Goal: Task Accomplishment & Management: Manage account settings

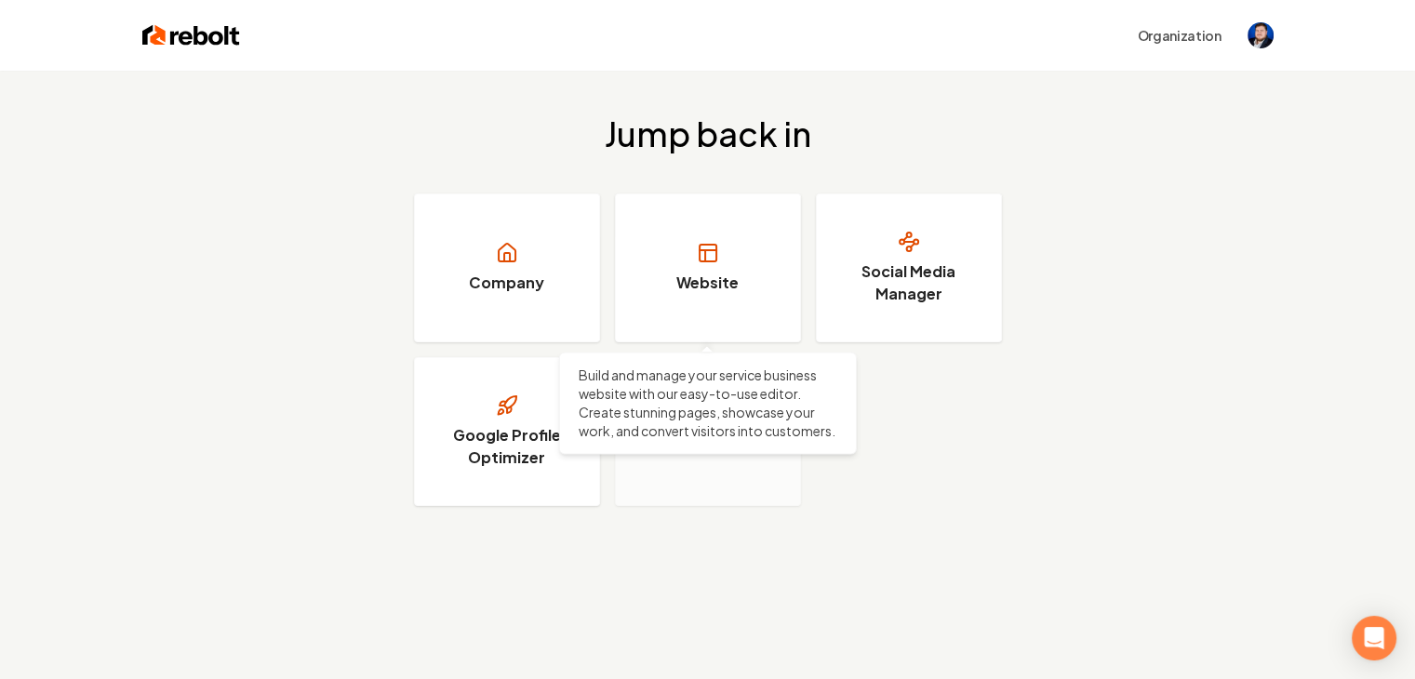
click at [708, 261] on rect at bounding box center [708, 253] width 17 height 17
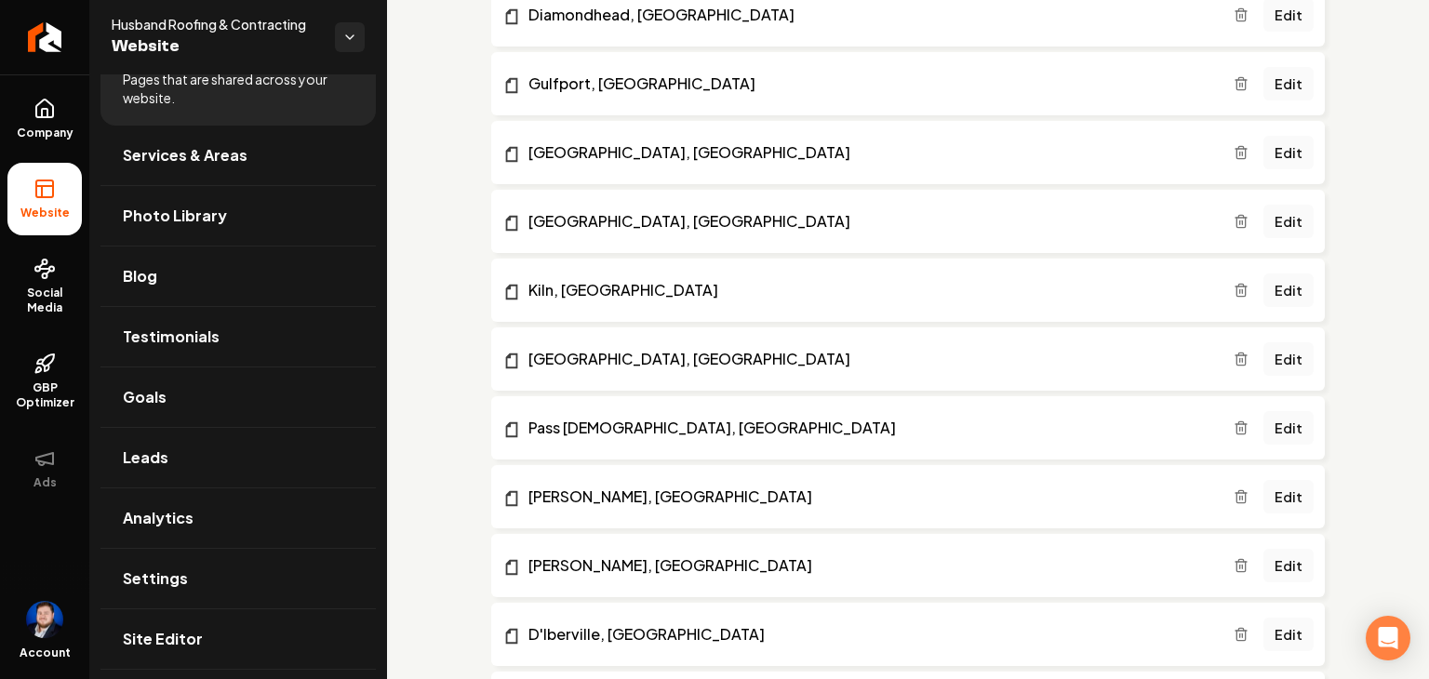
scroll to position [1565, 0]
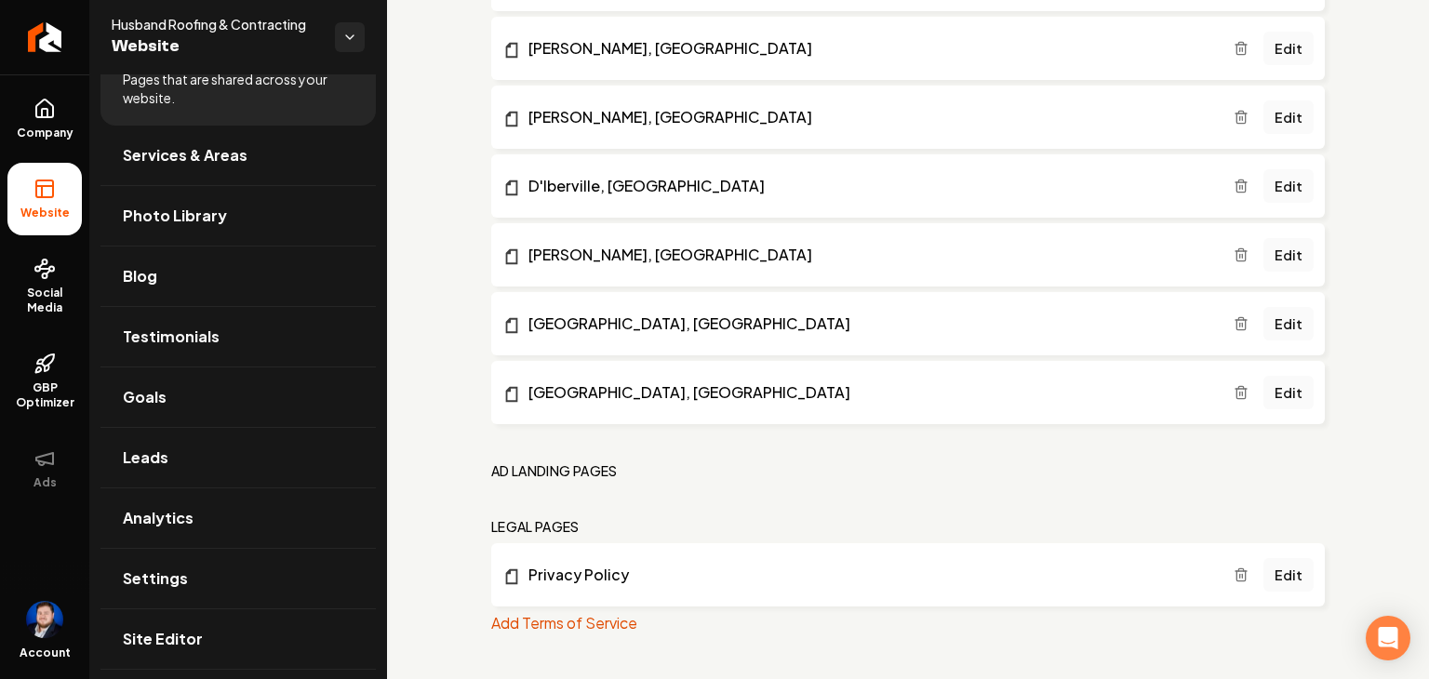
click at [567, 630] on button "Add Terms of Service" at bounding box center [564, 623] width 146 height 22
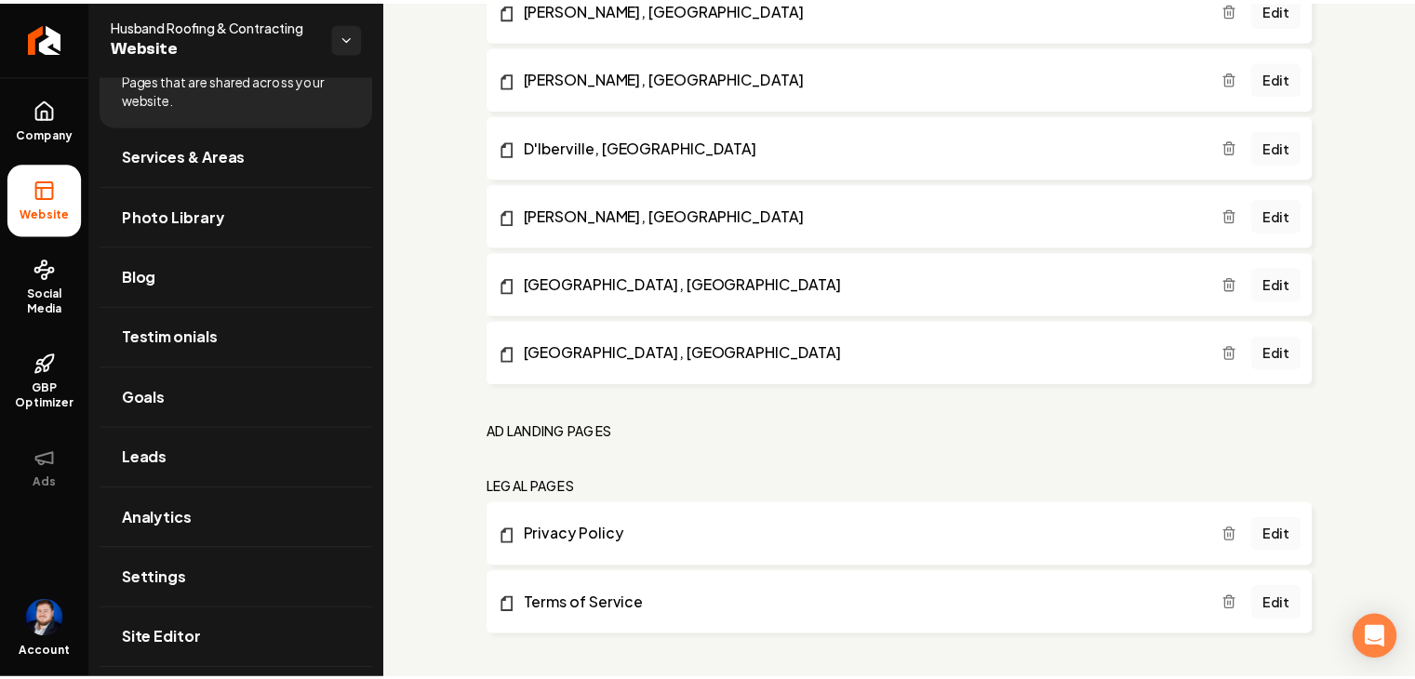
scroll to position [1612, 0]
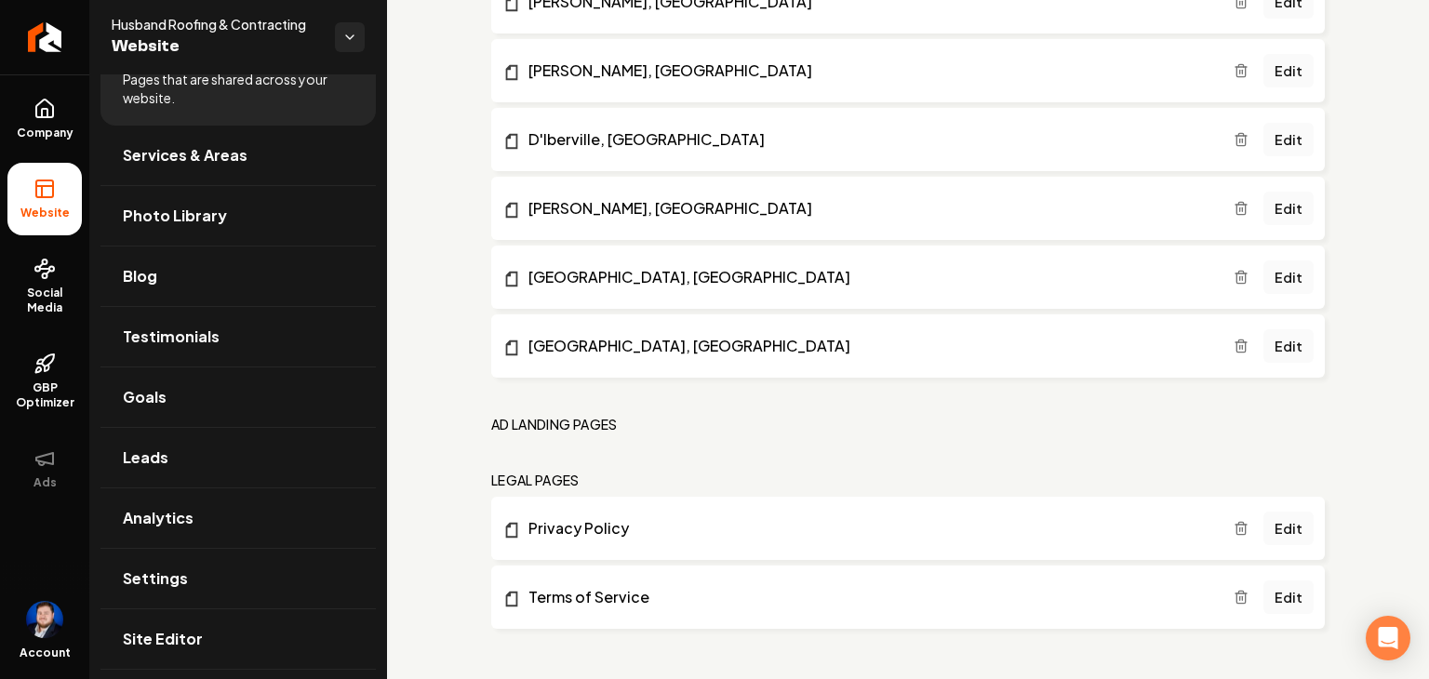
click at [1282, 531] on link "Edit" at bounding box center [1289, 529] width 50 height 34
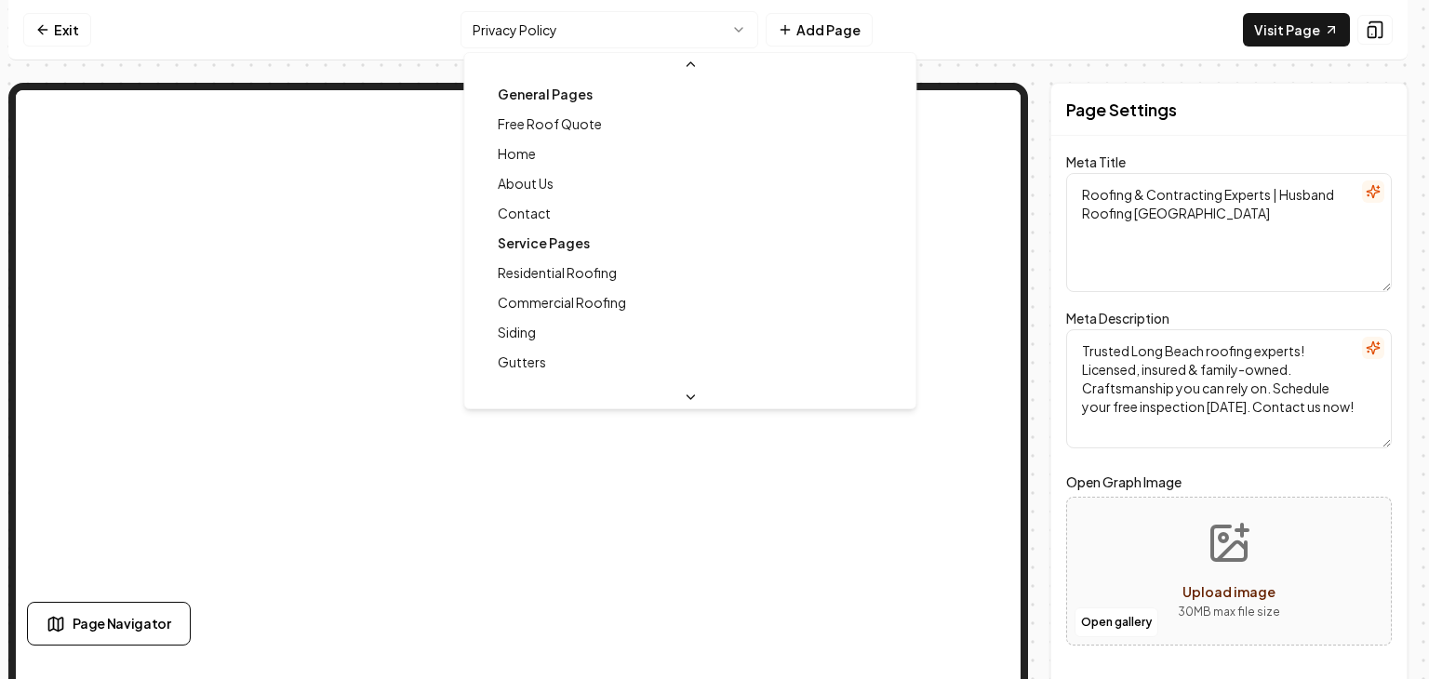
click at [546, 25] on html "Computer Required This feature is only available on a computer. Please switch t…" at bounding box center [714, 339] width 1429 height 679
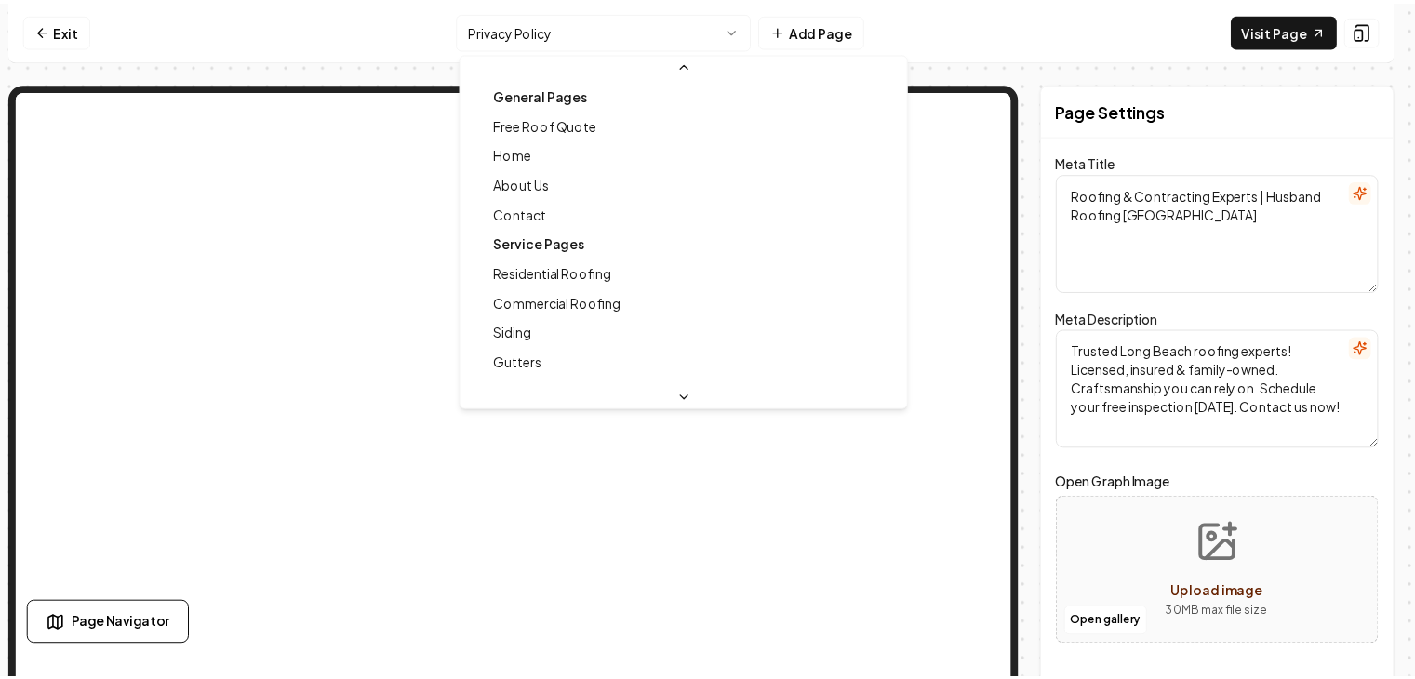
scroll to position [556, 0]
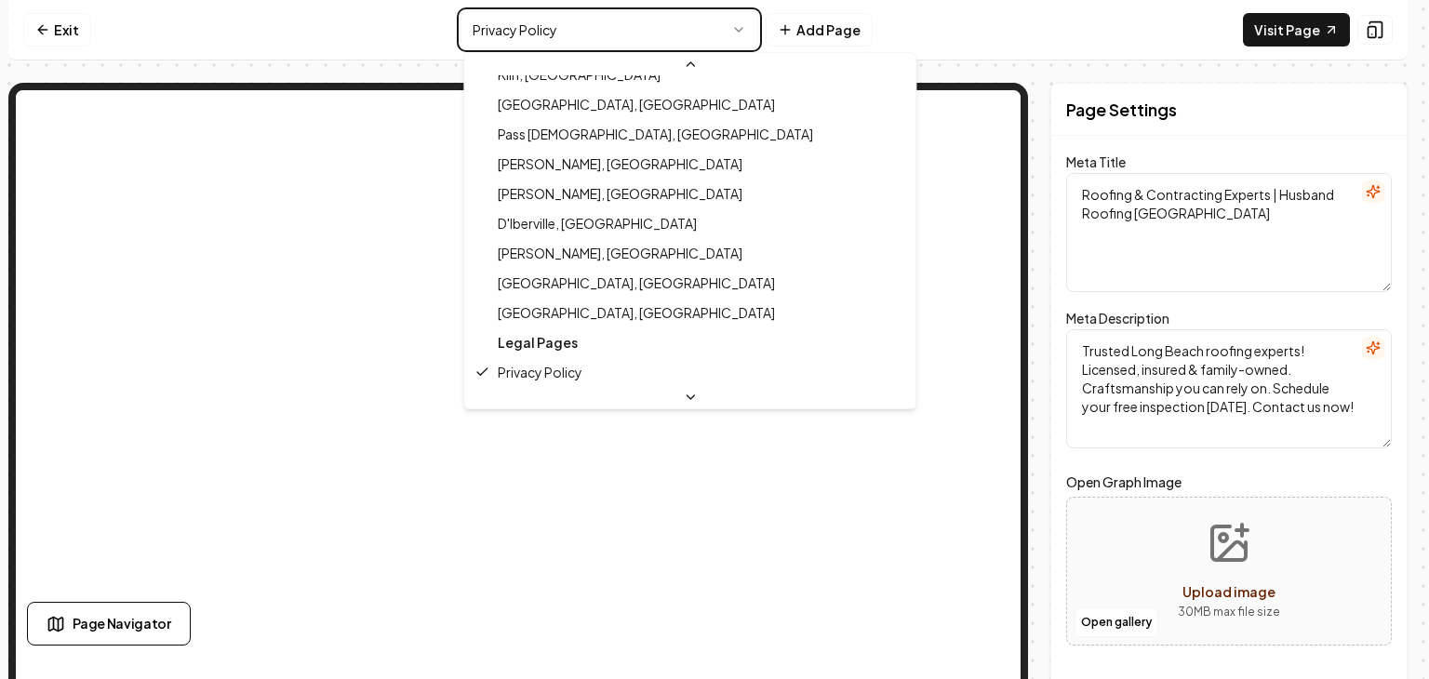
click at [546, 25] on html "Computer Required This feature is only available on a computer. Please switch t…" at bounding box center [714, 339] width 1429 height 679
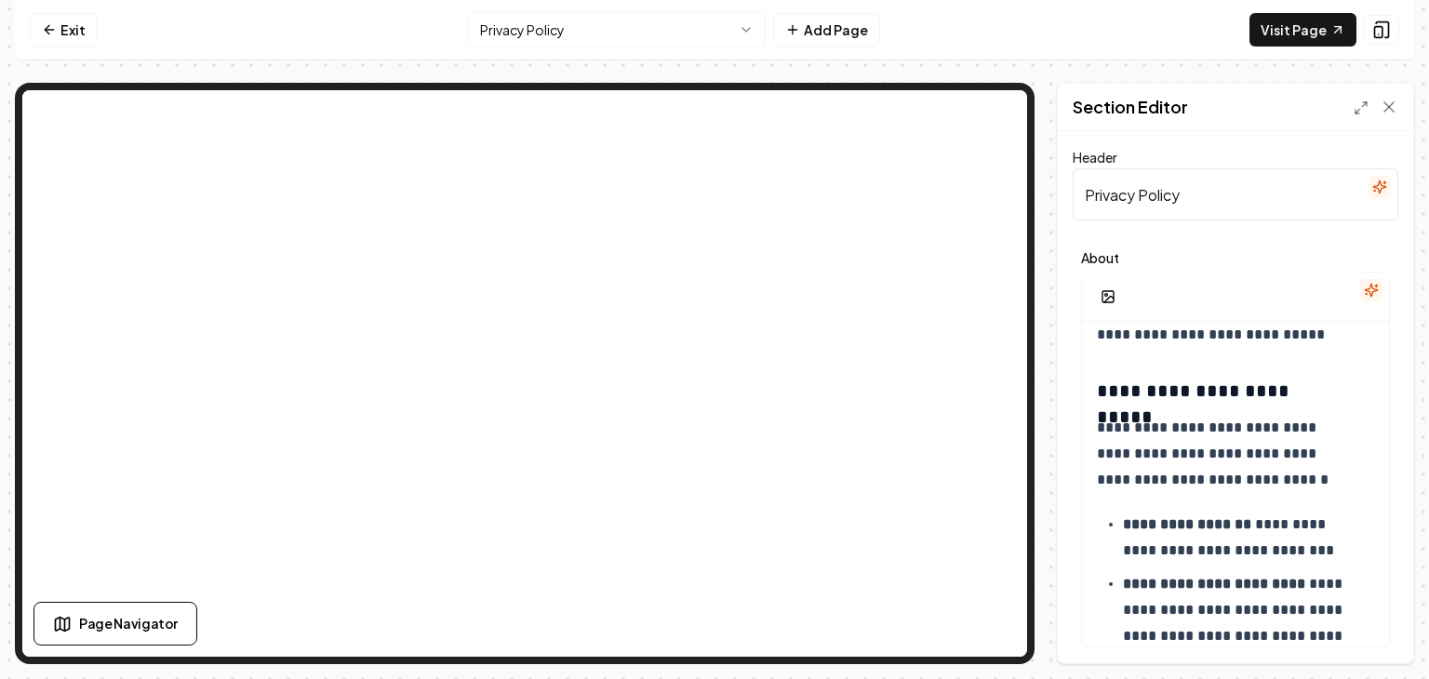
scroll to position [465, 0]
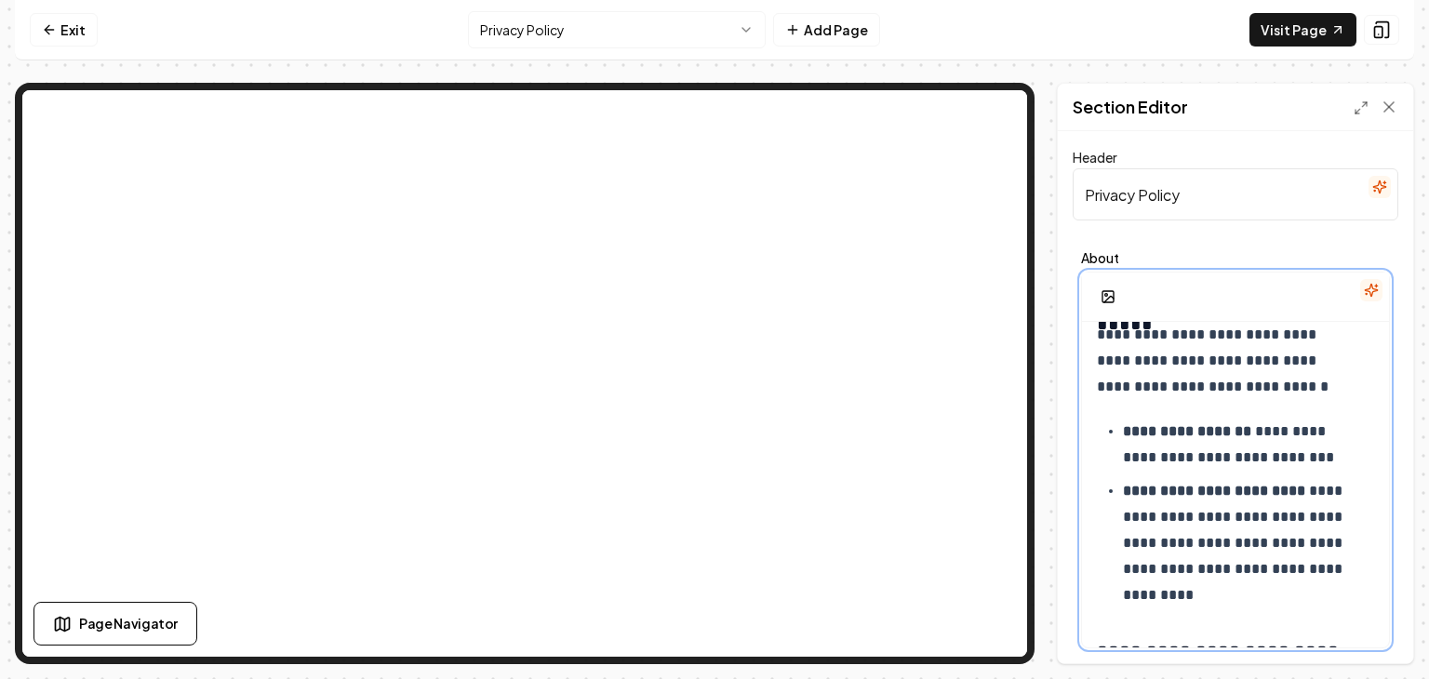
click at [1334, 436] on p "**********" at bounding box center [1235, 445] width 224 height 52
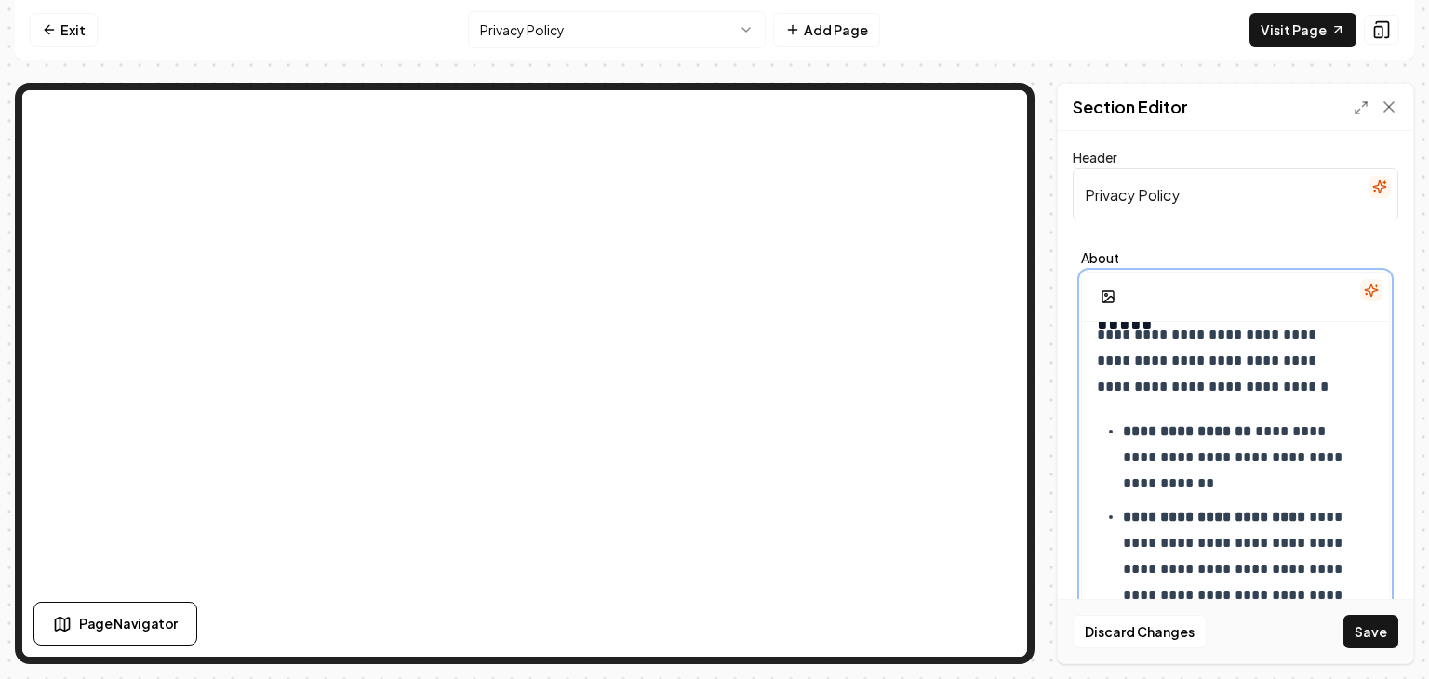
scroll to position [558, 0]
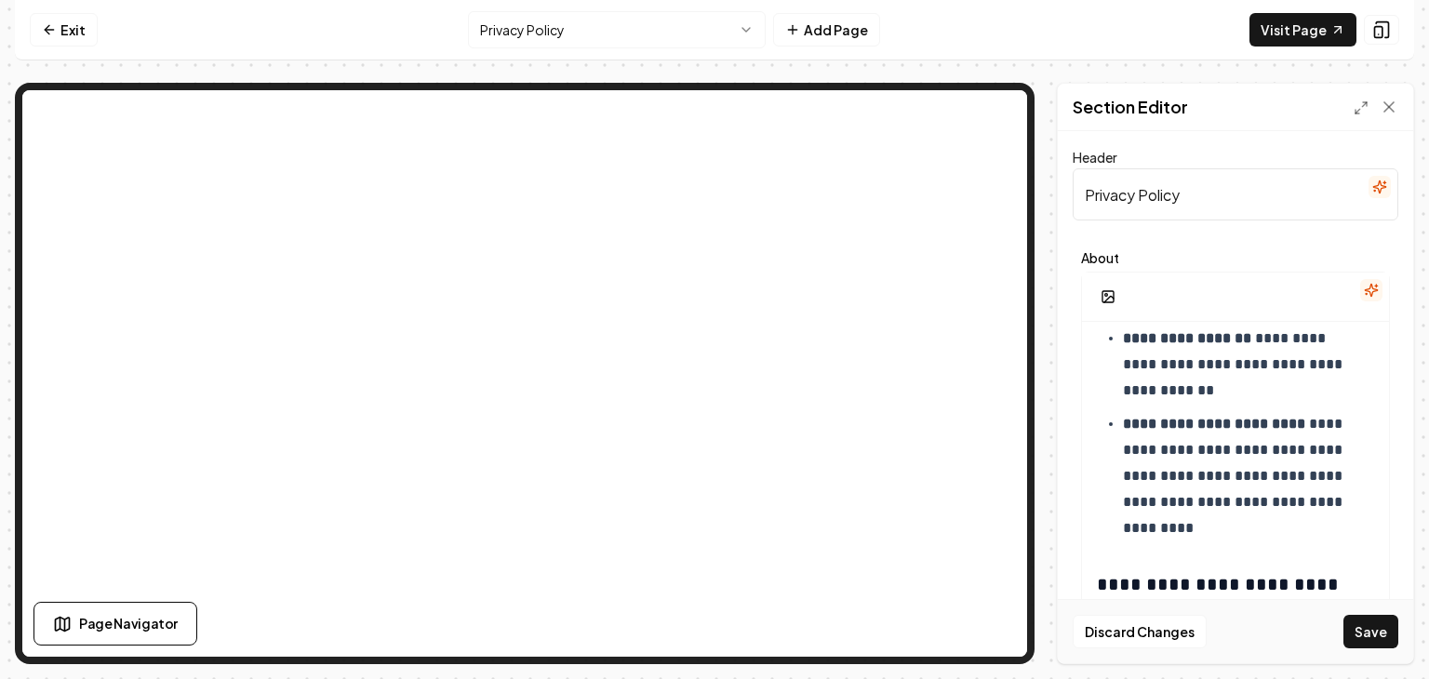
click at [1356, 626] on button "Save" at bounding box center [1371, 632] width 55 height 34
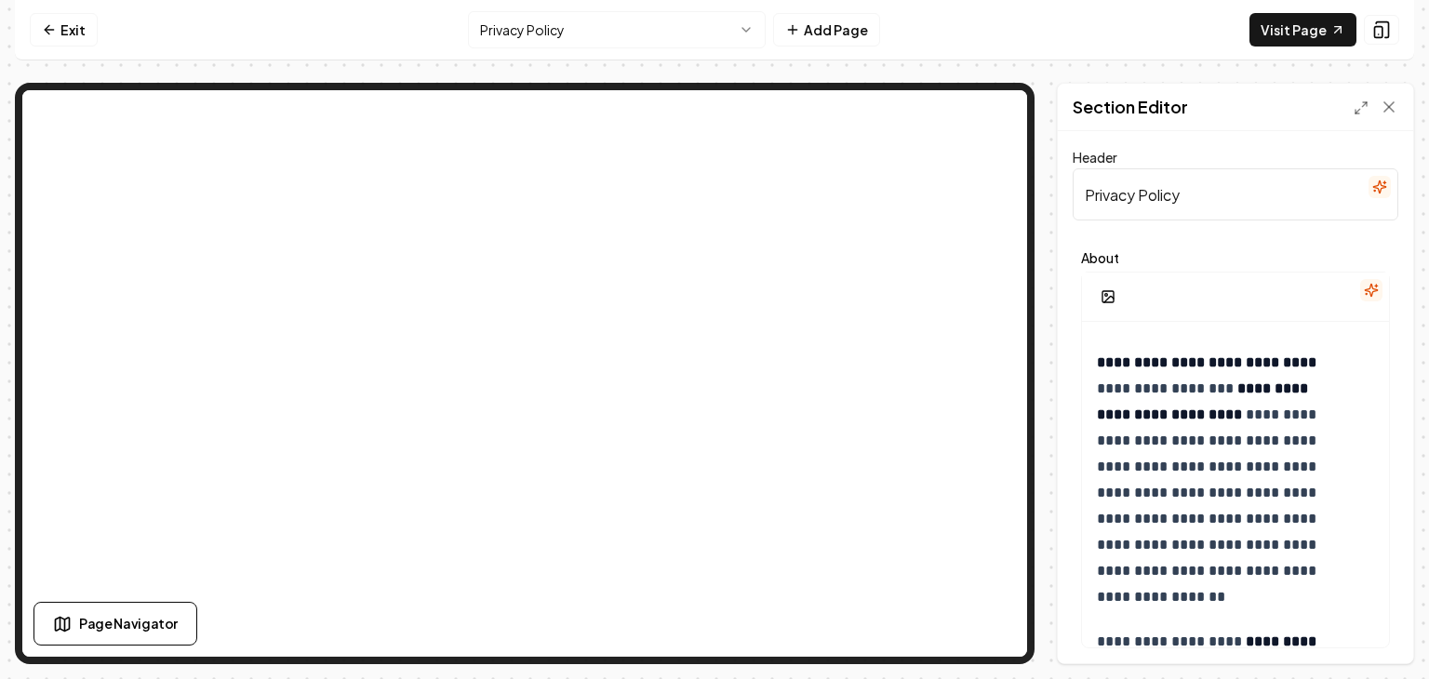
scroll to position [1396, 0]
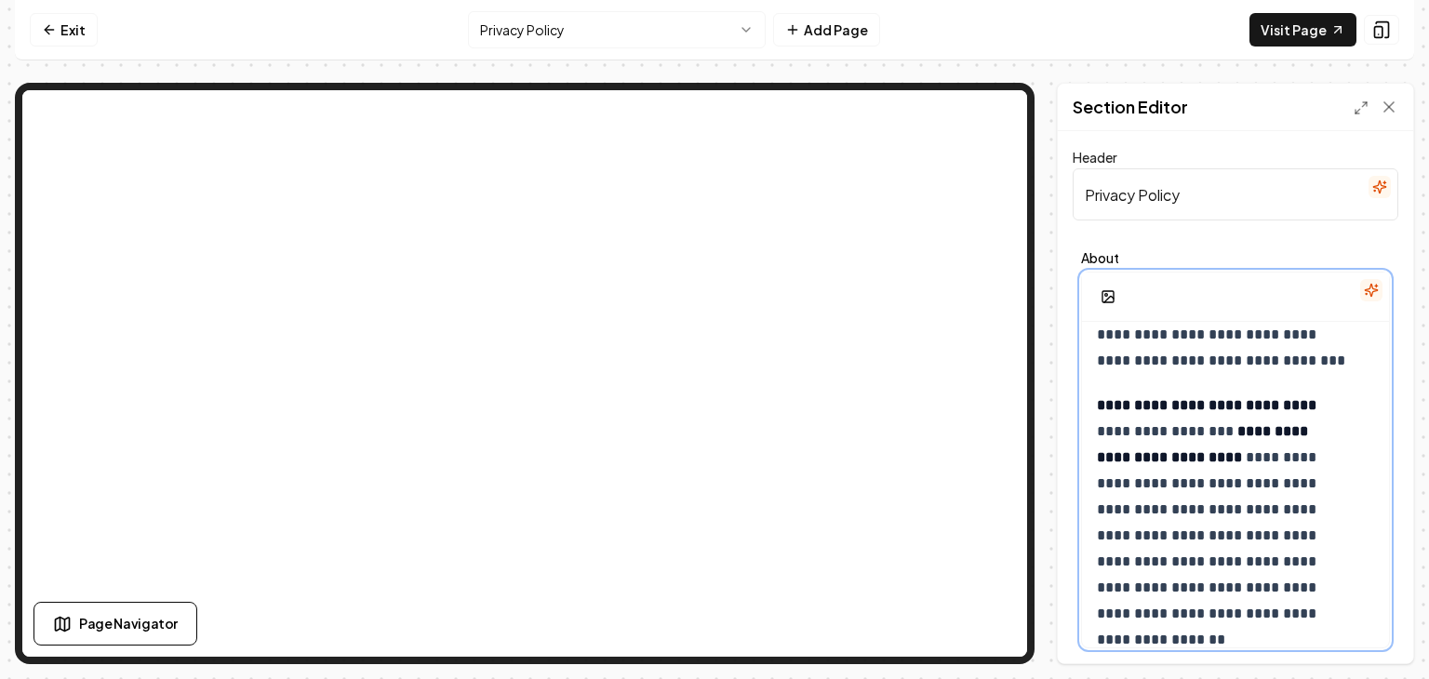
click at [1097, 404] on strong "**********" at bounding box center [1207, 405] width 220 height 14
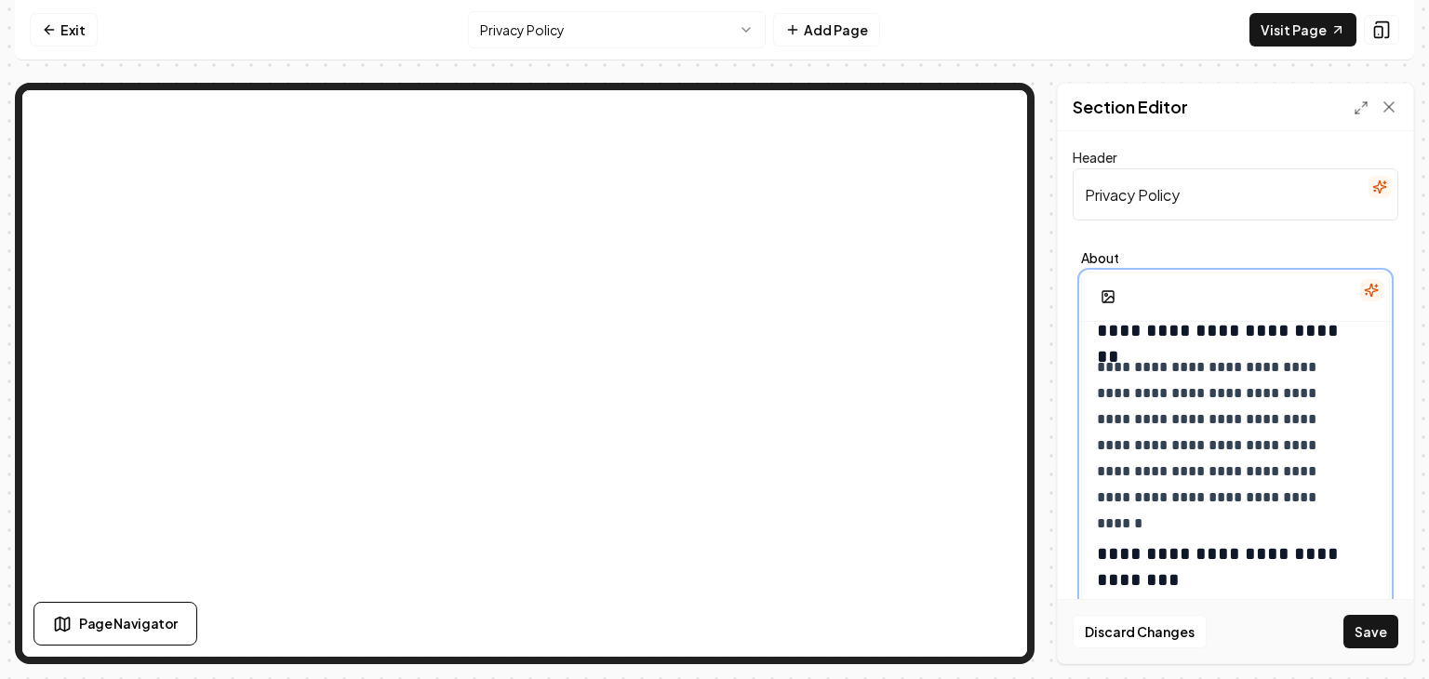
scroll to position [2606, 0]
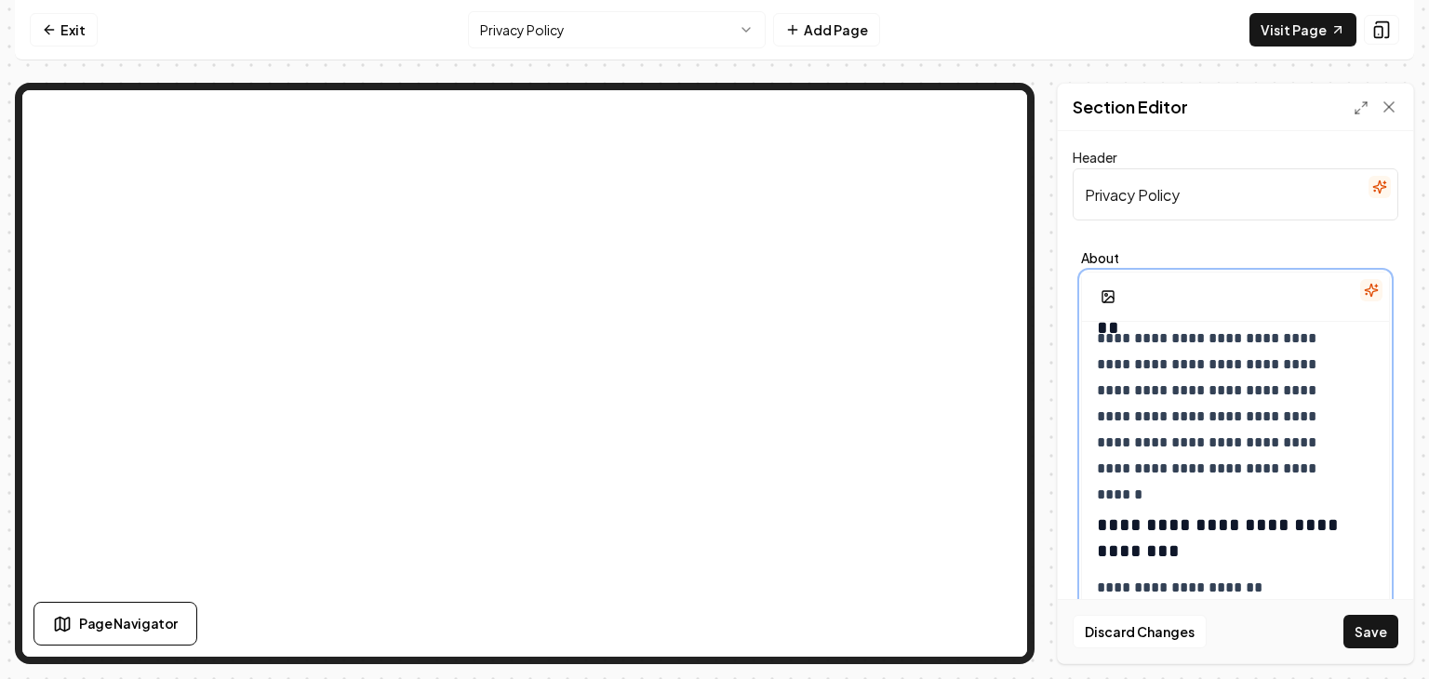
click at [1321, 471] on p "**********" at bounding box center [1222, 404] width 250 height 156
click at [1098, 340] on p "**********" at bounding box center [1222, 404] width 250 height 156
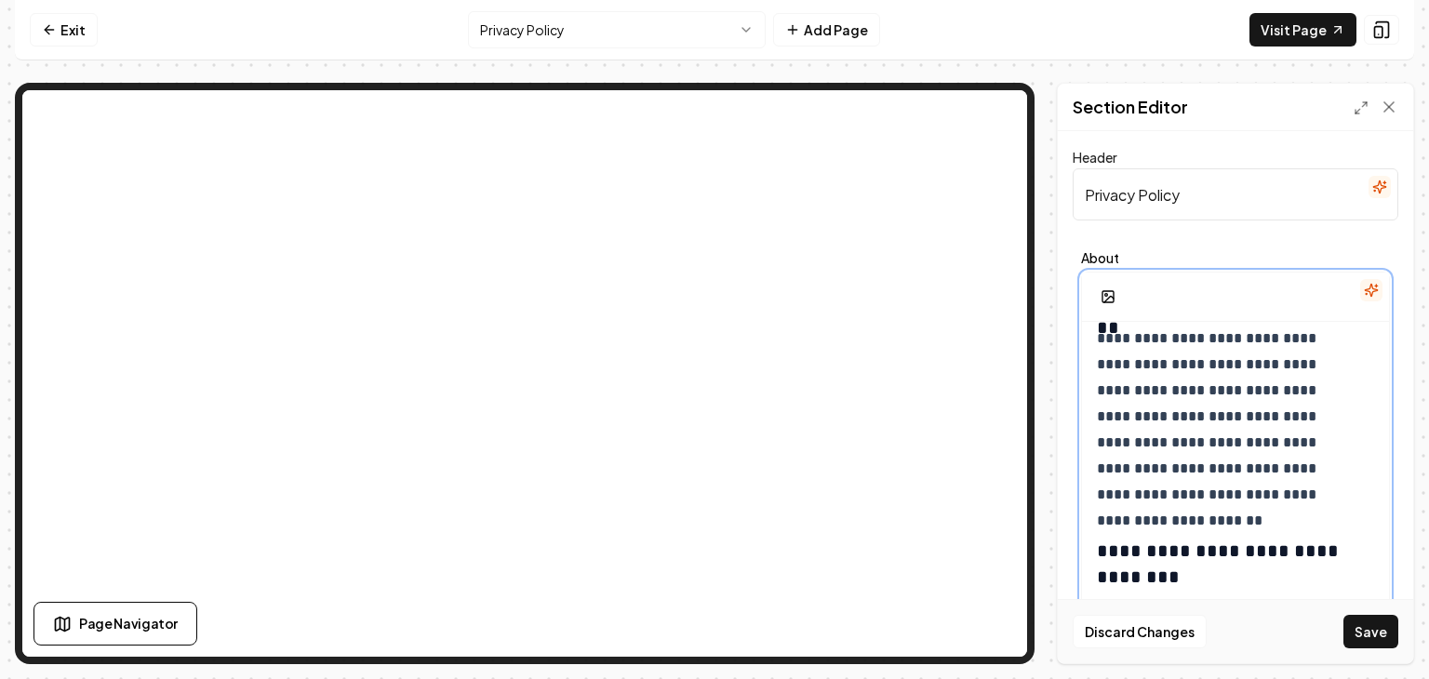
click at [1329, 499] on p "**********" at bounding box center [1222, 417] width 250 height 182
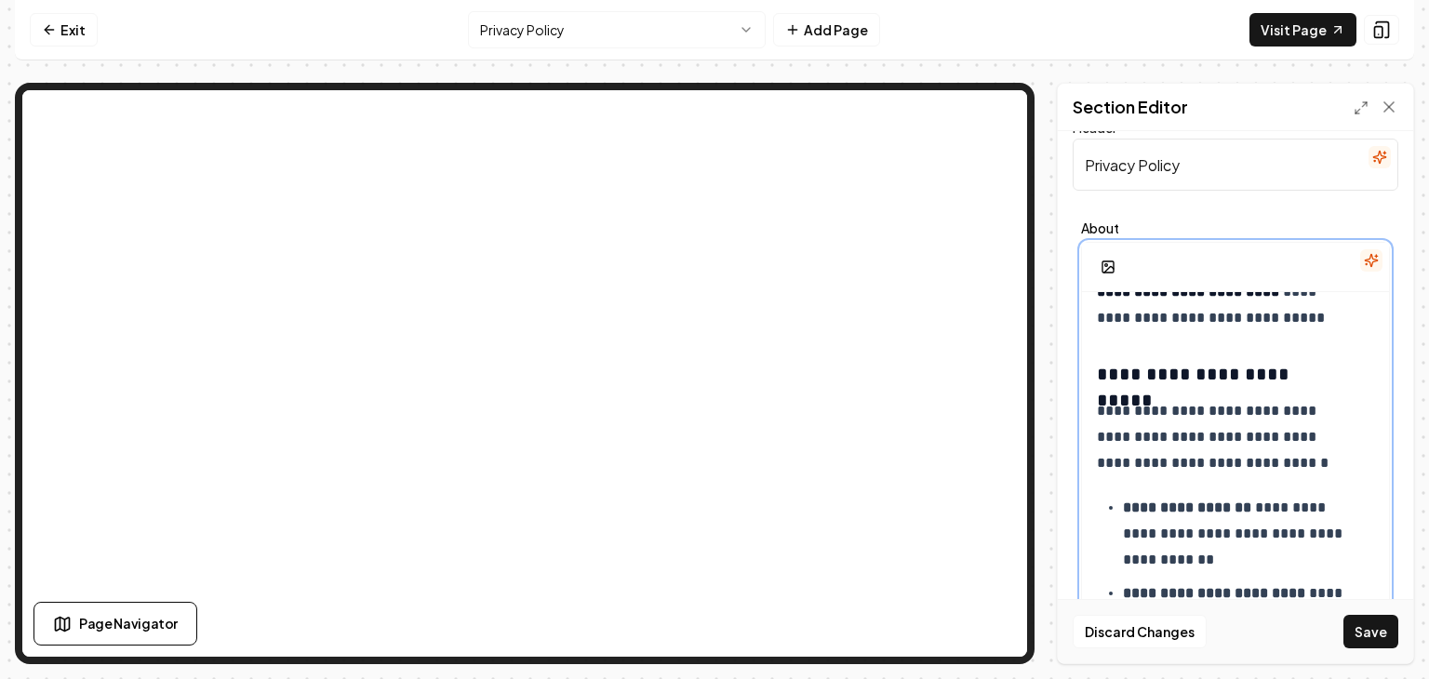
scroll to position [288, 0]
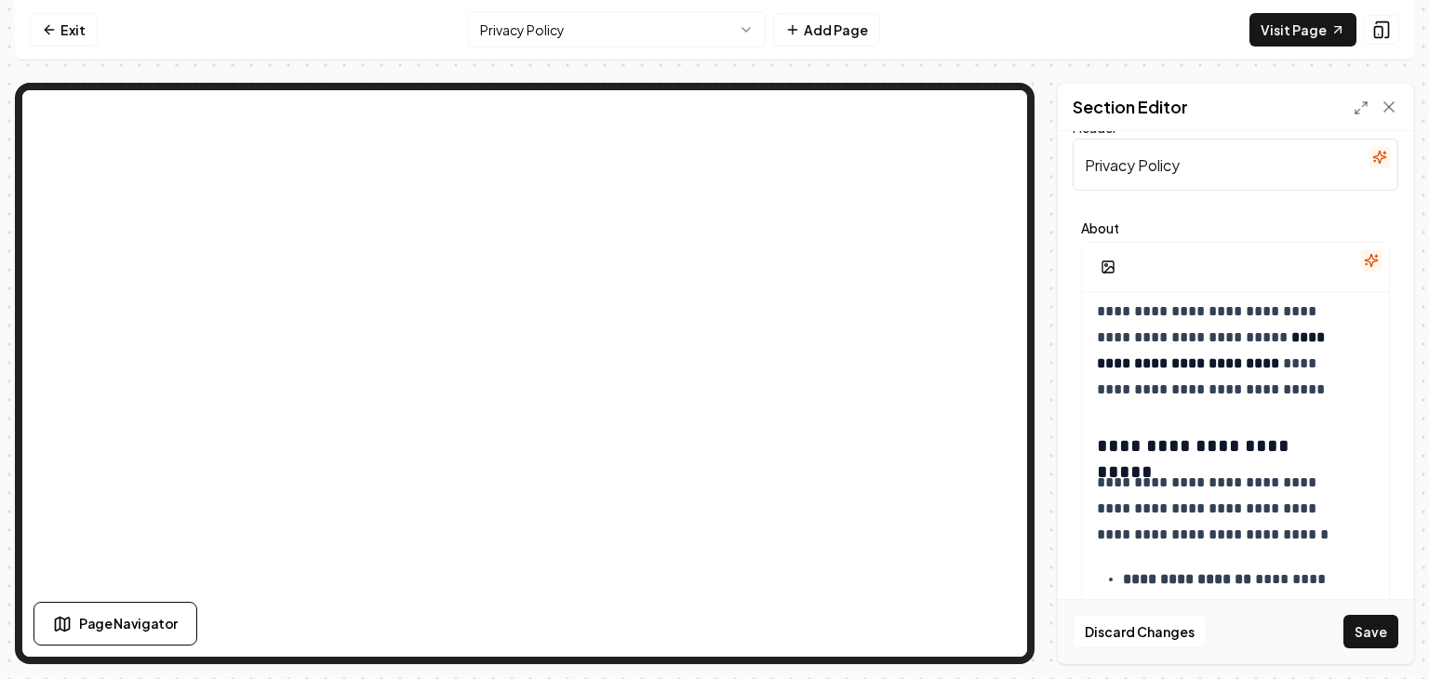
click at [1369, 637] on button "Save" at bounding box center [1371, 632] width 55 height 34
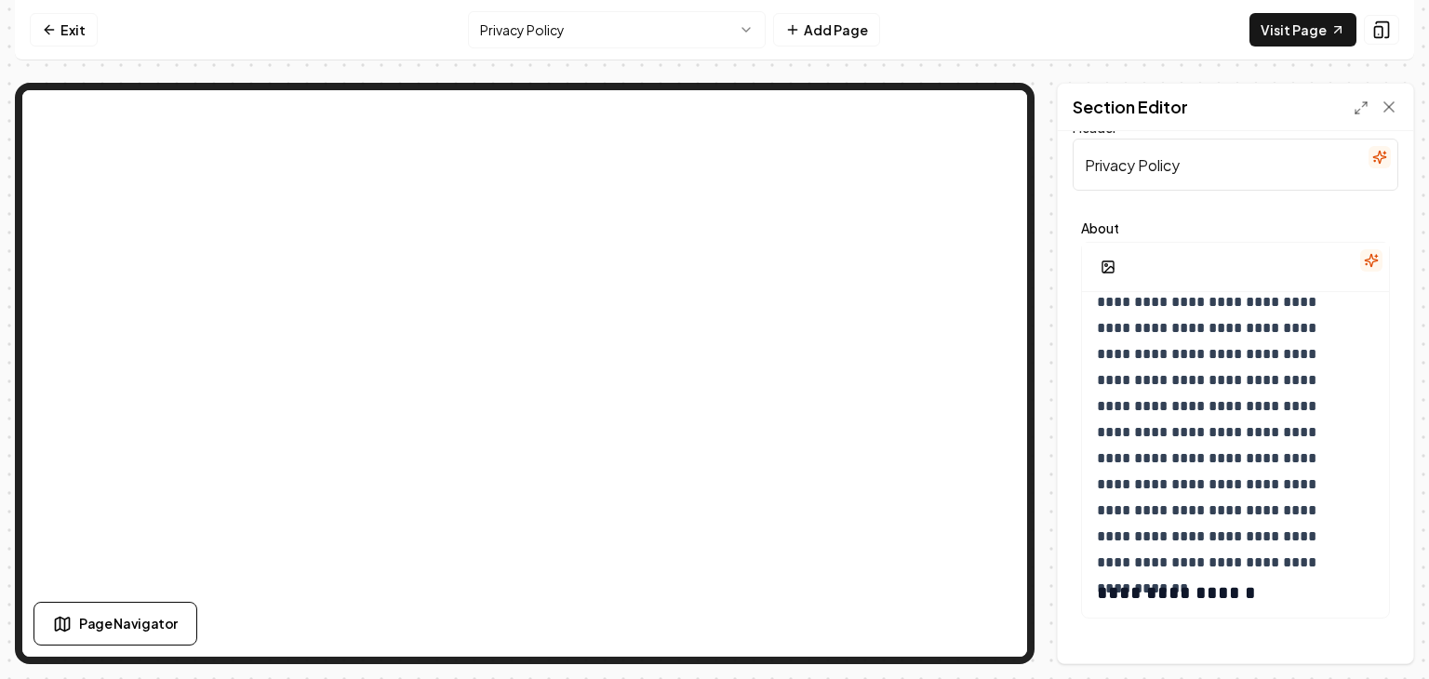
scroll to position [2149, 0]
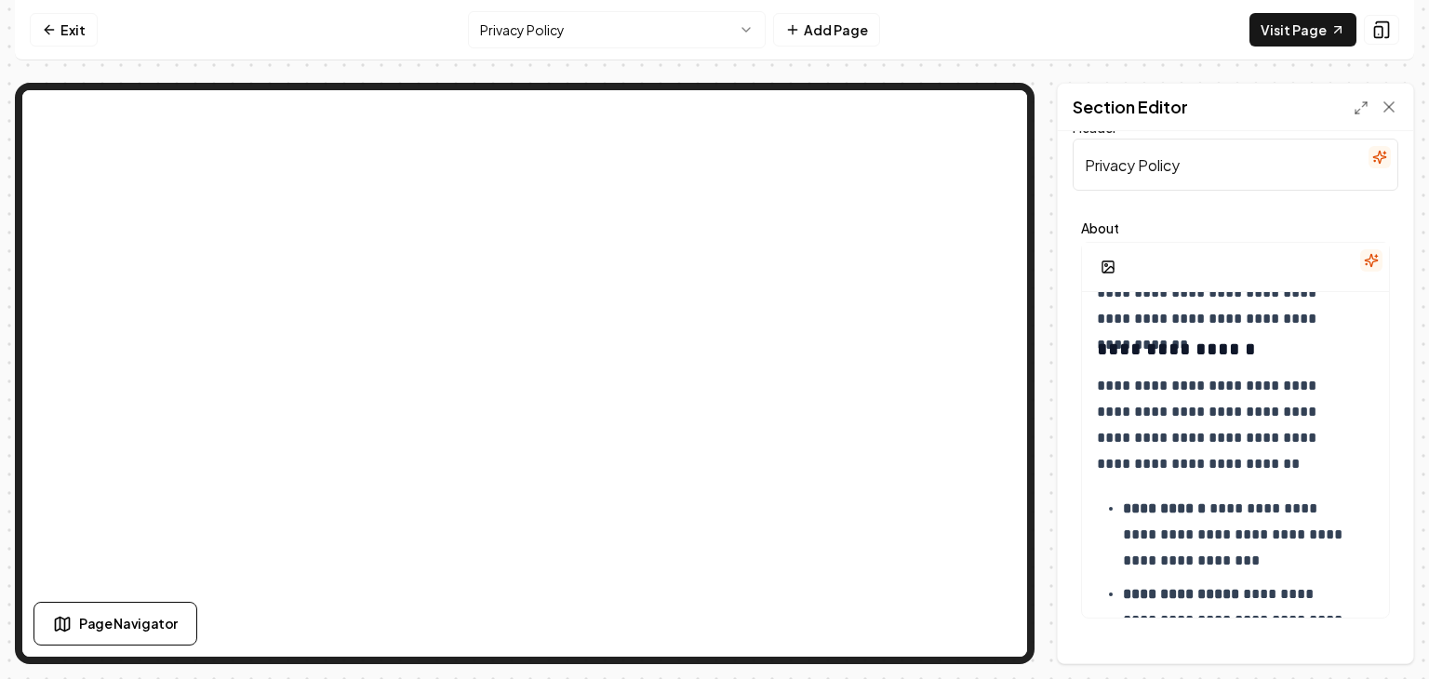
click at [101, 624] on span "Page Navigator" at bounding box center [128, 624] width 99 height 20
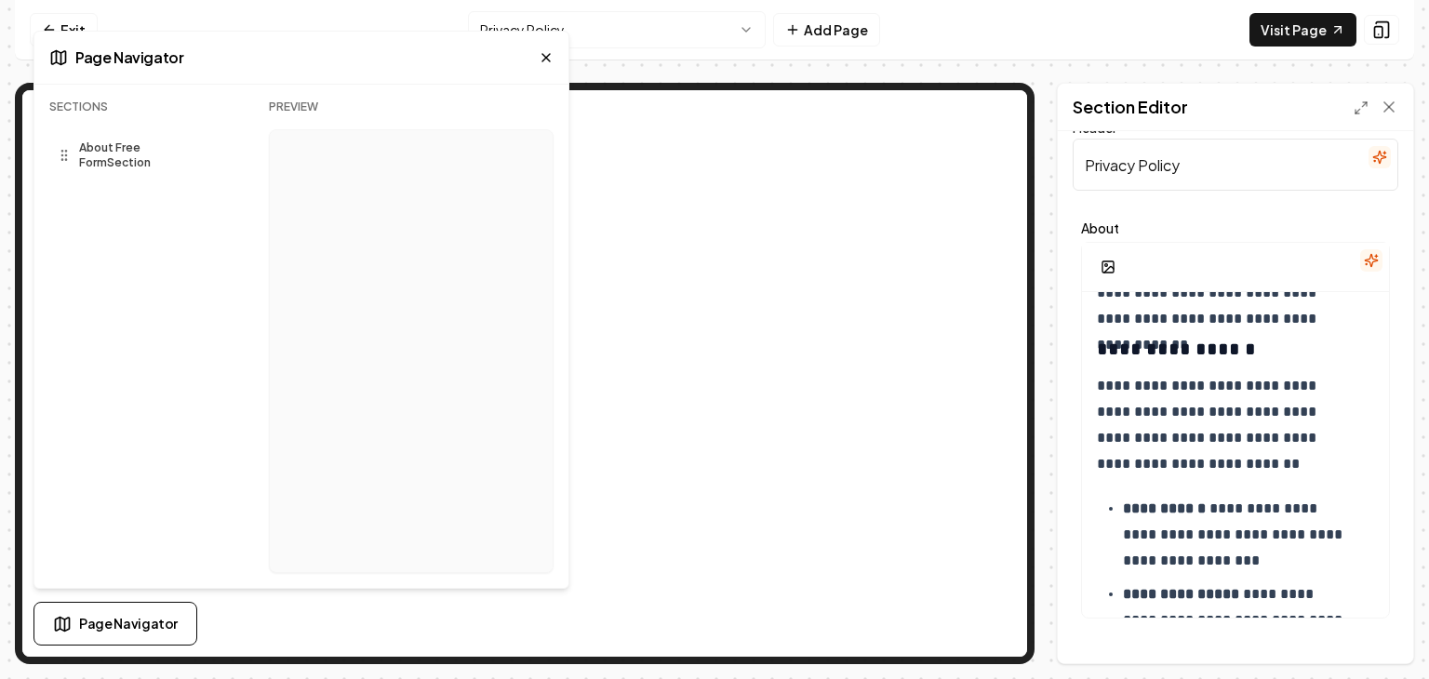
click at [101, 624] on span "Page Navigator" at bounding box center [128, 624] width 99 height 20
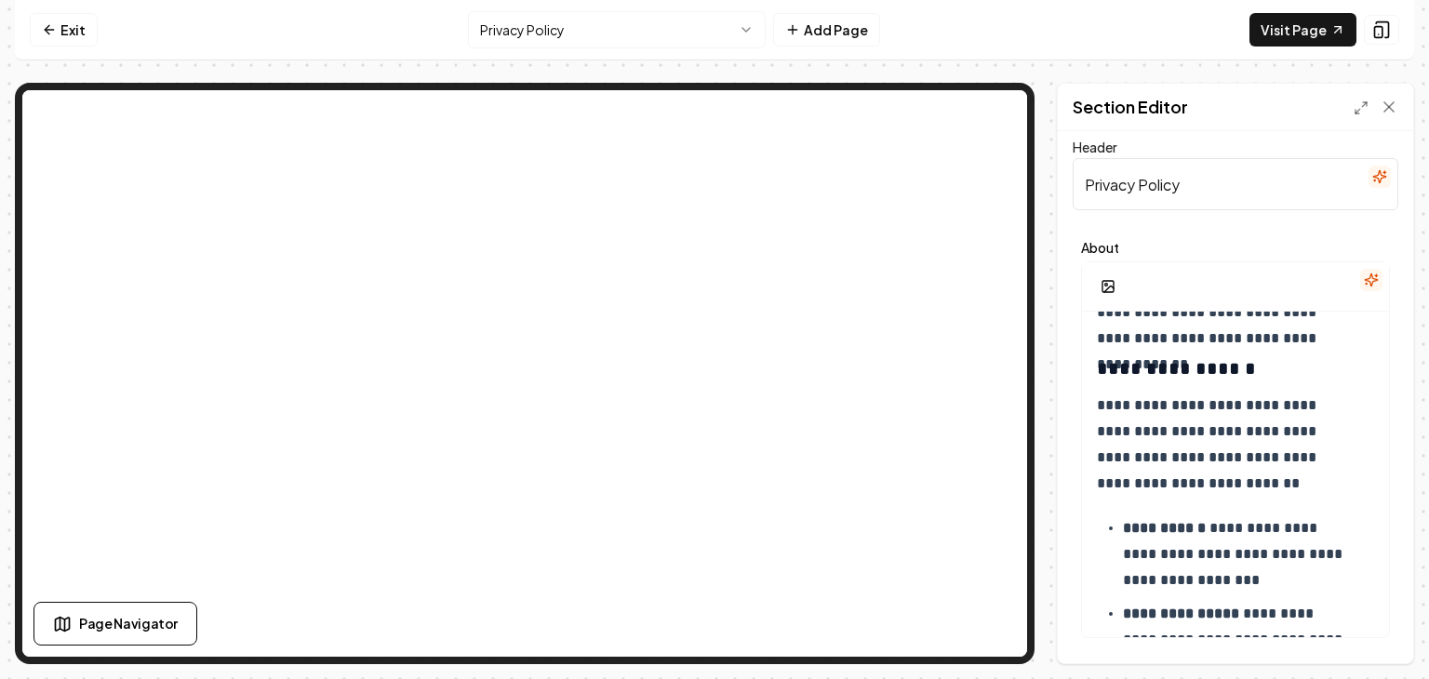
scroll to position [0, 0]
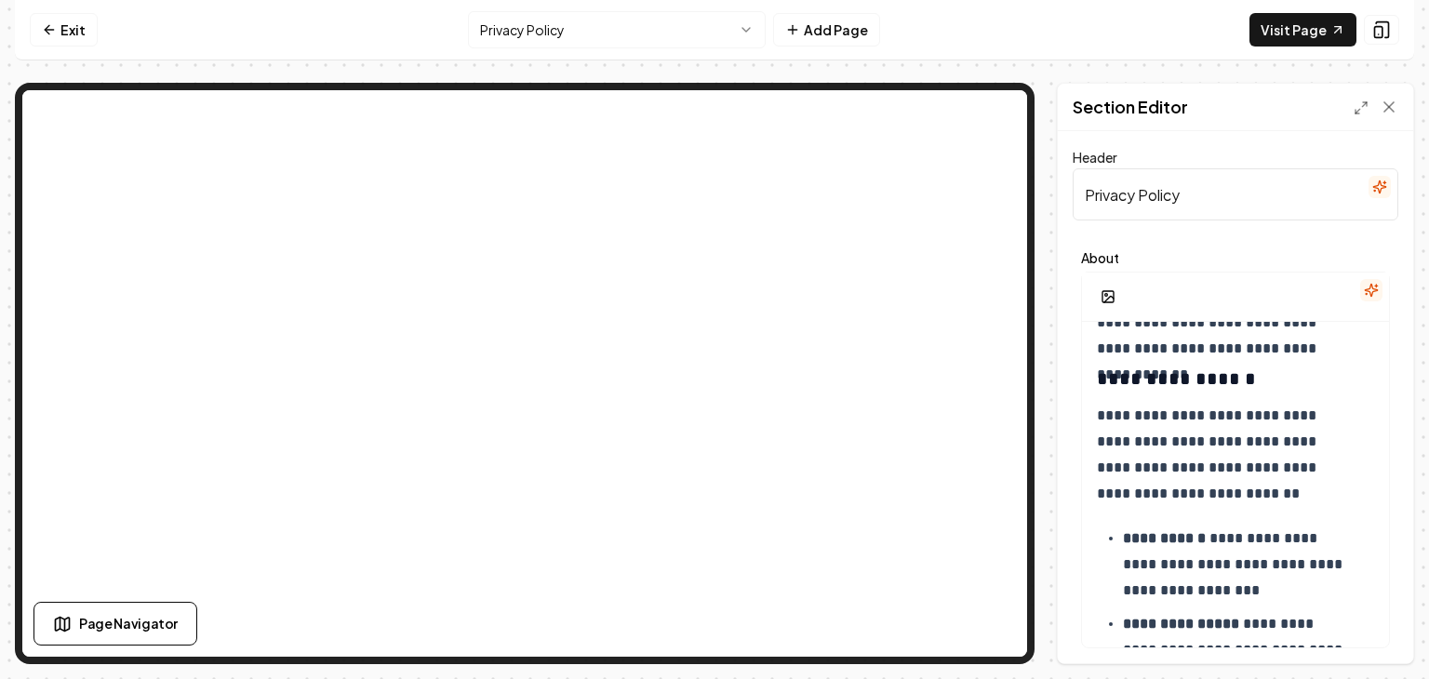
click at [79, 31] on link "Exit" at bounding box center [64, 30] width 68 height 34
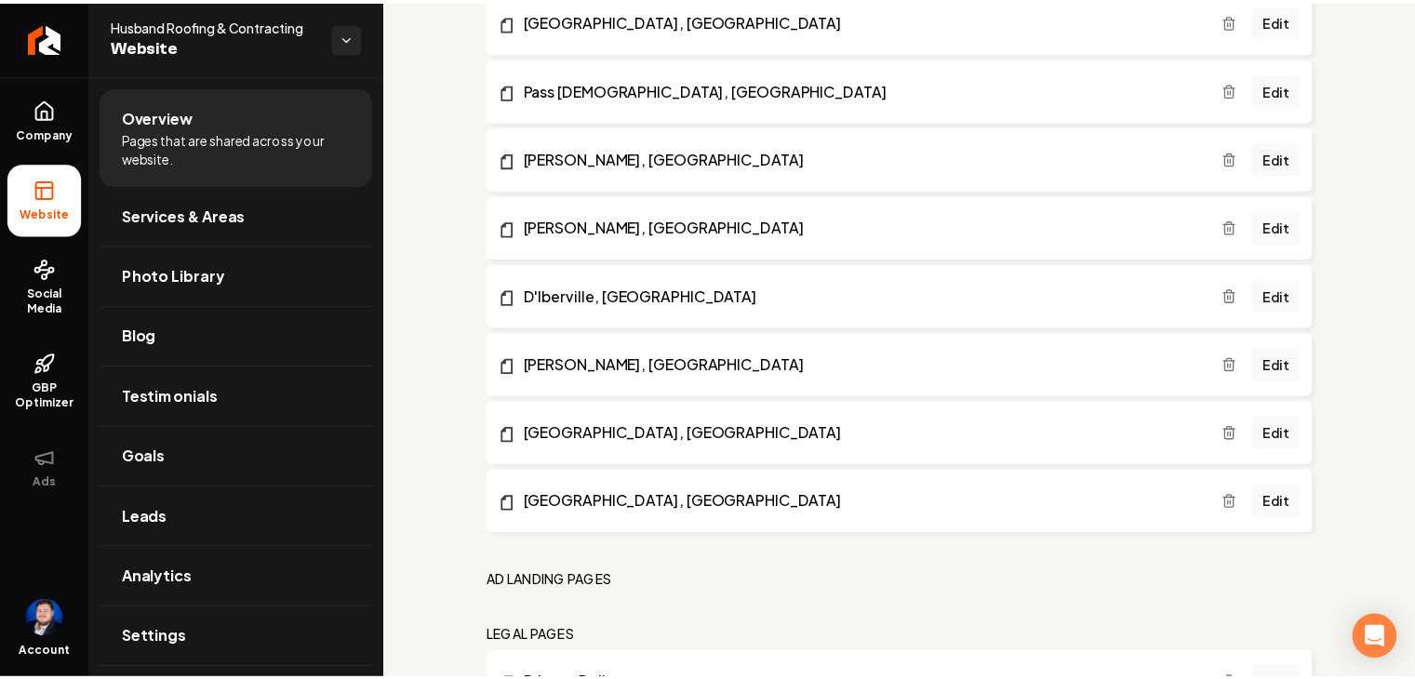
scroll to position [1612, 0]
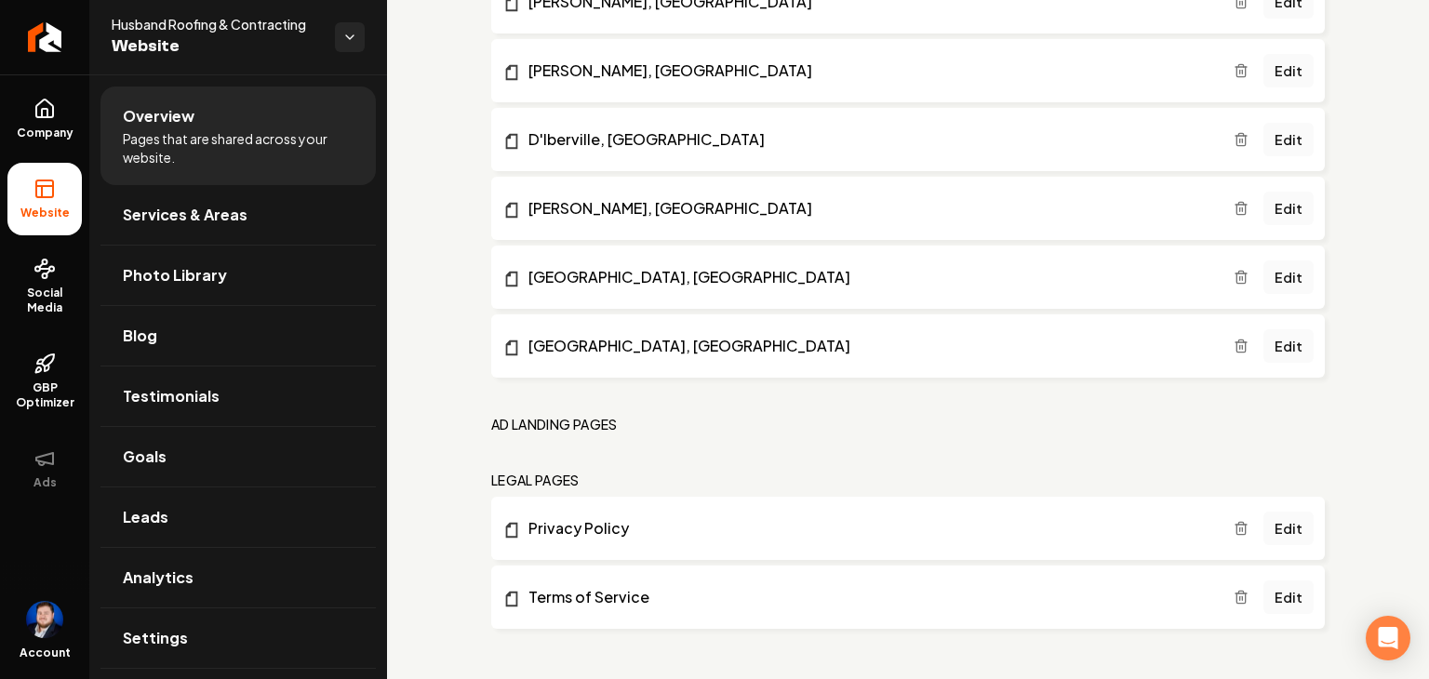
click at [1269, 600] on link "Edit" at bounding box center [1289, 598] width 50 height 34
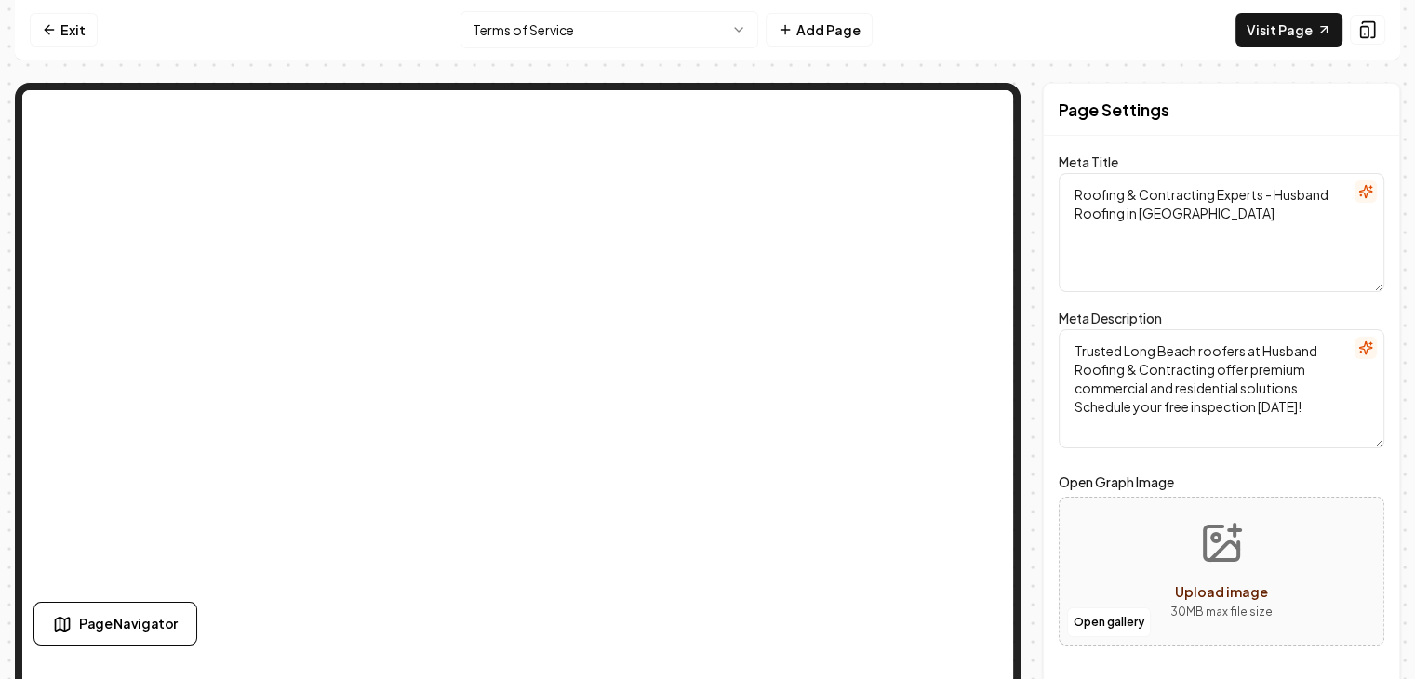
click at [56, 26] on link "Exit" at bounding box center [64, 30] width 68 height 34
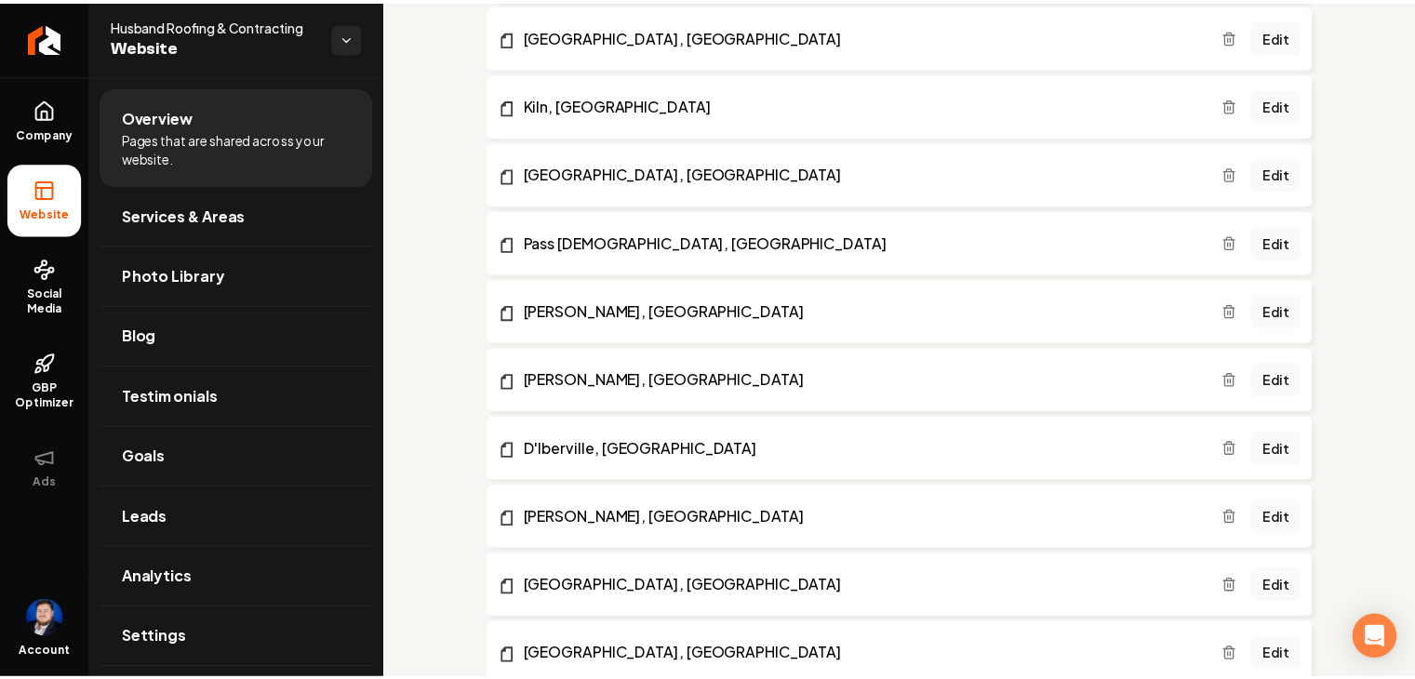
scroll to position [1612, 0]
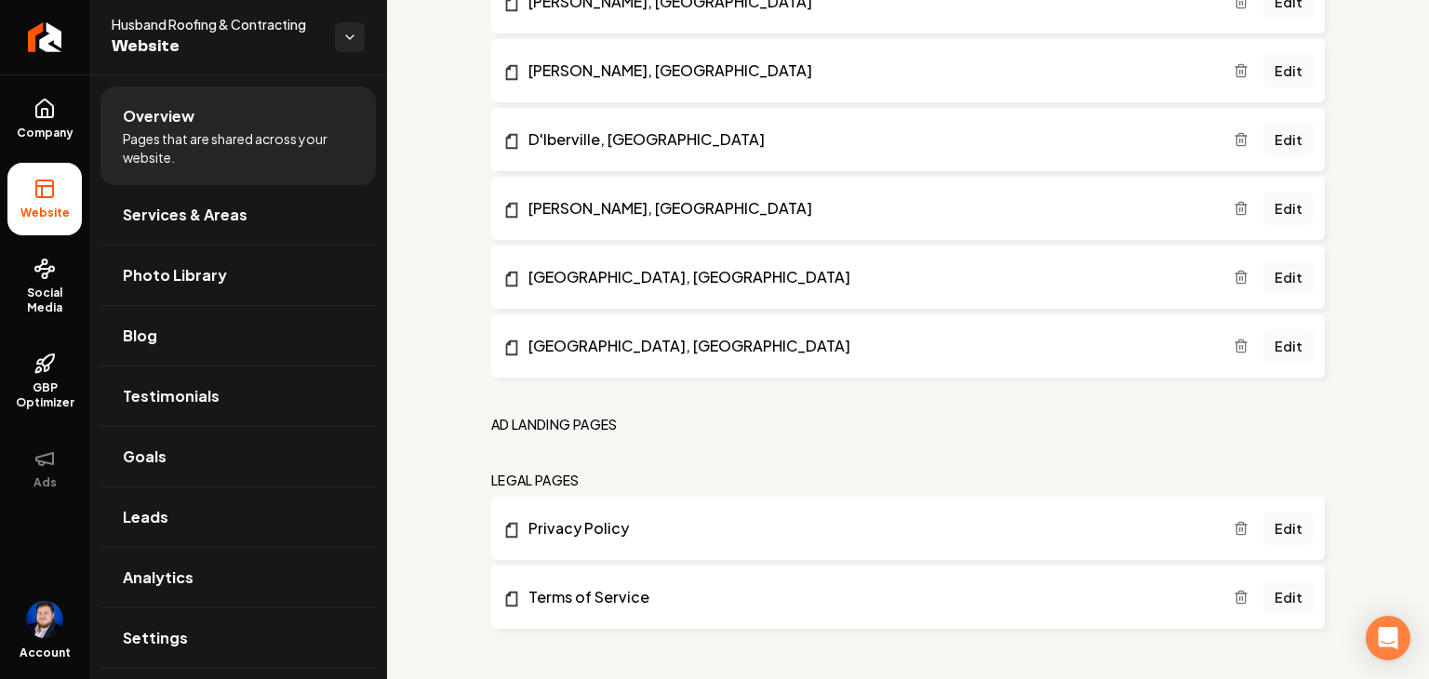
click at [526, 532] on link "Privacy Policy" at bounding box center [868, 528] width 731 height 22
click at [600, 597] on link "Terms of Service" at bounding box center [868, 597] width 731 height 22
click at [1284, 601] on link "Edit" at bounding box center [1289, 598] width 50 height 34
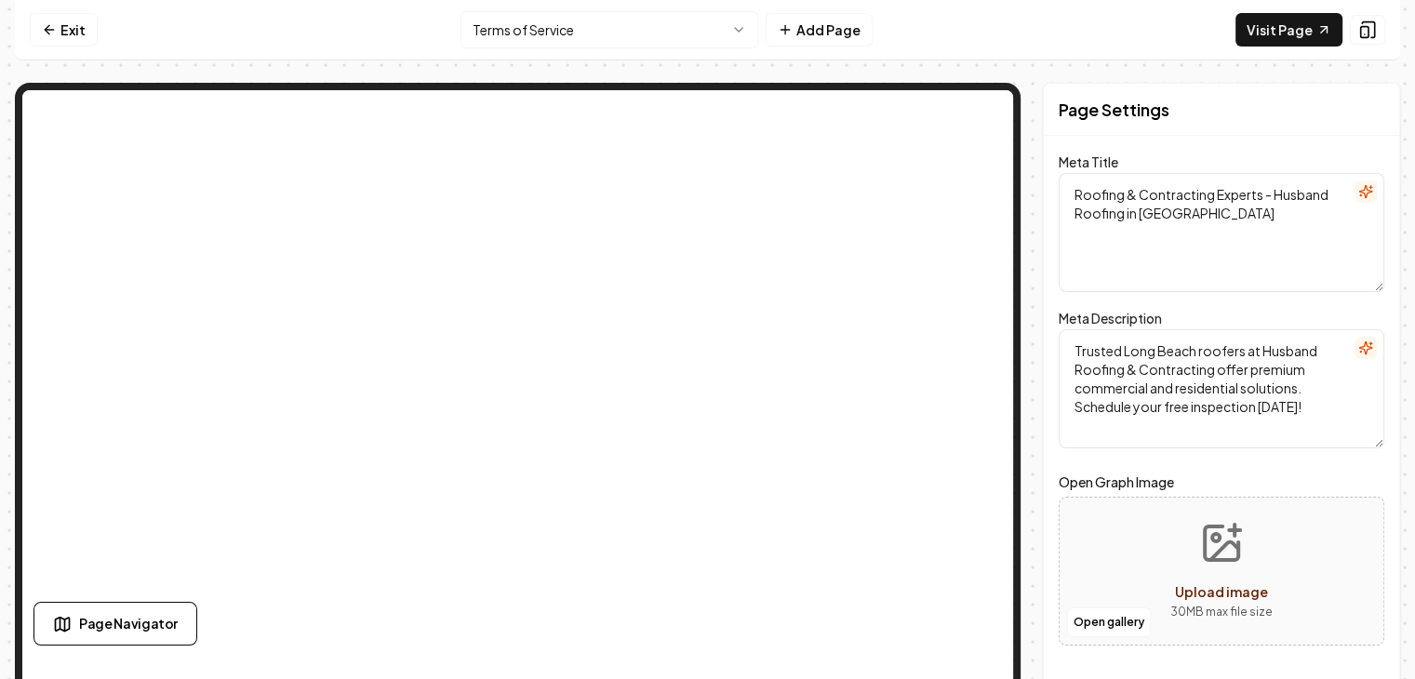
click at [74, 34] on link "Exit" at bounding box center [64, 30] width 68 height 34
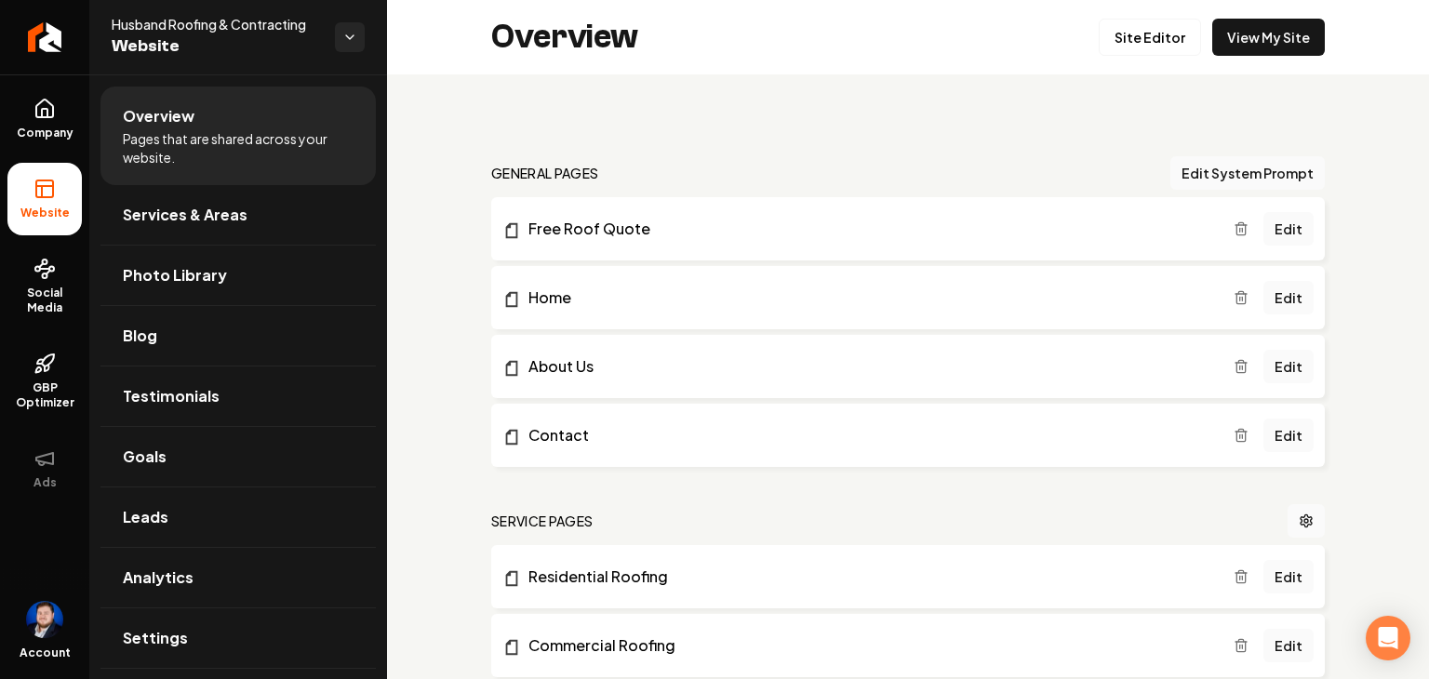
click at [1284, 437] on link "Edit" at bounding box center [1289, 436] width 50 height 34
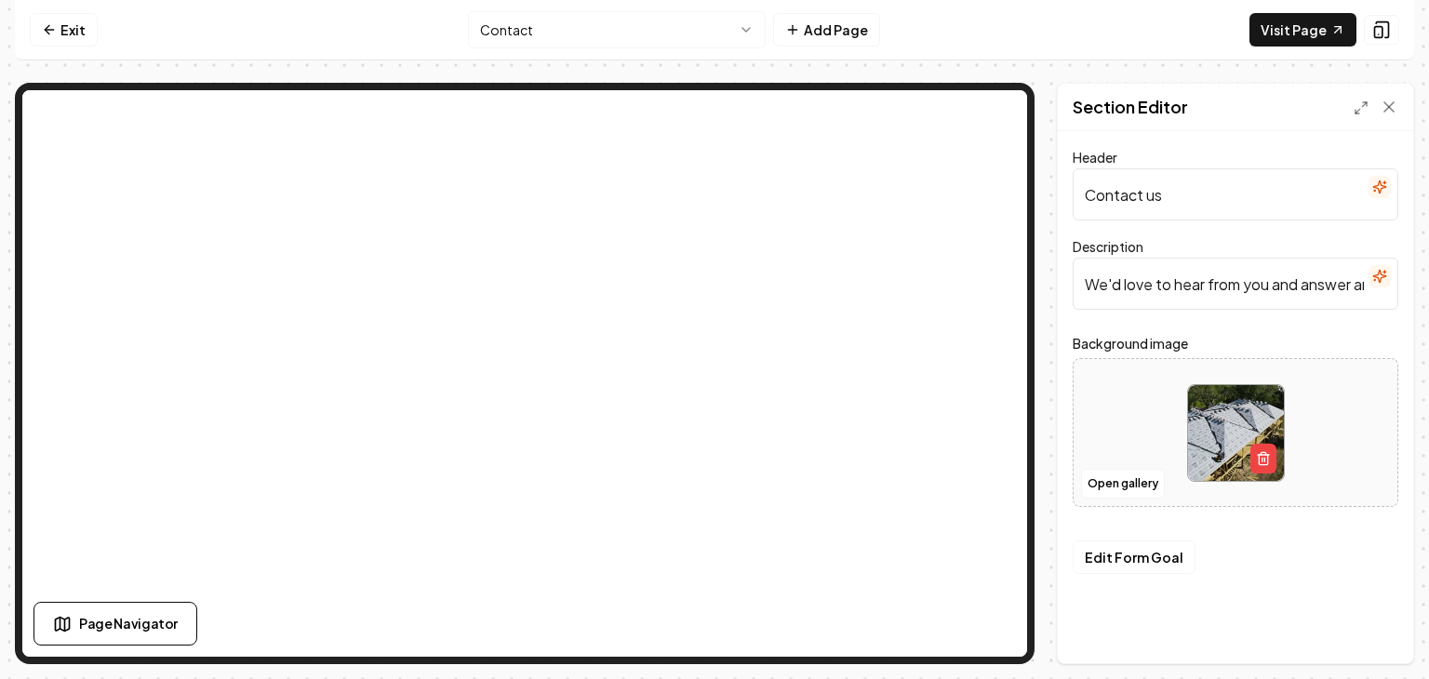
click at [1121, 566] on button "Edit Form Goal" at bounding box center [1134, 558] width 123 height 34
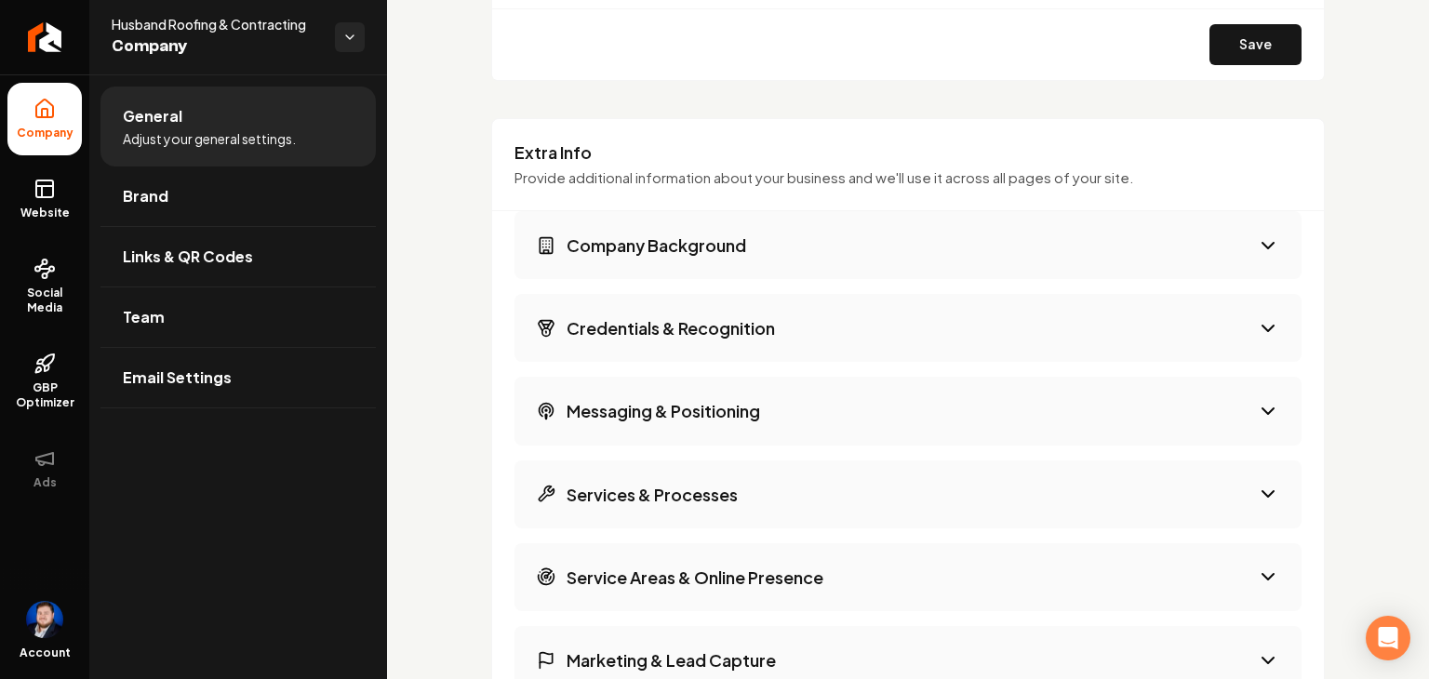
scroll to position [2326, 0]
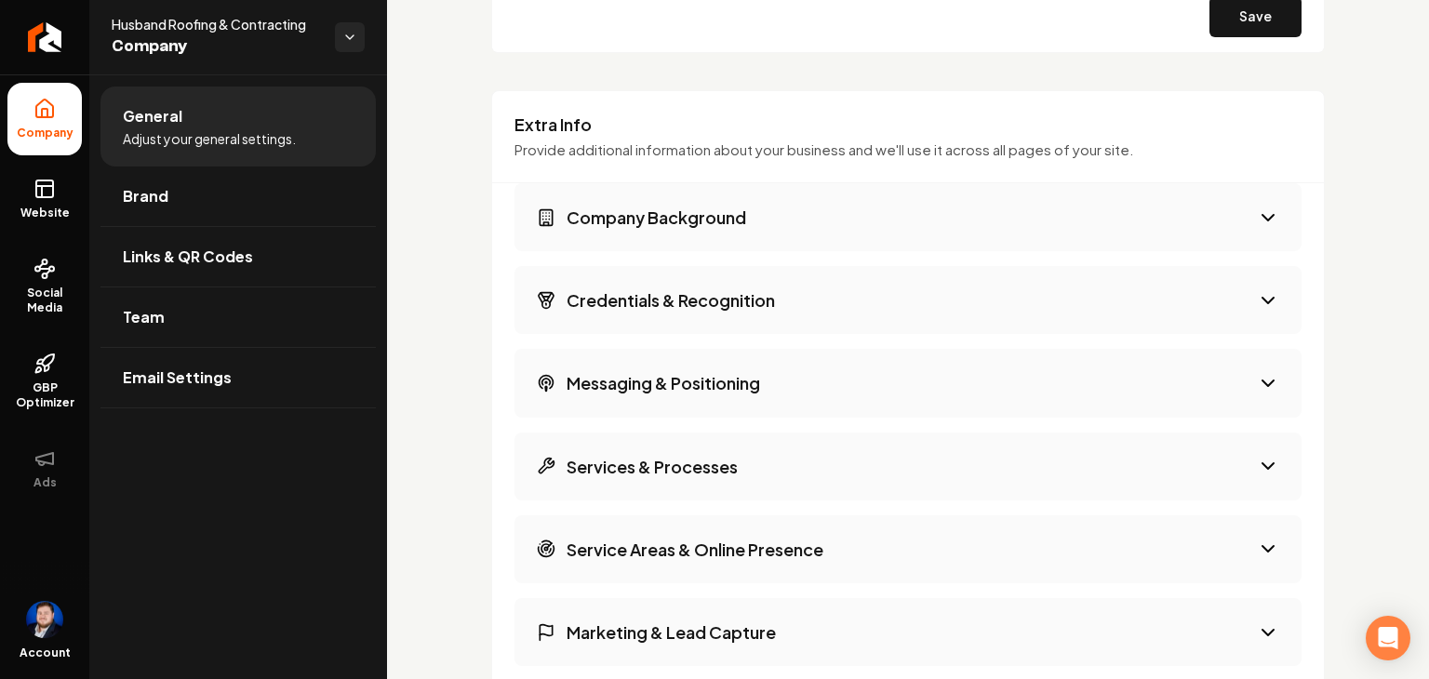
click at [1257, 302] on icon "Main content area" at bounding box center [1268, 300] width 22 height 22
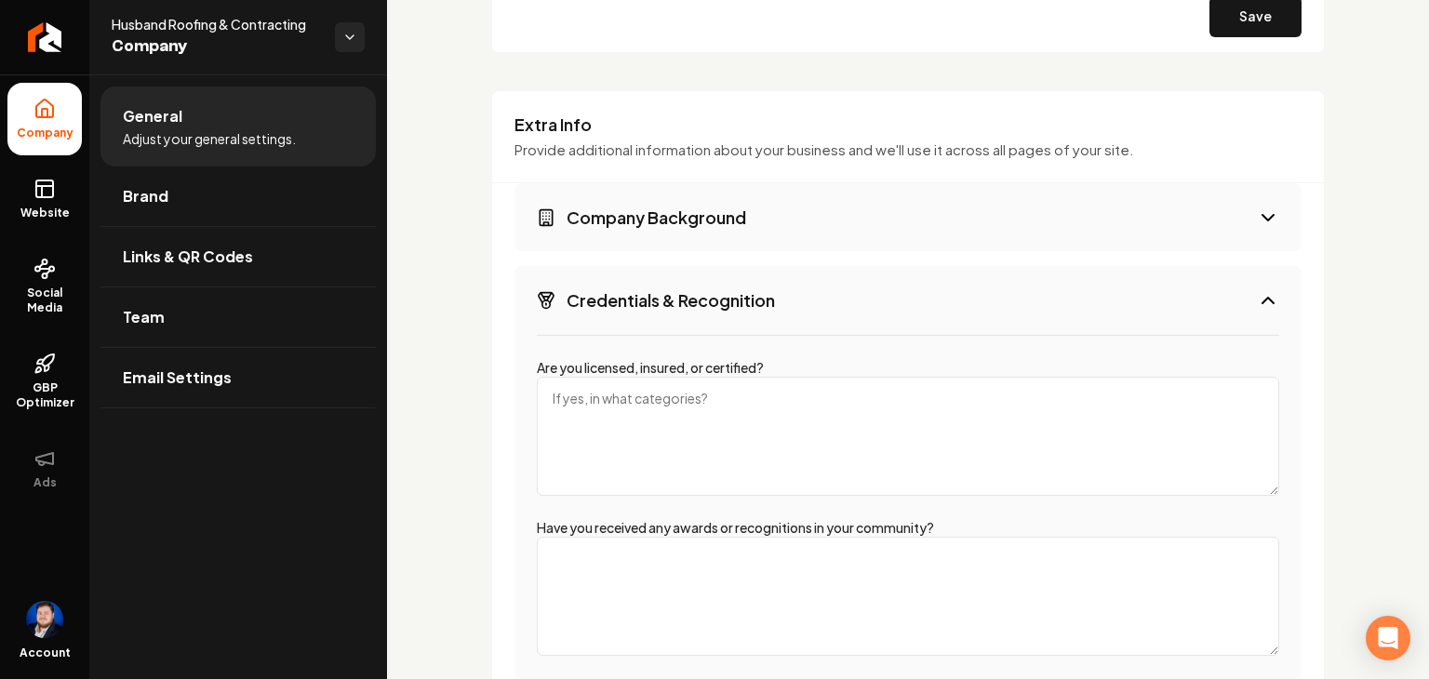
click at [1257, 302] on icon "Main content area" at bounding box center [1268, 300] width 22 height 22
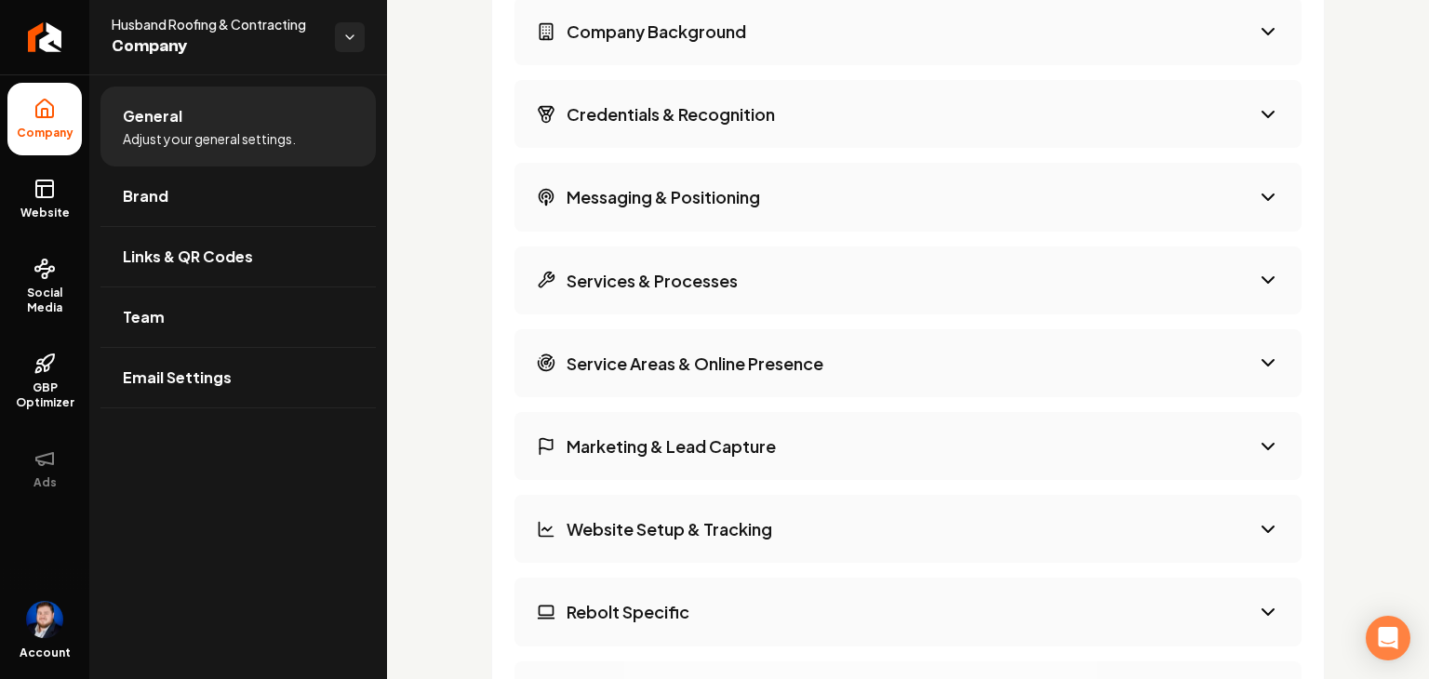
scroll to position [2606, 0]
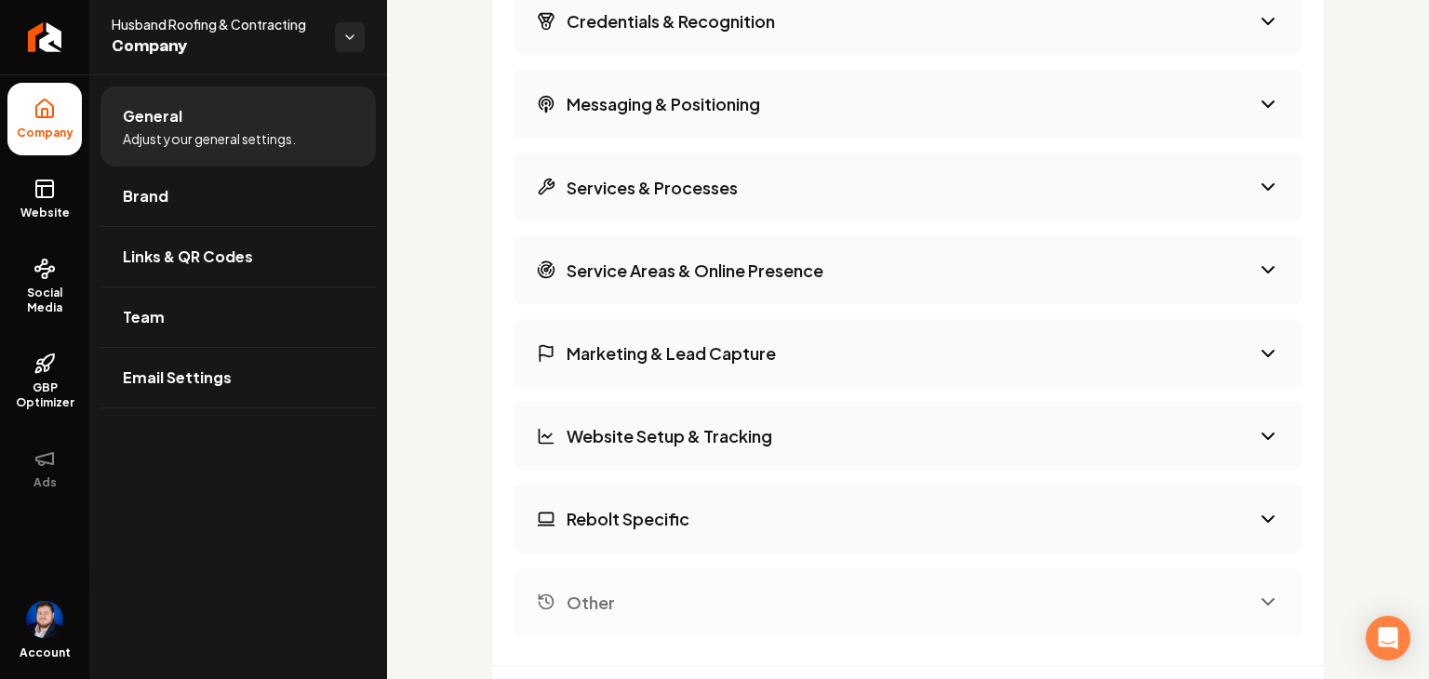
click at [1093, 355] on button "Marketing & Lead Capture" at bounding box center [908, 353] width 787 height 68
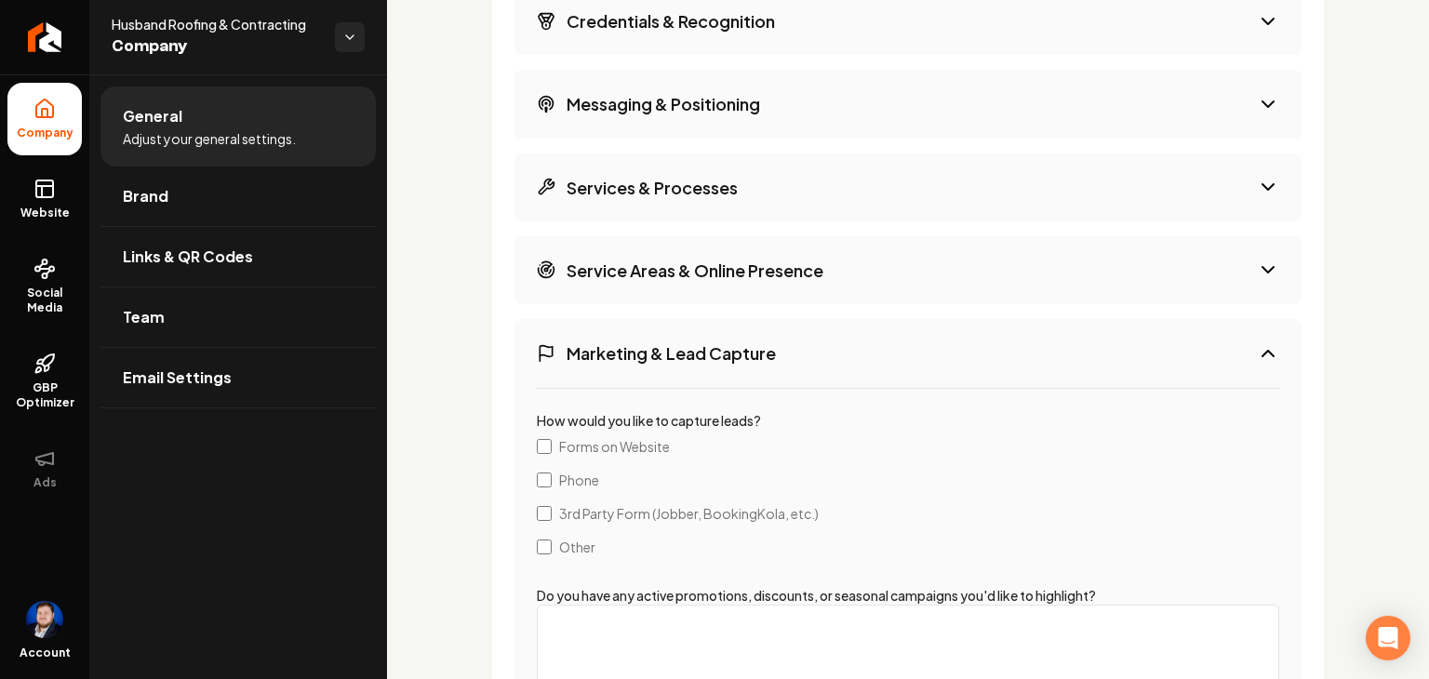
click at [1093, 355] on button "Marketing & Lead Capture" at bounding box center [908, 353] width 787 height 68
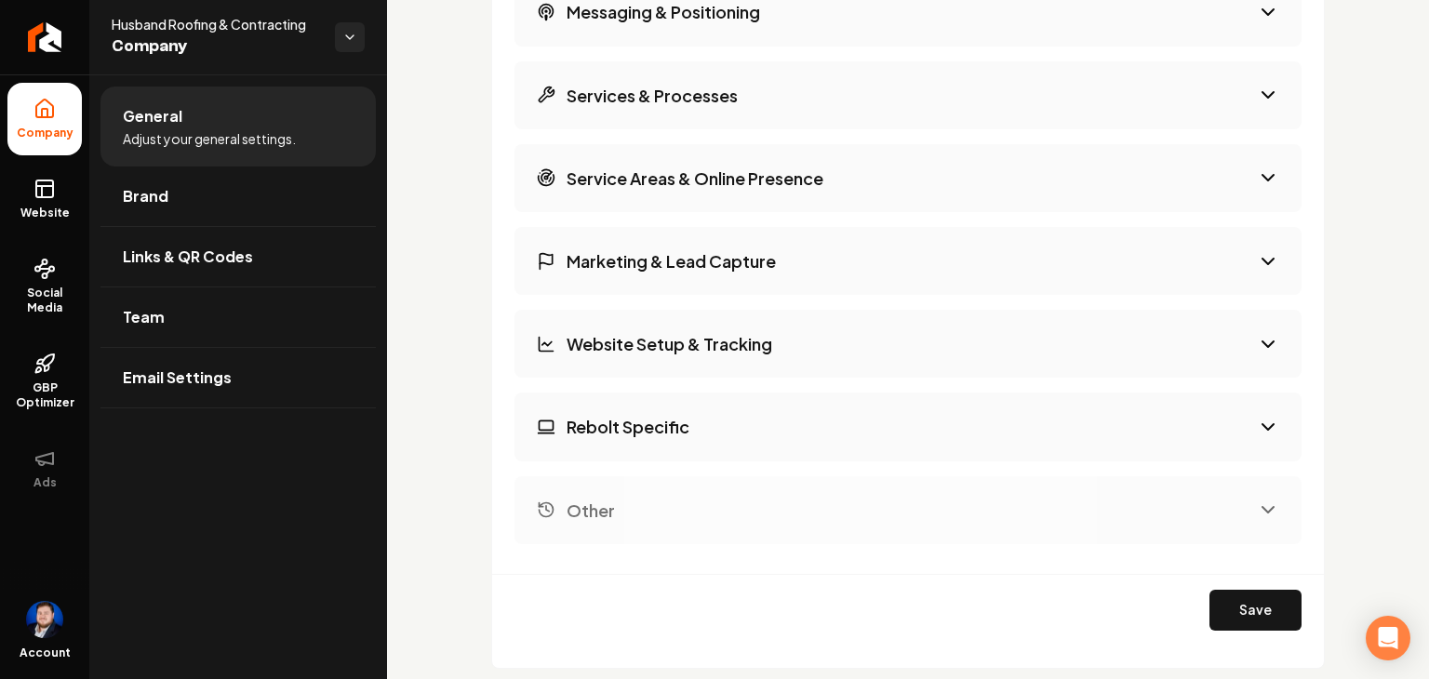
scroll to position [2699, 0]
click at [1093, 355] on button "Website Setup & Tracking" at bounding box center [908, 343] width 787 height 68
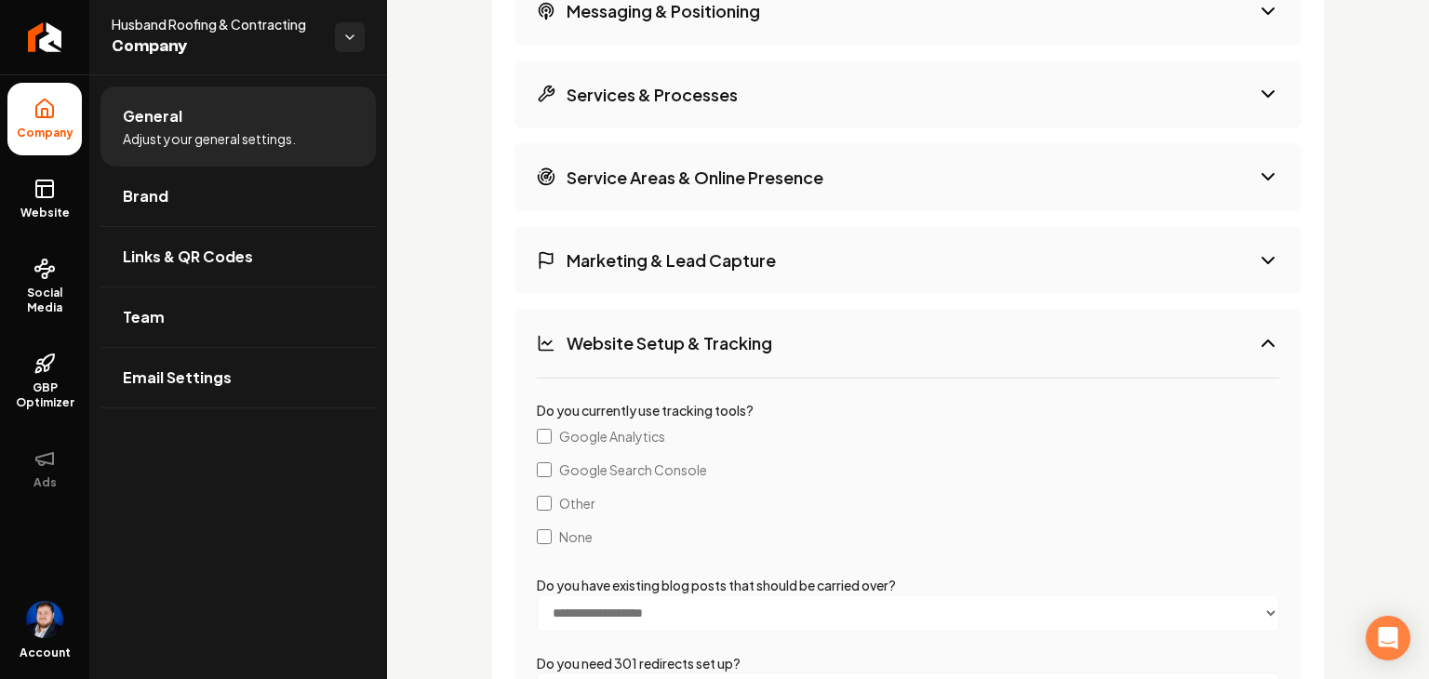
click at [1093, 355] on button "Website Setup & Tracking" at bounding box center [908, 343] width 787 height 68
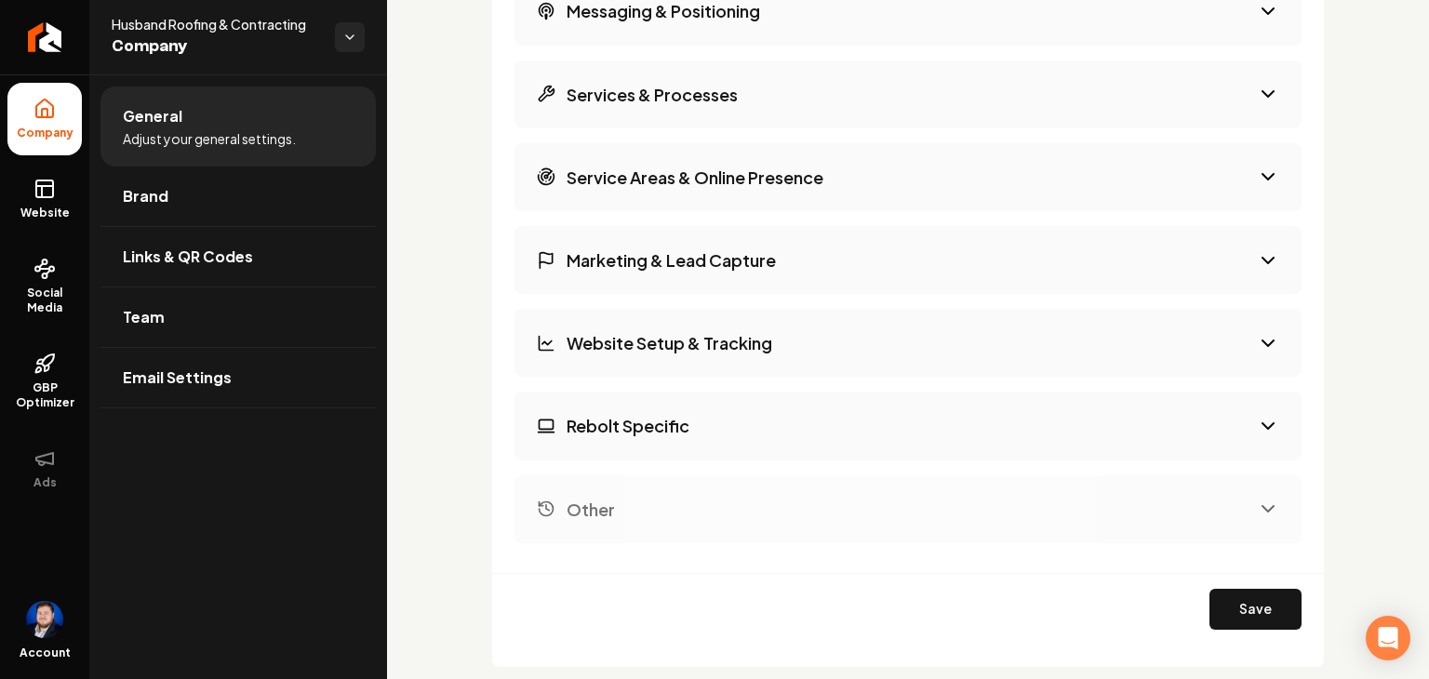
click at [1093, 355] on button "Website Setup & Tracking" at bounding box center [908, 343] width 787 height 68
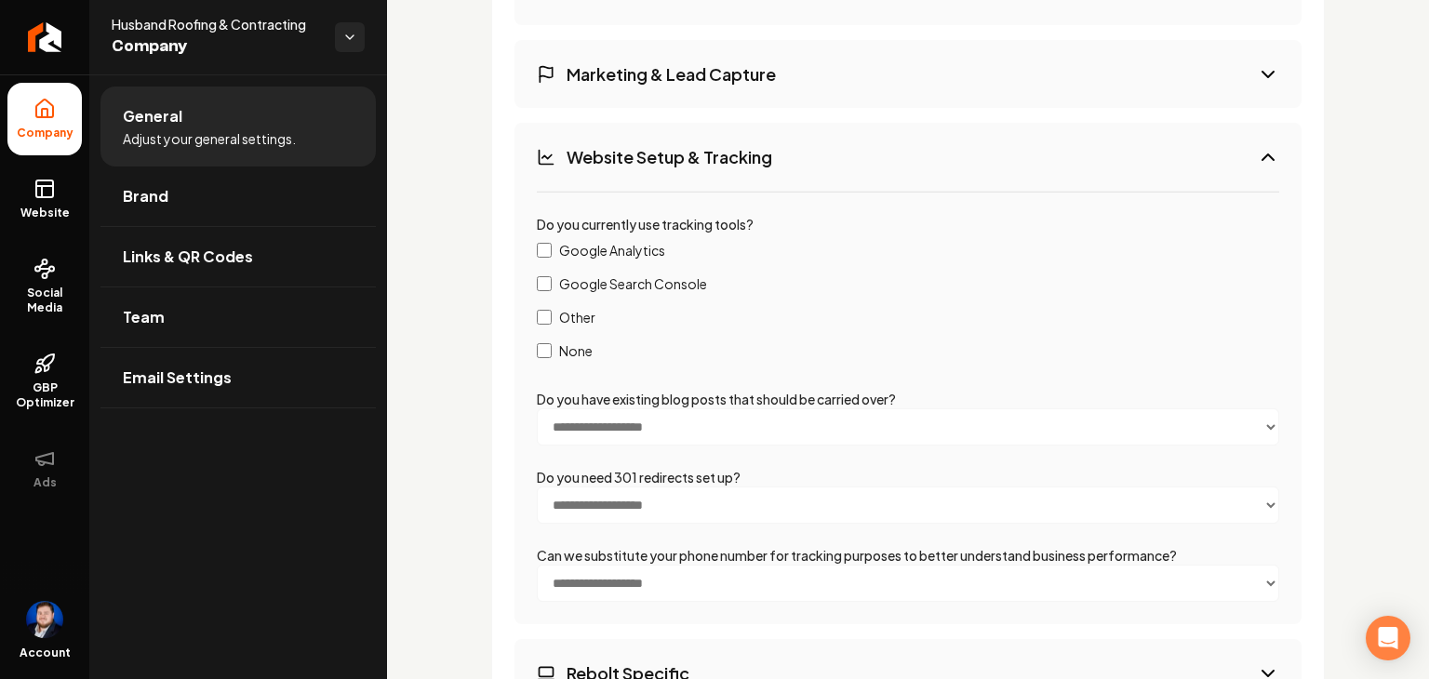
scroll to position [2978, 0]
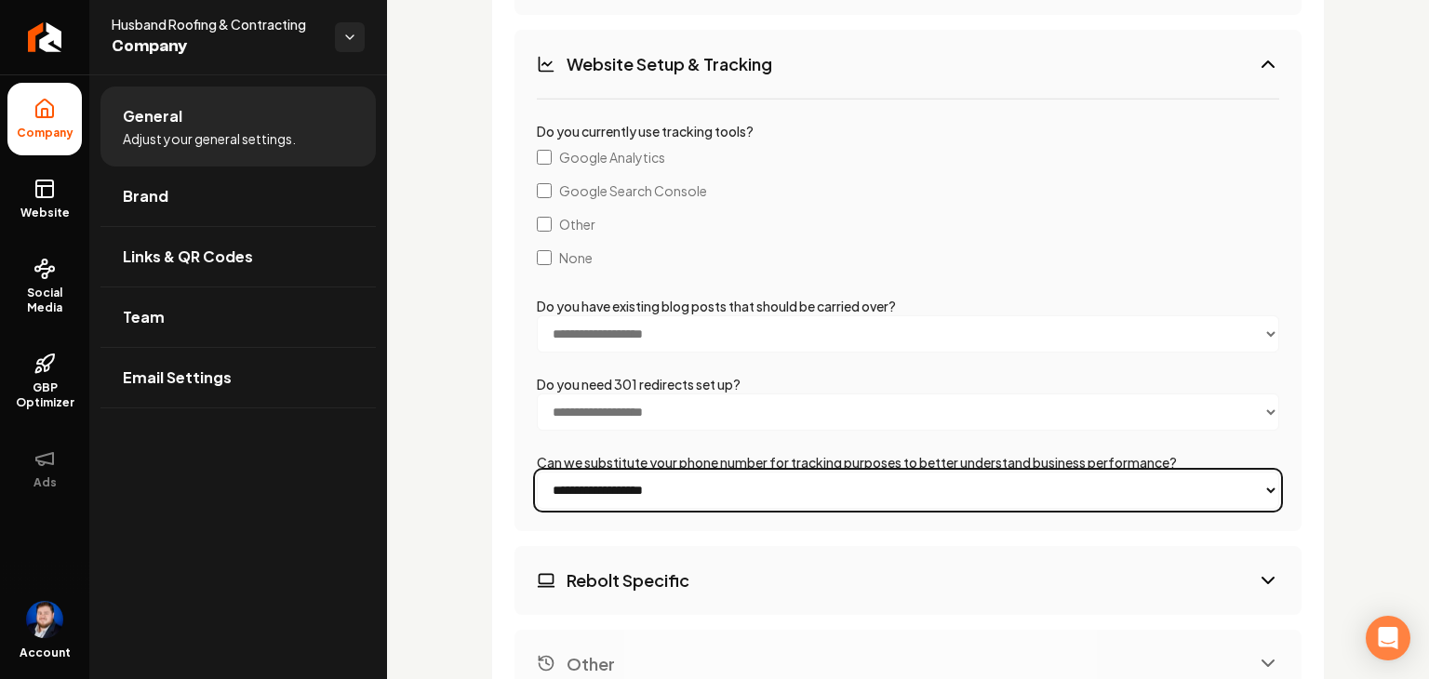
click at [1024, 477] on select "**********" at bounding box center [908, 490] width 743 height 37
click at [1016, 481] on select "**********" at bounding box center [908, 490] width 743 height 37
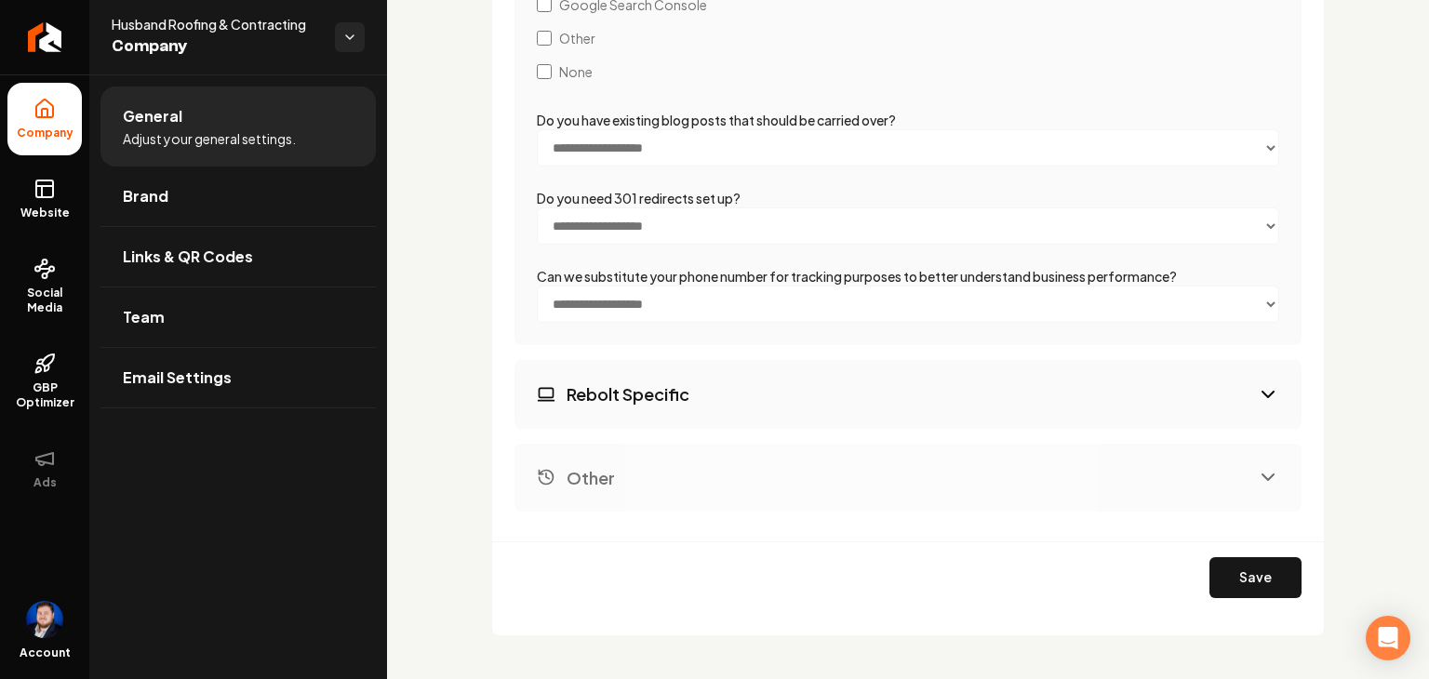
click at [938, 385] on button "Rebolt Specific" at bounding box center [908, 394] width 787 height 68
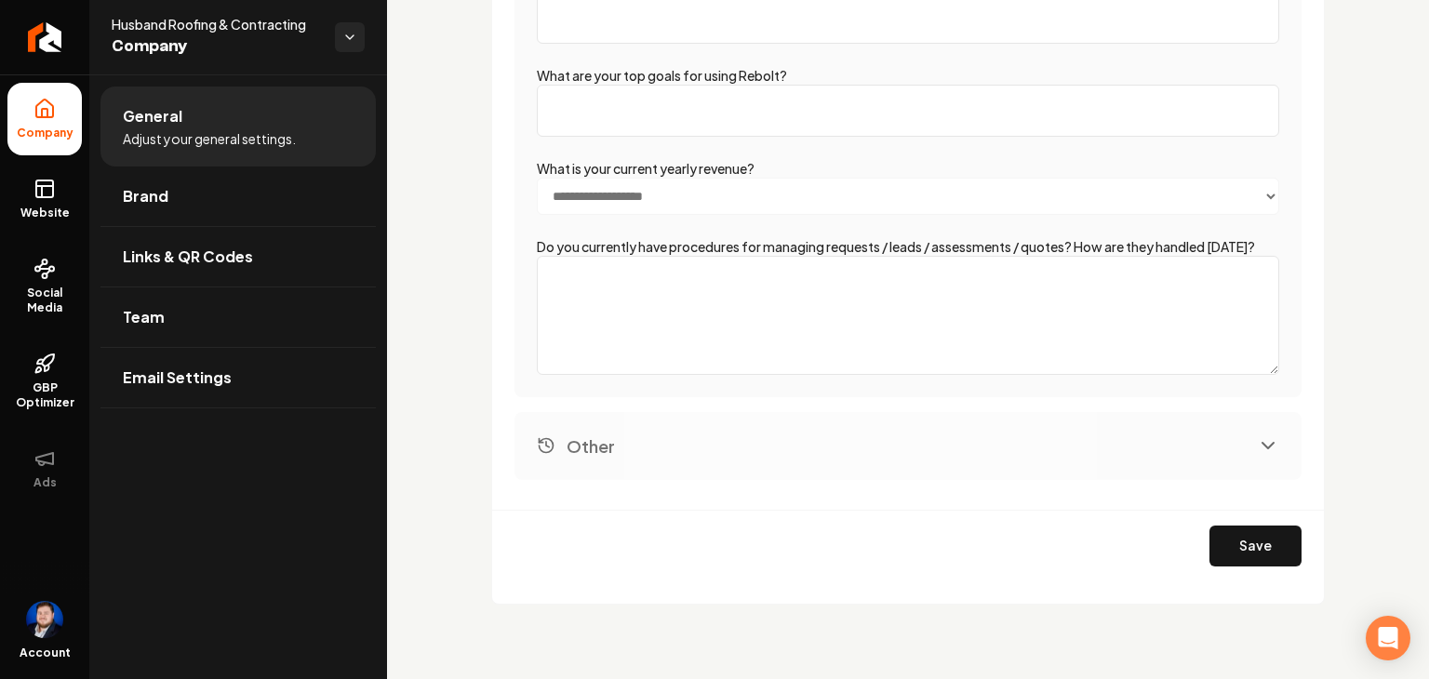
scroll to position [3319, 0]
click at [1002, 432] on button "Other" at bounding box center [908, 446] width 787 height 68
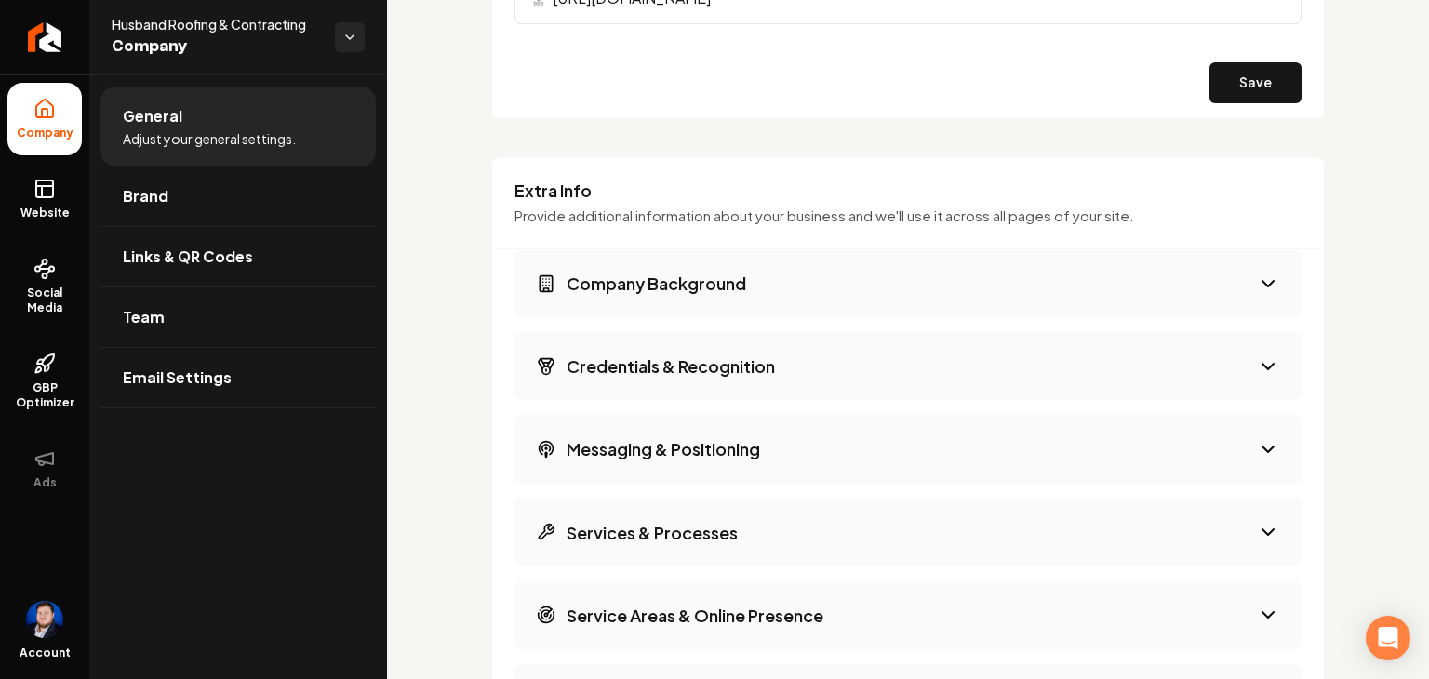
scroll to position [2293, 0]
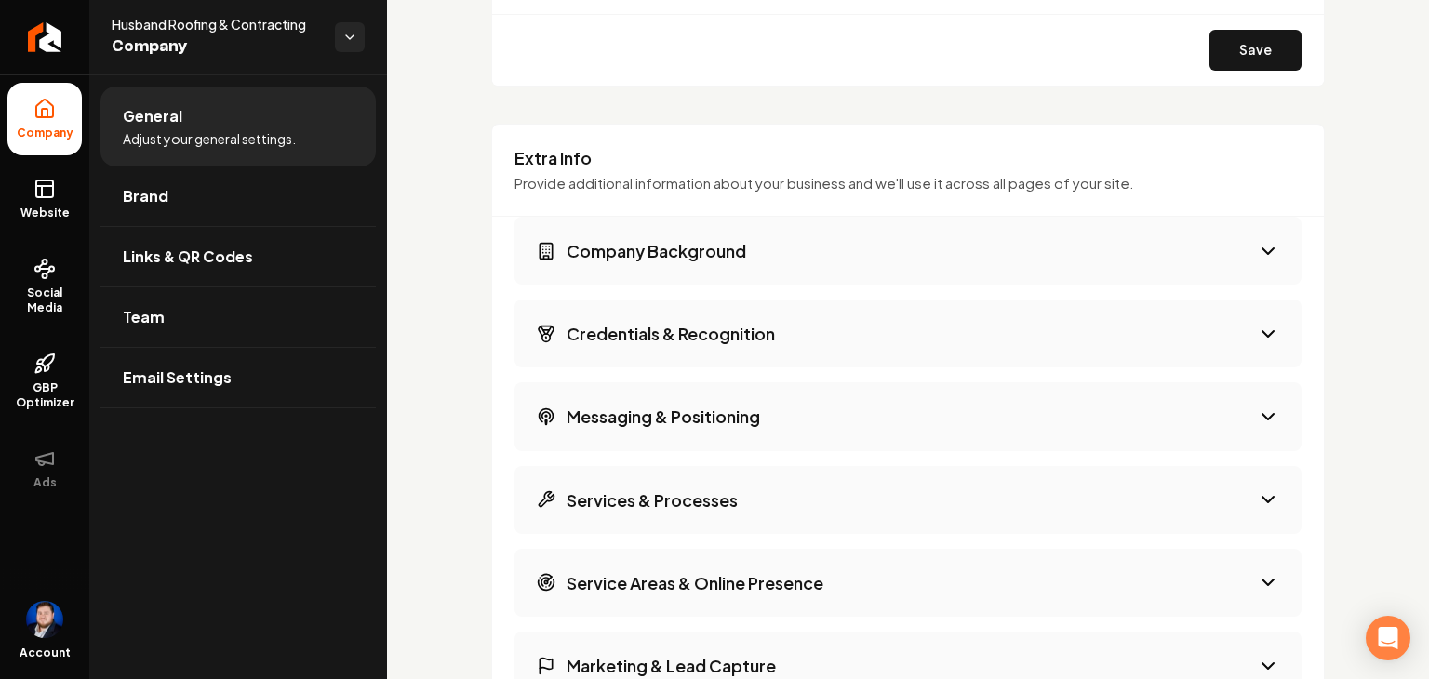
click at [997, 419] on button "Messaging & Positioning" at bounding box center [908, 416] width 787 height 68
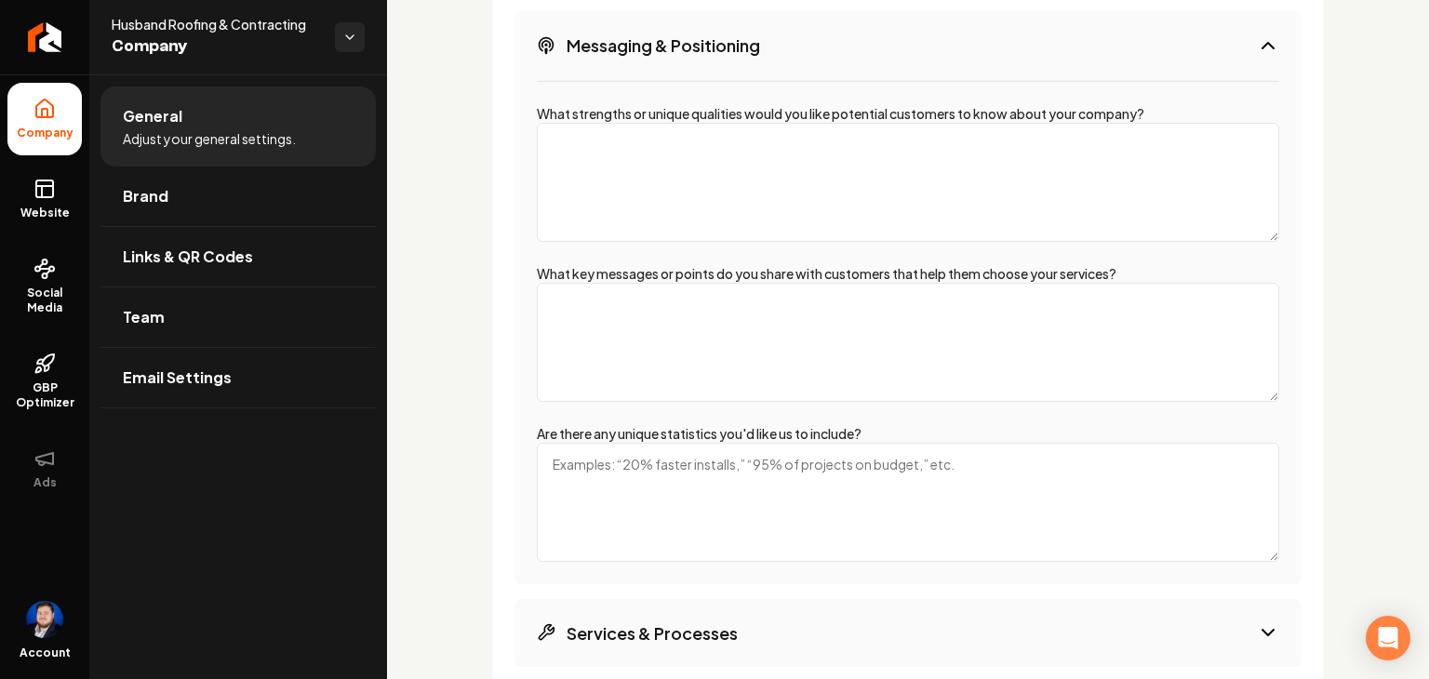
scroll to position [2758, 0]
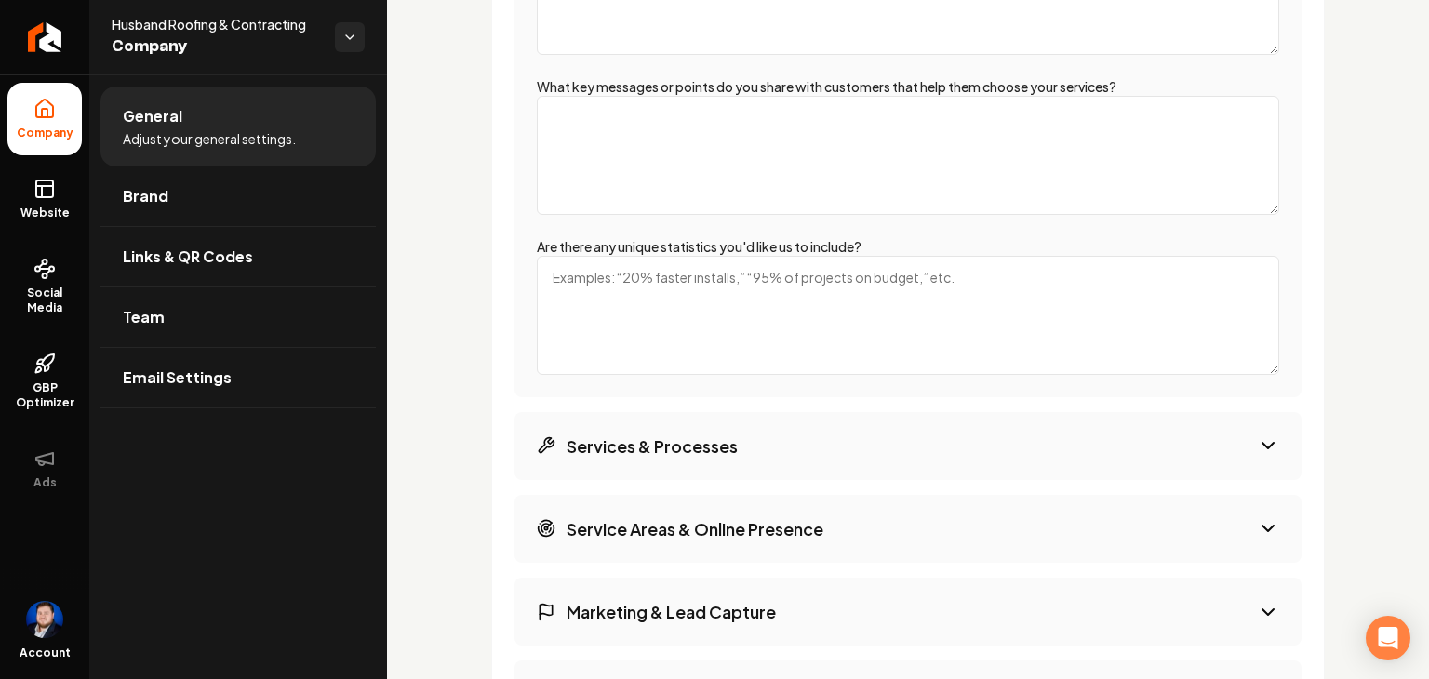
click at [1001, 442] on button "Services & Processes" at bounding box center [908, 446] width 787 height 68
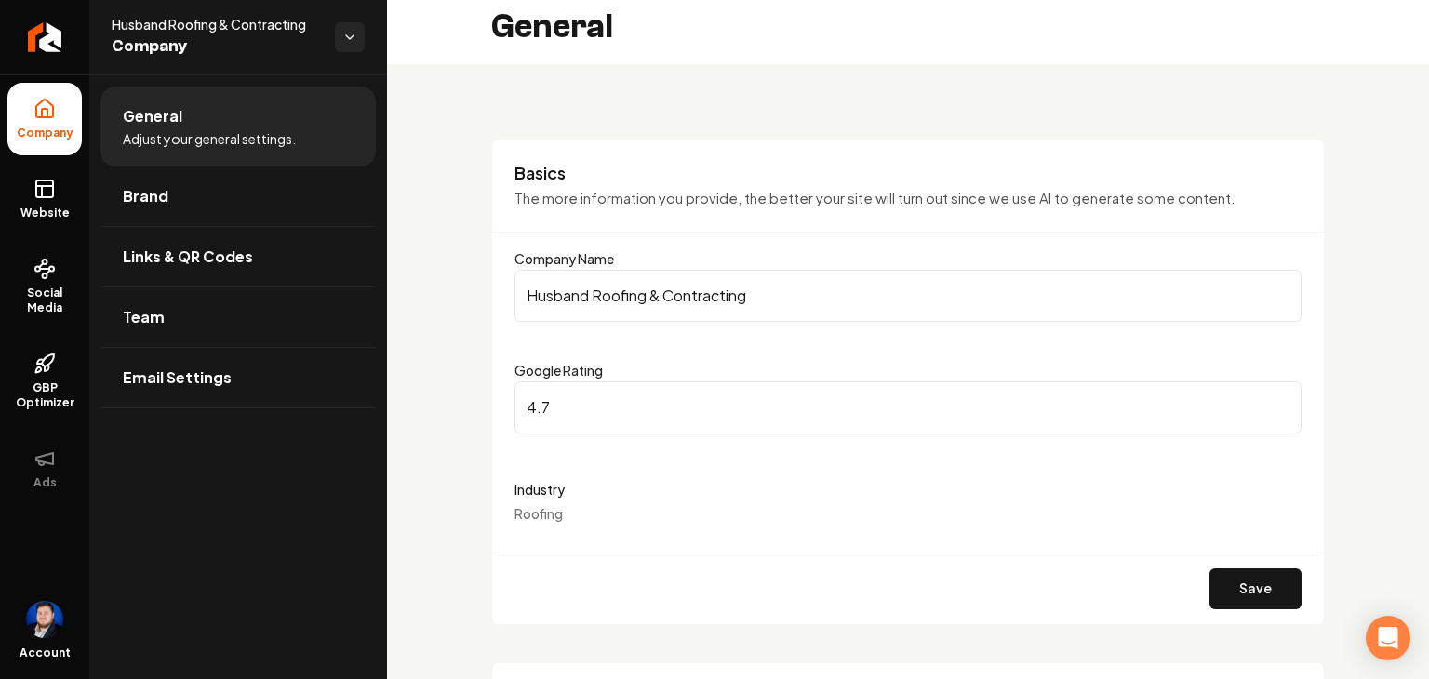
scroll to position [0, 0]
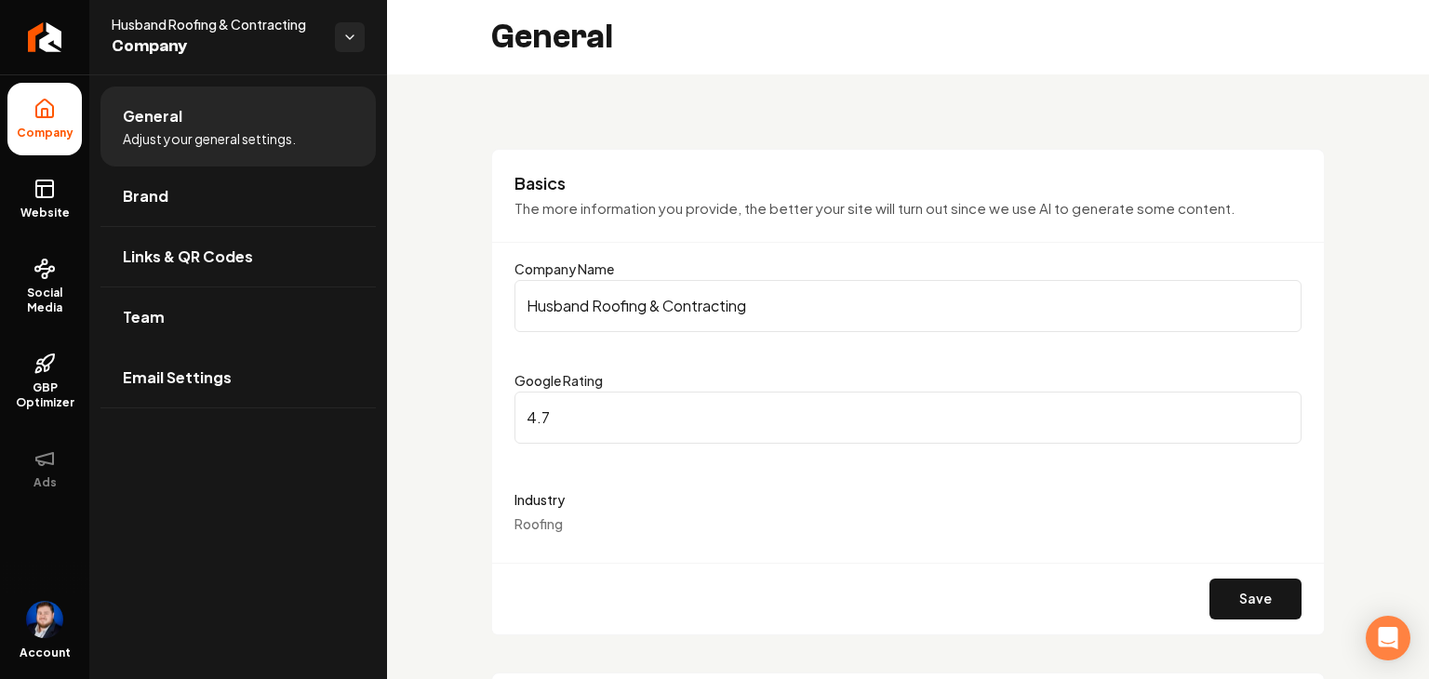
drag, startPoint x: 236, startPoint y: 381, endPoint x: 804, endPoint y: 101, distance: 633.0
click at [236, 381] on link "Email Settings" at bounding box center [238, 378] width 275 height 60
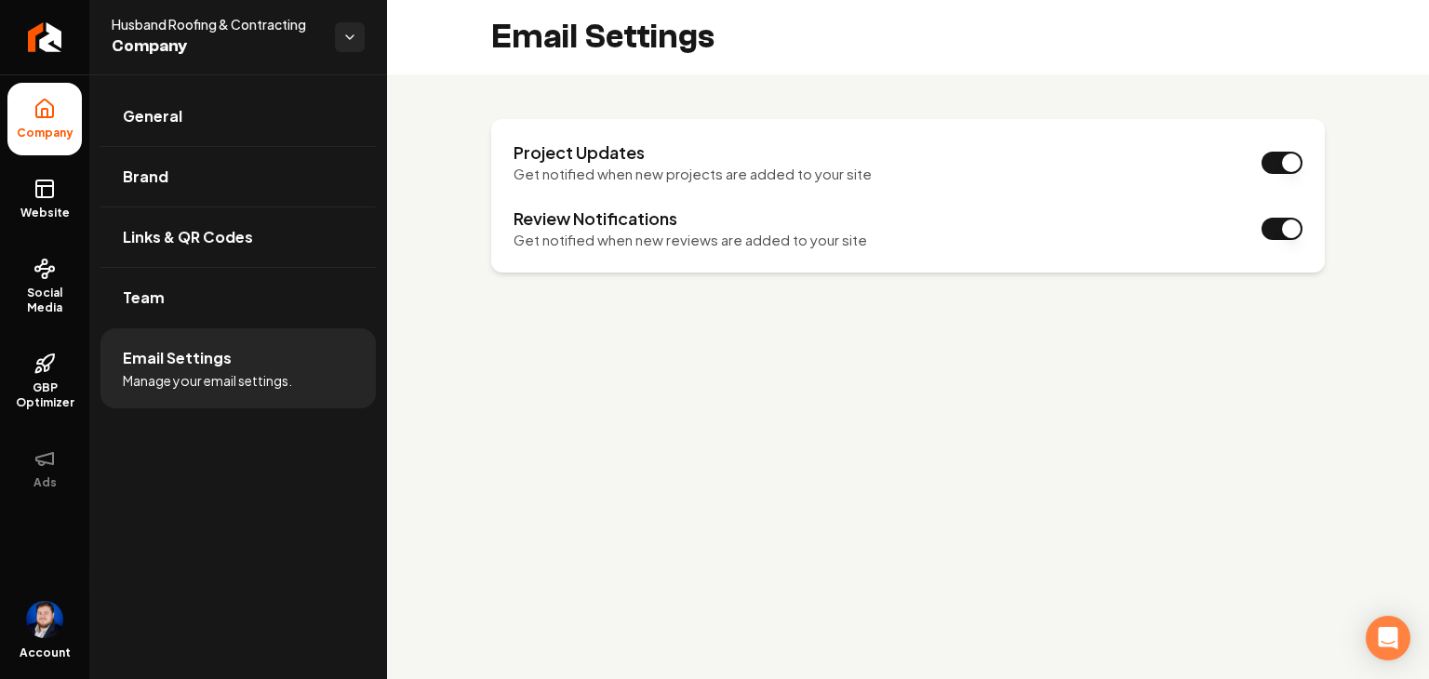
click at [44, 181] on icon at bounding box center [45, 189] width 22 height 22
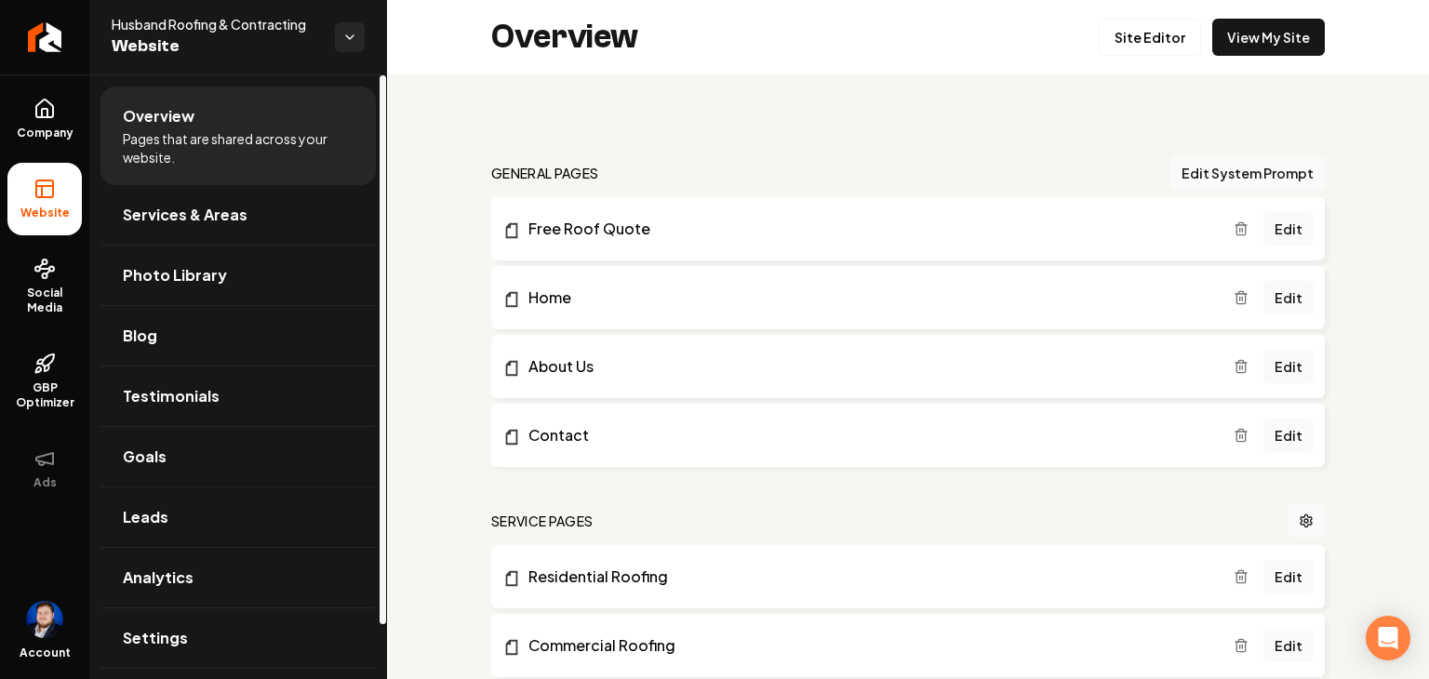
click at [49, 110] on icon at bounding box center [45, 109] width 22 height 22
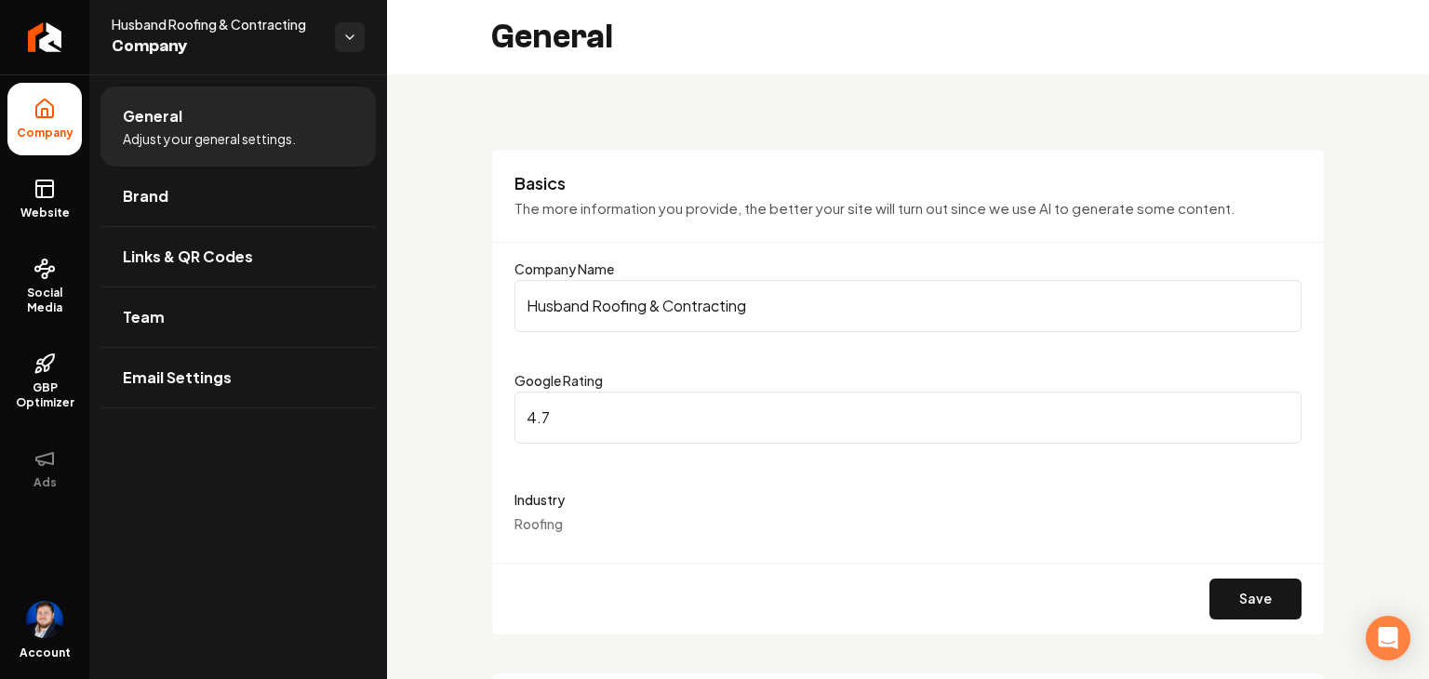
click at [216, 190] on link "Brand" at bounding box center [238, 197] width 275 height 60
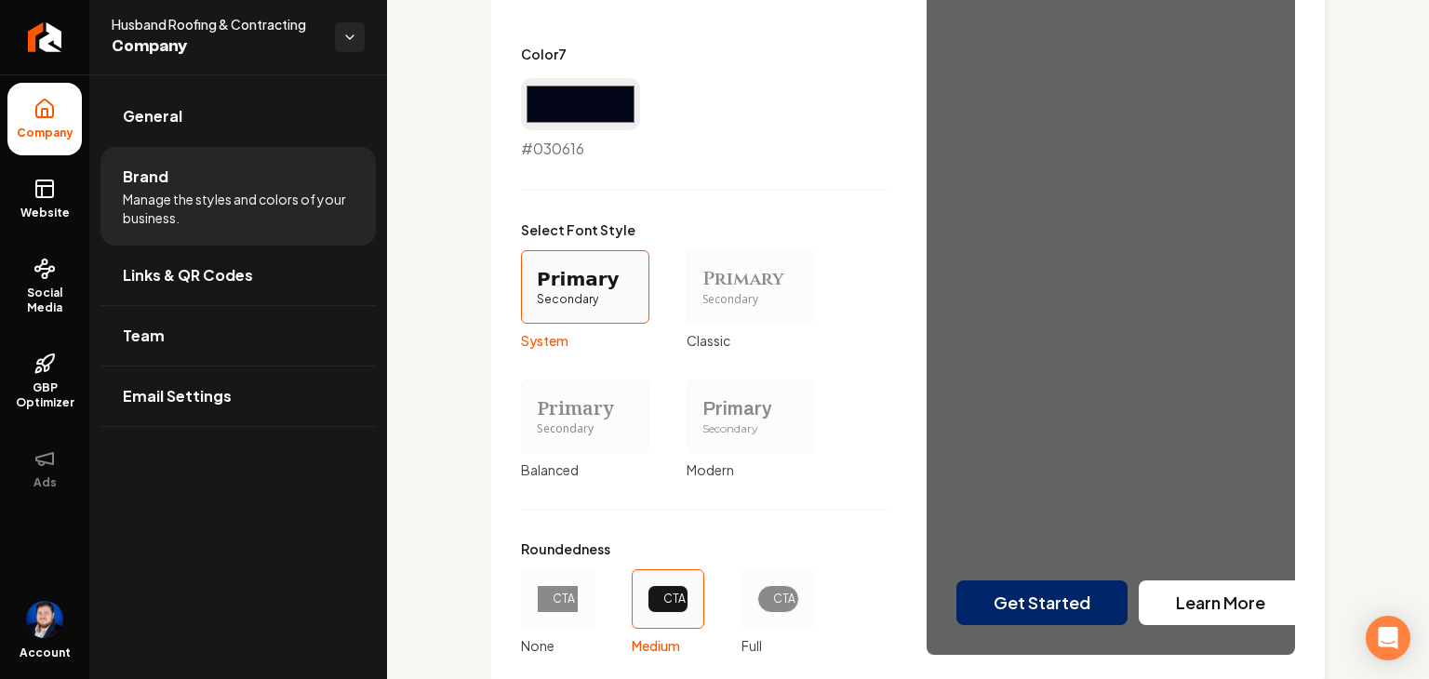
scroll to position [1630, 0]
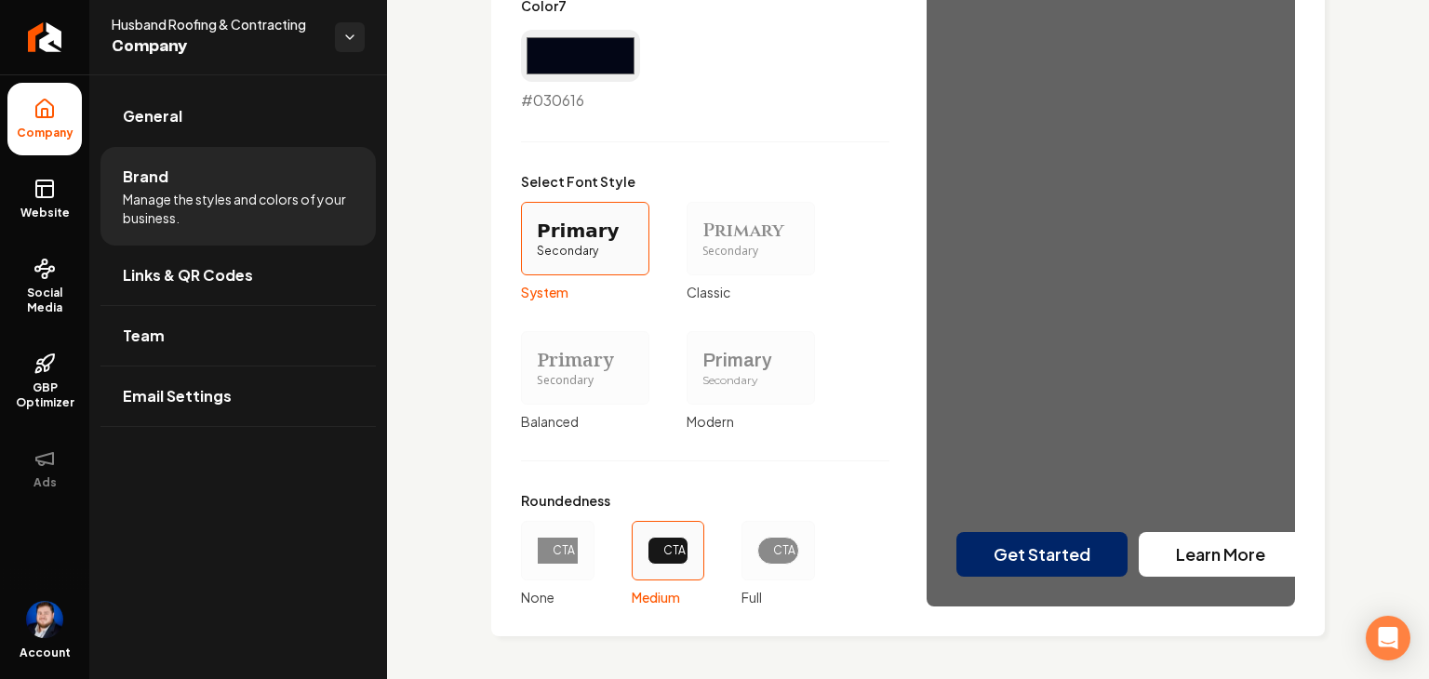
click at [248, 217] on span "Manage the styles and colors of your business." at bounding box center [238, 208] width 231 height 37
click at [249, 267] on span "Links & QR Codes" at bounding box center [188, 275] width 130 height 22
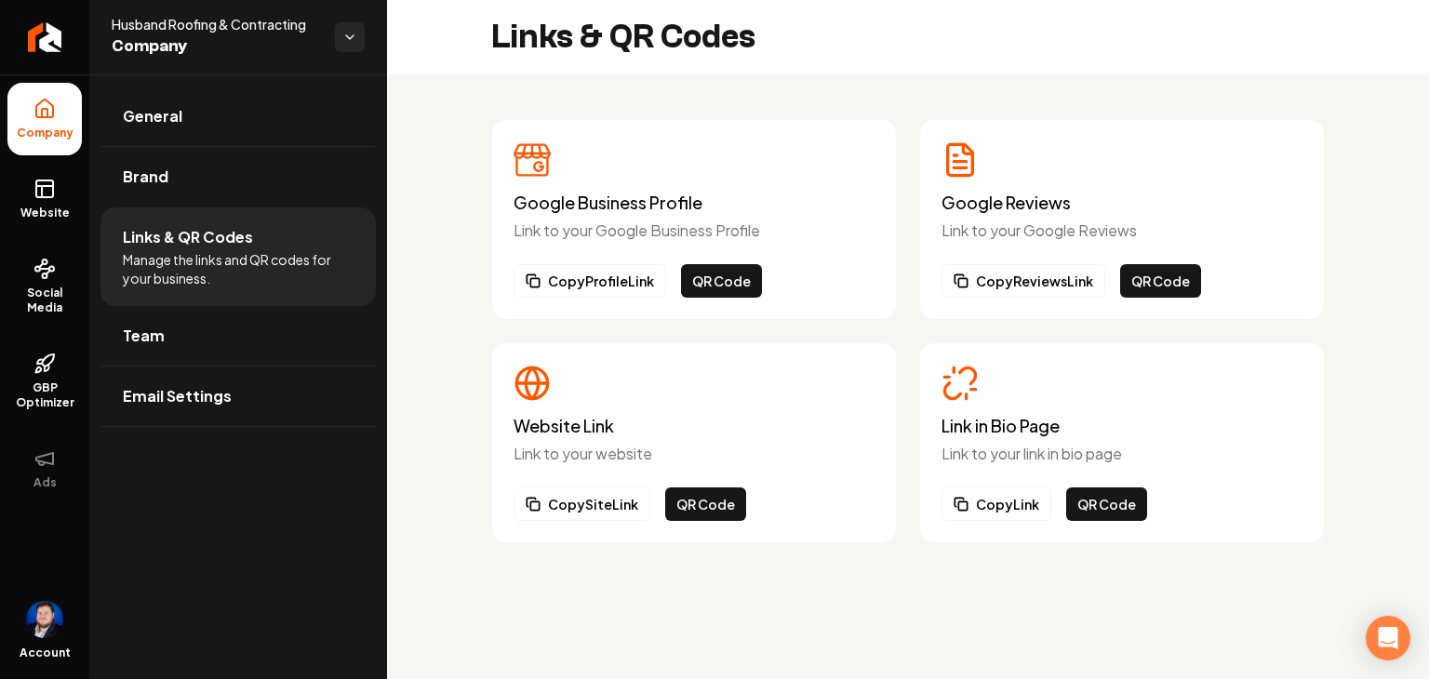
click at [48, 215] on span "Website" at bounding box center [45, 213] width 64 height 15
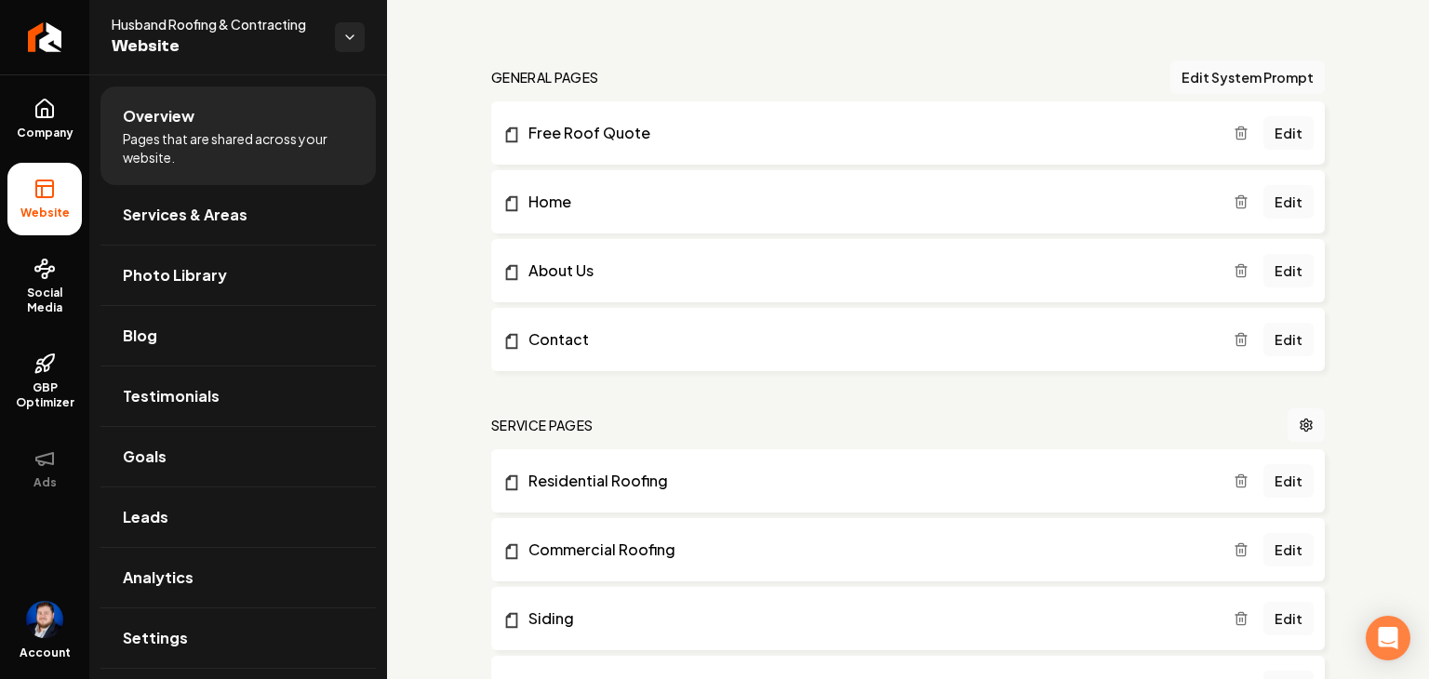
scroll to position [93, 0]
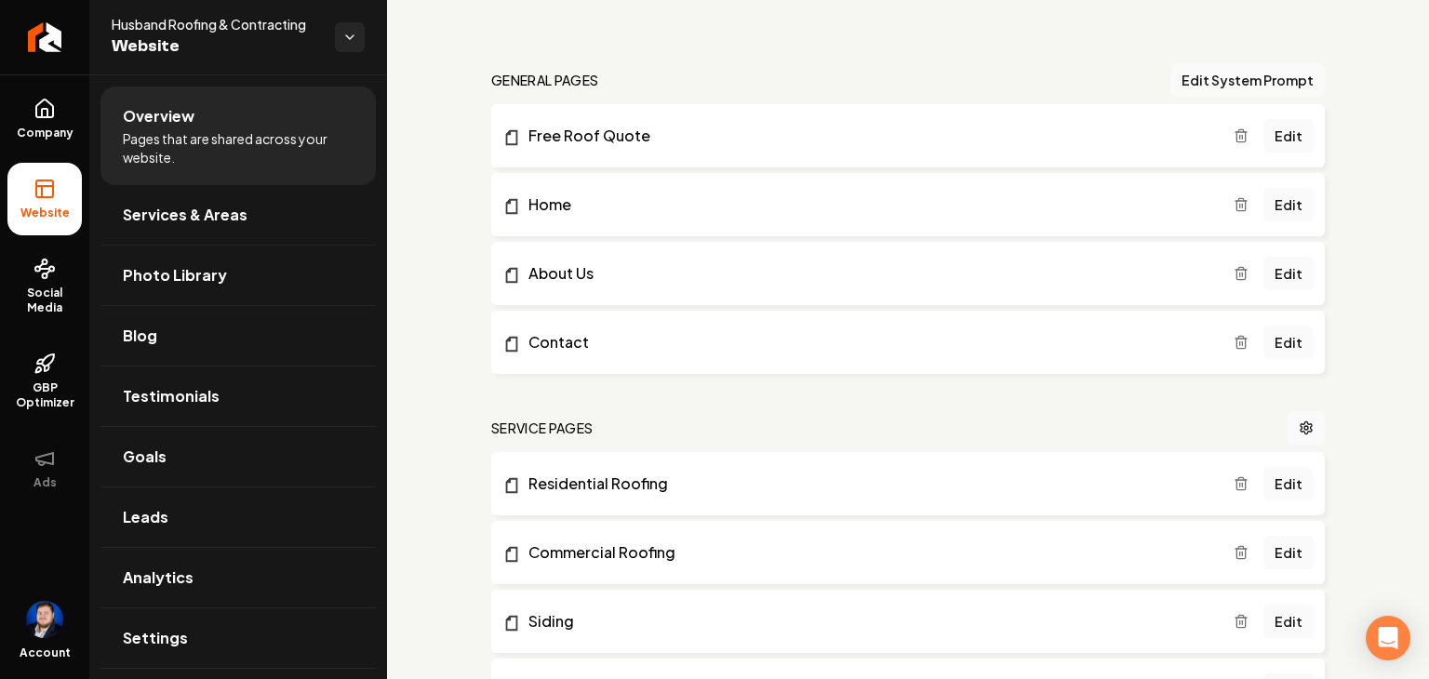
click at [1273, 87] on button "Edit System Prompt" at bounding box center [1248, 80] width 154 height 34
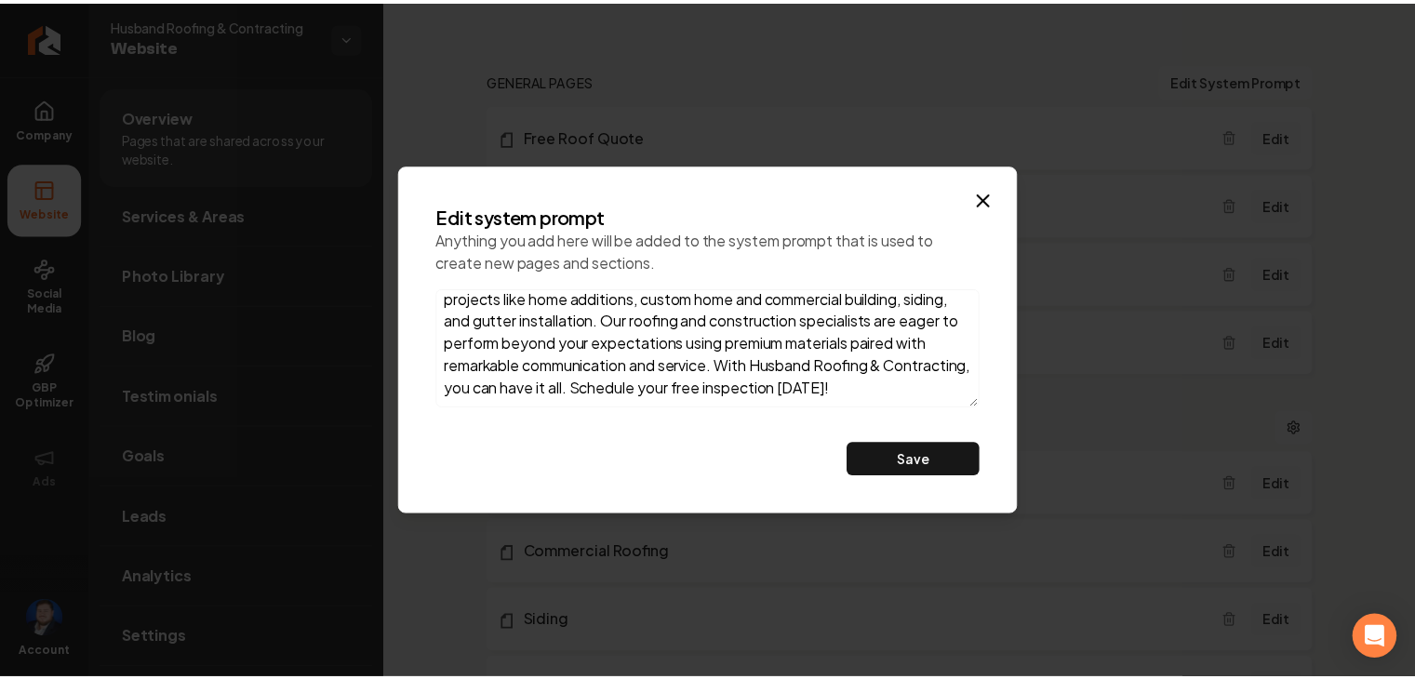
scroll to position [142, 0]
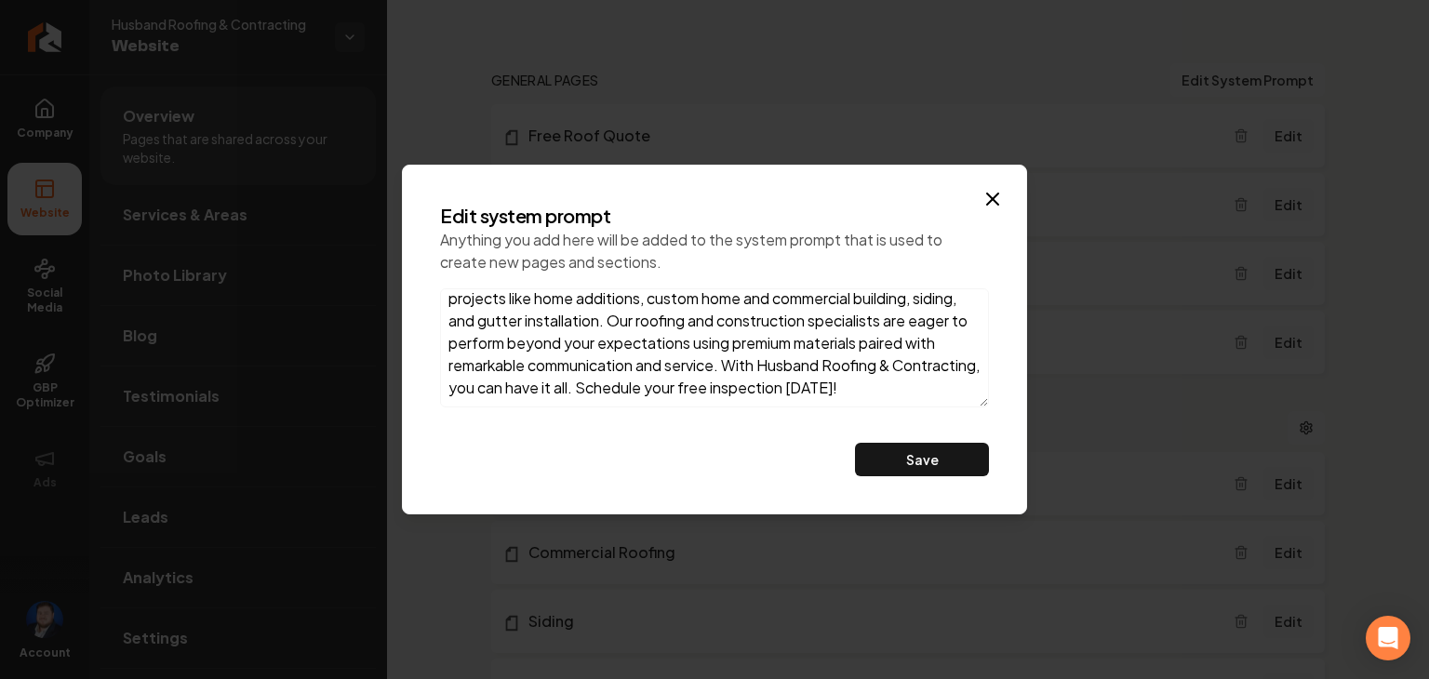
click at [990, 202] on icon "button" at bounding box center [992, 199] width 11 height 11
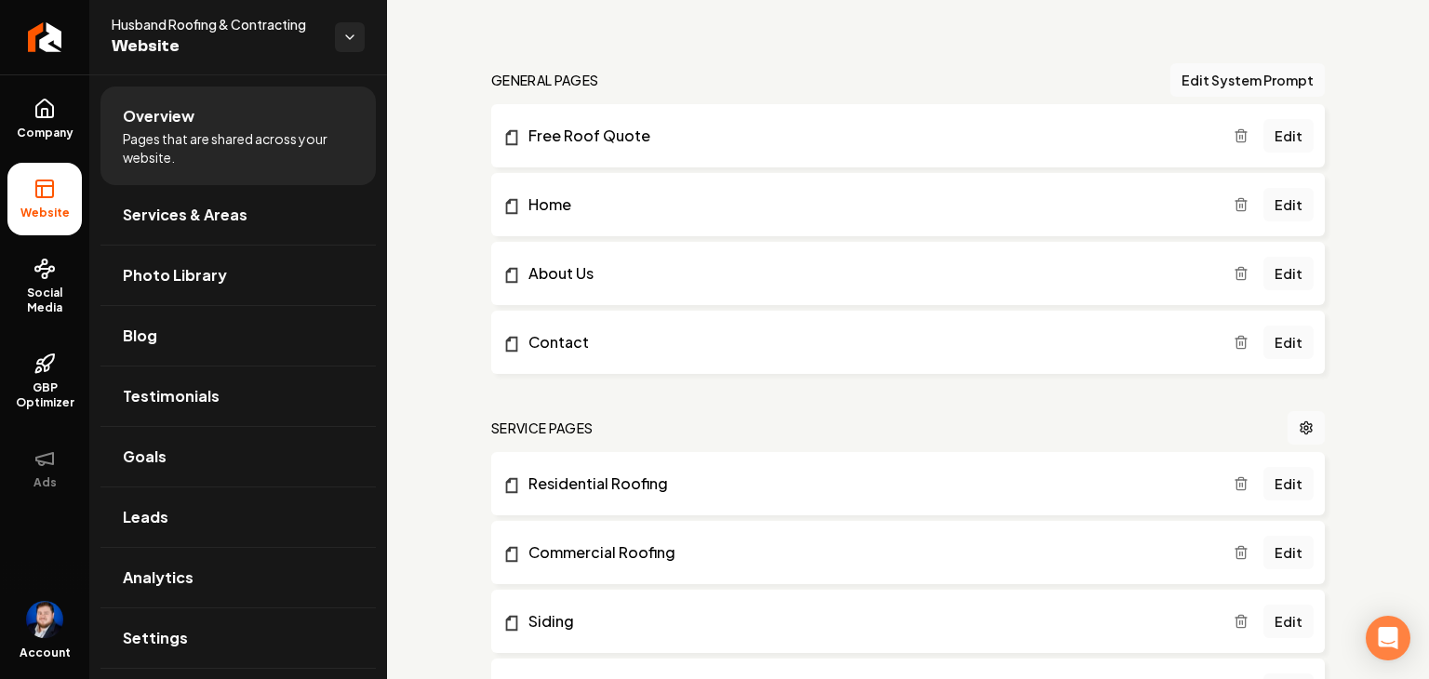
click at [1286, 346] on link "Edit" at bounding box center [1289, 343] width 50 height 34
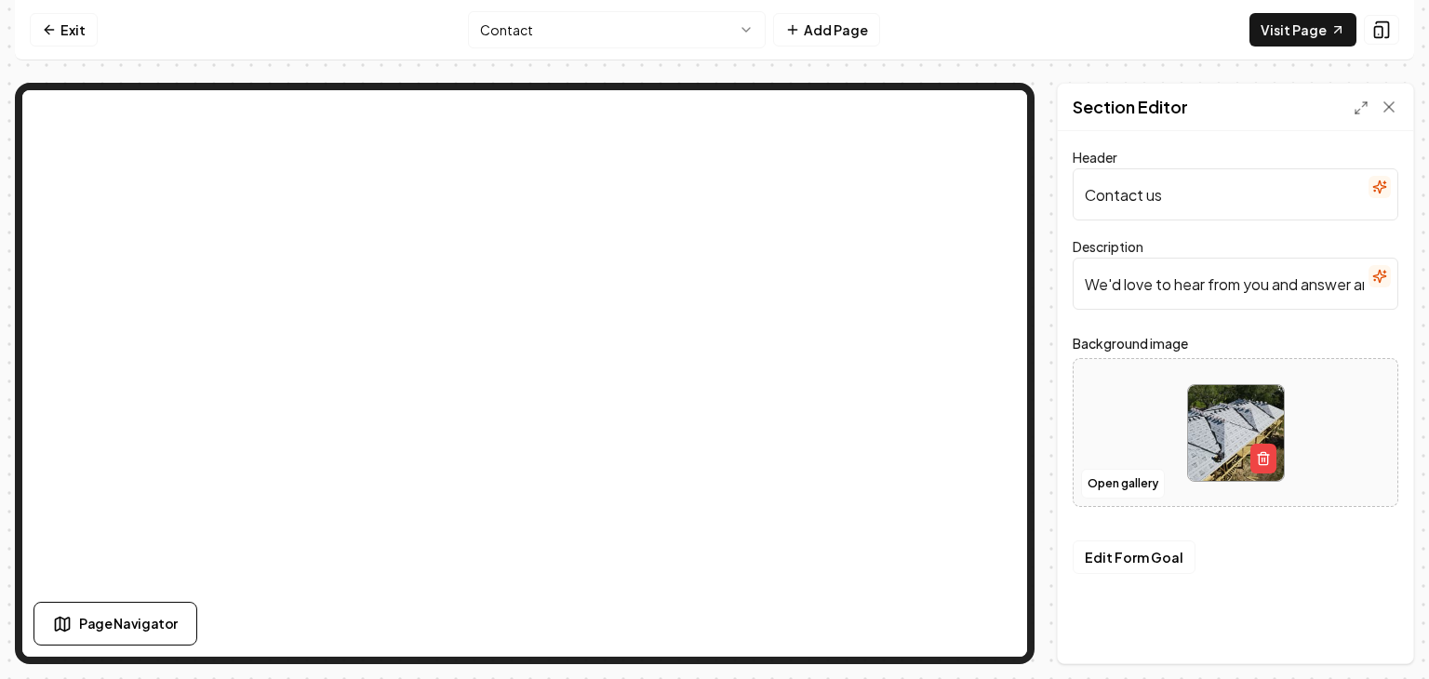
click at [82, 27] on link "Exit" at bounding box center [64, 30] width 68 height 34
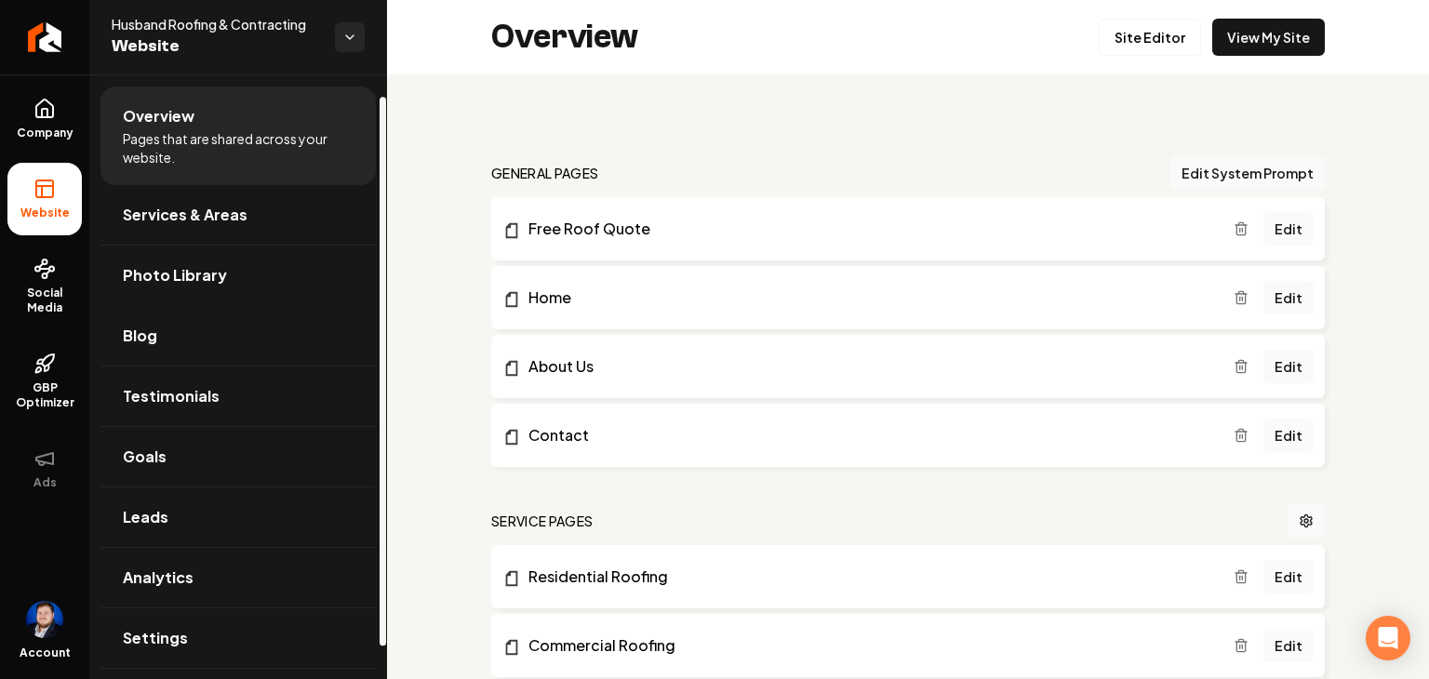
scroll to position [60, 0]
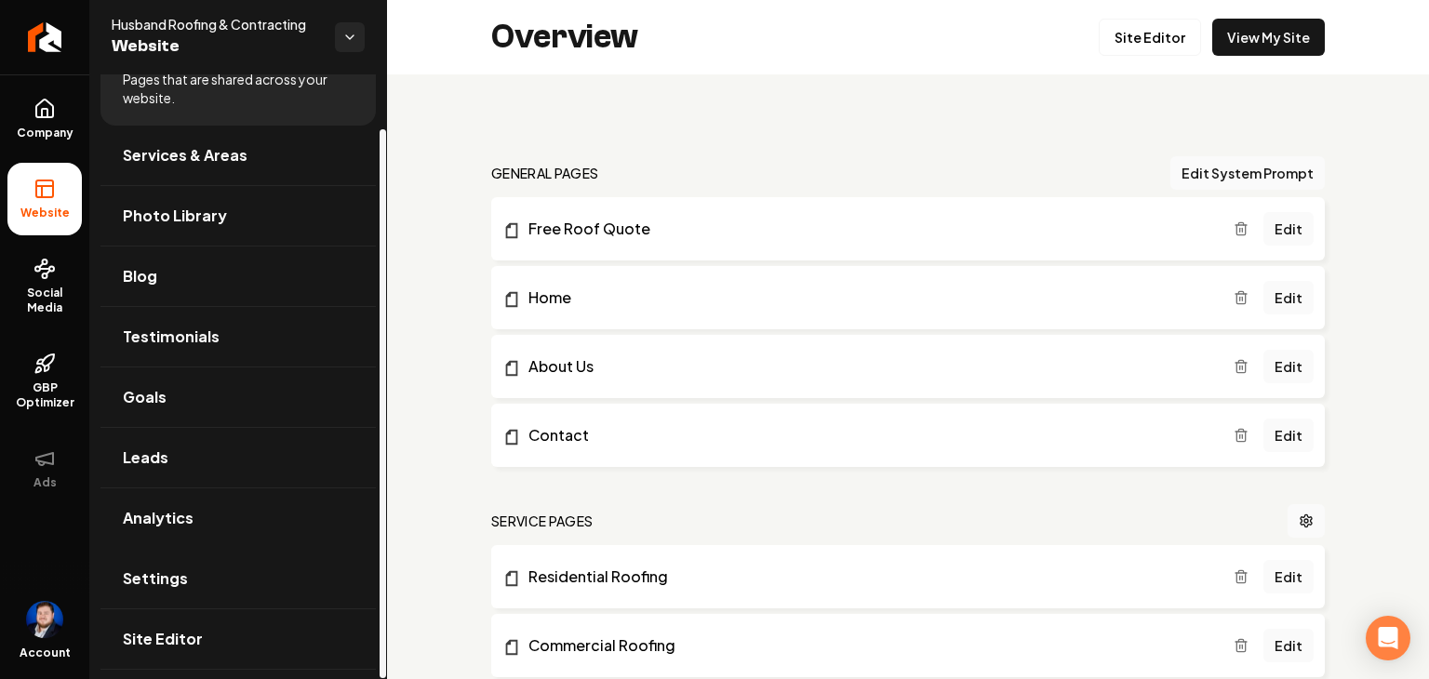
click at [179, 574] on span "Settings" at bounding box center [155, 579] width 65 height 22
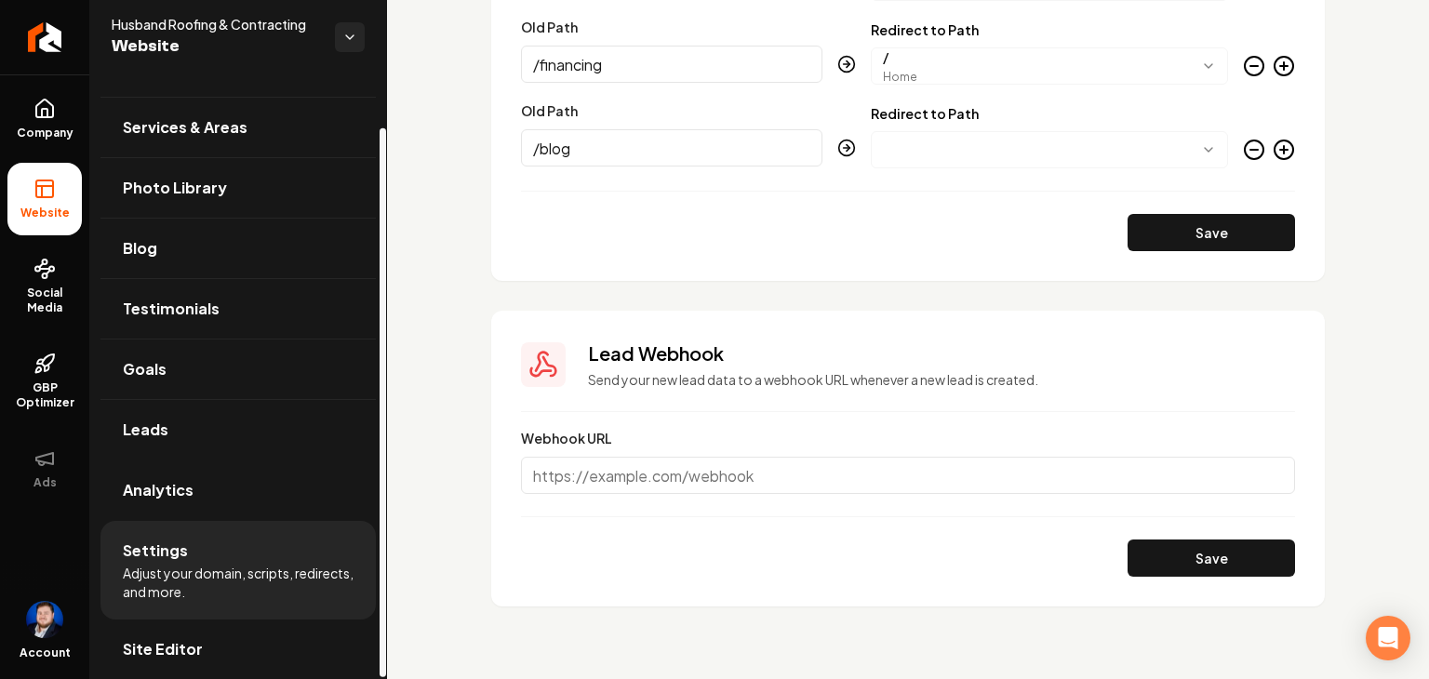
scroll to position [60, 0]
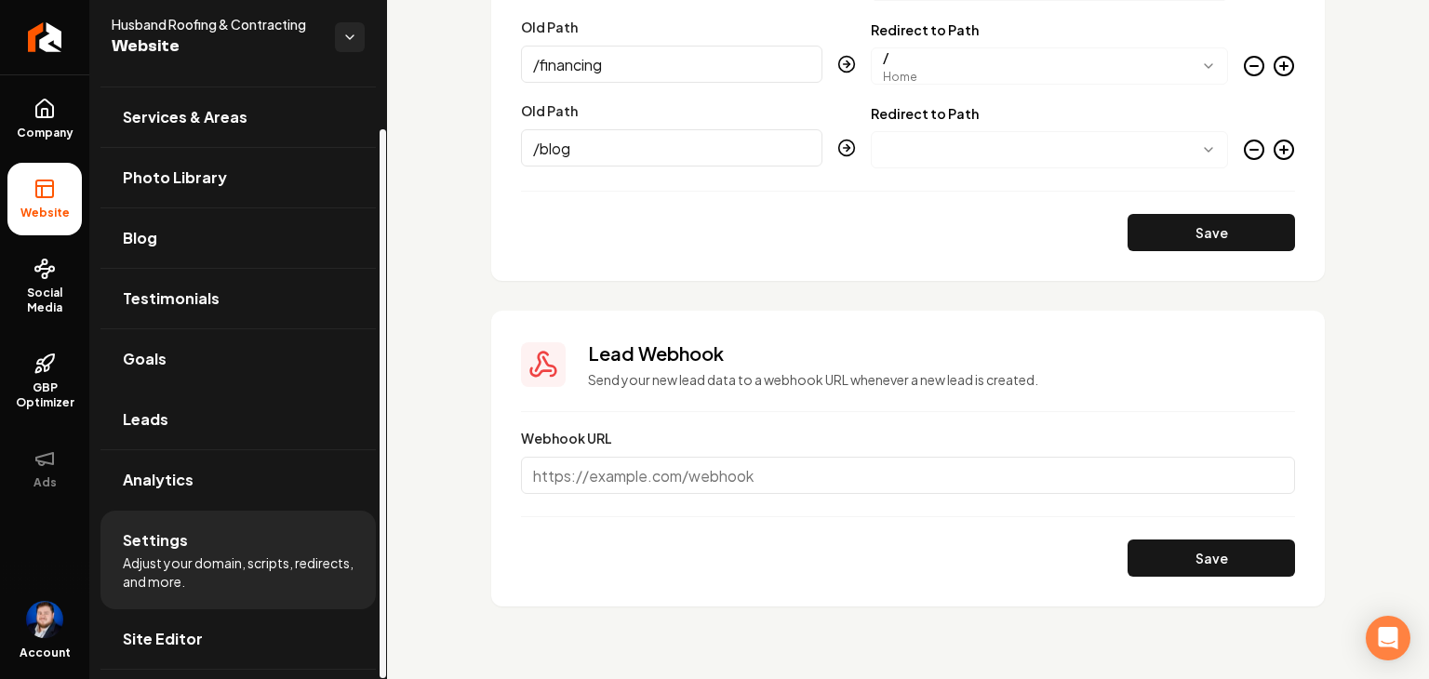
click at [241, 430] on link "Leads" at bounding box center [238, 420] width 275 height 60
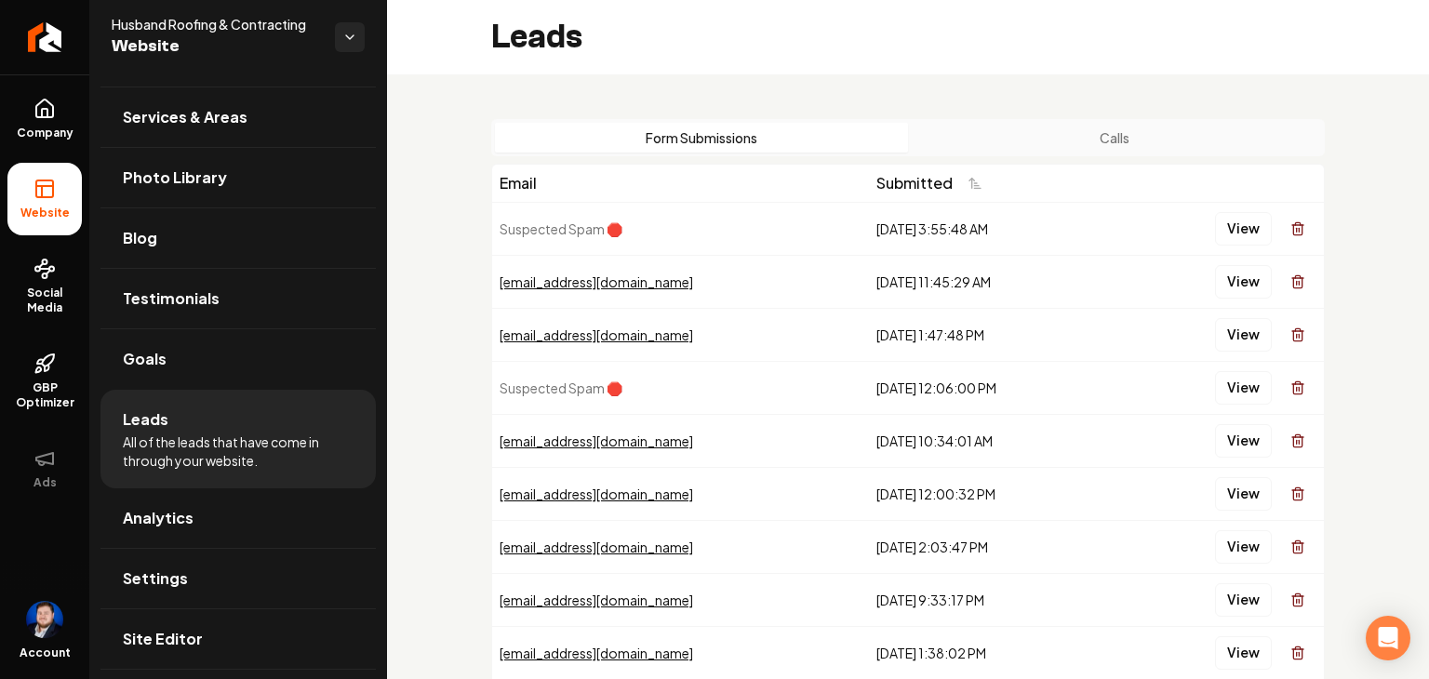
click at [626, 133] on button "Form Submissions" at bounding box center [701, 138] width 413 height 30
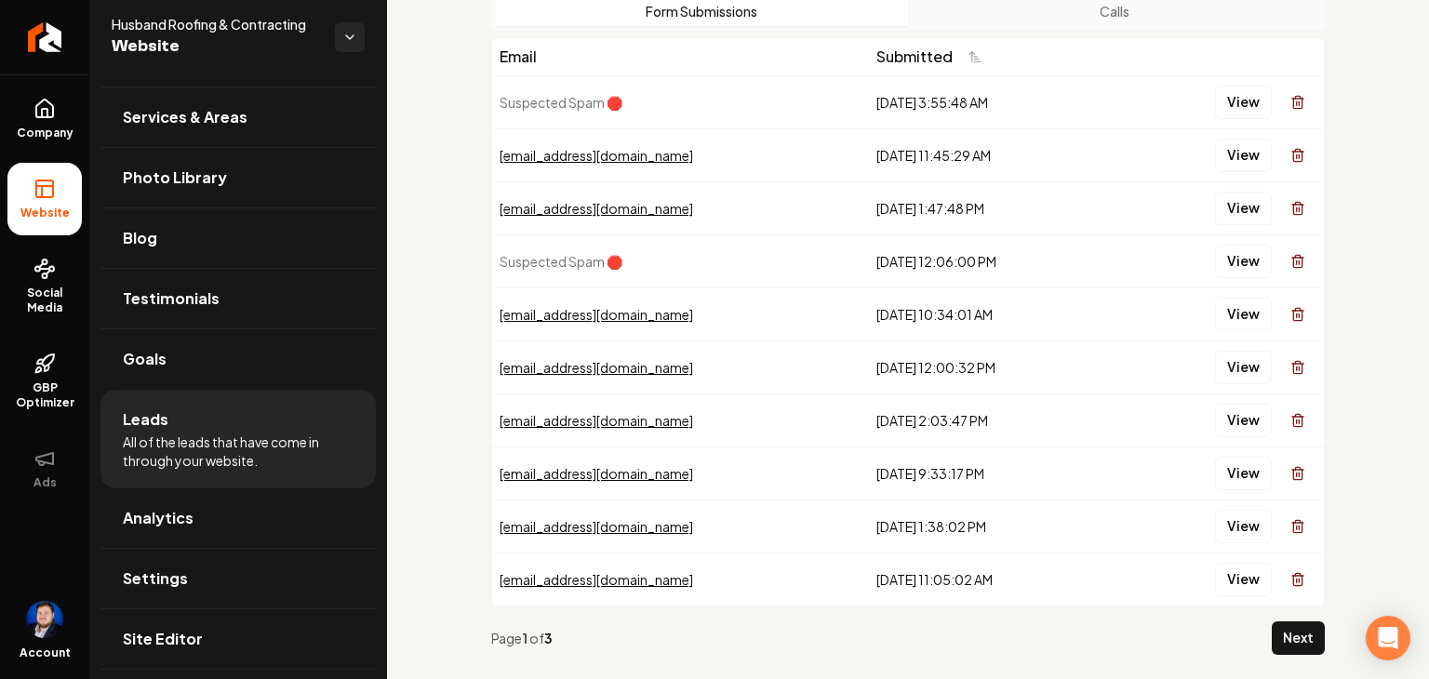
scroll to position [160, 0]
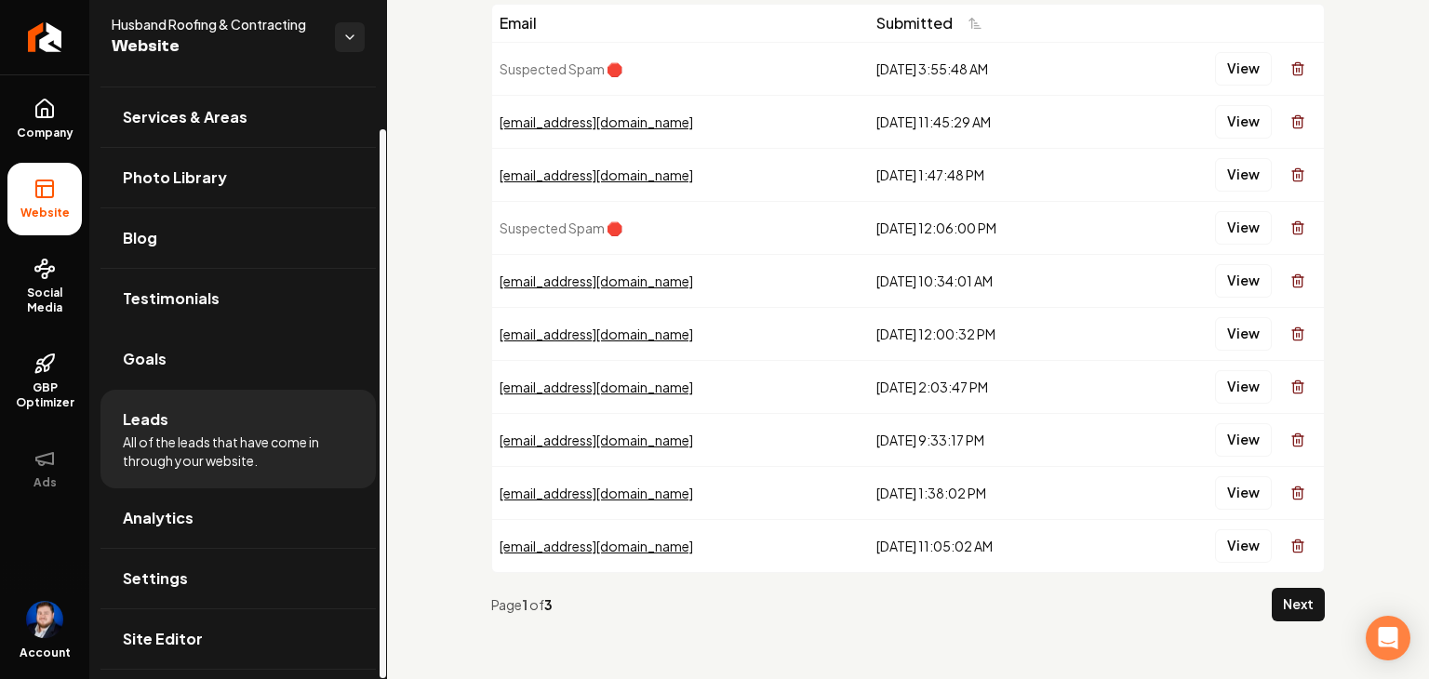
click at [164, 356] on span "Goals" at bounding box center [145, 359] width 44 height 22
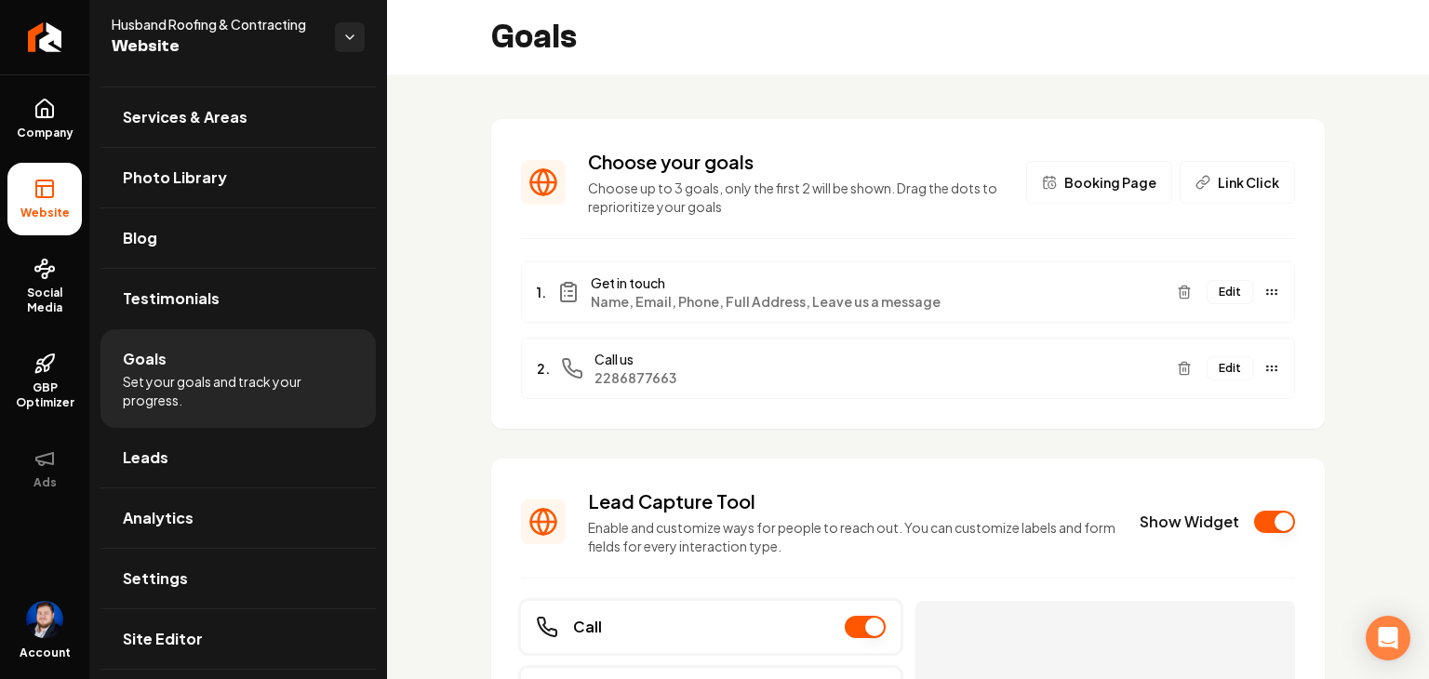
scroll to position [279, 0]
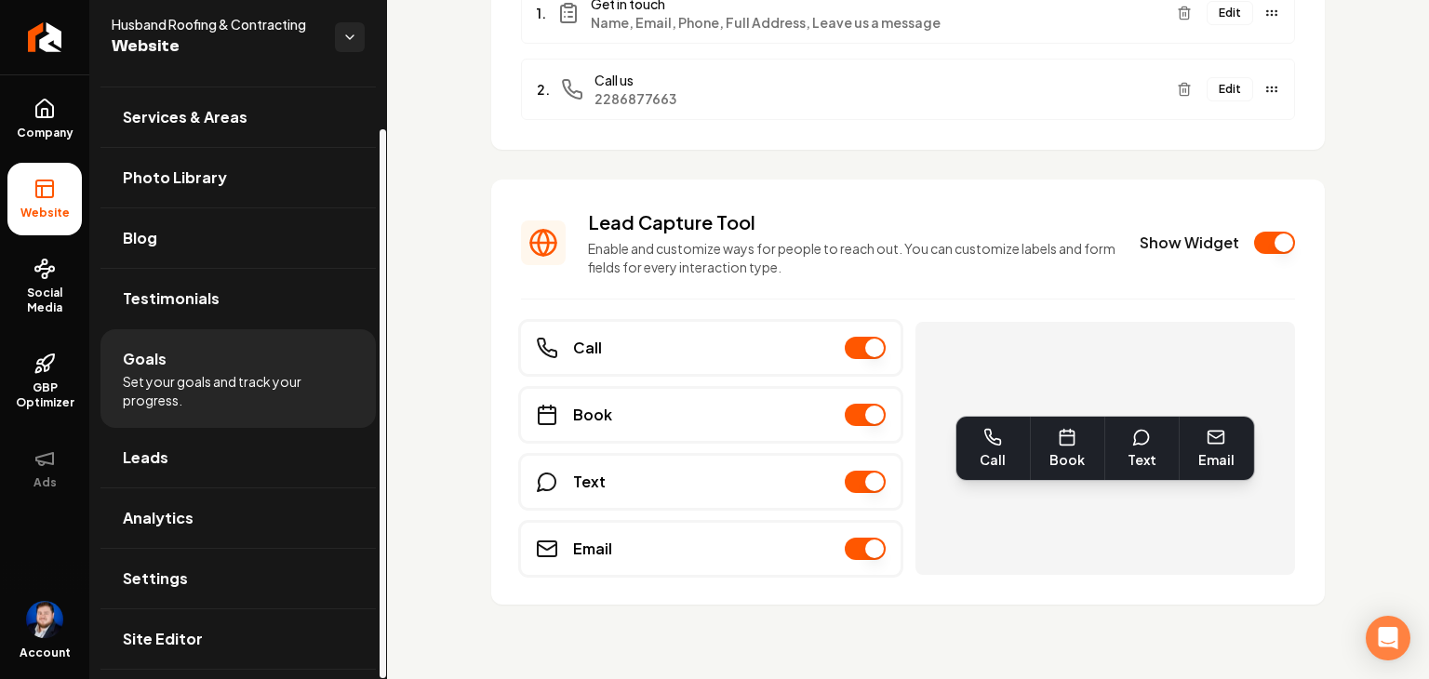
click at [297, 463] on link "Leads" at bounding box center [238, 458] width 275 height 60
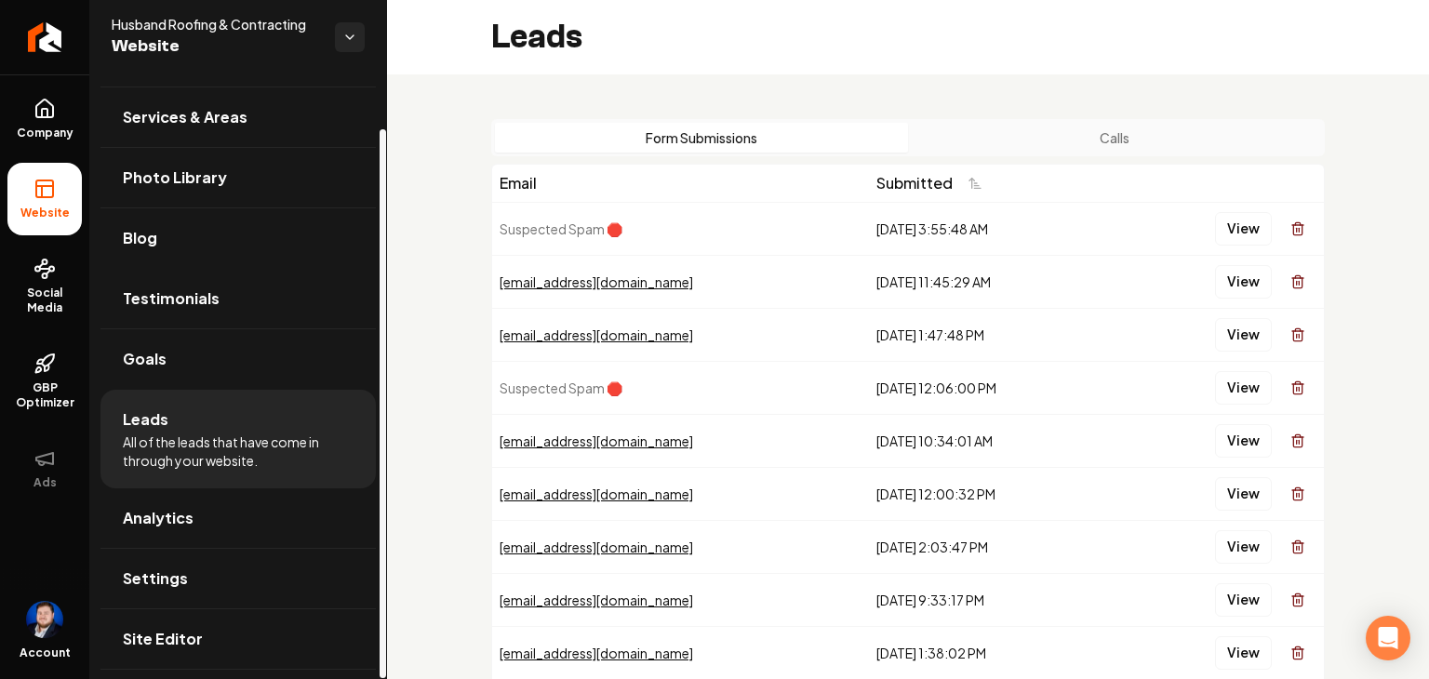
click at [250, 296] on link "Testimonials" at bounding box center [238, 299] width 275 height 60
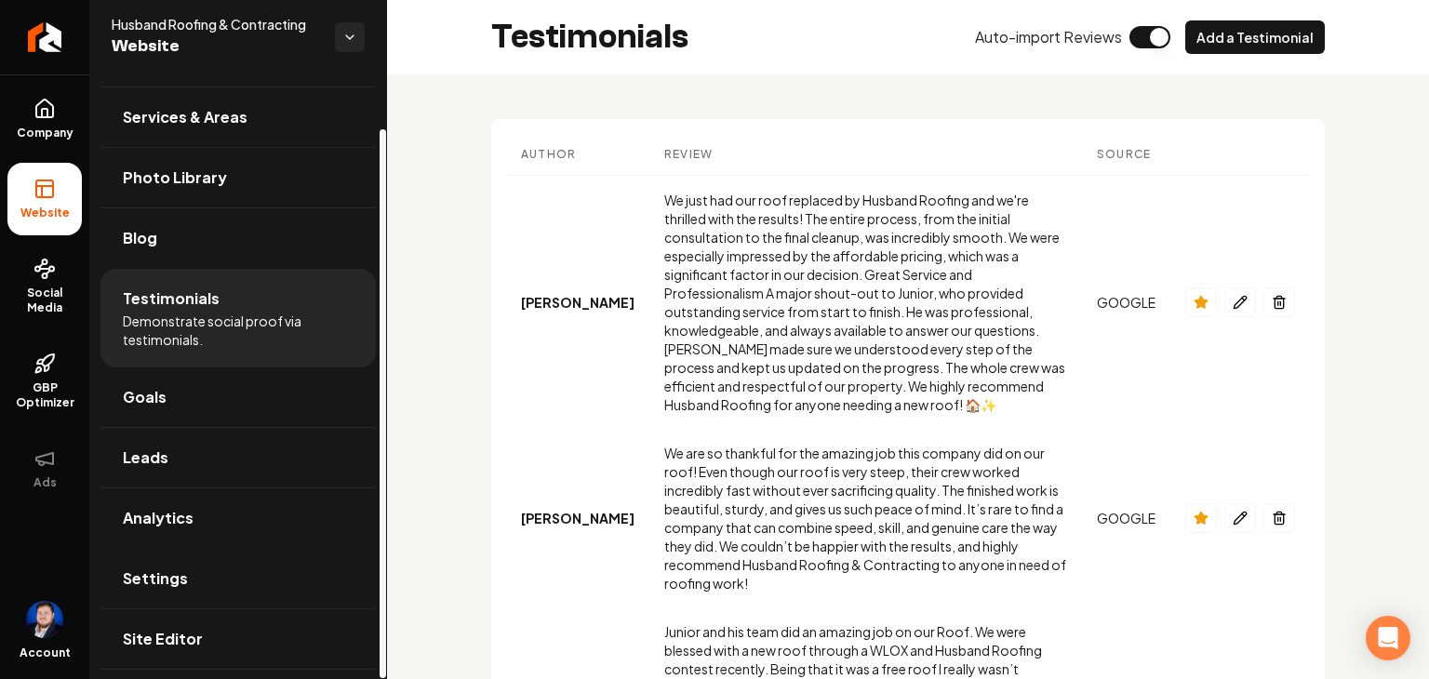
click at [208, 570] on link "Settings" at bounding box center [238, 579] width 275 height 60
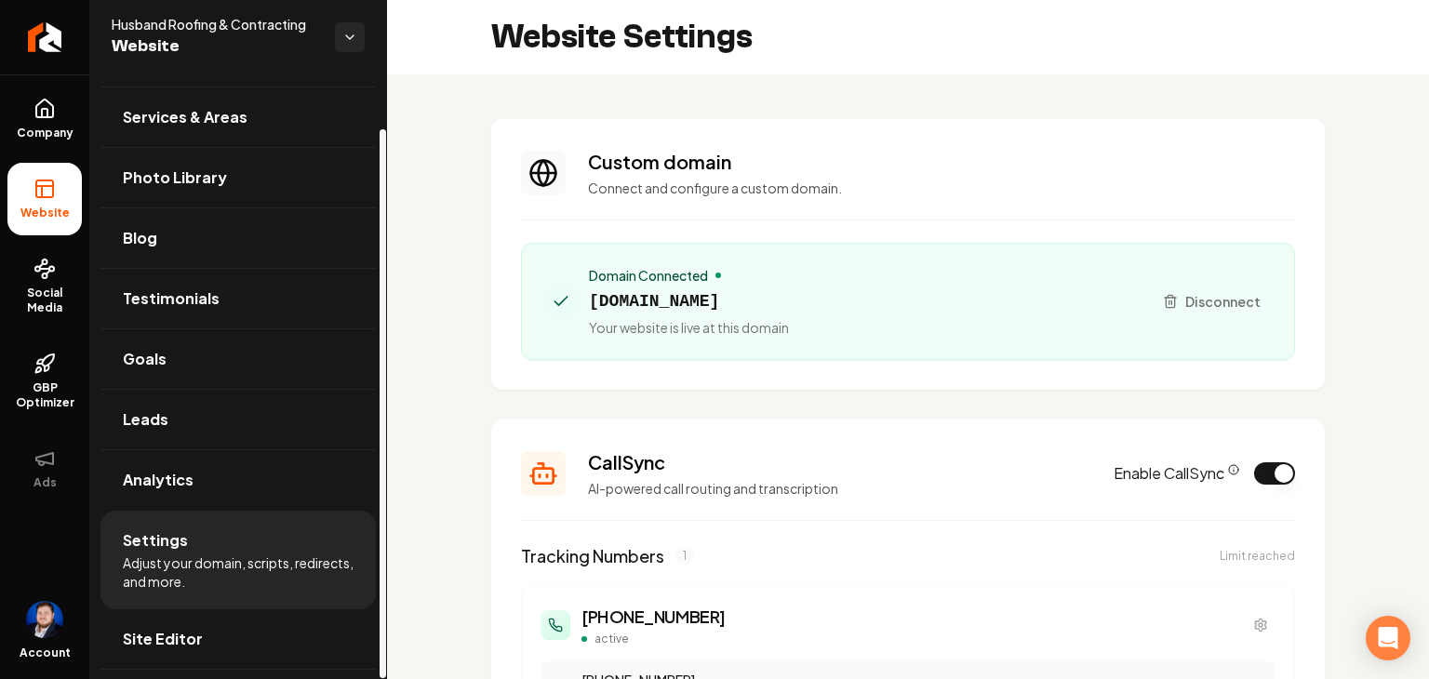
click at [194, 646] on span "Site Editor" at bounding box center [163, 639] width 80 height 22
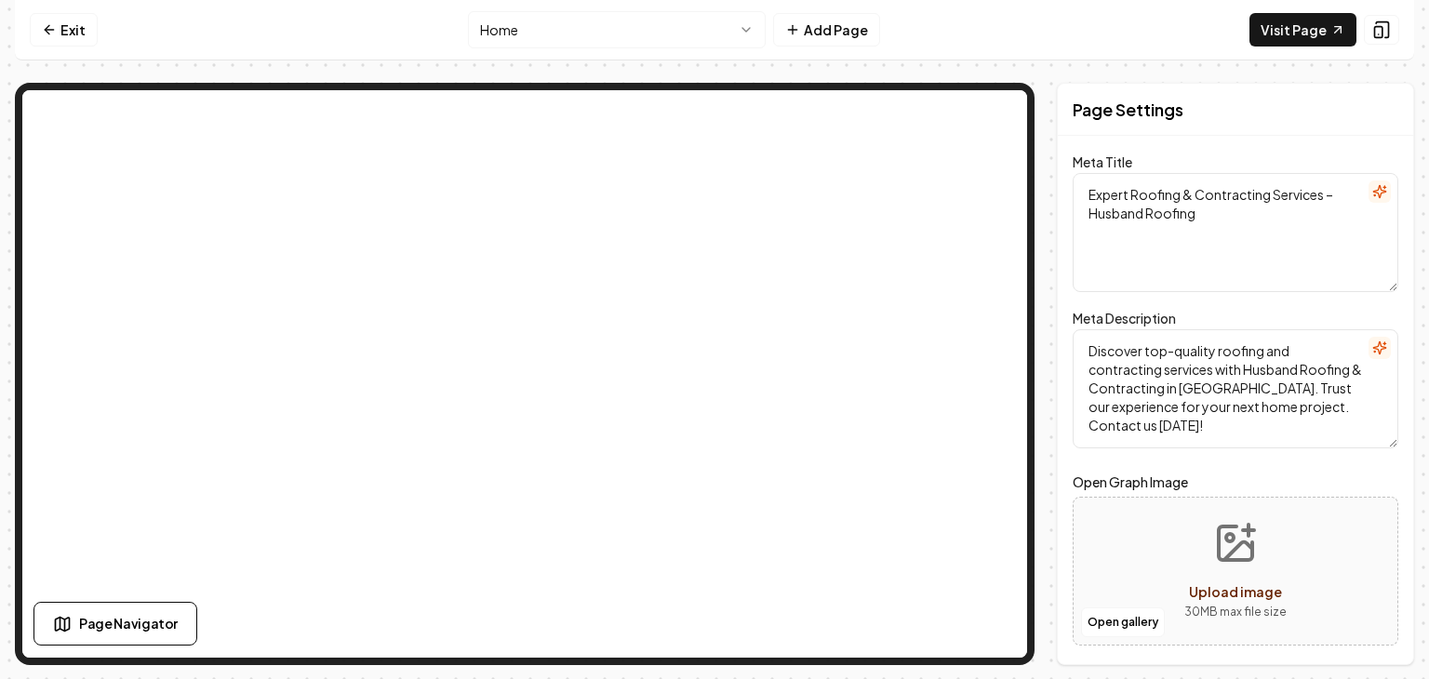
click at [59, 35] on link "Exit" at bounding box center [64, 30] width 68 height 34
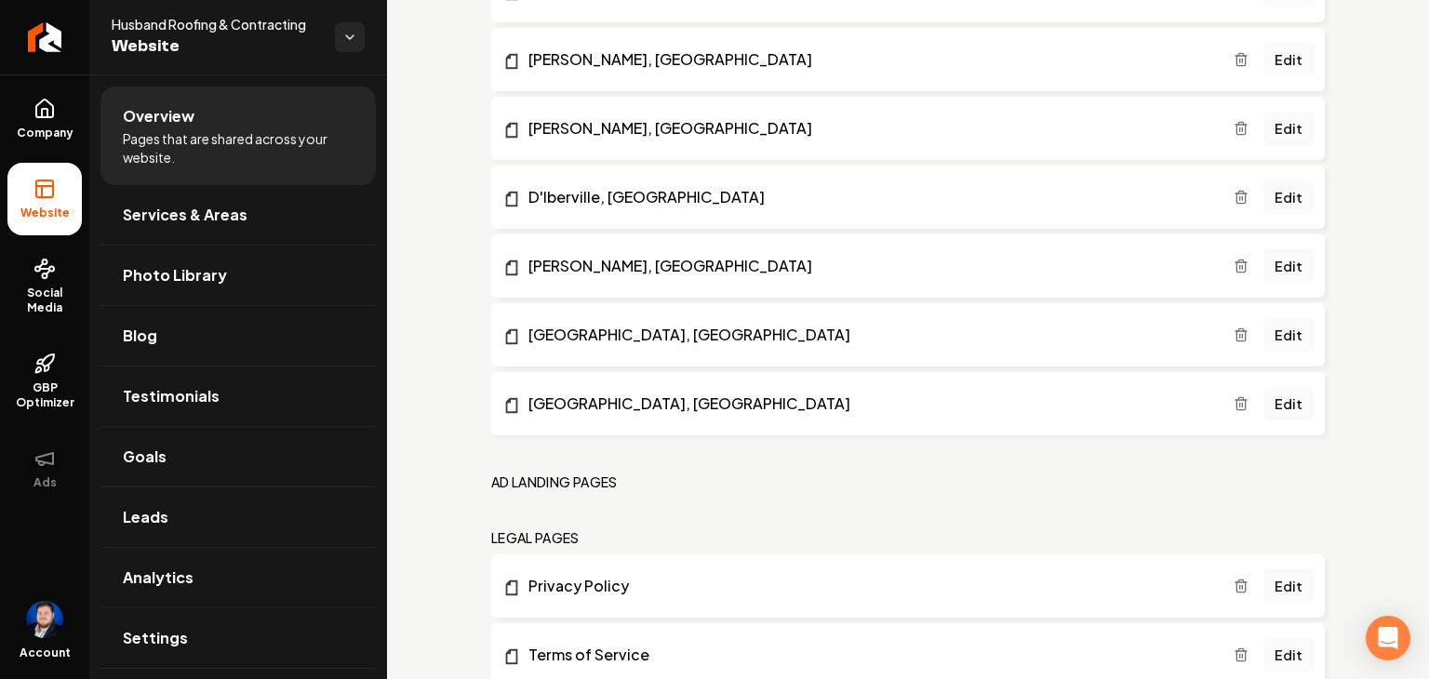
scroll to position [1612, 0]
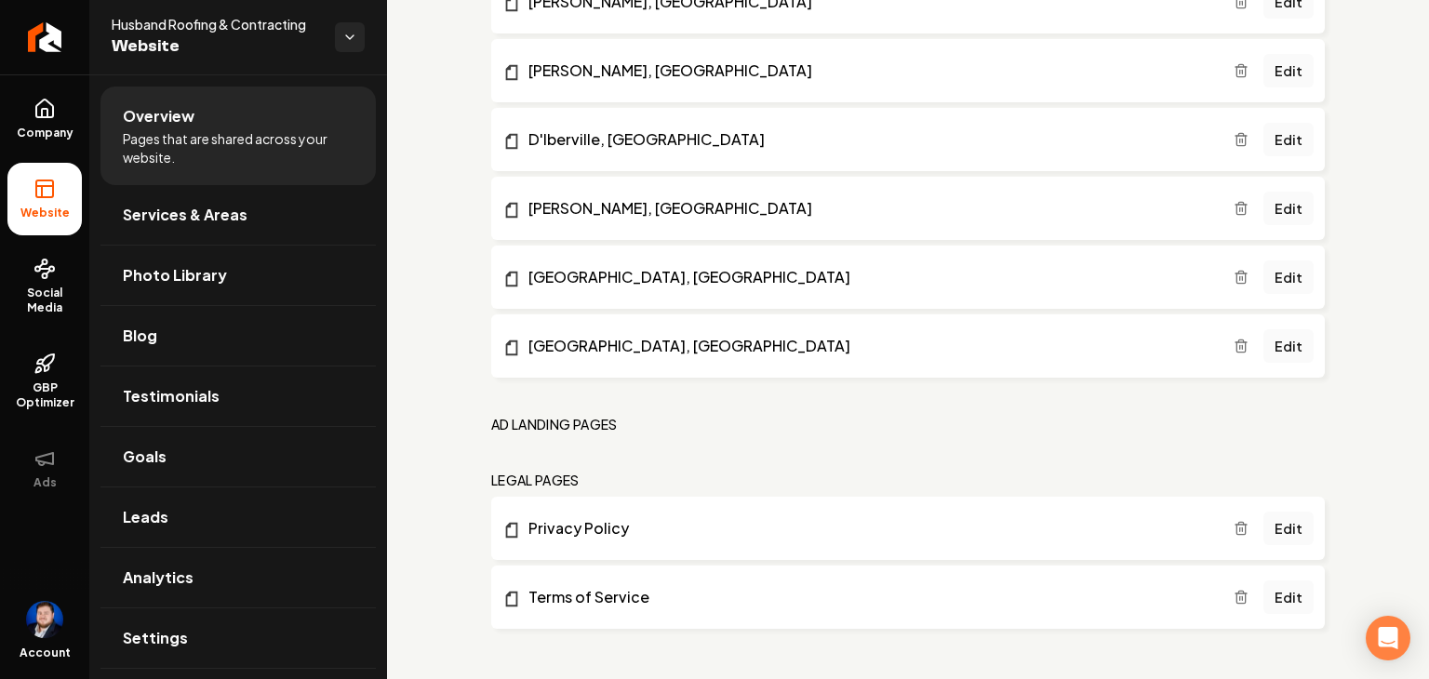
click at [1236, 601] on icon "Main content area" at bounding box center [1241, 597] width 15 height 15
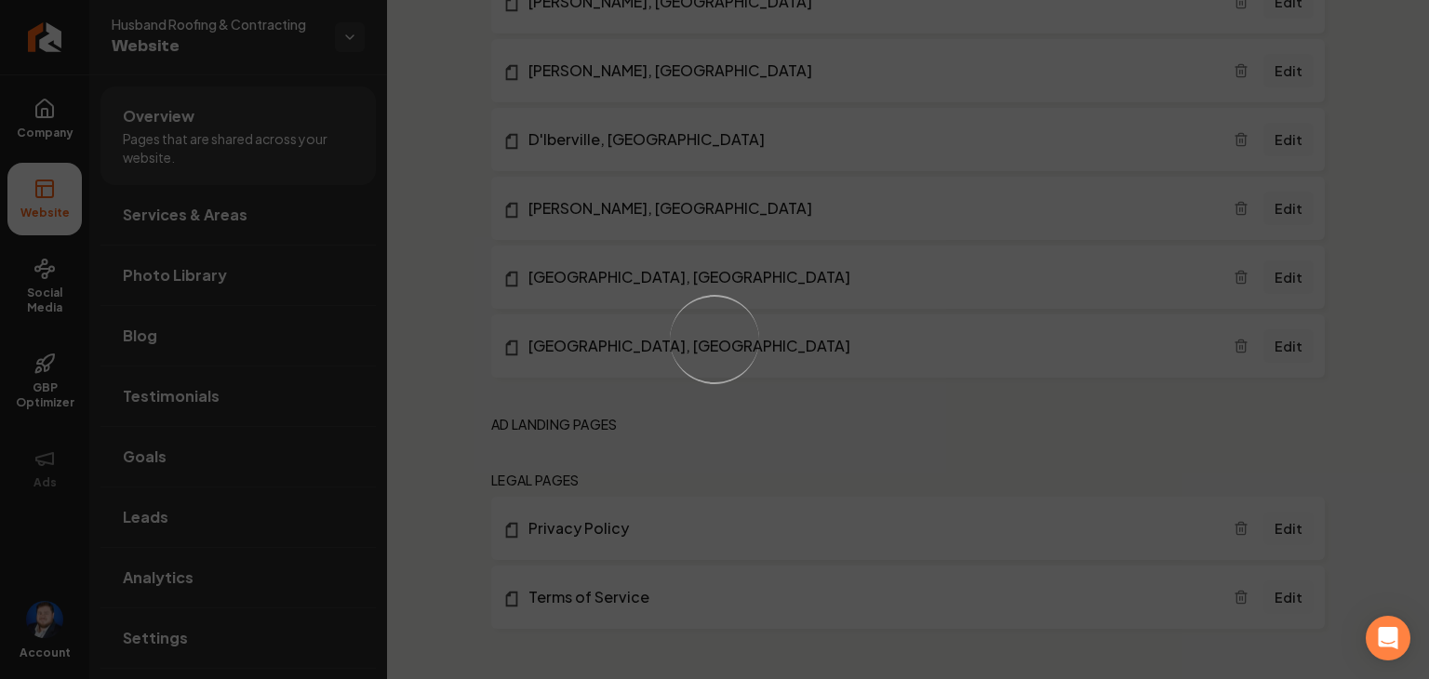
scroll to position [1565, 0]
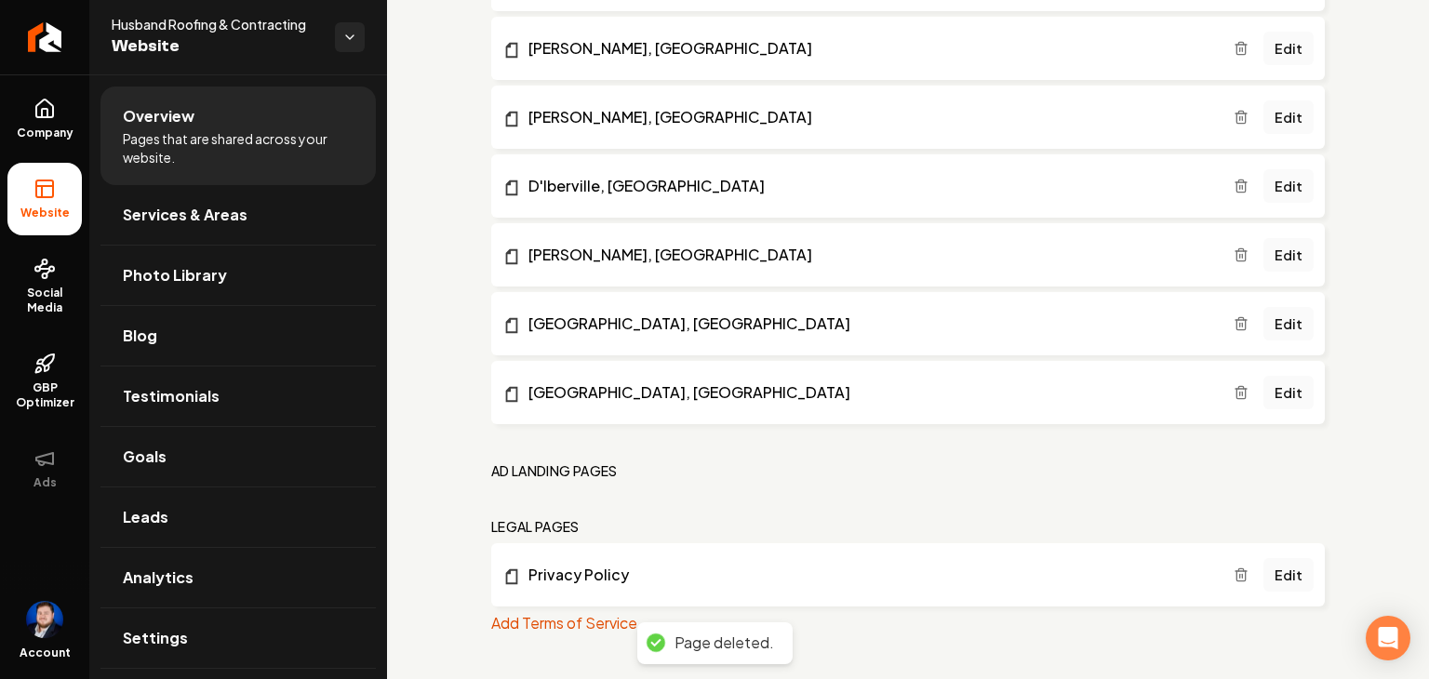
click at [1277, 578] on link "Edit" at bounding box center [1289, 575] width 50 height 34
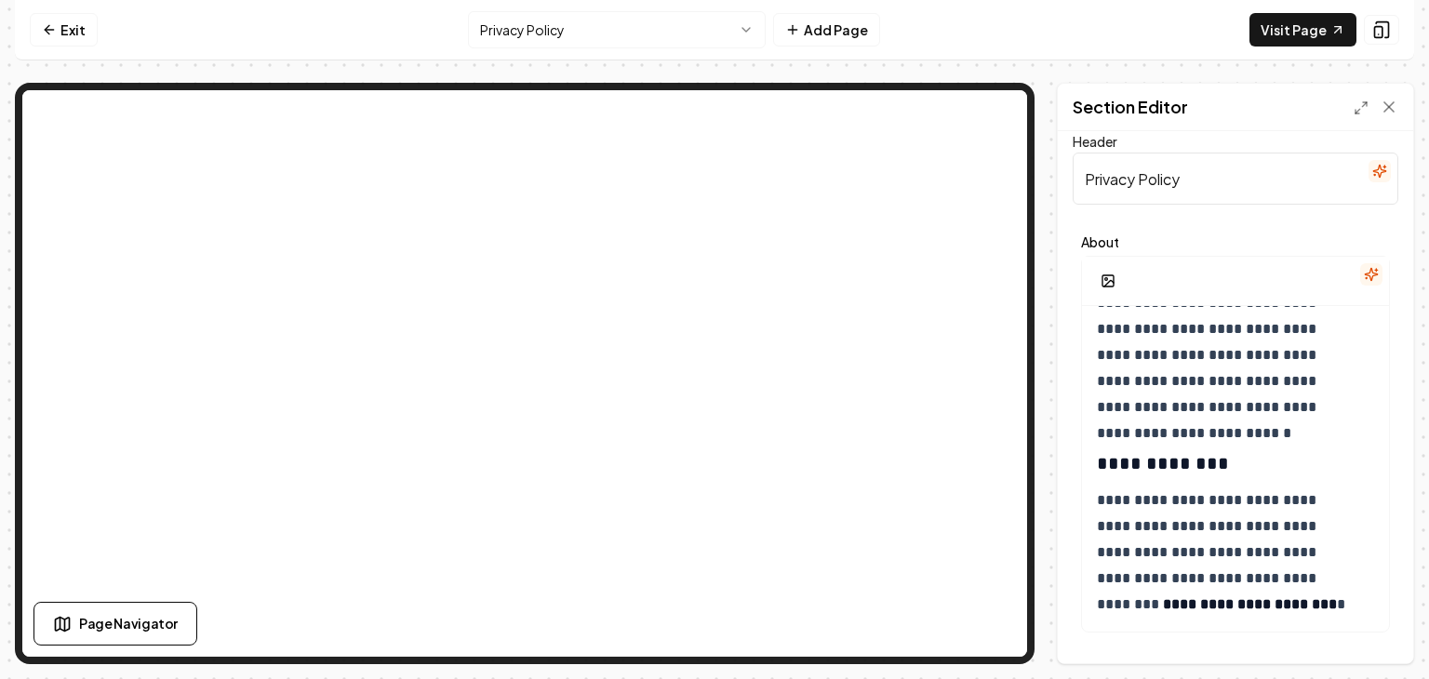
scroll to position [30, 0]
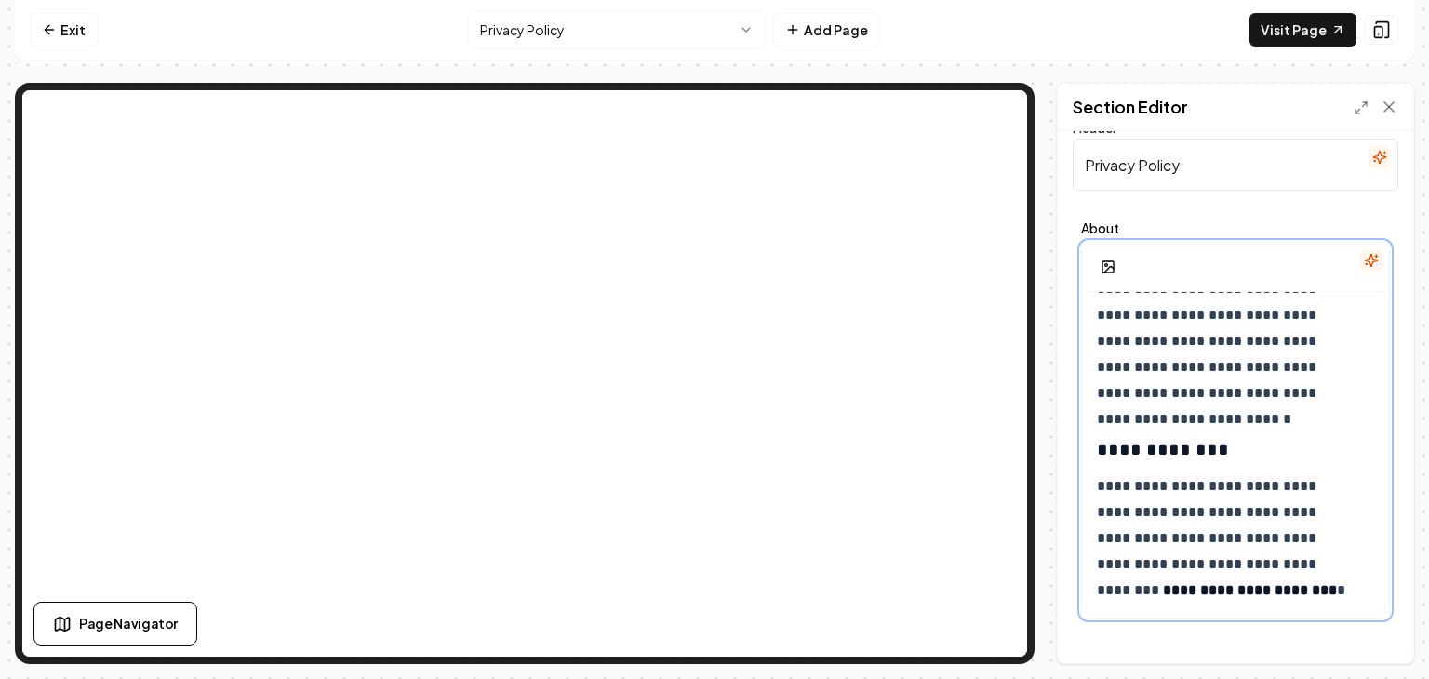
click at [1321, 597] on p "**********" at bounding box center [1222, 539] width 250 height 130
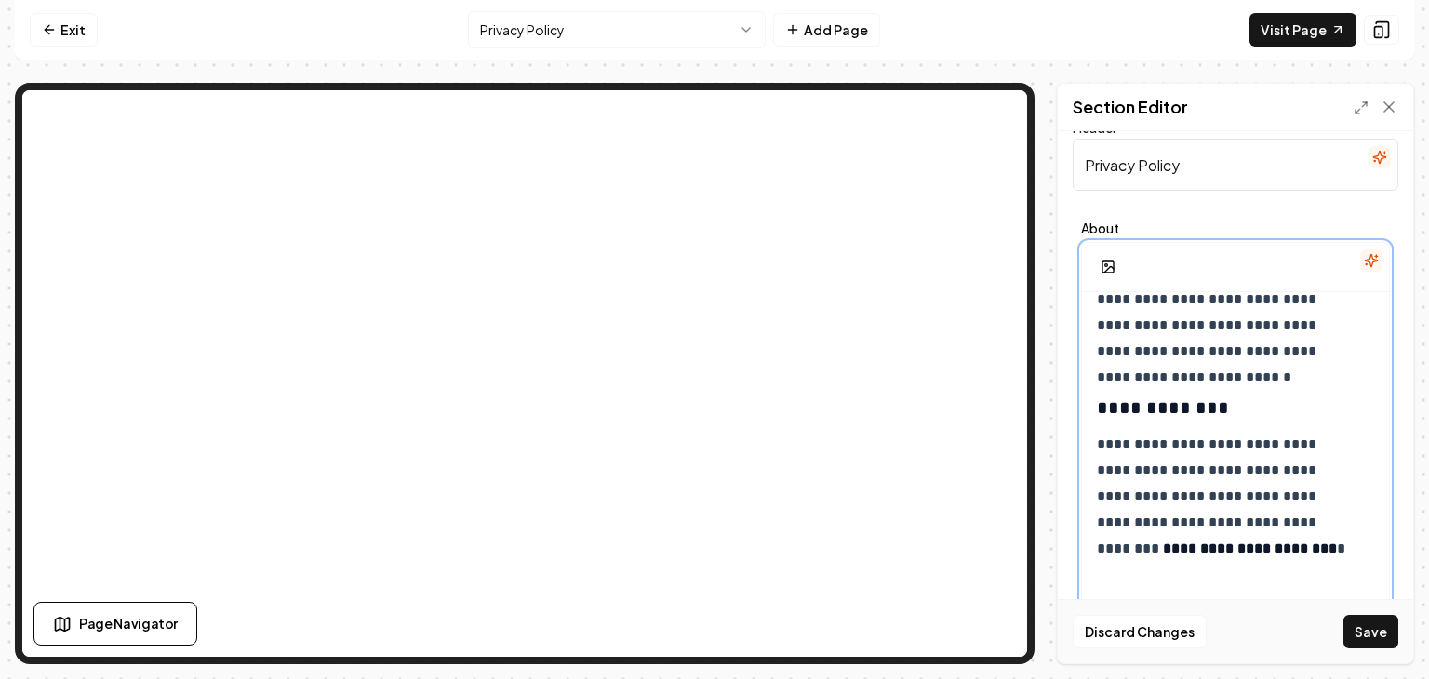
scroll to position [3403, 0]
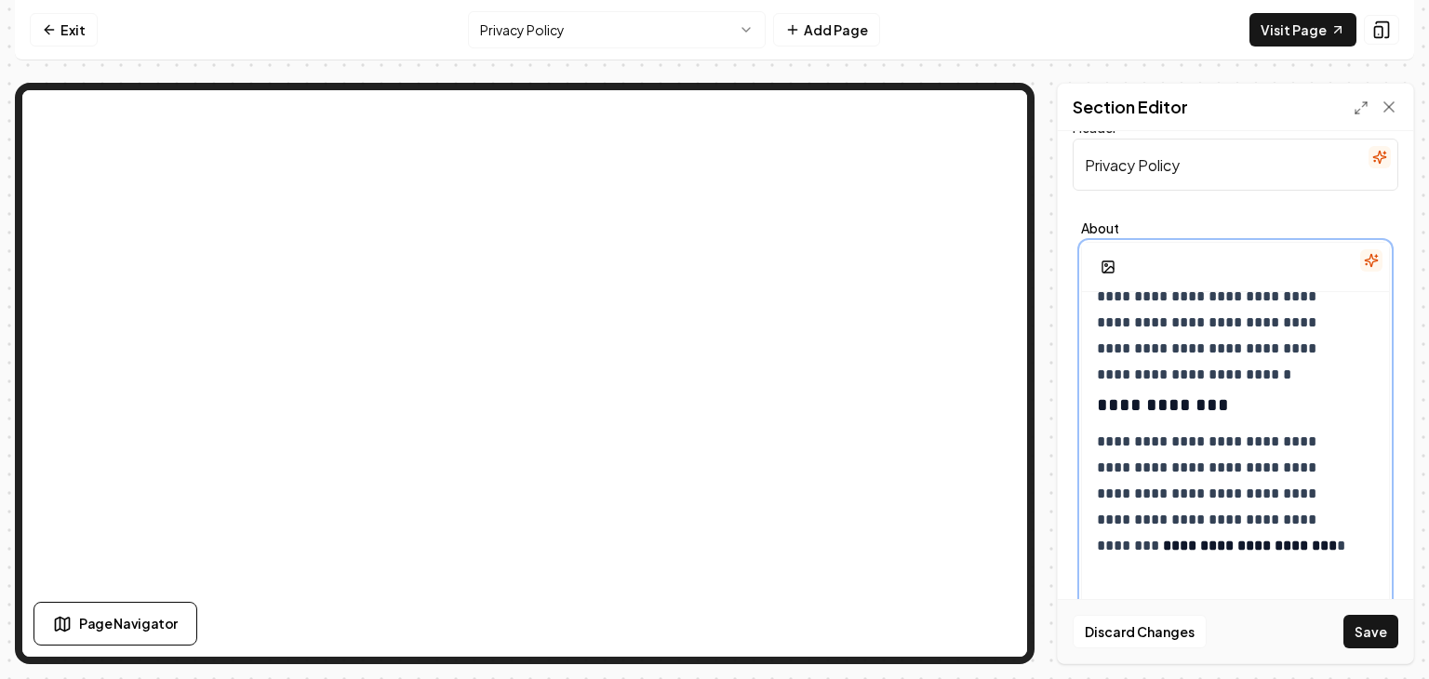
click at [1219, 403] on h3 "**********" at bounding box center [1222, 405] width 250 height 26
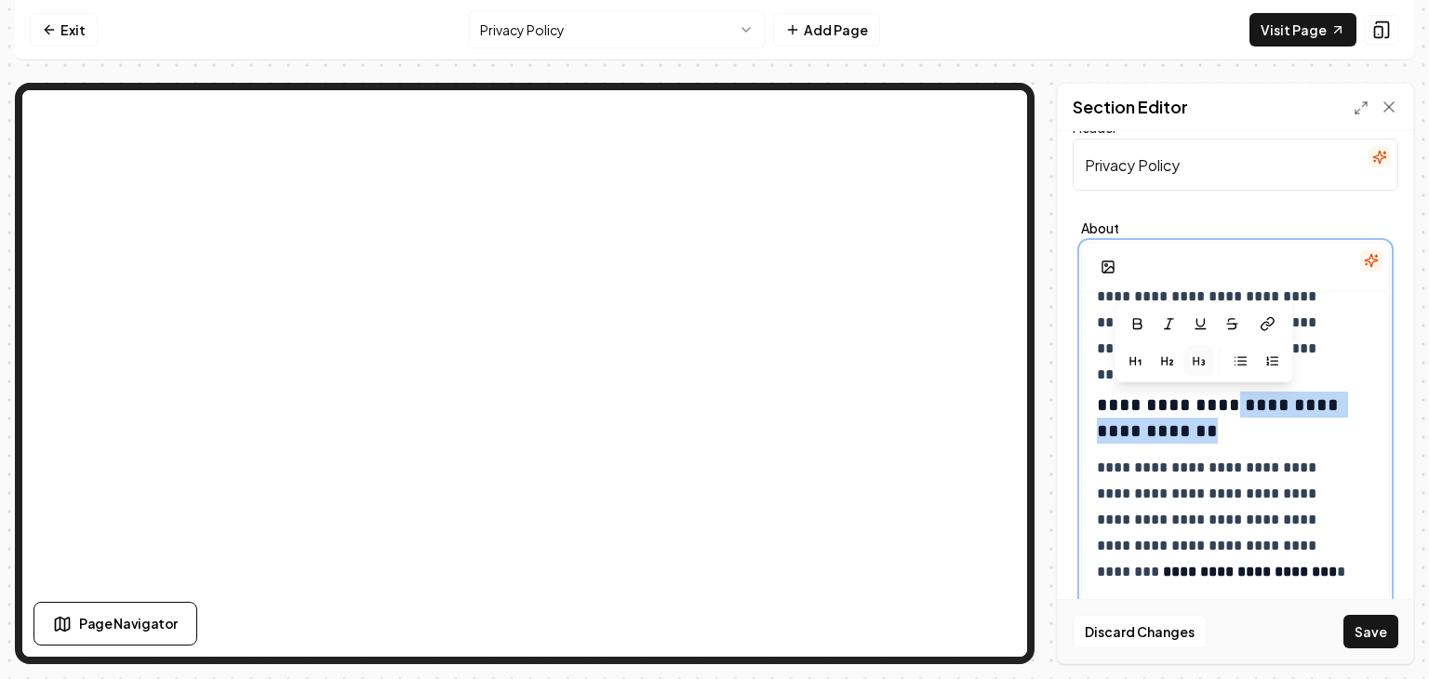
drag, startPoint x: 1221, startPoint y: 395, endPoint x: 1222, endPoint y: 425, distance: 30.7
click at [1222, 425] on h3 "**********" at bounding box center [1222, 418] width 250 height 52
copy h3 "**********"
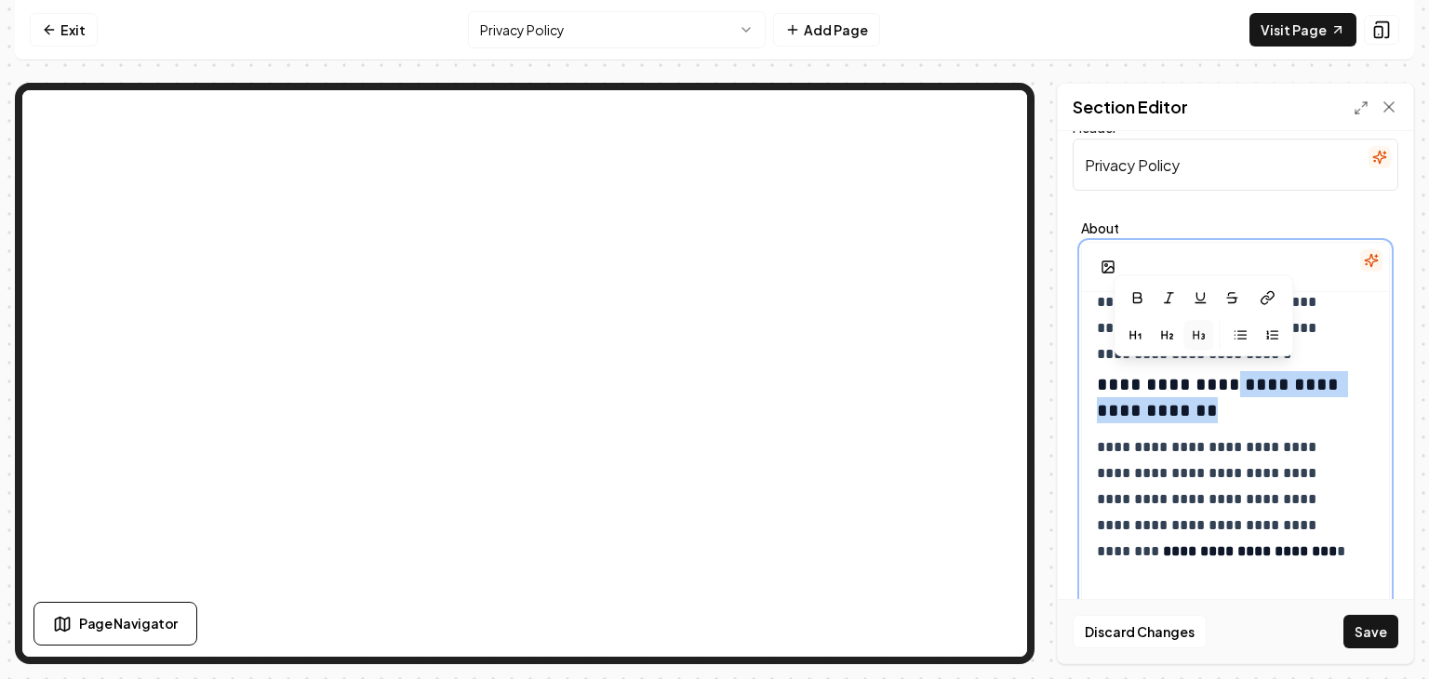
scroll to position [3429, 0]
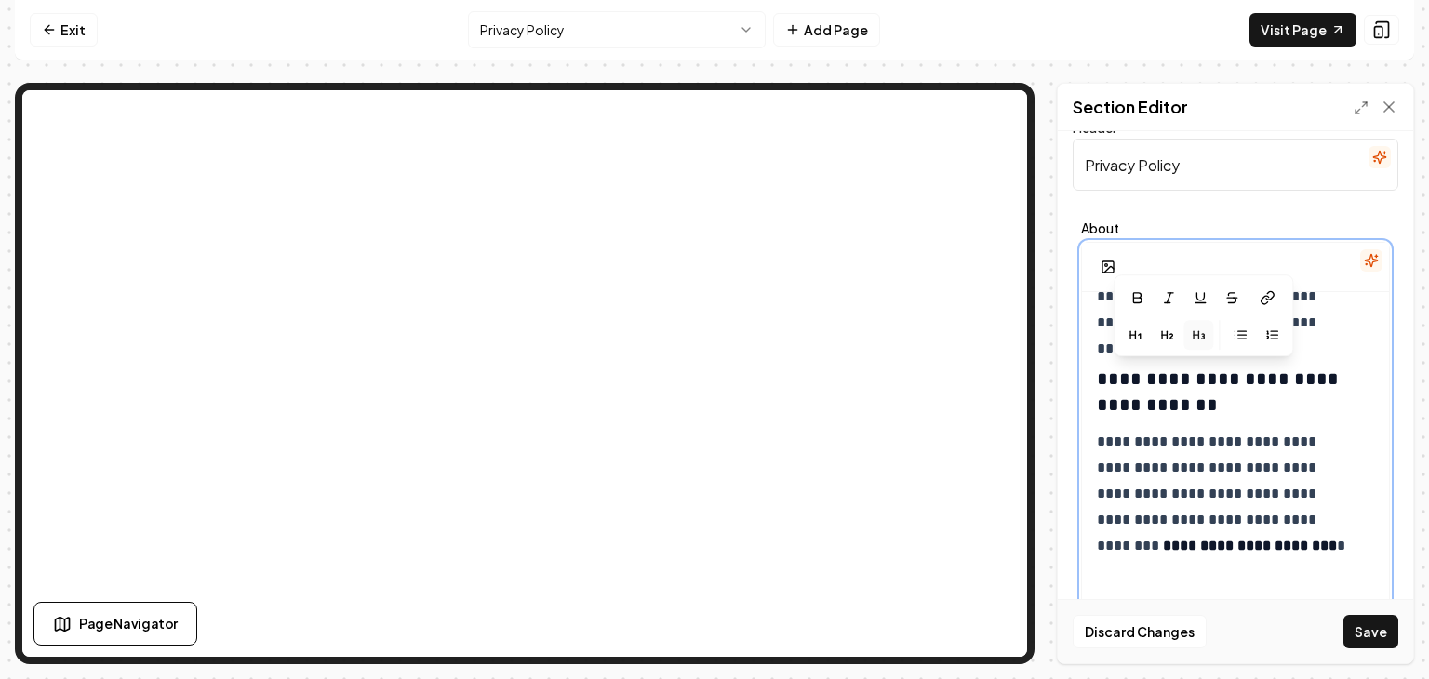
click at [1303, 548] on p "**********" at bounding box center [1222, 494] width 250 height 130
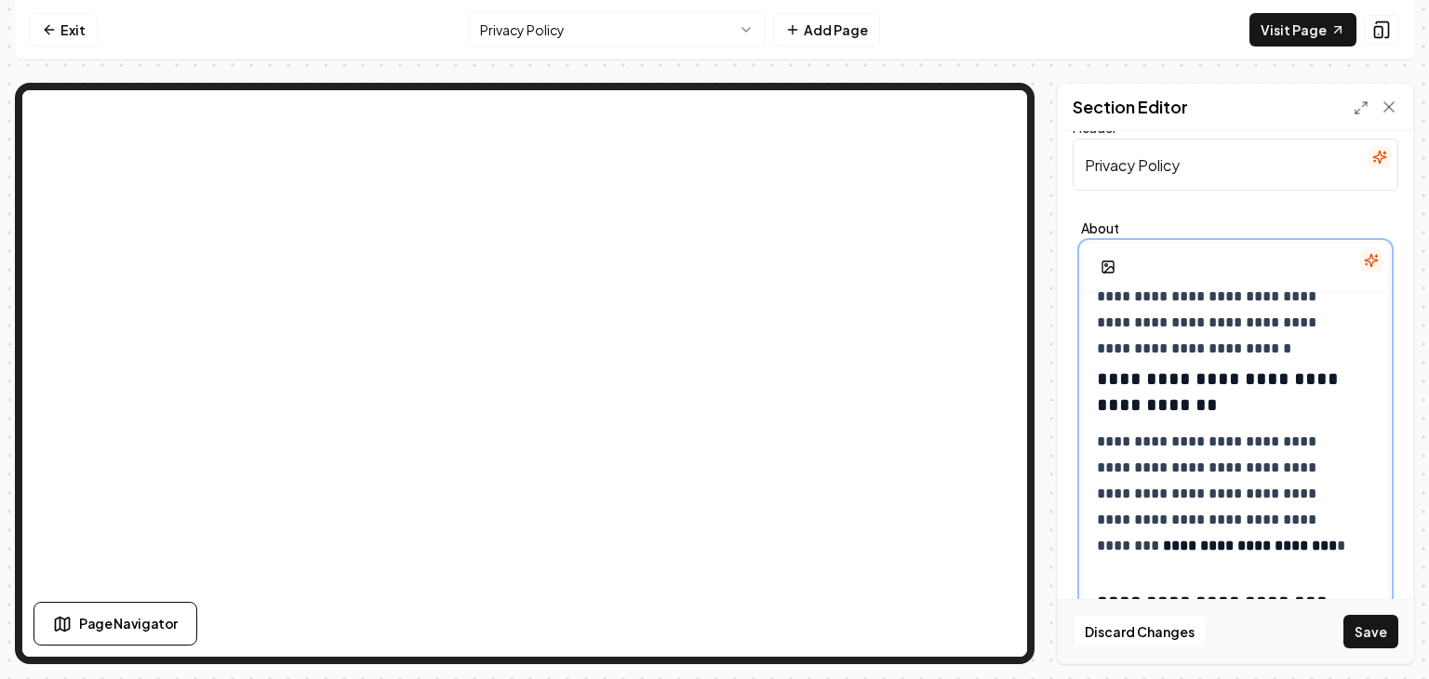
scroll to position [3478, 0]
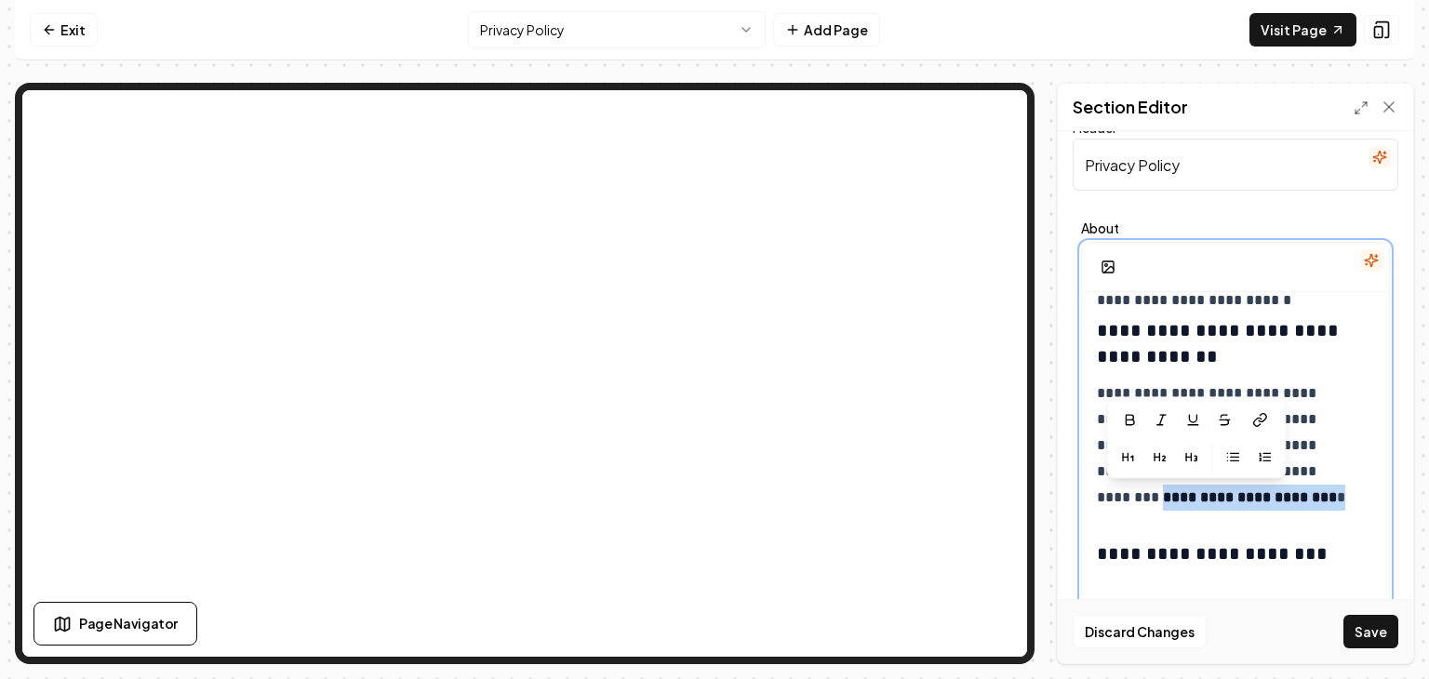
drag, startPoint x: 1093, startPoint y: 498, endPoint x: 1296, endPoint y: 500, distance: 203.8
click at [1254, 422] on icon at bounding box center [1260, 420] width 15 height 15
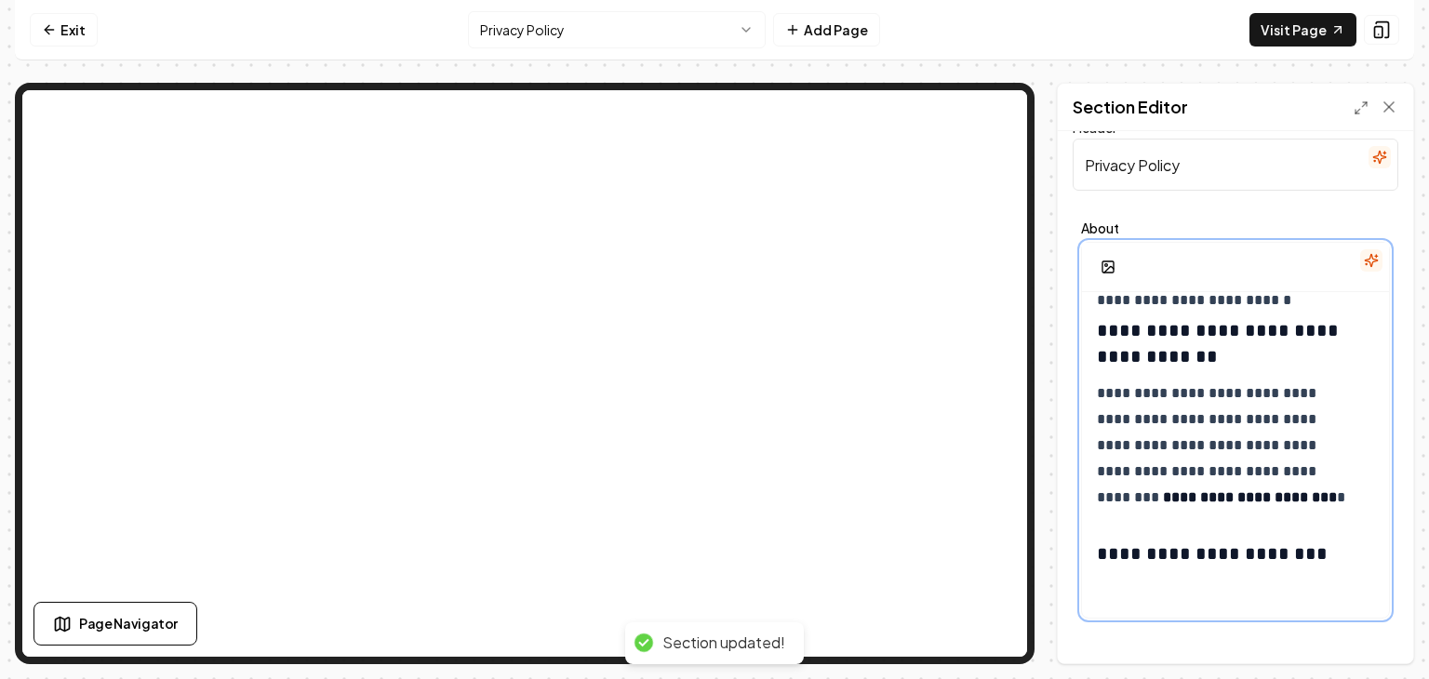
click at [1161, 334] on h3 "**********" at bounding box center [1222, 343] width 250 height 52
drag, startPoint x: 1161, startPoint y: 334, endPoint x: 1144, endPoint y: 336, distance: 17.8
click at [1144, 336] on h3 "**********" at bounding box center [1222, 343] width 250 height 52
drag, startPoint x: 1128, startPoint y: 331, endPoint x: 1210, endPoint y: 338, distance: 82.2
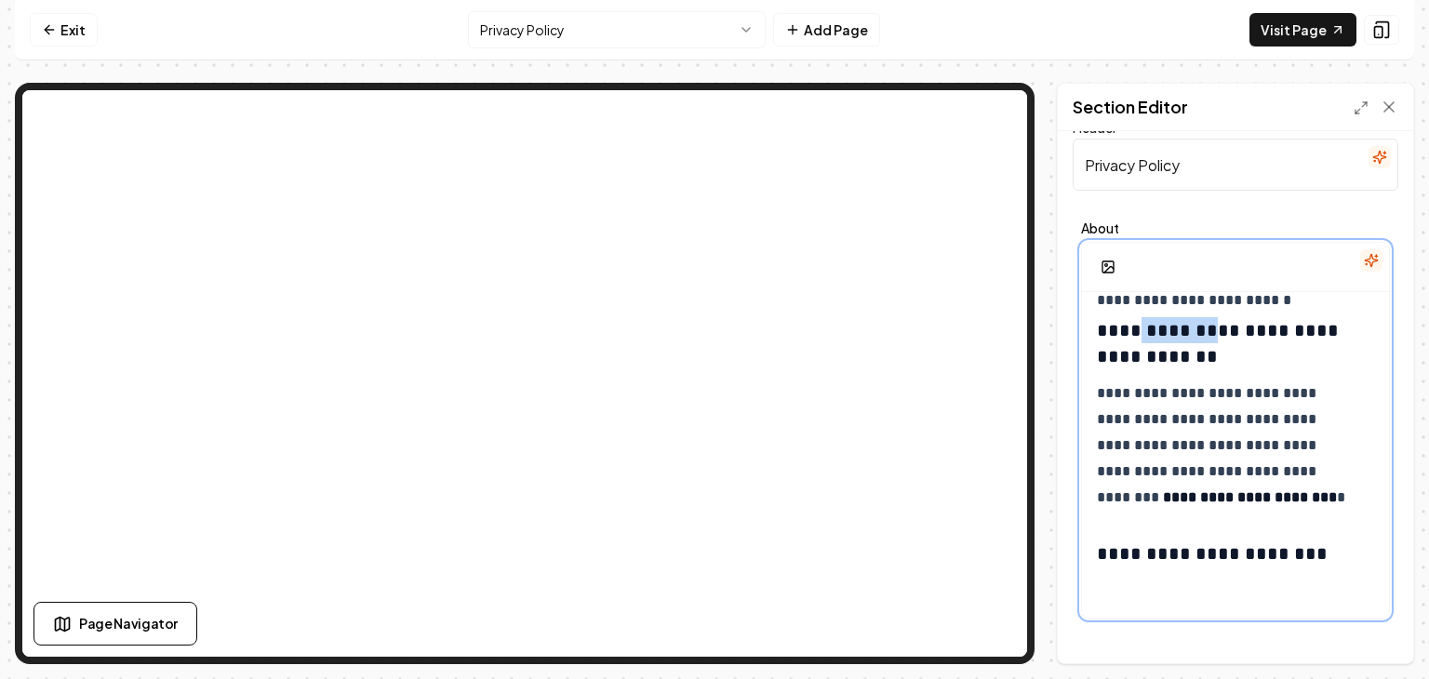
click at [1212, 337] on h3 "**********" at bounding box center [1222, 343] width 250 height 52
drag, startPoint x: 1185, startPoint y: 333, endPoint x: 1251, endPoint y: 362, distance: 72.1
click at [1251, 362] on h3 "**********" at bounding box center [1222, 343] width 250 height 52
drag, startPoint x: 1224, startPoint y: 328, endPoint x: 1227, endPoint y: 354, distance: 26.3
click at [1227, 354] on h3 "**********" at bounding box center [1222, 343] width 250 height 52
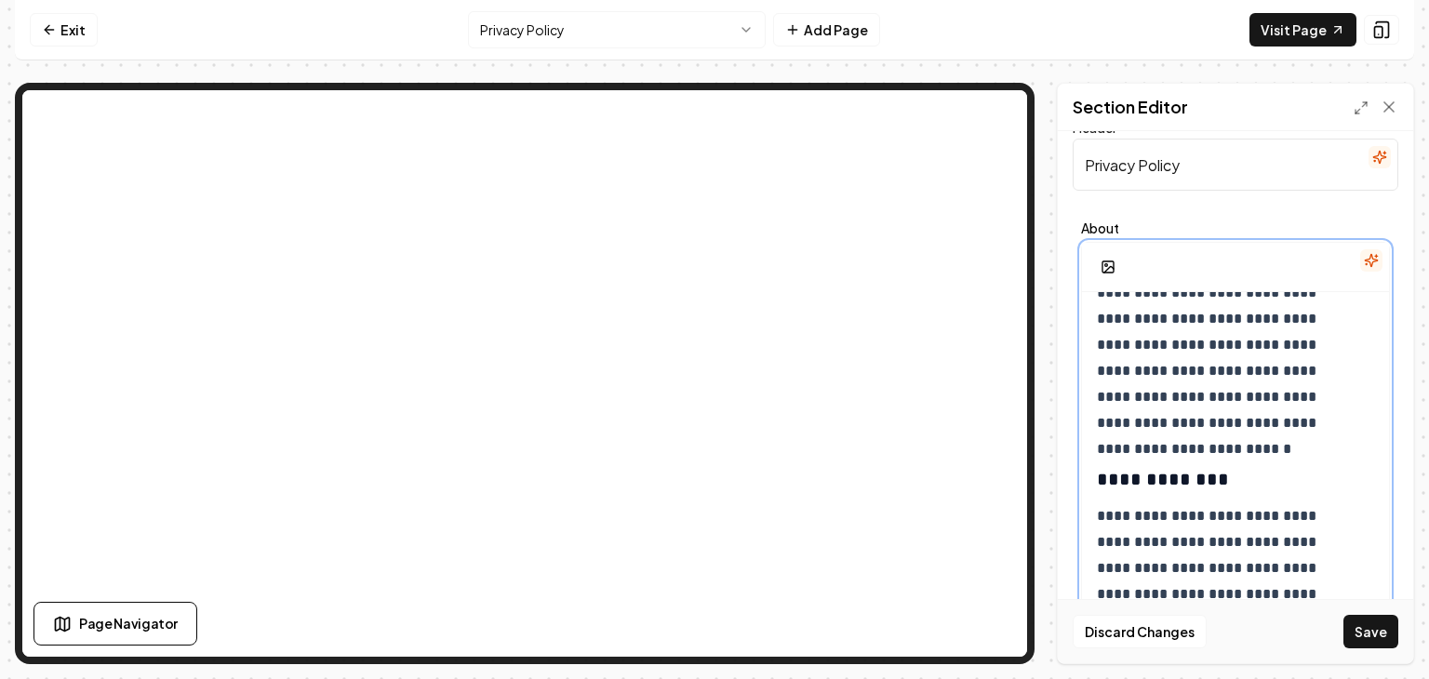
scroll to position [3452, 0]
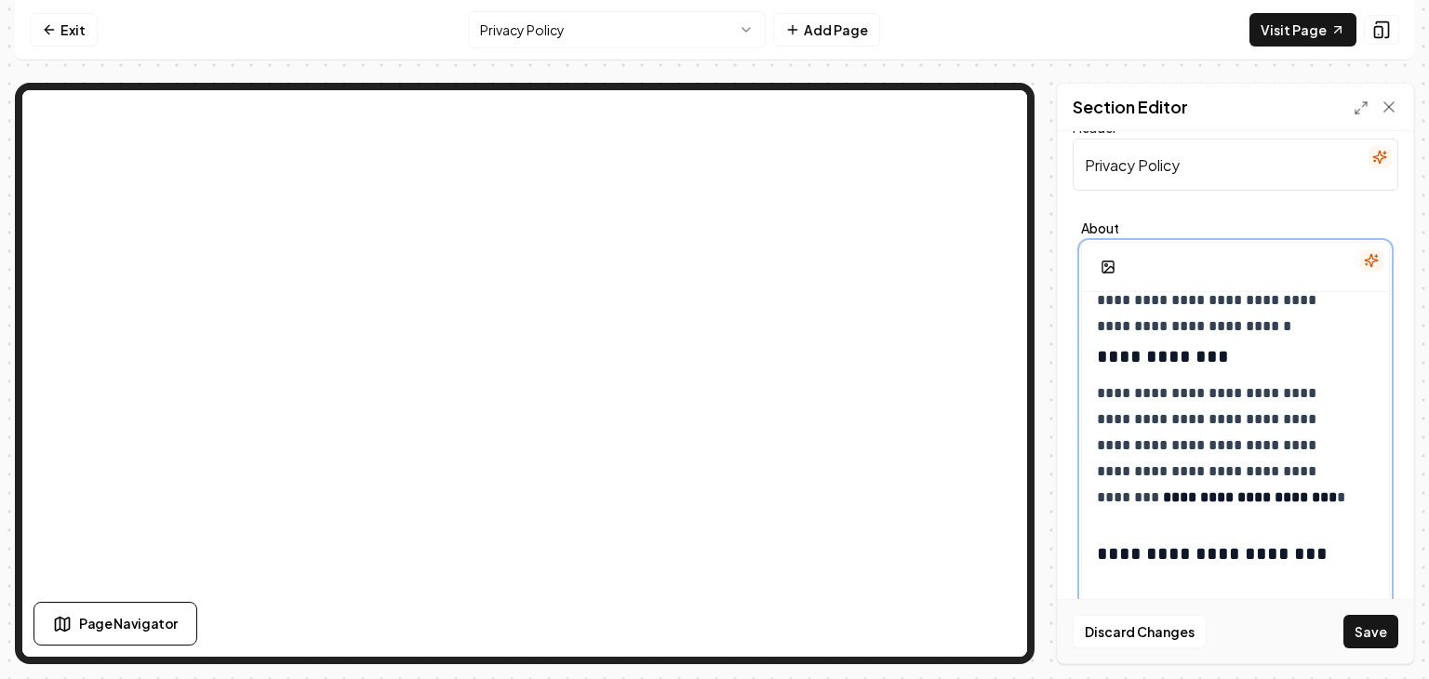
click at [1309, 550] on h3 "**********" at bounding box center [1222, 554] width 250 height 26
click at [1336, 553] on h3 "**********" at bounding box center [1222, 554] width 250 height 26
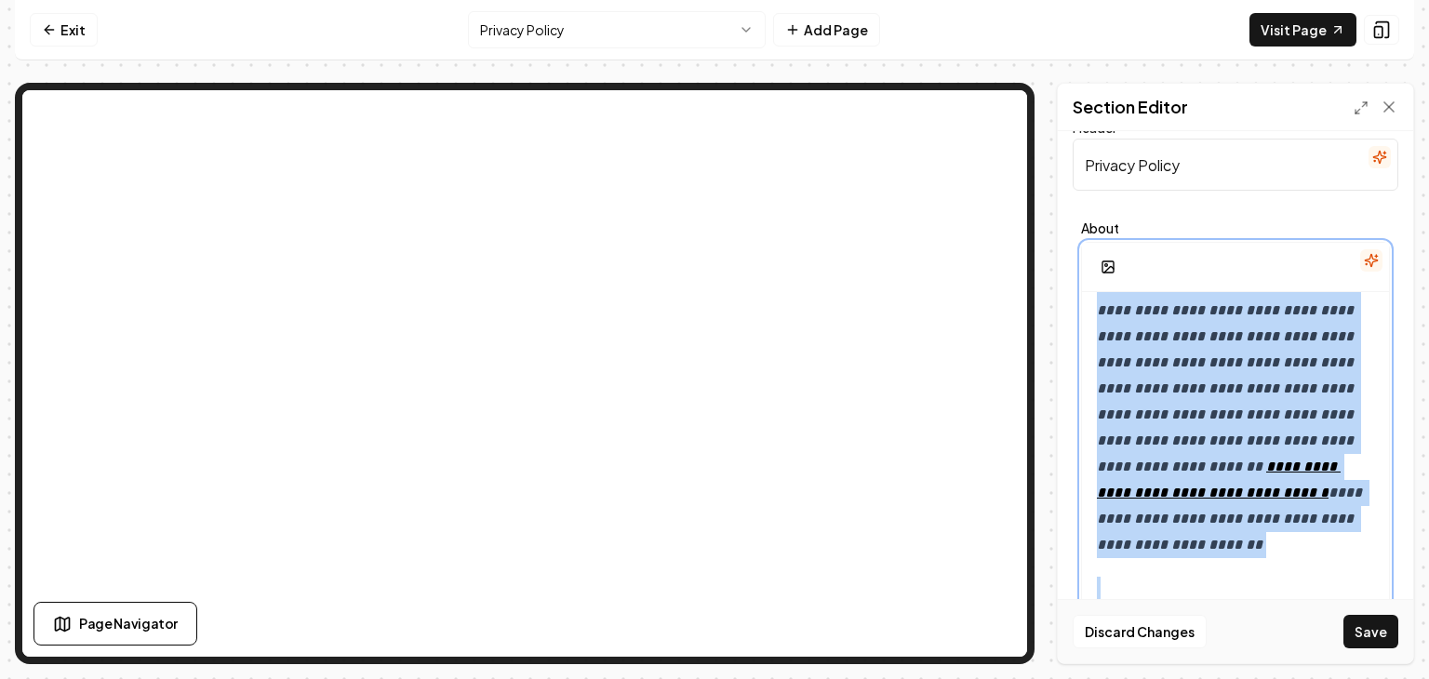
scroll to position [3809, 0]
drag, startPoint x: 1098, startPoint y: 472, endPoint x: 1138, endPoint y: 544, distance: 82.9
click at [1138, 544] on p "**********" at bounding box center [1235, 415] width 277 height 287
click at [1122, 583] on icon "button" at bounding box center [1117, 587] width 15 height 15
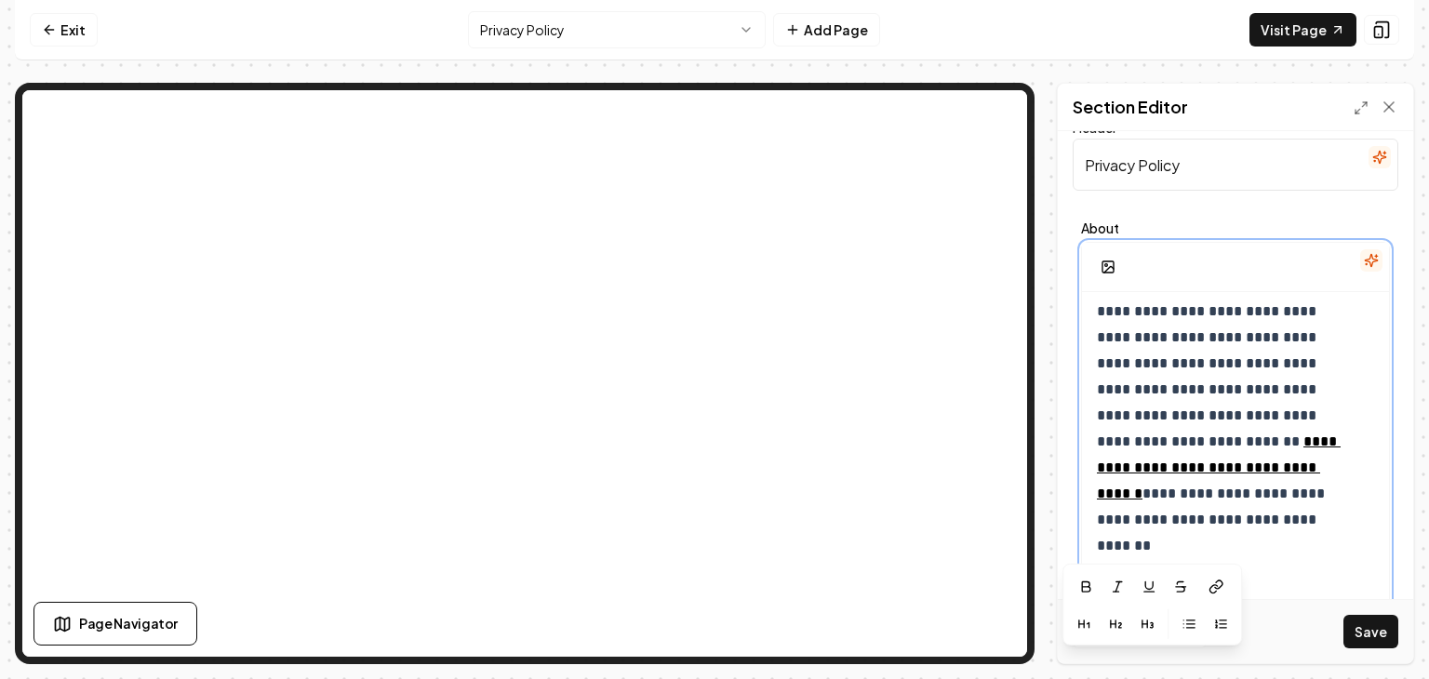
click at [1184, 545] on p "**********" at bounding box center [1222, 390] width 250 height 339
click at [1248, 531] on p "**********" at bounding box center [1222, 390] width 250 height 339
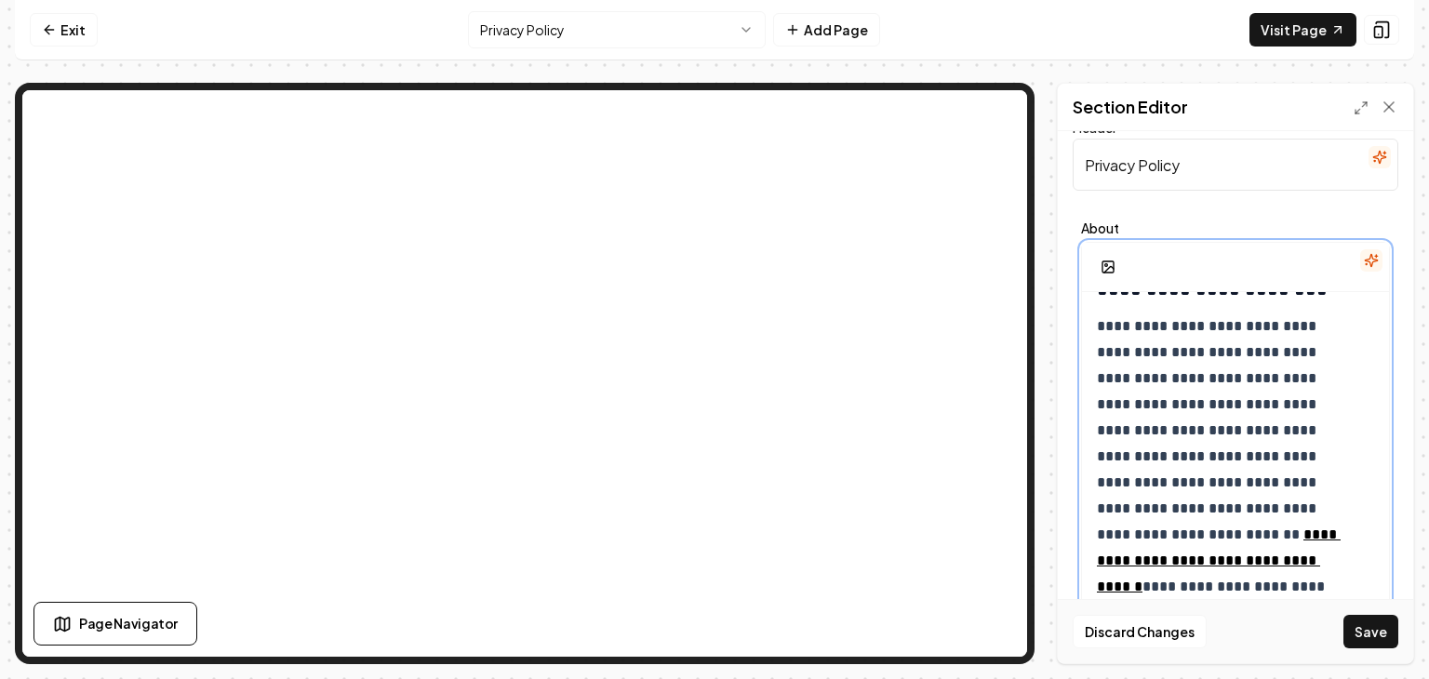
scroll to position [3623, 0]
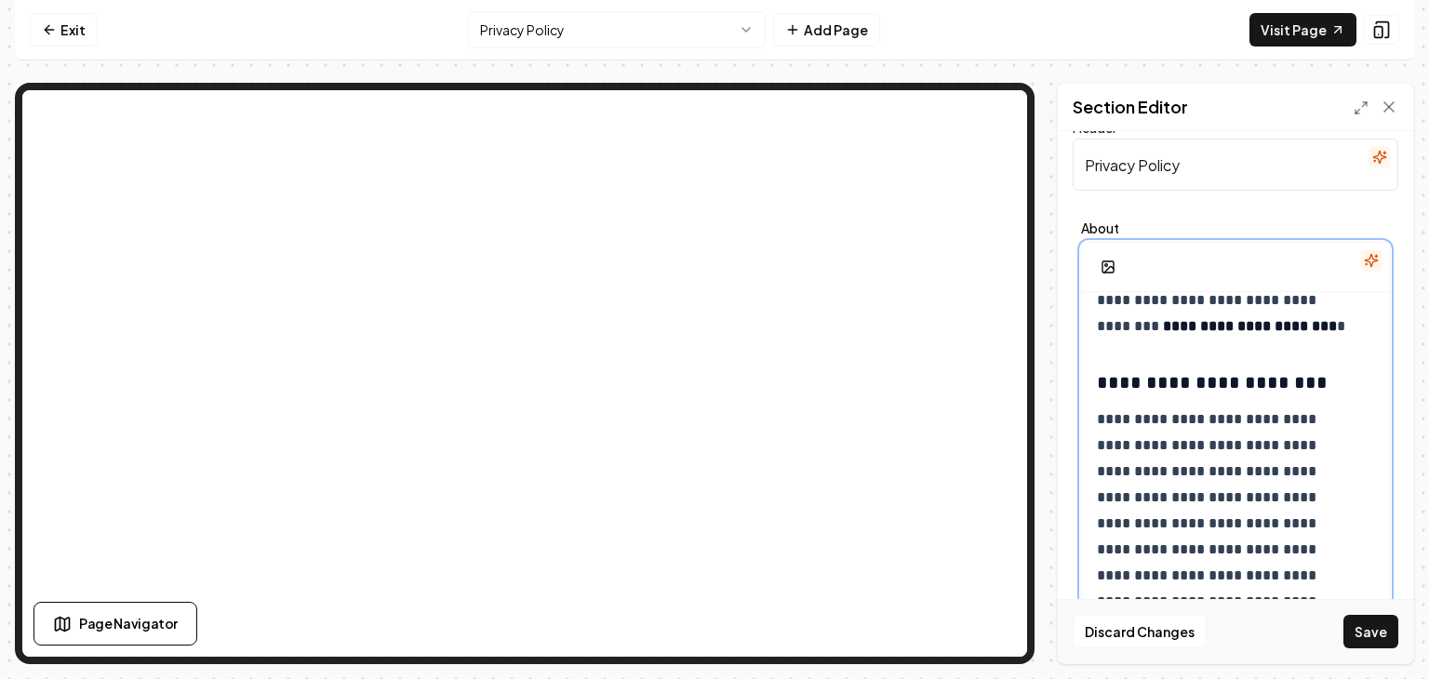
click at [1120, 421] on p "**********" at bounding box center [1222, 576] width 250 height 339
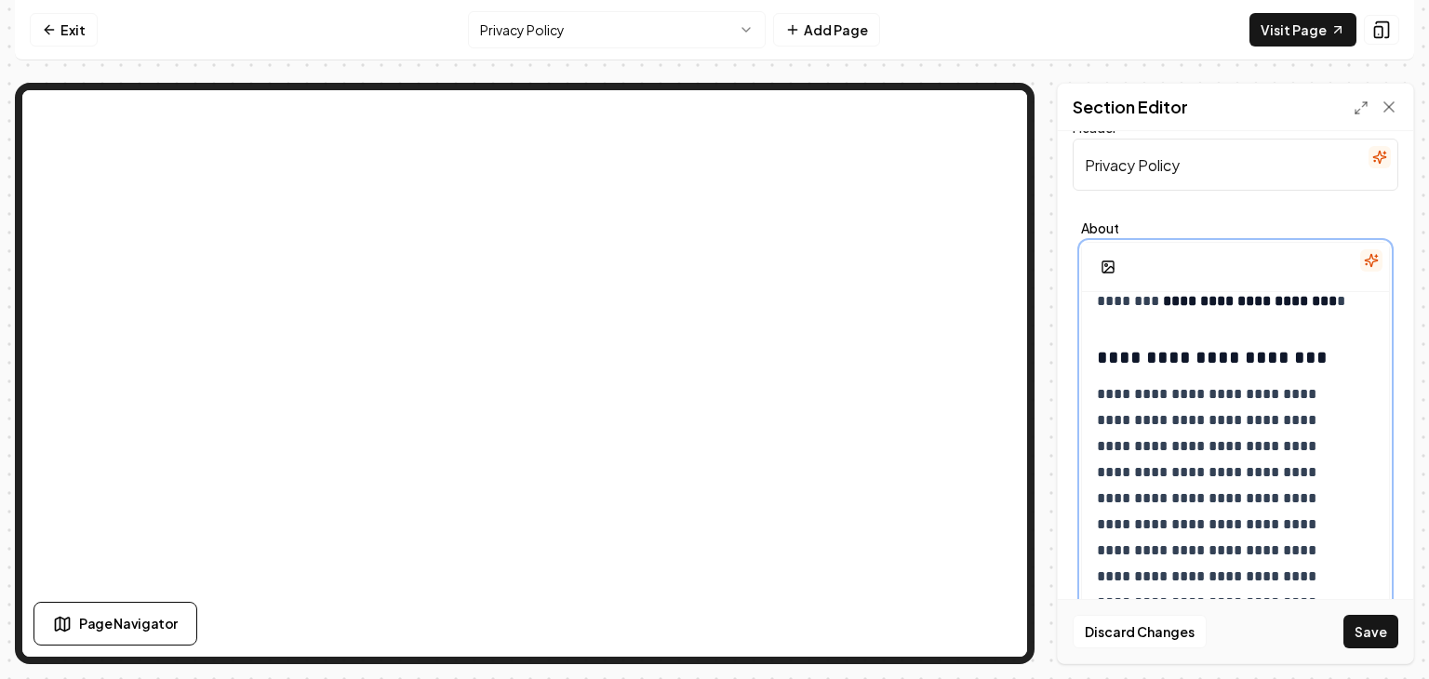
scroll to position [3649, 0]
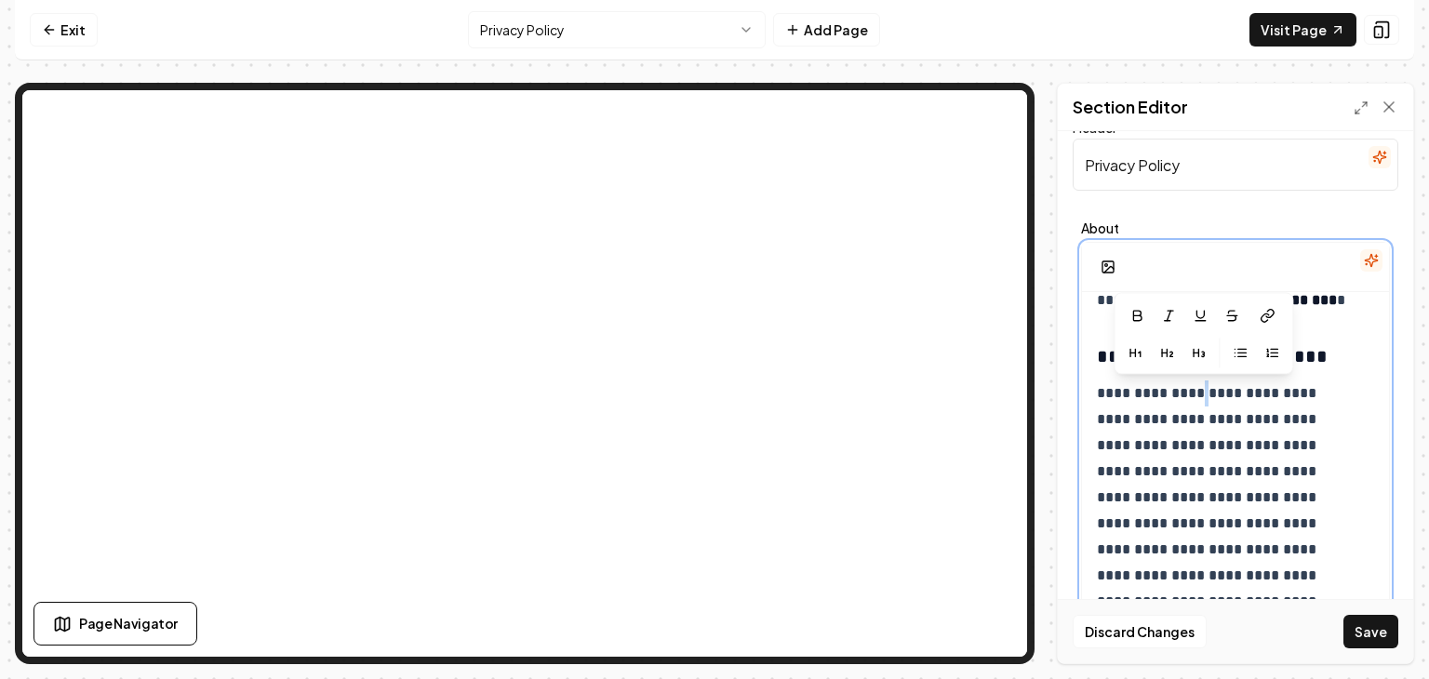
drag, startPoint x: 1198, startPoint y: 392, endPoint x: 1210, endPoint y: 390, distance: 12.2
click at [1210, 390] on p "**********" at bounding box center [1222, 563] width 250 height 365
click at [1202, 390] on p "**********" at bounding box center [1222, 563] width 250 height 365
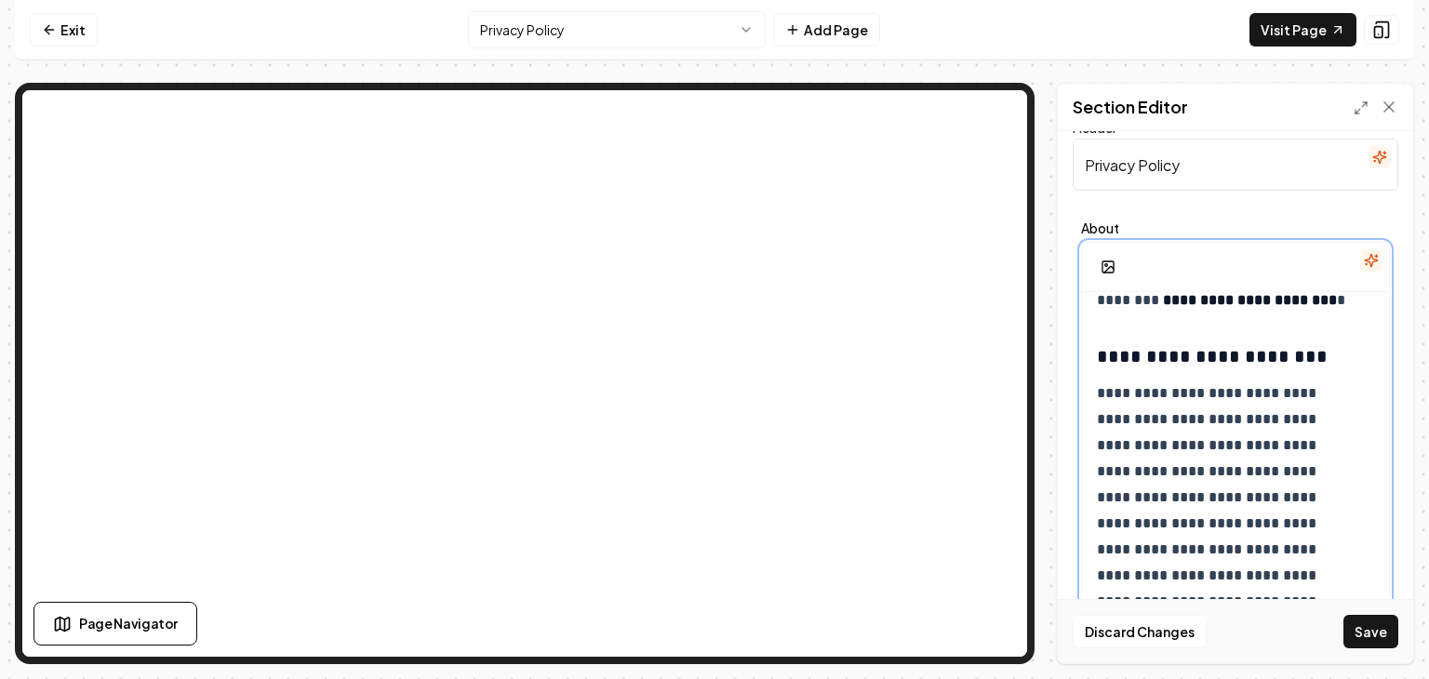
click at [1260, 390] on p "**********" at bounding box center [1222, 563] width 250 height 365
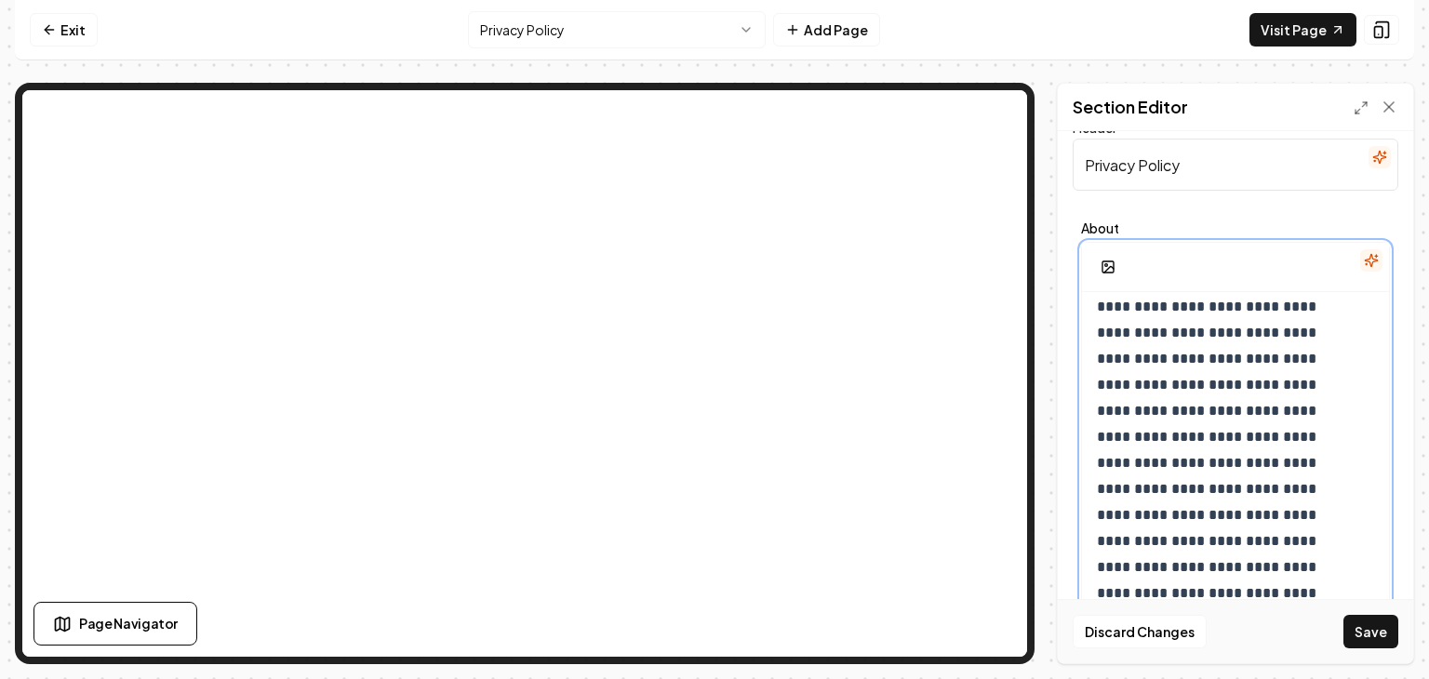
scroll to position [3835, 0]
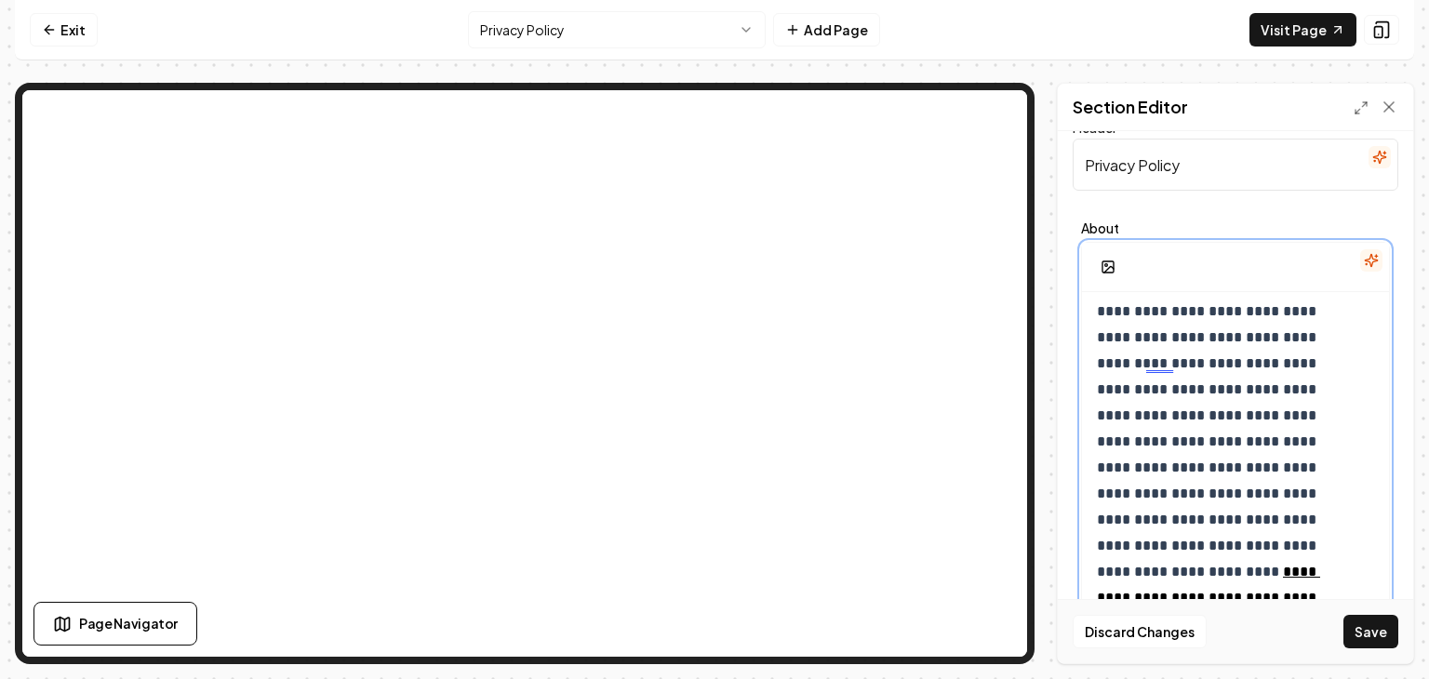
click at [1194, 388] on p "**********" at bounding box center [1222, 441] width 250 height 495
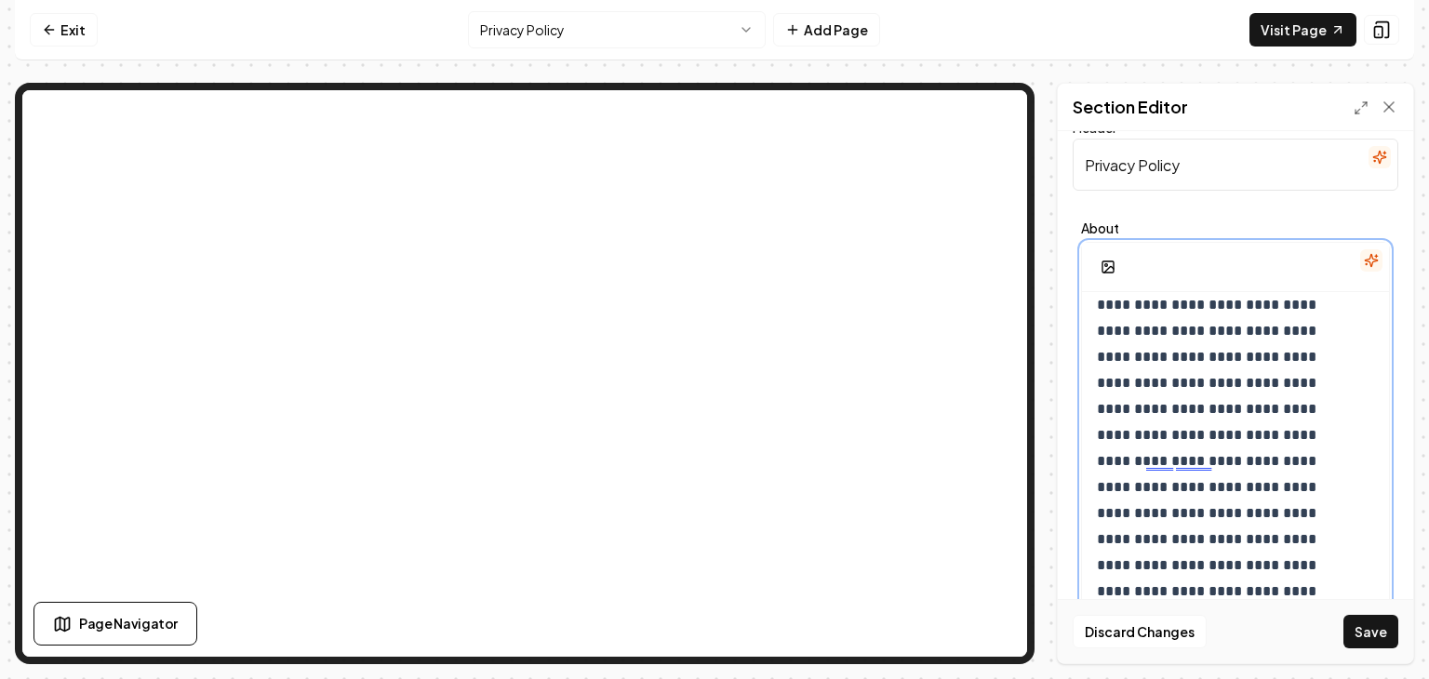
scroll to position [3742, 0]
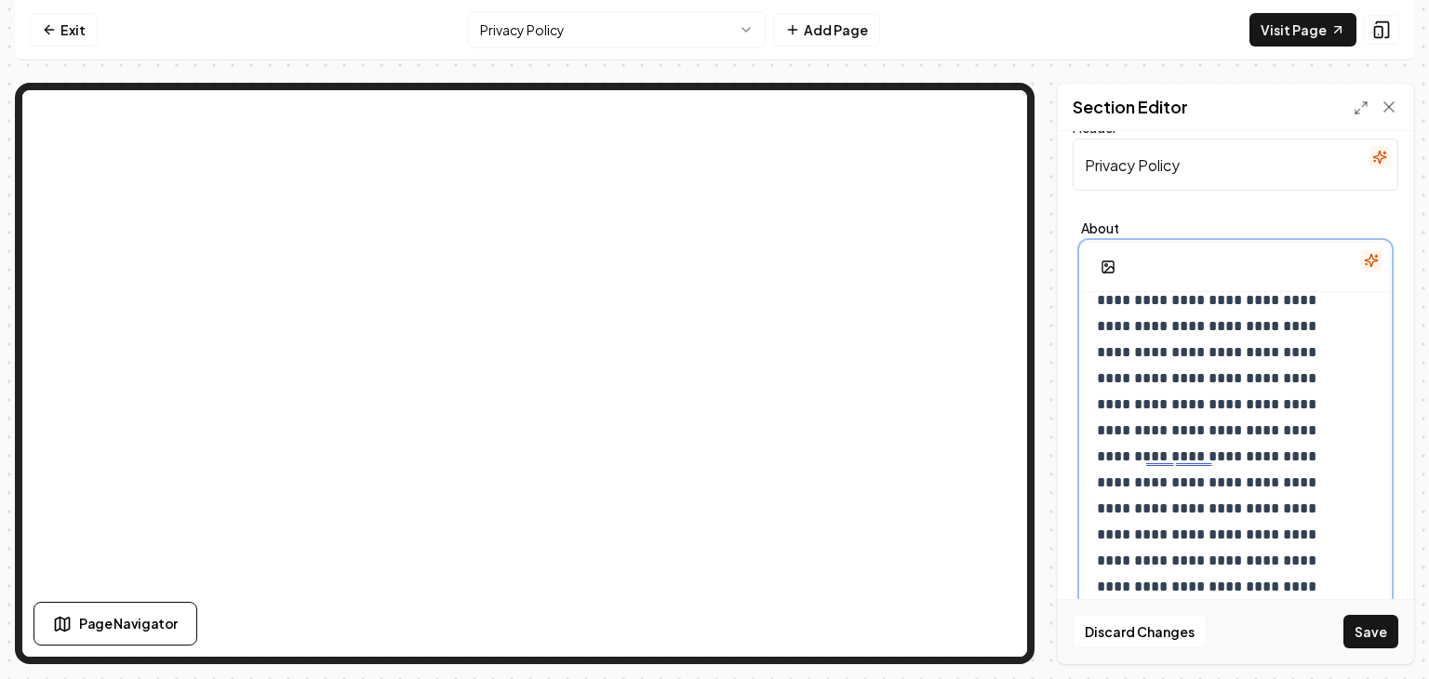
click at [1243, 433] on p "**********" at bounding box center [1222, 522] width 250 height 469
click at [1169, 460] on p "**********" at bounding box center [1222, 522] width 250 height 469
click at [1304, 440] on p "**********" at bounding box center [1222, 522] width 250 height 469
click at [1210, 457] on p "**********" at bounding box center [1222, 522] width 250 height 469
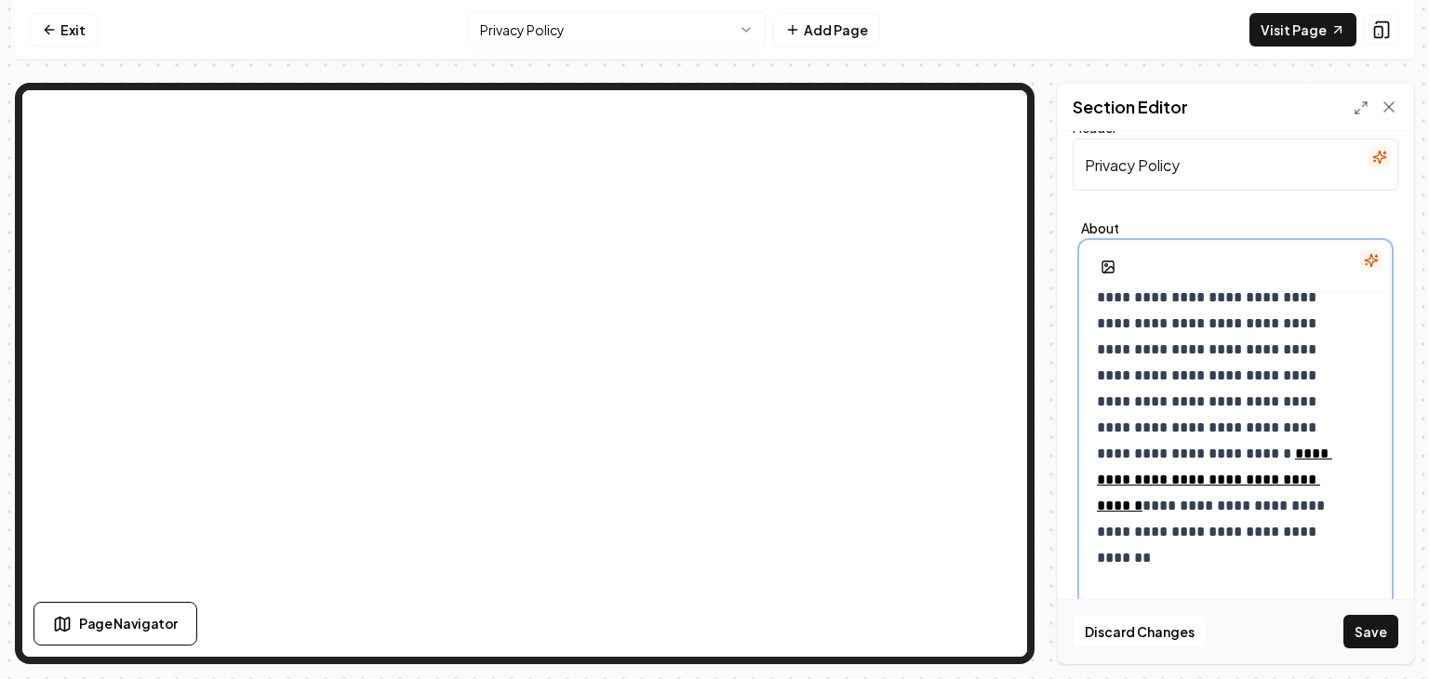
scroll to position [3928, 0]
click at [1161, 401] on p "**********" at bounding box center [1222, 335] width 250 height 469
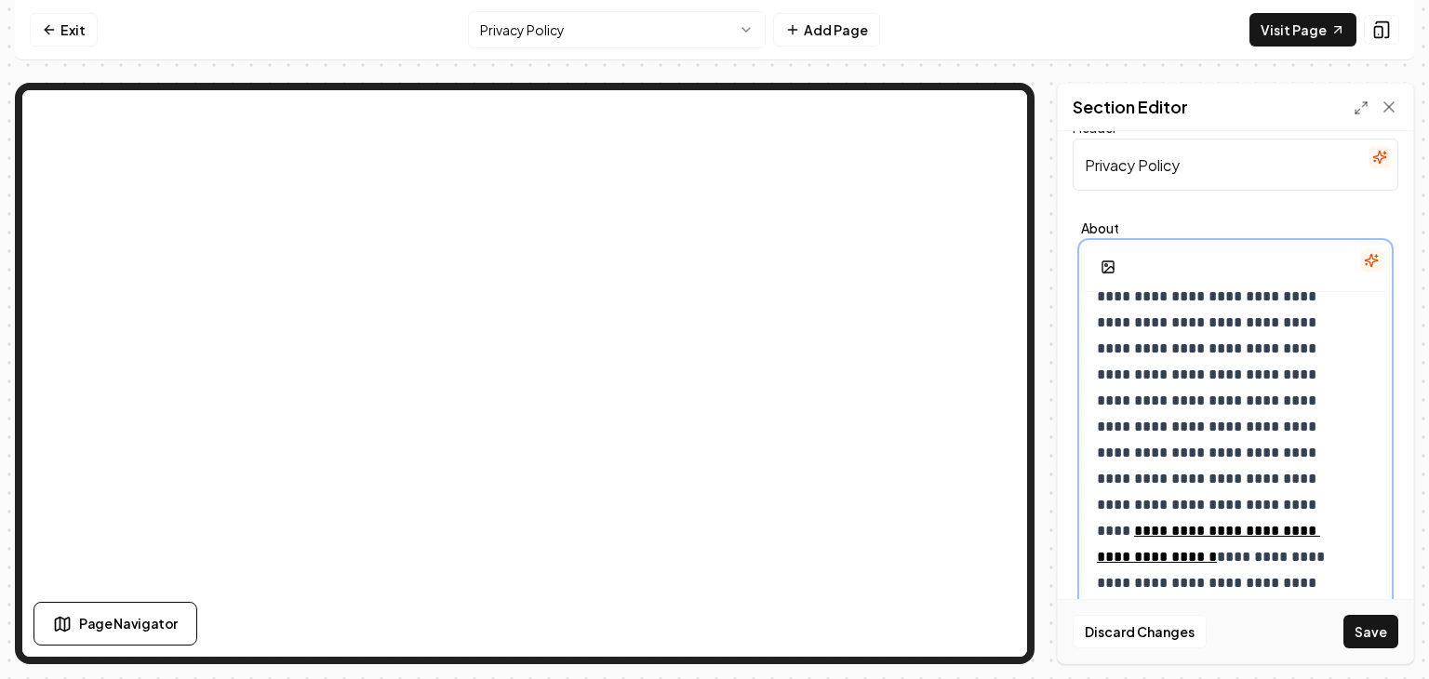
click at [1277, 431] on p "**********" at bounding box center [1222, 374] width 250 height 547
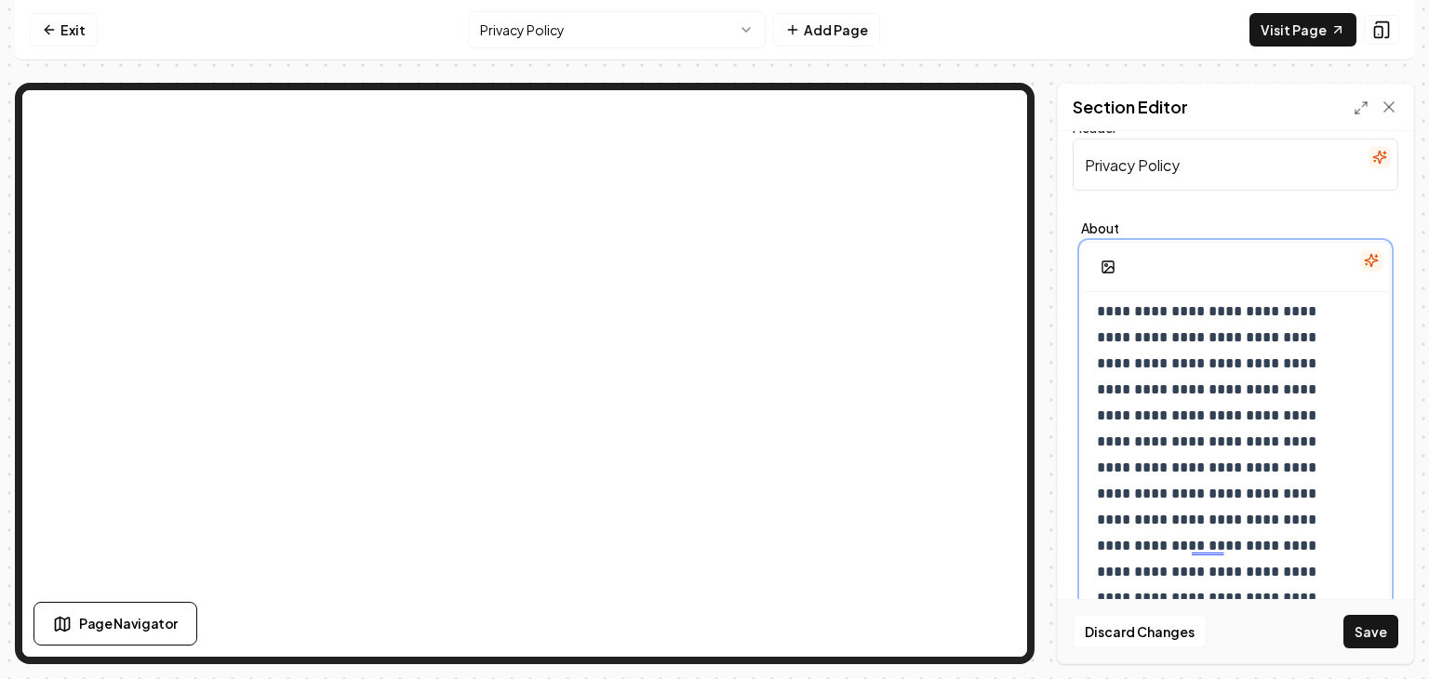
click at [1218, 342] on p "**********" at bounding box center [1222, 467] width 250 height 547
click at [1251, 335] on p "**********" at bounding box center [1222, 467] width 250 height 547
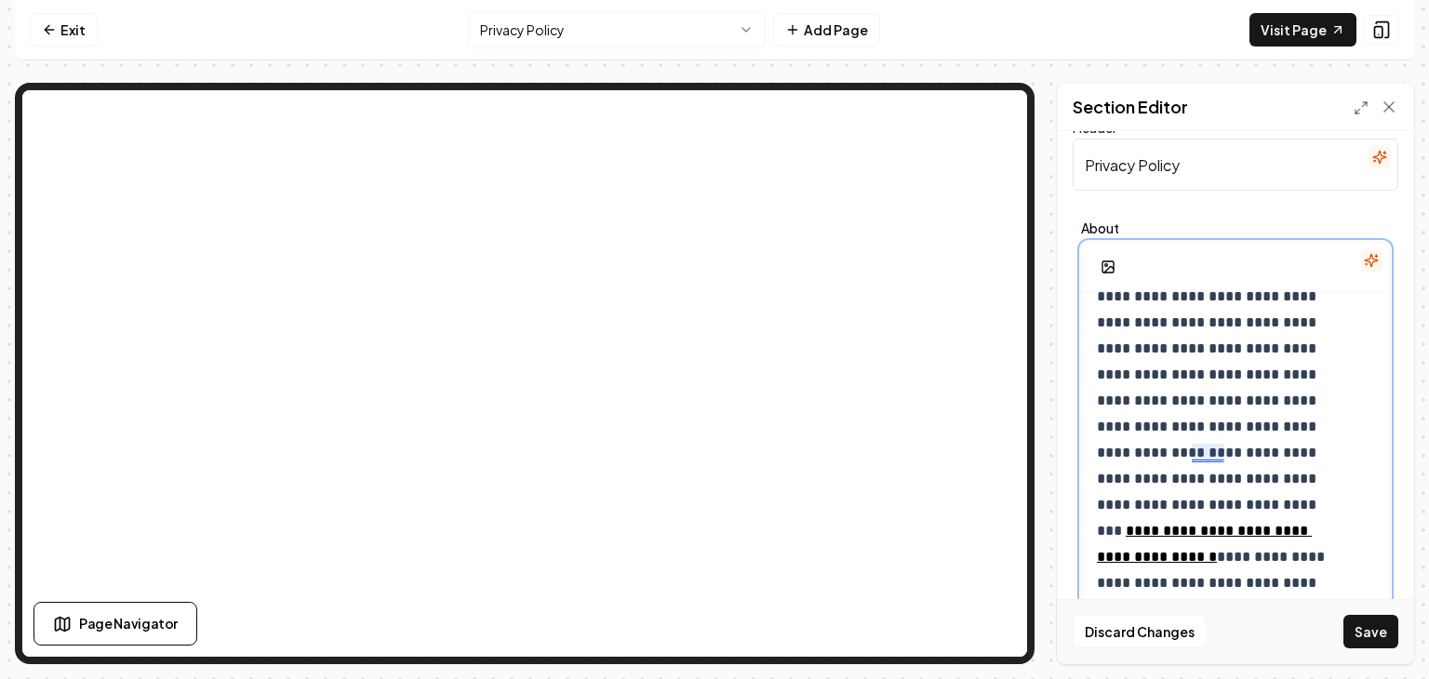
click at [1221, 455] on p "**********" at bounding box center [1222, 374] width 250 height 547
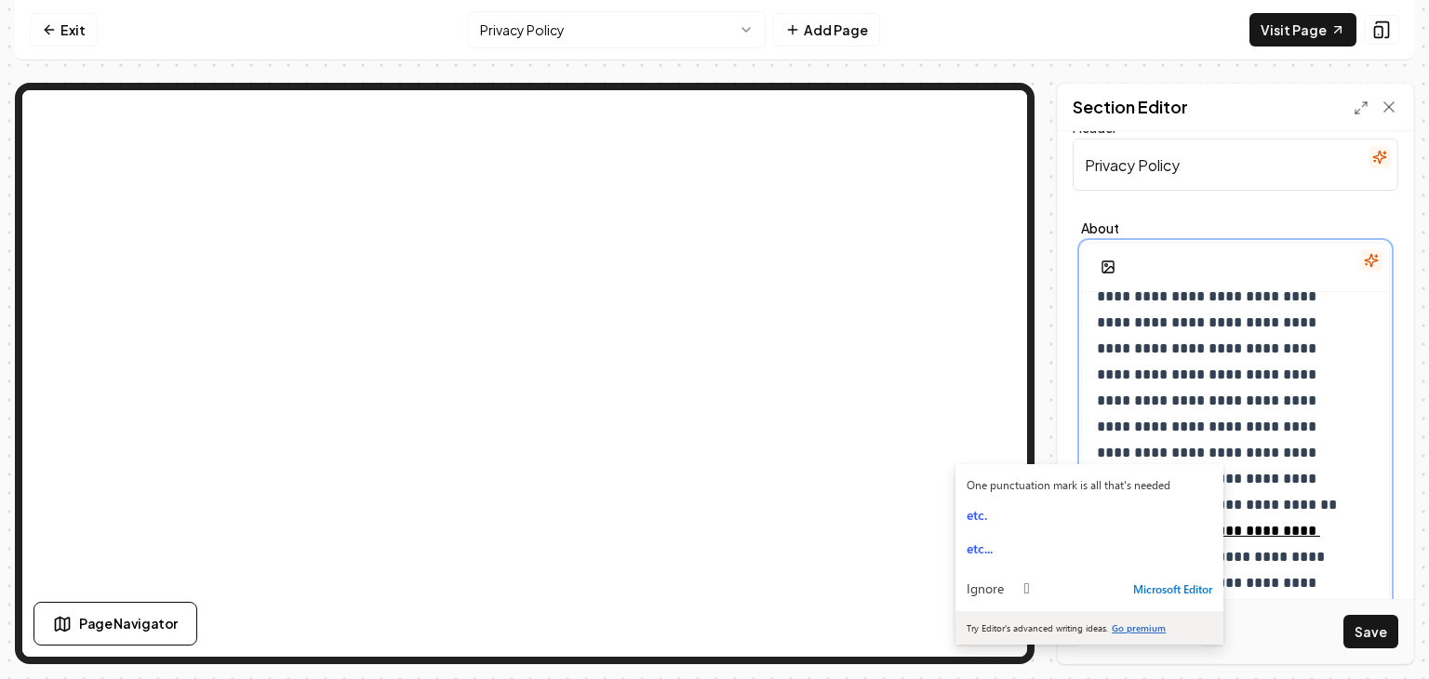
click at [1312, 438] on p "**********" at bounding box center [1222, 374] width 250 height 547
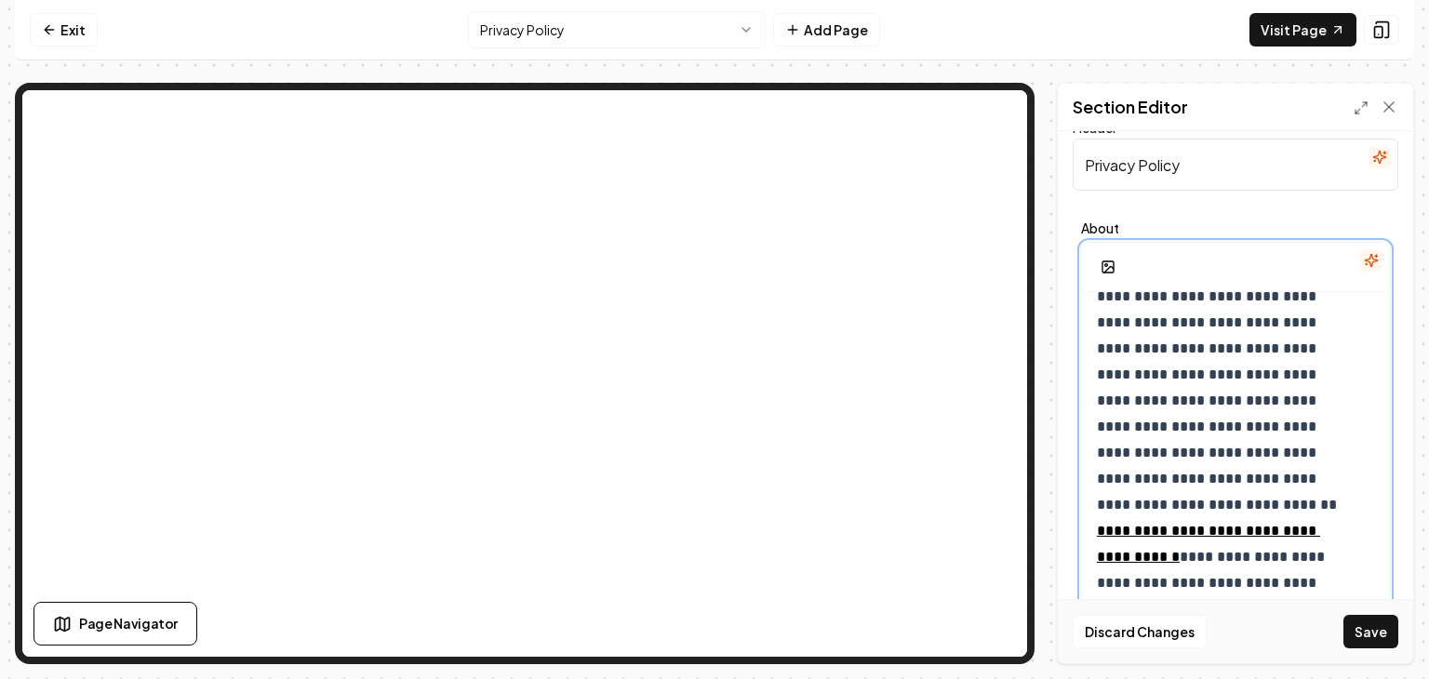
scroll to position [4017, 0]
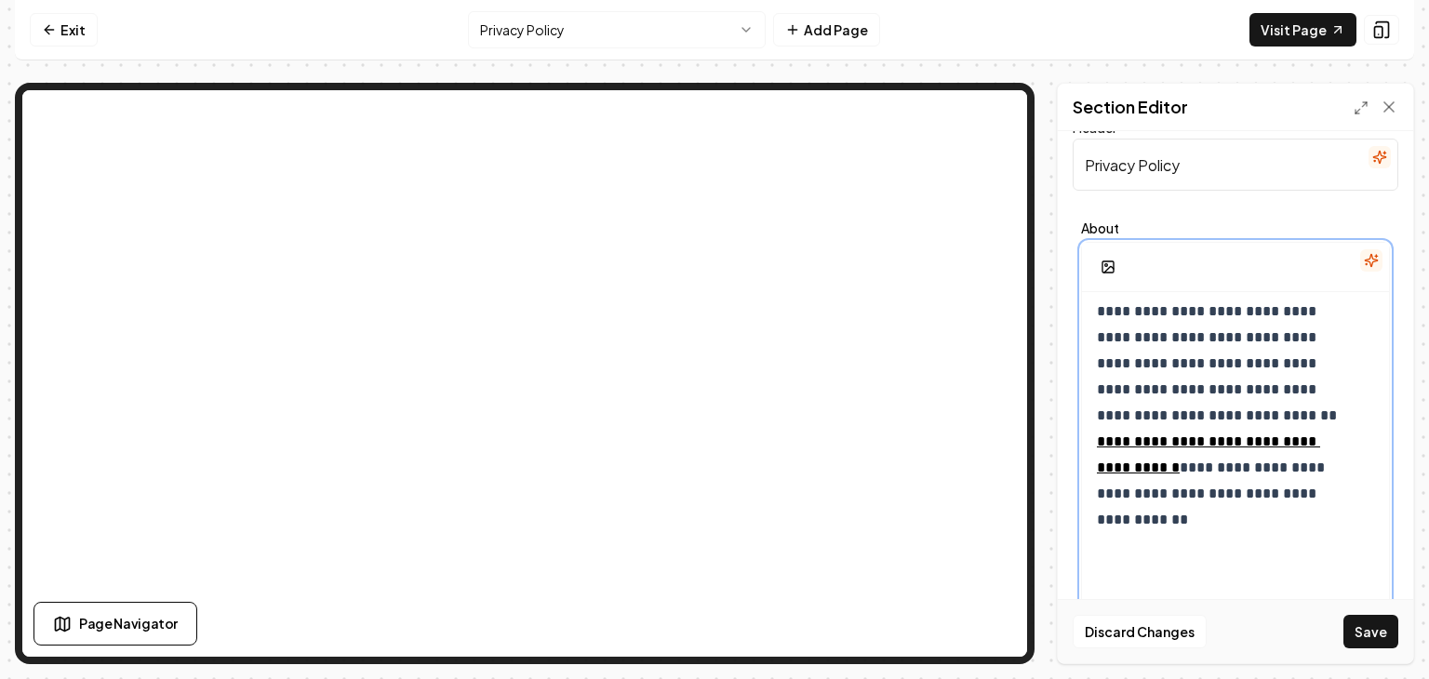
click at [1172, 495] on p "**********" at bounding box center [1222, 285] width 250 height 547
click at [1167, 496] on p "**********" at bounding box center [1222, 285] width 250 height 547
click at [1169, 494] on p "**********" at bounding box center [1222, 285] width 250 height 547
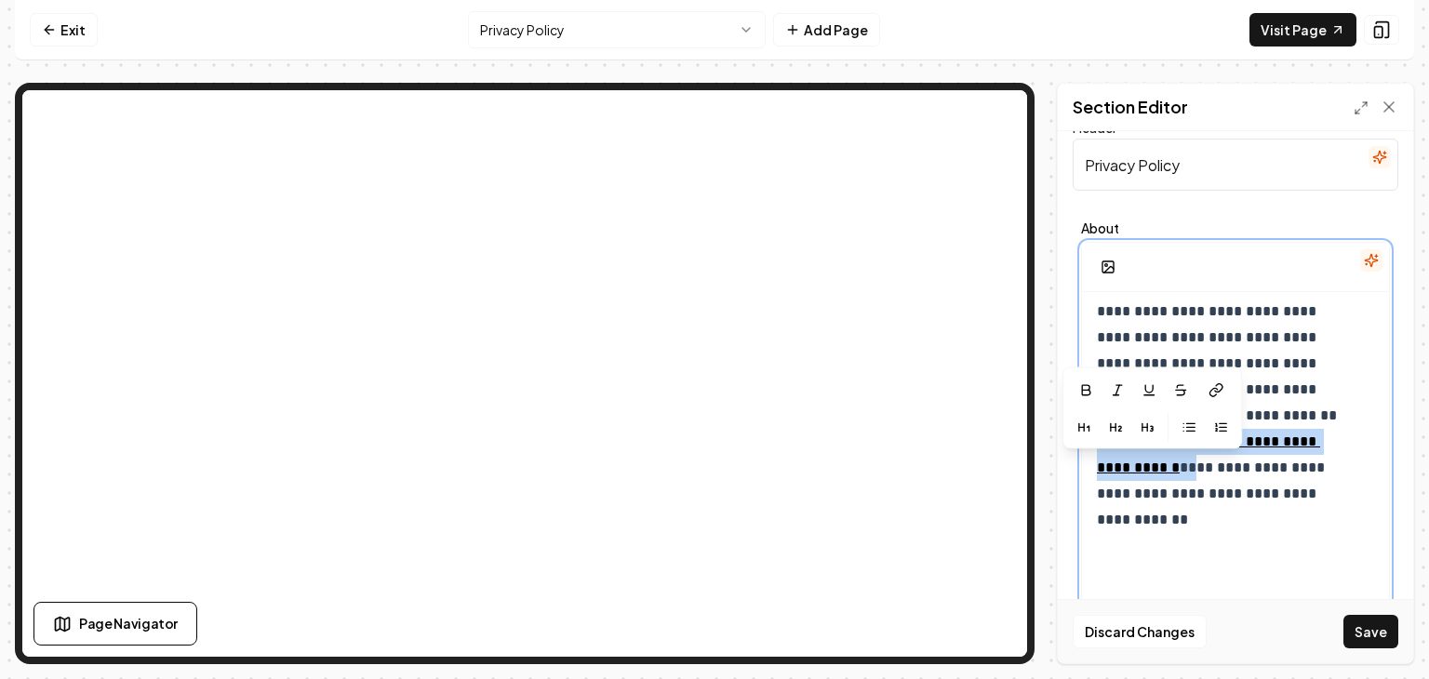
drag, startPoint x: 1173, startPoint y: 493, endPoint x: 1090, endPoint y: 477, distance: 84.3
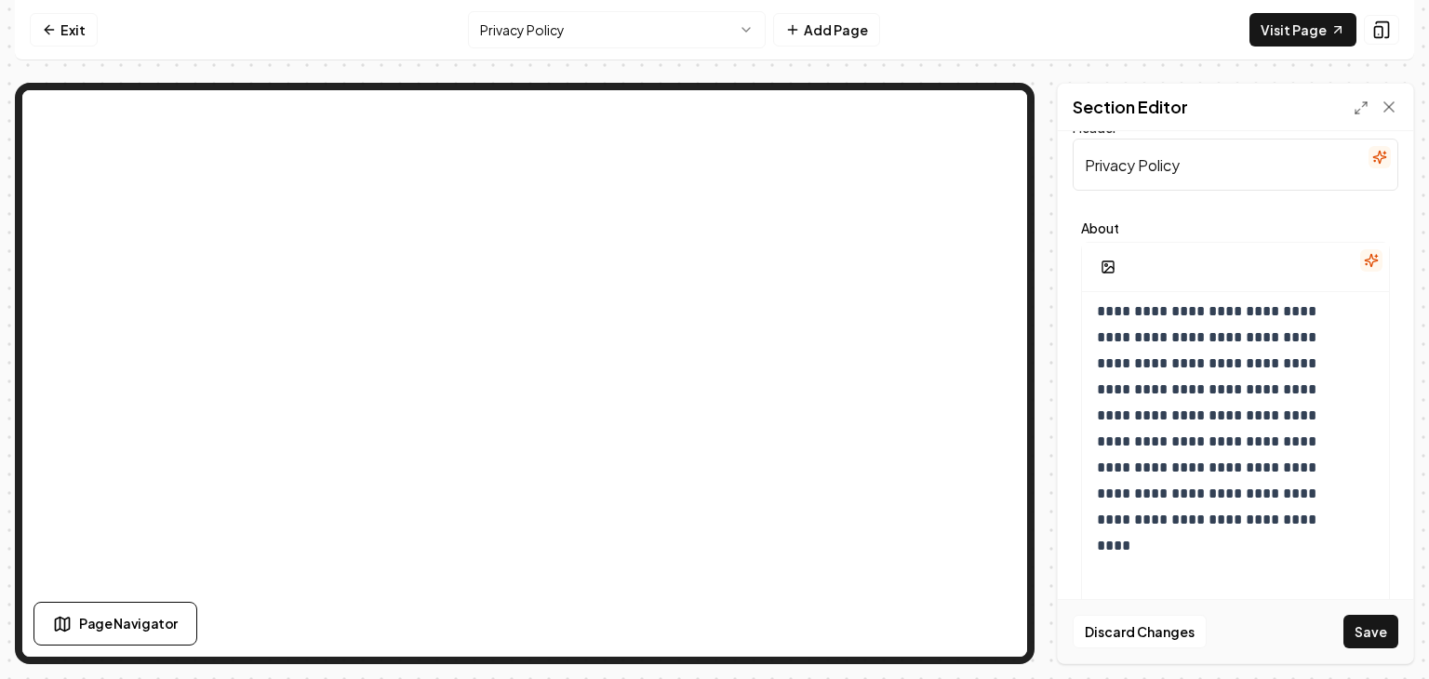
click at [1378, 631] on button "Save" at bounding box center [1371, 632] width 55 height 34
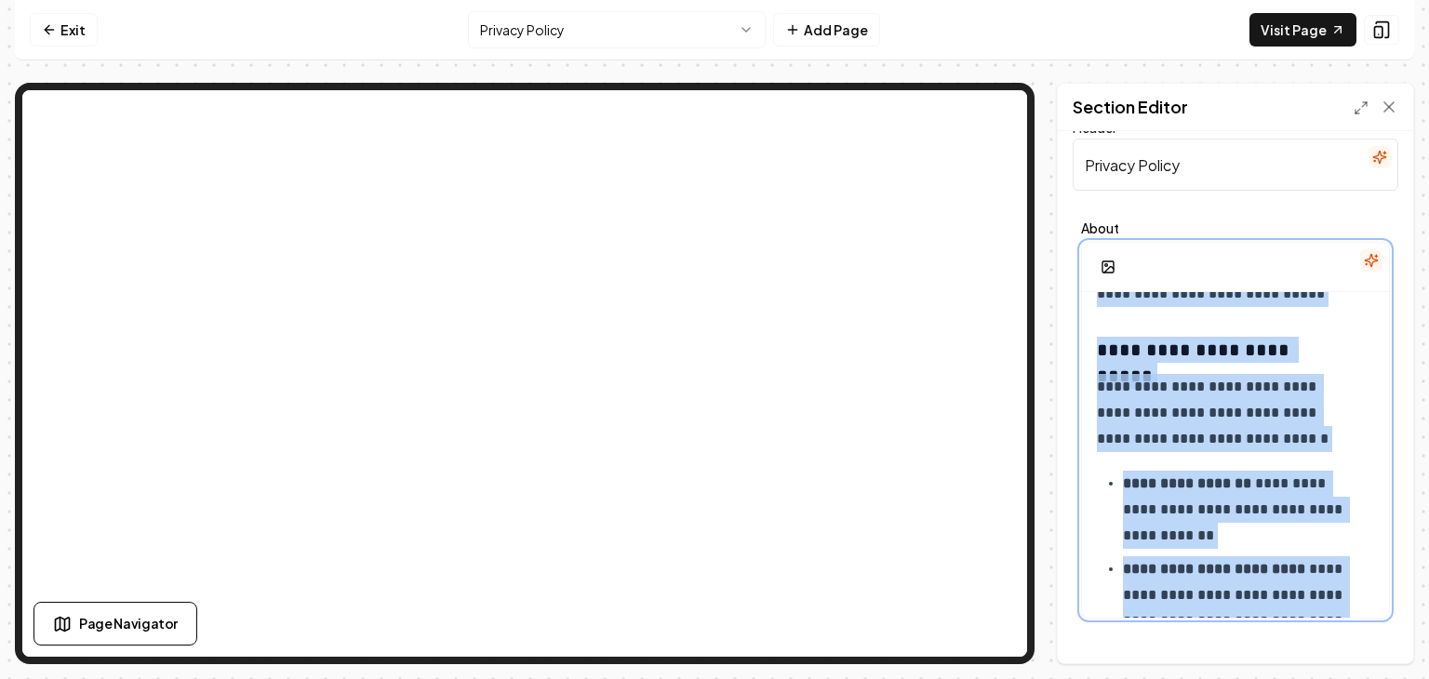
scroll to position [0, 0]
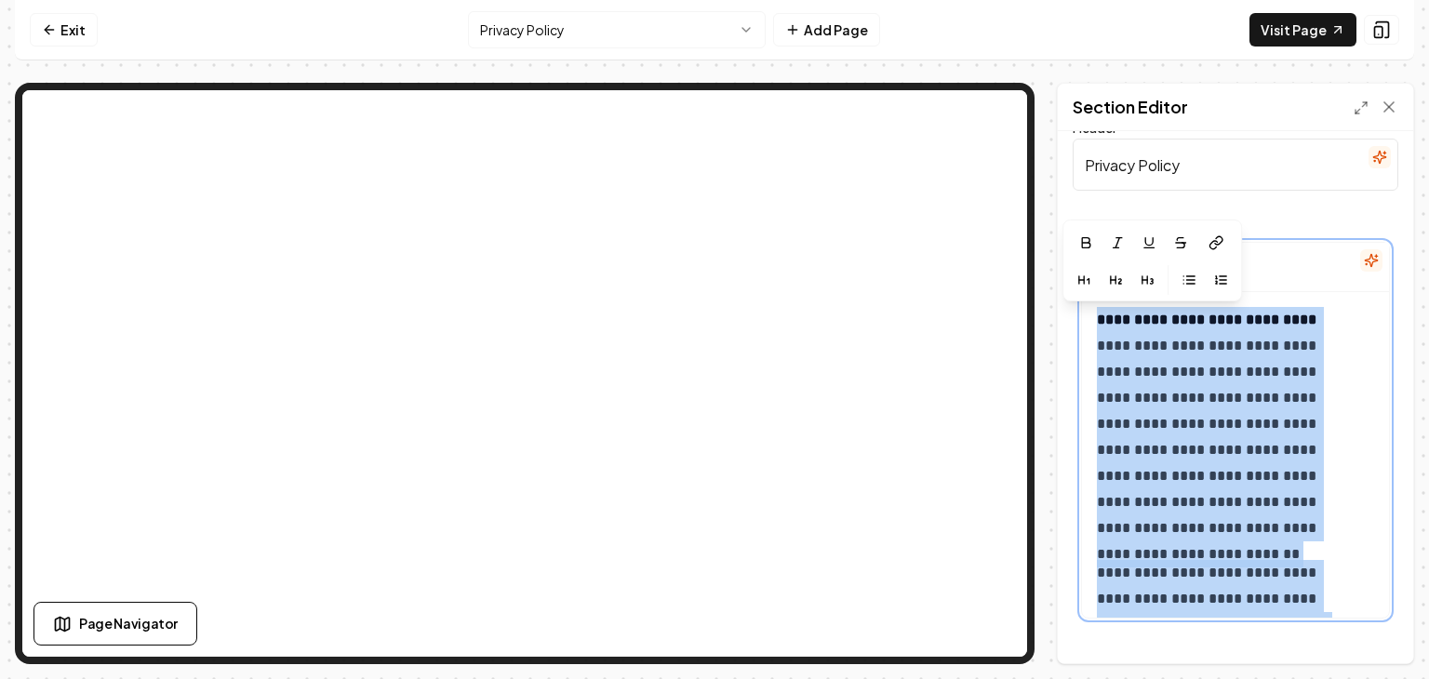
drag, startPoint x: 1169, startPoint y: 550, endPoint x: 1087, endPoint y: 325, distance: 239.6
copy div "**********"
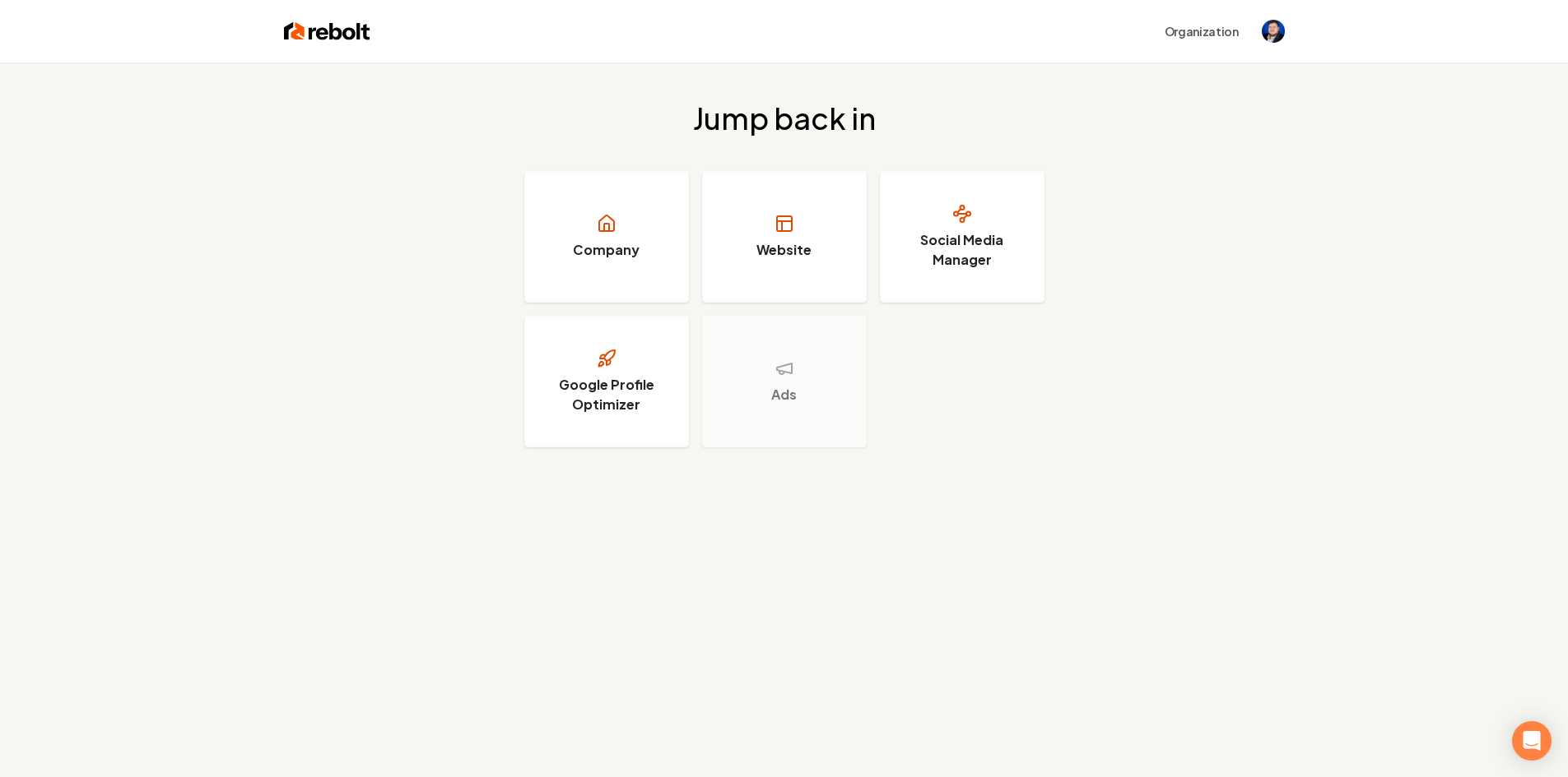
click at [792, 268] on link "Website" at bounding box center [784, 237] width 164 height 132
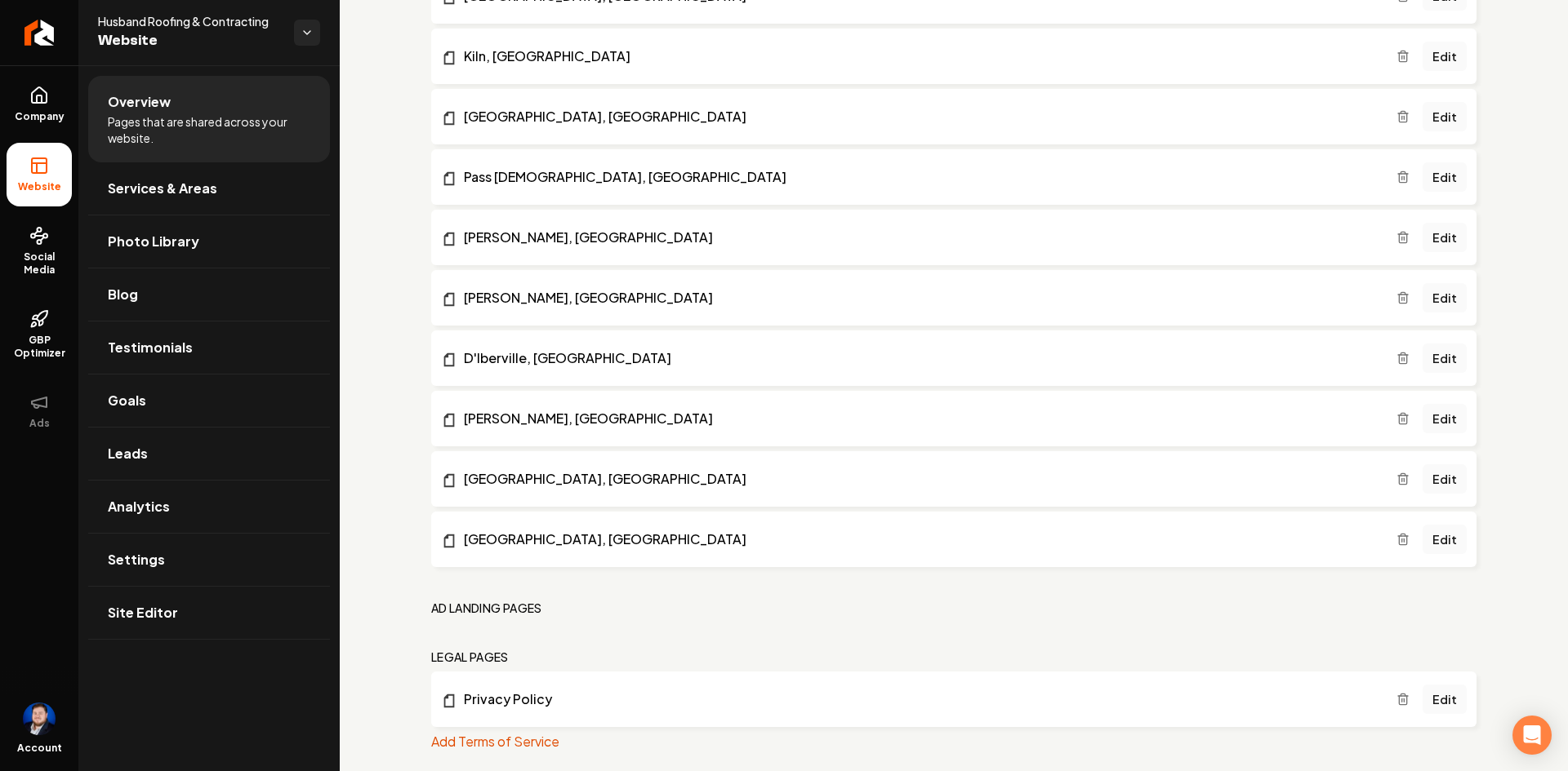
scroll to position [1197, 0]
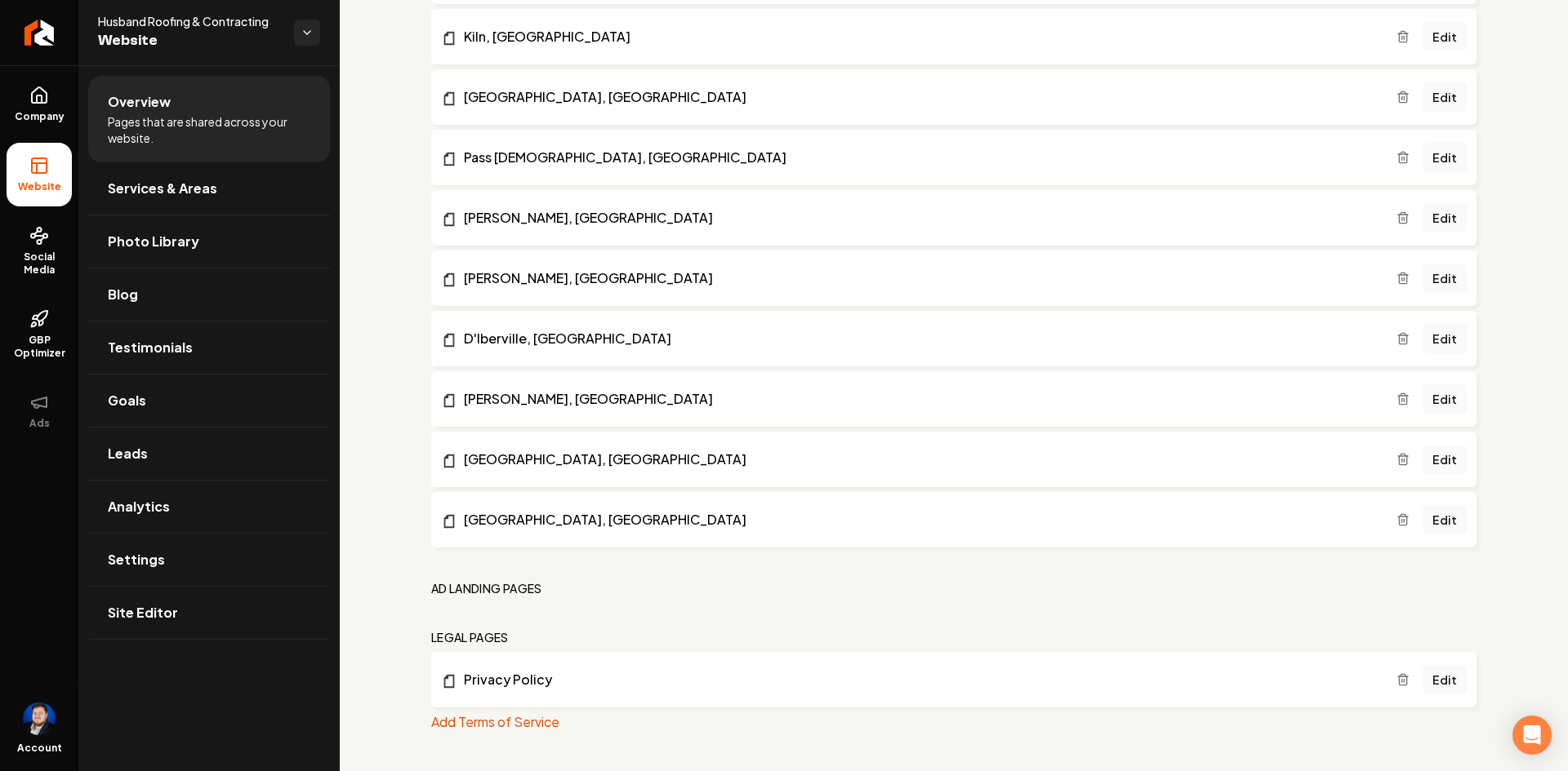
click at [531, 717] on button "Add Terms of Service" at bounding box center [495, 722] width 128 height 19
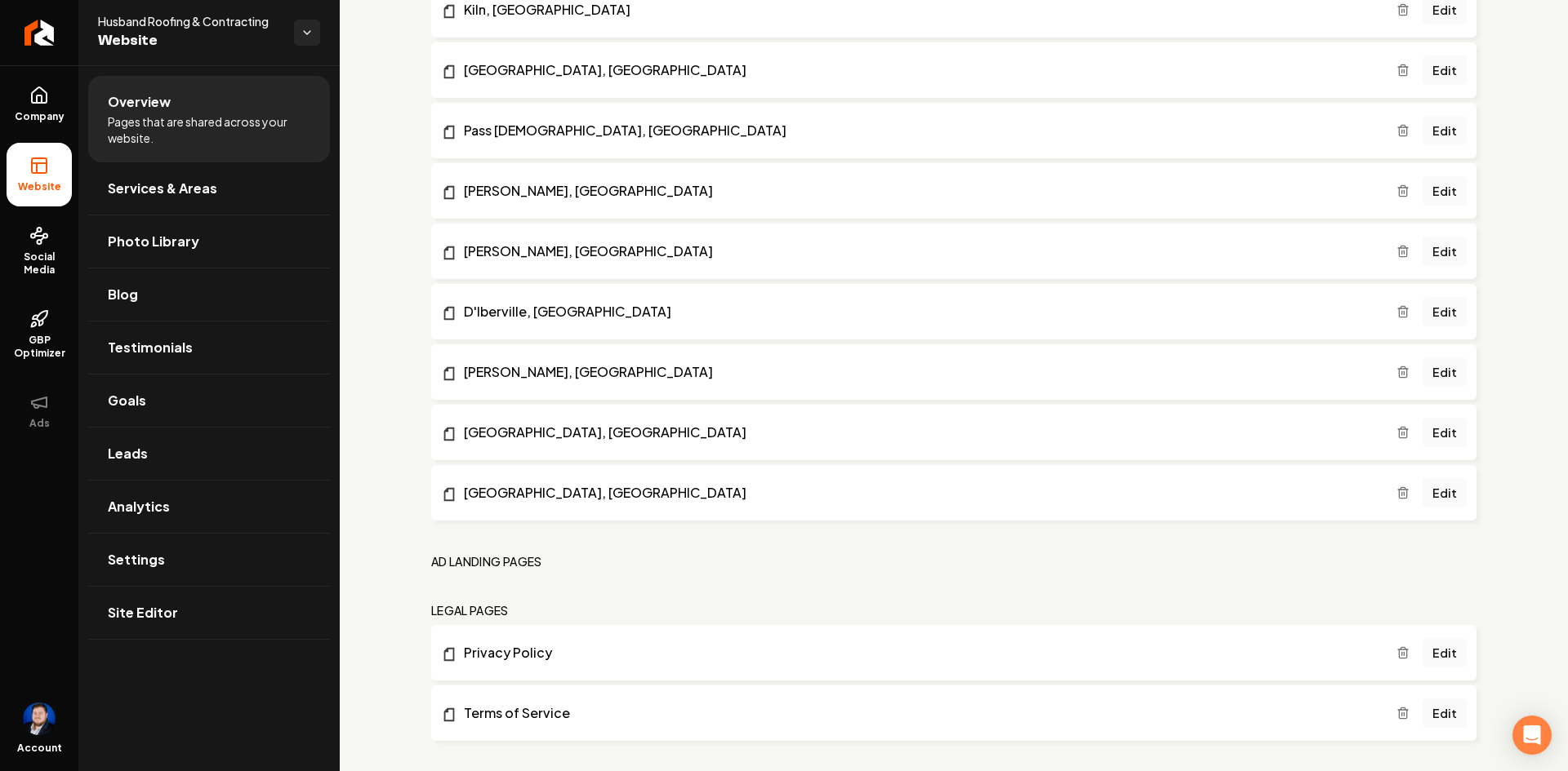
scroll to position [1239, 0]
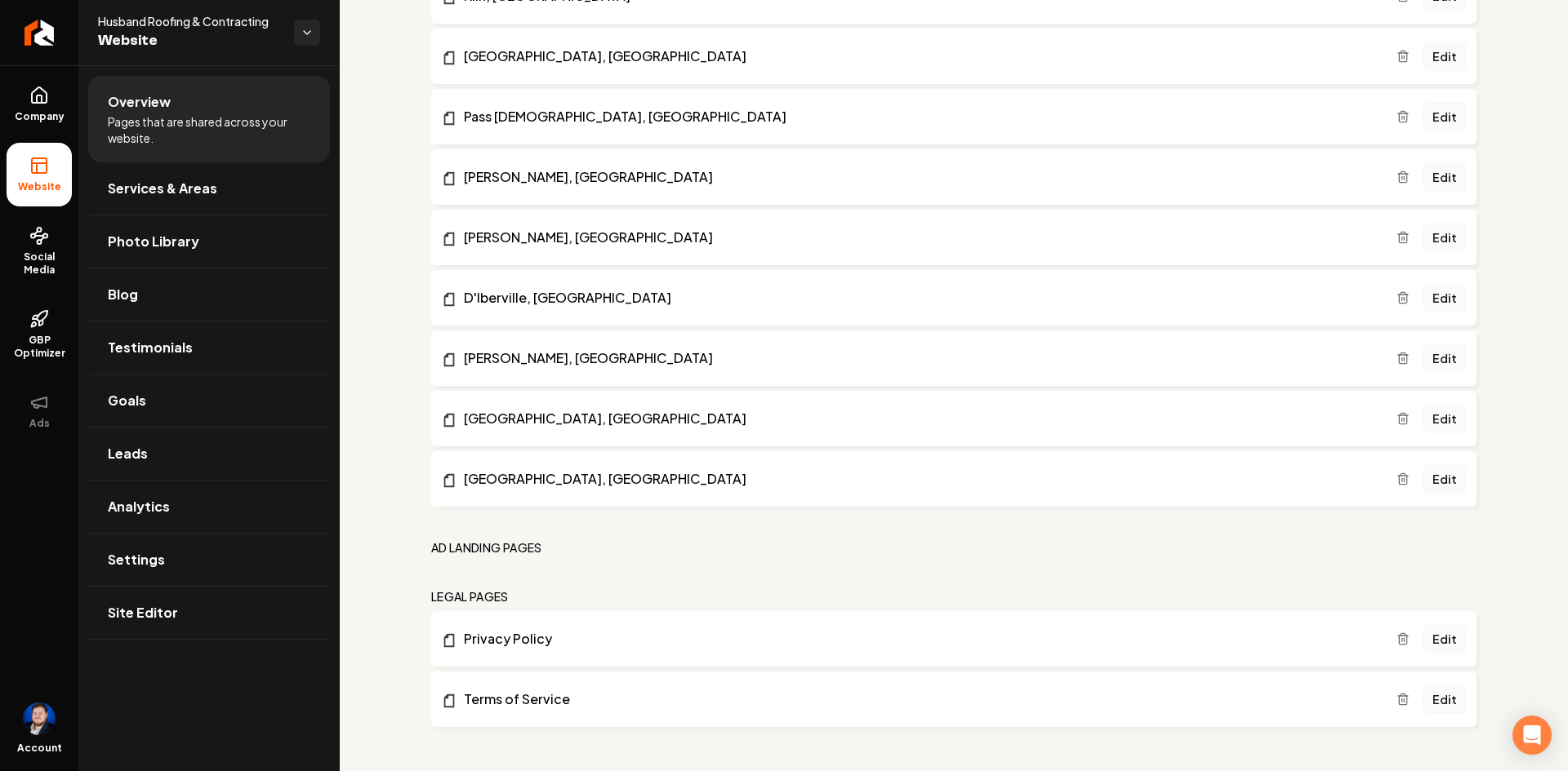
click at [508, 703] on link "Terms of Service" at bounding box center [919, 699] width 956 height 19
click at [1428, 646] on link "Edit" at bounding box center [1444, 639] width 44 height 30
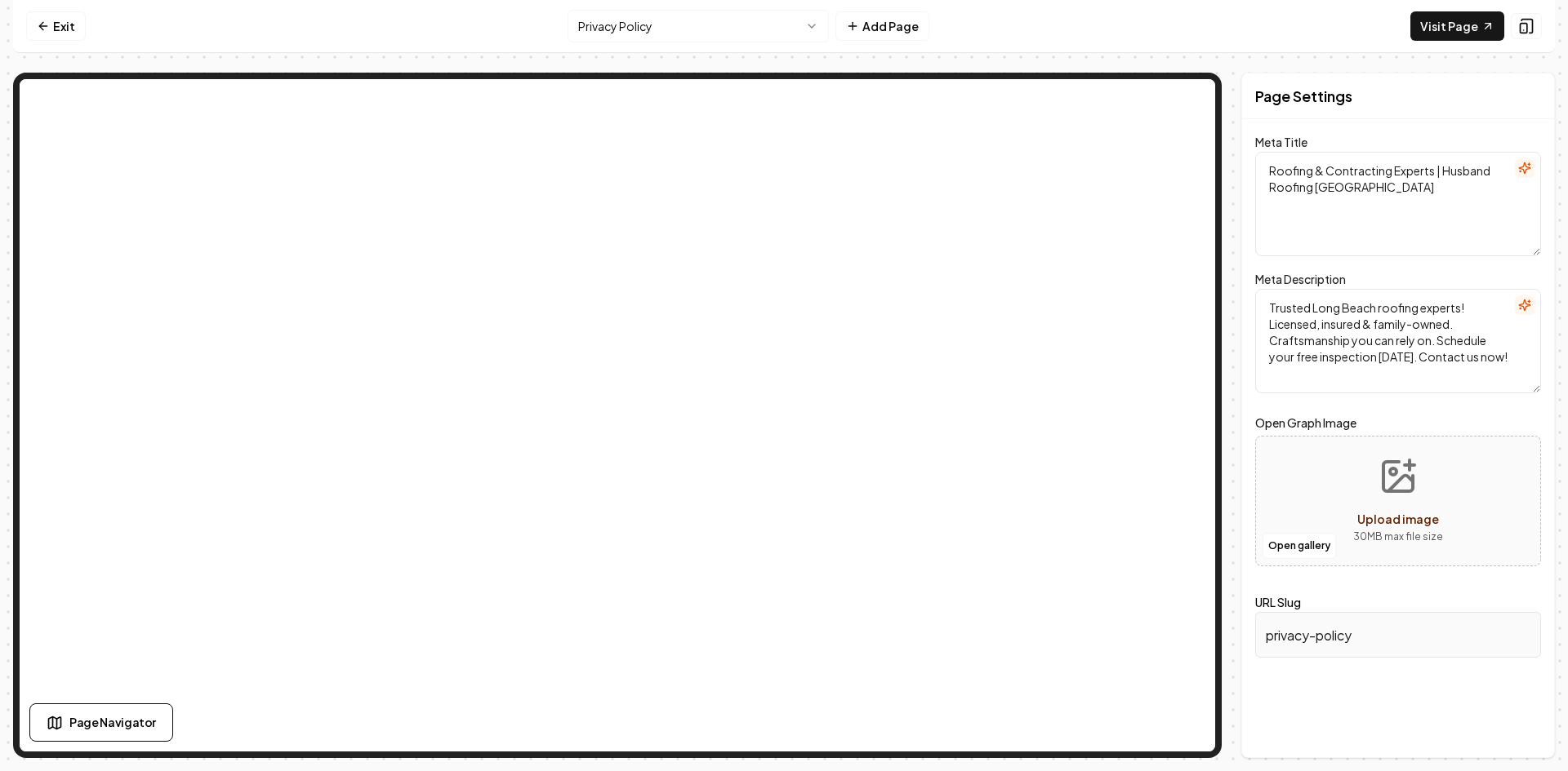
click at [146, 725] on span "Page Navigator" at bounding box center [112, 723] width 87 height 18
click at [68, 18] on link "Exit" at bounding box center [56, 26] width 60 height 30
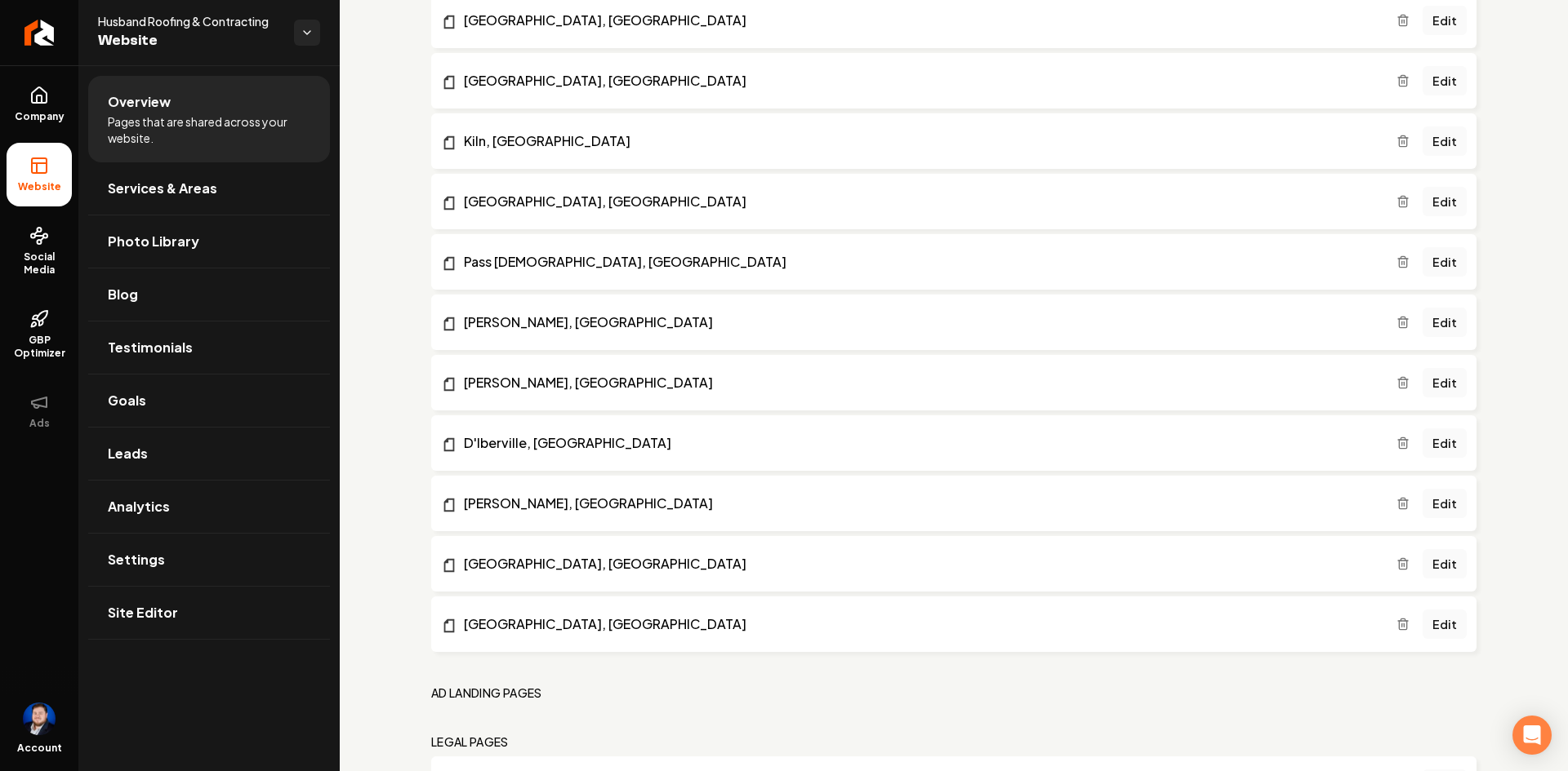
scroll to position [1239, 0]
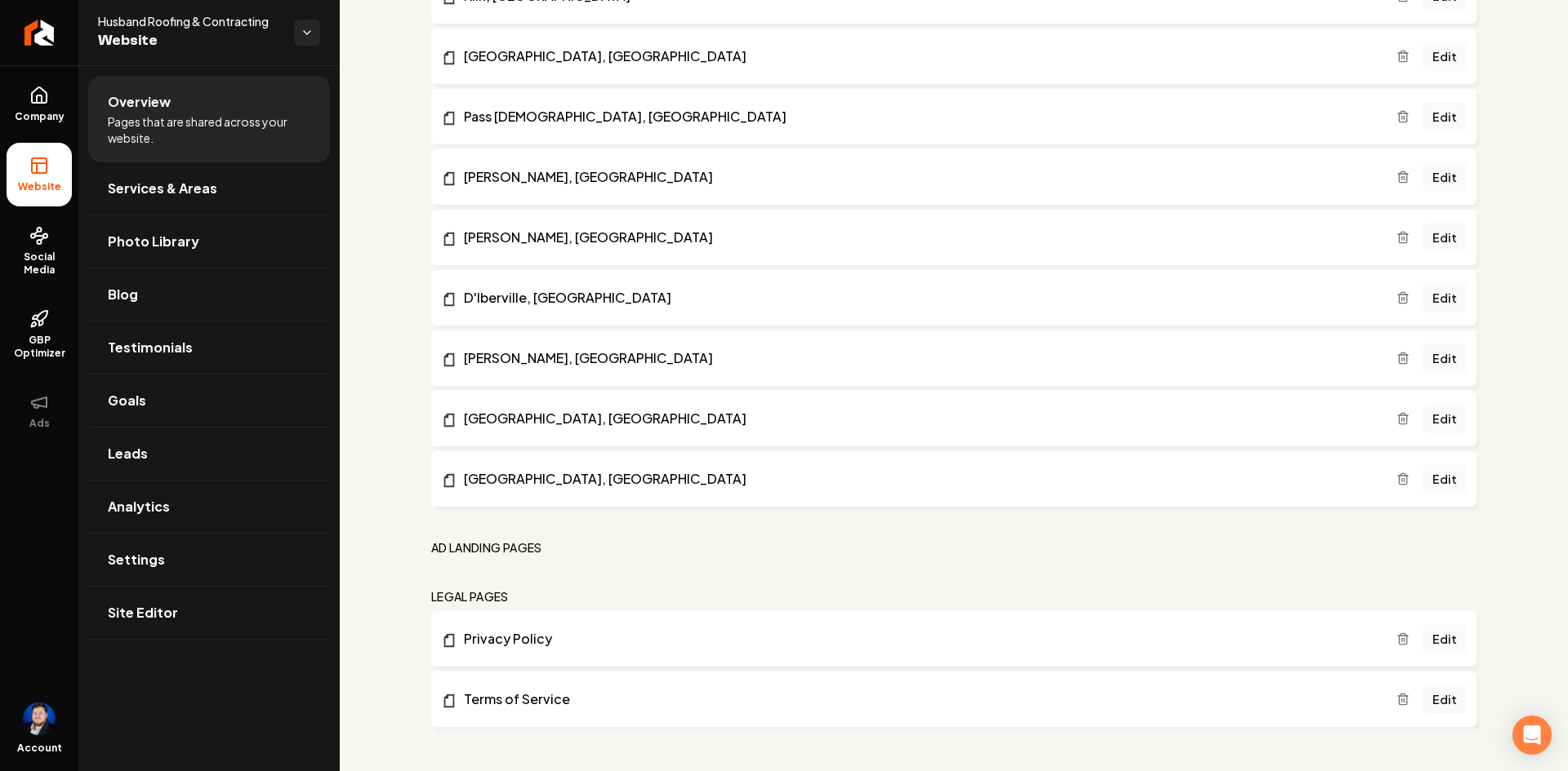
click at [1429, 700] on link "Edit" at bounding box center [1444, 700] width 44 height 30
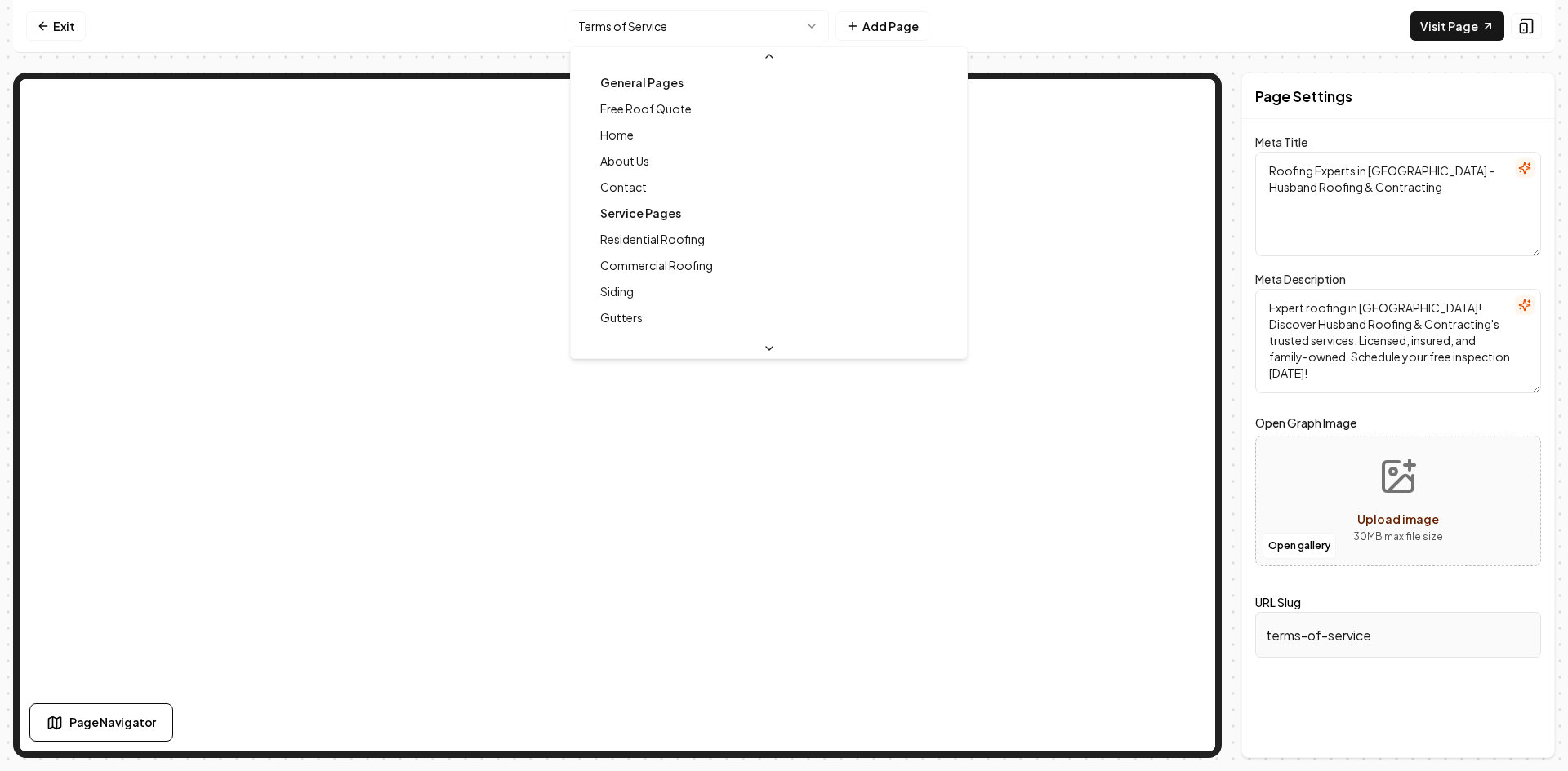
click at [820, 26] on html "Computer Required This feature is only available on a computer. Please switch t…" at bounding box center [784, 385] width 1568 height 771
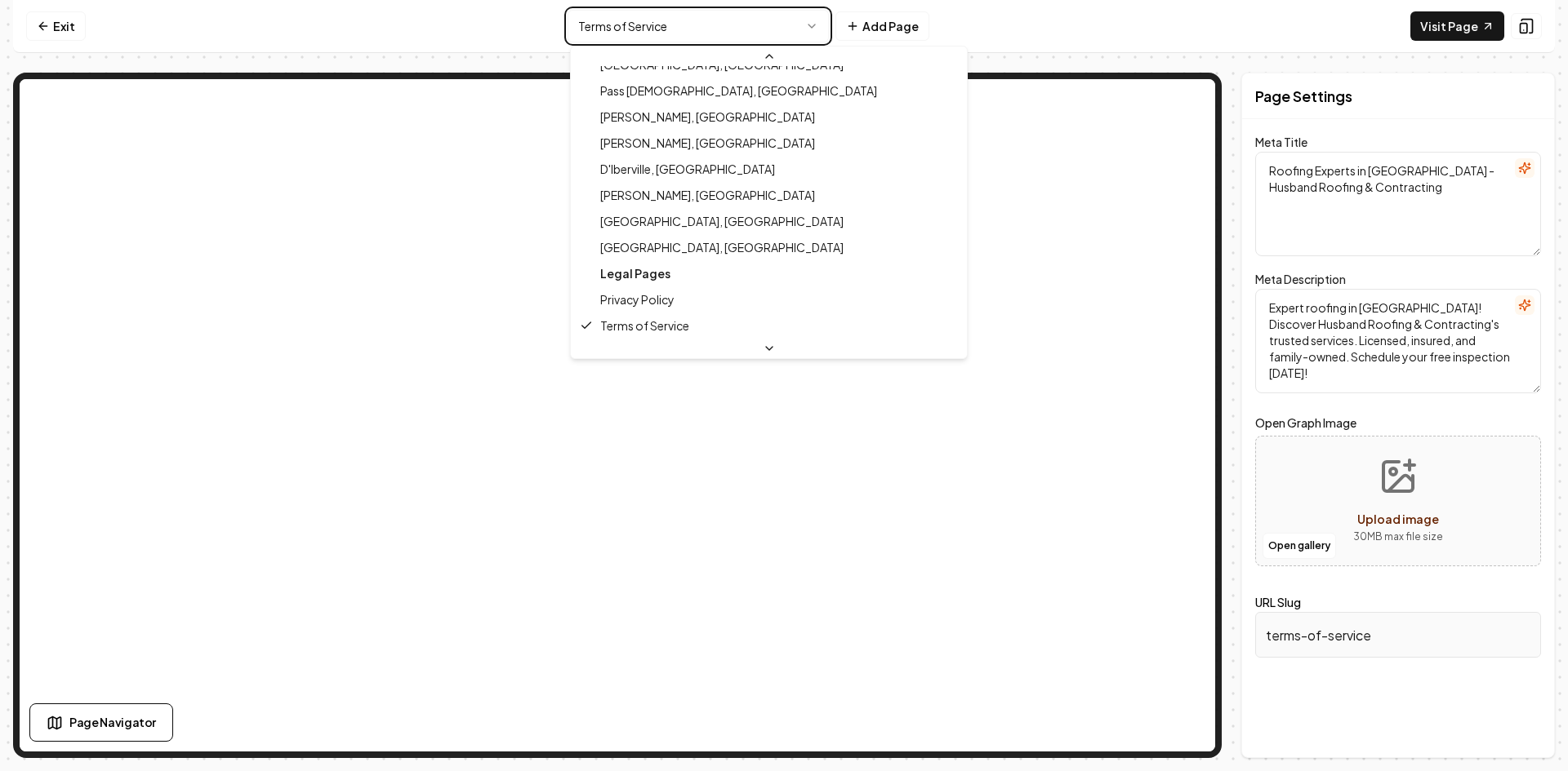
click at [820, 26] on html "Computer Required This feature is only available on a computer. Please switch t…" at bounding box center [784, 385] width 1568 height 771
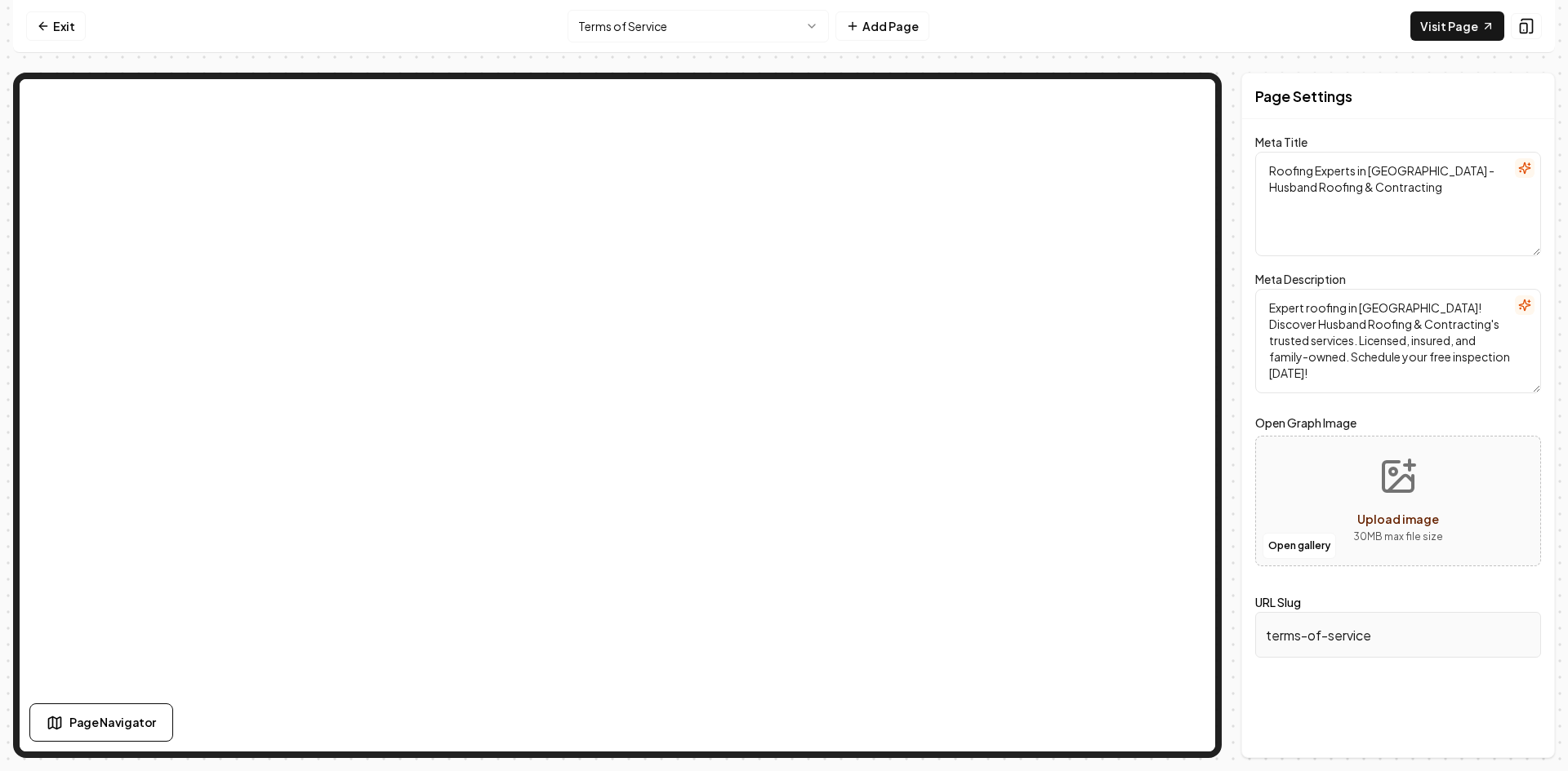
click at [1364, 482] on button "Upload image 30 MB max file size" at bounding box center [1398, 501] width 116 height 114
click at [818, 26] on html "Computer Required This feature is only available on a computer. Please switch t…" at bounding box center [784, 385] width 1568 height 771
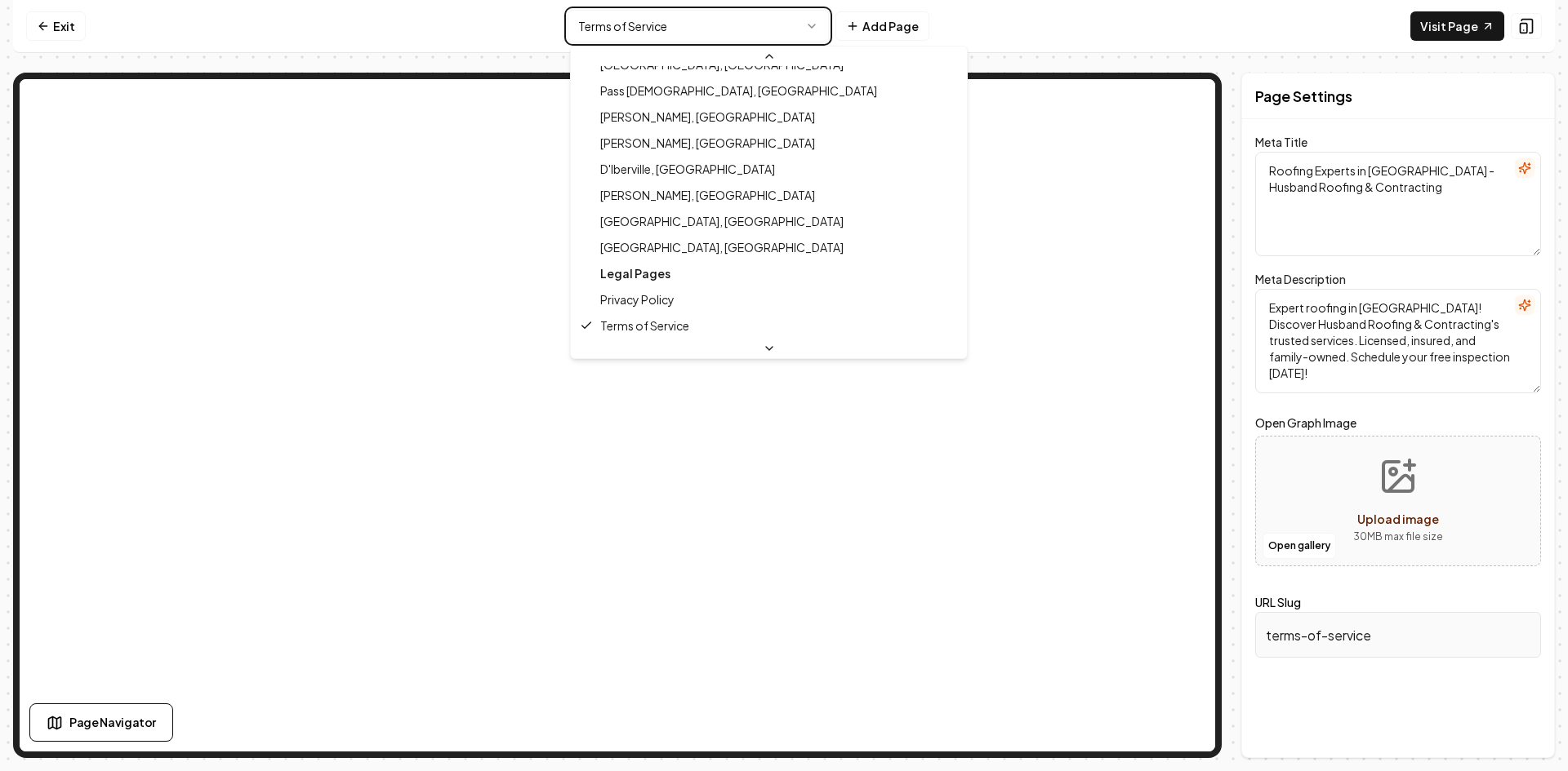
type textarea "Roofing & Contracting Experts | Husband Roofing [GEOGRAPHIC_DATA]"
type textarea "Trusted Long Beach roofing experts! Licensed, insured & family-owned. Craftsman…"
type input "privacy-policy"
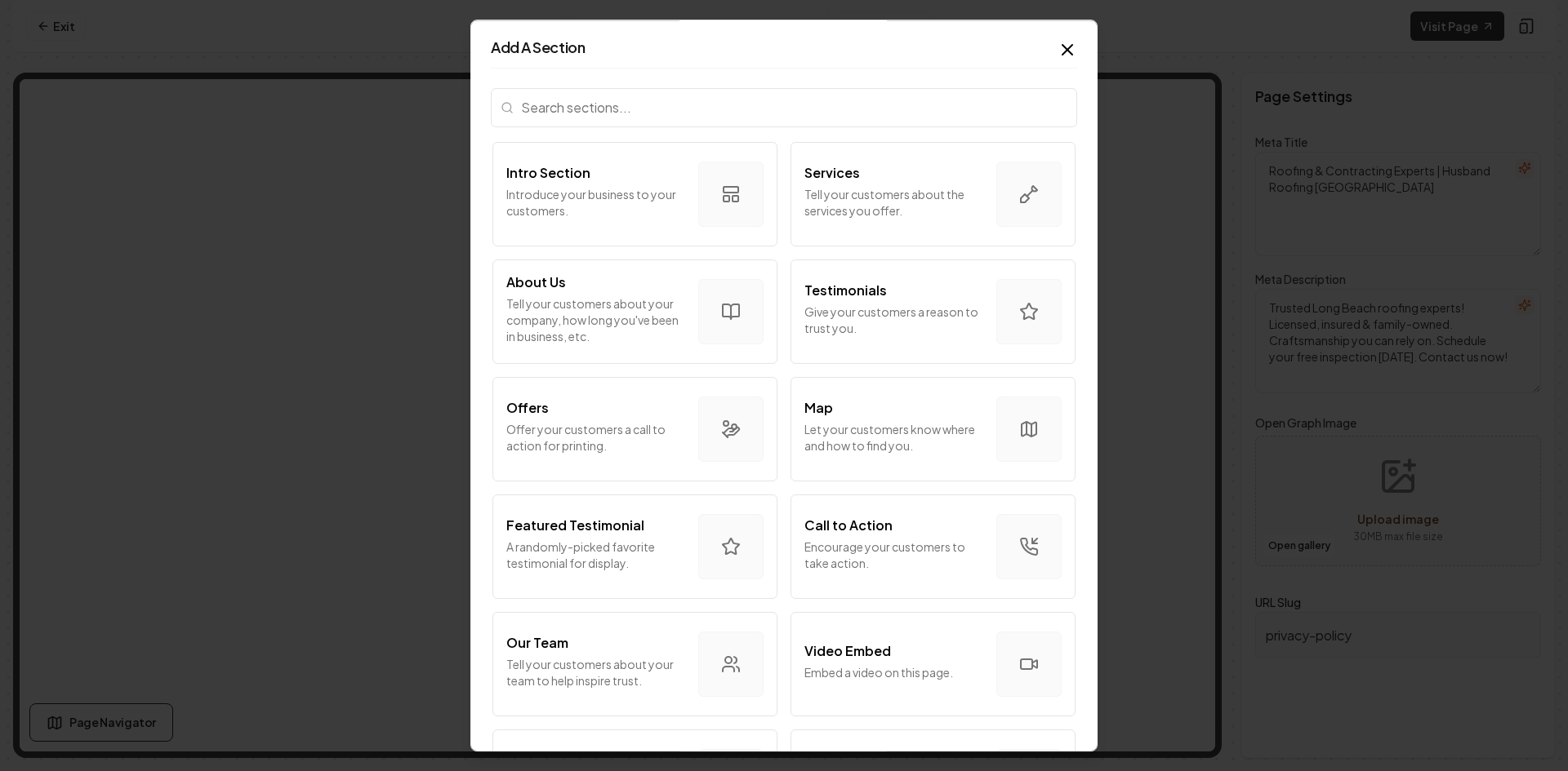
click at [1057, 51] on icon "button" at bounding box center [1067, 50] width 19 height 19
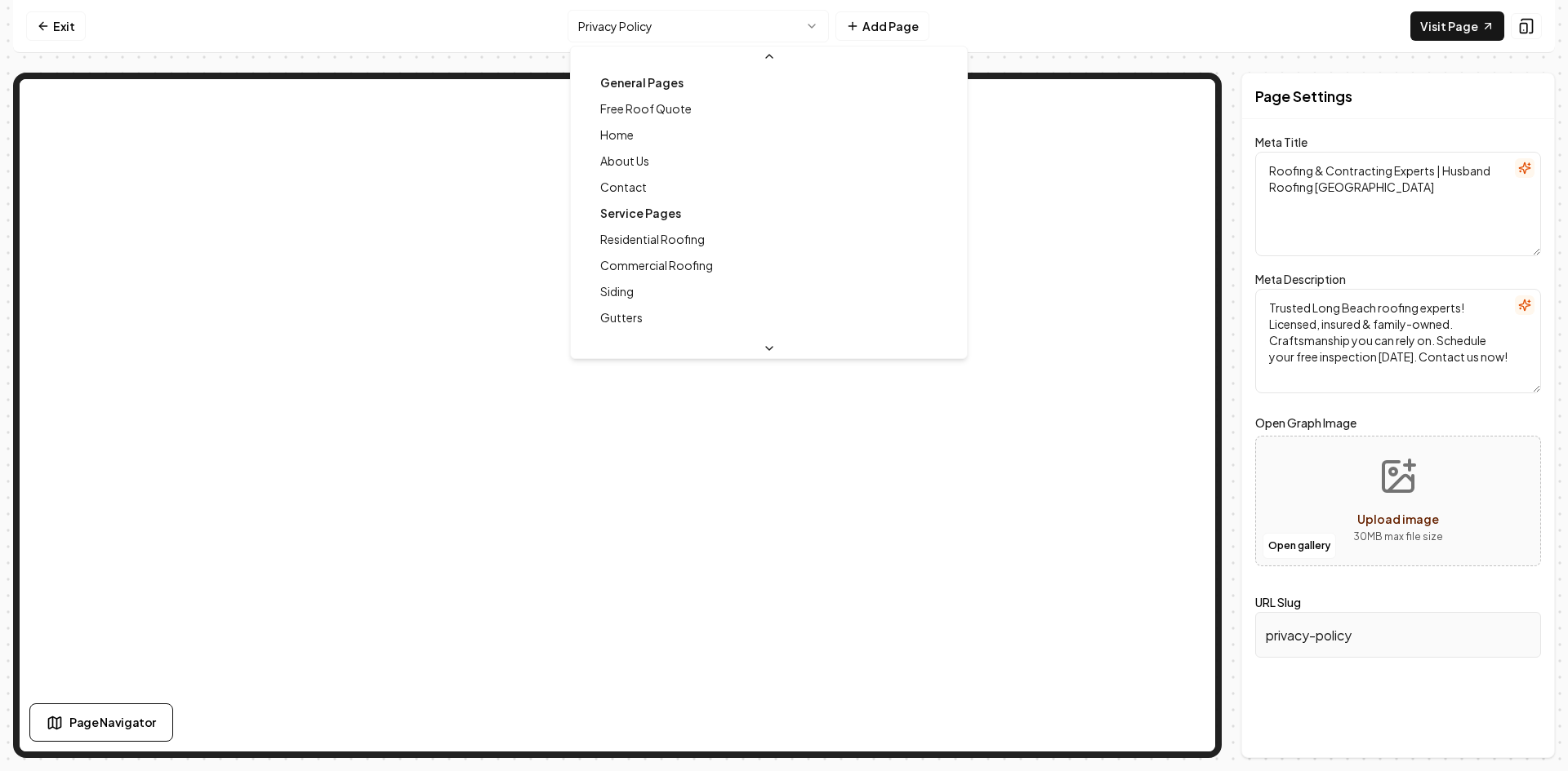
click at [817, 26] on html "Computer Required This feature is only available on a computer. Please switch t…" at bounding box center [784, 385] width 1568 height 771
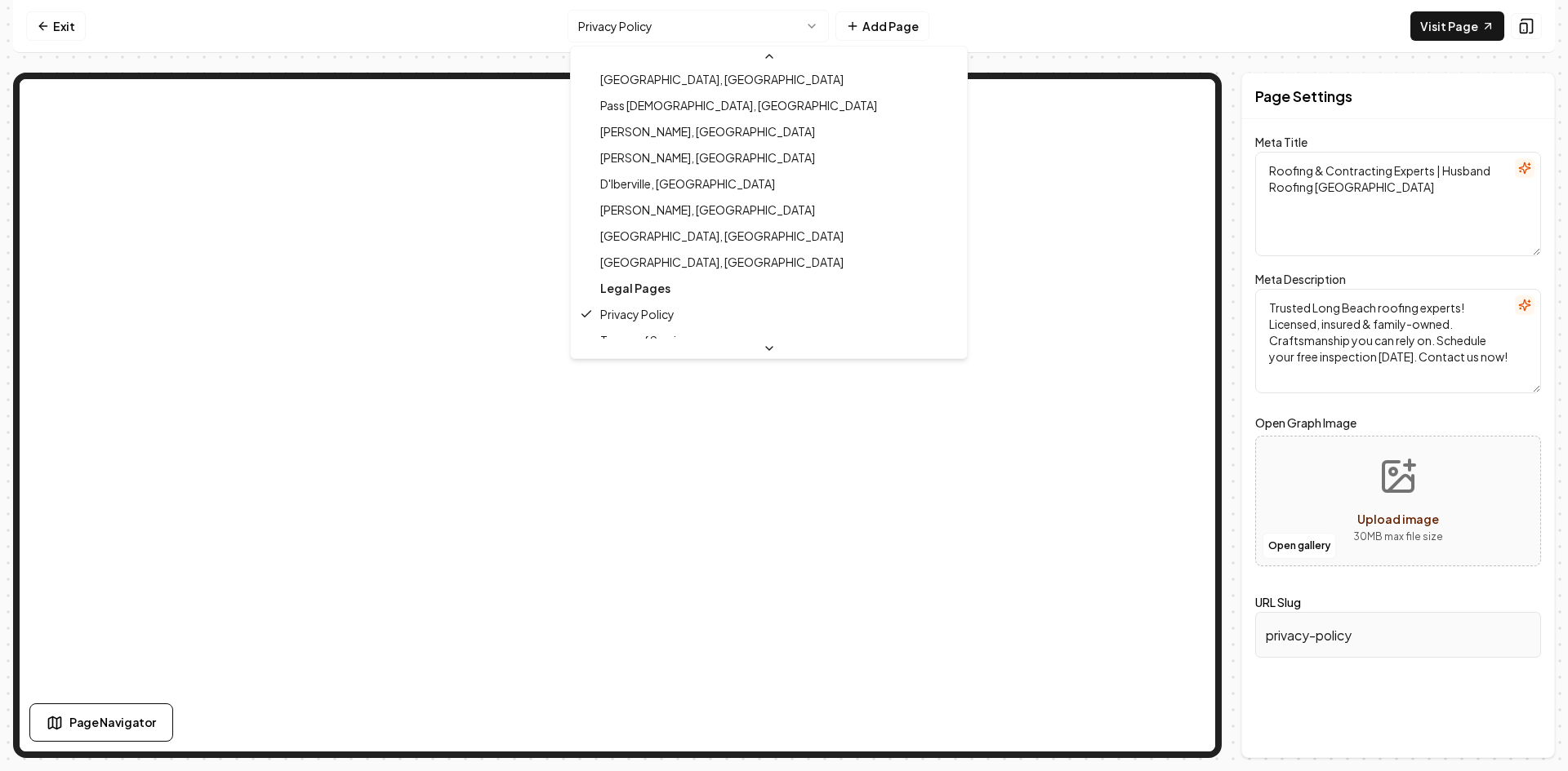
scroll to position [498, 0]
type textarea "Roofing Experts in Long Beach - Husband Roofing & Contracting"
type textarea "Expert roofing in Long Beach! Discover Husband Roofing & Contracting's trusted …"
type input "terms-of-service"
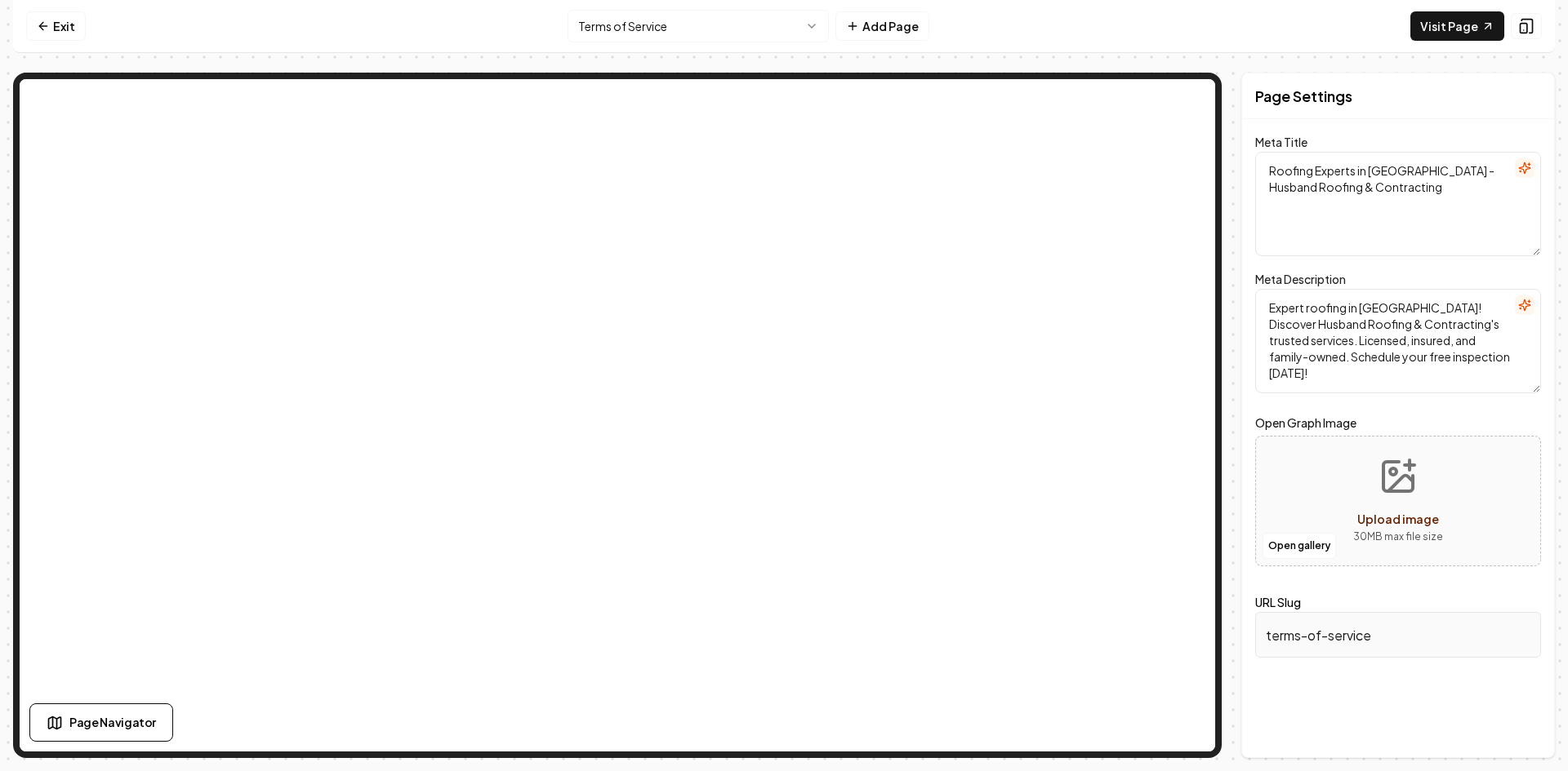
click at [880, 28] on button "Add Page" at bounding box center [882, 26] width 94 height 30
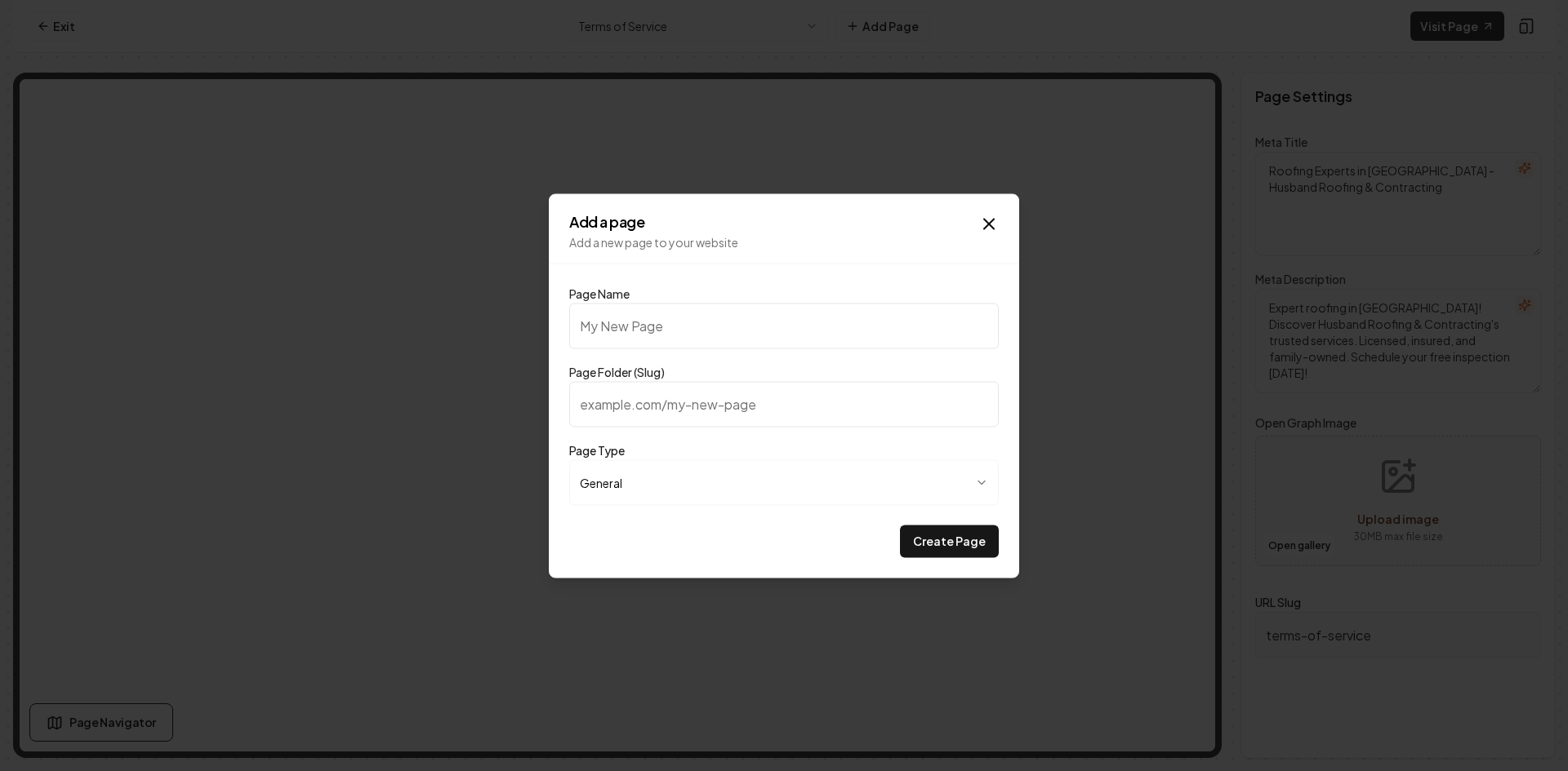
click at [853, 478] on body "**********" at bounding box center [784, 385] width 1568 height 771
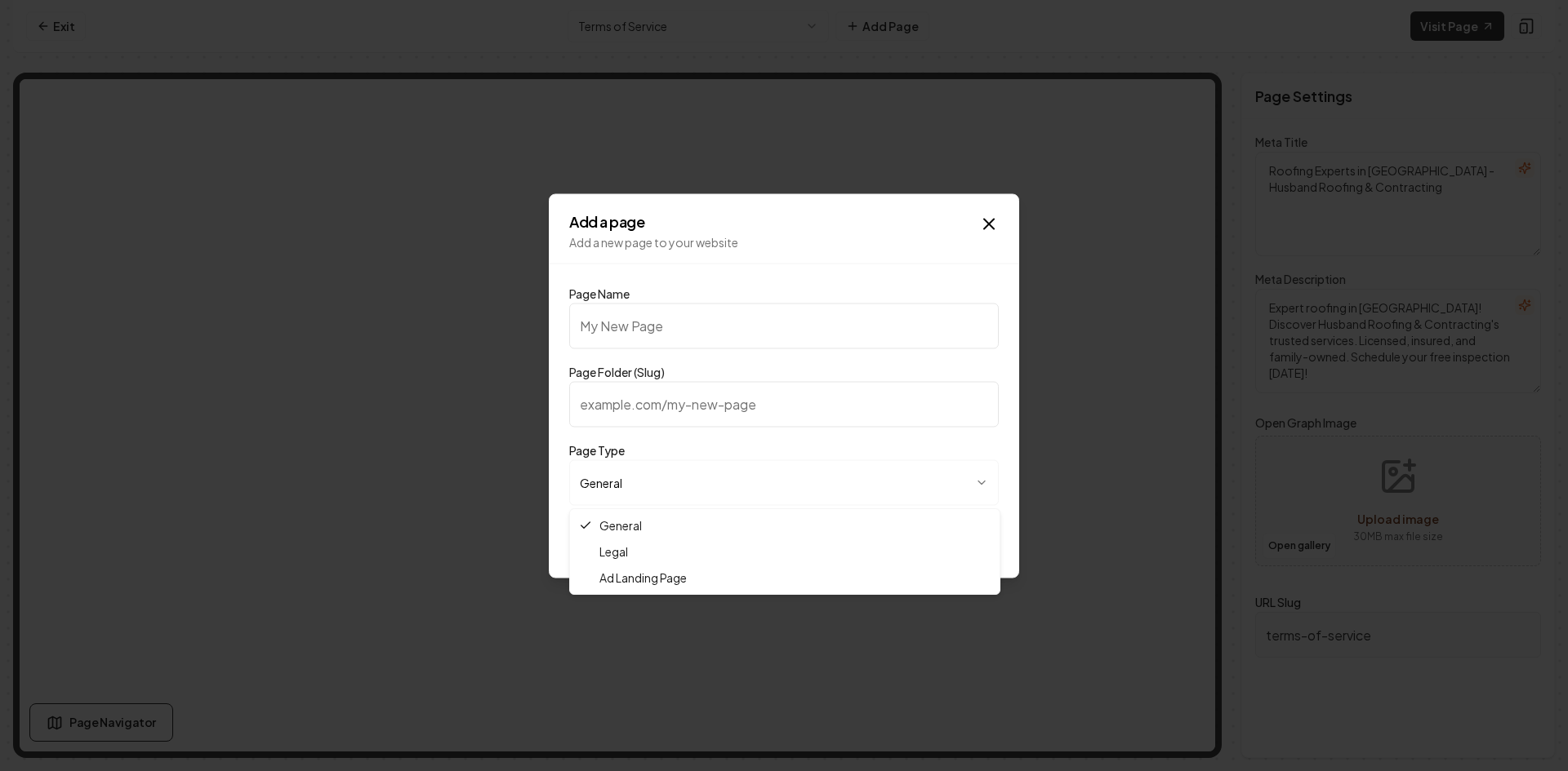
select select "*****"
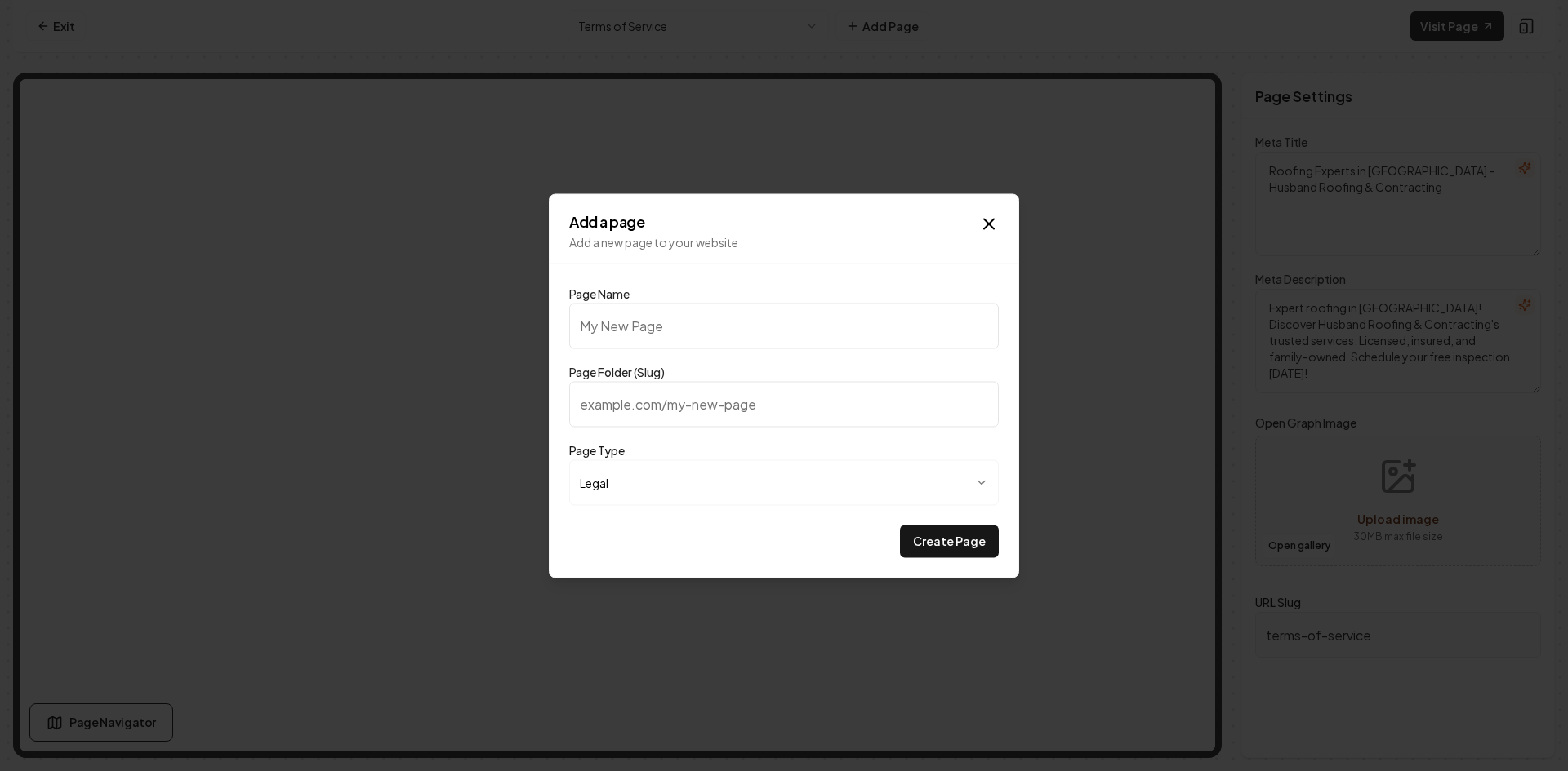
click at [713, 553] on div "Create Page" at bounding box center [784, 540] width 429 height 32
click at [809, 394] on input "Page Folder (Slug)" at bounding box center [784, 404] width 429 height 46
click at [818, 330] on input "Page Name" at bounding box center [784, 325] width 429 height 46
click at [1001, 229] on div "**********" at bounding box center [784, 386] width 470 height 384
click at [994, 222] on icon "button" at bounding box center [989, 224] width 19 height 19
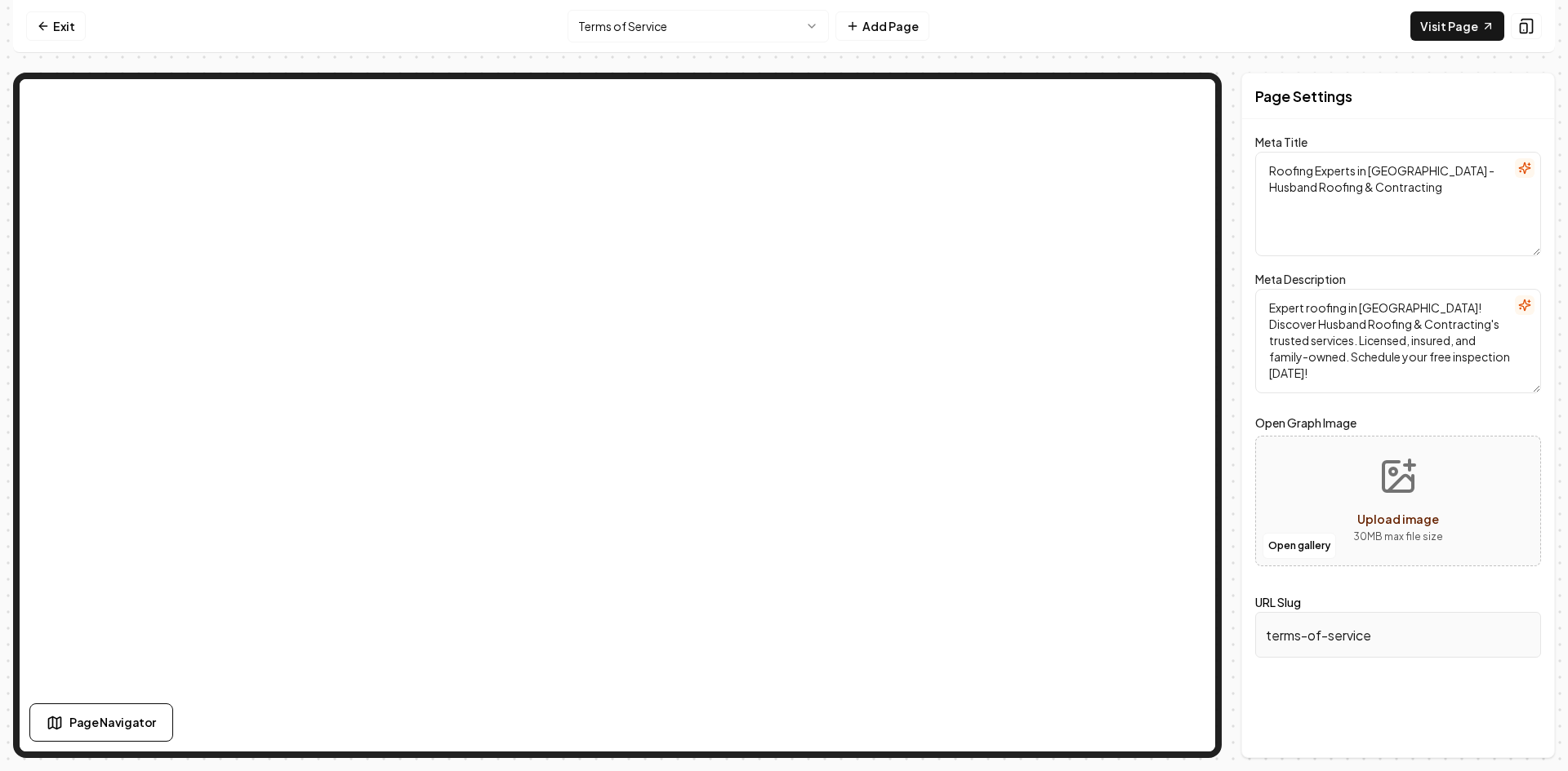
click at [775, 21] on html "Computer Required This feature is only available on a computer. Please switch t…" at bounding box center [784, 385] width 1568 height 771
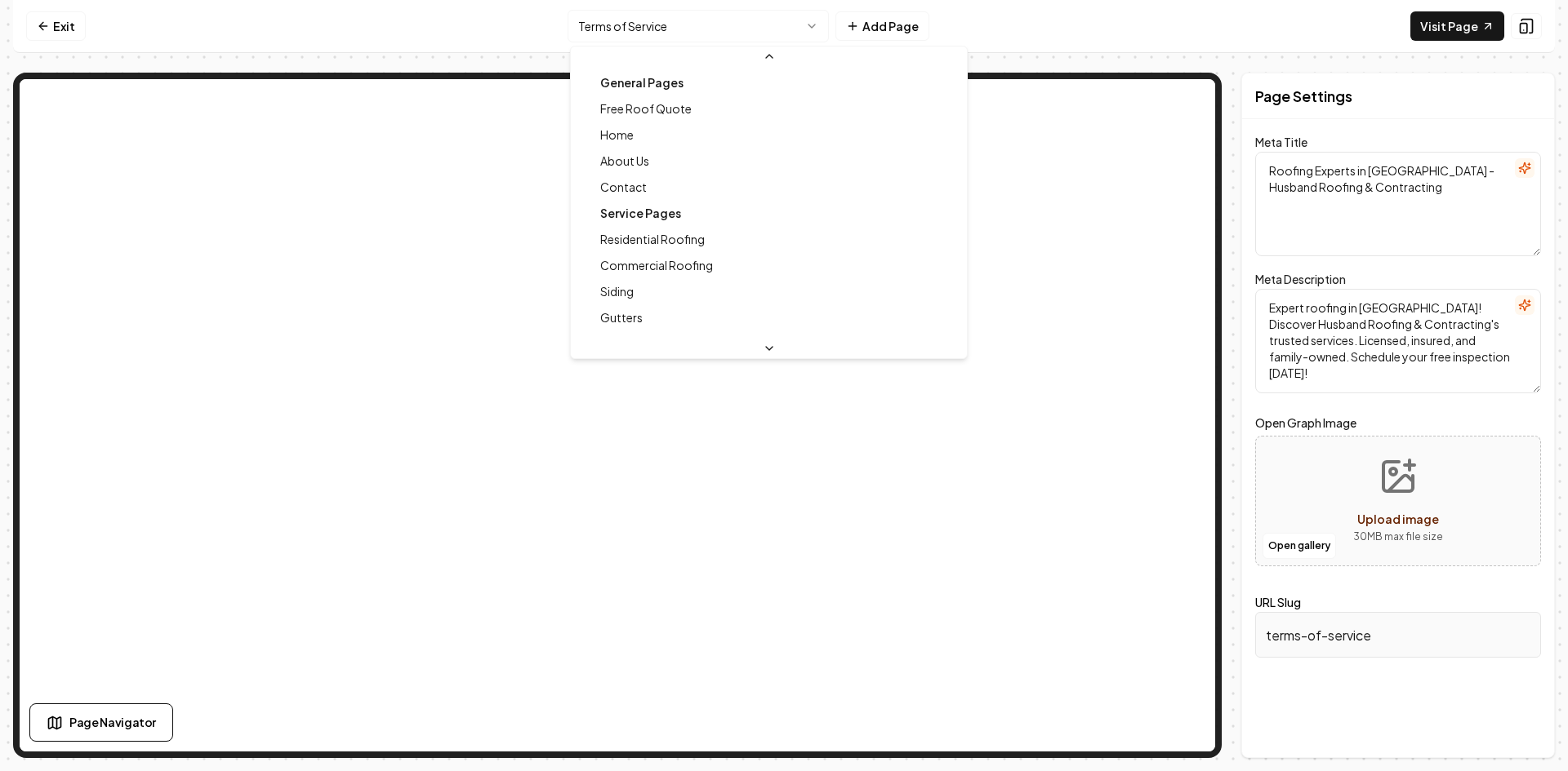
scroll to position [514, 0]
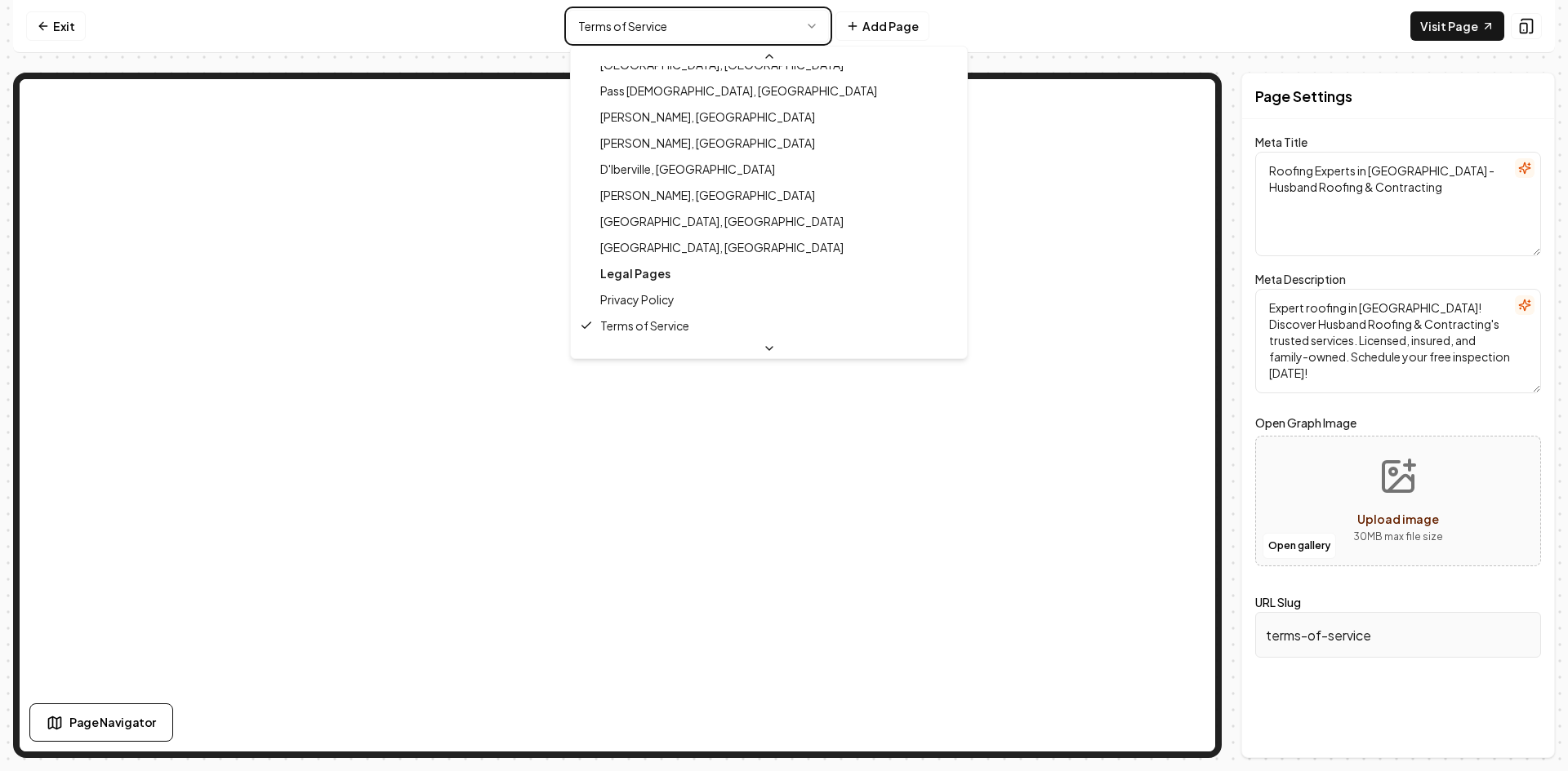
click at [775, 21] on html "Computer Required This feature is only available on a computer. Please switch t…" at bounding box center [784, 385] width 1568 height 771
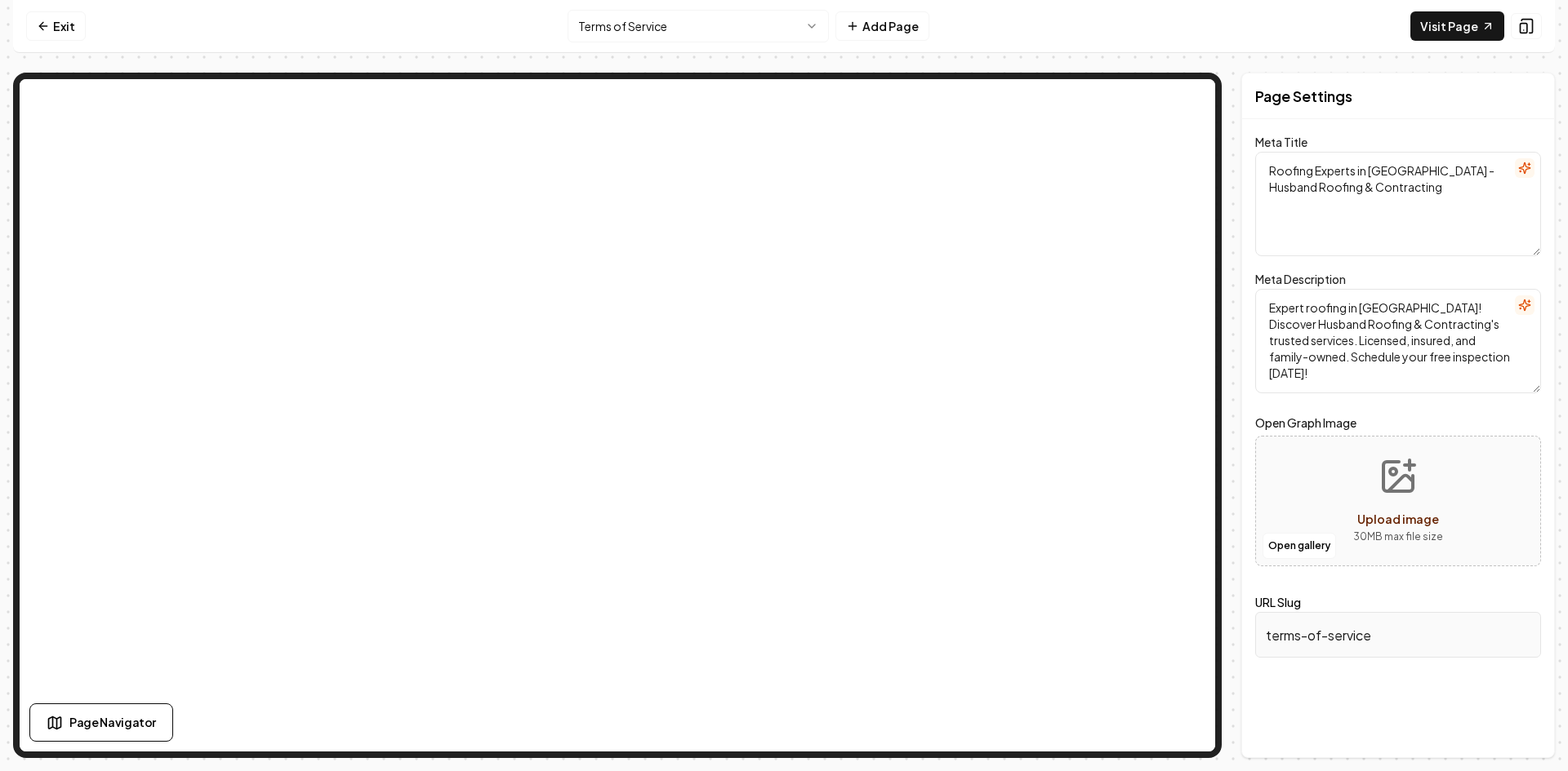
click at [135, 727] on span "Page Navigator" at bounding box center [112, 723] width 87 height 18
click at [477, 229] on icon at bounding box center [479, 225] width 13 height 13
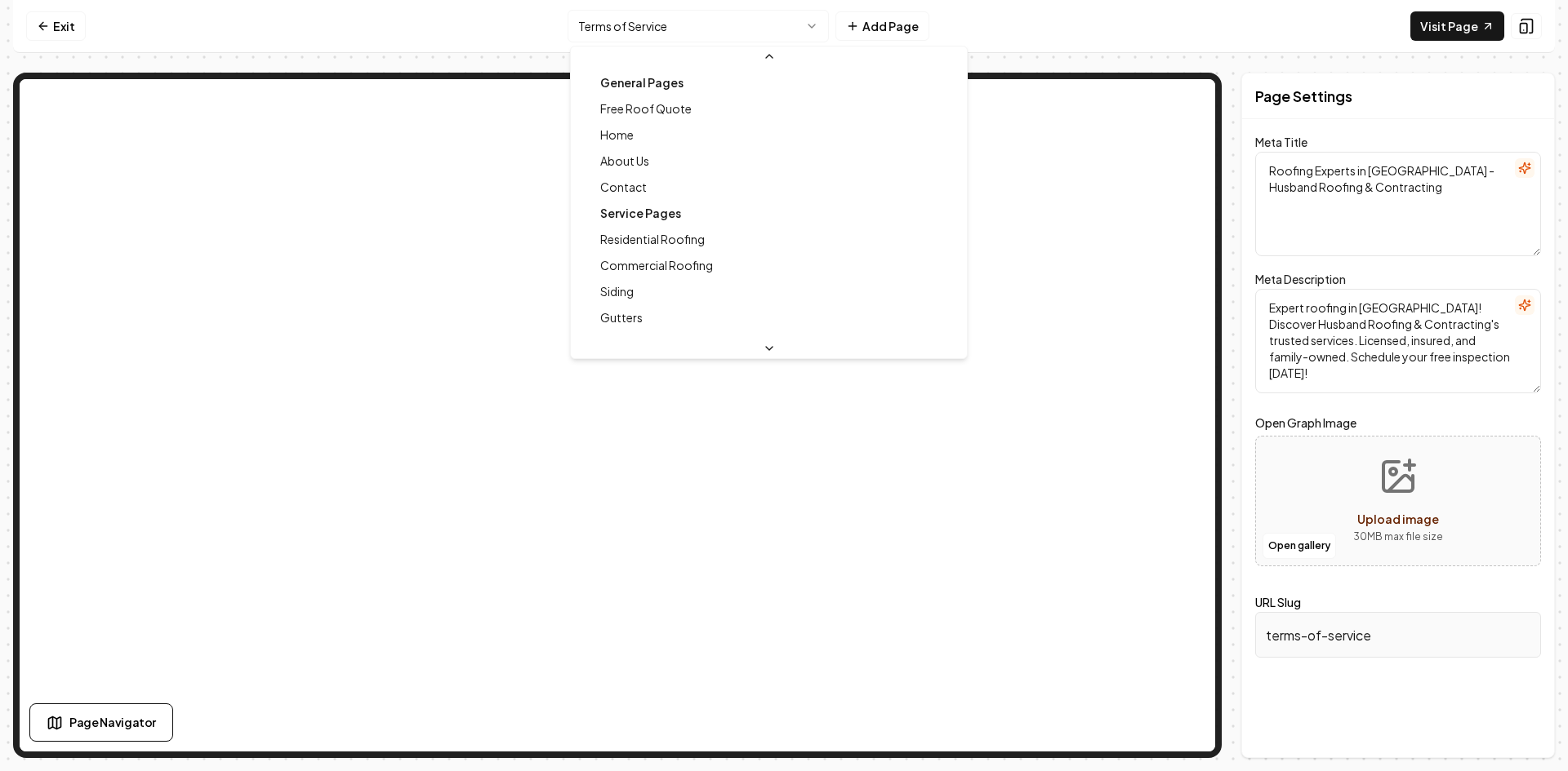
click at [598, 30] on html "Computer Required This feature is only available on a computer. Please switch t…" at bounding box center [784, 385] width 1568 height 771
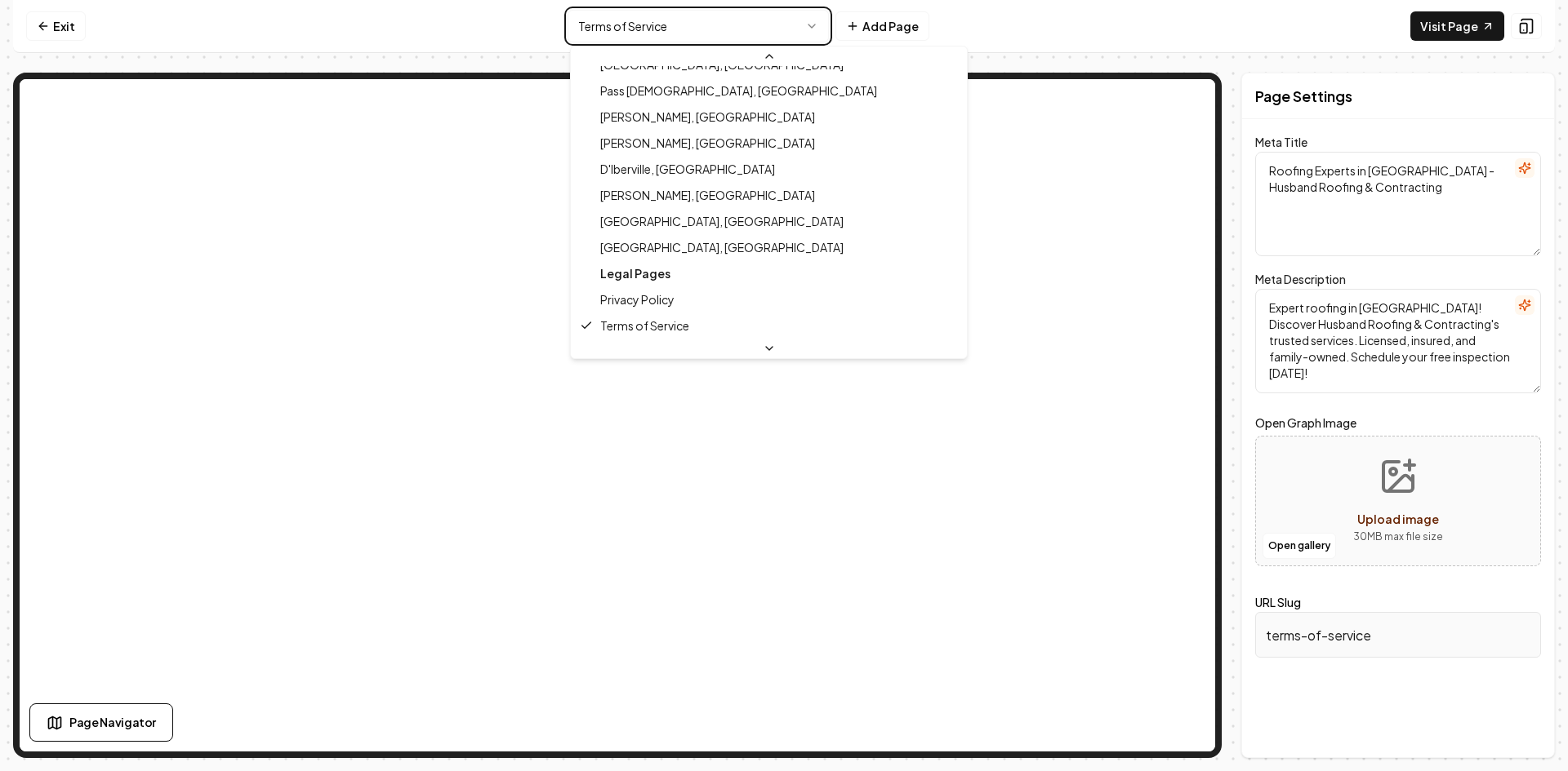
type textarea "Roofing & Contracting Experts | Husband Roofing [GEOGRAPHIC_DATA]"
type textarea "Trusted Long Beach roofing experts! Licensed, insured & family-owned. Craftsman…"
type input "privacy-policy"
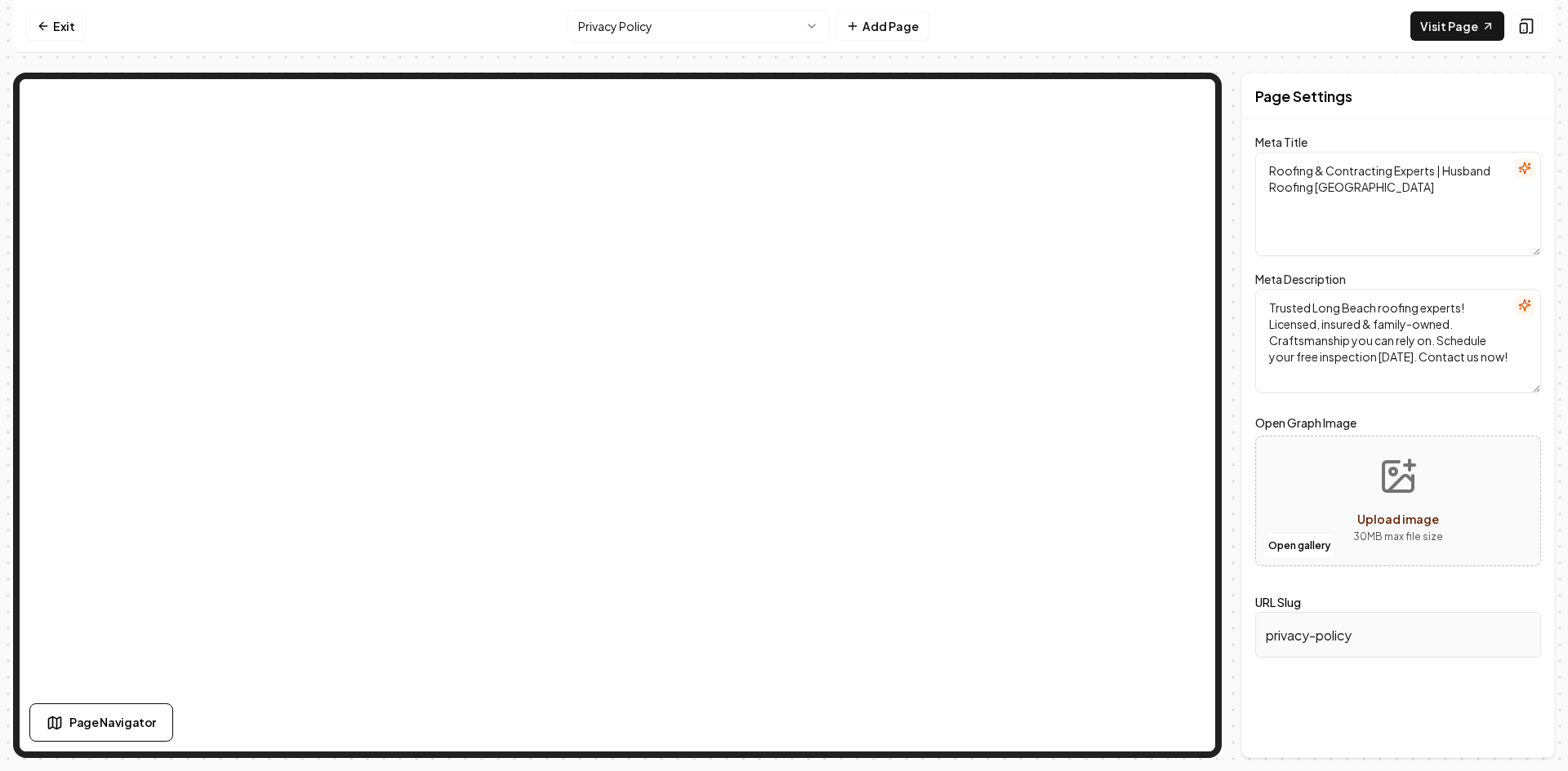
click at [77, 28] on link "Exit" at bounding box center [56, 26] width 60 height 30
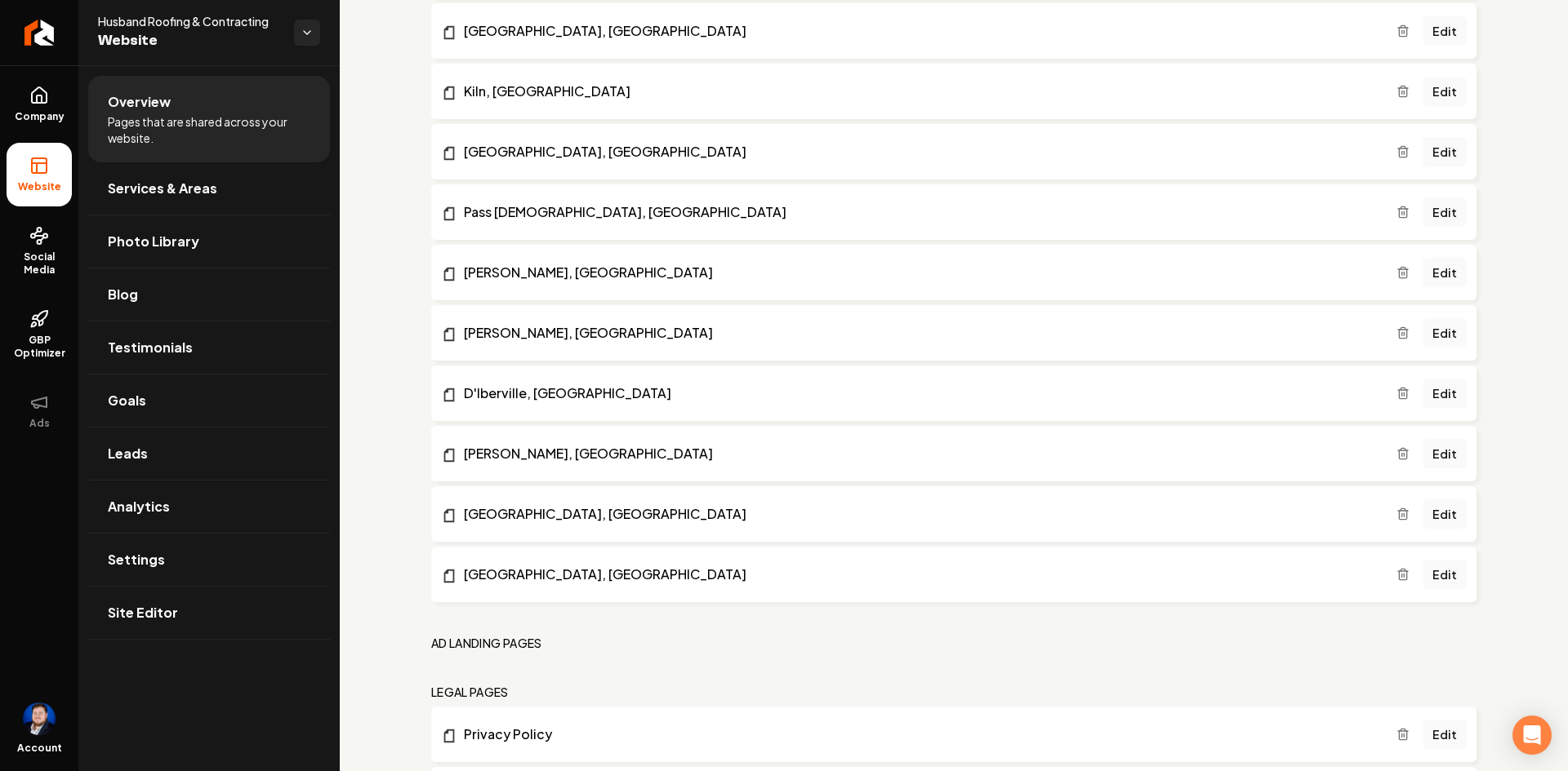
scroll to position [1239, 0]
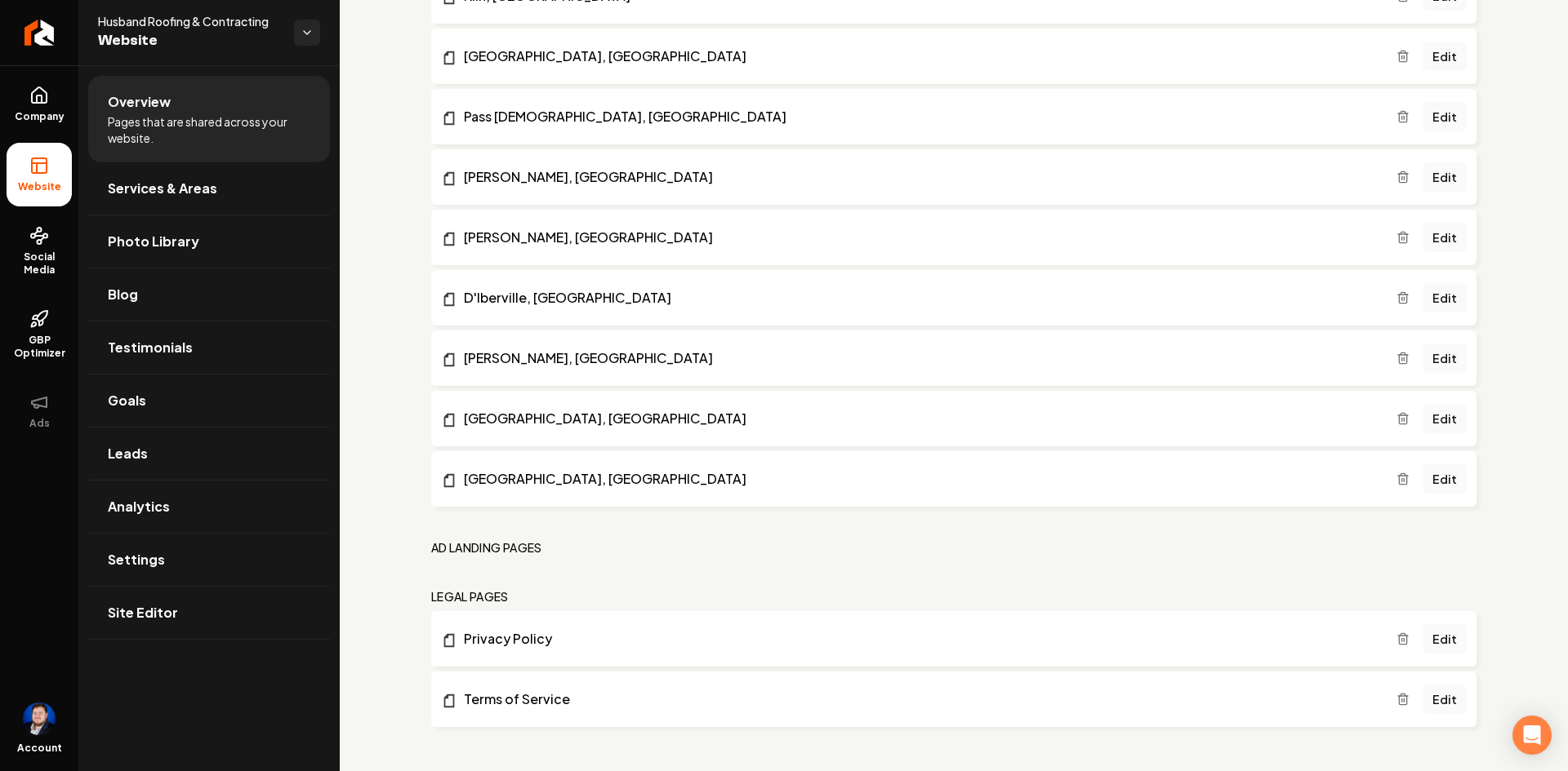
click at [1399, 705] on icon "Main content area" at bounding box center [1402, 701] width 7 height 9
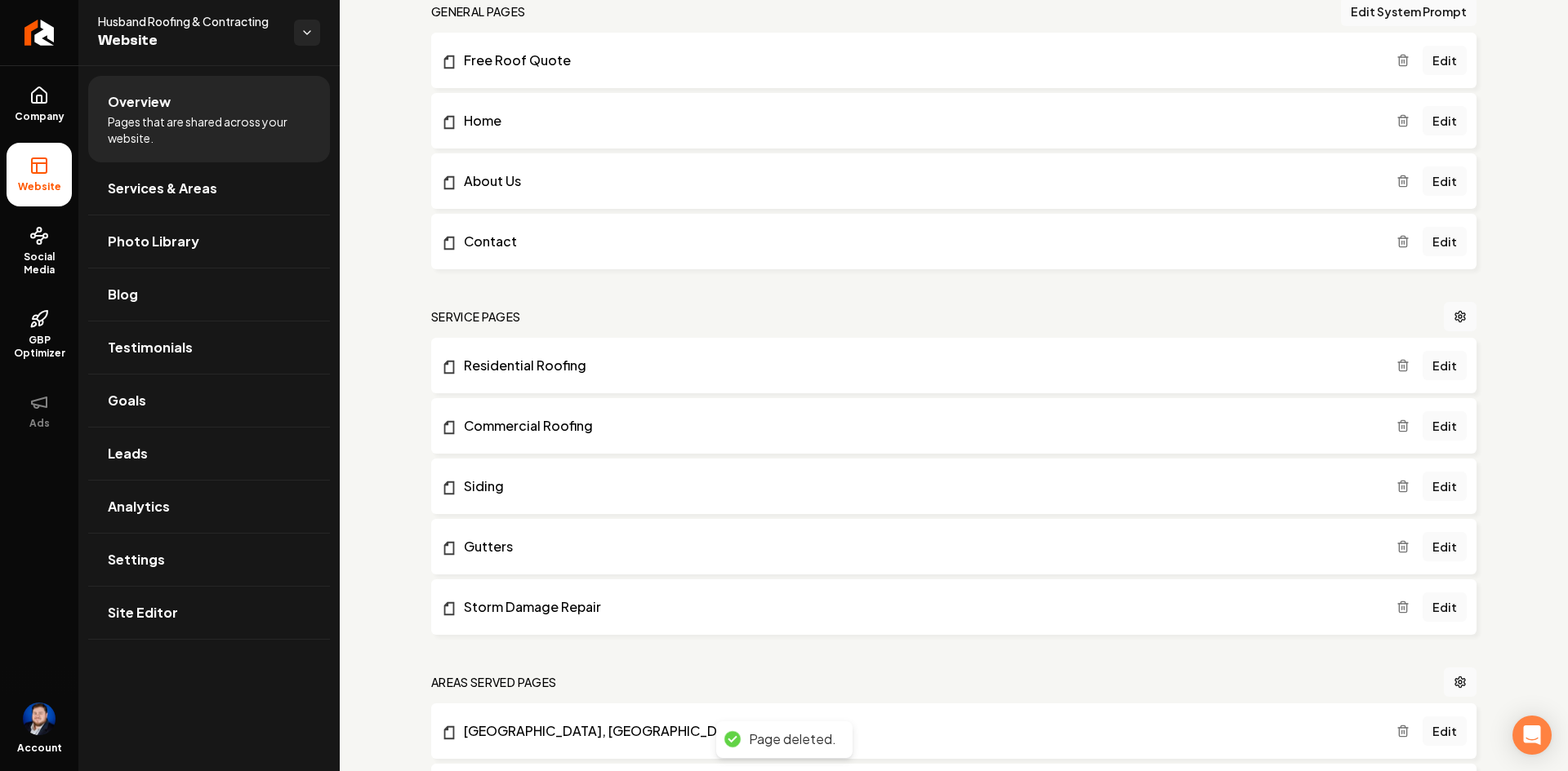
scroll to position [0, 0]
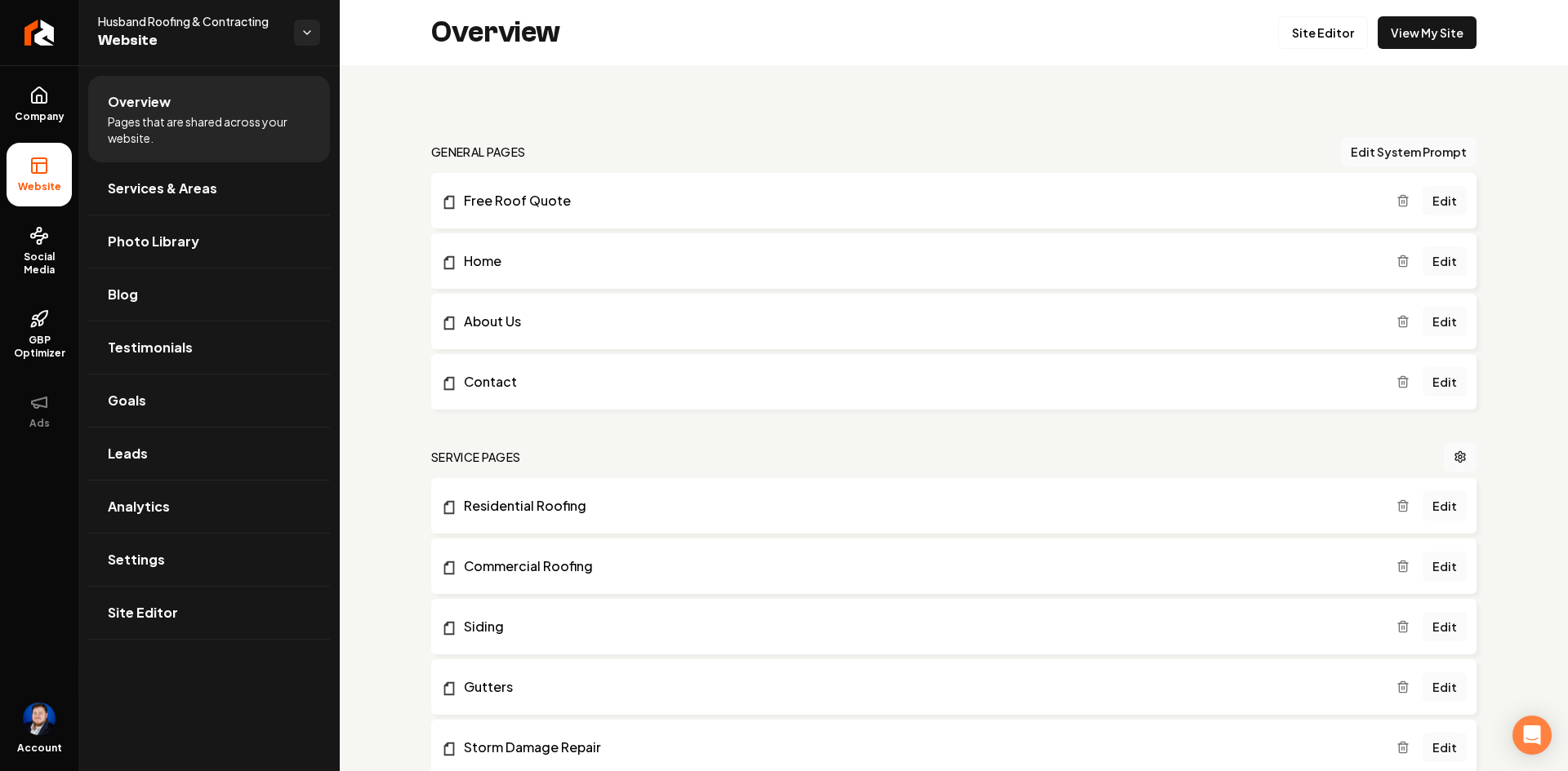
click at [1278, 39] on link "Site Editor" at bounding box center [1322, 32] width 89 height 32
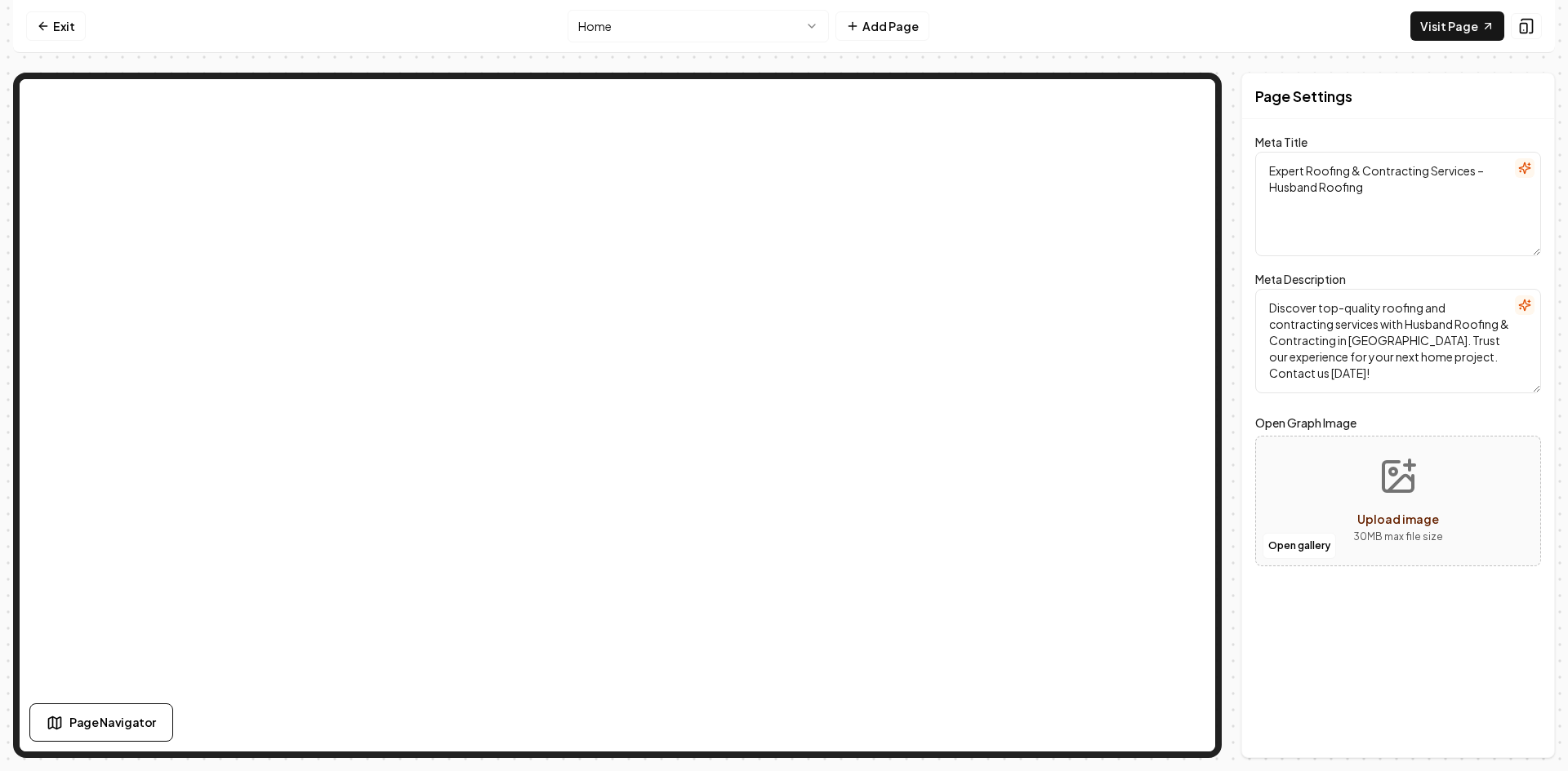
click at [817, 34] on html "Computer Required This feature is only available on a computer. Please switch t…" at bounding box center [784, 385] width 1568 height 771
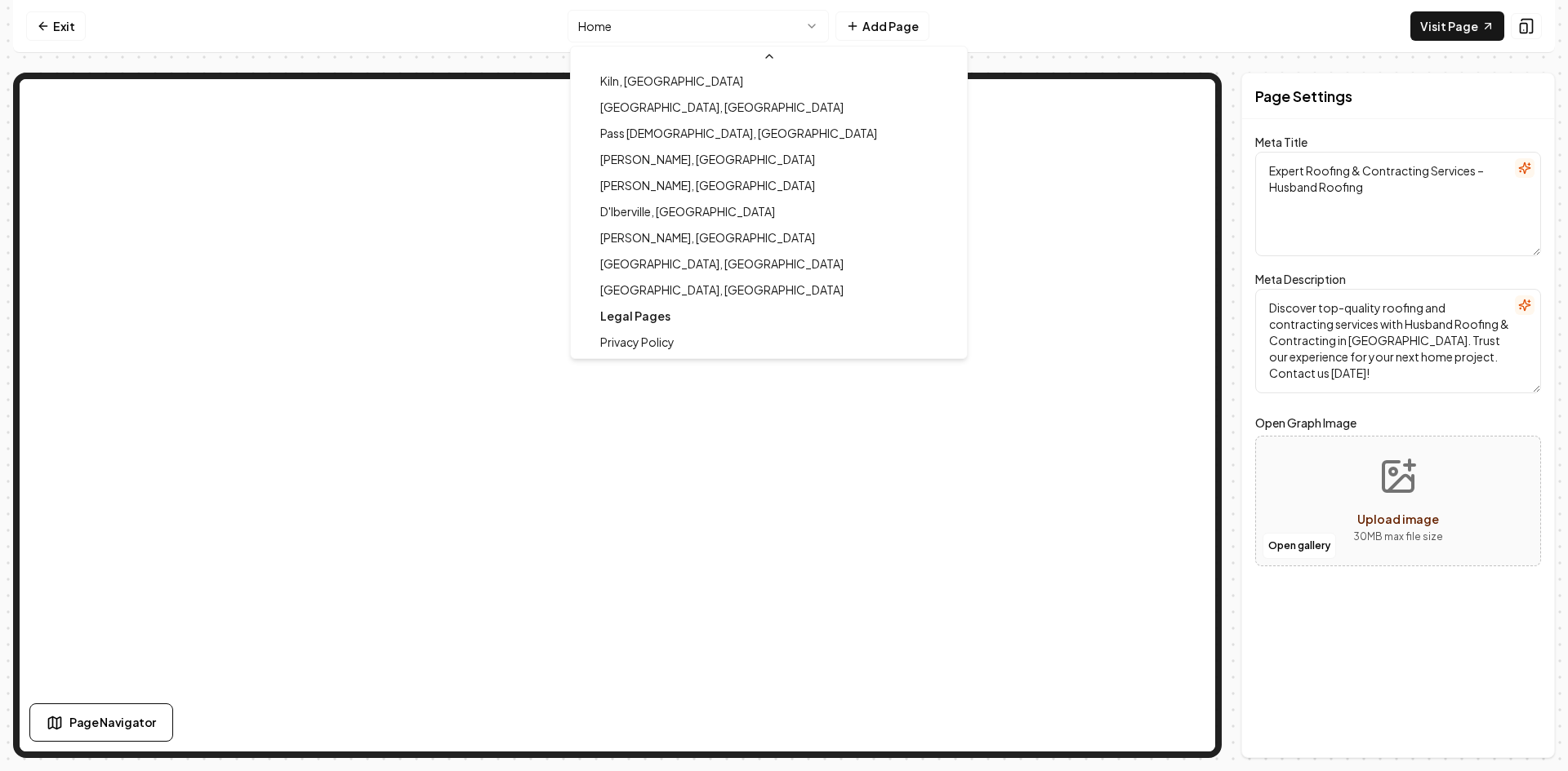
scroll to position [472, 0]
click at [870, 25] on html "Computer Required This feature is only available on a computer. Please switch t…" at bounding box center [784, 385] width 1568 height 771
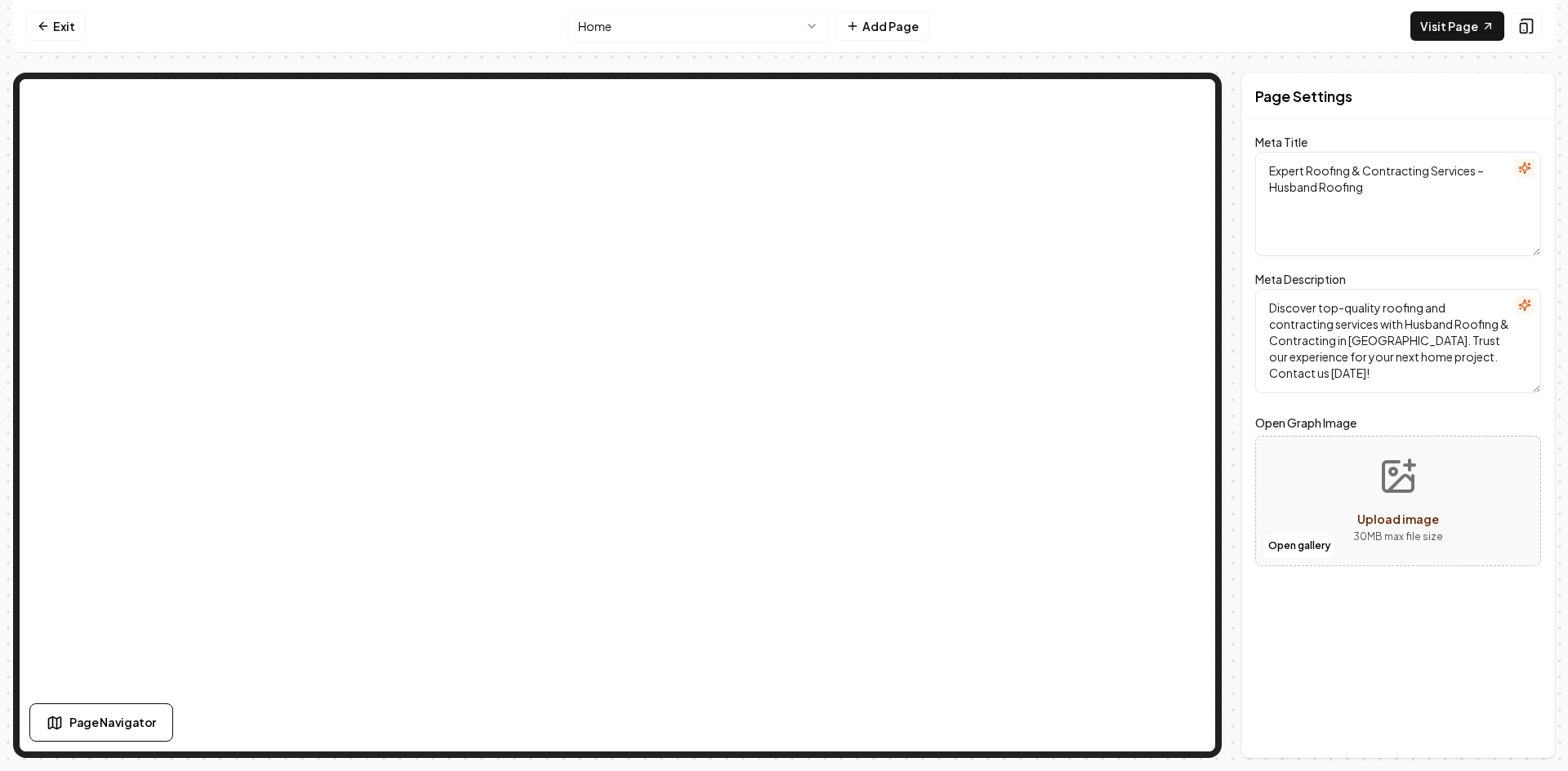
click at [870, 25] on button "Add Page" at bounding box center [882, 26] width 94 height 30
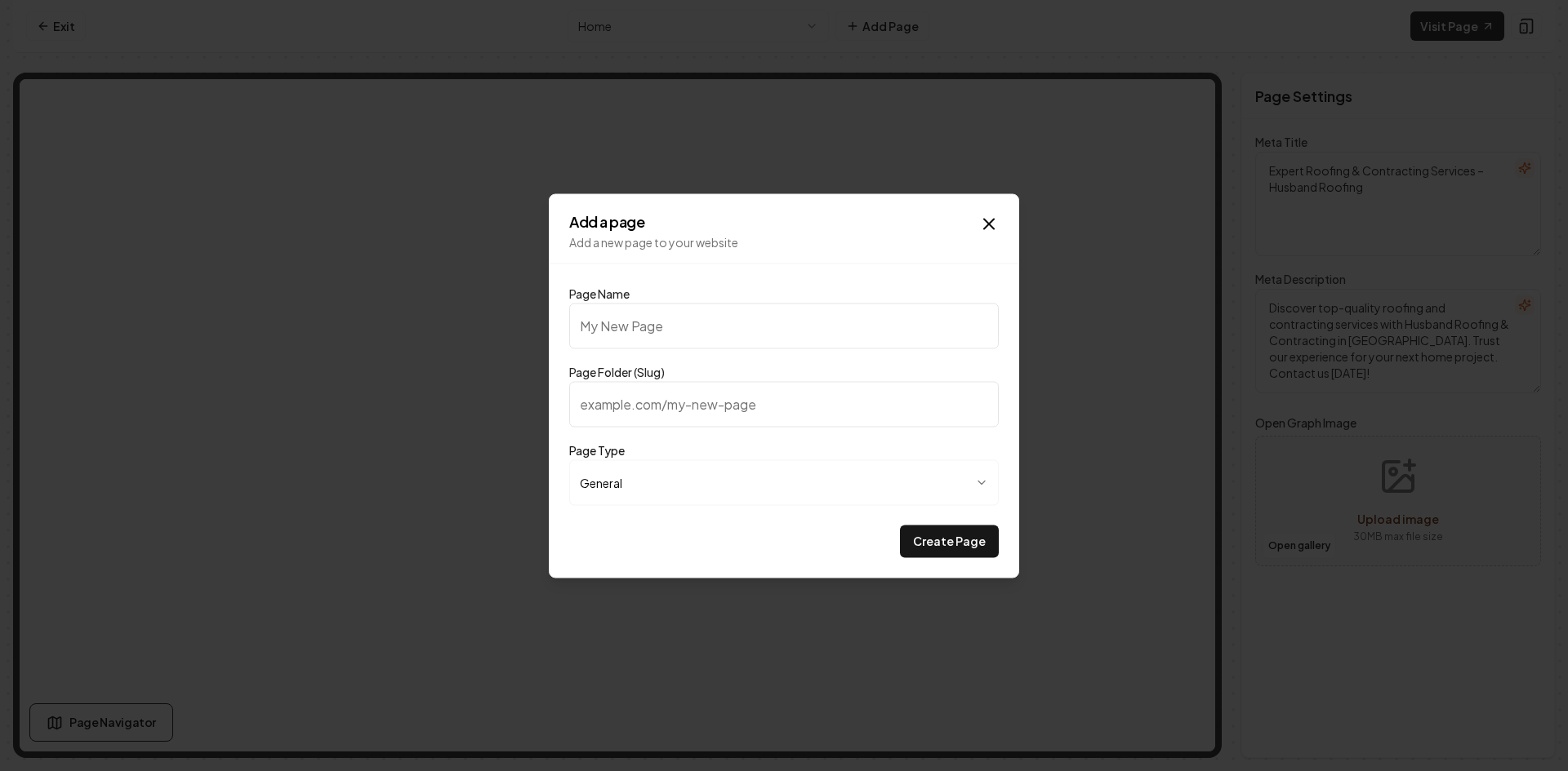
type input "T"
type input "t"
type input "Te"
type input "te"
type input "Ter"
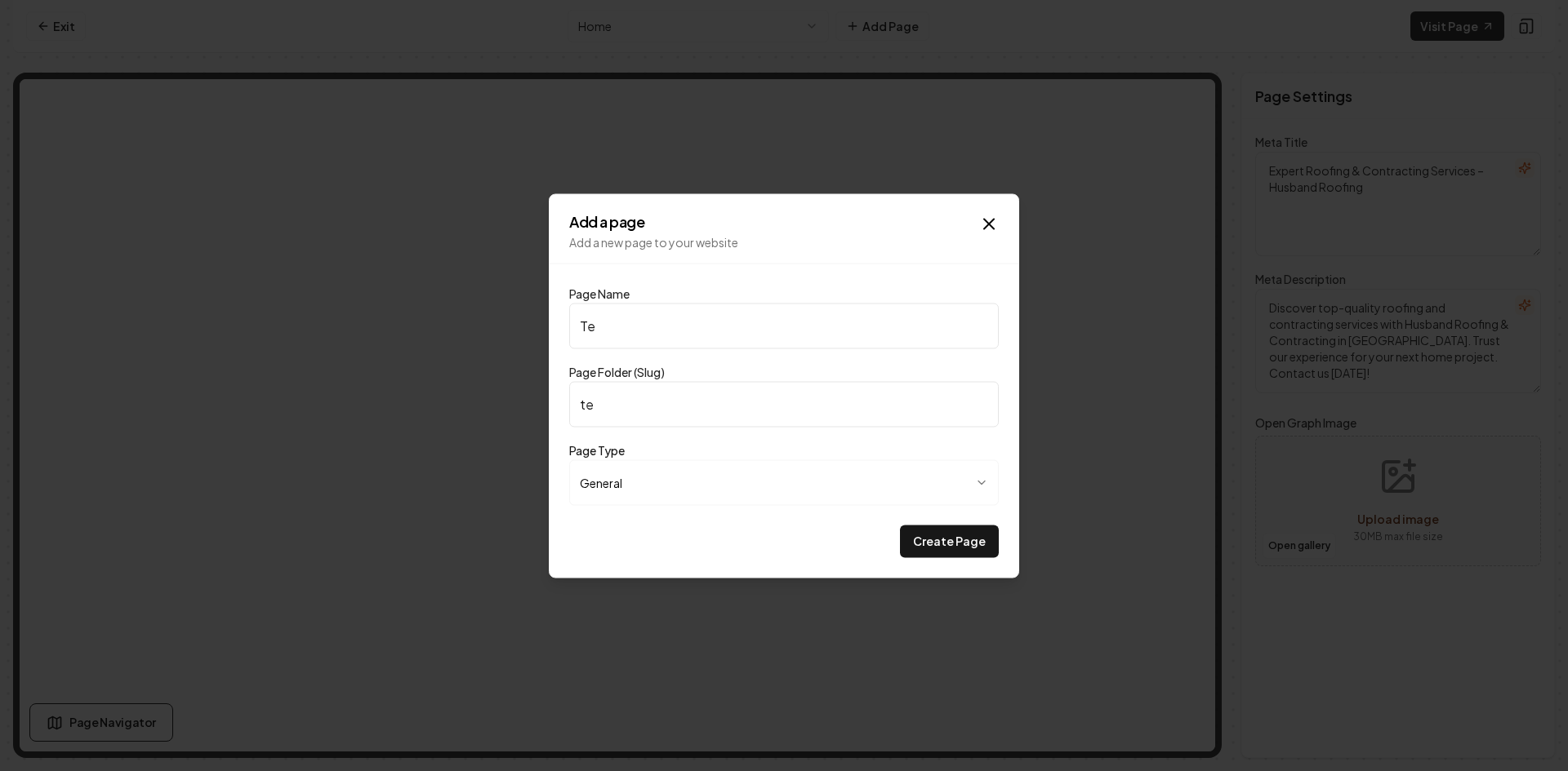
type input "ter"
type input "Term"
type input "term"
type input "Terms"
type input "terms"
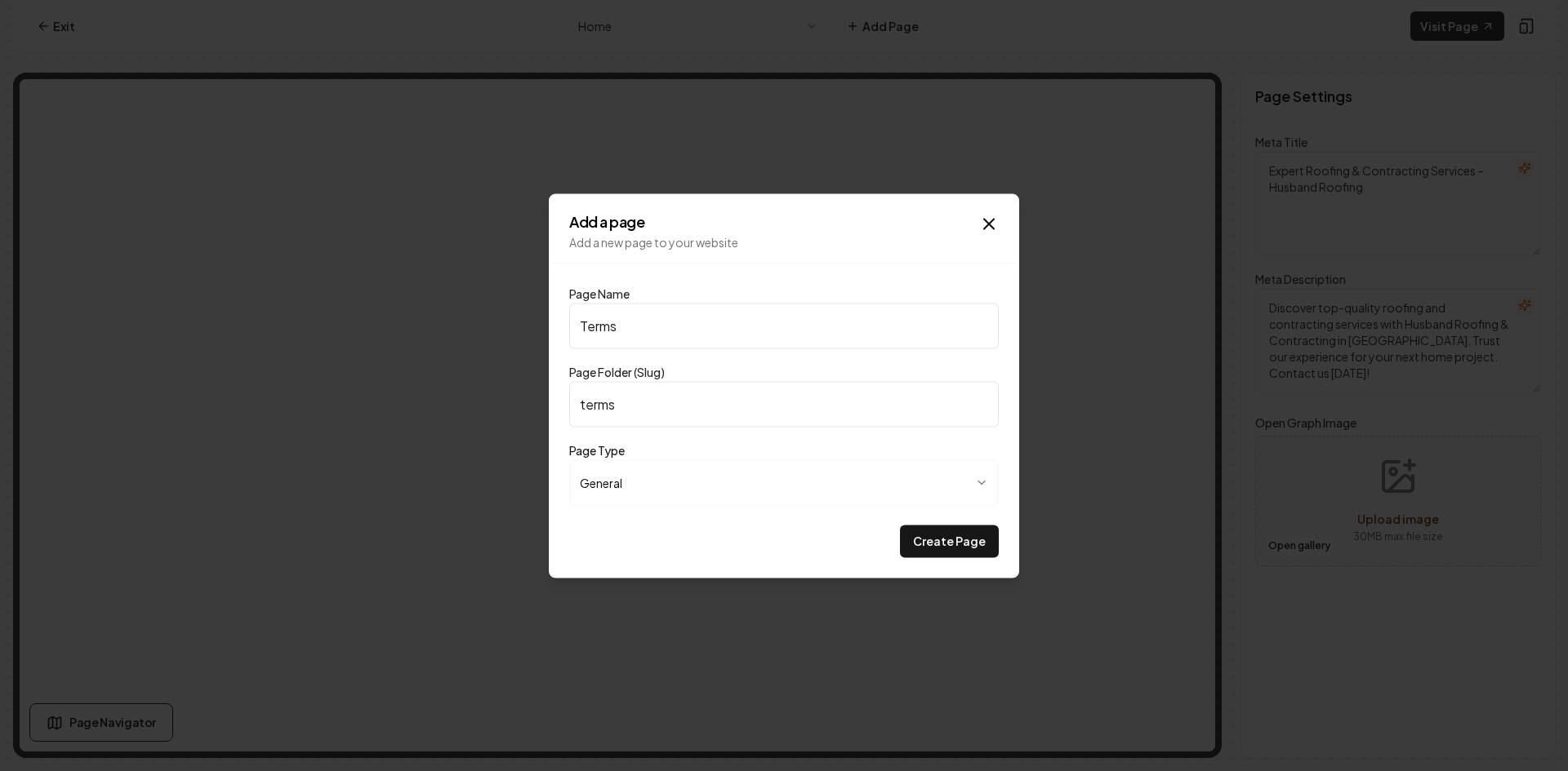
type input "Terms o"
type input "terms-o"
type input "Terms of"
type input "terms-of"
type input "Terms of S"
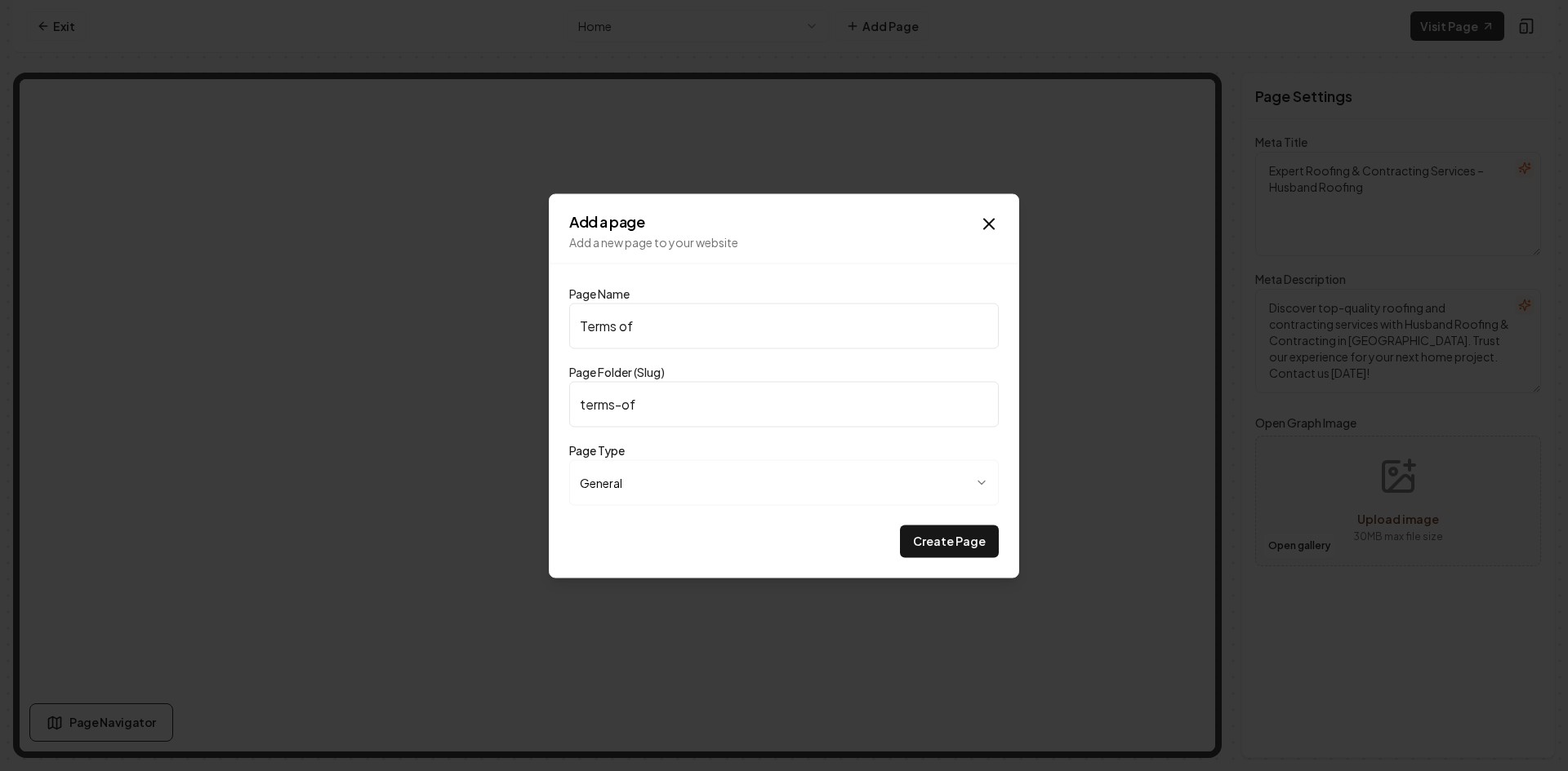
type input "terms-of-s"
type input "Terms of Se"
type input "terms-of-se"
type input "Terms of Ser"
type input "terms-of-ser"
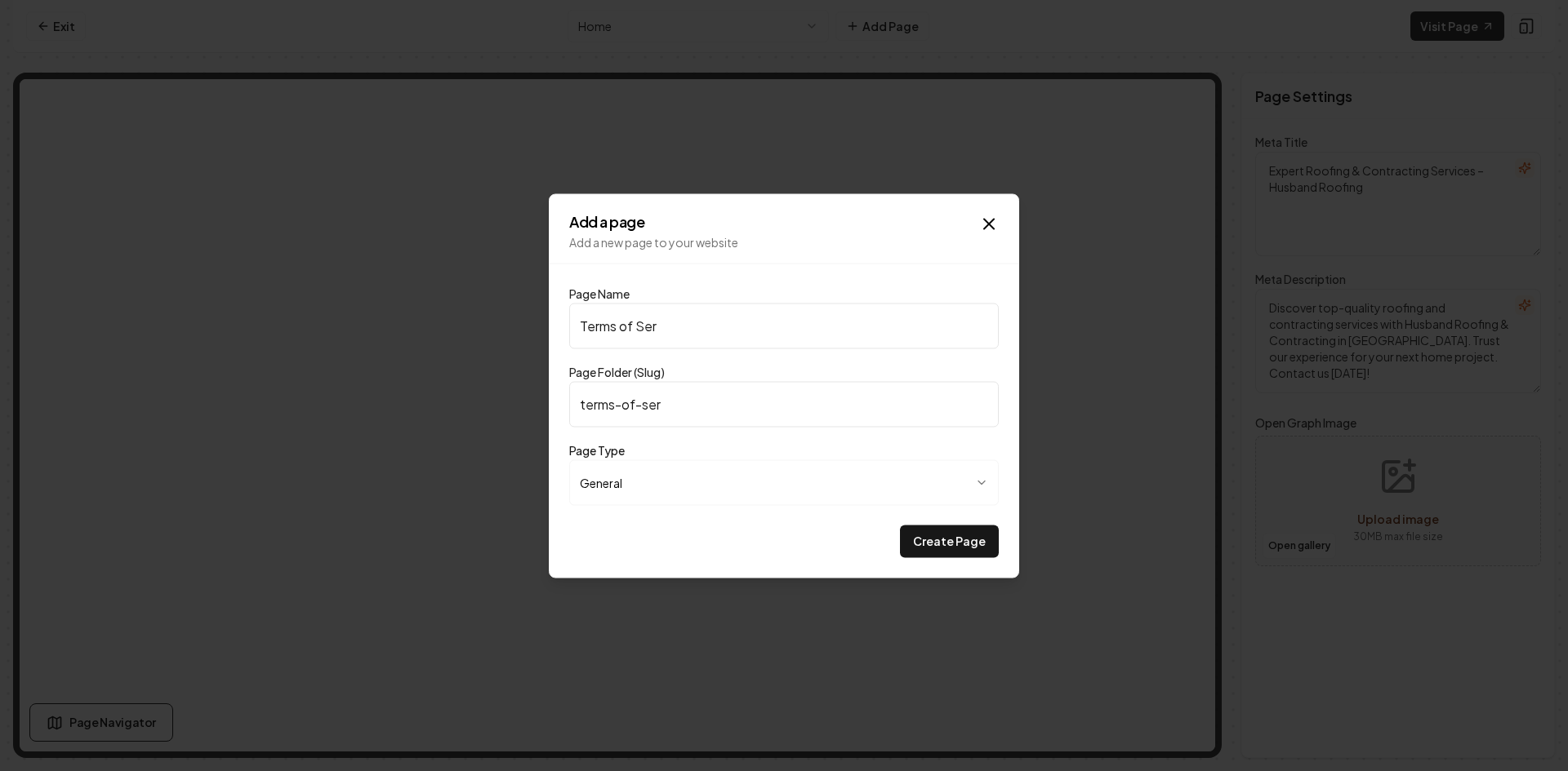
type input "Terms of Serv"
type input "terms-of-serv"
type input "Terms of Servi"
type input "terms-of-servi"
type input "Terms of Servic"
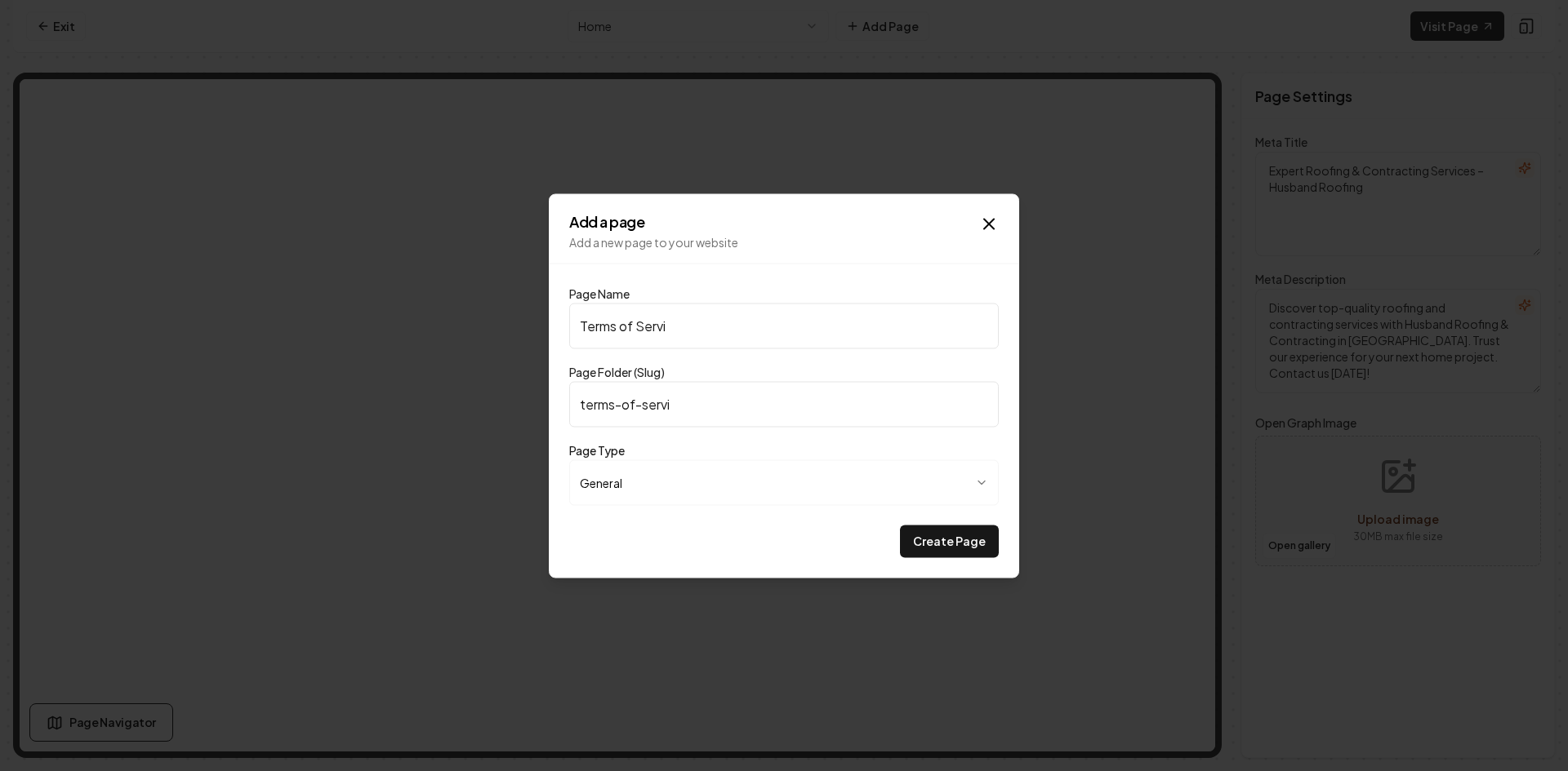
type input "terms-of-servic"
type input "Terms of Service"
type input "terms-of-service"
type input "Terms of Service"
click at [823, 496] on body "**********" at bounding box center [784, 385] width 1568 height 771
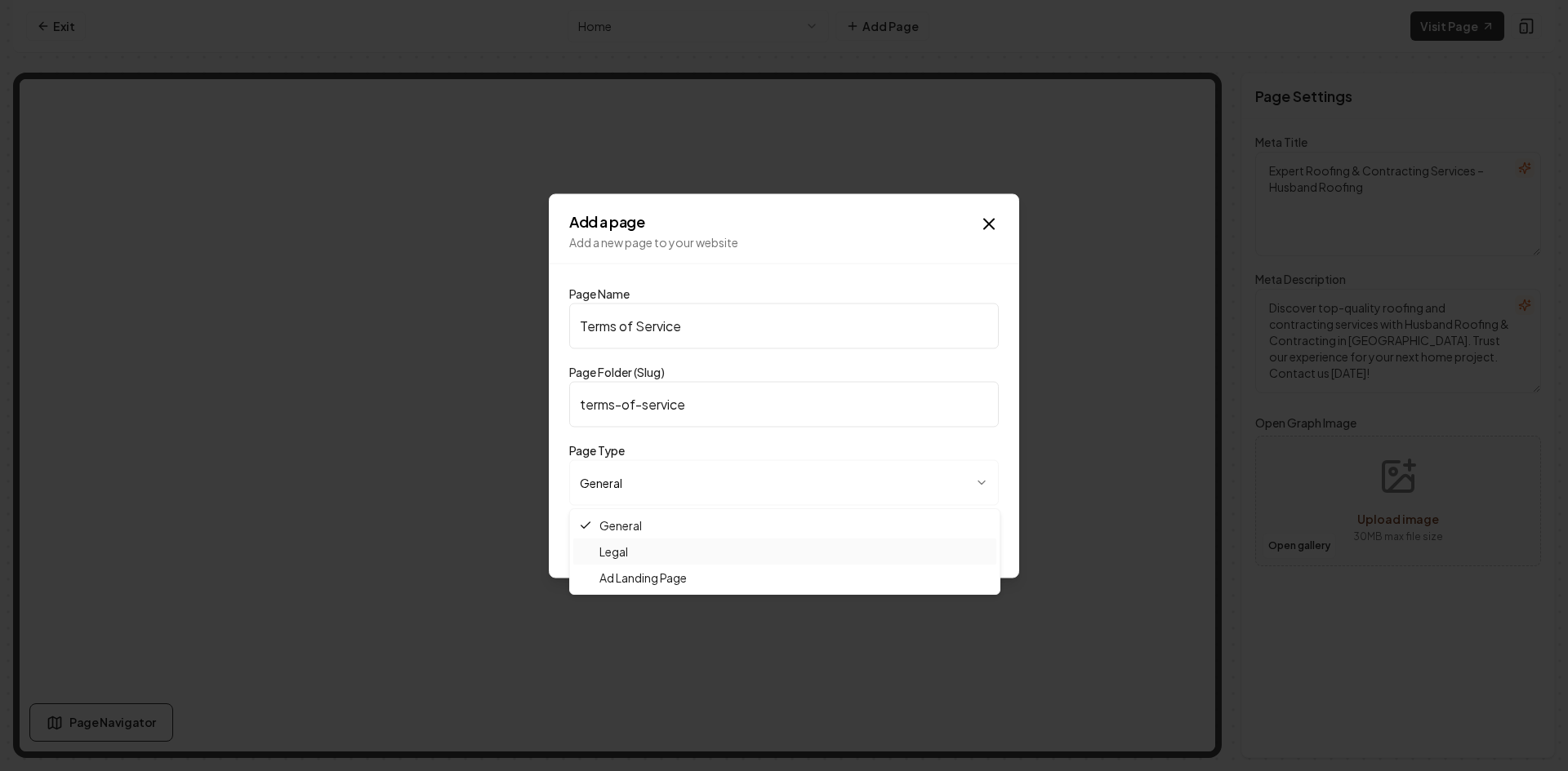
select select "*****"
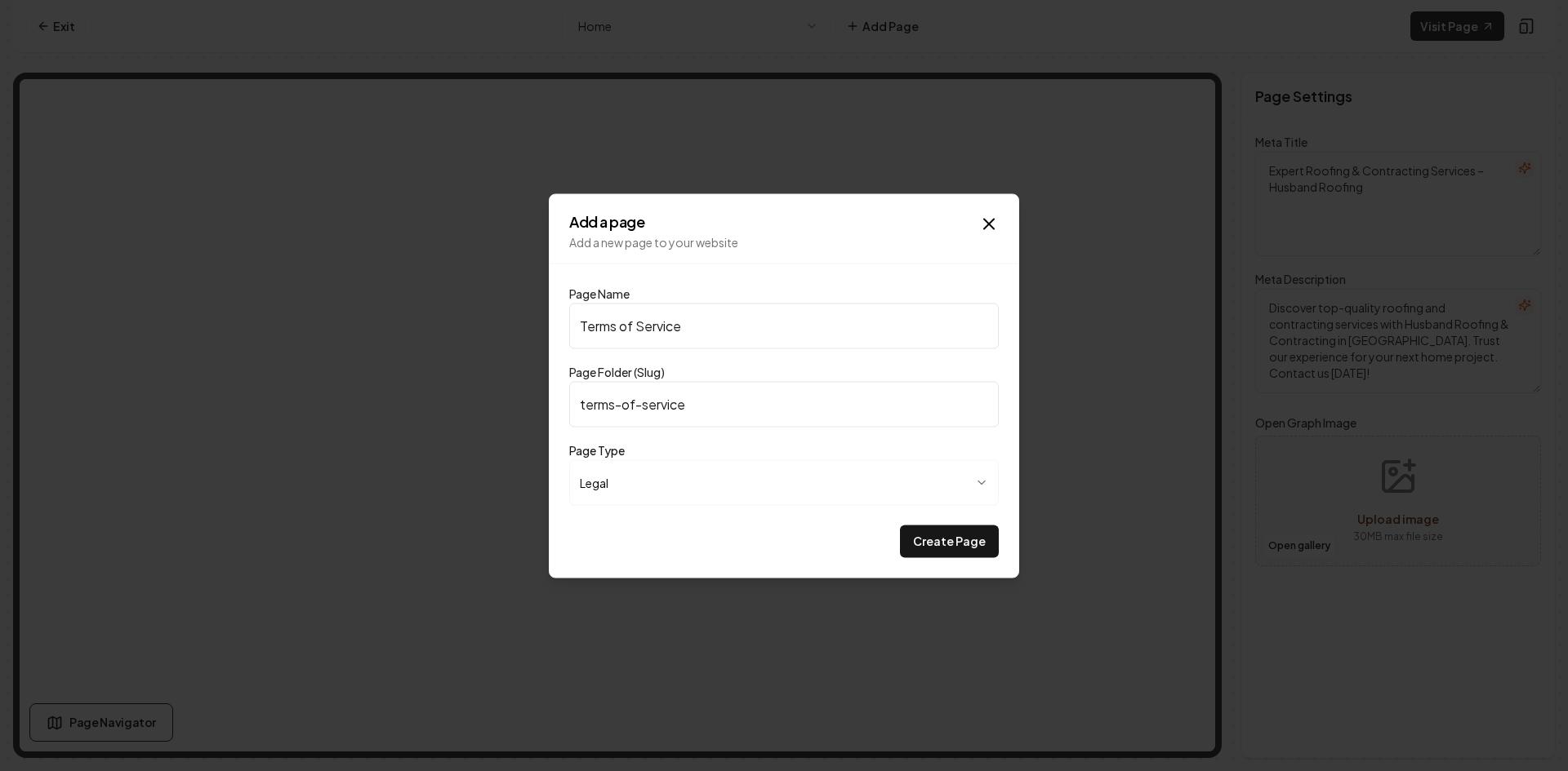
click at [770, 546] on div "Create Page" at bounding box center [784, 540] width 429 height 32
click at [930, 546] on button "Create Page" at bounding box center [949, 540] width 99 height 32
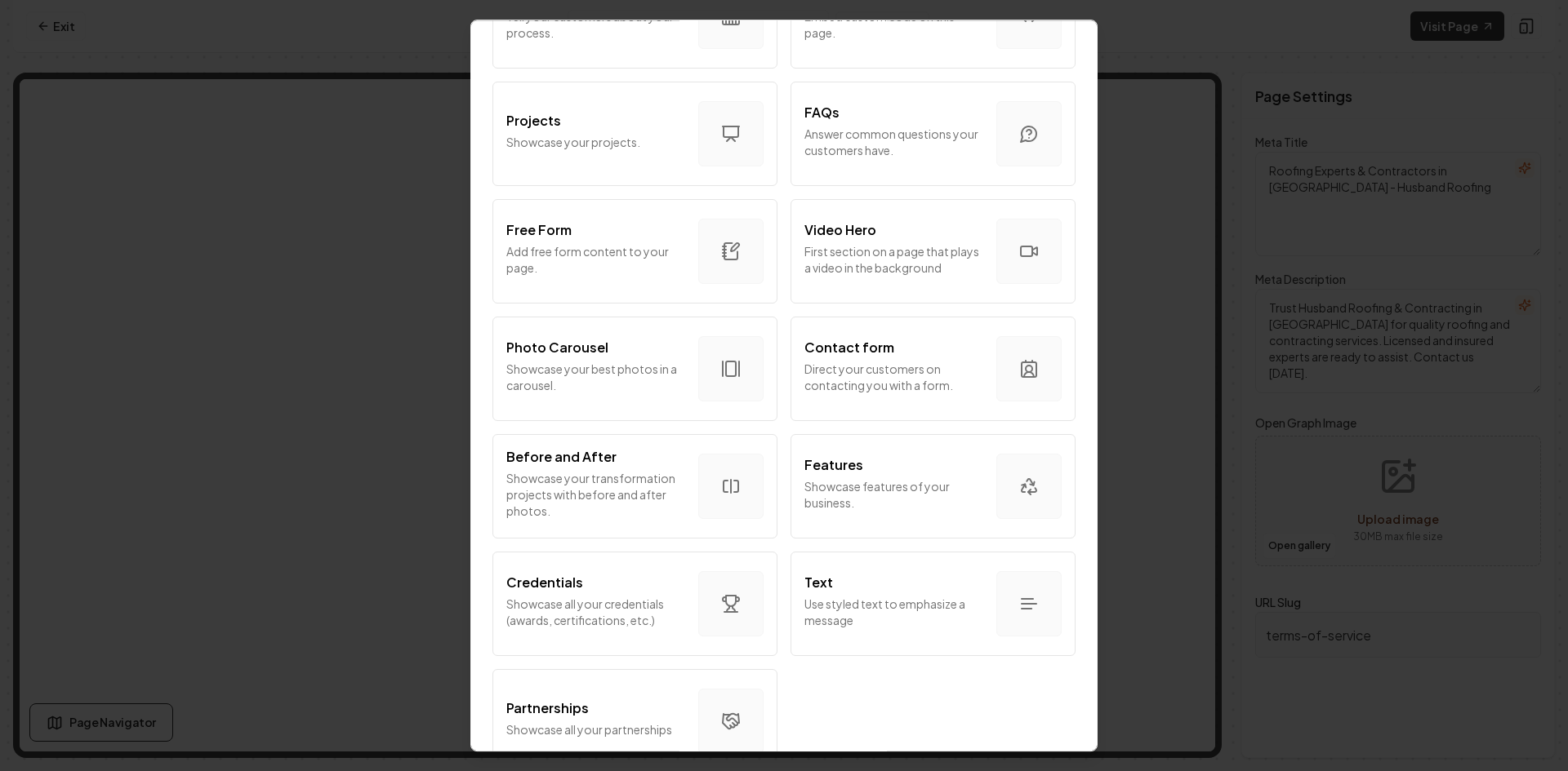
scroll to position [806, 0]
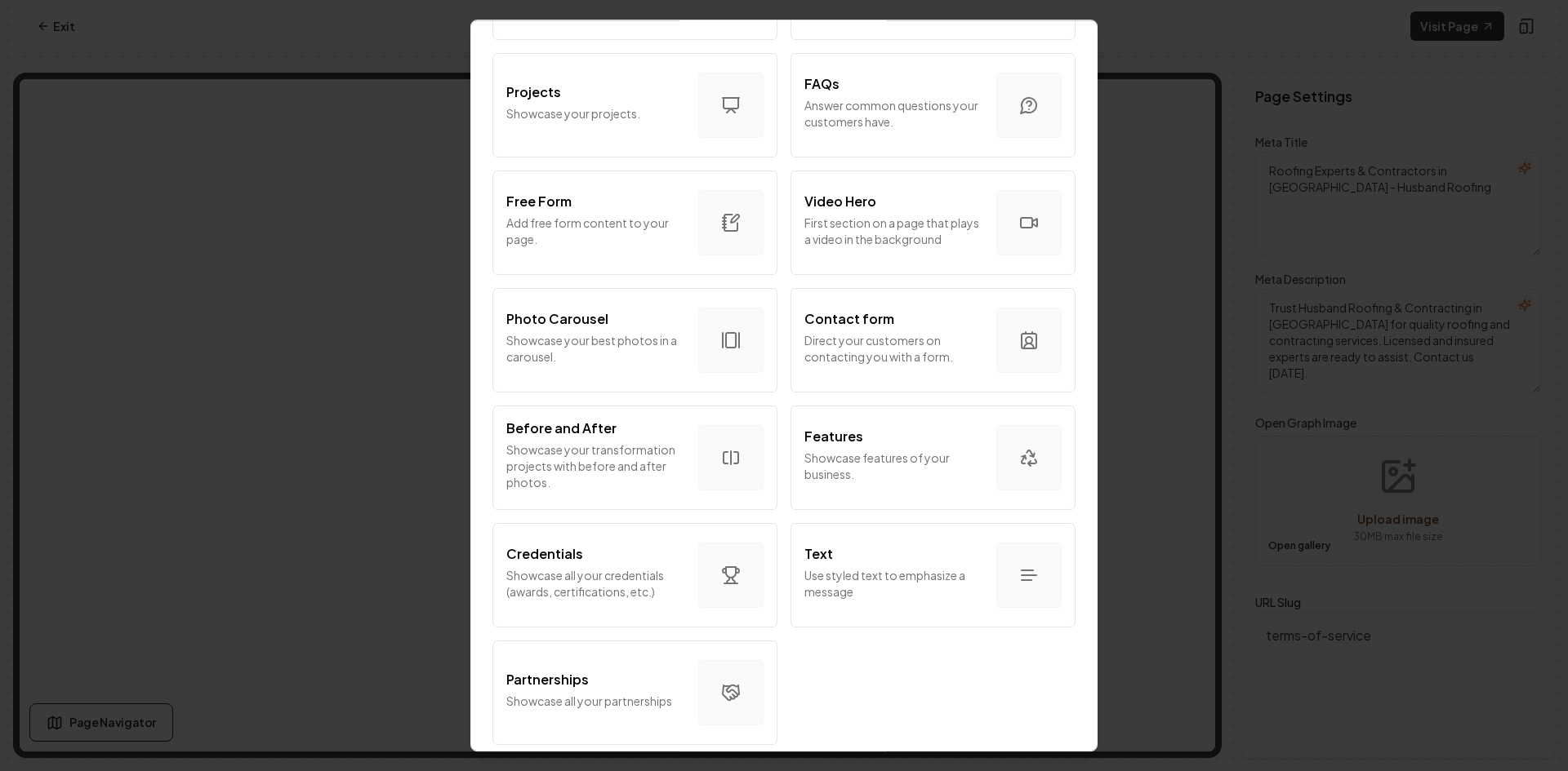
click at [904, 335] on p "Direct your customers on contacting you with a form." at bounding box center [894, 348] width 179 height 32
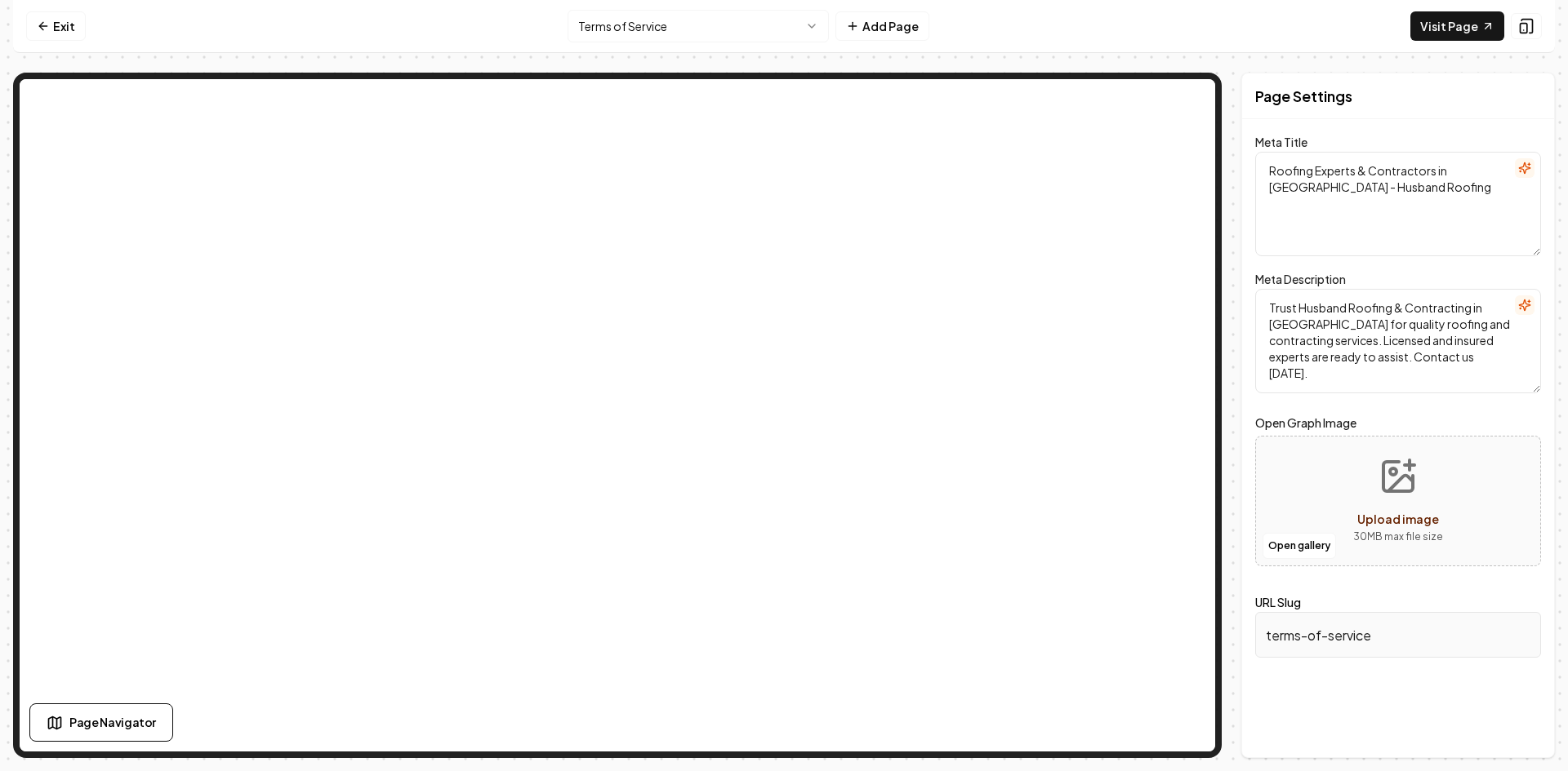
click at [108, 736] on button "Page Navigator" at bounding box center [102, 723] width 144 height 39
drag, startPoint x: 131, startPoint y: 306, endPoint x: 101, endPoint y: 314, distance: 31.0
click at [101, 314] on div "Contact Form Section" at bounding box center [126, 305] width 167 height 26
click at [106, 303] on span "Contact Form Section" at bounding box center [122, 305] width 105 height 13
click at [478, 229] on icon at bounding box center [479, 225] width 13 height 13
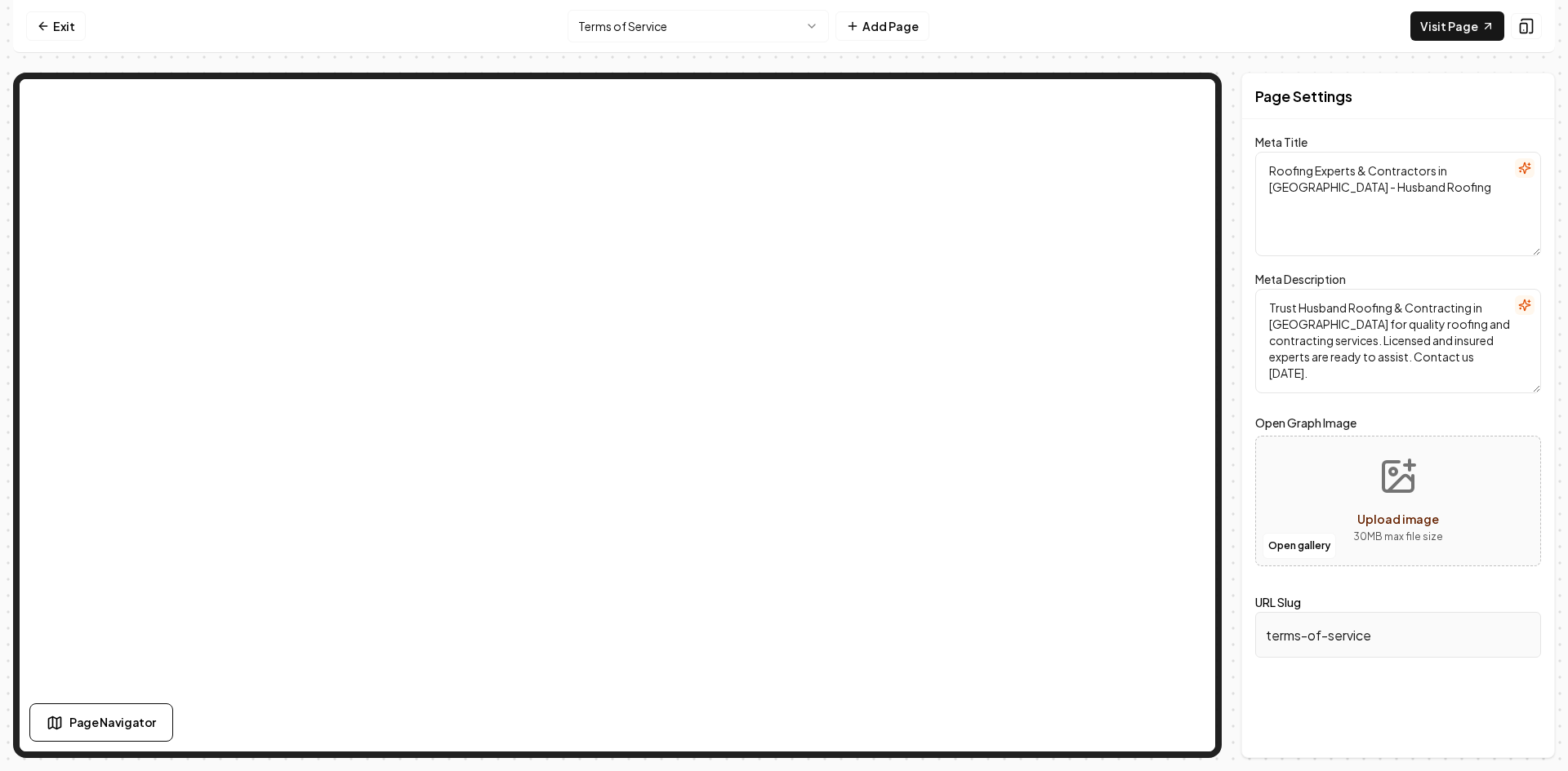
click at [626, 31] on html "Computer Required This feature is only available on a computer. Please switch t…" at bounding box center [784, 385] width 1568 height 771
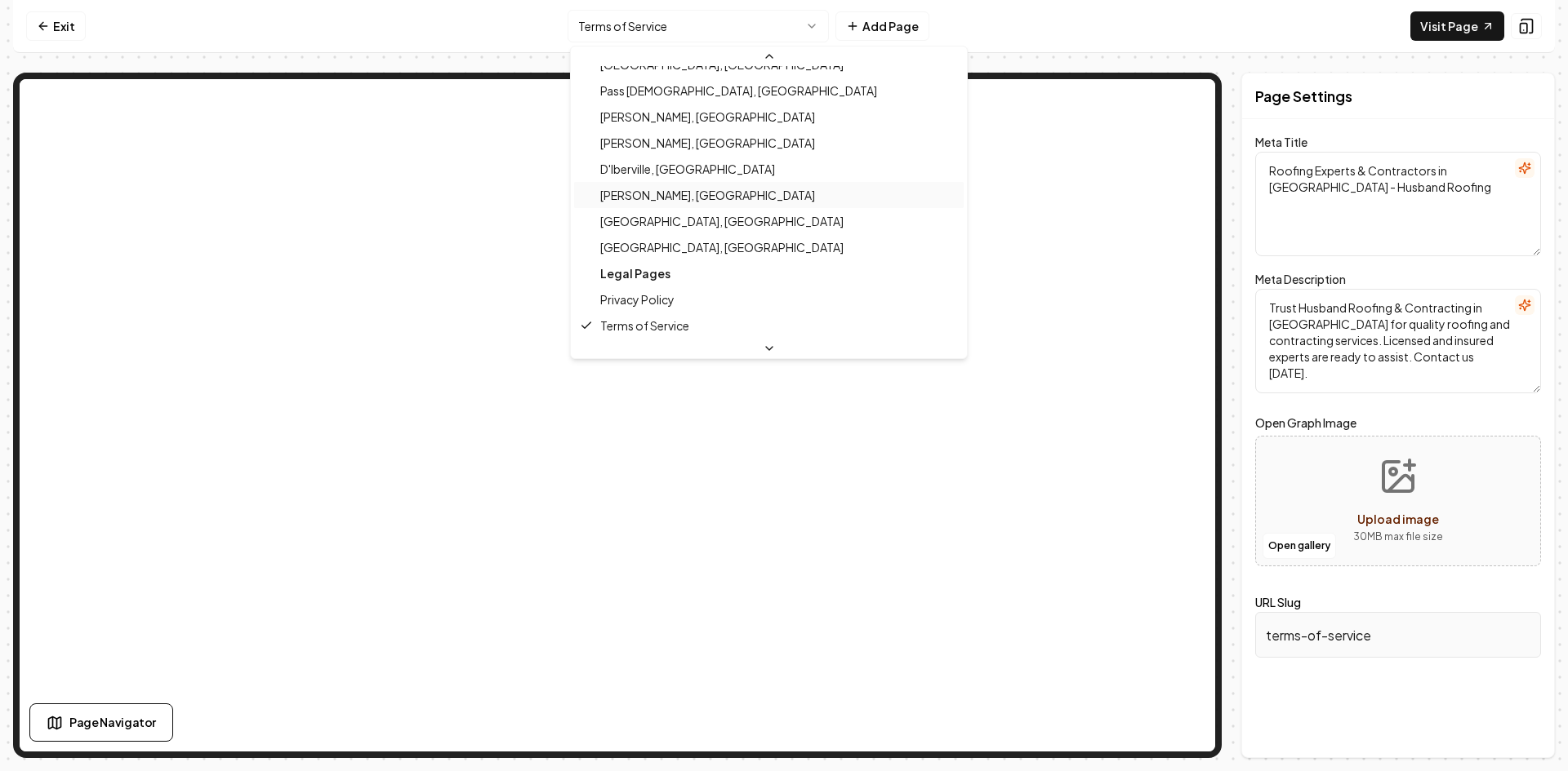
scroll to position [498, 0]
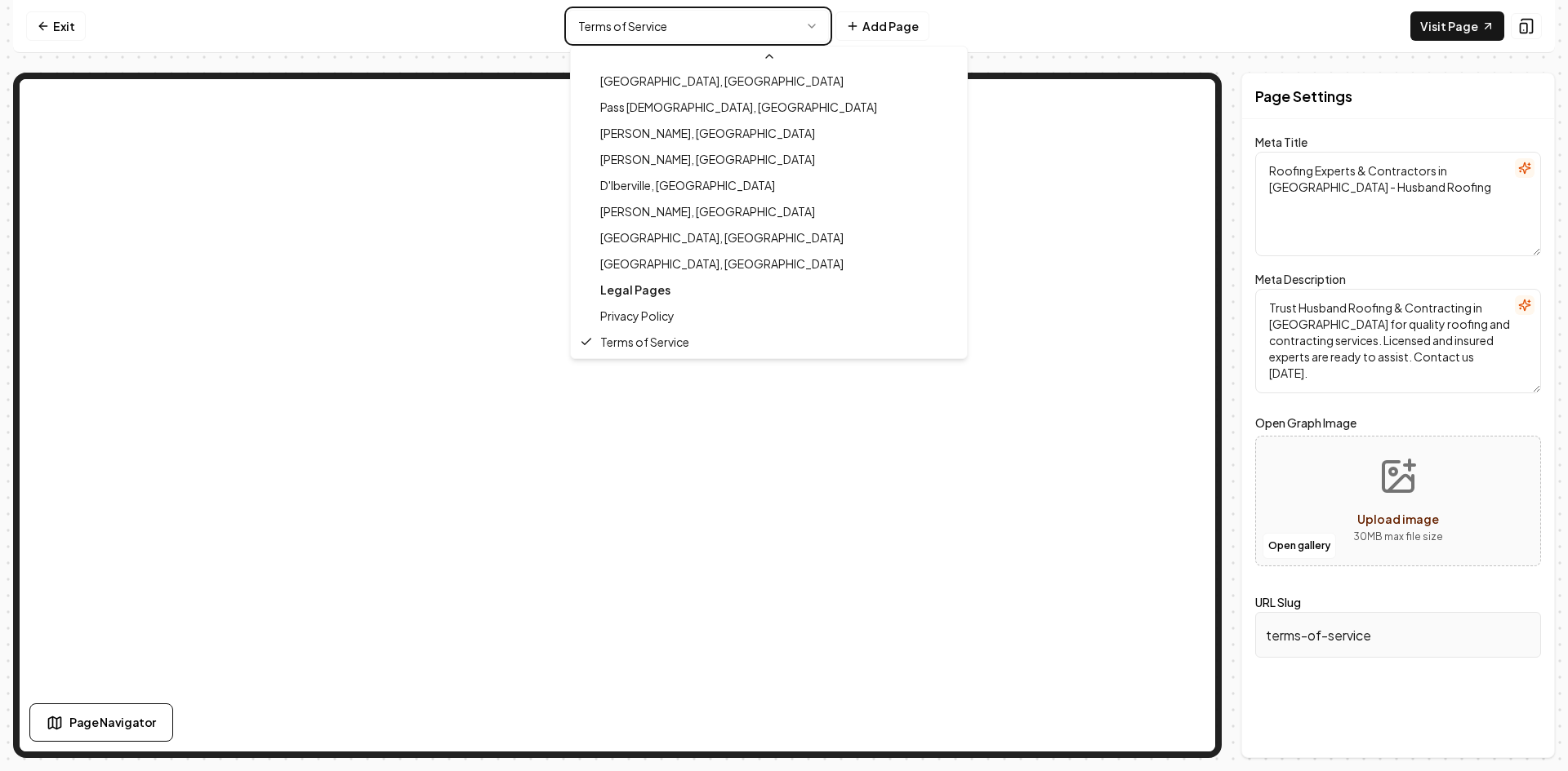
click at [949, 47] on html "Computer Required This feature is only available on a computer. Please switch t…" at bounding box center [784, 385] width 1568 height 771
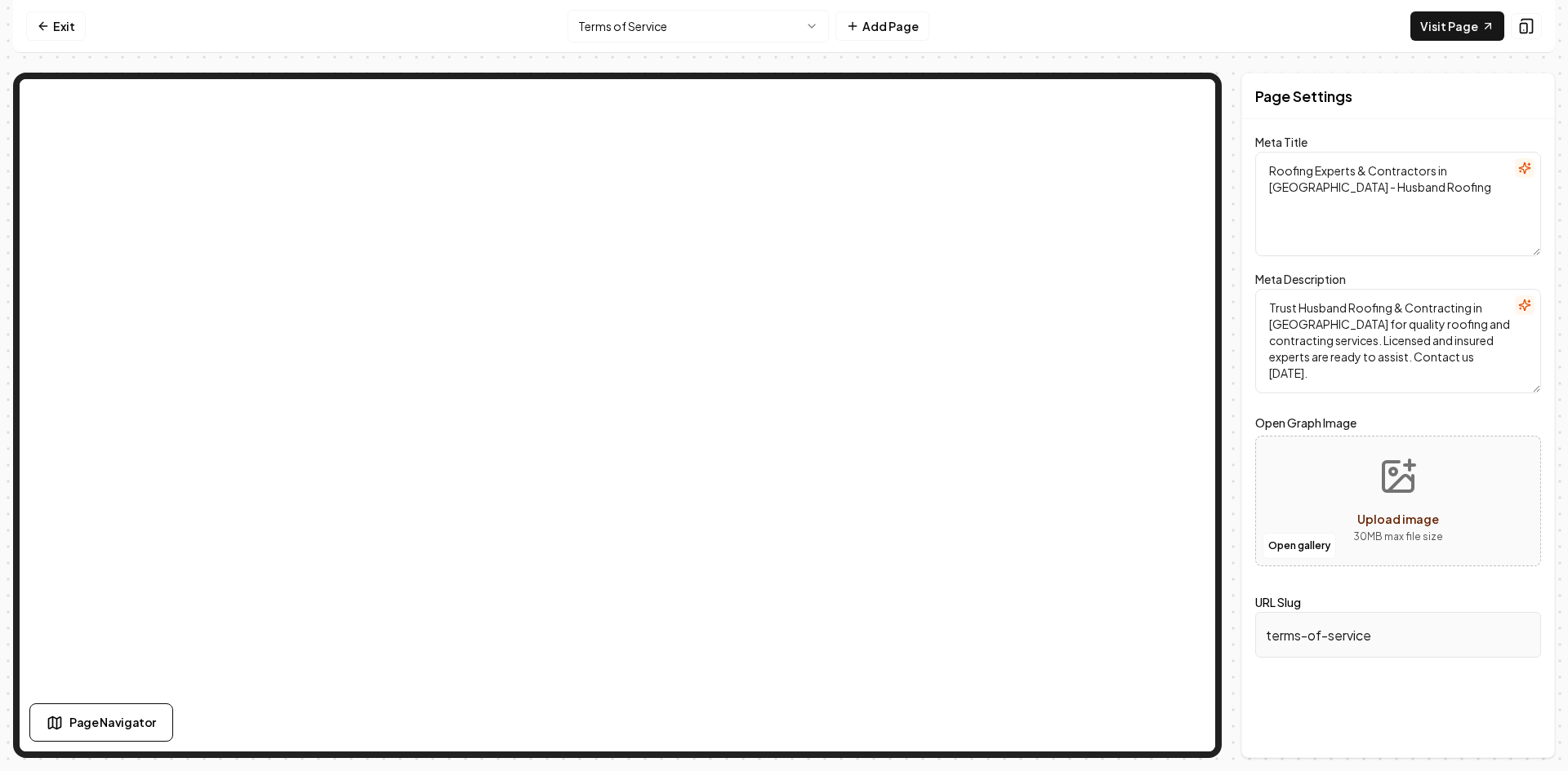
click at [66, 25] on link "Exit" at bounding box center [56, 26] width 60 height 30
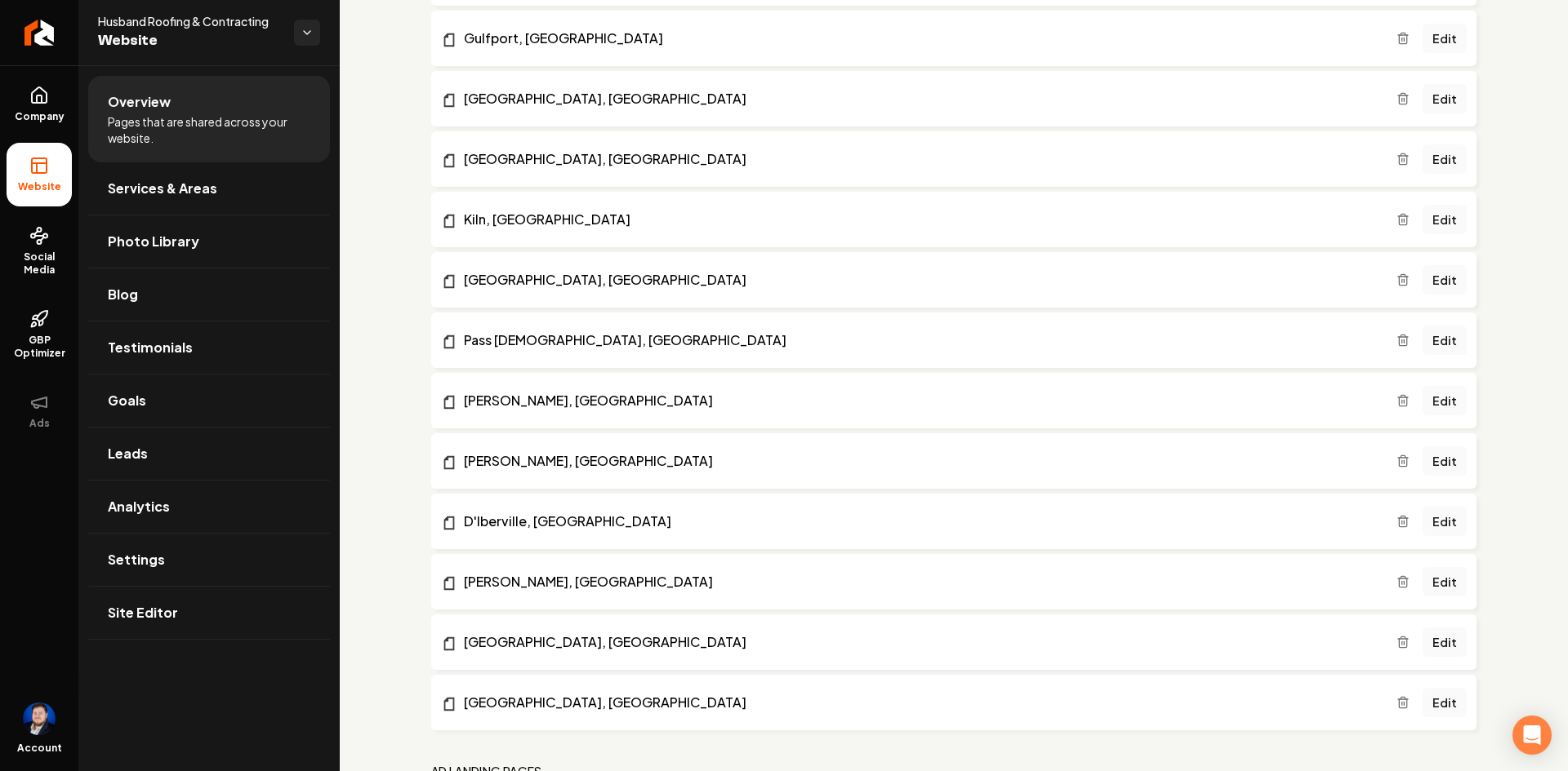
scroll to position [1239, 0]
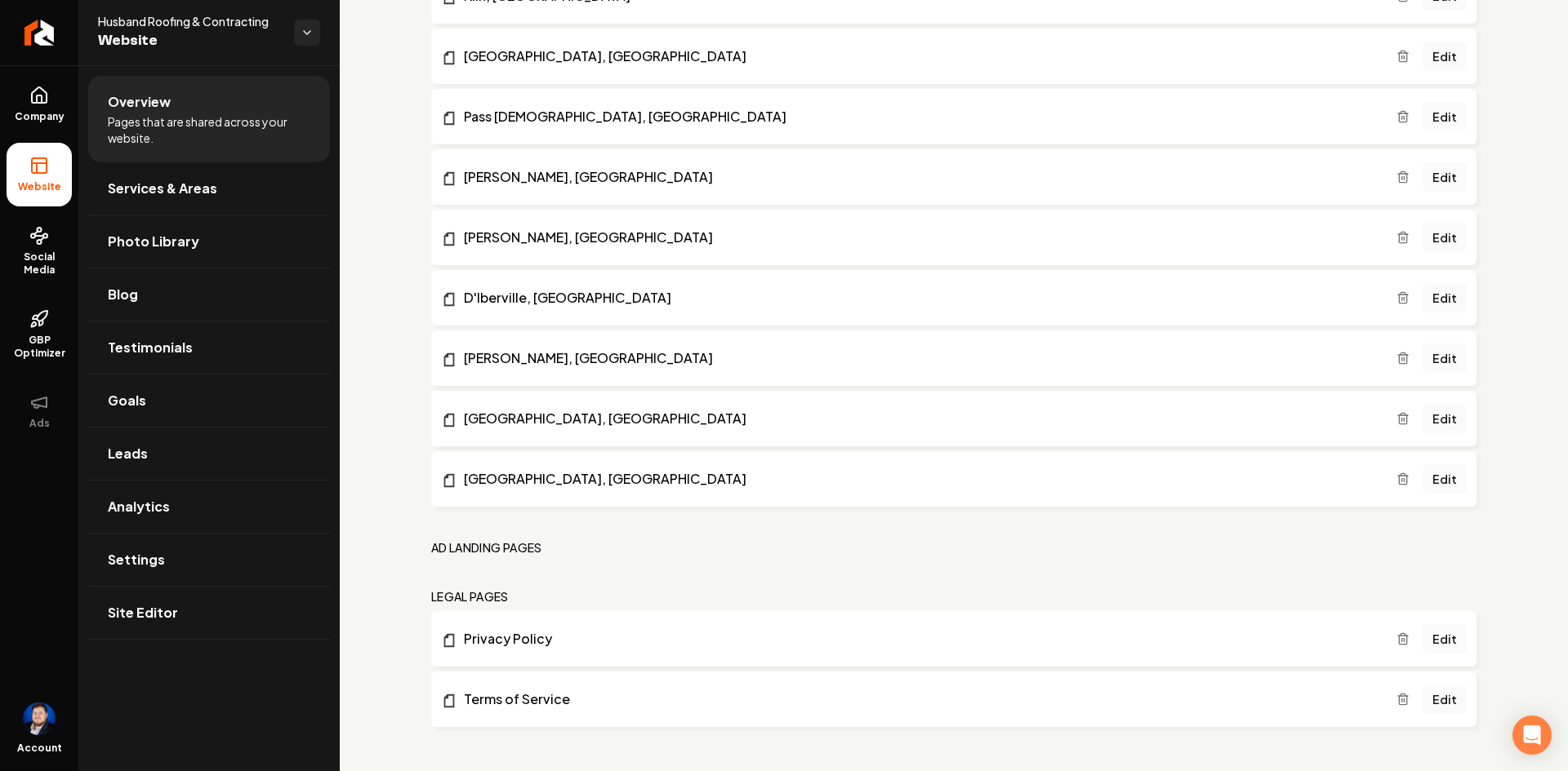
click at [1398, 696] on icon "Main content area" at bounding box center [1402, 696] width 10 height 0
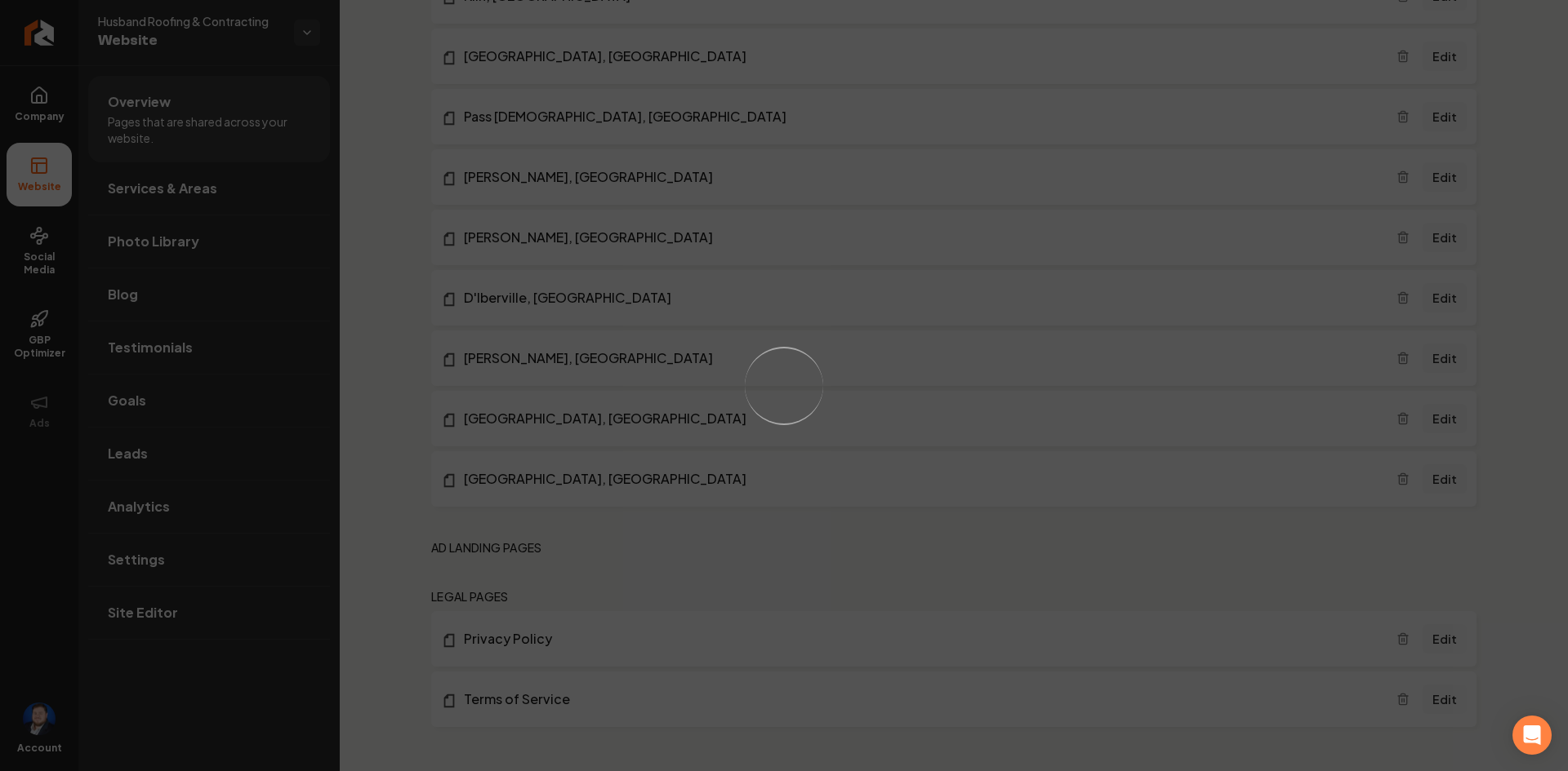
scroll to position [1197, 0]
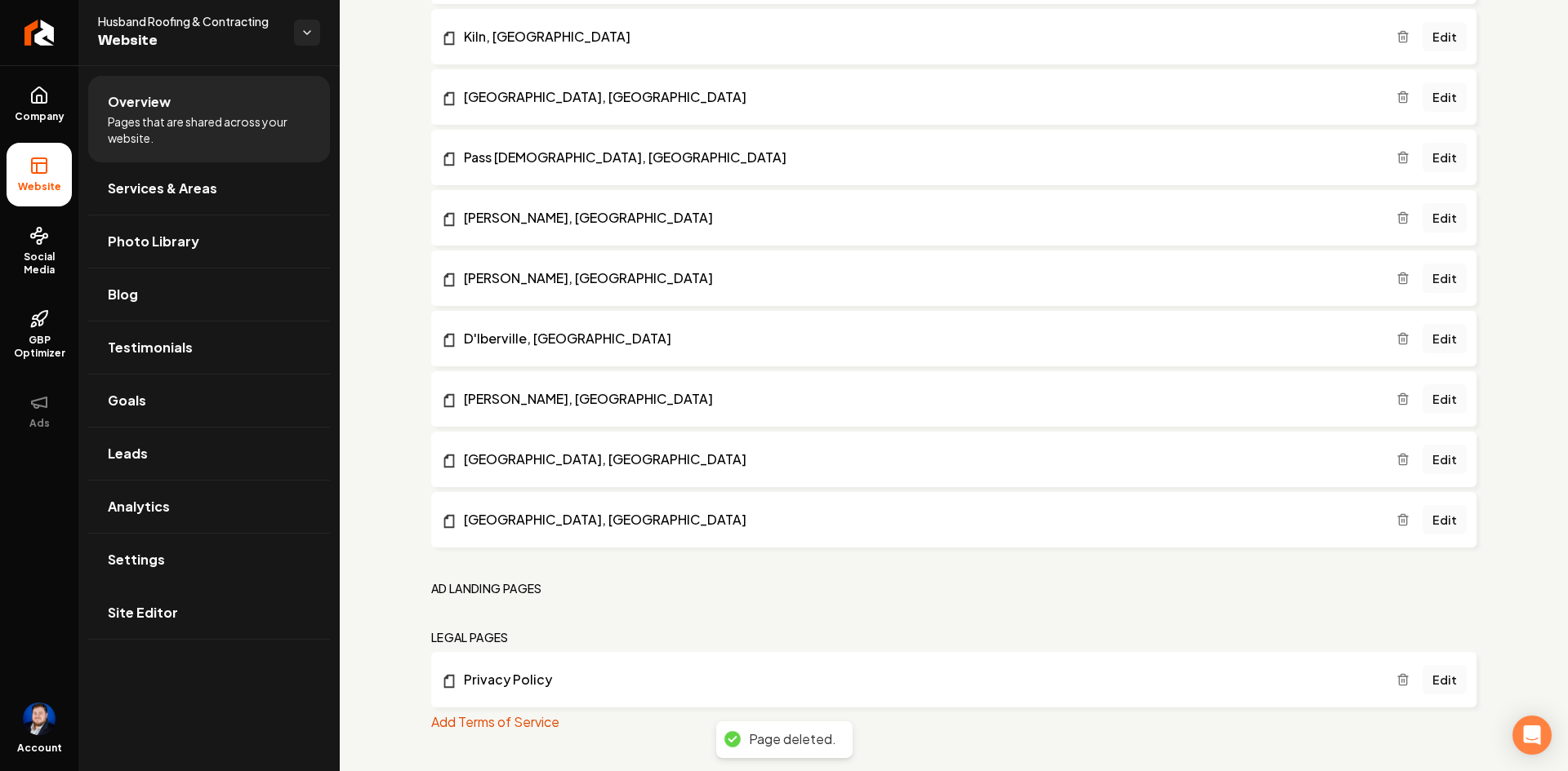
click at [182, 617] on link "Site Editor" at bounding box center [209, 613] width 241 height 53
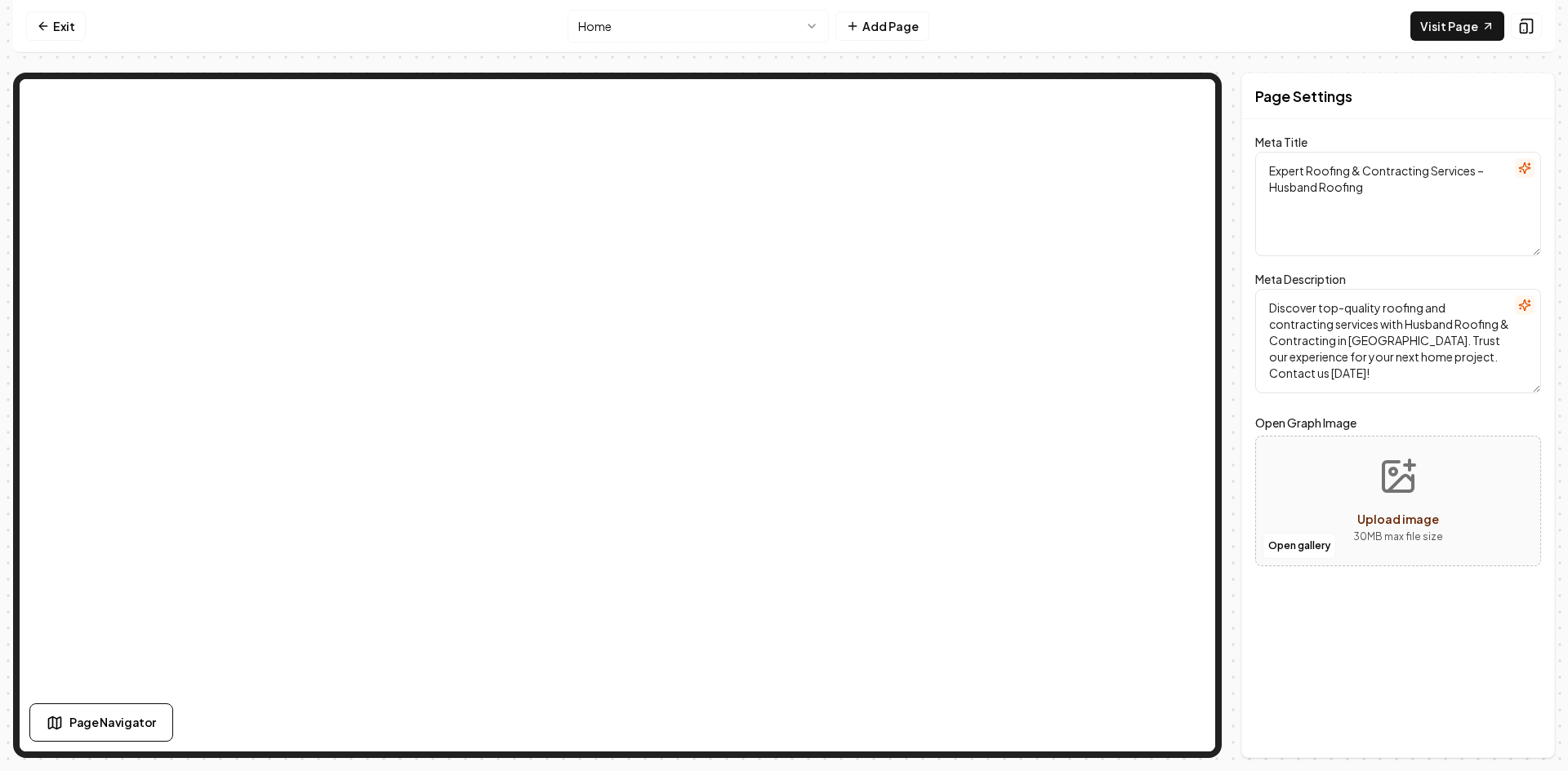
click at [899, 29] on button "Add Page" at bounding box center [882, 26] width 94 height 30
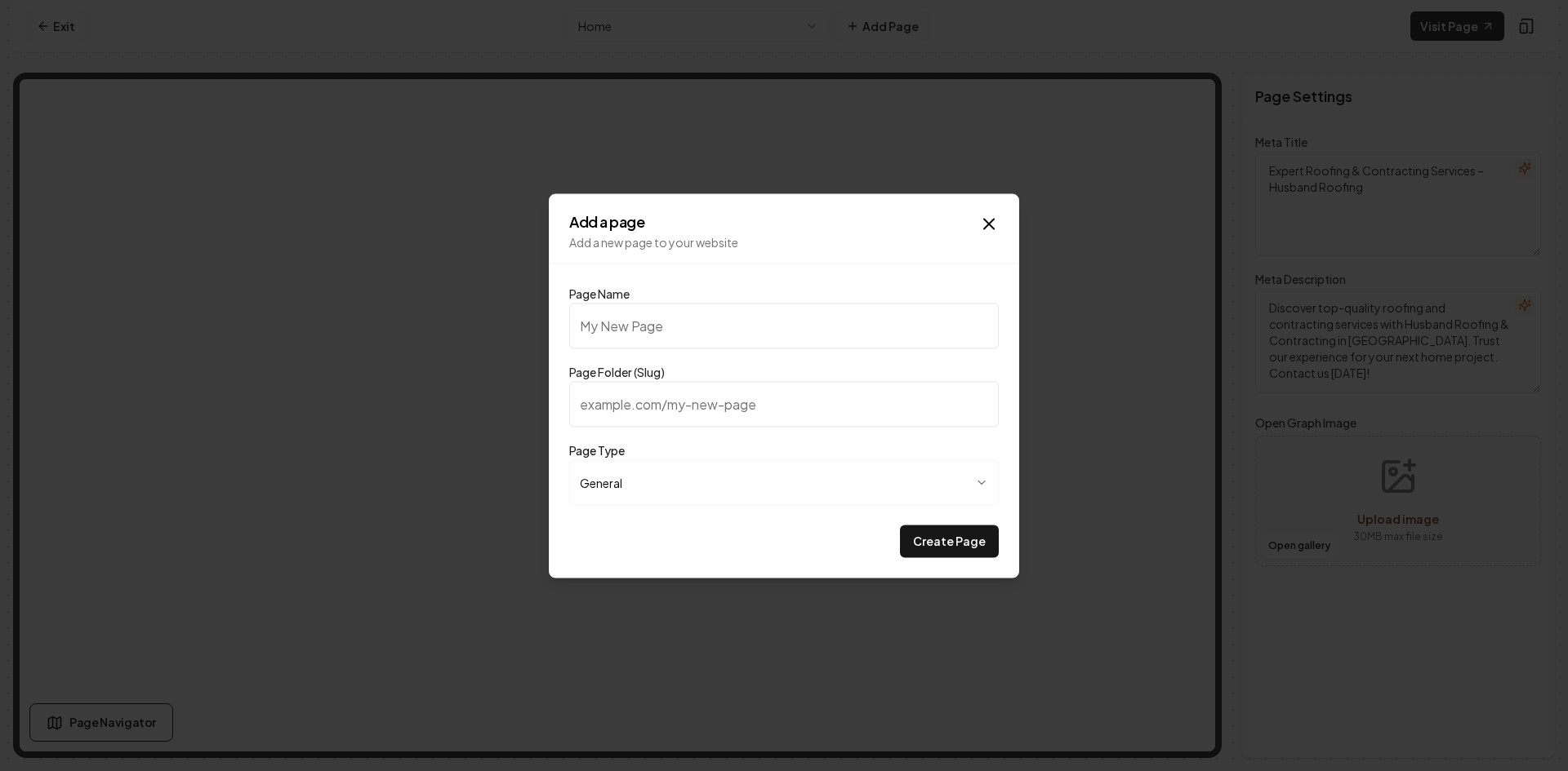
type input "T"
type input "t"
type input "Te"
type input "te"
type input "Ter"
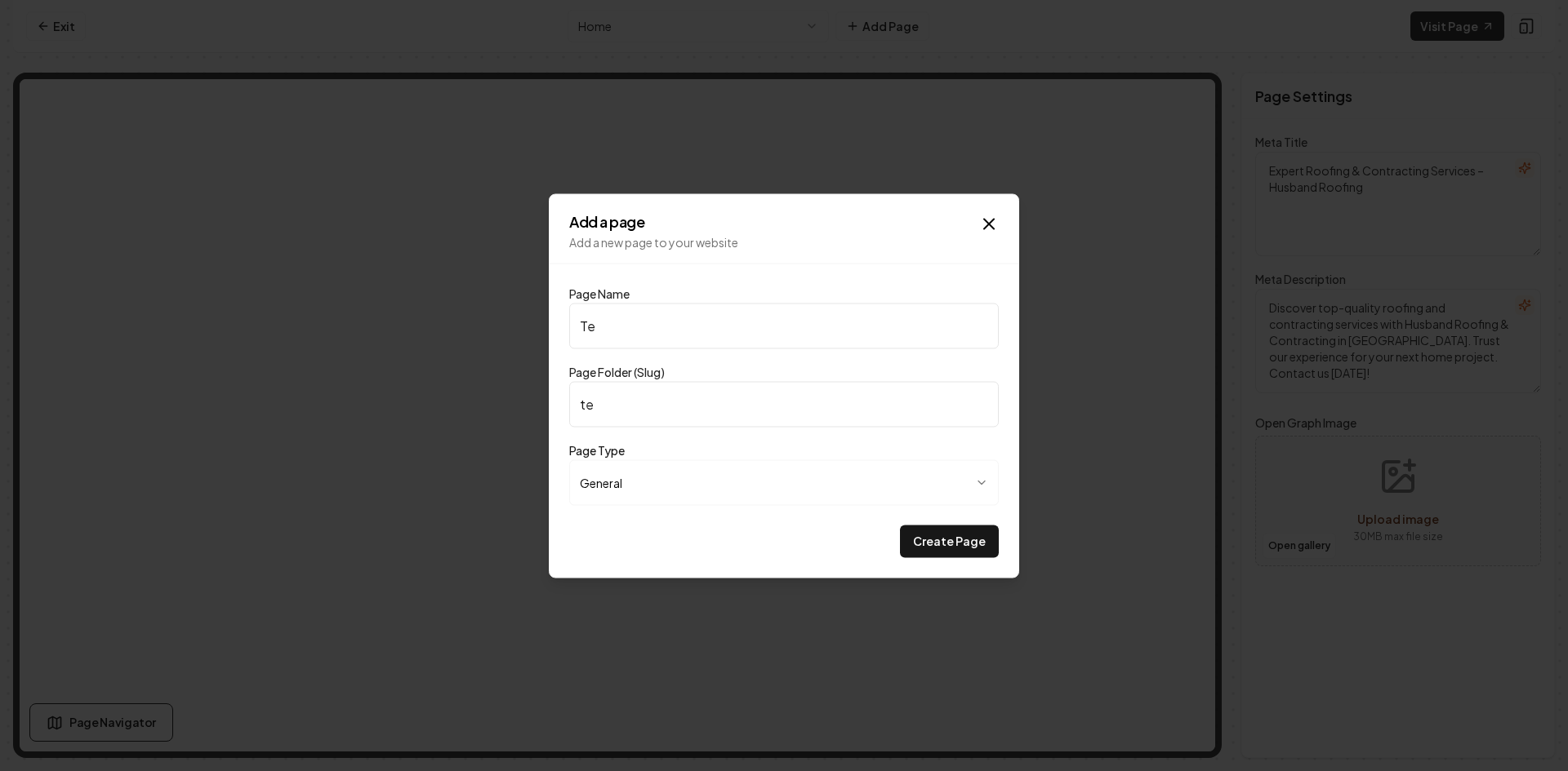
type input "ter"
type input "Term"
type input "term"
type input "Terms"
type input "terms"
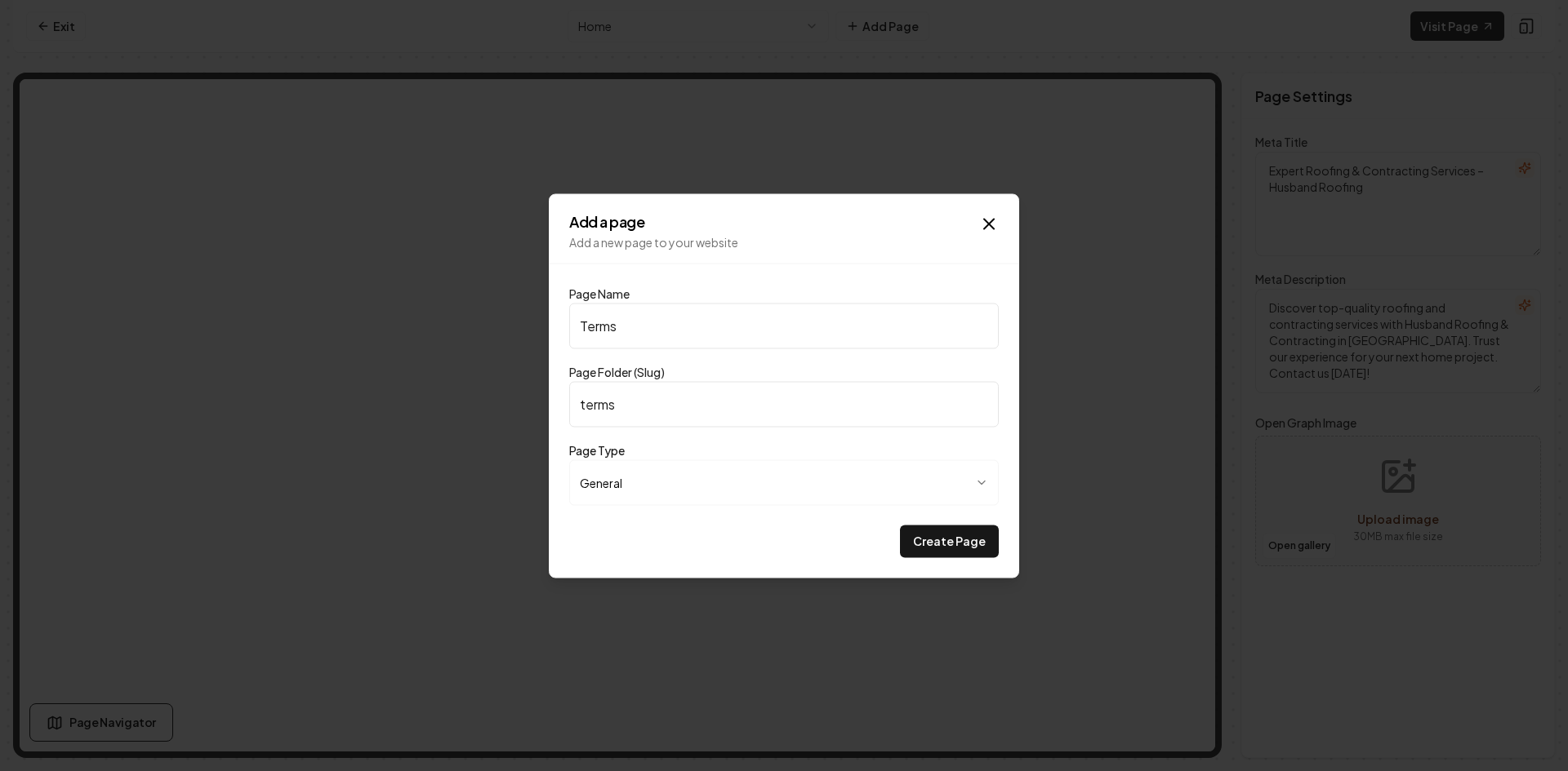
type input "Terms o"
type input "terms-o"
type input "Terms of"
type input "terms-of"
type input "Terms of S"
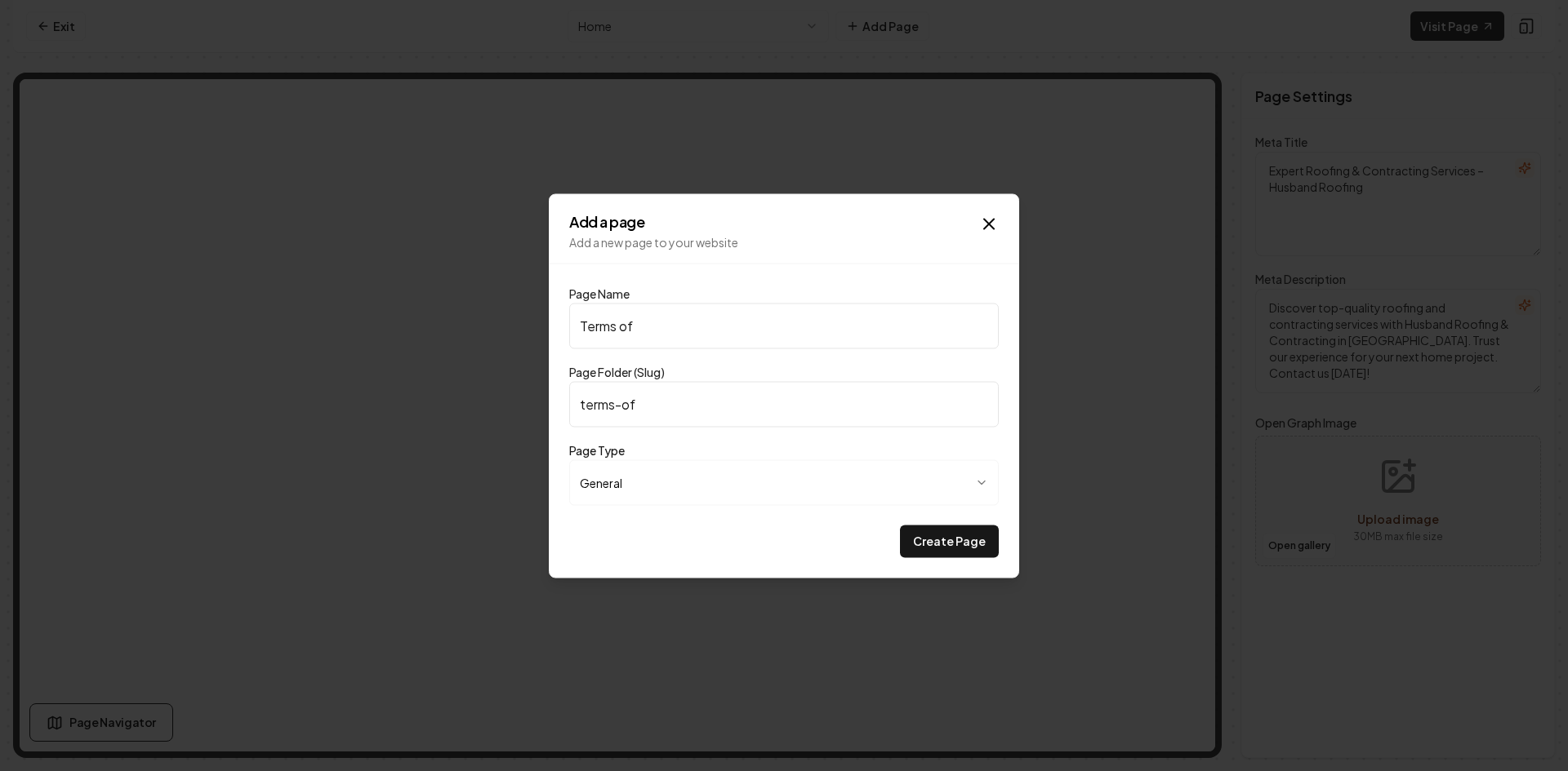
type input "terms-of-s"
type input "Terms of Se"
type input "terms-of-se"
type input "Terms of Ser"
type input "terms-of-ser"
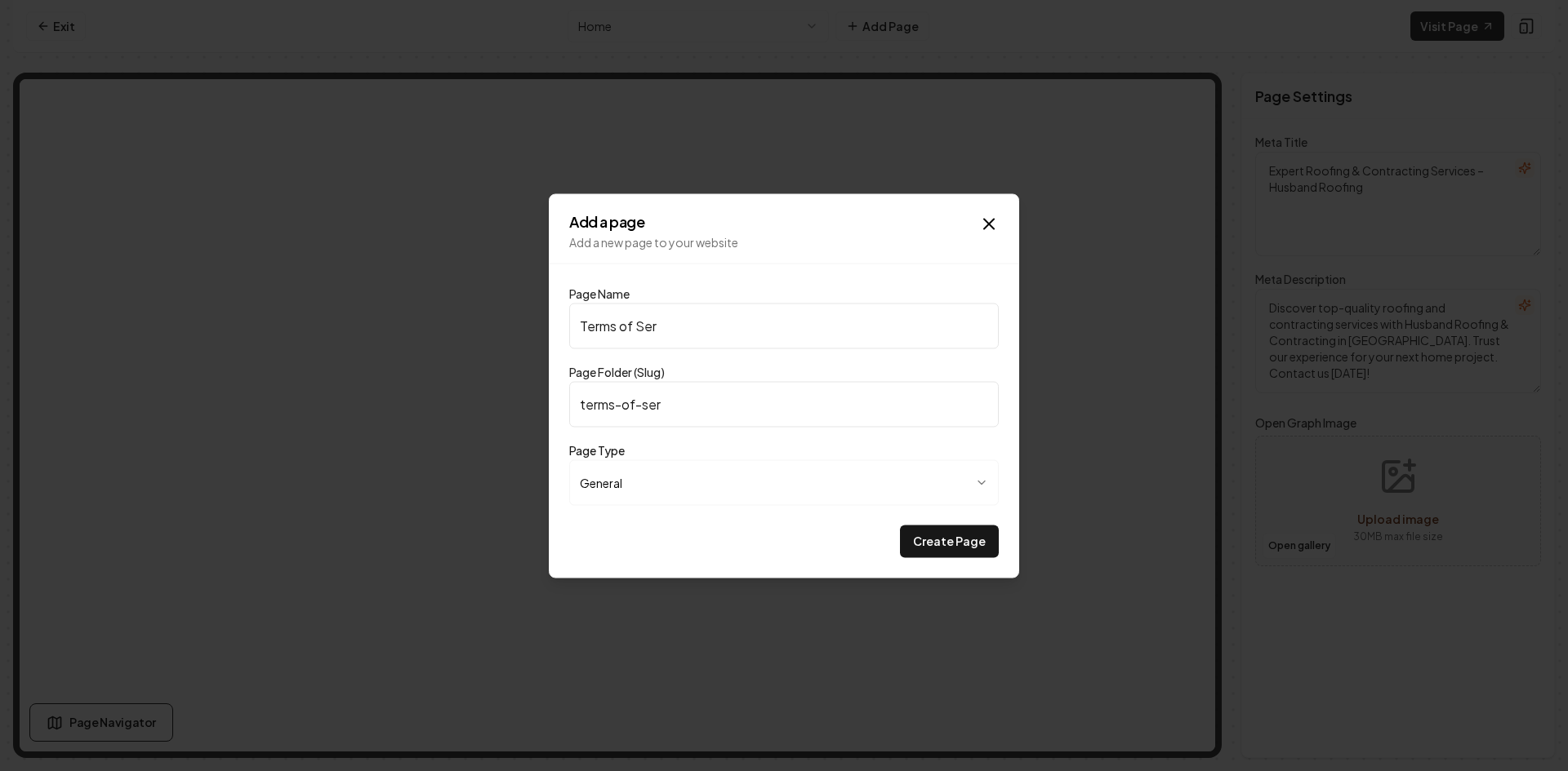
type input "Terms of Serv"
type input "terms-of-serv"
type input "Terms of Servi"
type input "terms-of-servi"
type input "Terms of Servic"
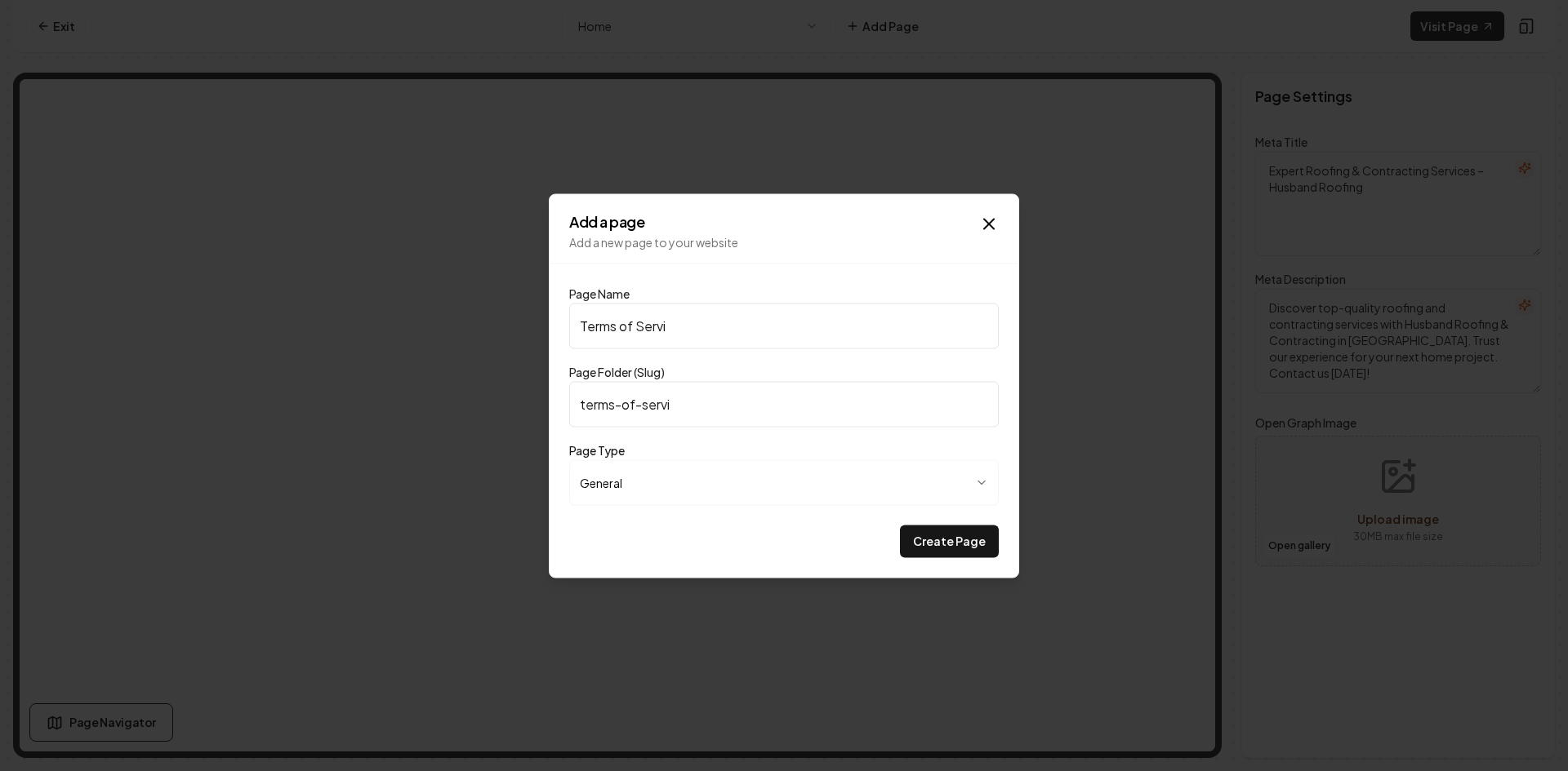
type input "terms-of-servic"
type input "Terms of Service"
type input "terms-of-service"
type input "Terms of Service"
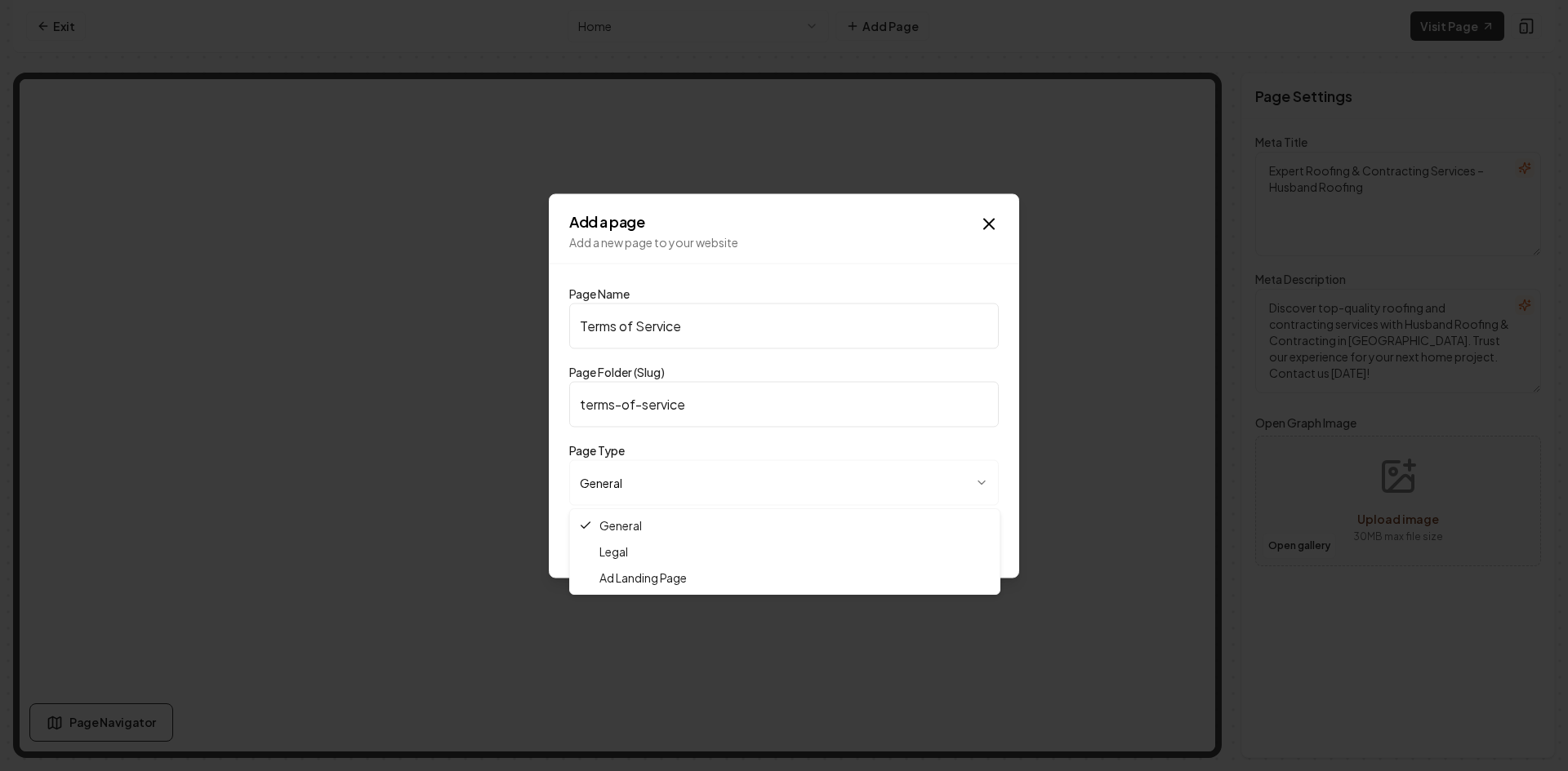
click at [728, 470] on body "**********" at bounding box center [784, 385] width 1568 height 771
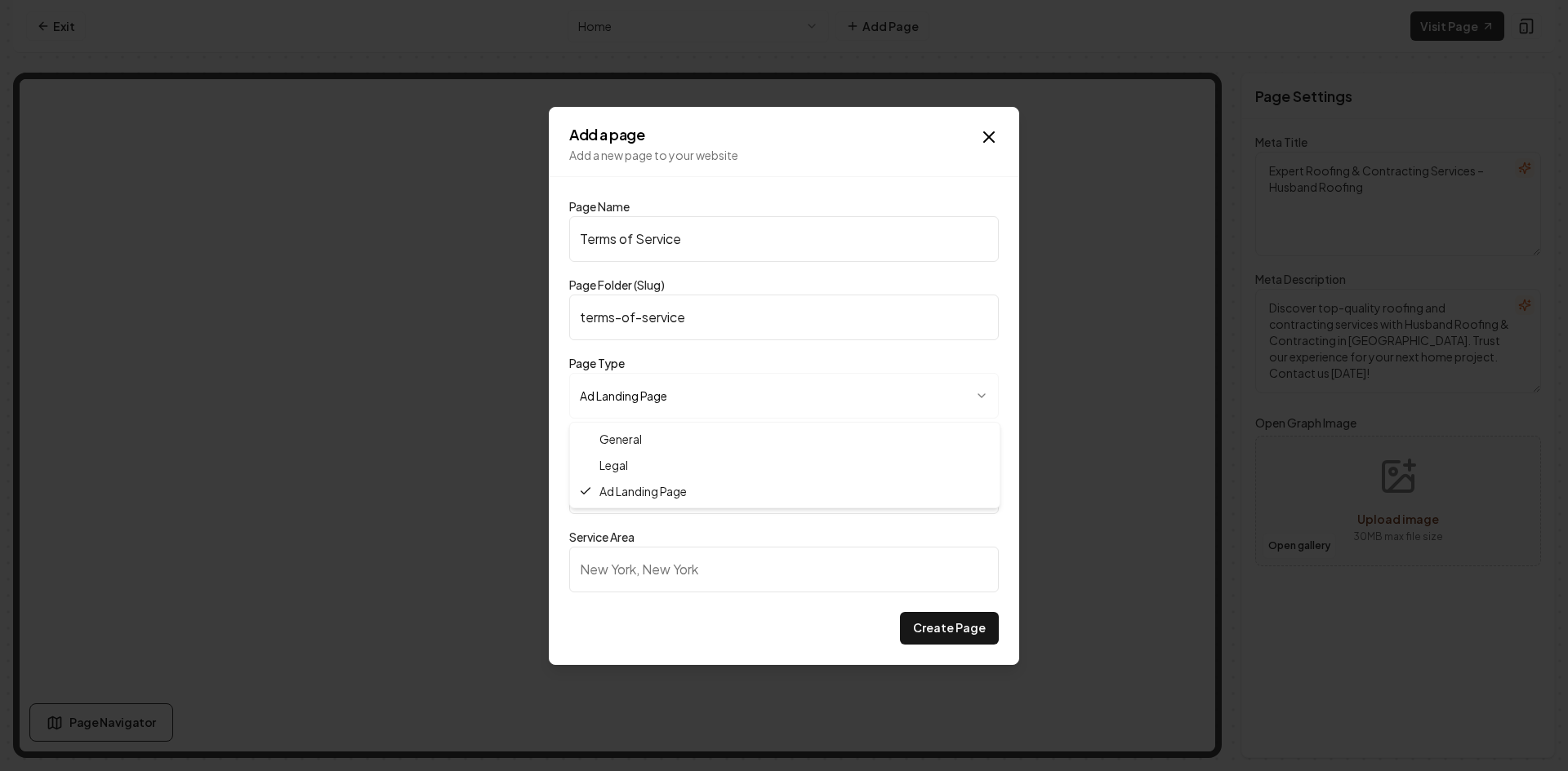
click at [727, 385] on body "**********" at bounding box center [784, 385] width 1568 height 771
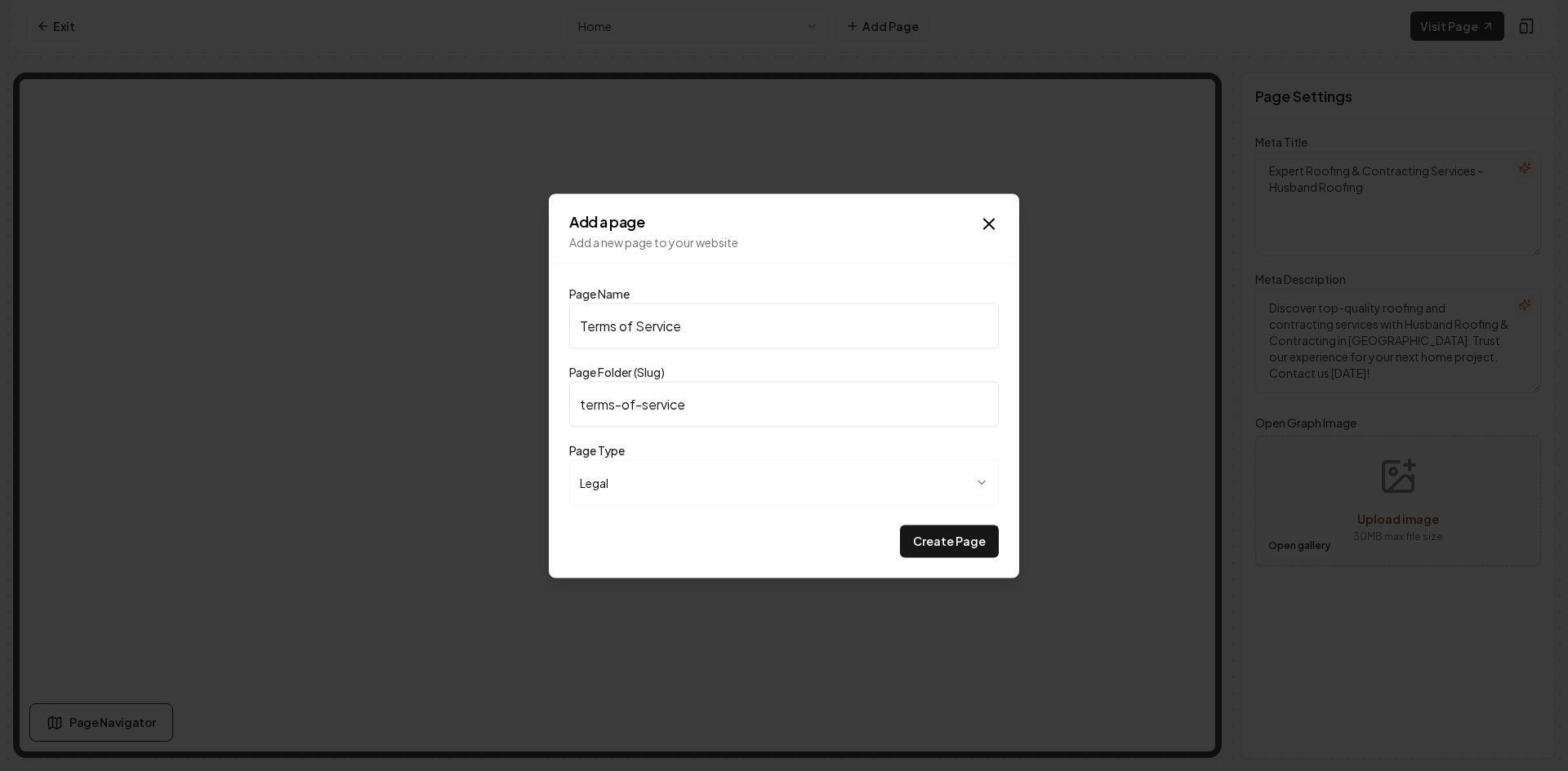
click at [826, 549] on div "Create Page" at bounding box center [784, 540] width 429 height 32
click at [866, 484] on body "**********" at bounding box center [784, 385] width 1568 height 771
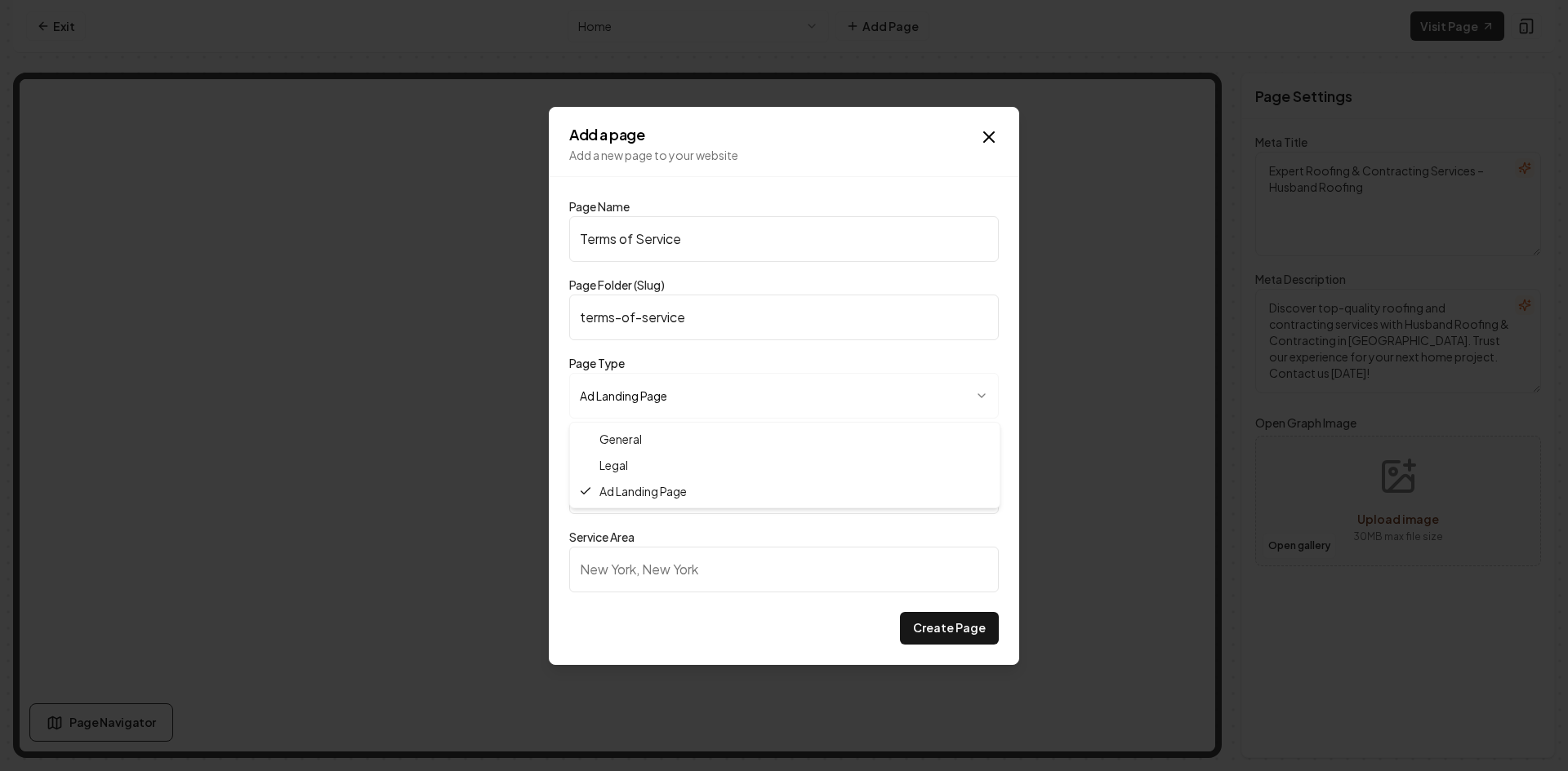
click at [736, 394] on body "**********" at bounding box center [784, 385] width 1568 height 771
select select "*****"
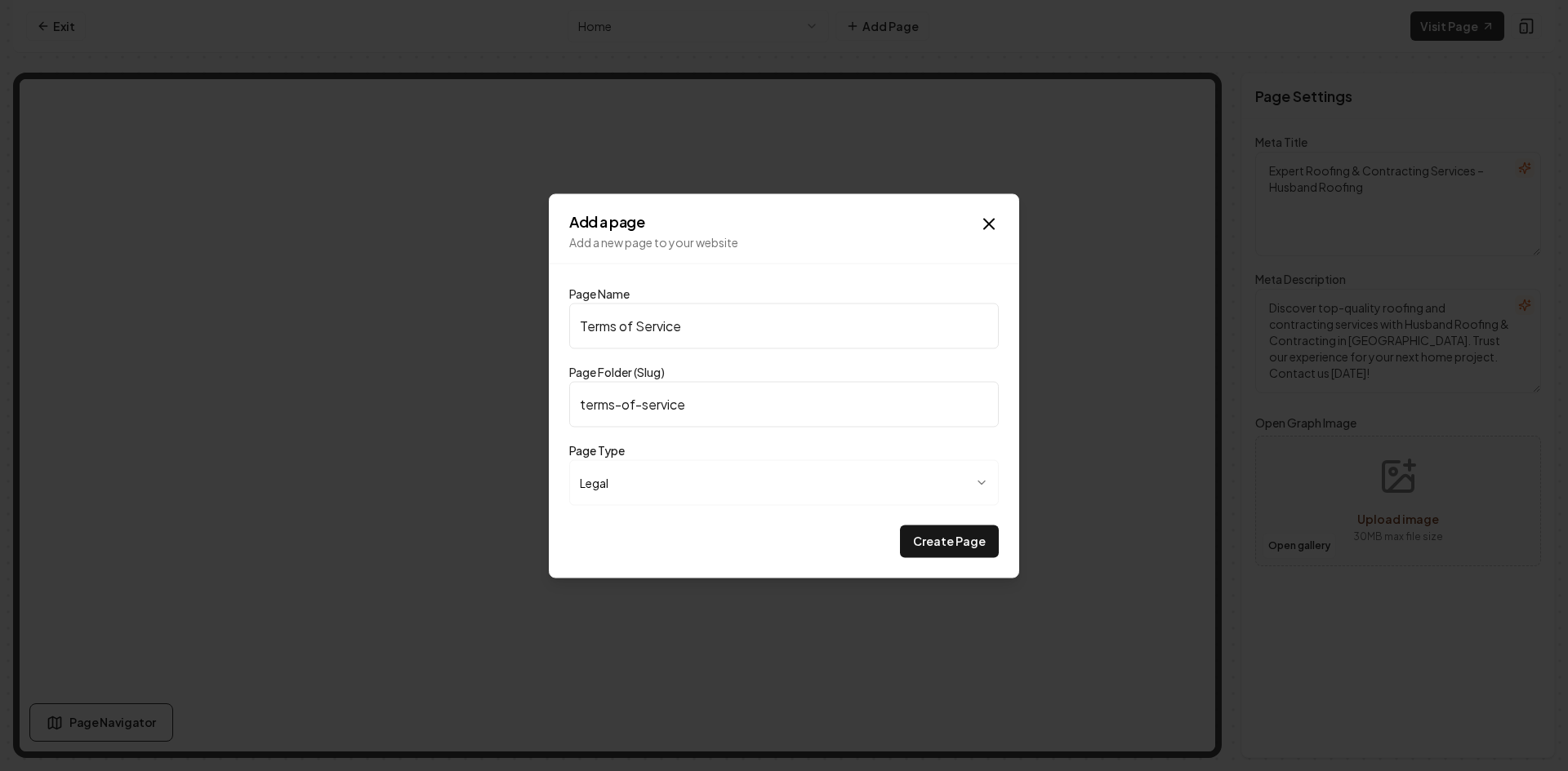
click at [805, 539] on div "Create Page" at bounding box center [784, 540] width 429 height 32
click at [922, 542] on button "Create Page" at bounding box center [949, 540] width 99 height 32
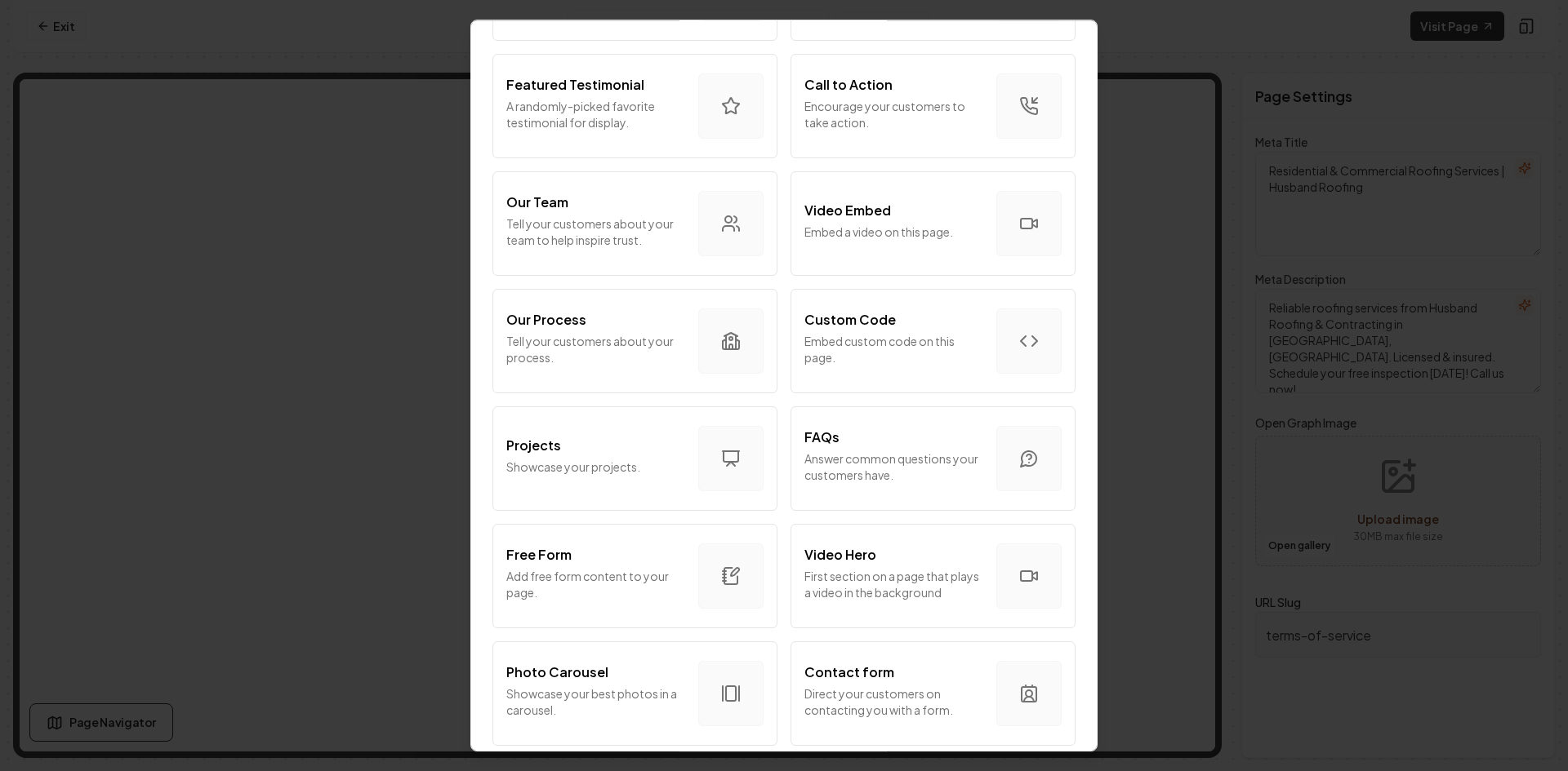
scroll to position [489, 0]
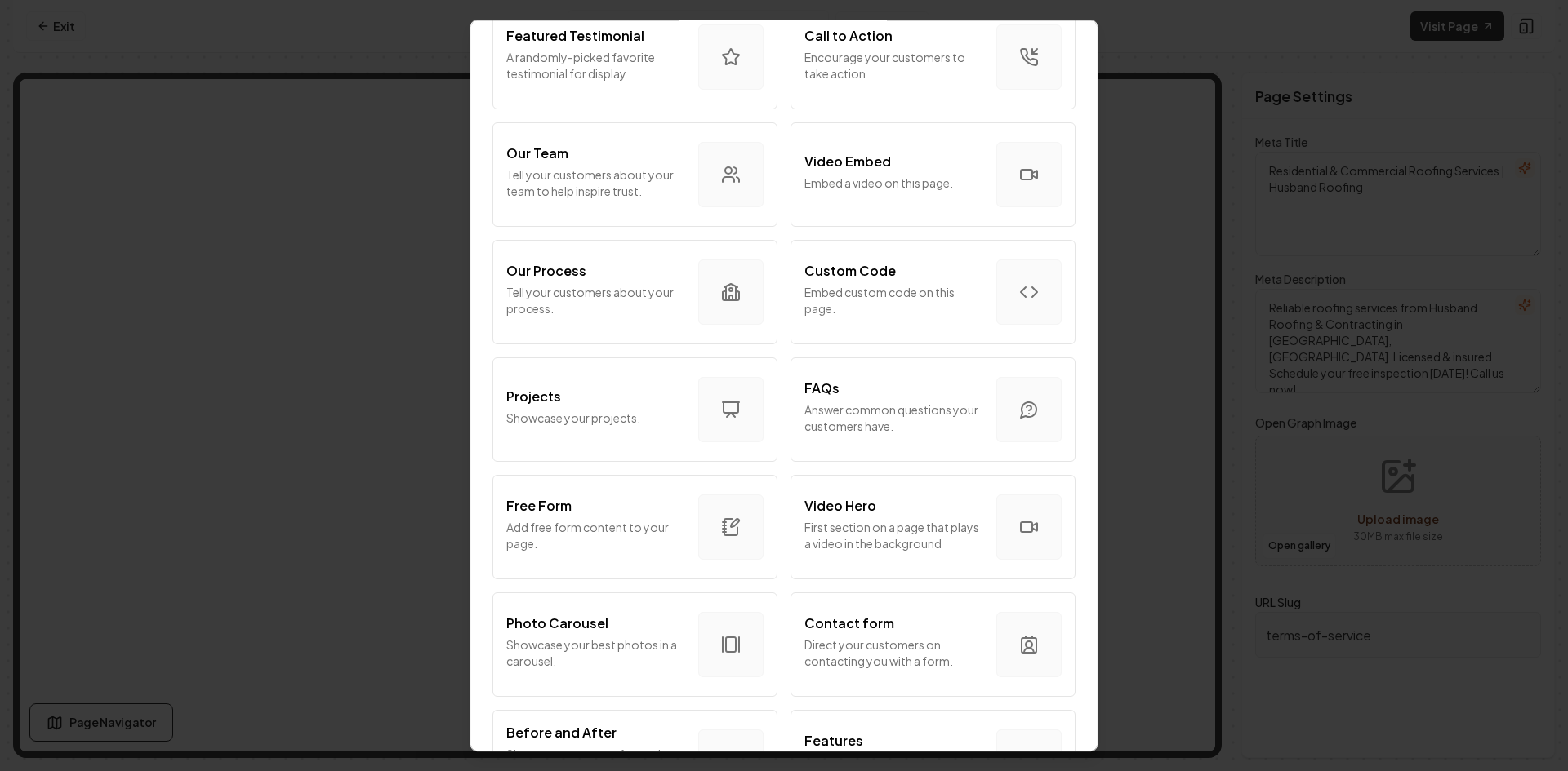
click at [638, 501] on div "Free Form" at bounding box center [596, 506] width 179 height 19
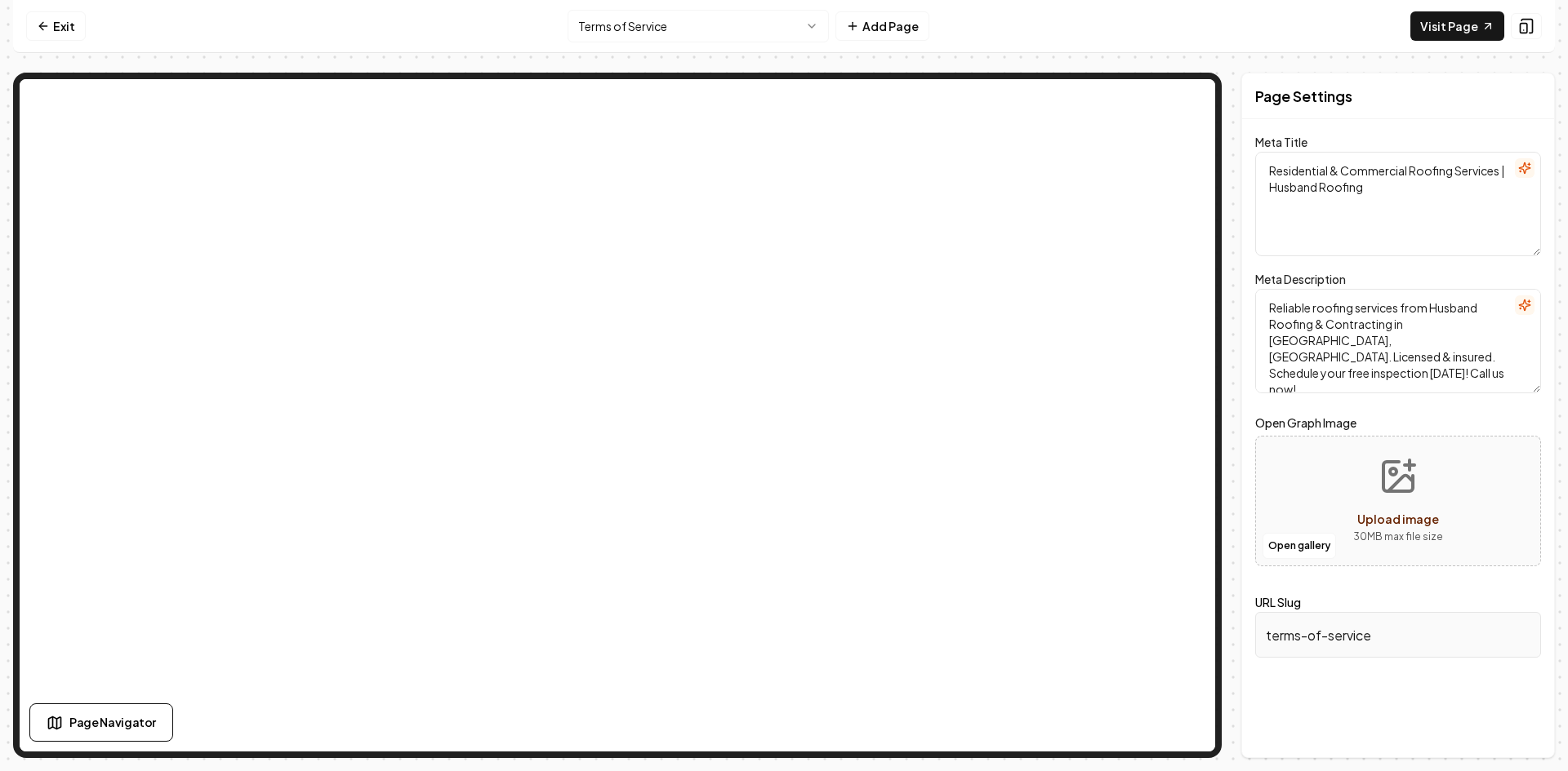
click at [170, 716] on div "Page Navigator" at bounding box center [265, 723] width 470 height 39
click at [154, 715] on button "Page Navigator" at bounding box center [102, 723] width 144 height 39
click at [120, 311] on span "Free Form Section" at bounding box center [112, 305] width 87 height 13
click at [124, 308] on span "Free Form Section" at bounding box center [112, 305] width 87 height 13
click at [479, 229] on icon at bounding box center [479, 225] width 13 height 13
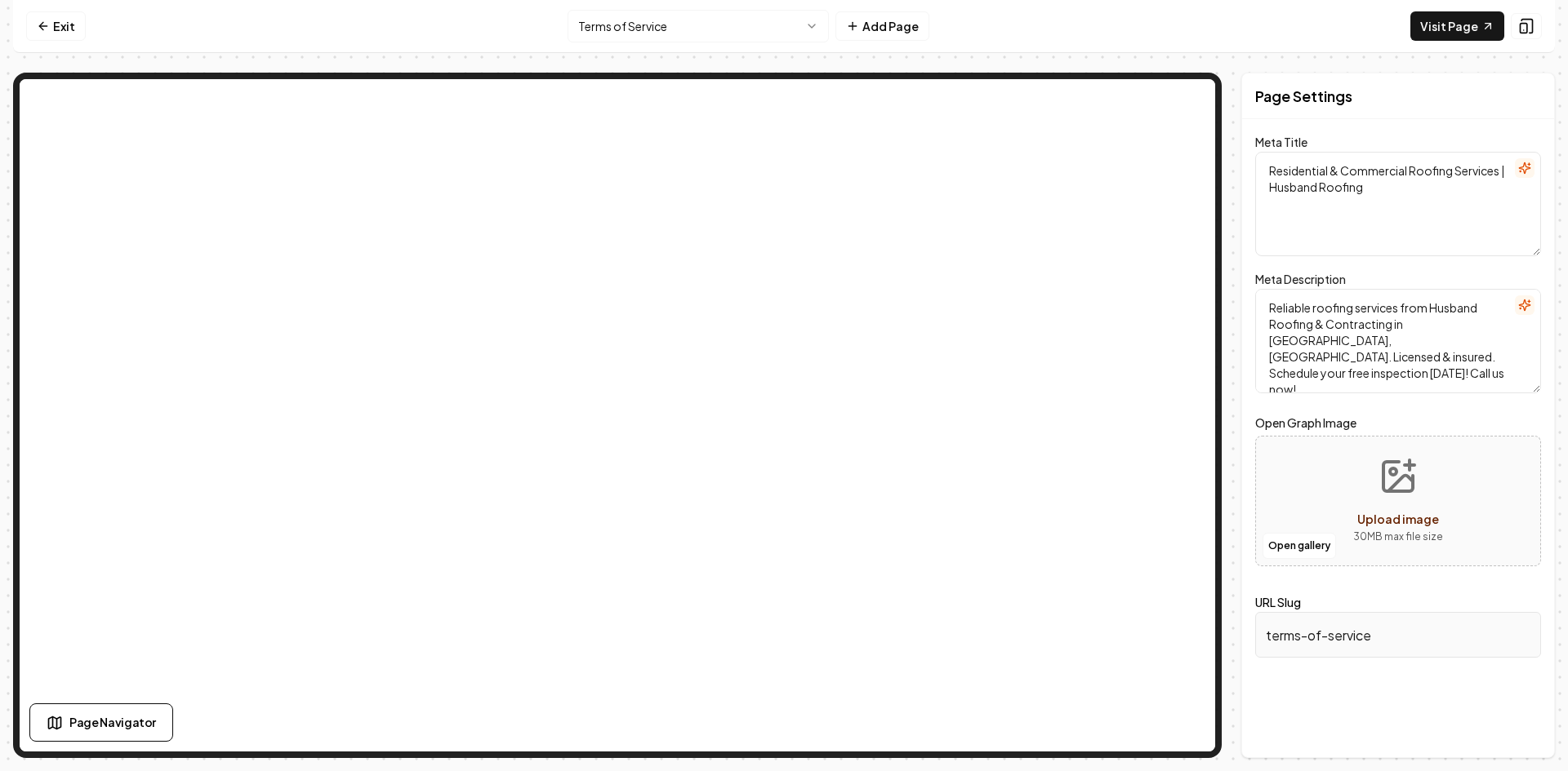
click at [871, 30] on button "Add Page" at bounding box center [882, 26] width 94 height 30
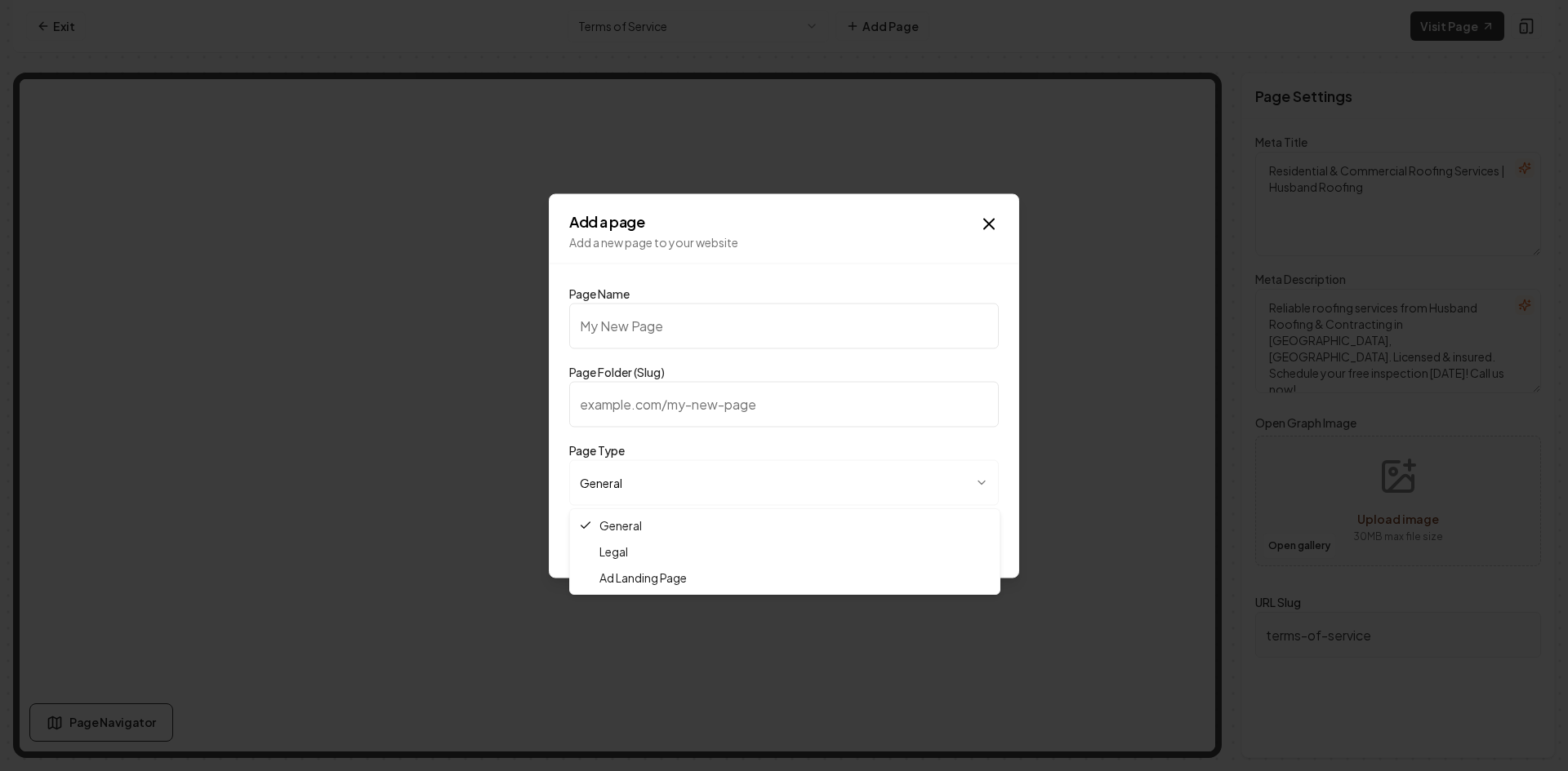
click at [924, 493] on body "**********" at bounding box center [784, 385] width 1568 height 771
select select "*****"
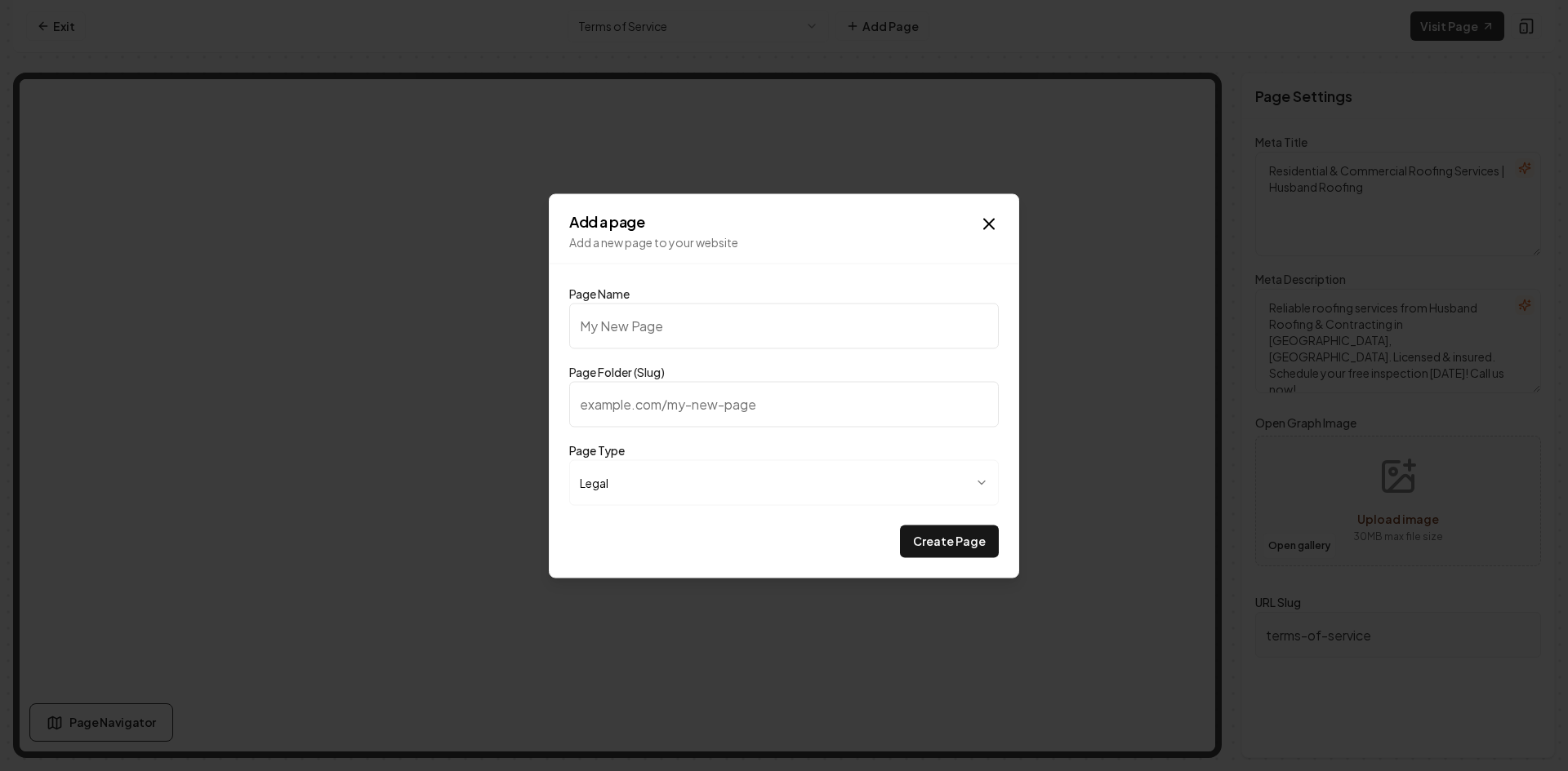
click at [994, 208] on div "**********" at bounding box center [784, 386] width 470 height 384
click at [985, 227] on icon "button" at bounding box center [988, 223] width 10 height 10
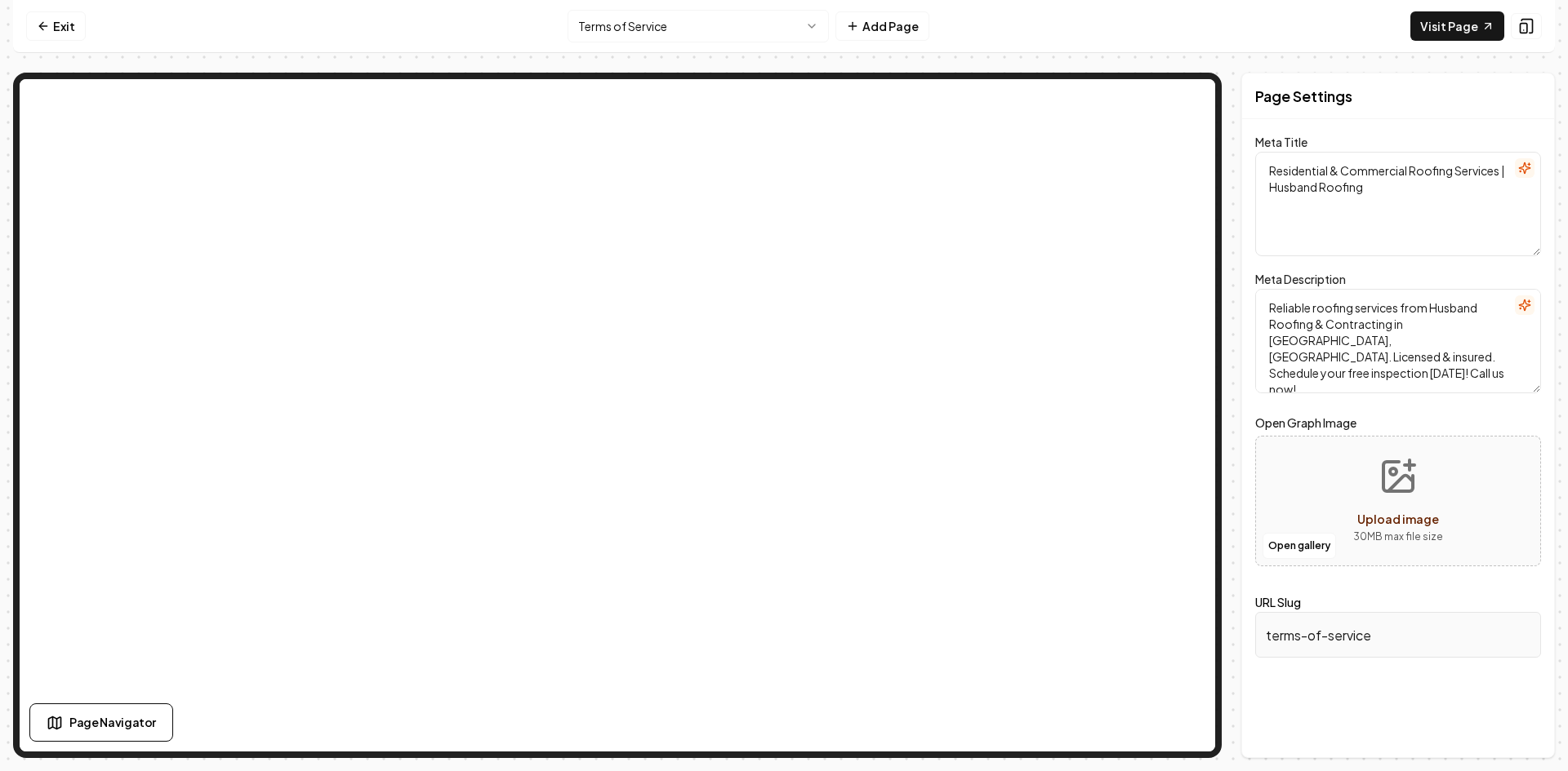
click at [81, 26] on link "Exit" at bounding box center [56, 26] width 60 height 30
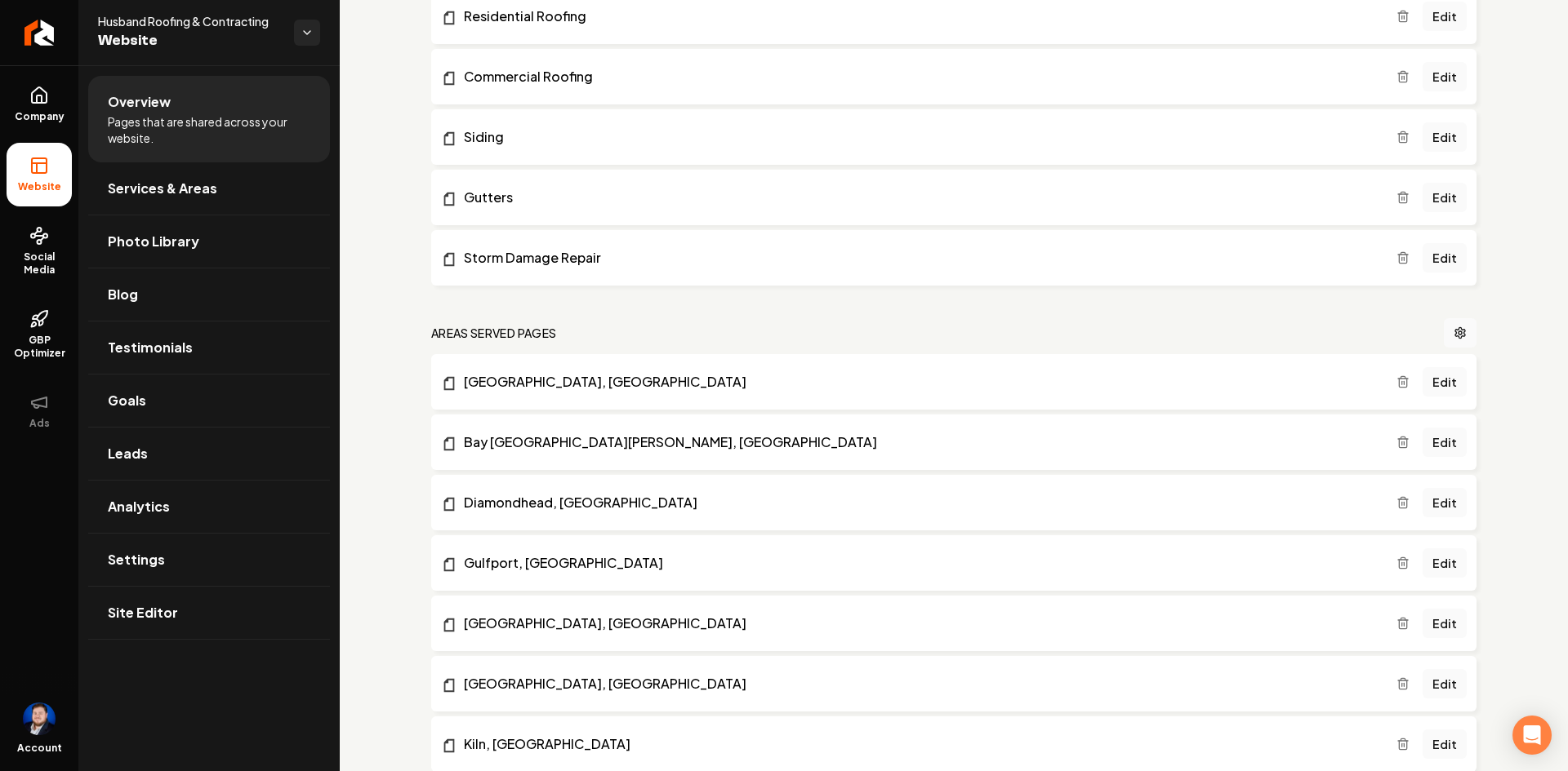
scroll to position [1239, 0]
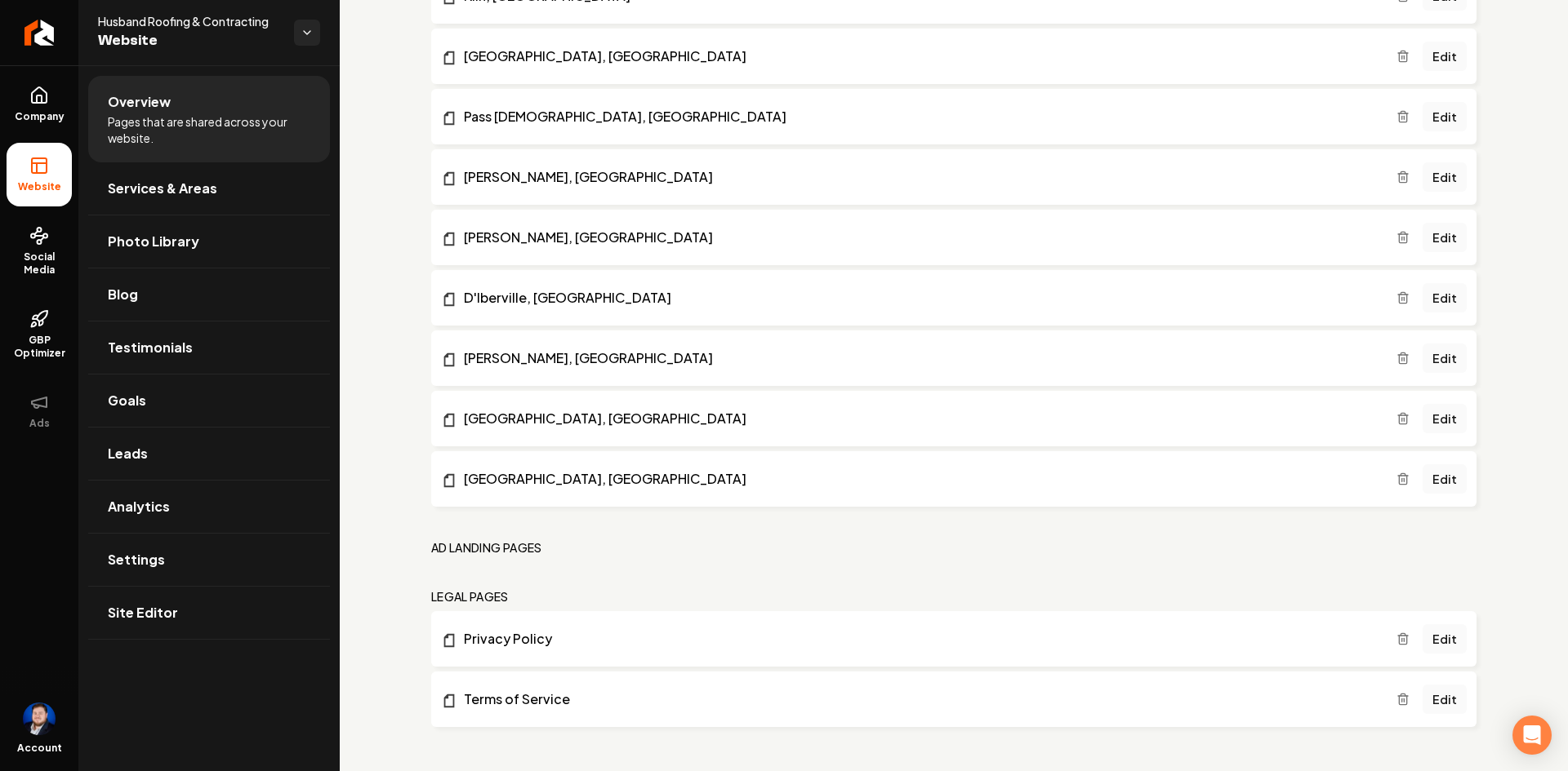
click at [1396, 696] on icon "Main content area" at bounding box center [1402, 699] width 13 height 13
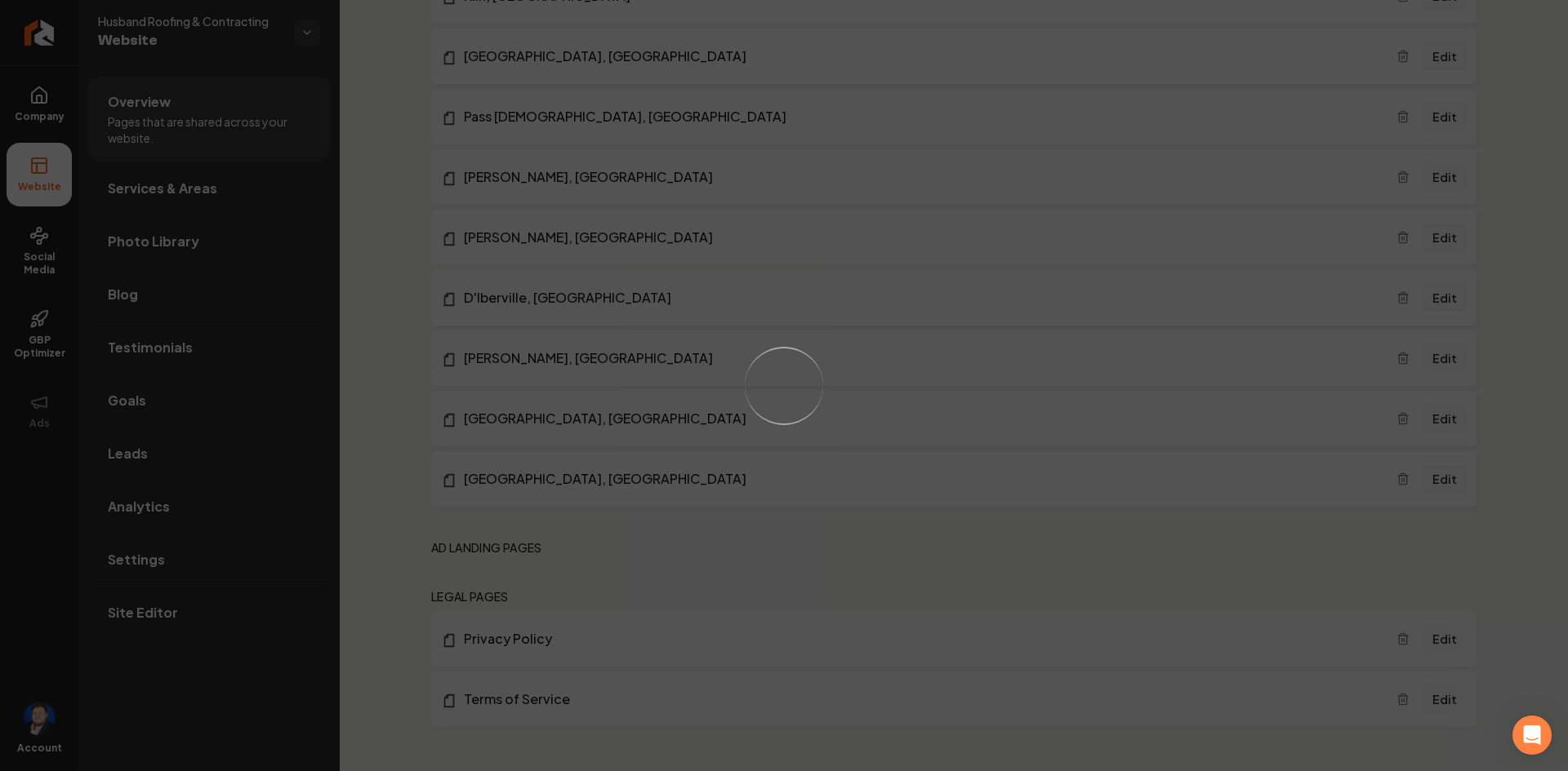
scroll to position [1197, 0]
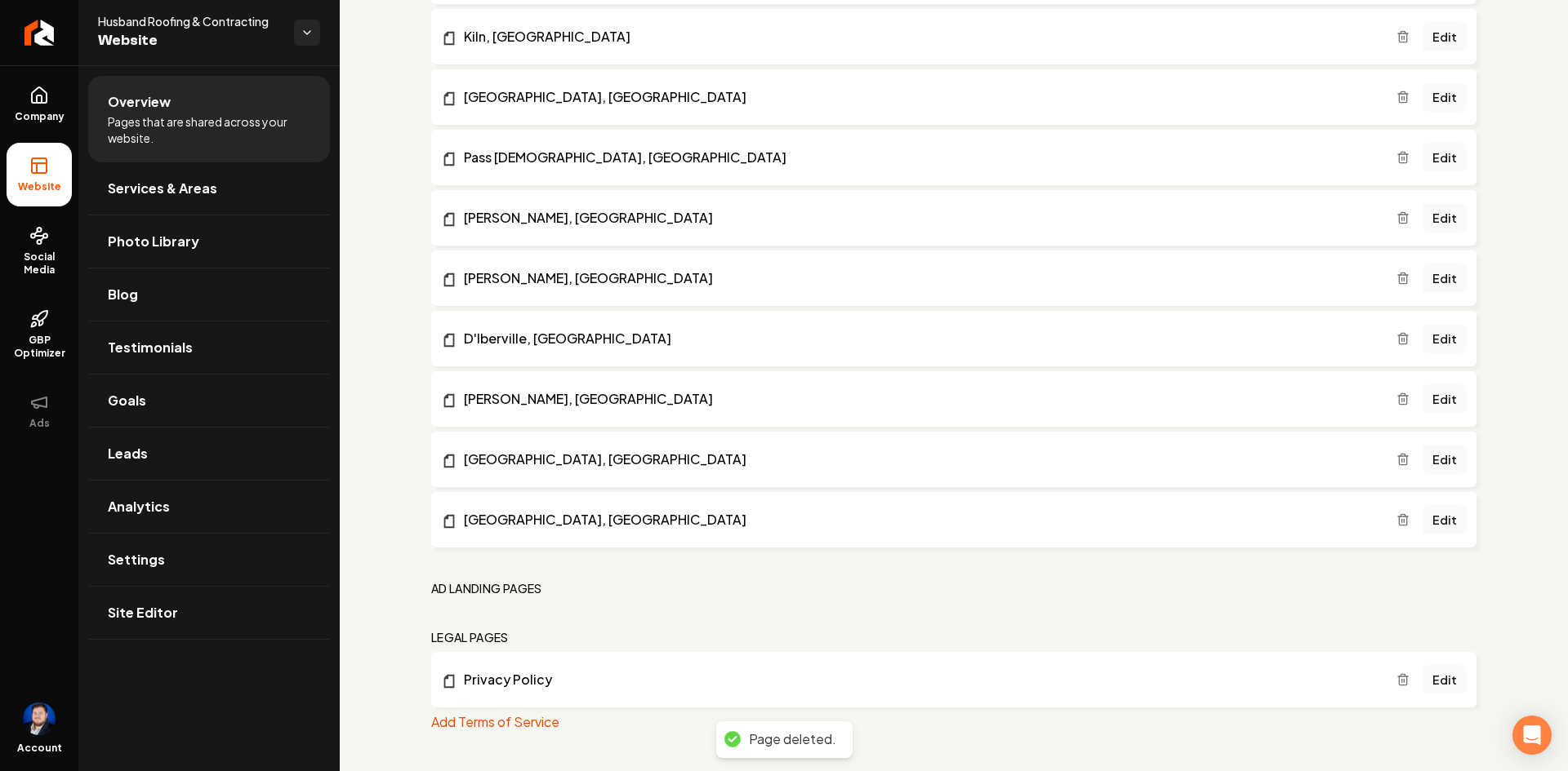
click at [1160, 687] on link "Privacy Policy" at bounding box center [919, 680] width 956 height 19
click at [161, 613] on span "Site Editor" at bounding box center [143, 613] width 70 height 19
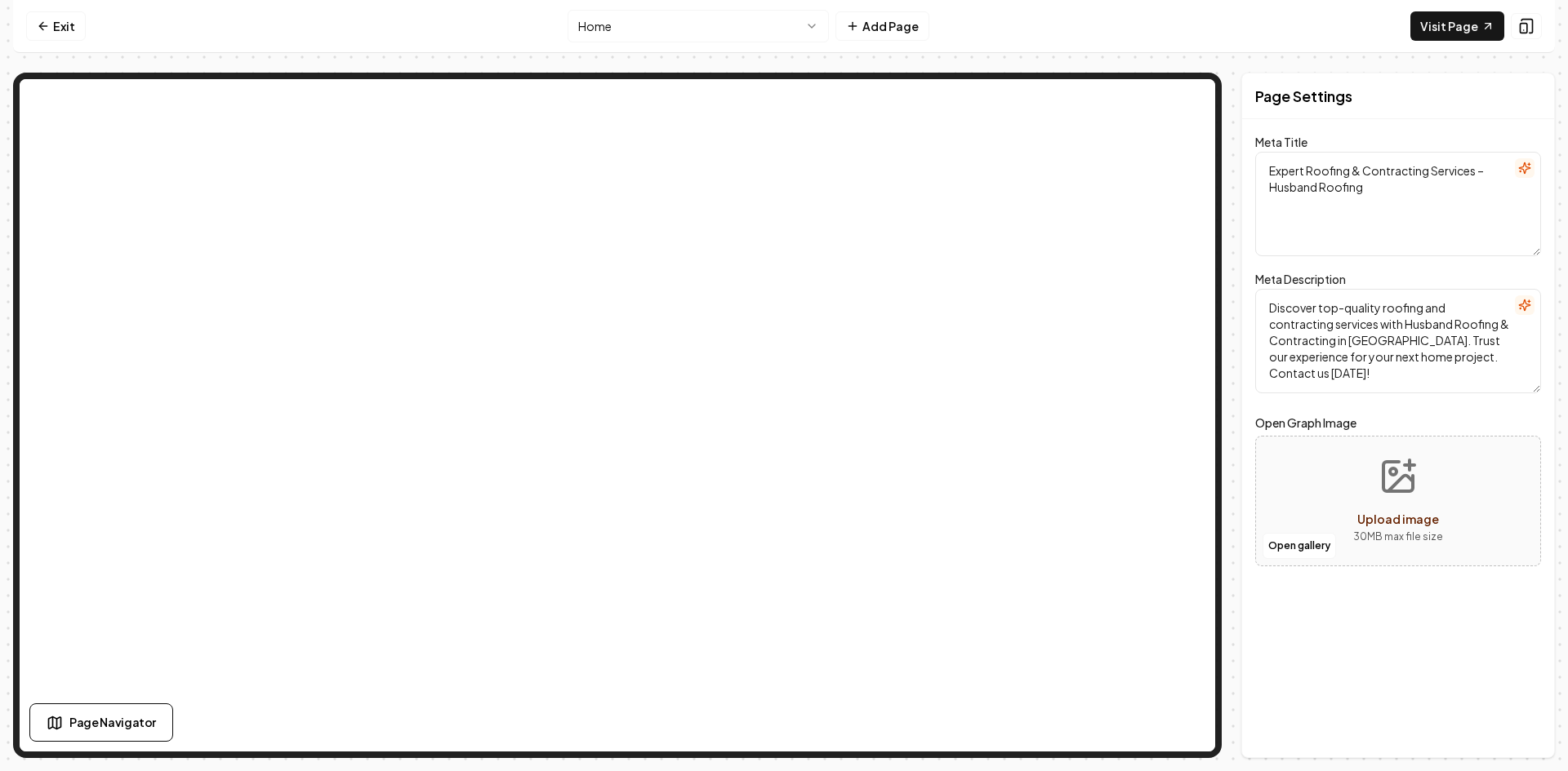
click at [876, 30] on button "Add Page" at bounding box center [882, 26] width 94 height 30
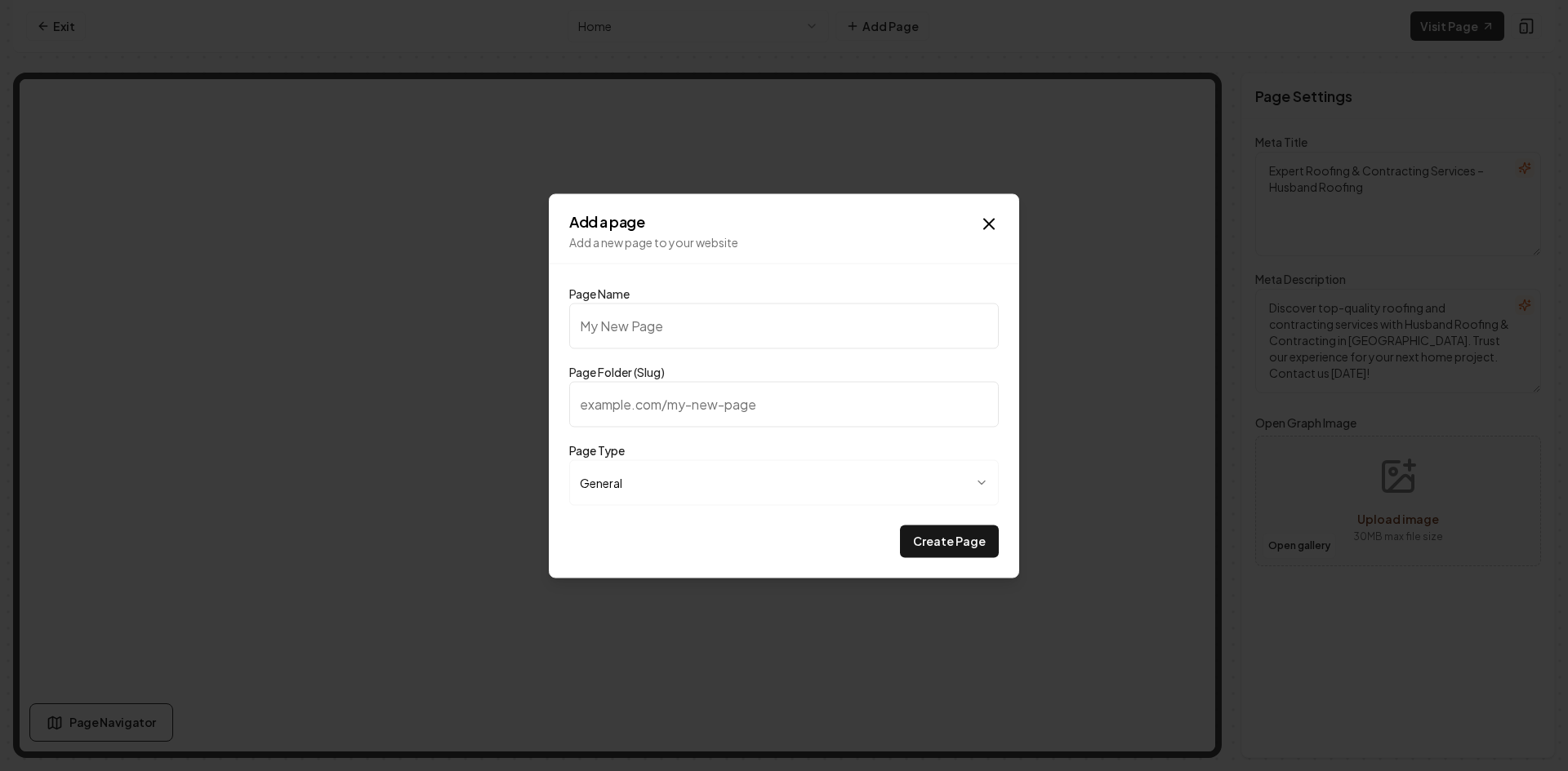
type input "T"
type input "t"
type input "Te"
type input "te"
type input "Ter"
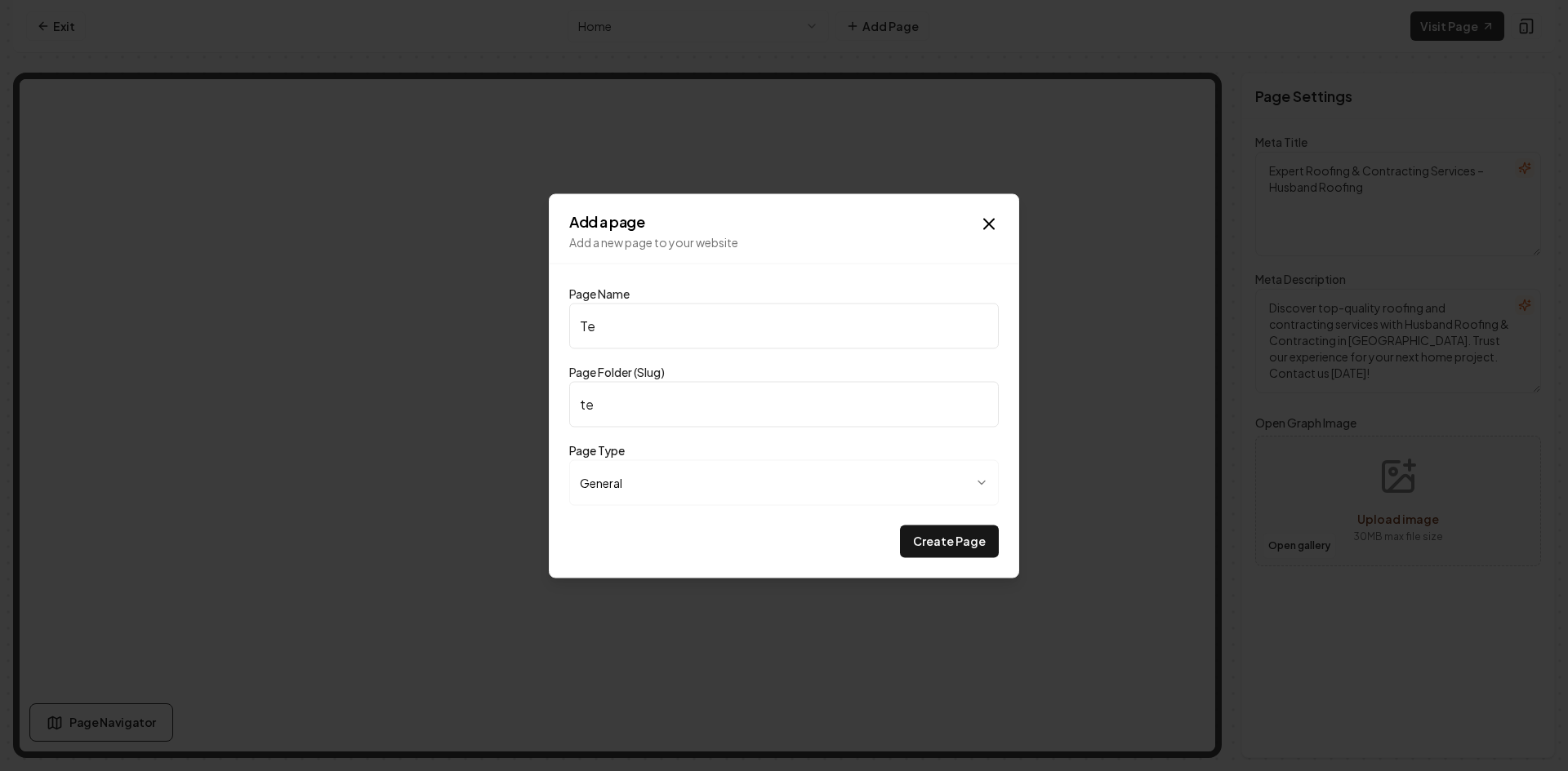
type input "ter"
type input "Term"
type input "term"
type input "Terms"
type input "terms"
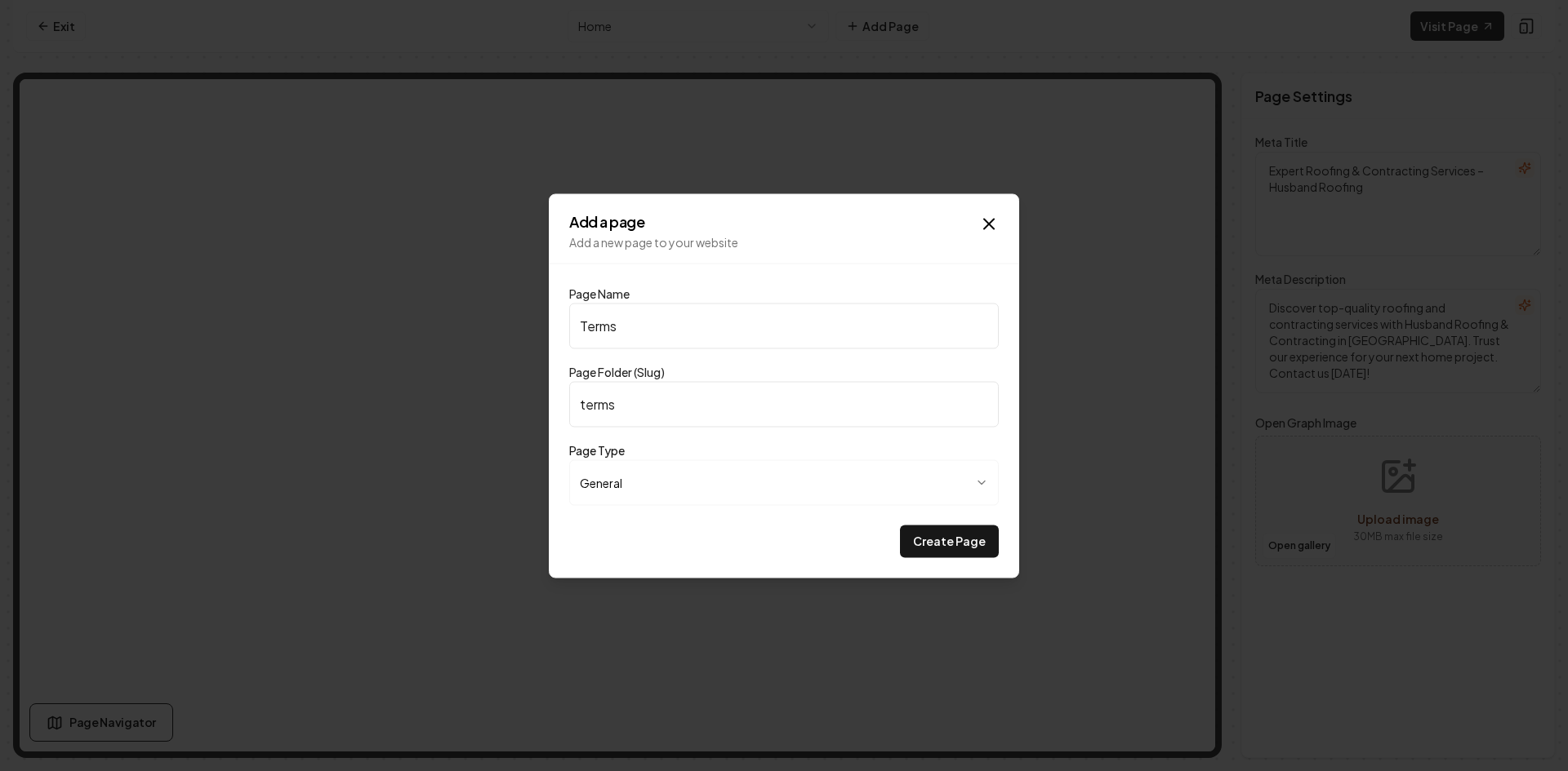
type input "Terms o"
type input "terms-o"
type input "Terms of"
type input "terms-of"
type input "Terms of S"
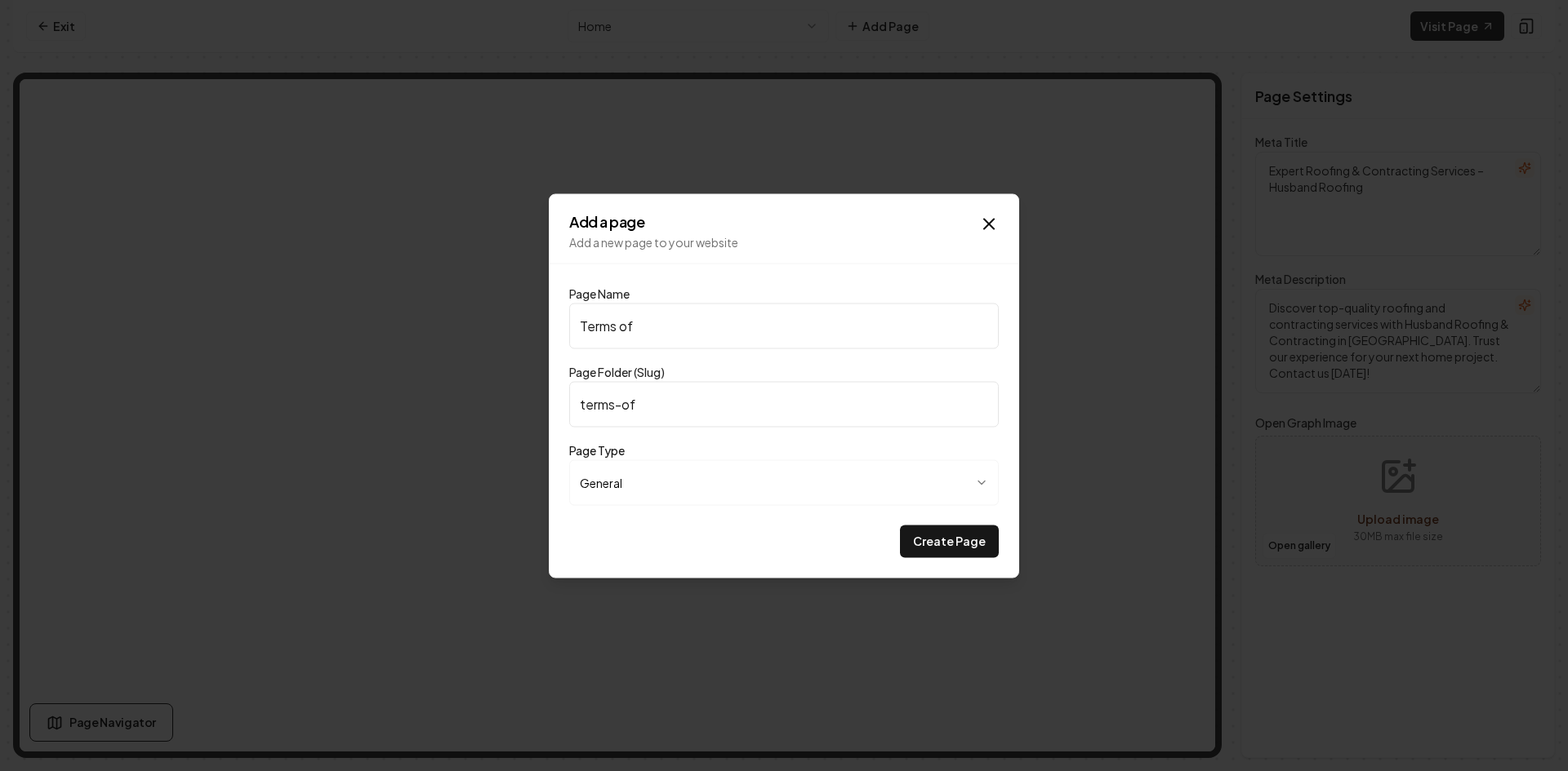
type input "terms-of-s"
type input "Terms of Se"
type input "terms-of-se"
type input "Terms of Ser"
type input "terms-of-ser"
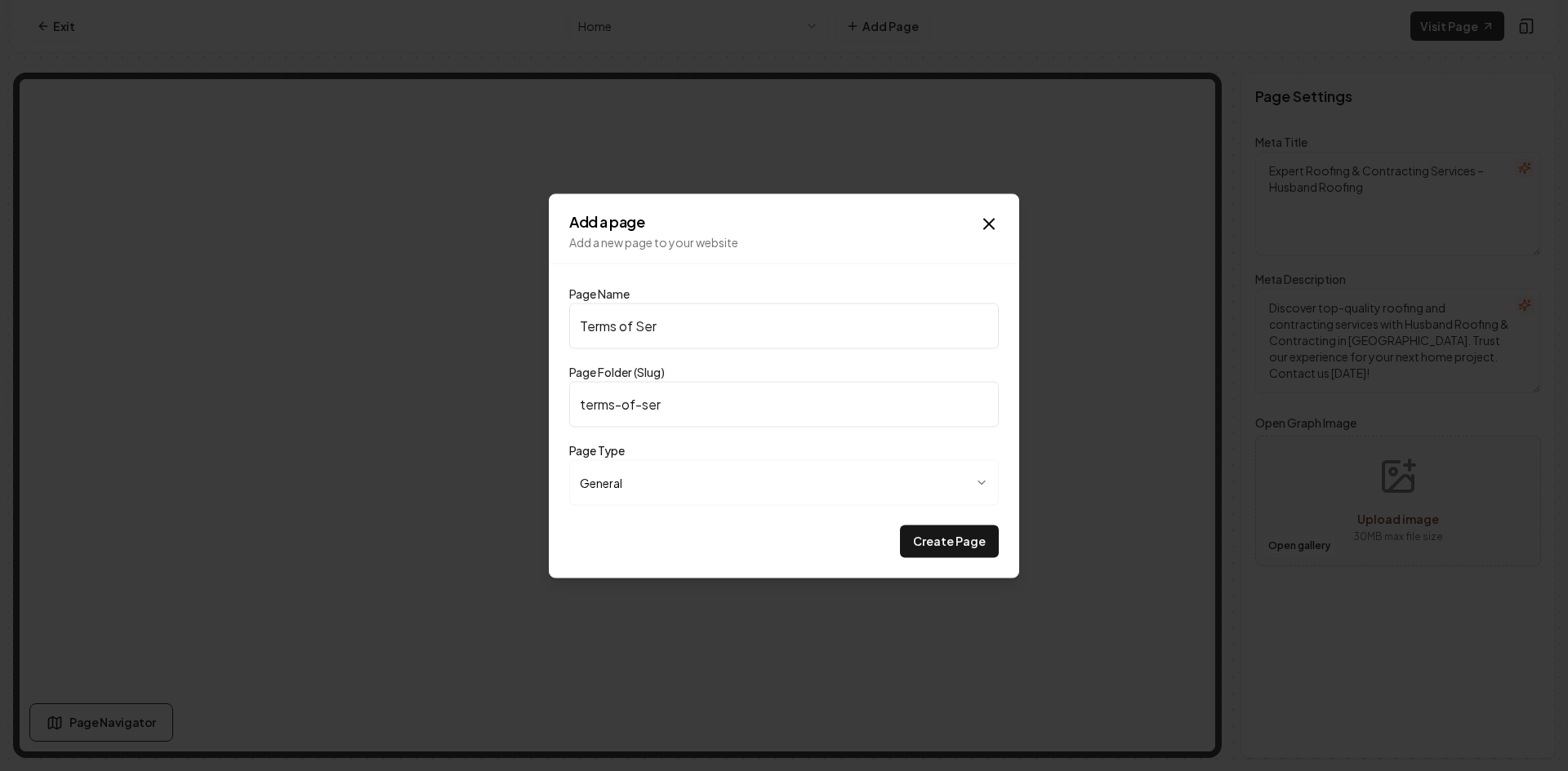
type input "Terms of Serv"
type input "terms-of-serv"
type input "Terms of Servi"
type input "terms-of-servi"
type input "Terms of Servic"
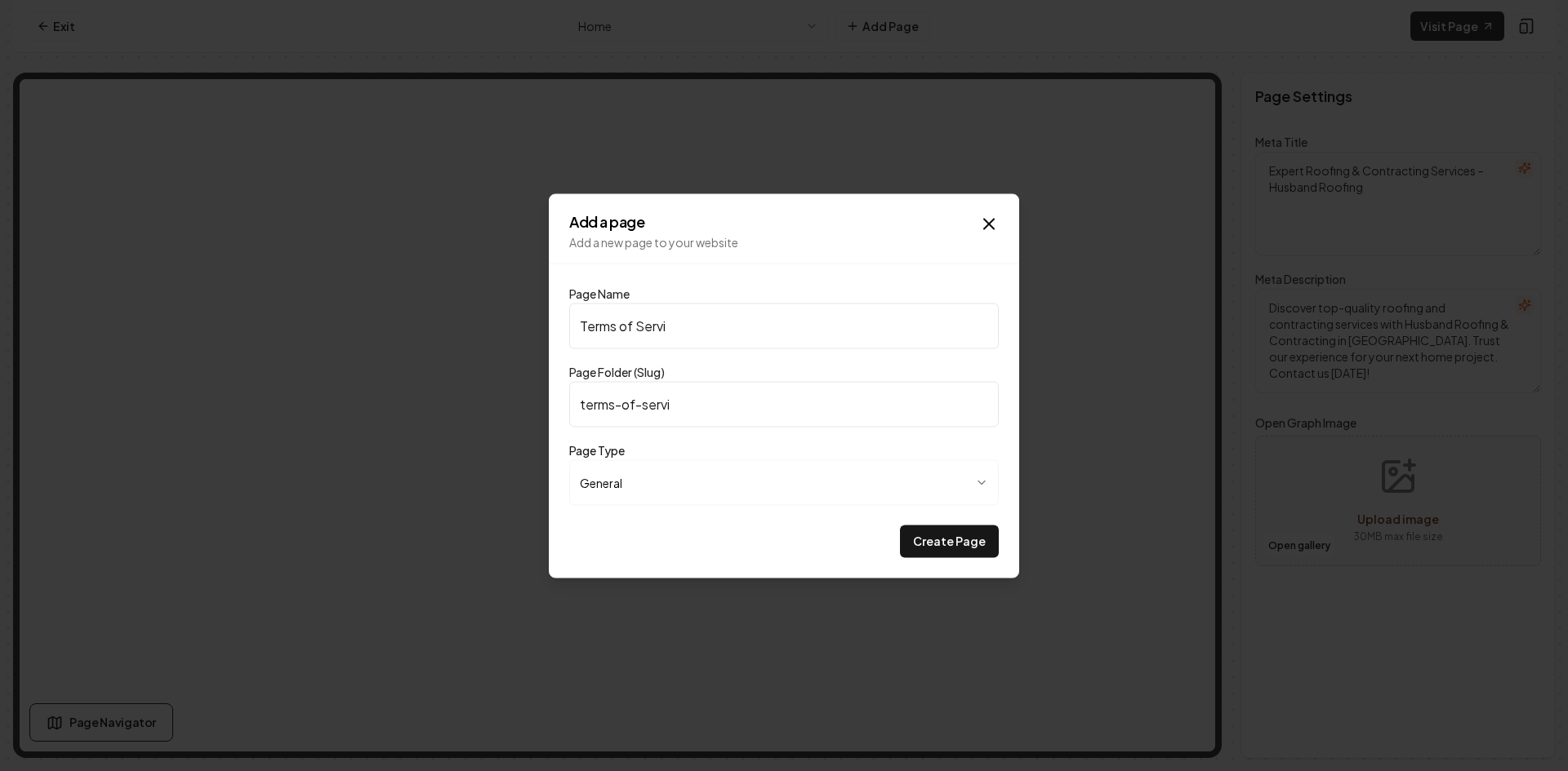
type input "terms-of-servic"
type input "Terms of Service"
type input "terms-of-service"
type input "Terms of Service"
click at [723, 447] on div "**********" at bounding box center [784, 473] width 429 height 65
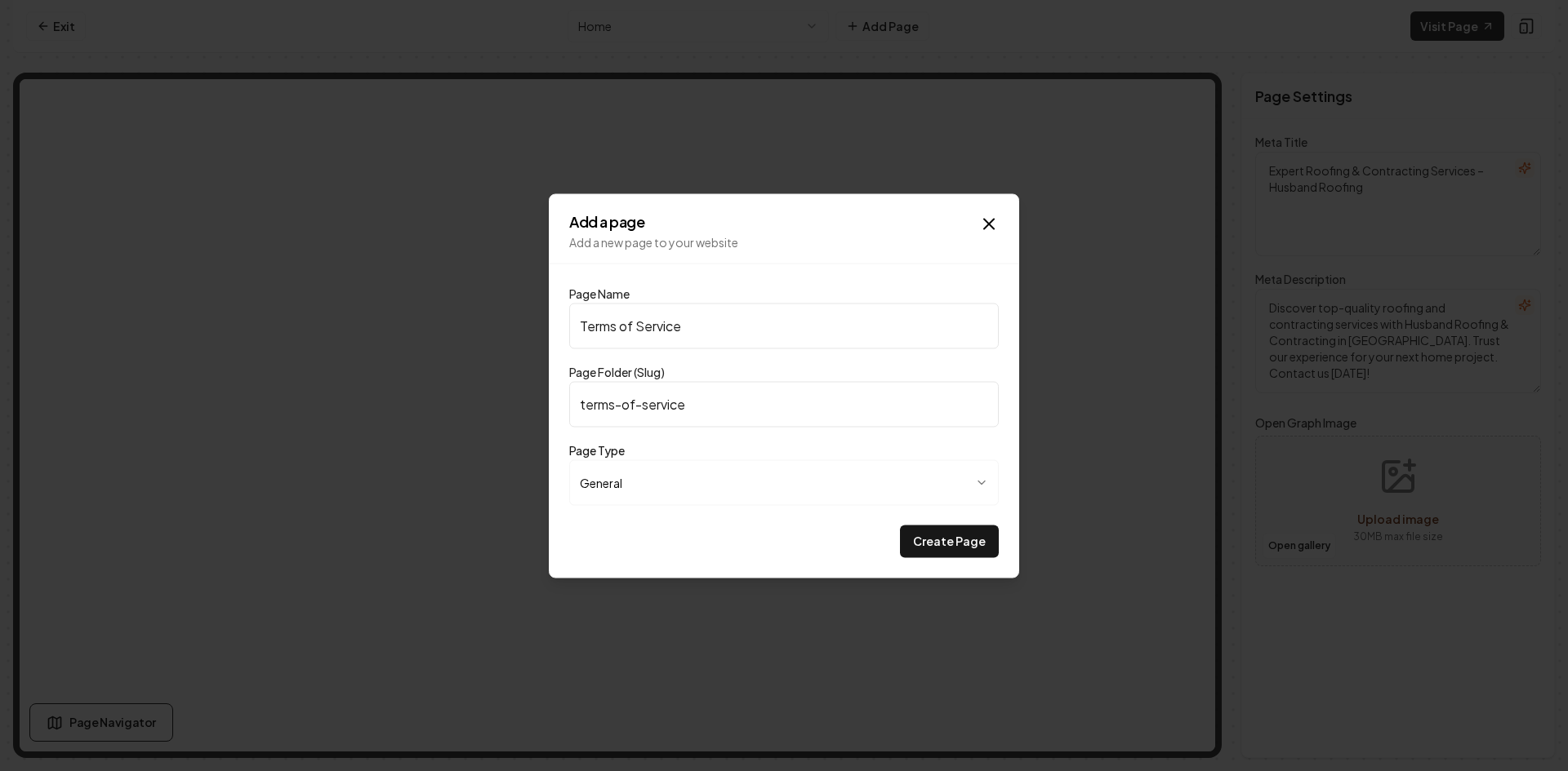
click at [723, 482] on body "**********" at bounding box center [784, 385] width 1568 height 771
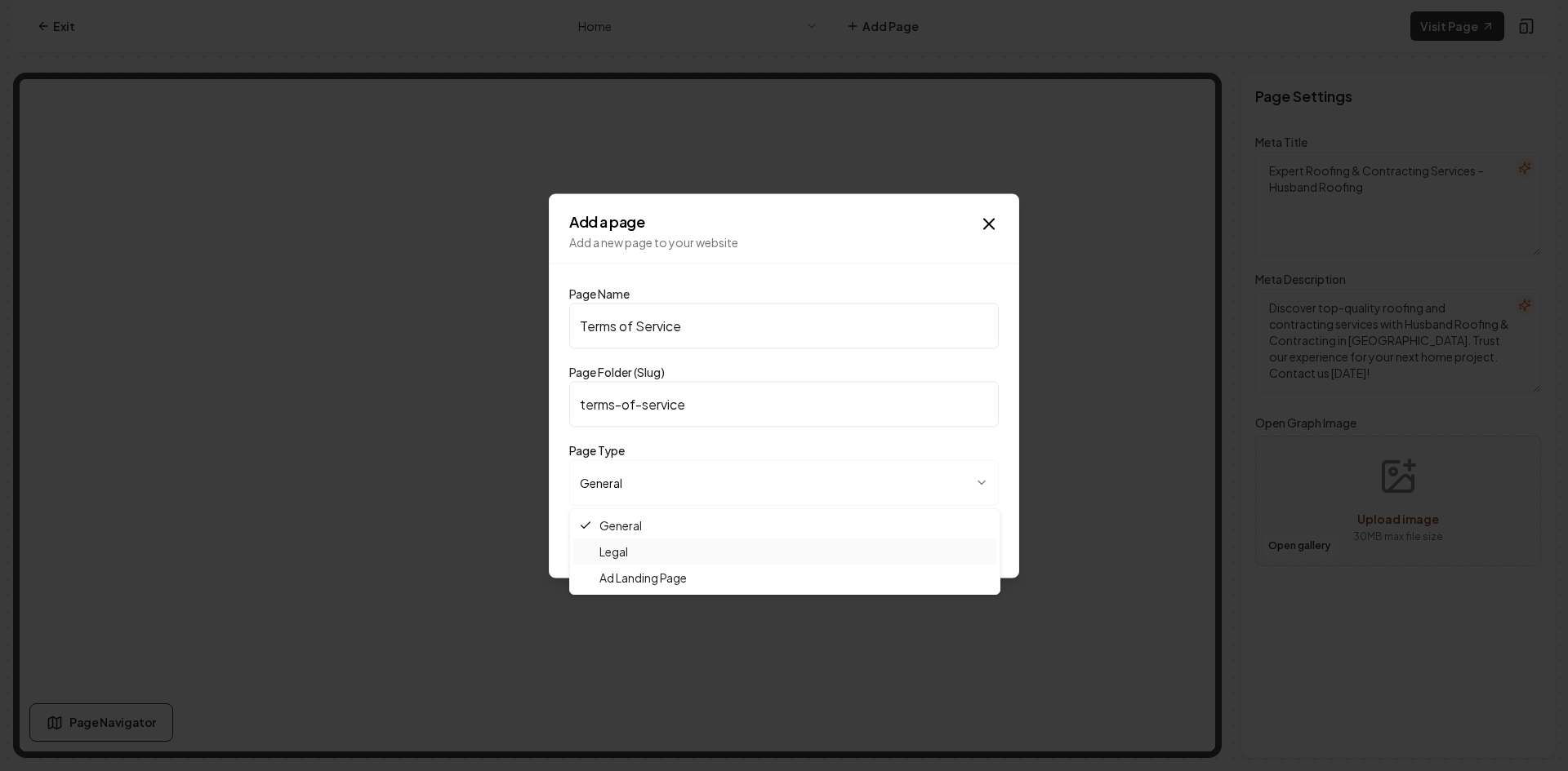
select select "*****"
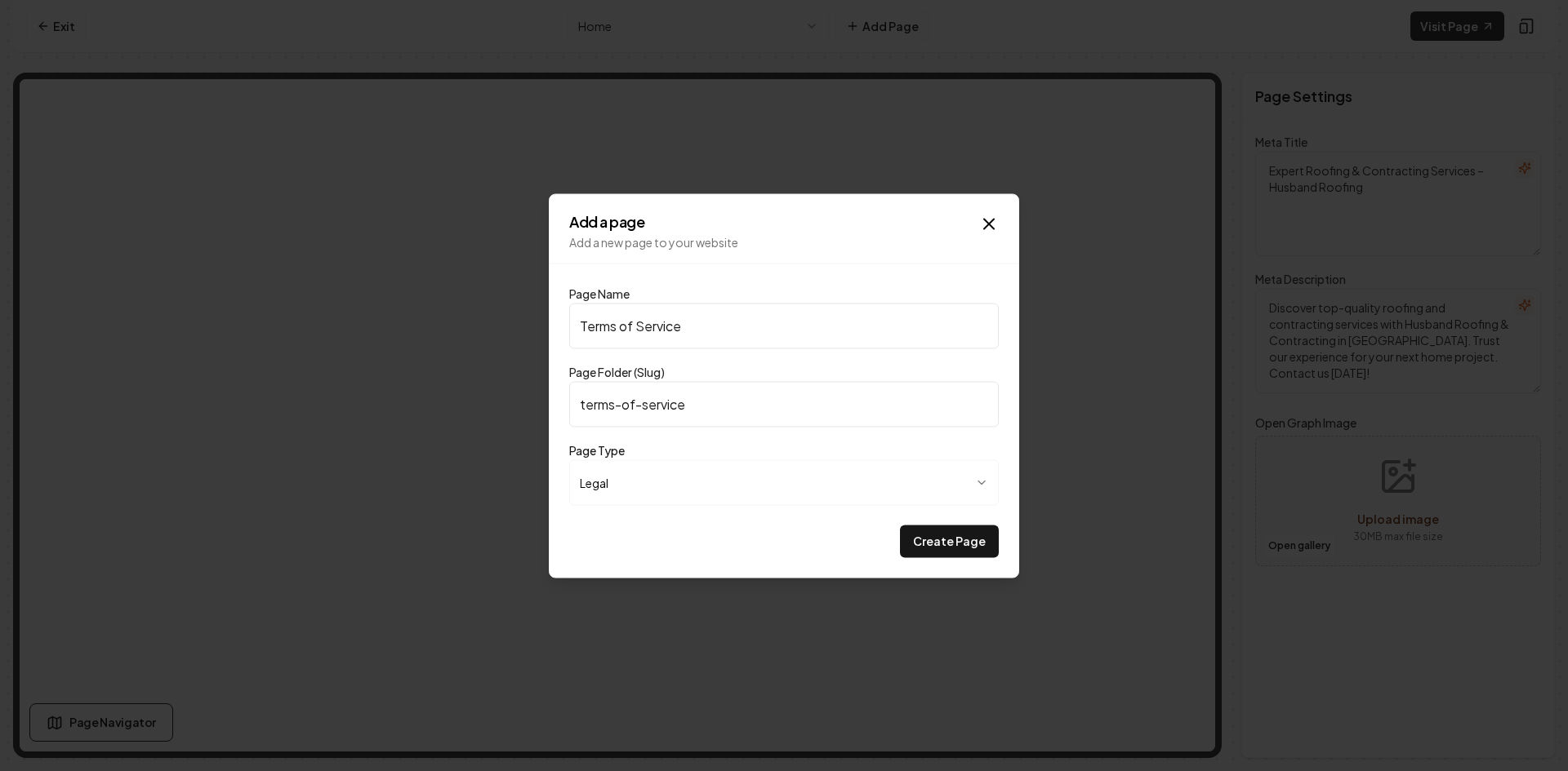
click at [739, 549] on div "Create Page" at bounding box center [784, 540] width 429 height 32
click at [956, 546] on button "Create Page" at bounding box center [949, 540] width 99 height 32
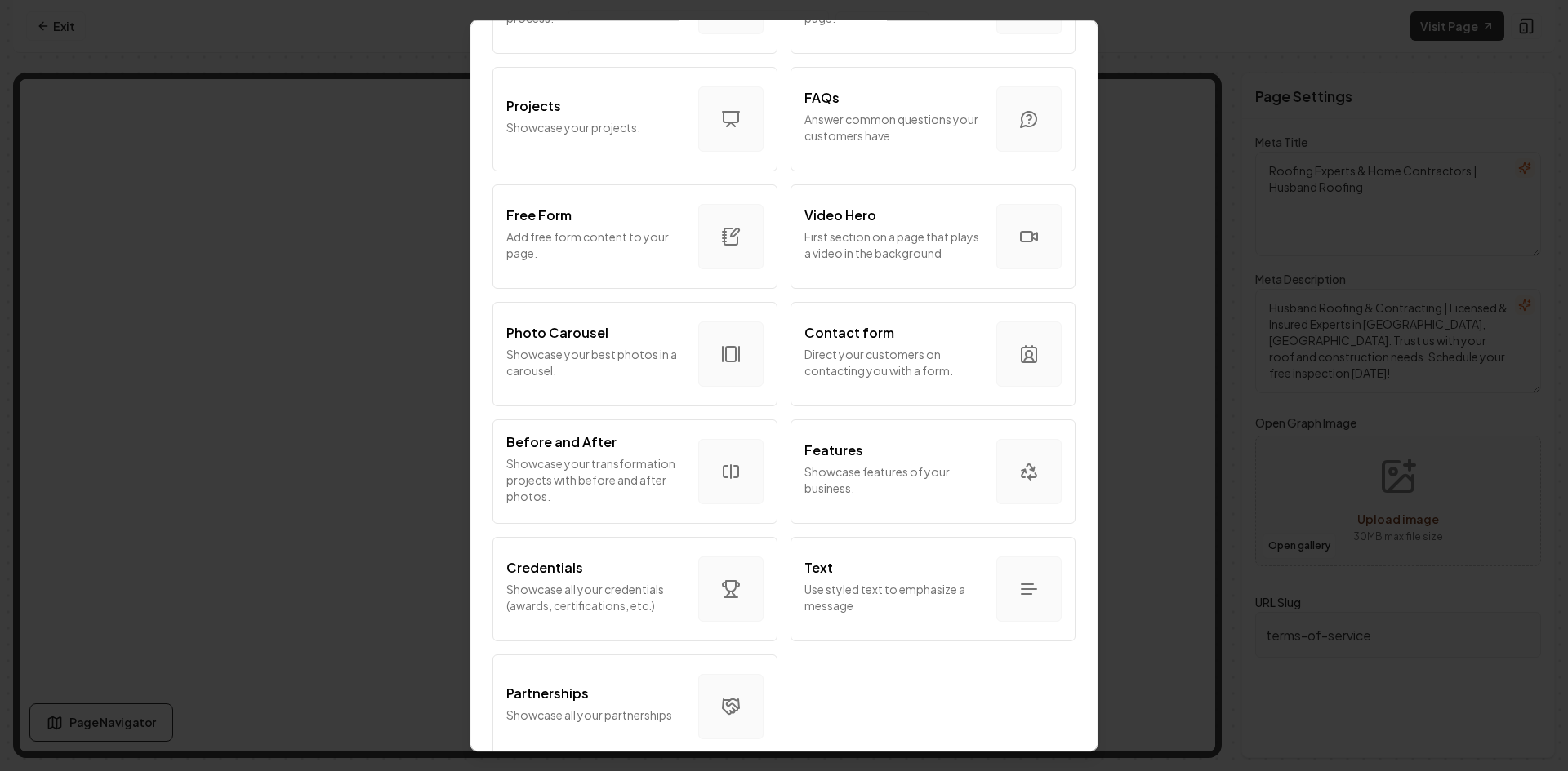
scroll to position [806, 0]
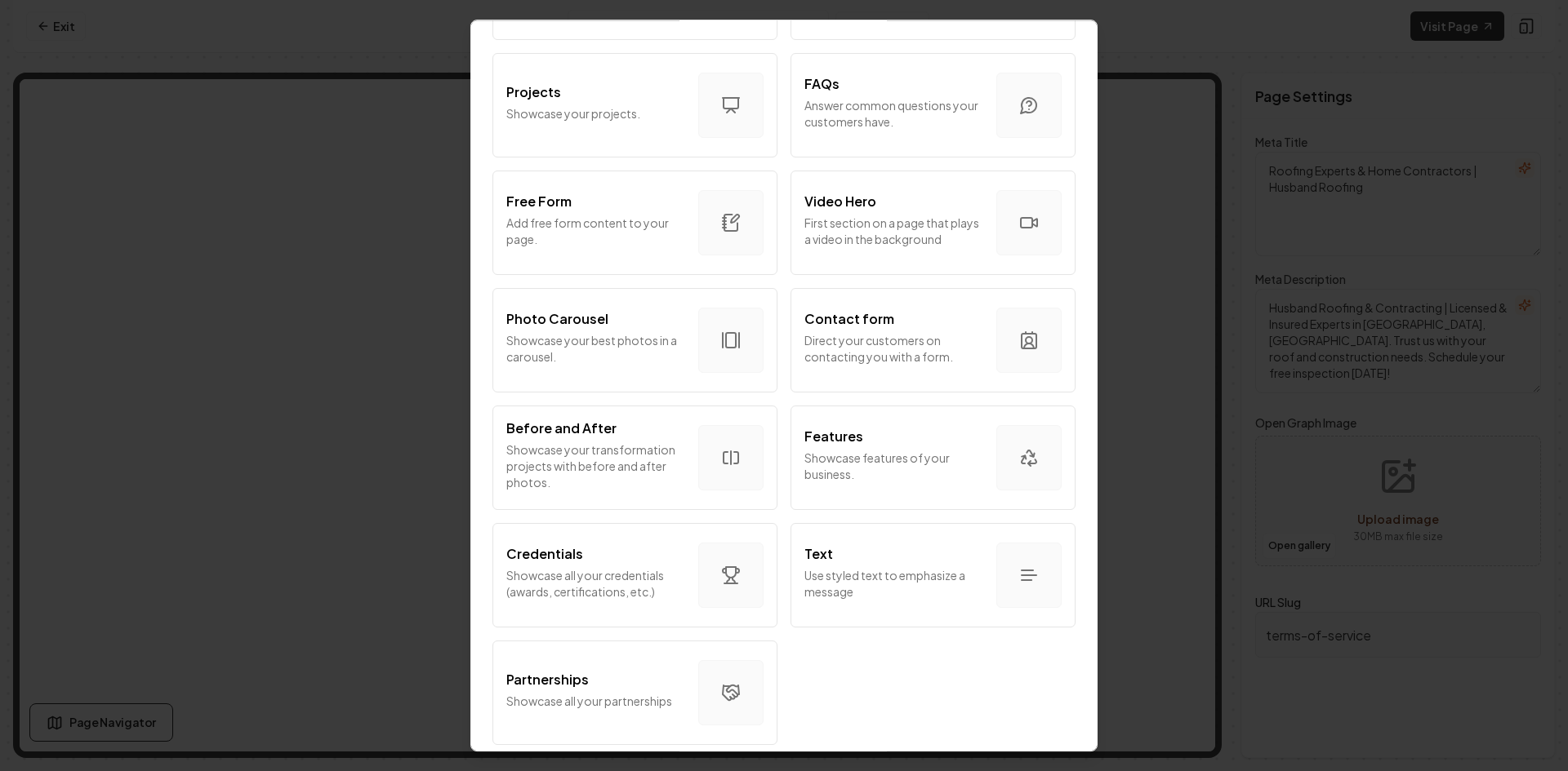
click at [945, 575] on p "Use styled text to emphasize a message" at bounding box center [894, 583] width 179 height 32
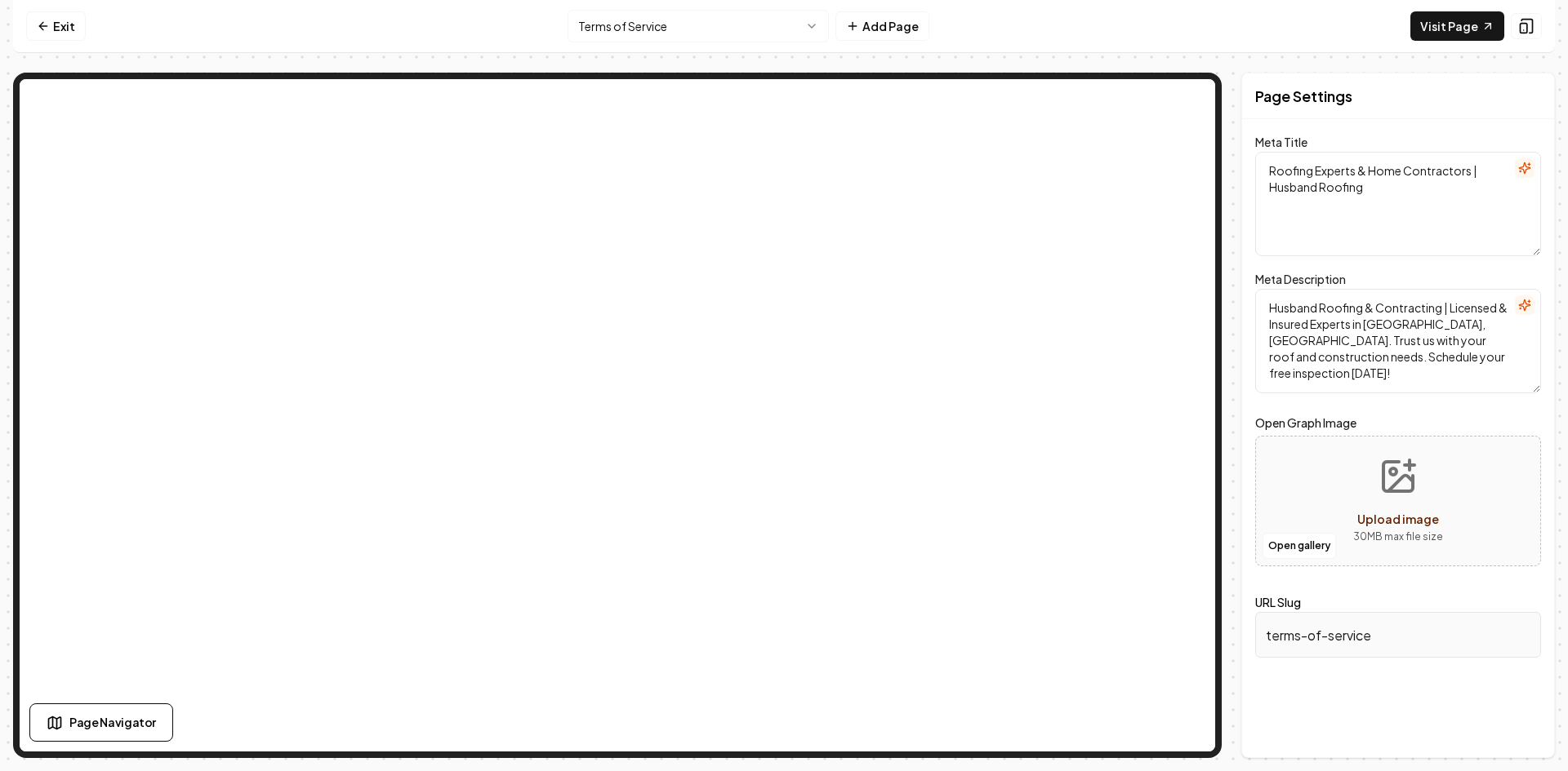
click at [64, 732] on button "Page Navigator" at bounding box center [102, 723] width 144 height 39
click at [113, 300] on span "Text Section" at bounding box center [99, 305] width 61 height 13
click at [109, 311] on span "Text Section" at bounding box center [99, 305] width 61 height 13
drag, startPoint x: 58, startPoint y: 311, endPoint x: 100, endPoint y: 435, distance: 130.9
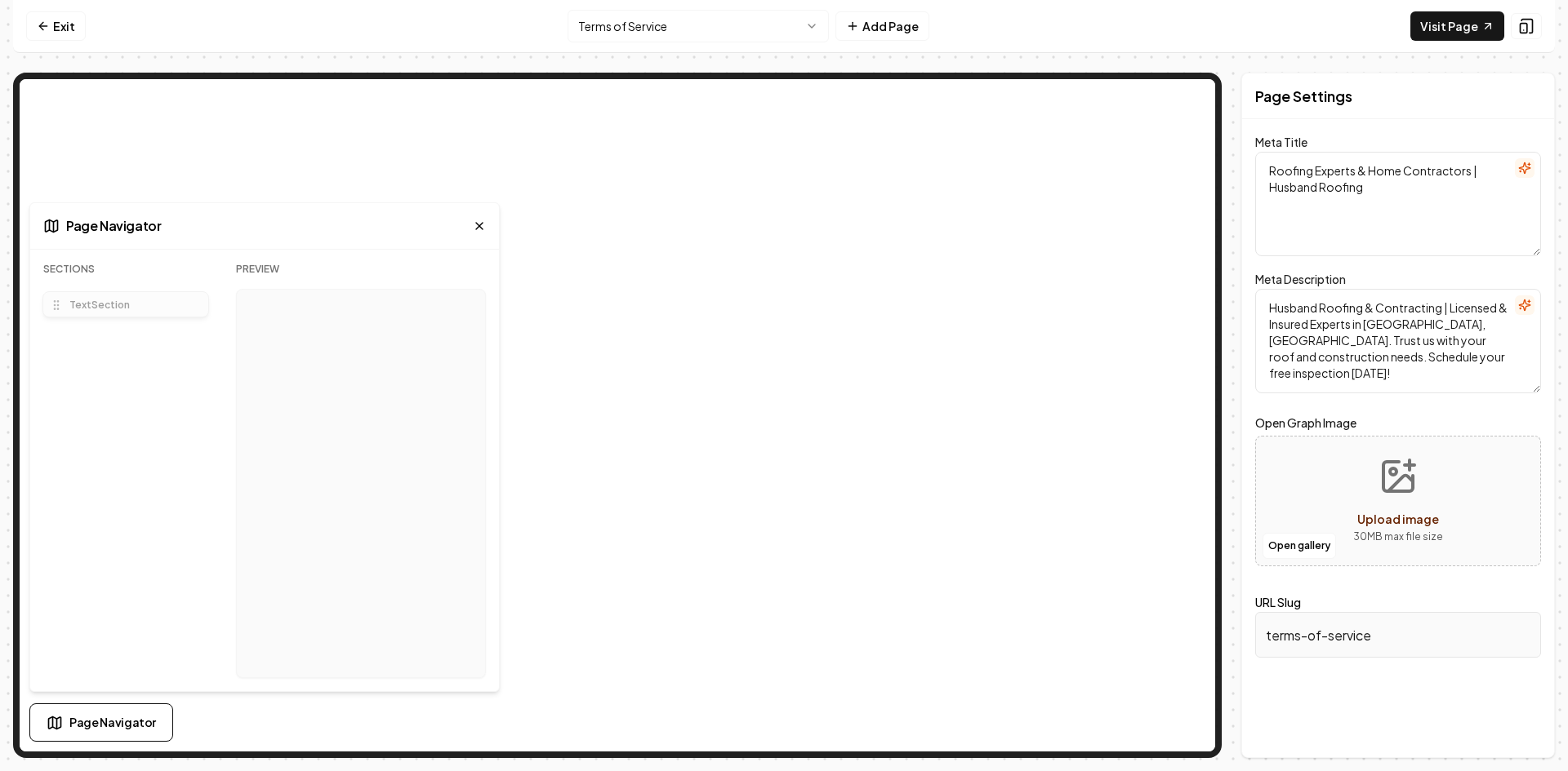
click at [100, 435] on div "Sections Text Section Text Section To pick up a draggable item, press the space…" at bounding box center [126, 477] width 167 height 429
click at [146, 386] on div "Sections Text Section To pick up a draggable item, press the space bar. While d…" at bounding box center [126, 477] width 167 height 429
click at [479, 225] on icon at bounding box center [479, 225] width 13 height 13
click at [1379, 375] on textarea "Husband Roofing & Contracting | Licensed & Insured Experts in [GEOGRAPHIC_DATA]…" at bounding box center [1398, 340] width 286 height 104
click at [1365, 208] on textarea "Roofing Experts & Home Contractors | Husband Roofing" at bounding box center [1398, 203] width 286 height 104
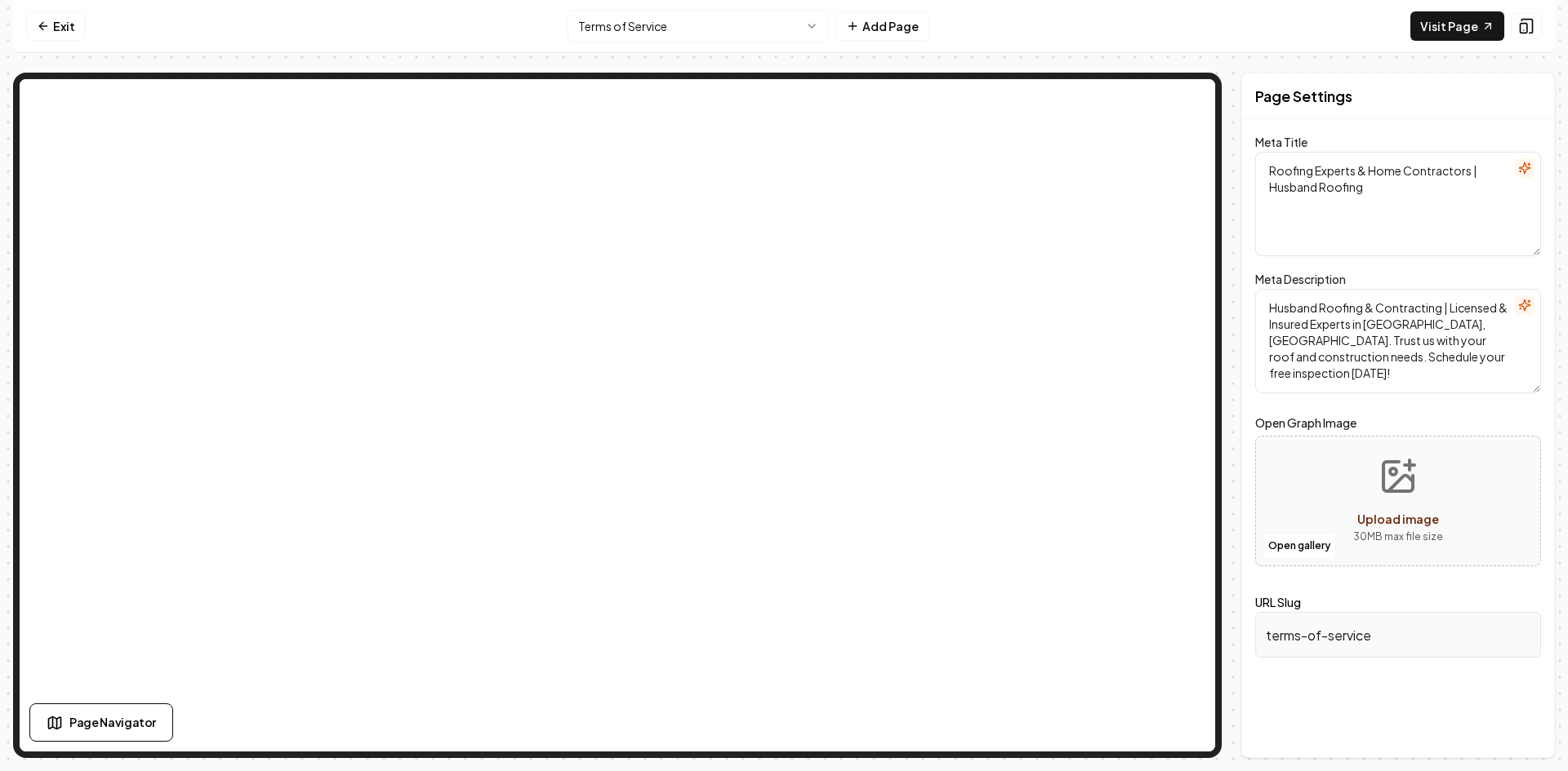
click at [1479, 25] on link "Visit Page" at bounding box center [1457, 26] width 94 height 30
click at [61, 25] on link "Exit" at bounding box center [56, 26] width 60 height 30
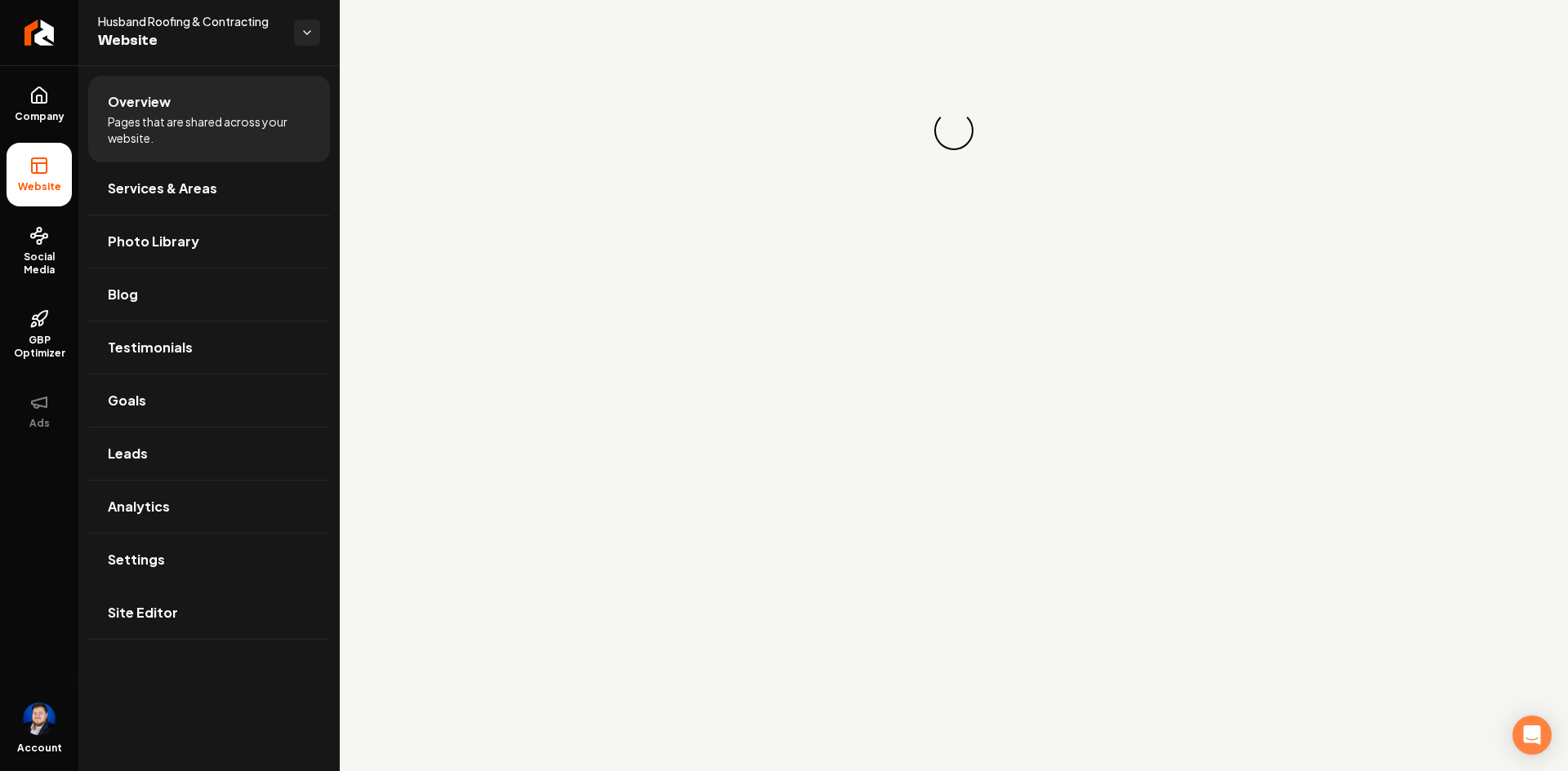
click at [189, 614] on link "Site Editor" at bounding box center [209, 613] width 241 height 53
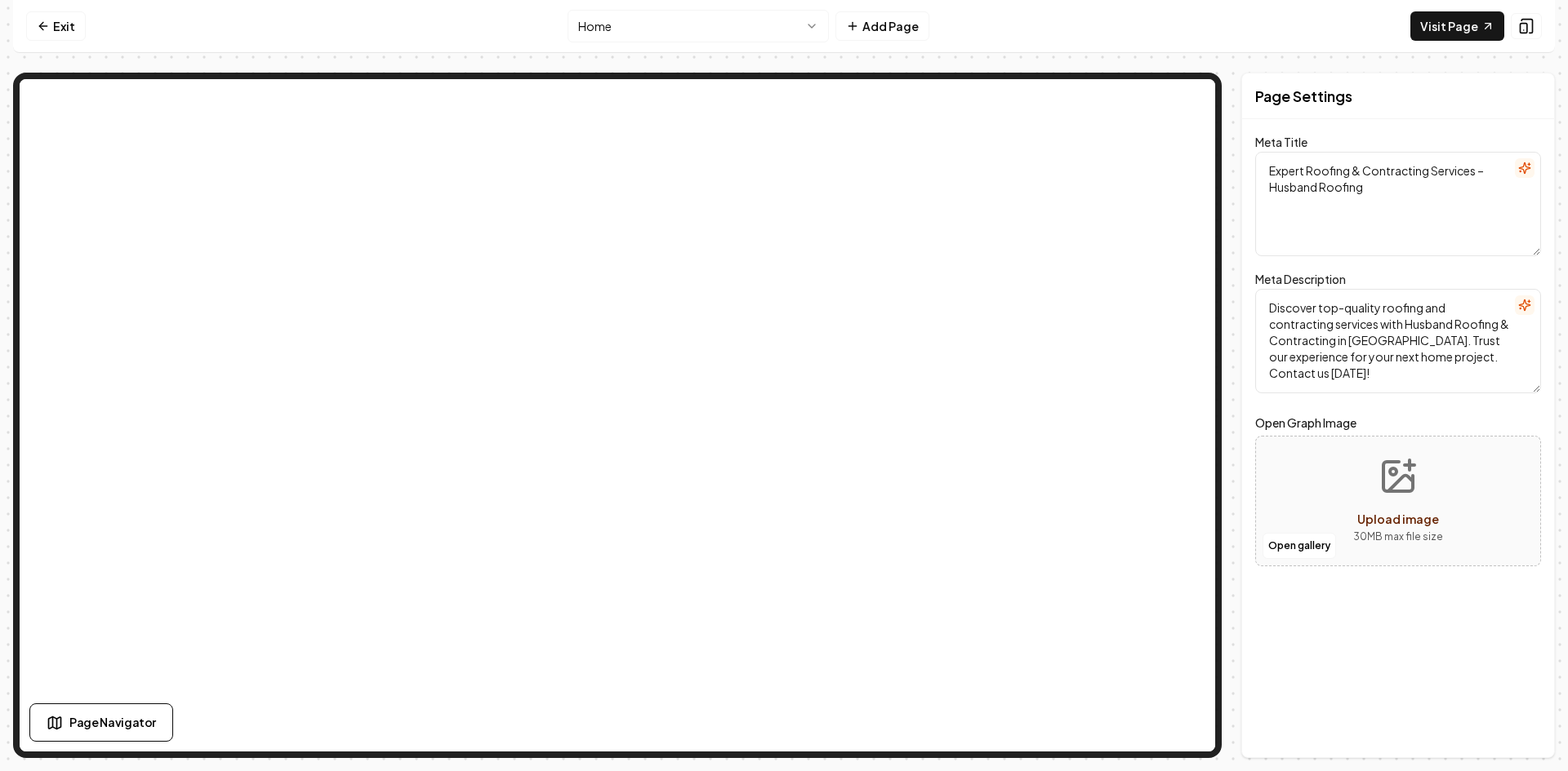
click at [611, 25] on html "Computer Required This feature is only available on a computer. Please switch t…" at bounding box center [784, 385] width 1568 height 771
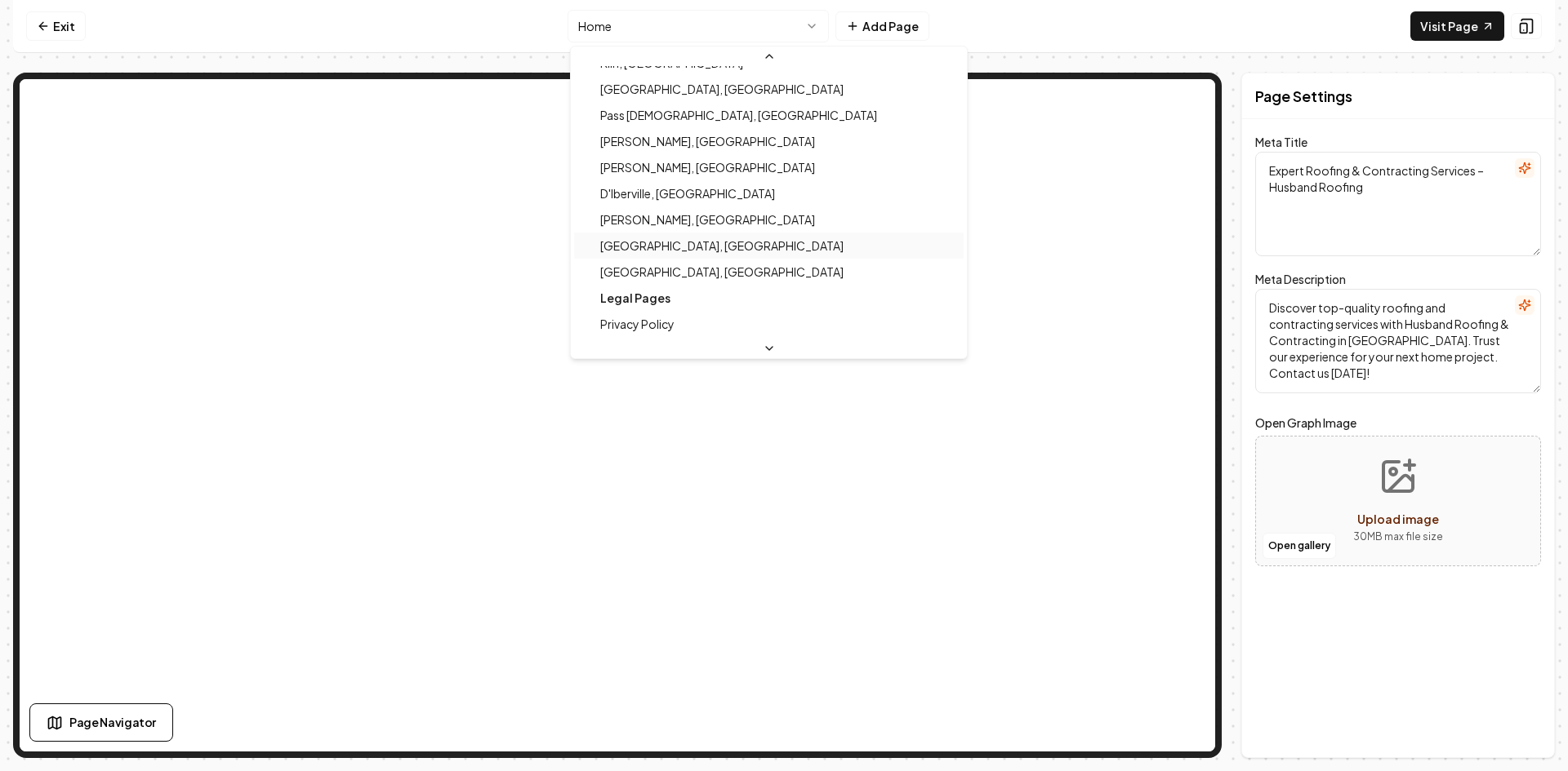
scroll to position [498, 0]
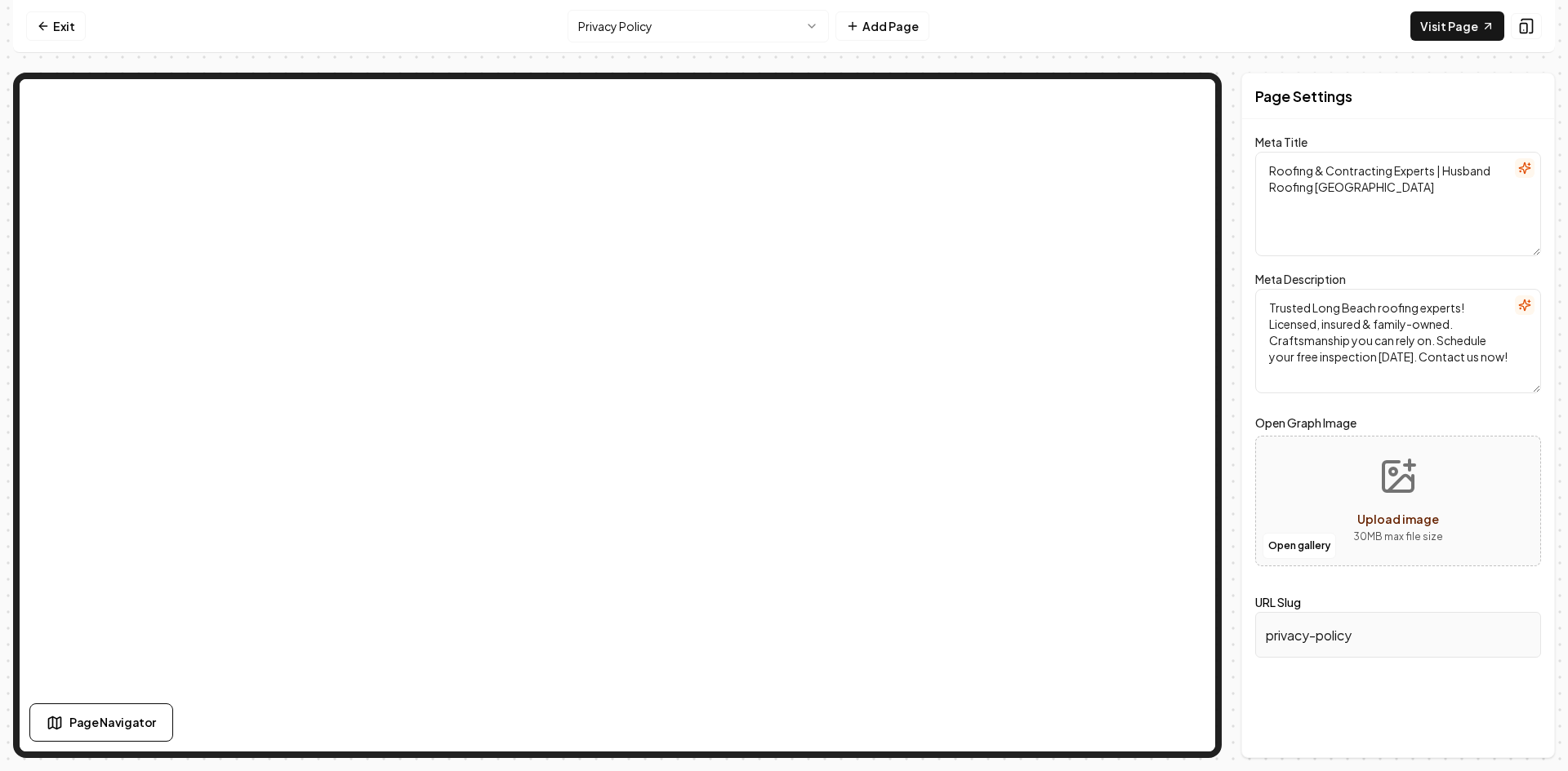
click at [132, 709] on button "Page Navigator" at bounding box center [102, 723] width 144 height 39
click at [806, 24] on html "Computer Required This feature is only available on a computer. Please switch t…" at bounding box center [784, 385] width 1568 height 771
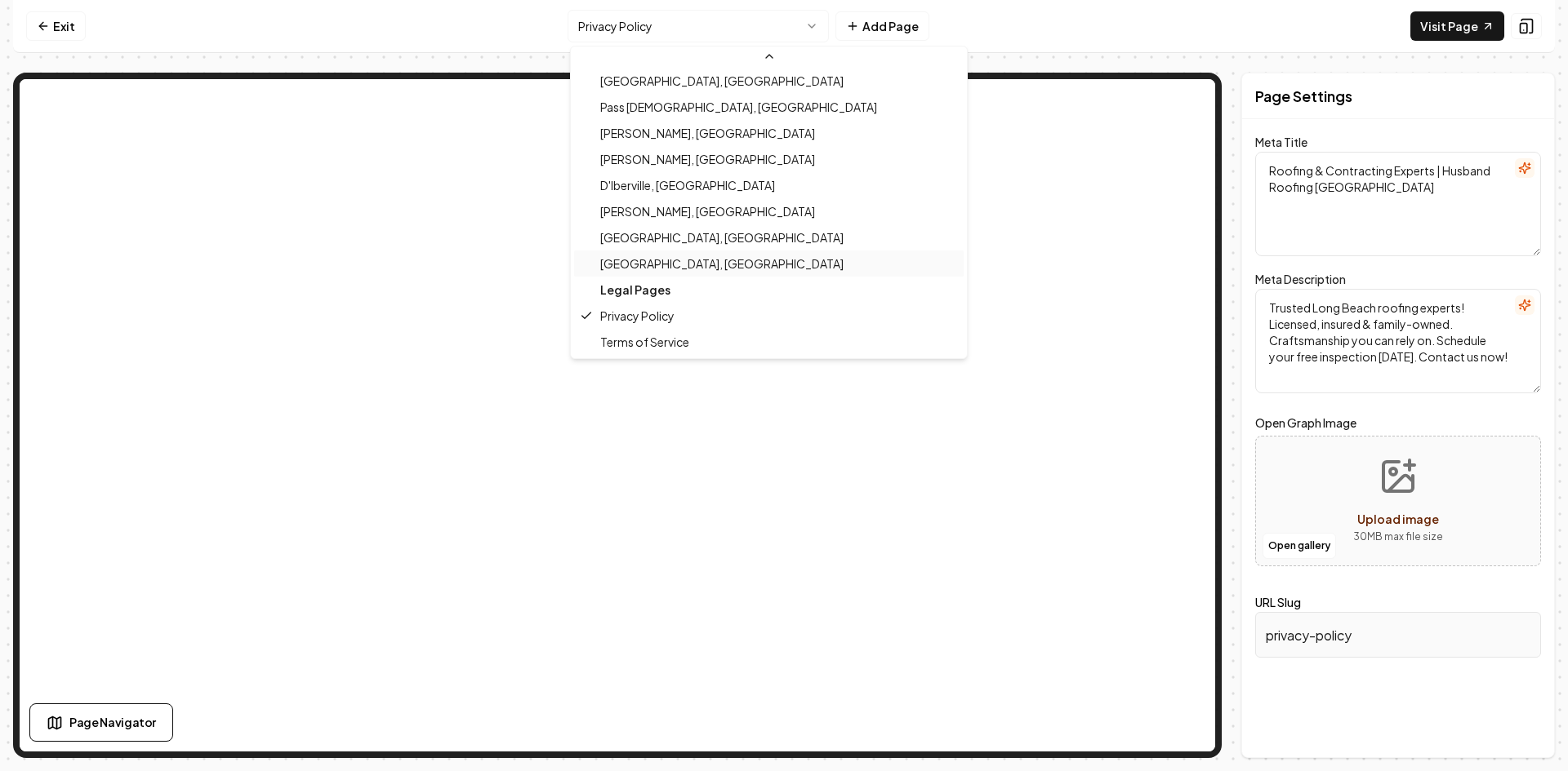
scroll to position [498, 0]
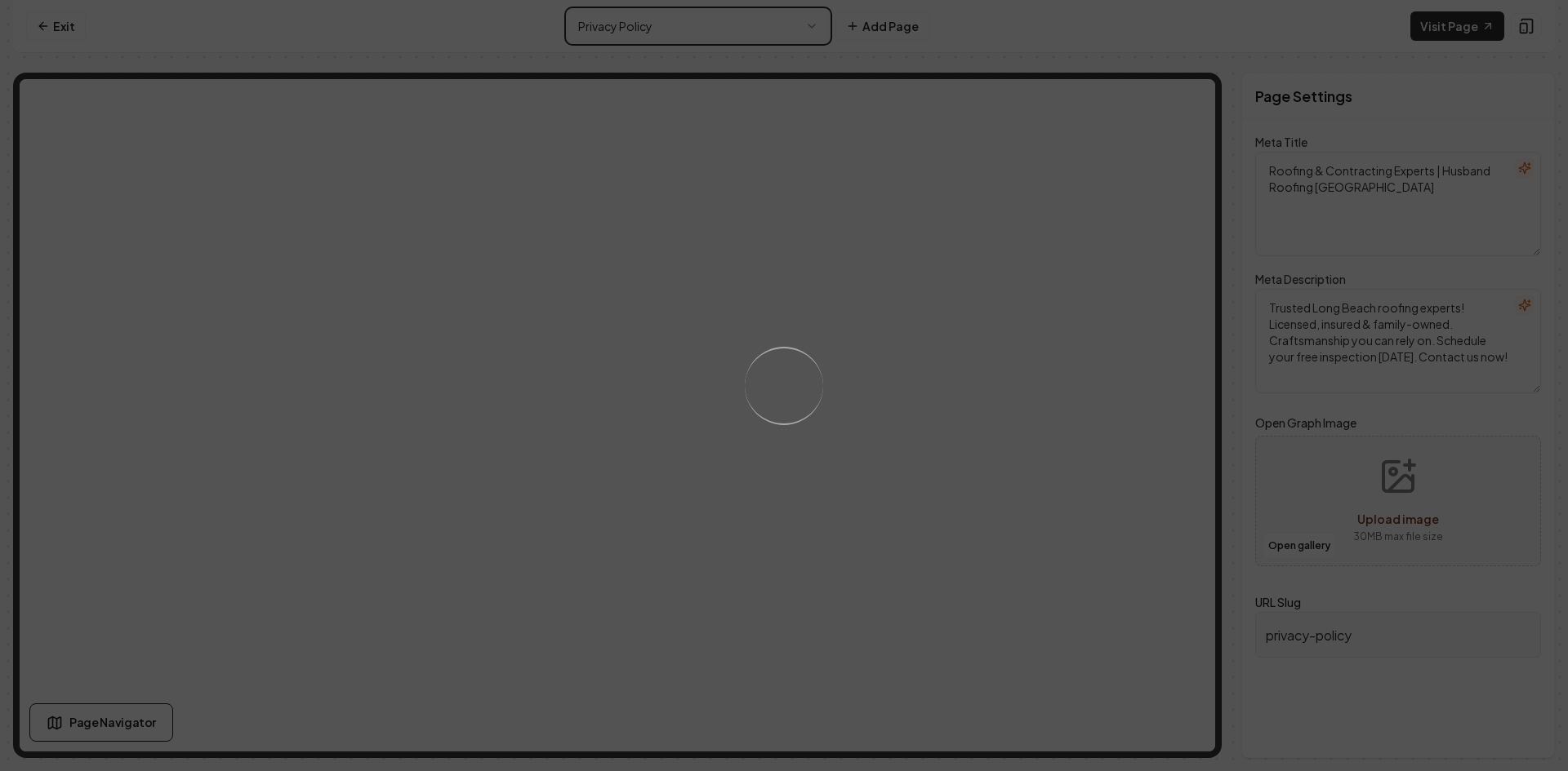
type textarea "Roofing Experts & Home Contractors | Husband Roofing"
type textarea "Husband Roofing & Contracting | Licensed & Insured Experts in [GEOGRAPHIC_DATA]…"
type input "terms-of-service"
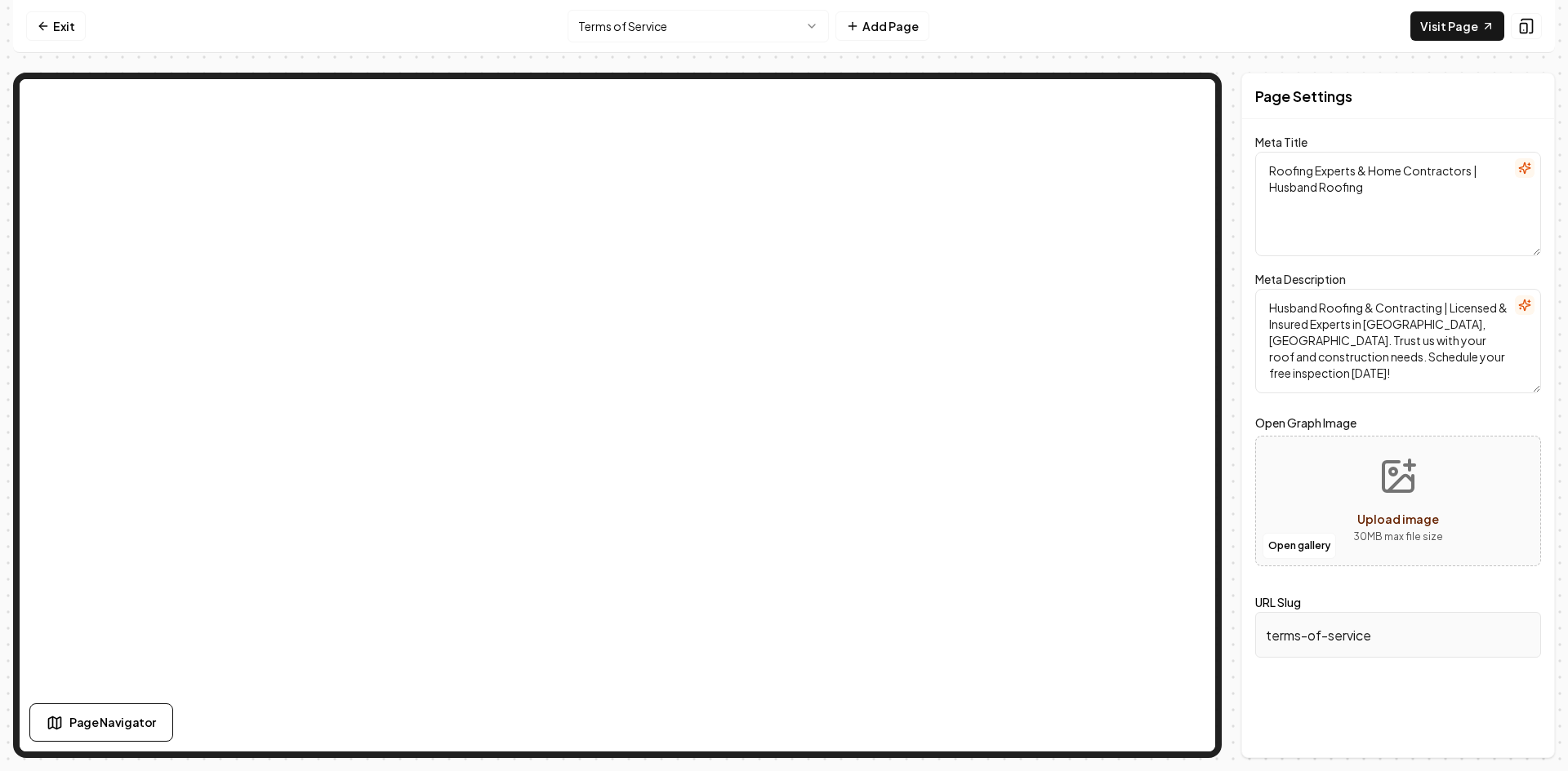
click at [862, 33] on button "Add Page" at bounding box center [882, 26] width 94 height 30
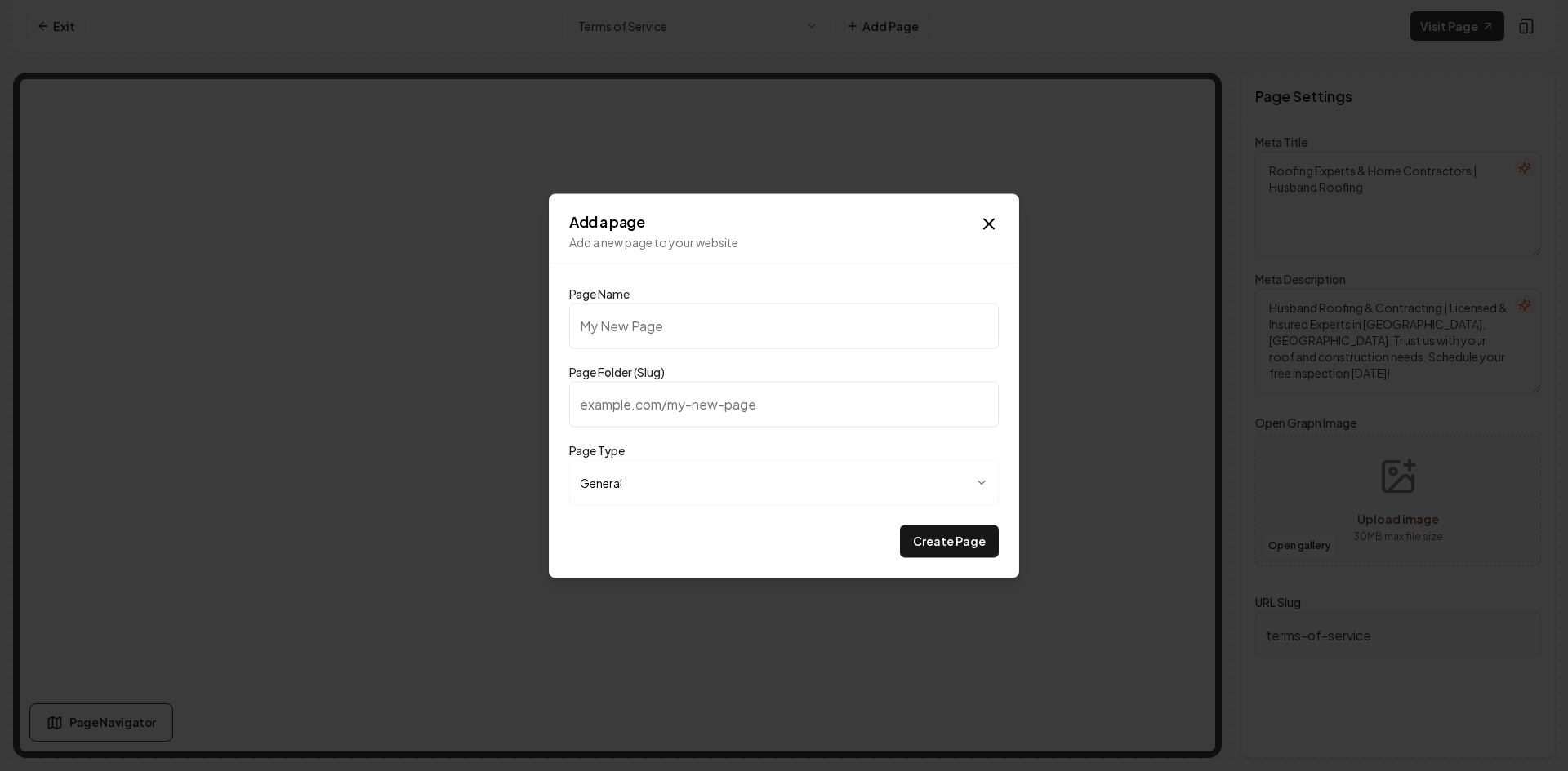
click at [983, 225] on icon "button" at bounding box center [989, 224] width 19 height 19
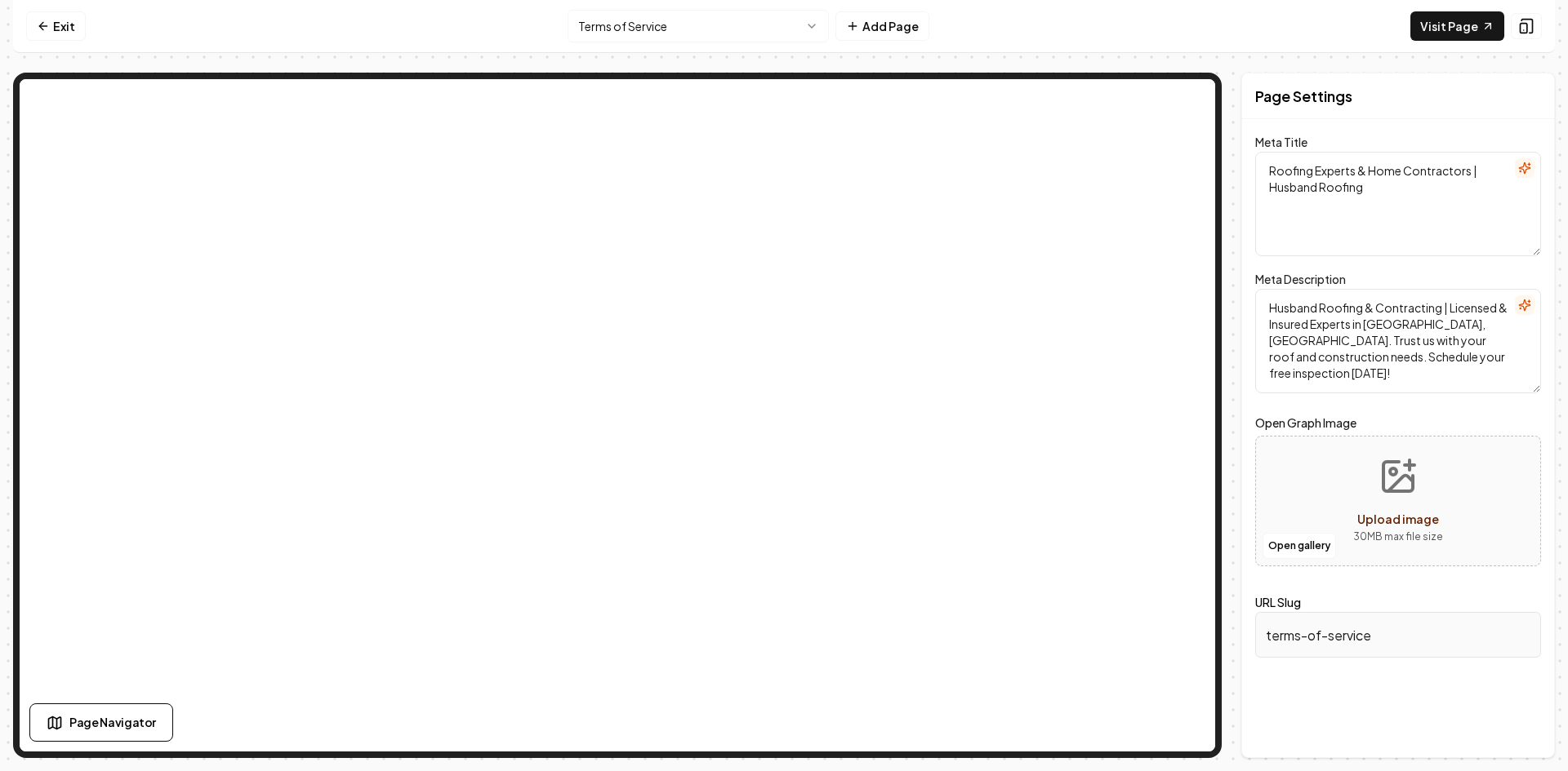
click at [864, 29] on button "Add Page" at bounding box center [882, 26] width 94 height 30
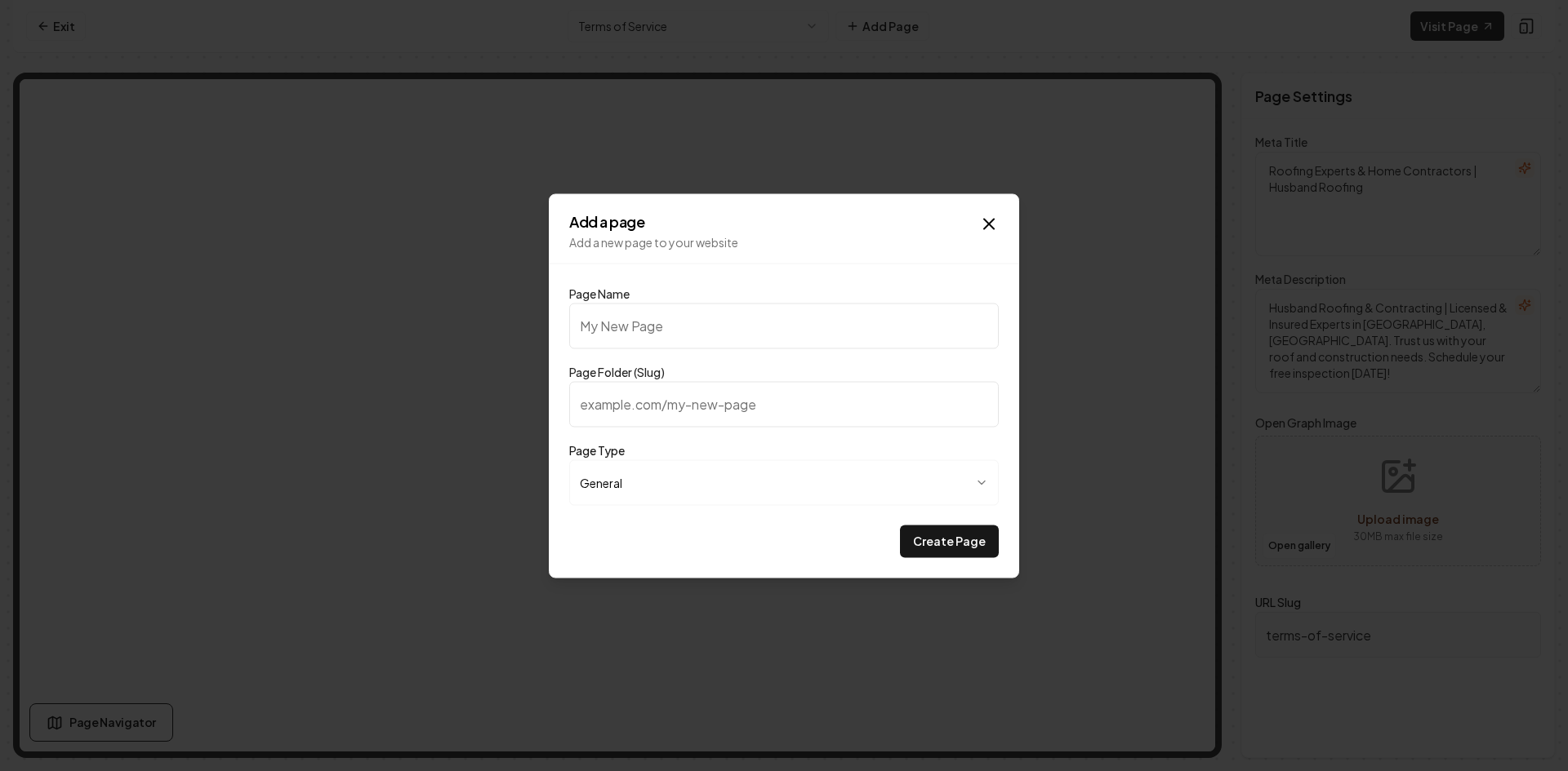
type input "t"
type input "to"
type input "tos"
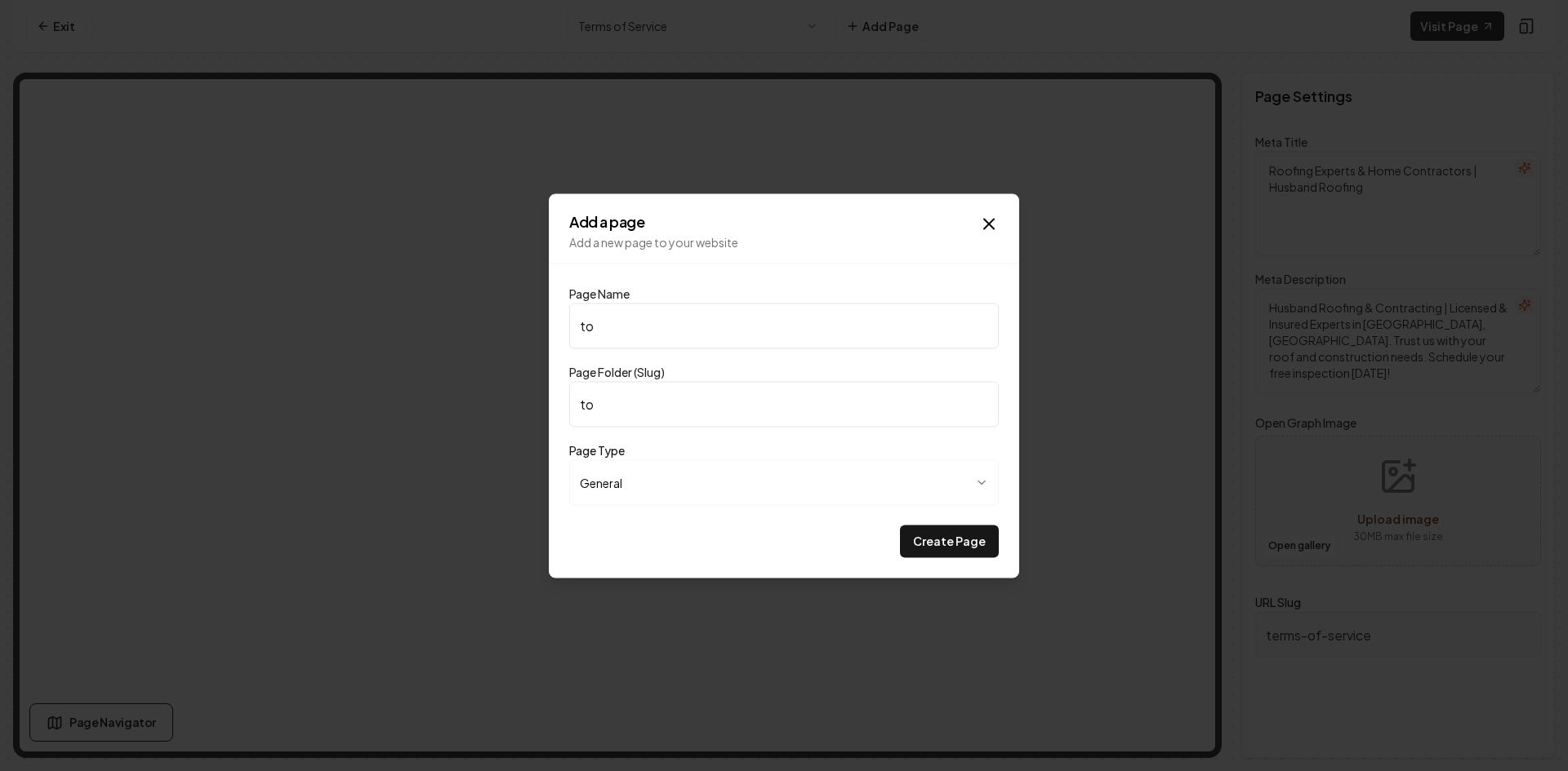
type input "tos"
click at [892, 498] on body "**********" at bounding box center [784, 385] width 1568 height 771
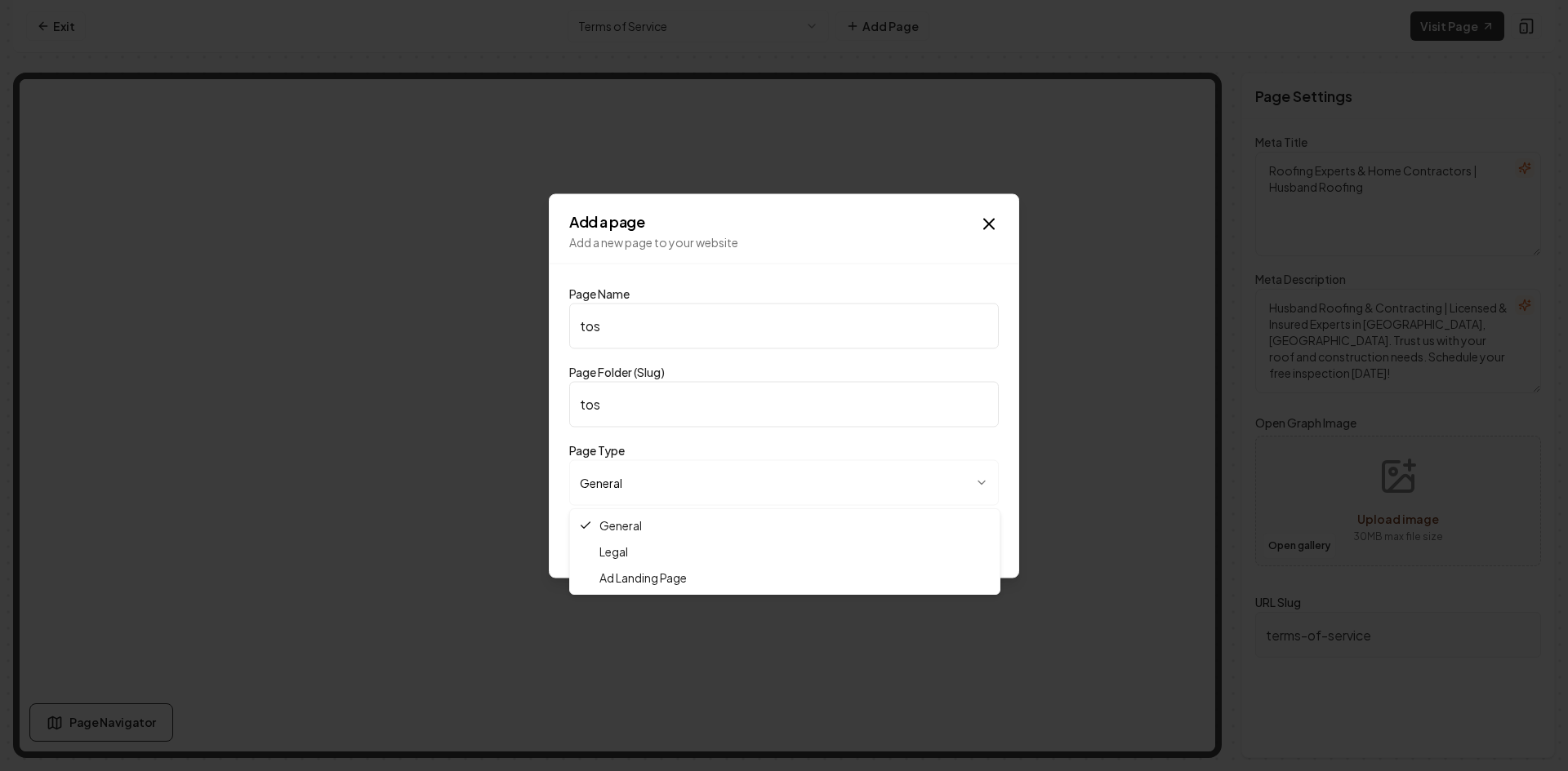
select select "*****"
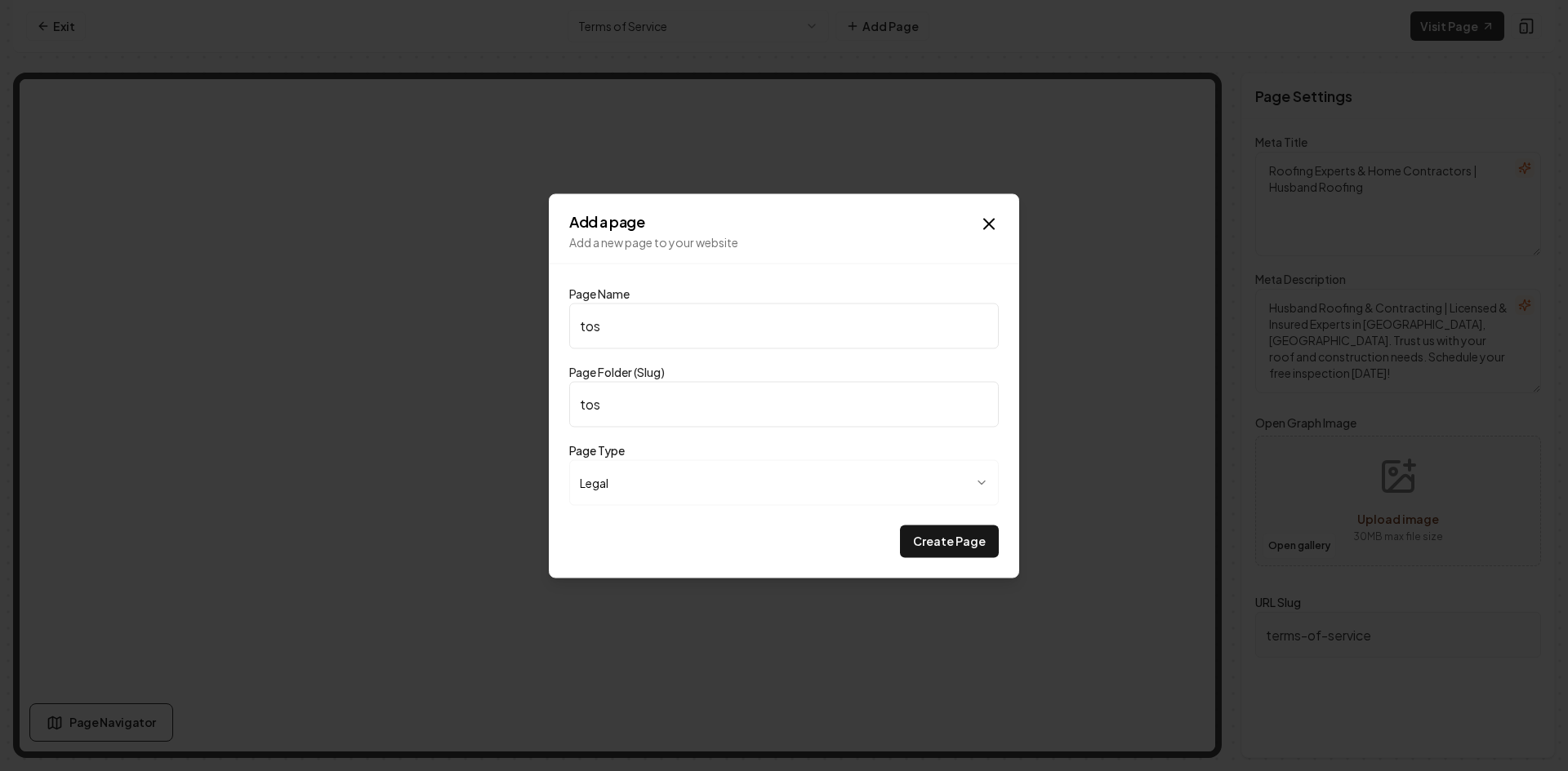
click at [928, 544] on button "Create Page" at bounding box center [949, 540] width 99 height 32
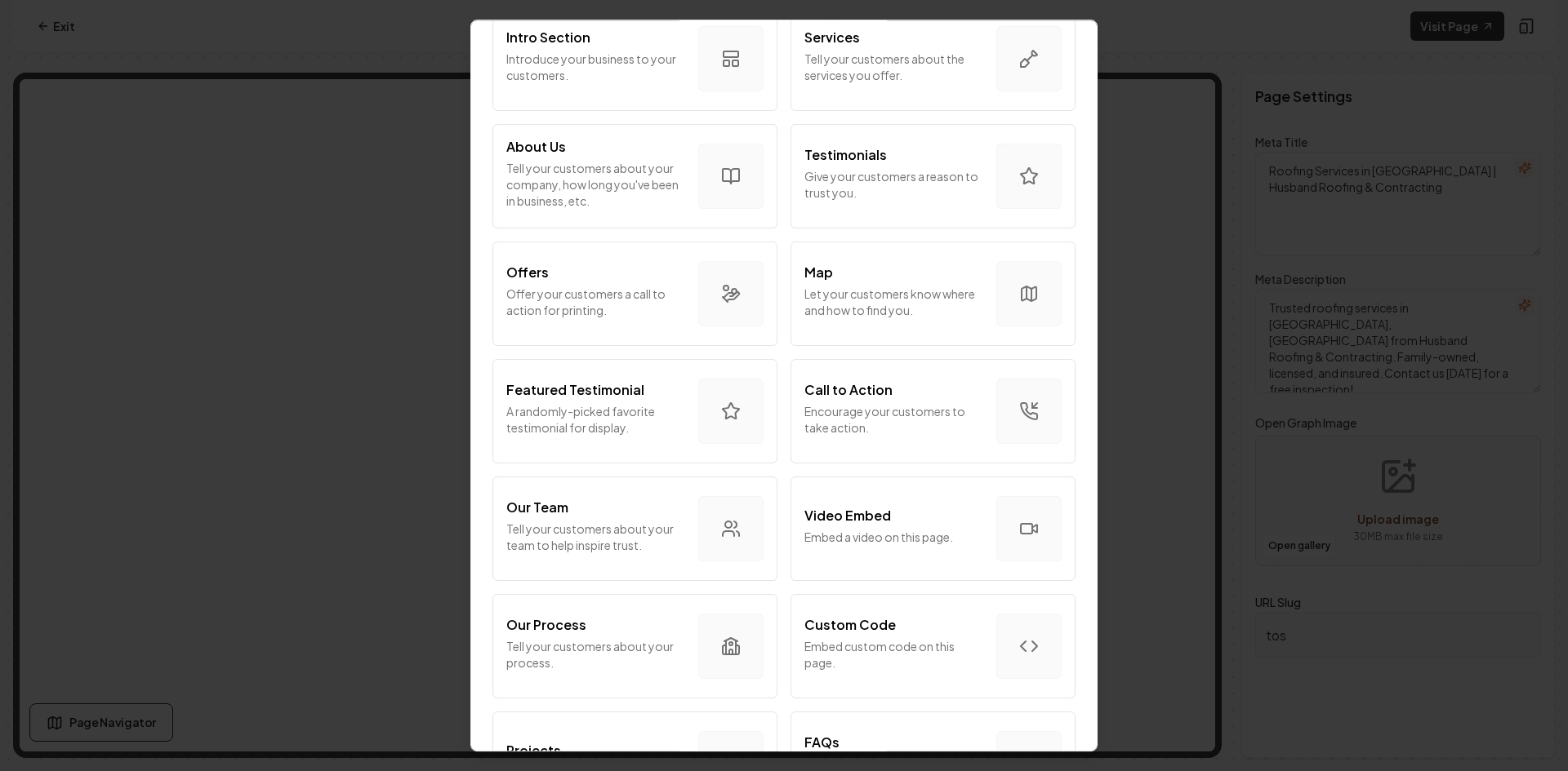
scroll to position [72, 0]
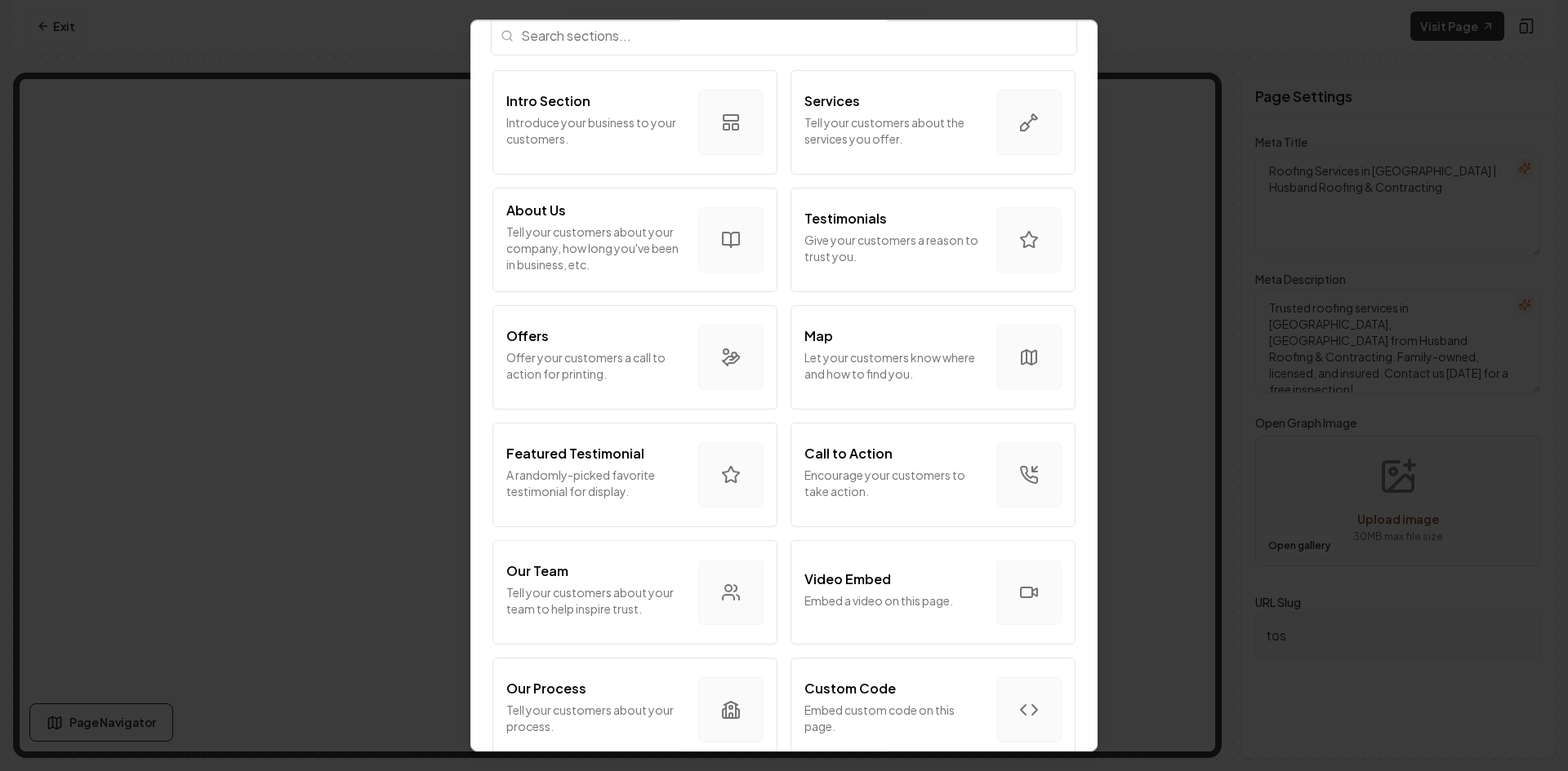
click at [647, 207] on div "About Us" at bounding box center [596, 211] width 179 height 19
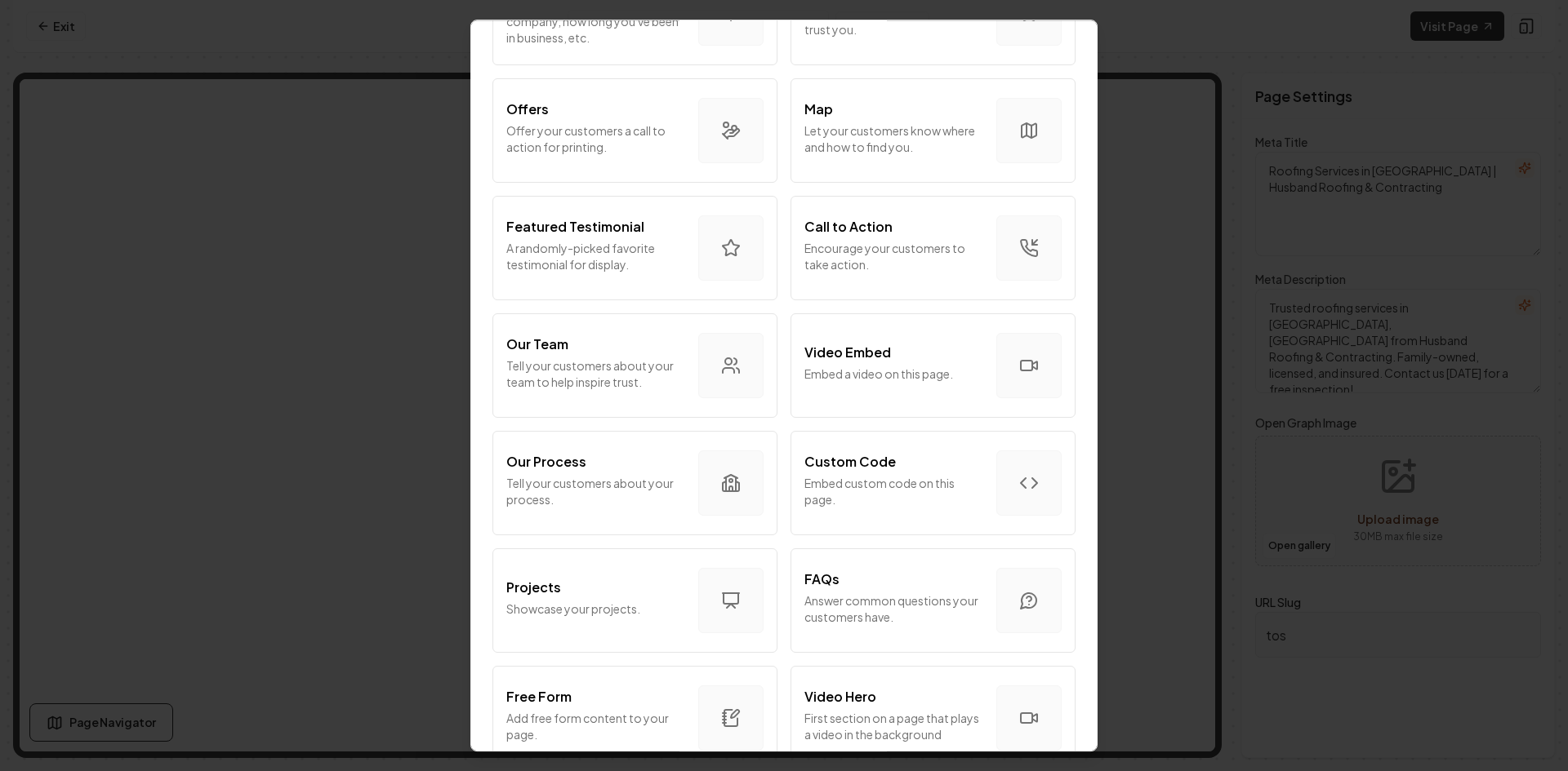
scroll to position [571, 0]
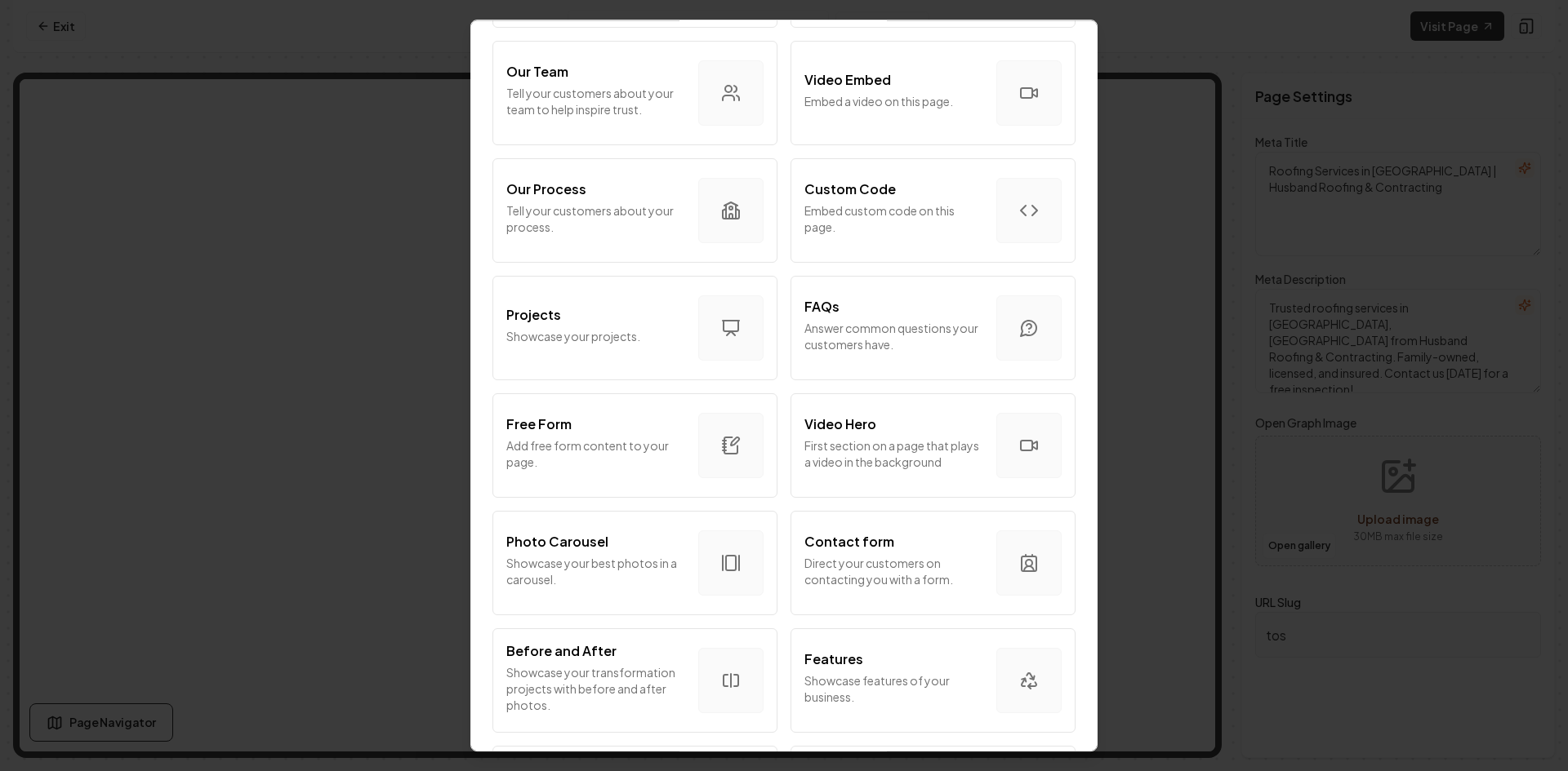
click at [641, 457] on p "Add free form content to your page." at bounding box center [596, 453] width 179 height 32
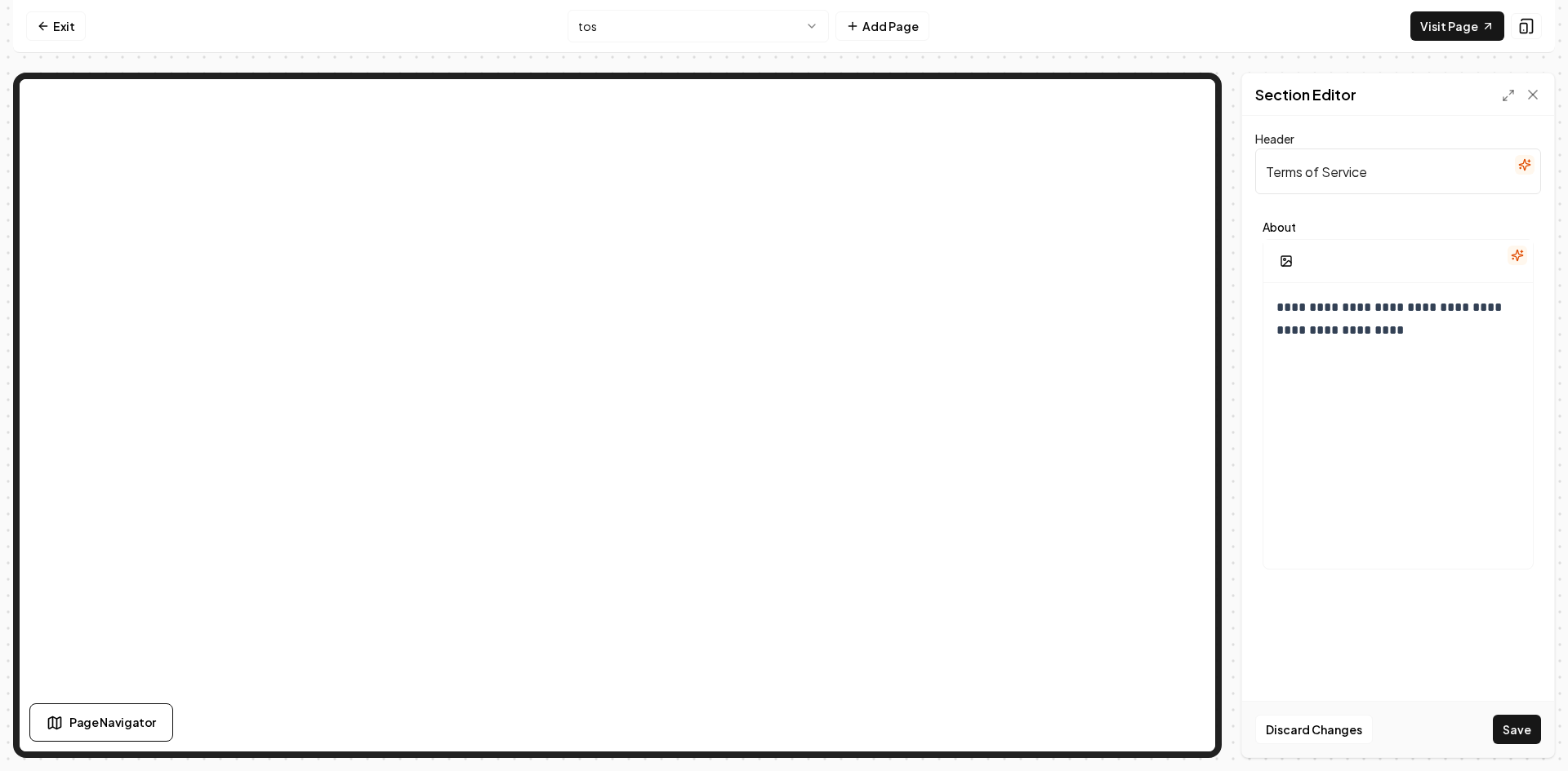
type input "Terms of Service"
click at [1426, 389] on div "**********" at bounding box center [1398, 439] width 269 height 313
drag, startPoint x: 1396, startPoint y: 348, endPoint x: 1213, endPoint y: 287, distance: 192.9
click at [1149, 190] on div "**********" at bounding box center [784, 416] width 1542 height 686
click at [1319, 317] on p at bounding box center [1392, 308] width 231 height 23
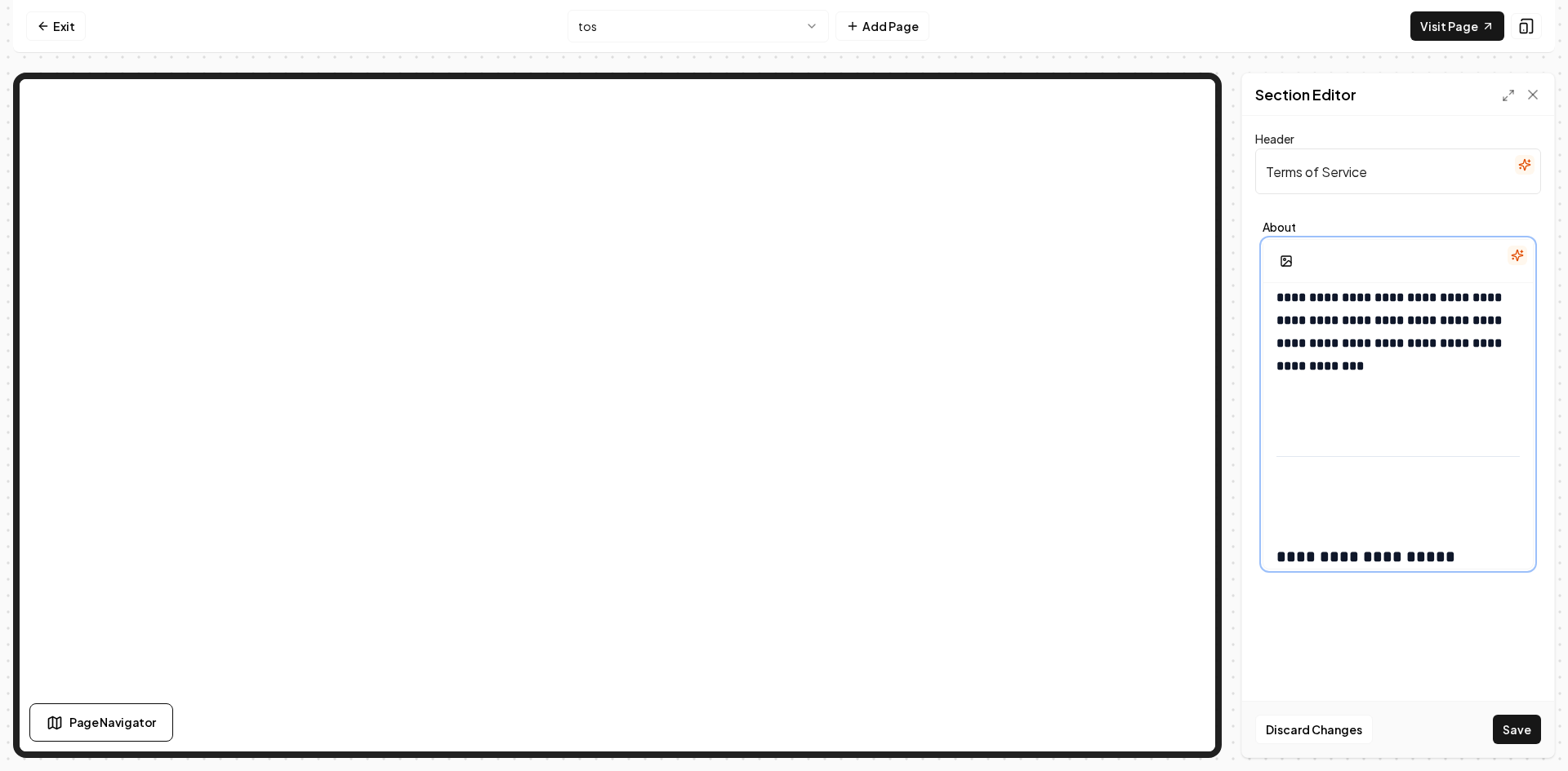
scroll to position [408, 0]
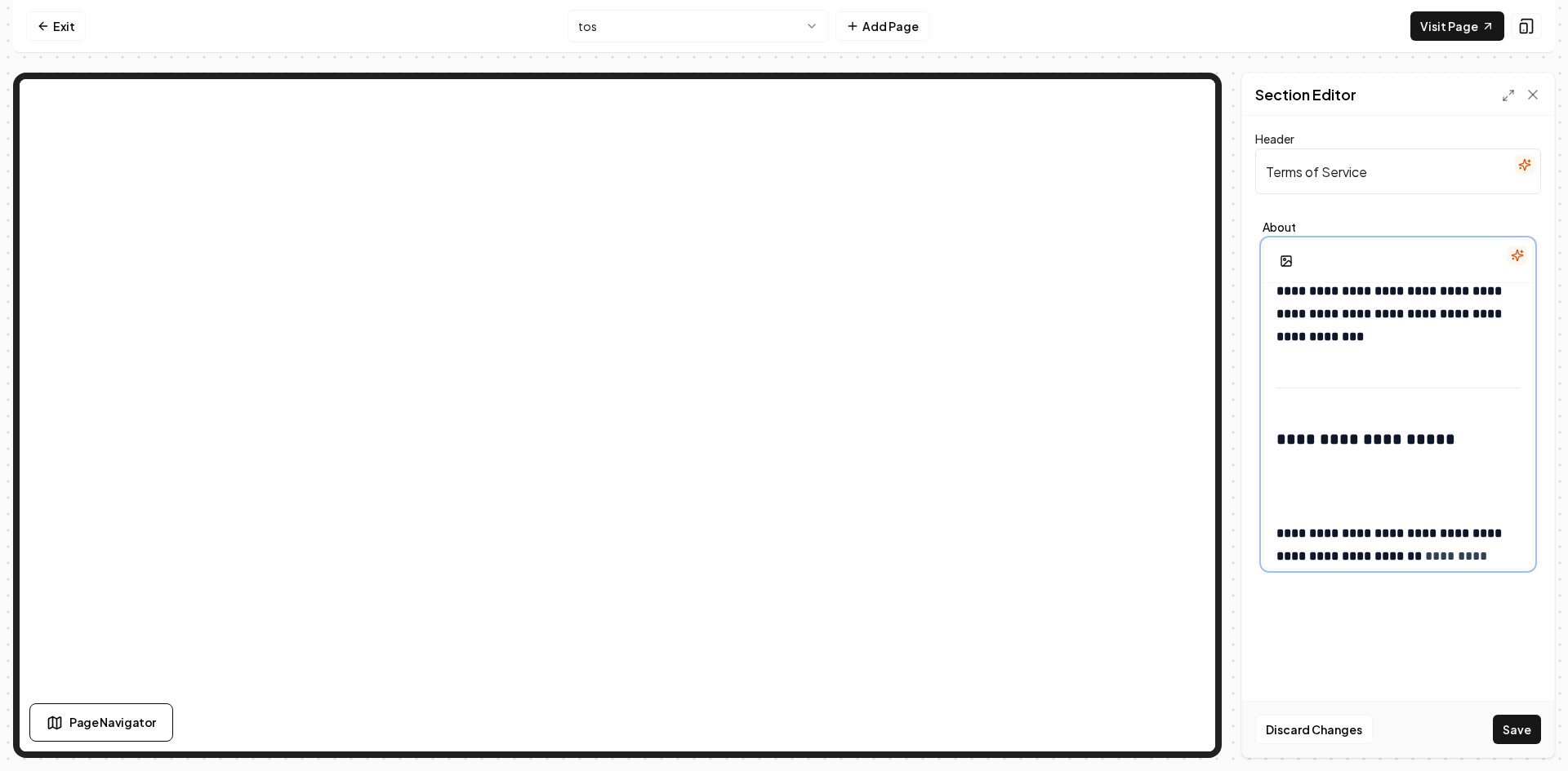
click at [1333, 501] on p at bounding box center [1398, 483] width 243 height 46
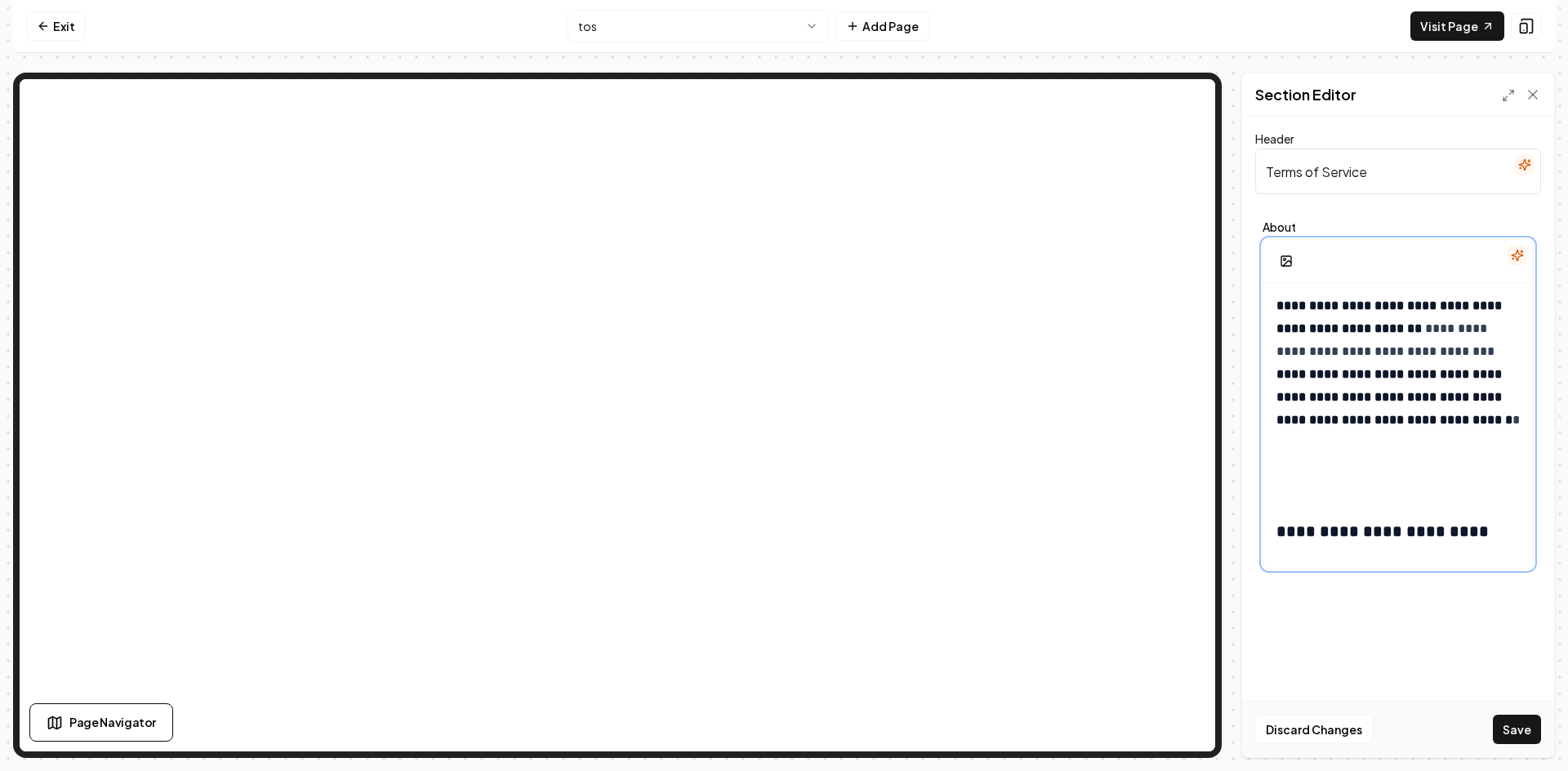
scroll to position [653, 0]
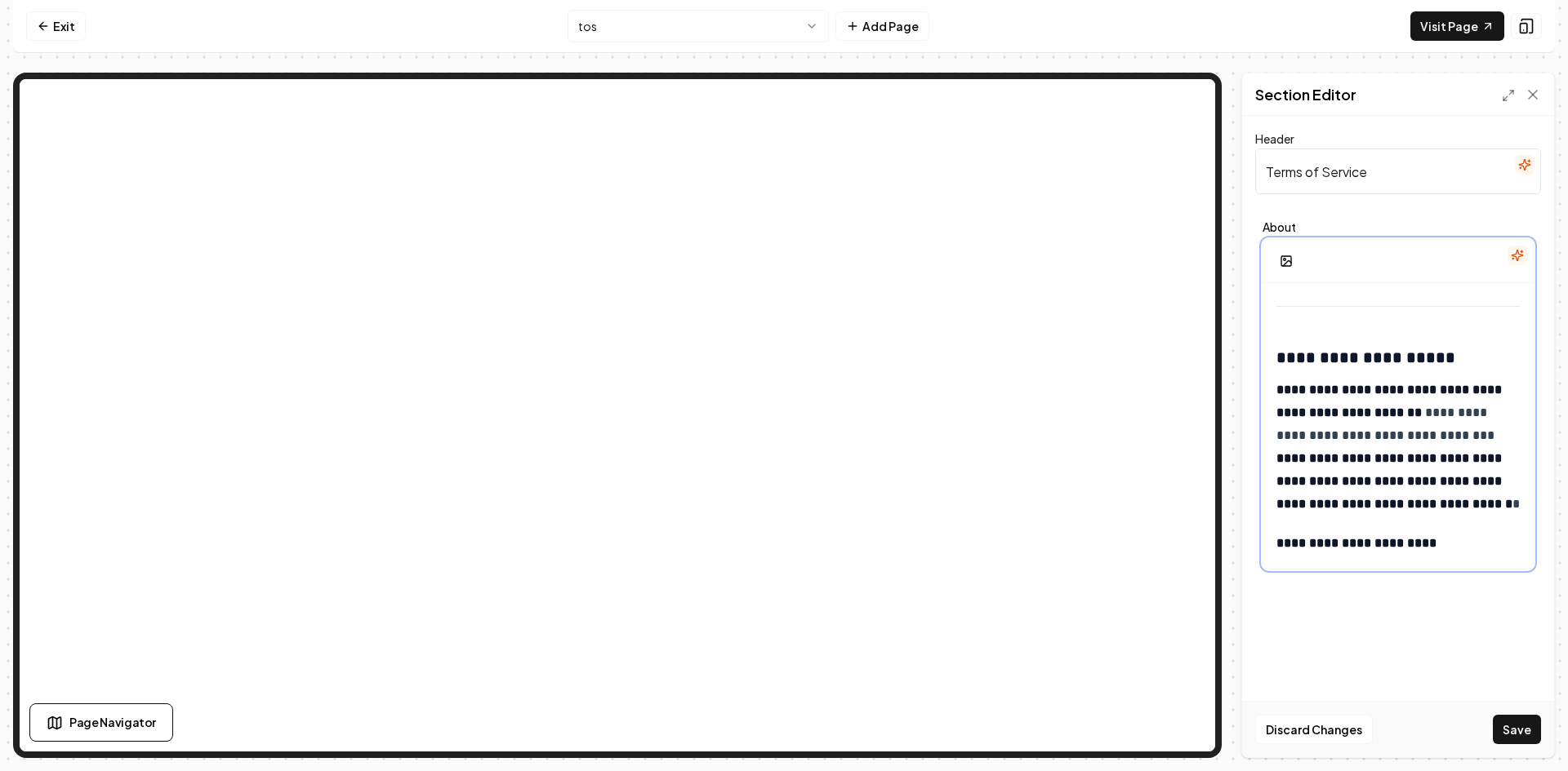
scroll to position [571, 0]
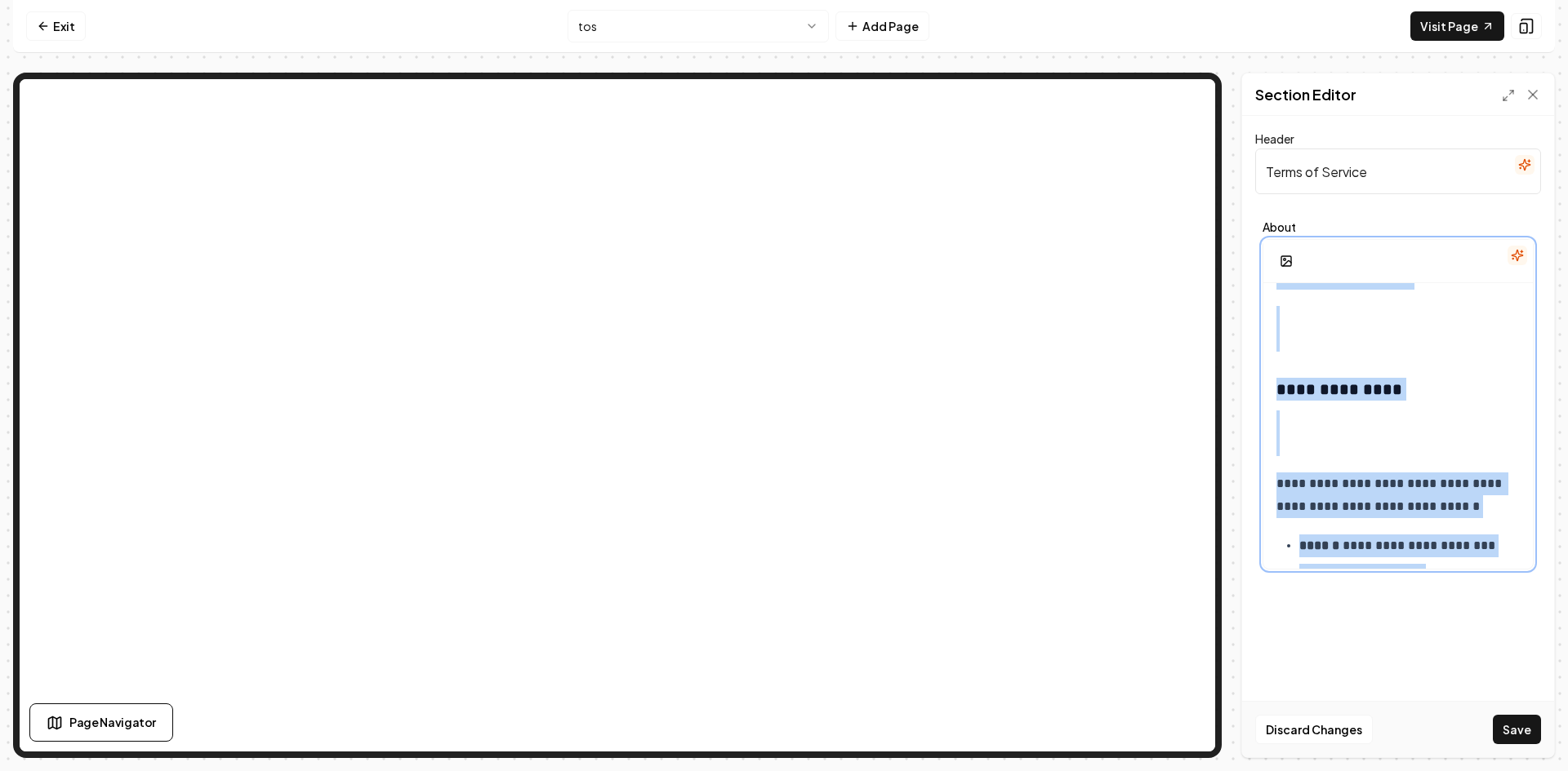
scroll to position [9483, 0]
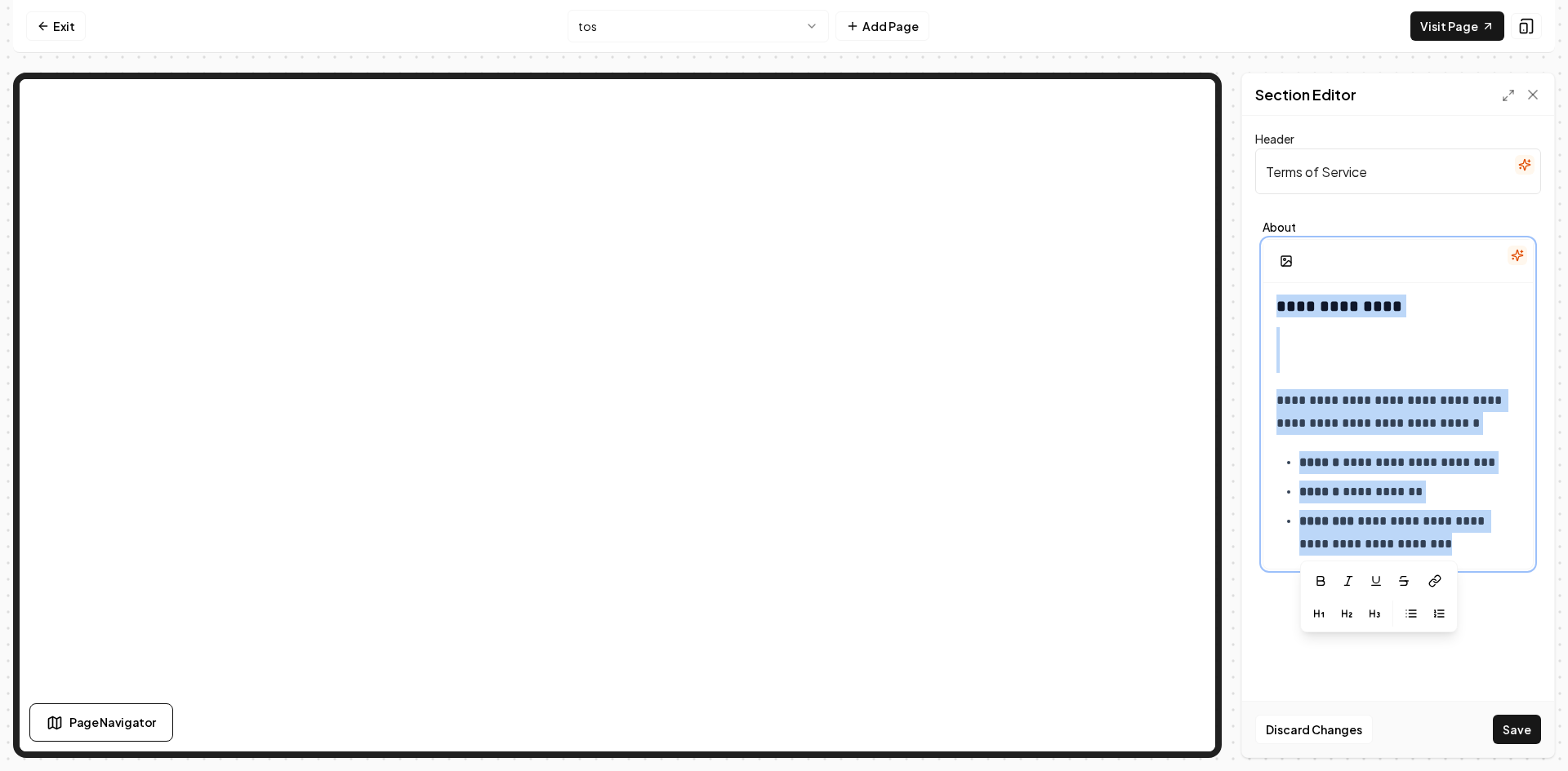
drag, startPoint x: 1278, startPoint y: 309, endPoint x: 1604, endPoint y: 810, distance: 597.7
click at [1567, 770] on html "**********" at bounding box center [784, 385] width 1568 height 771
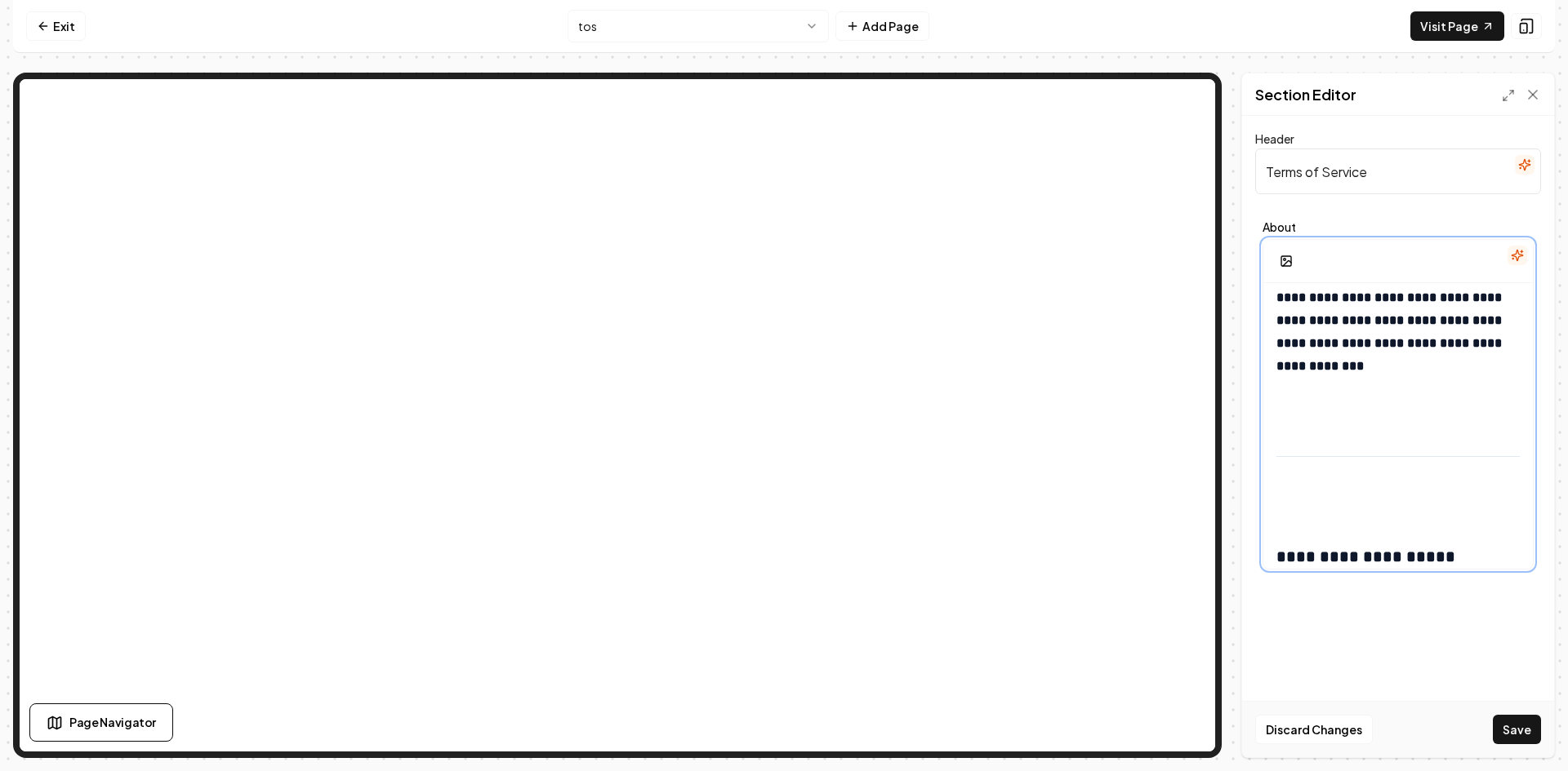
scroll to position [408, 0]
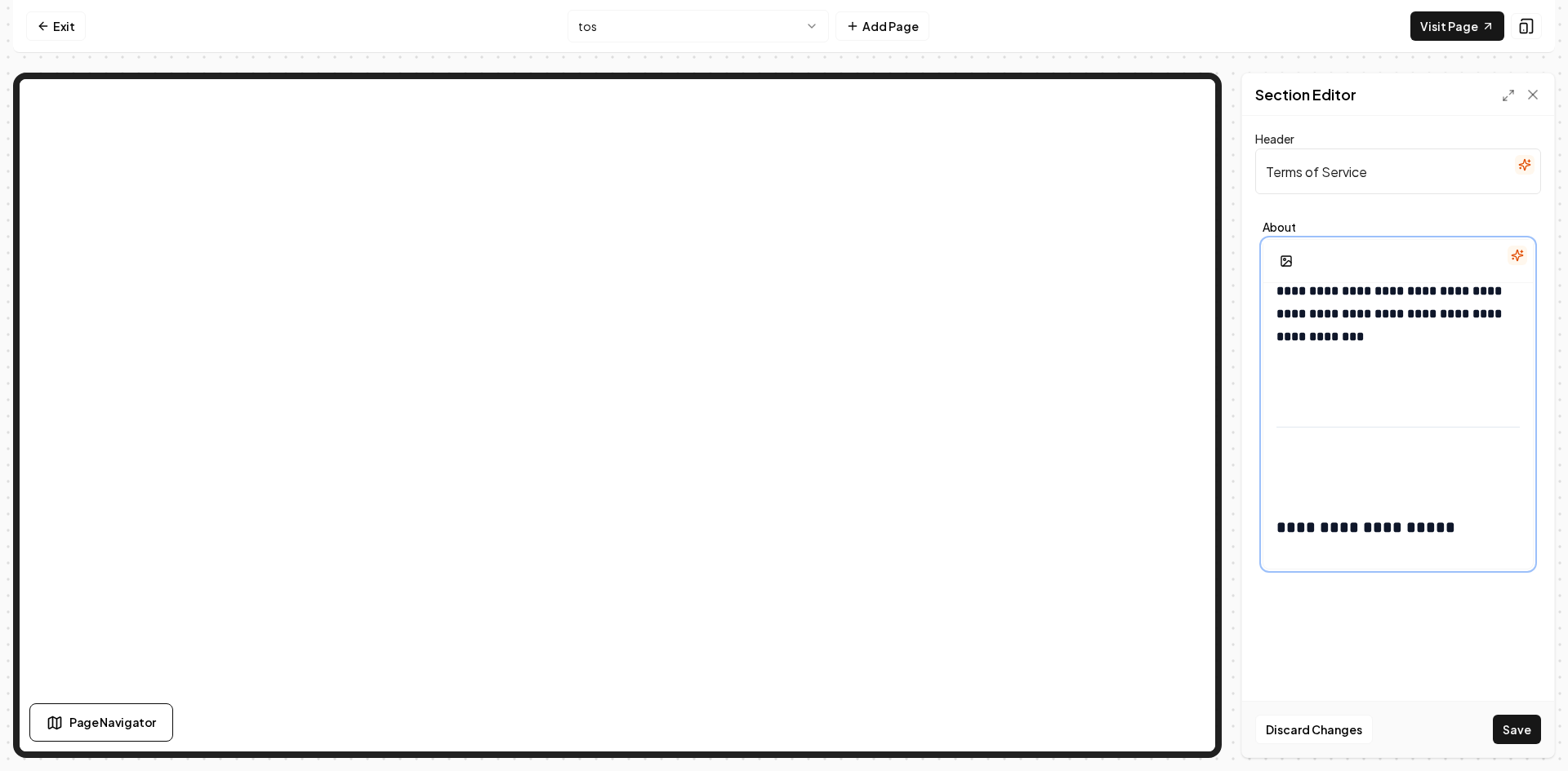
click at [1292, 385] on p at bounding box center [1398, 376] width 243 height 23
click at [1303, 429] on p at bounding box center [1398, 439] width 243 height 23
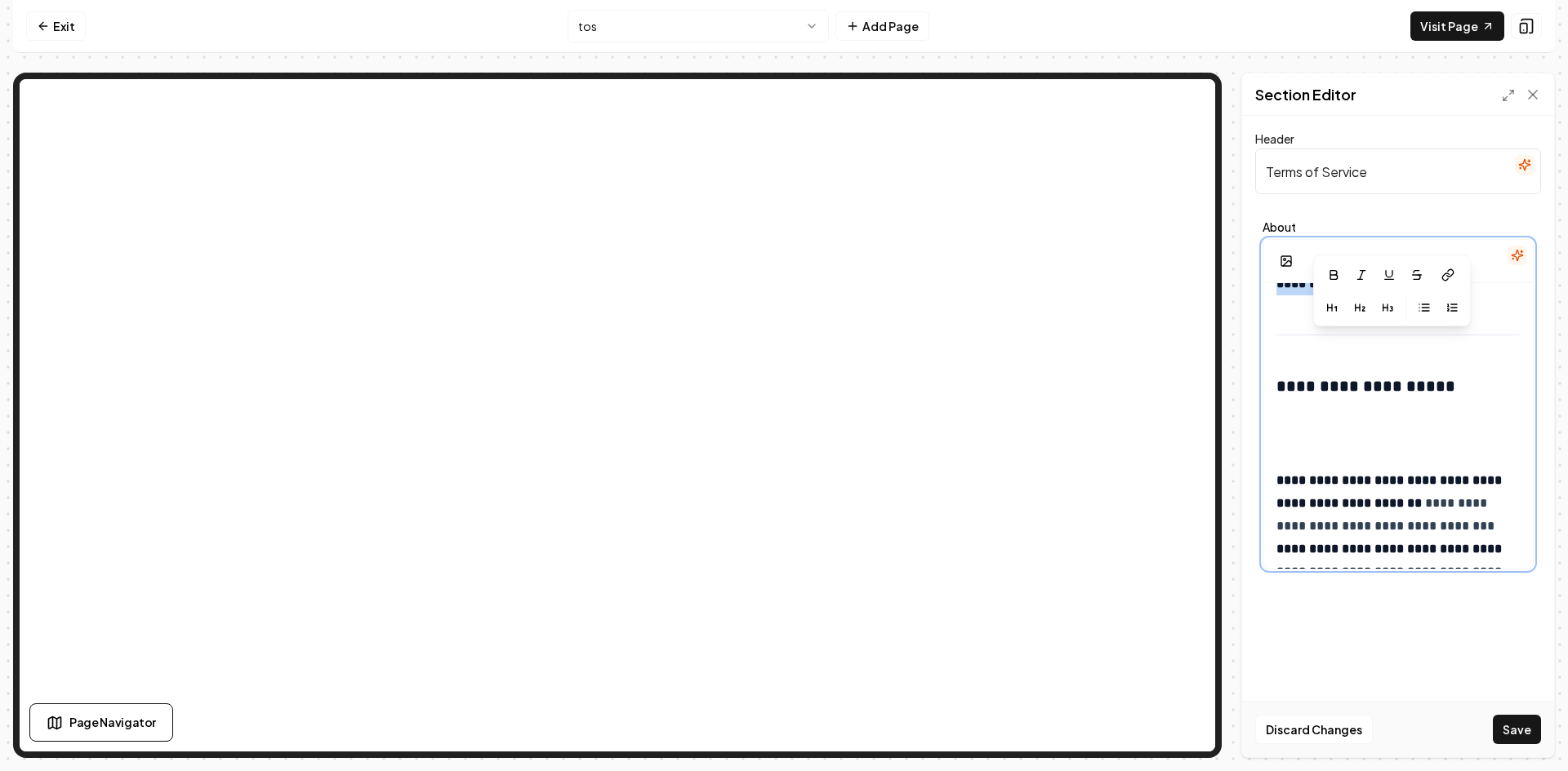
scroll to position [489, 0]
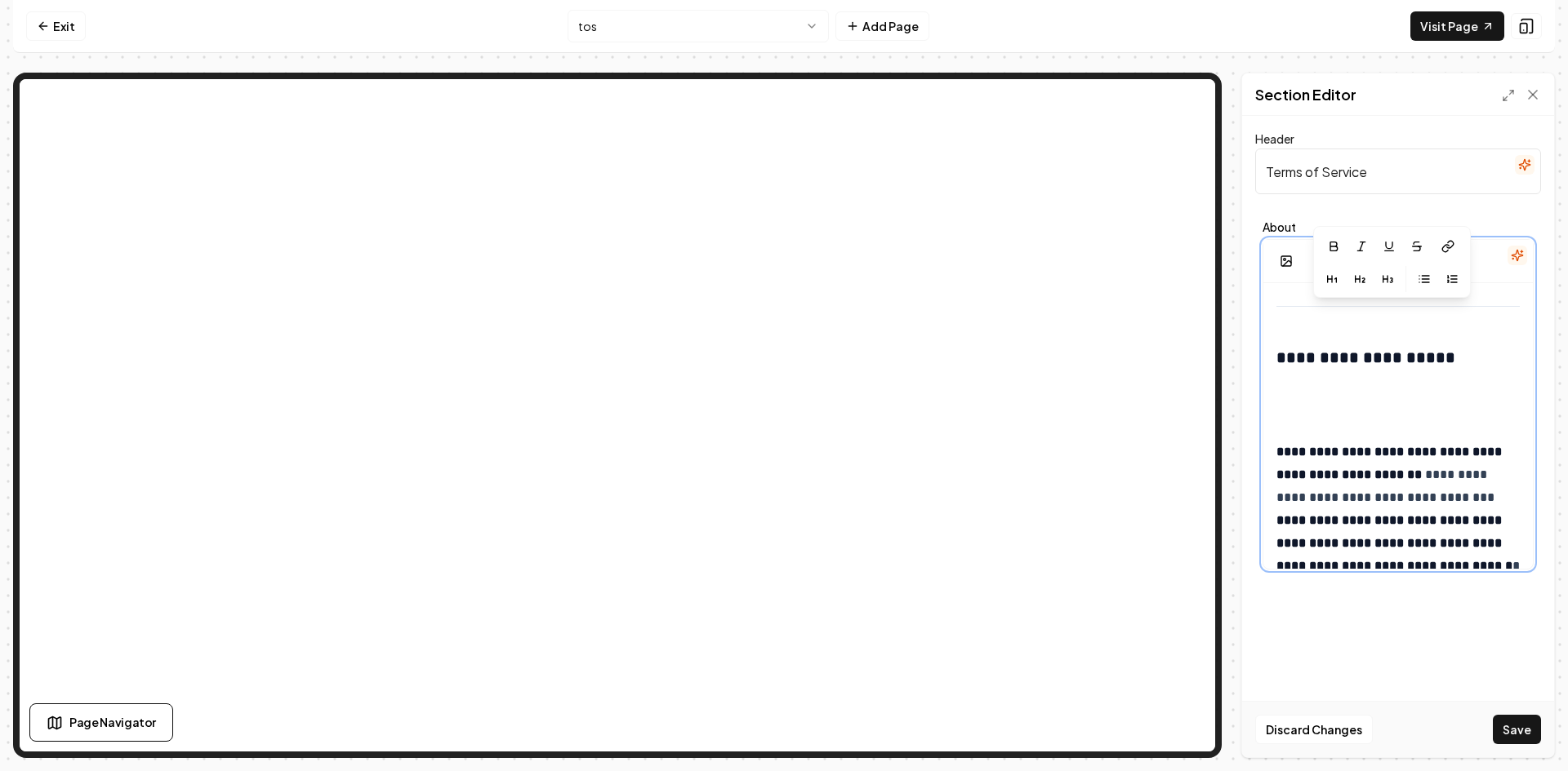
click at [1293, 411] on p at bounding box center [1398, 402] width 243 height 46
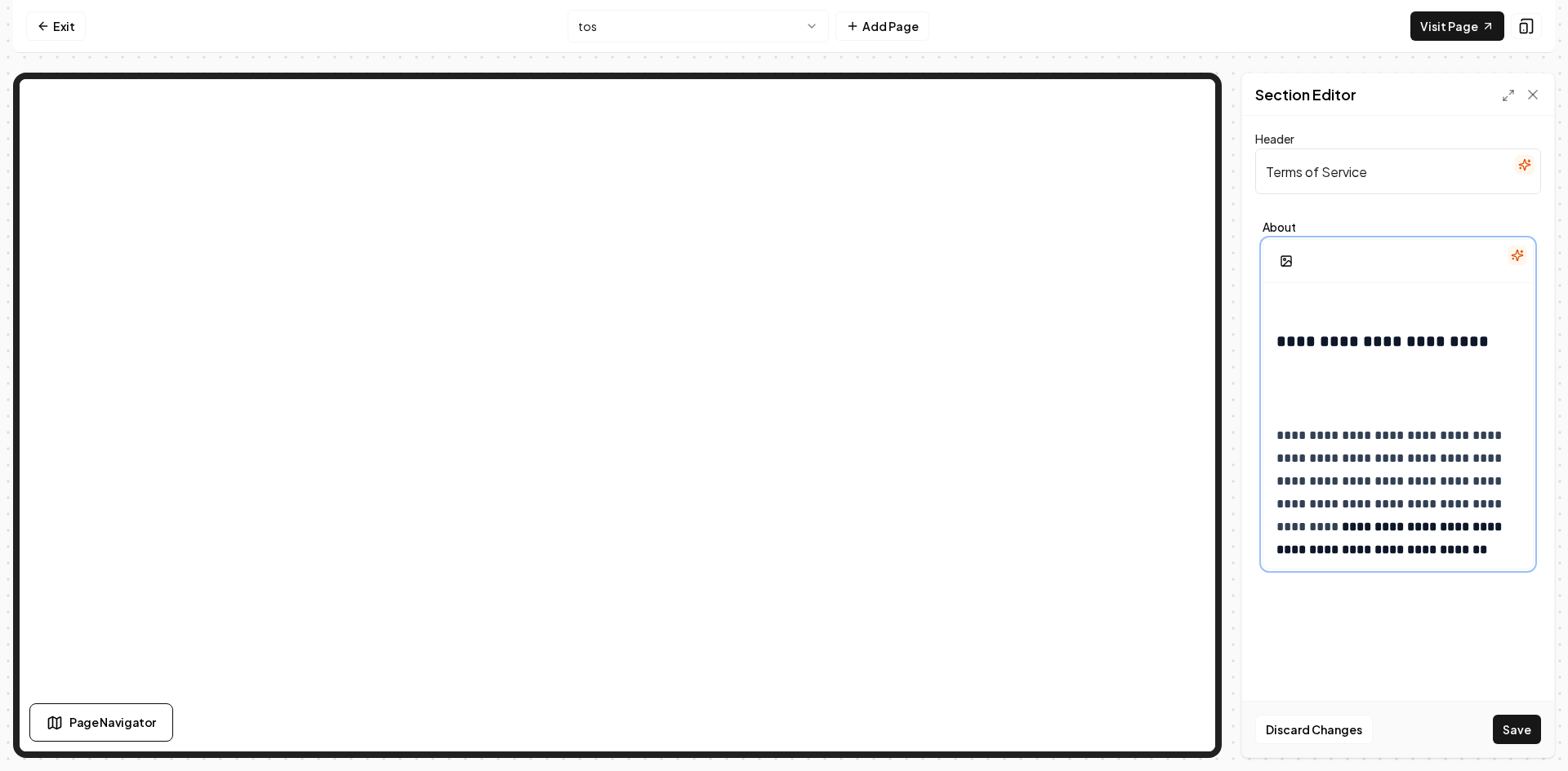
scroll to position [735, 0]
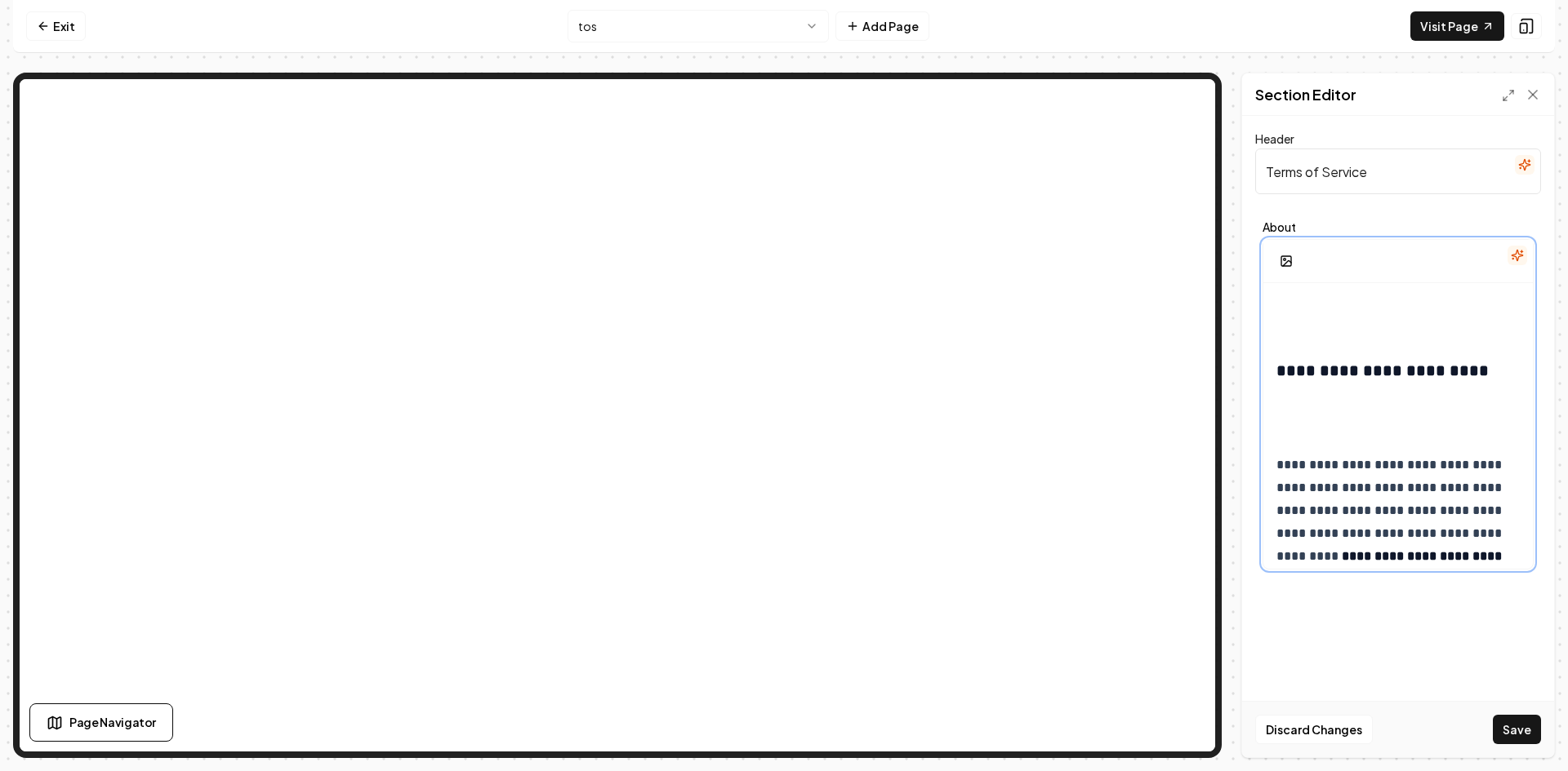
click at [1290, 333] on p at bounding box center [1398, 311] width 243 height 46
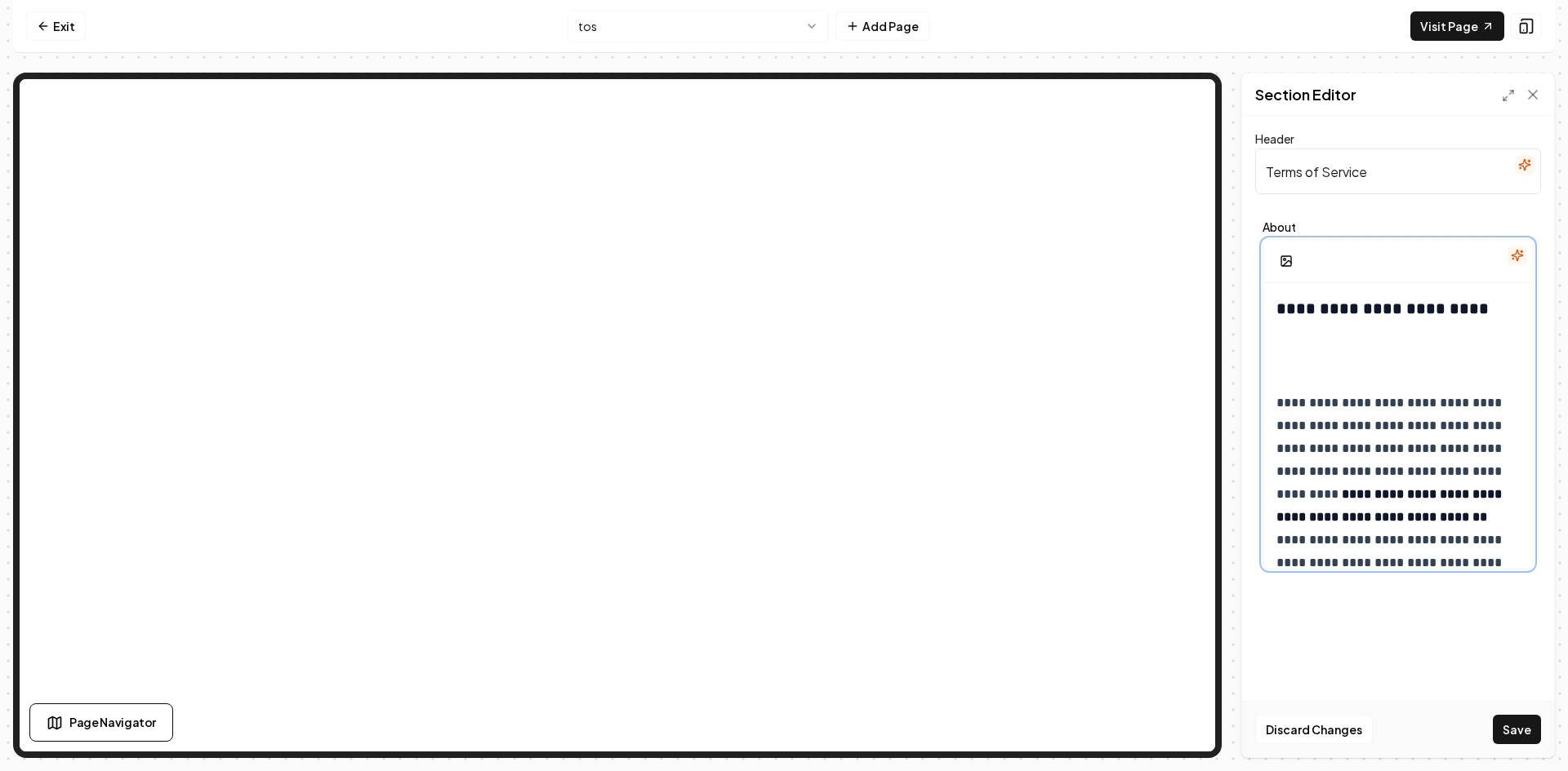
scroll to position [721, 0]
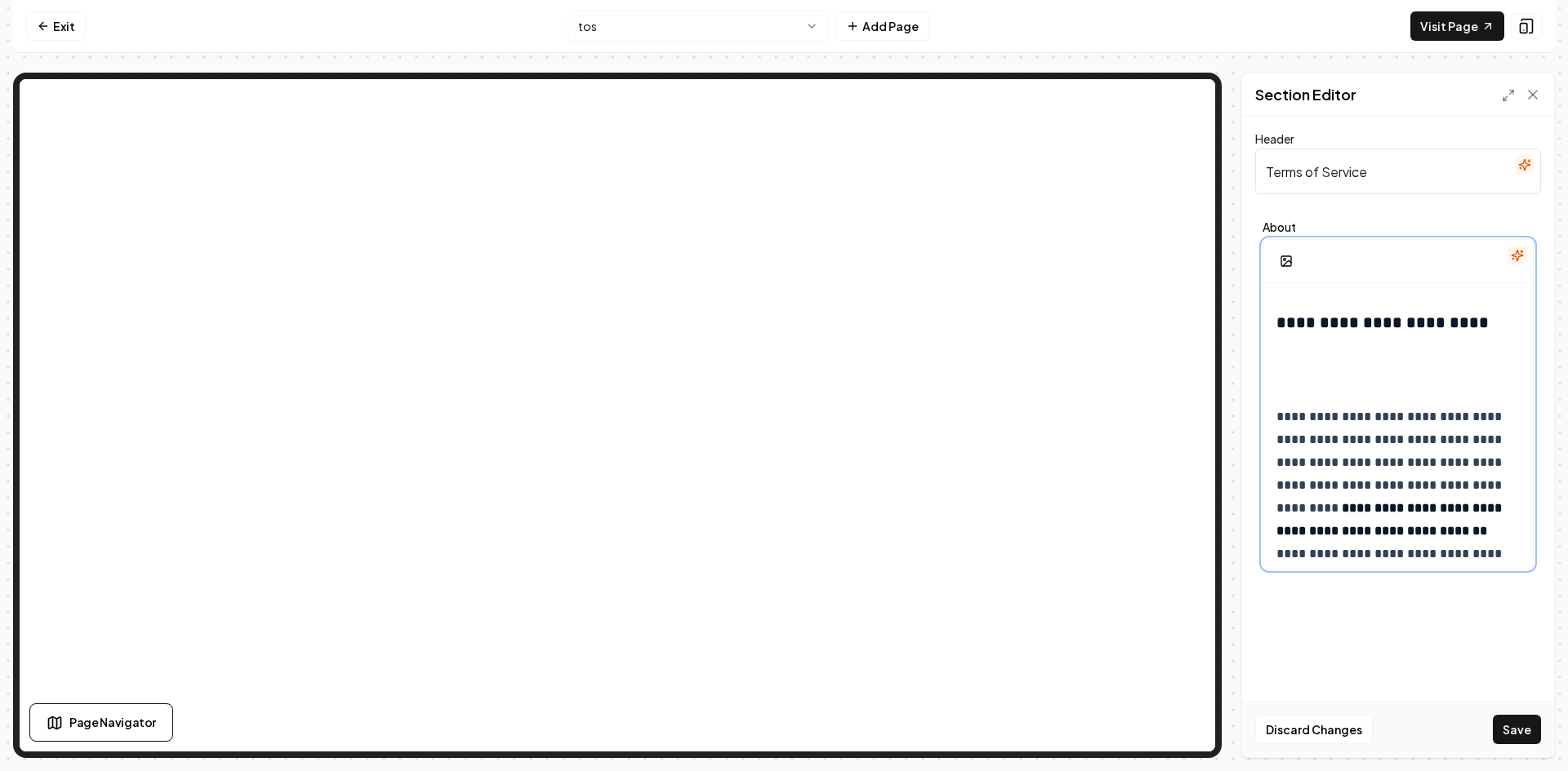
click at [1297, 389] on p at bounding box center [1398, 367] width 243 height 46
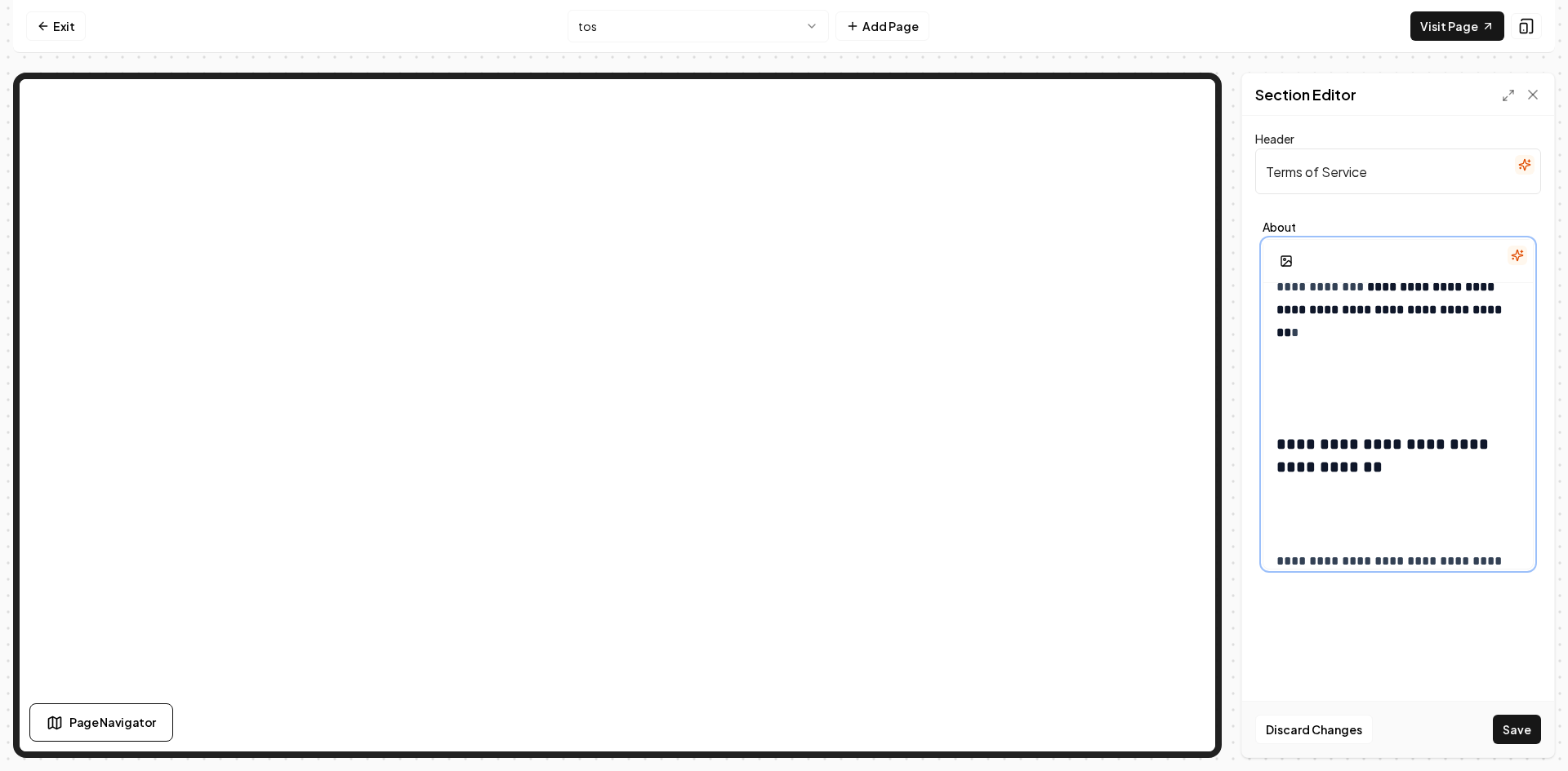
scroll to position [1047, 0]
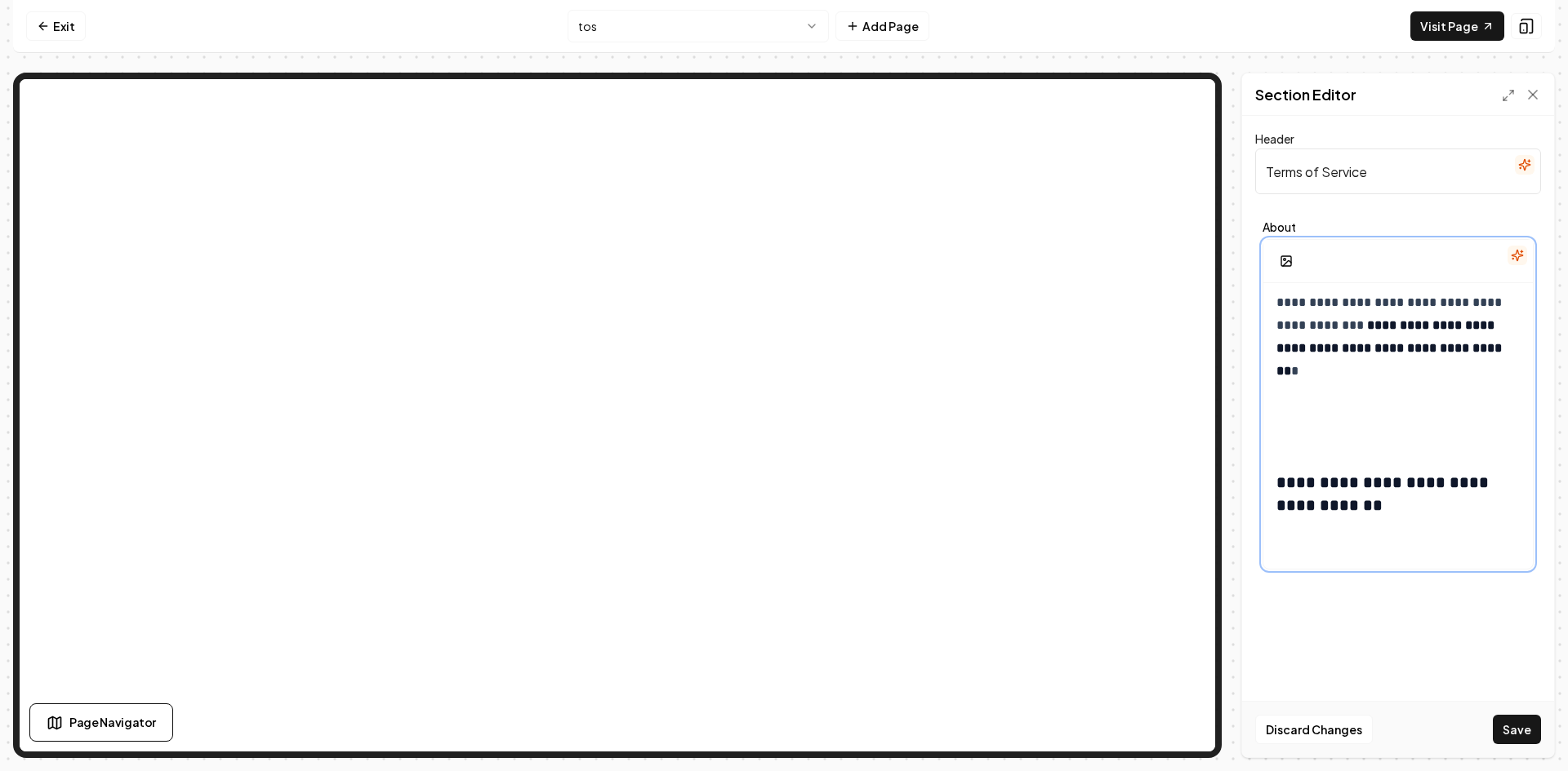
click at [1293, 441] on p at bounding box center [1398, 422] width 243 height 46
click at [1294, 445] on p at bounding box center [1398, 422] width 243 height 46
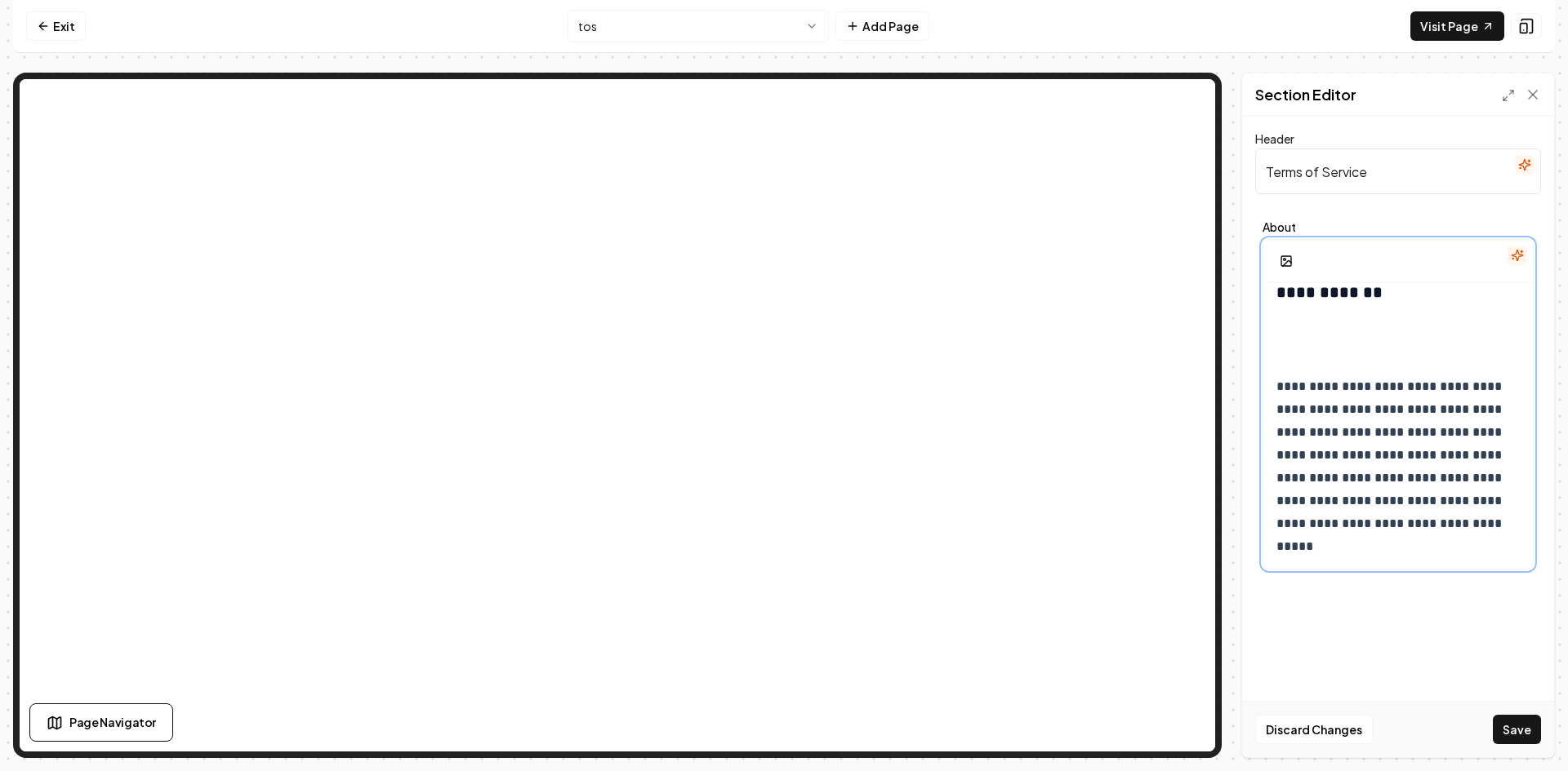
scroll to position [1210, 0]
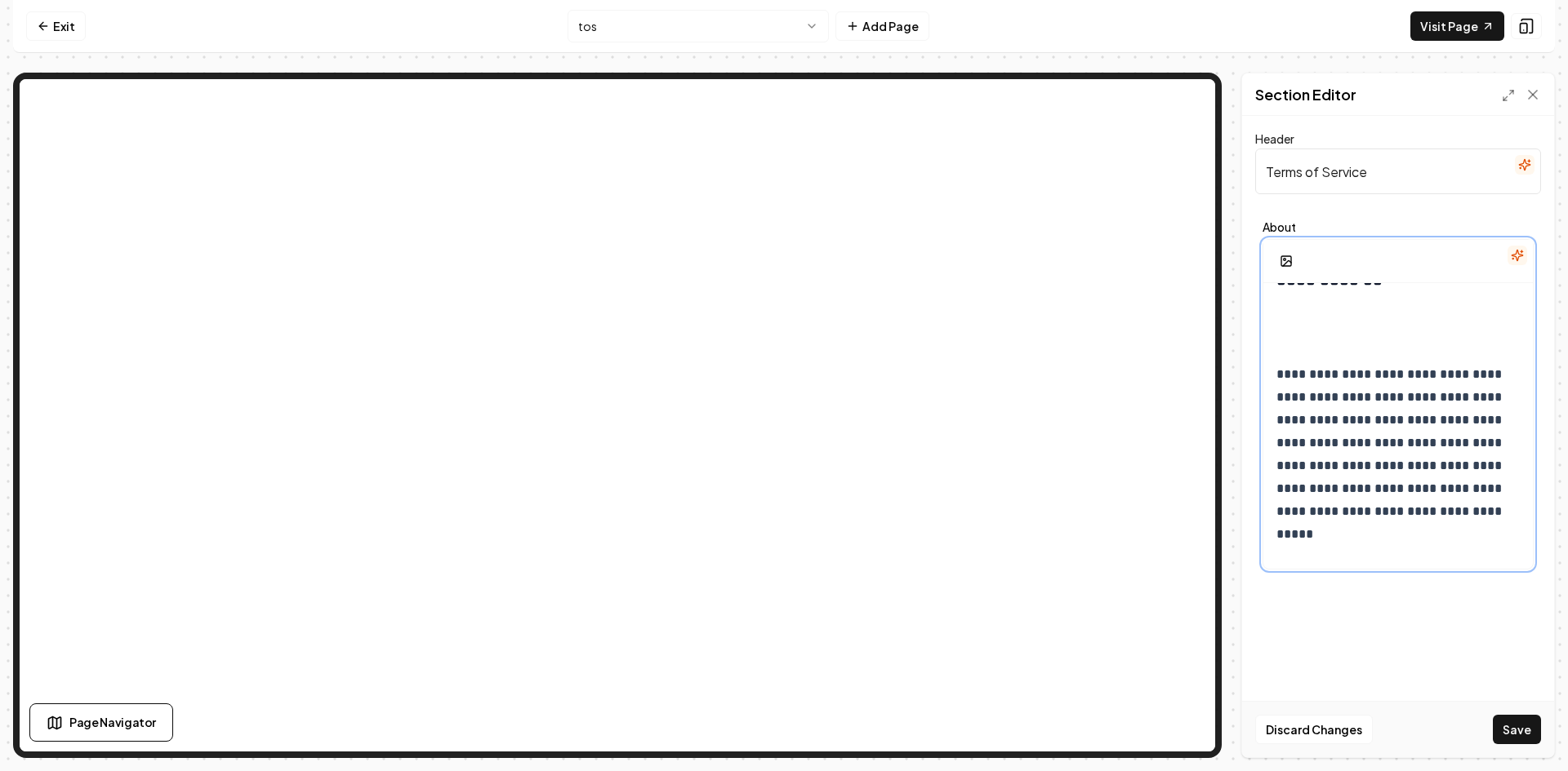
click at [1296, 347] on p at bounding box center [1398, 324] width 243 height 46
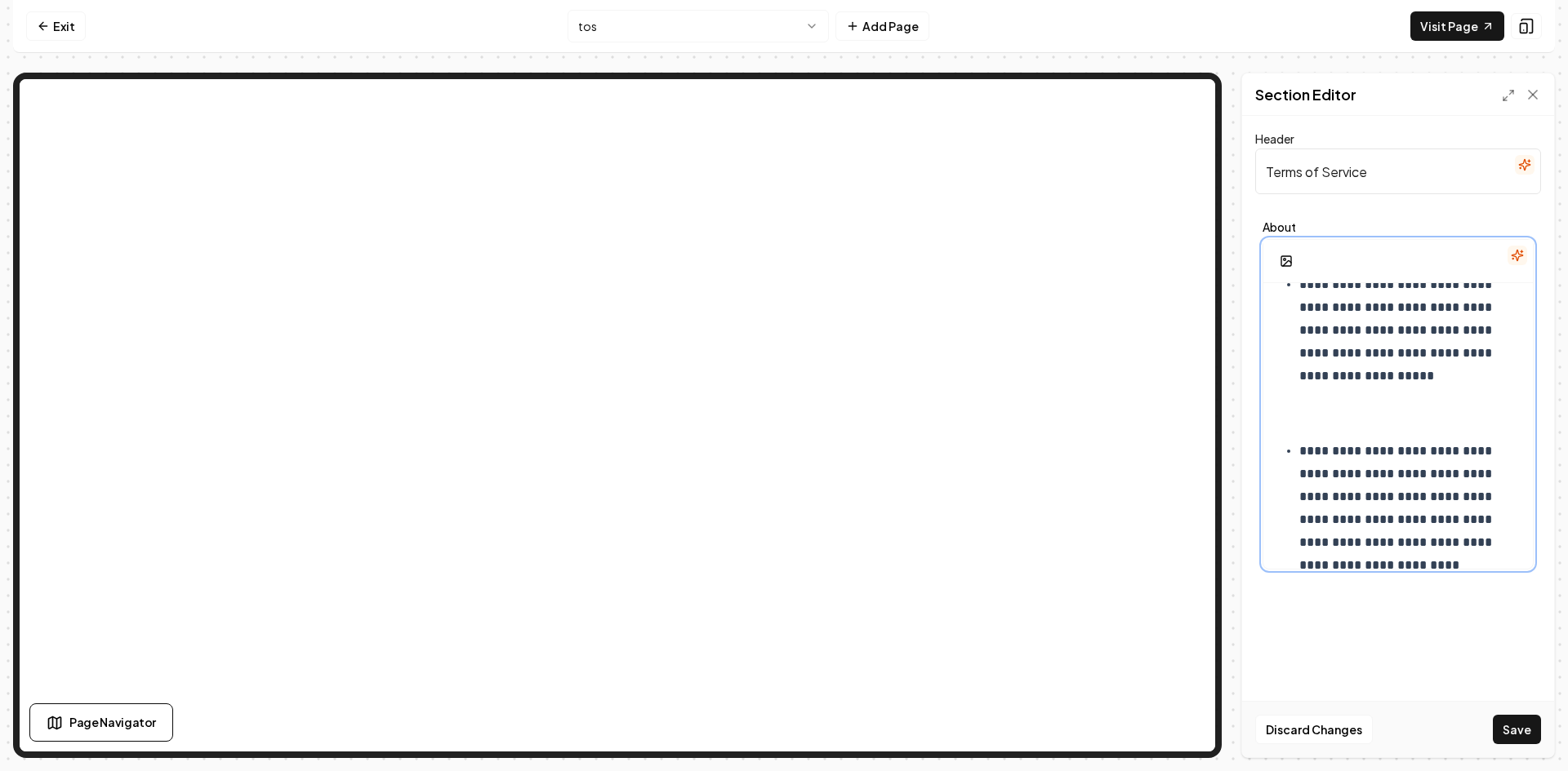
scroll to position [1455, 0]
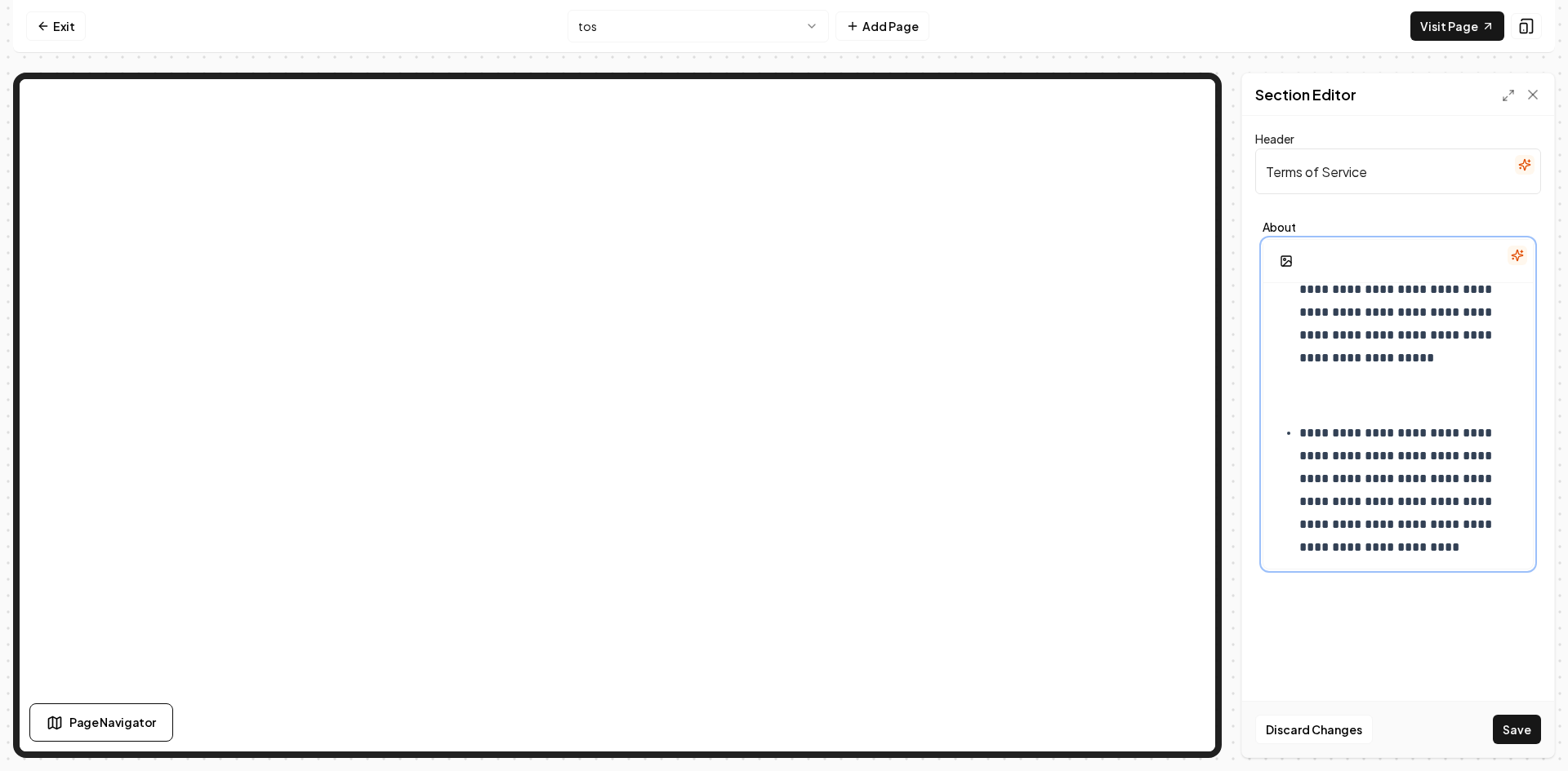
click at [1300, 394] on p "**********" at bounding box center [1409, 335] width 220 height 160
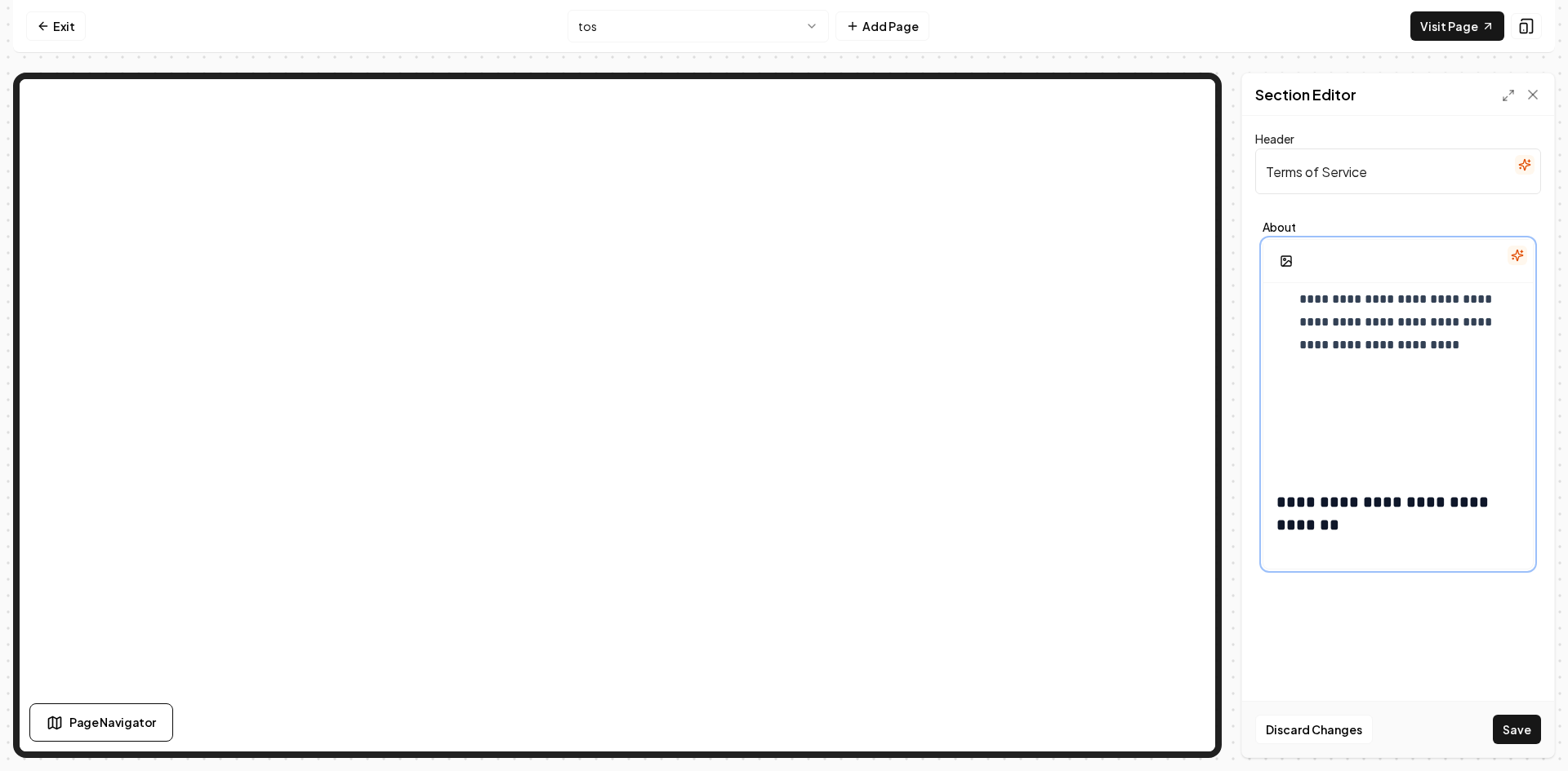
scroll to position [1618, 0]
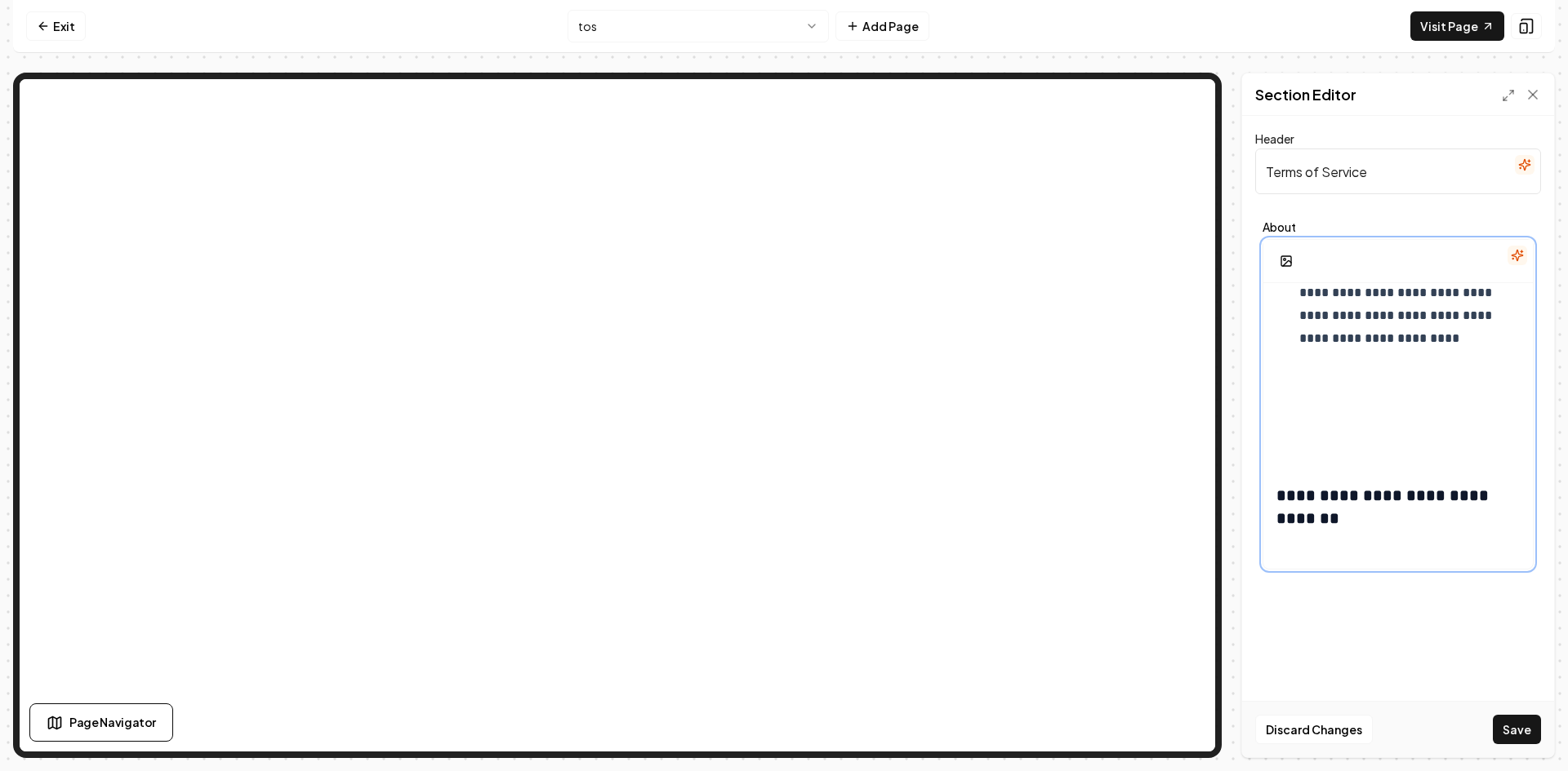
click at [1306, 418] on p at bounding box center [1398, 435] width 243 height 46
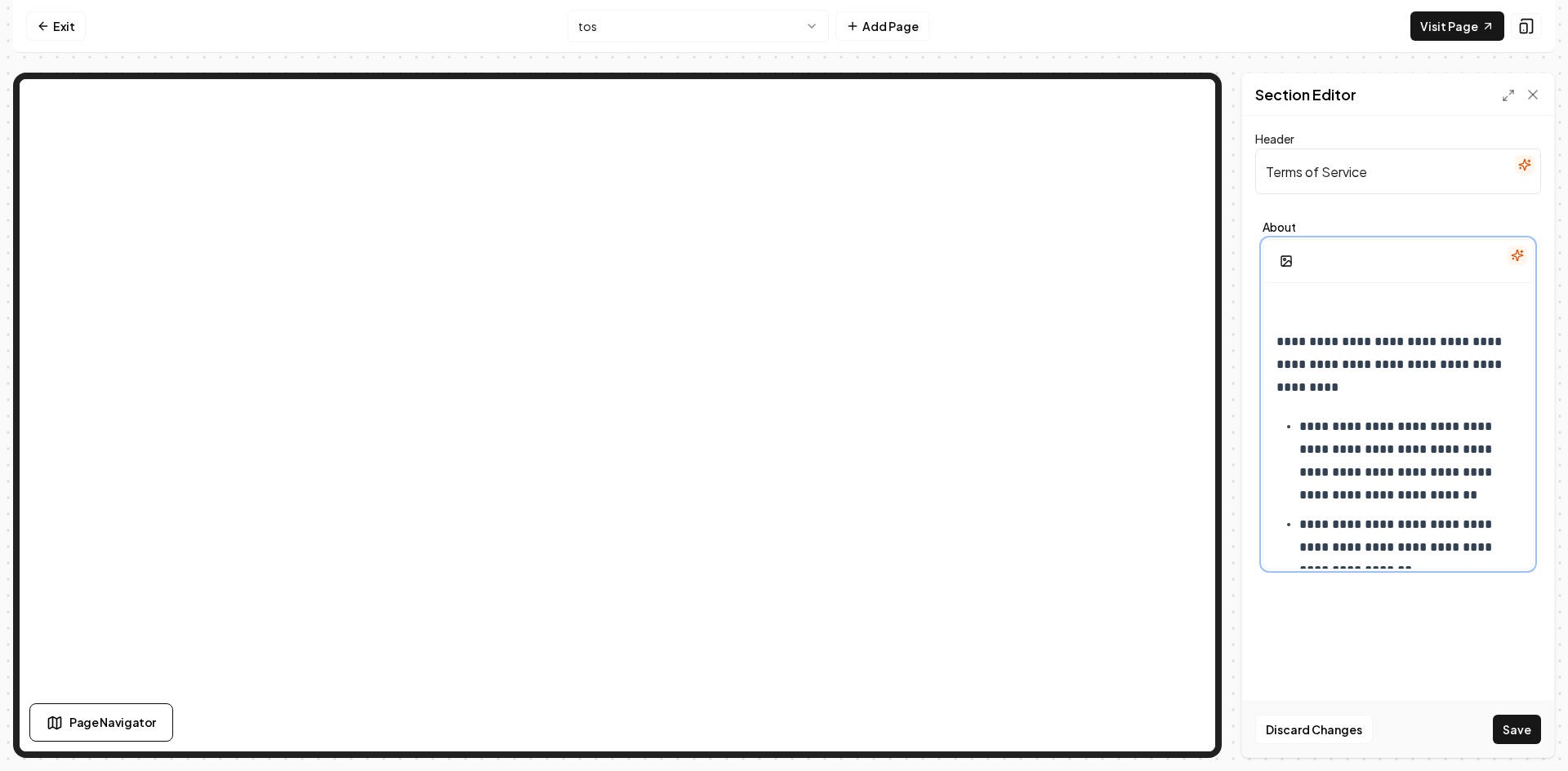
scroll to position [1700, 0]
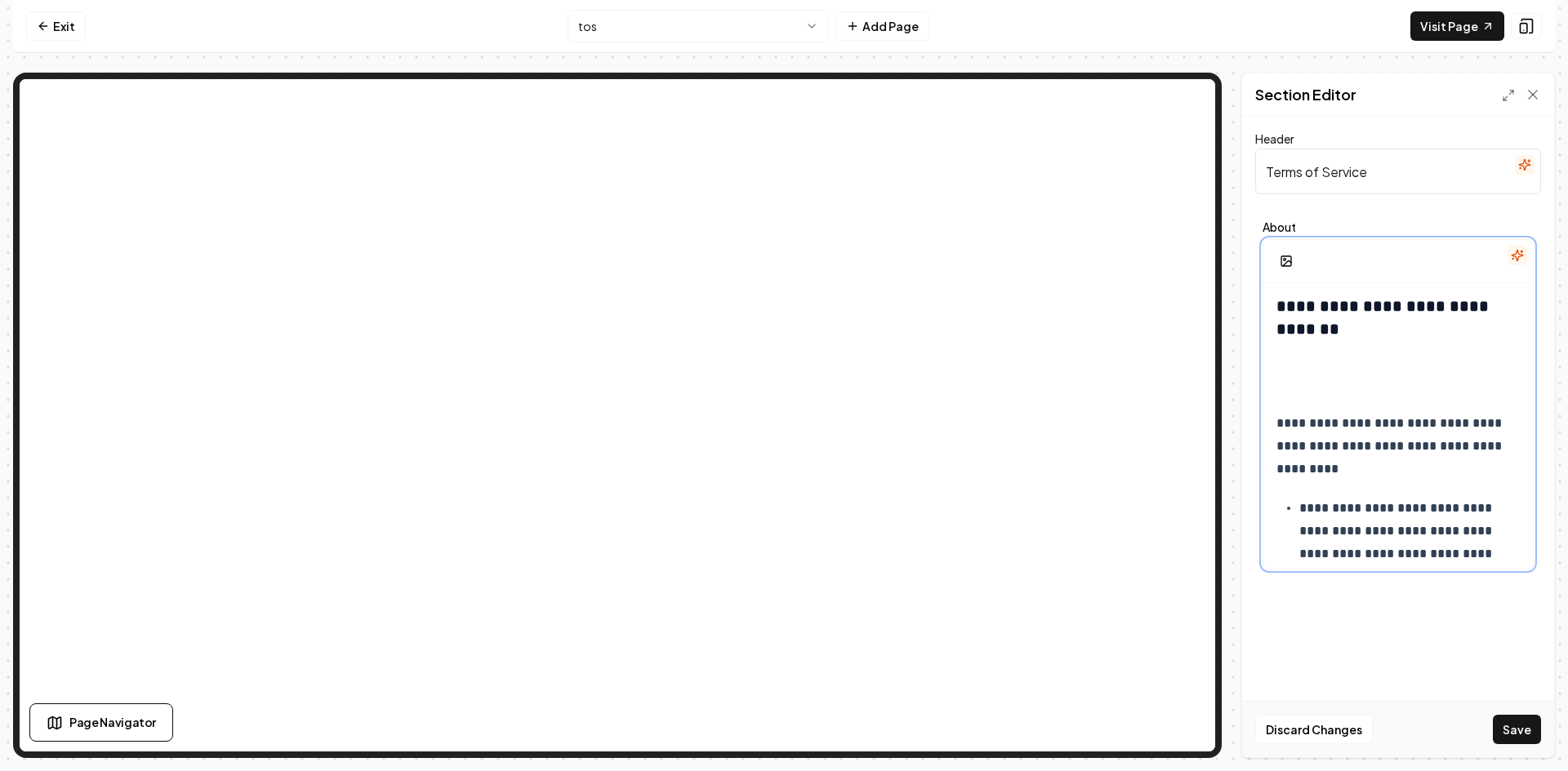
click at [1290, 377] on p at bounding box center [1398, 373] width 243 height 46
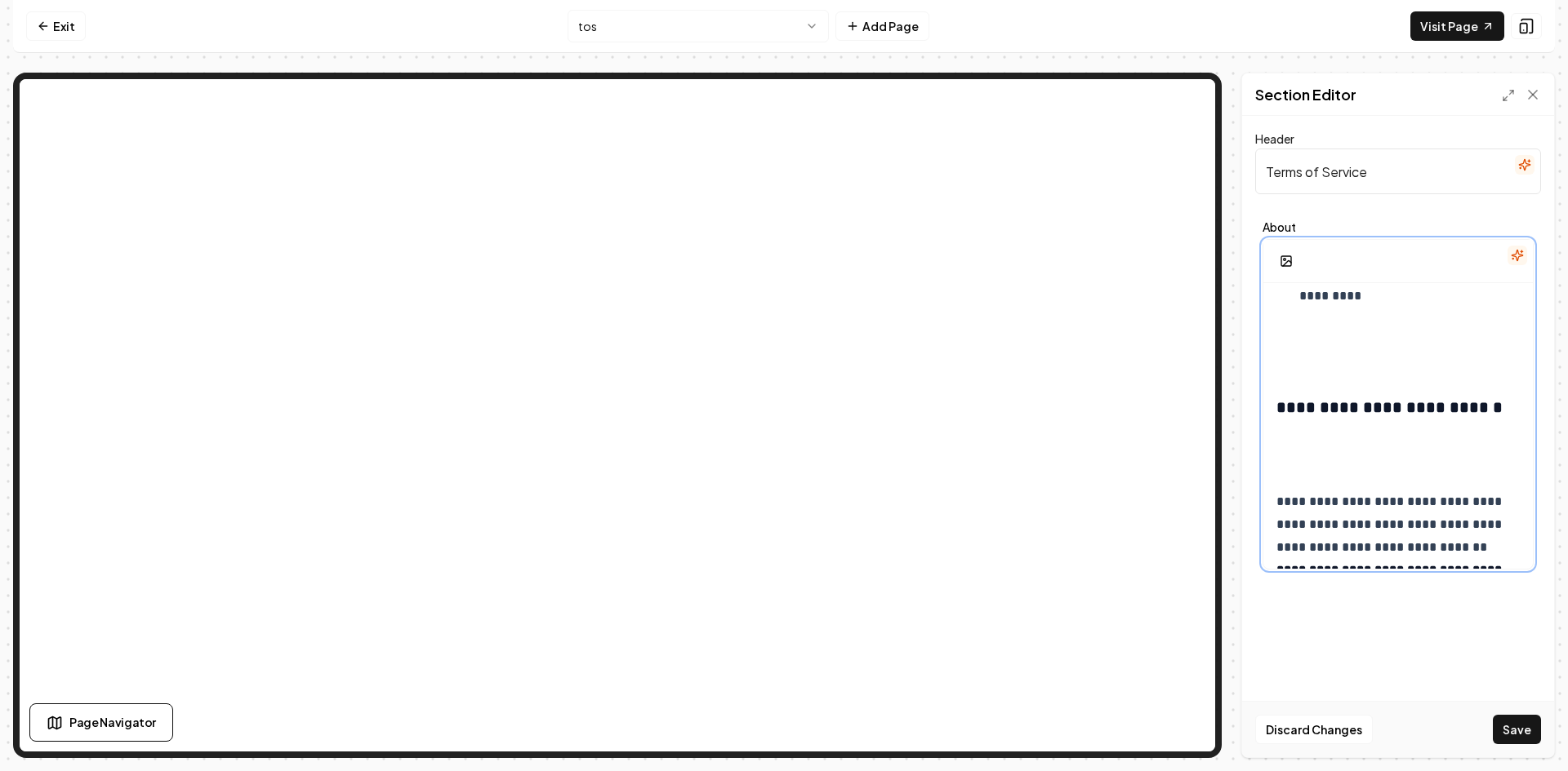
click at [1288, 330] on p at bounding box center [1398, 346] width 243 height 46
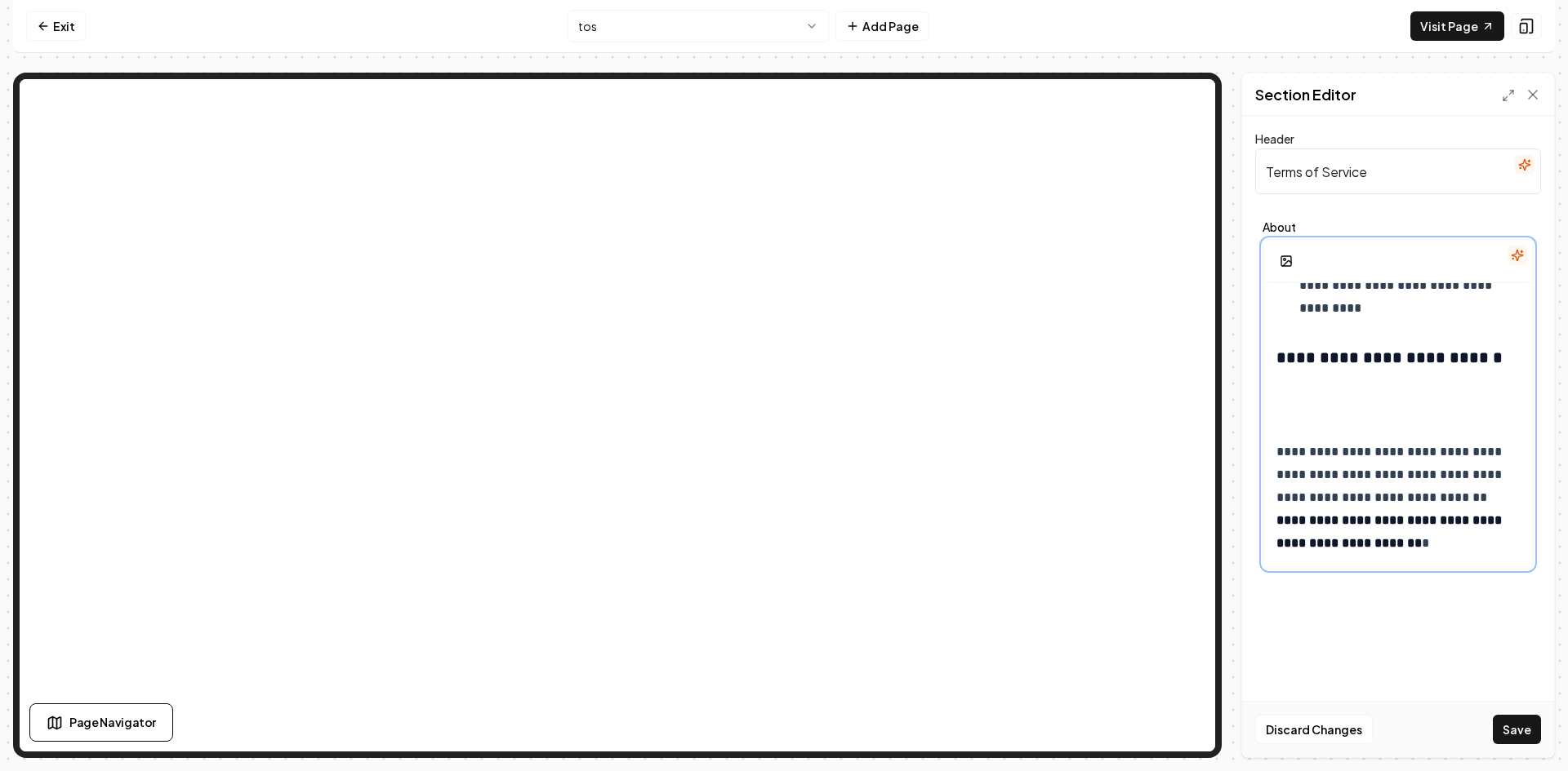
scroll to position [2190, 0]
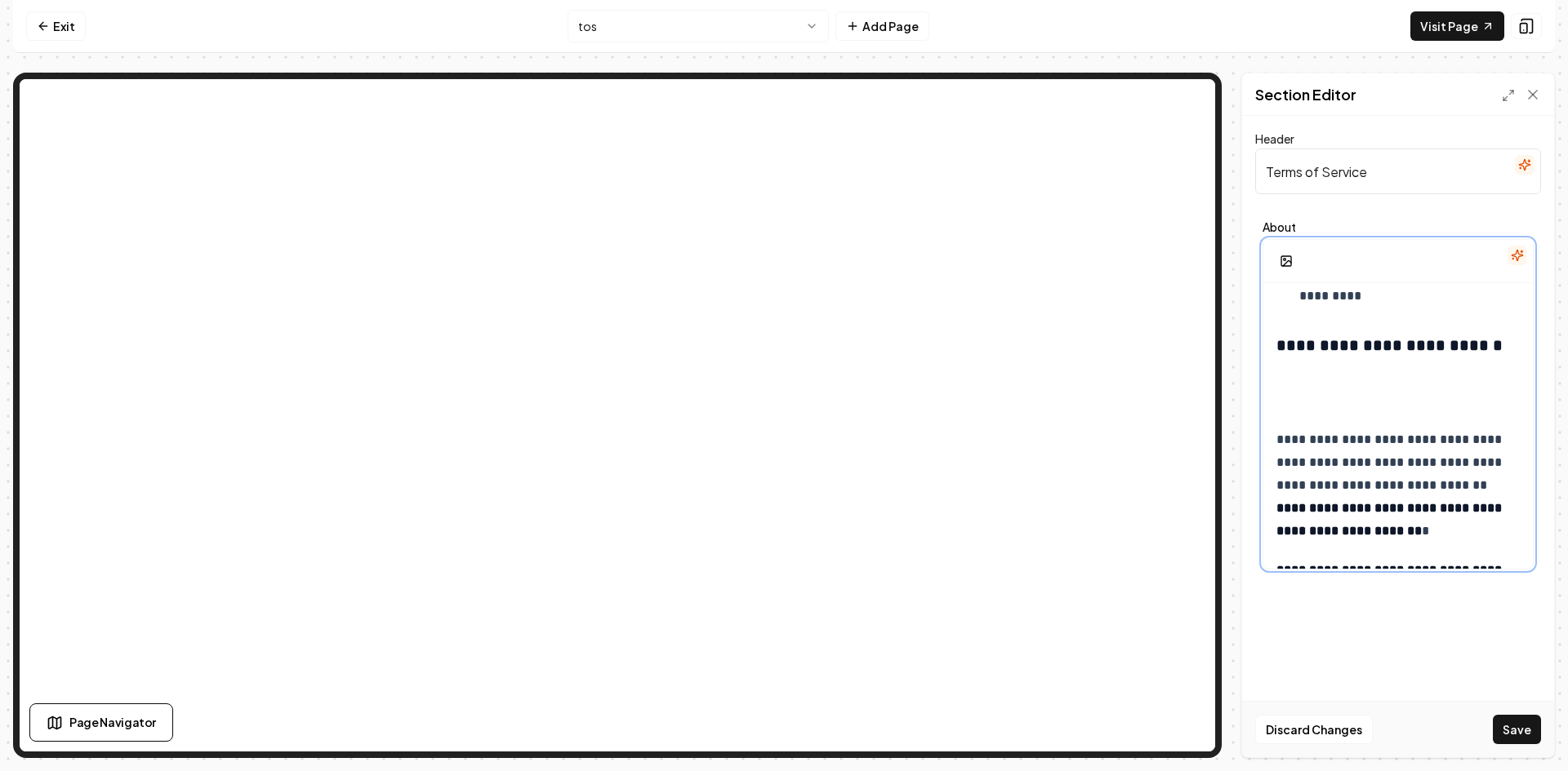
click at [1300, 374] on p at bounding box center [1398, 389] width 243 height 46
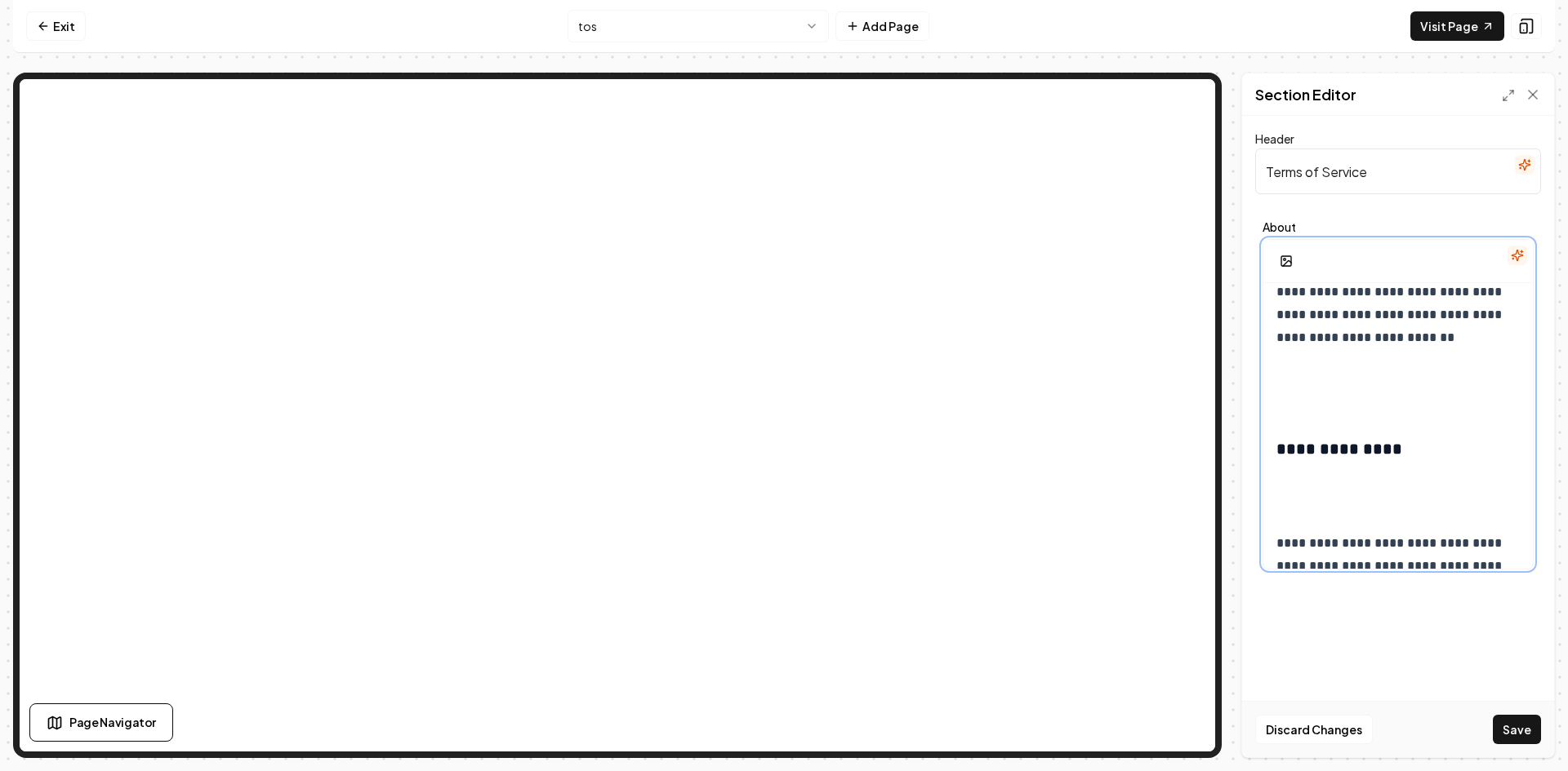
scroll to position [2843, 0]
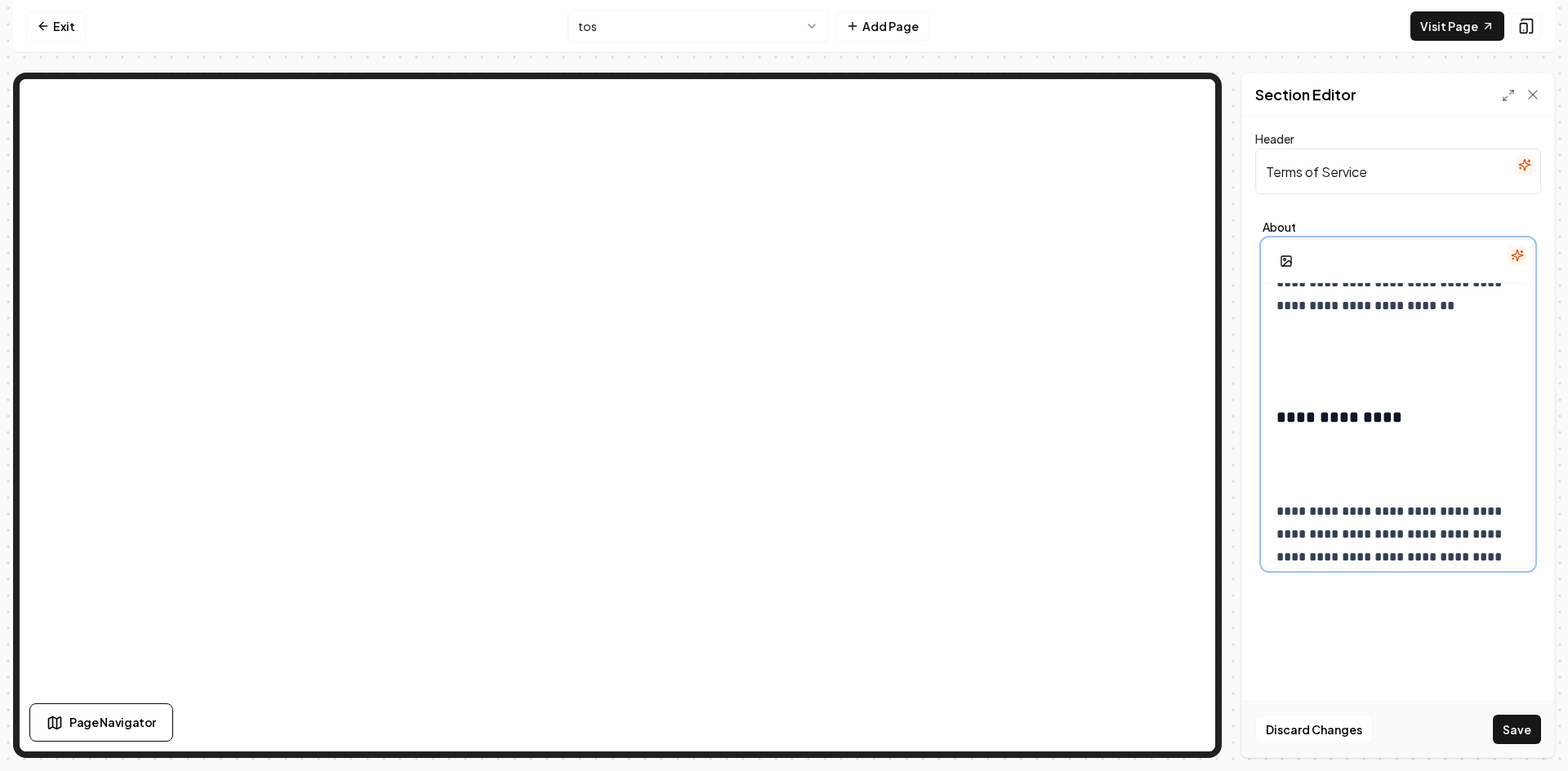
click at [1300, 379] on p at bounding box center [1398, 357] width 243 height 46
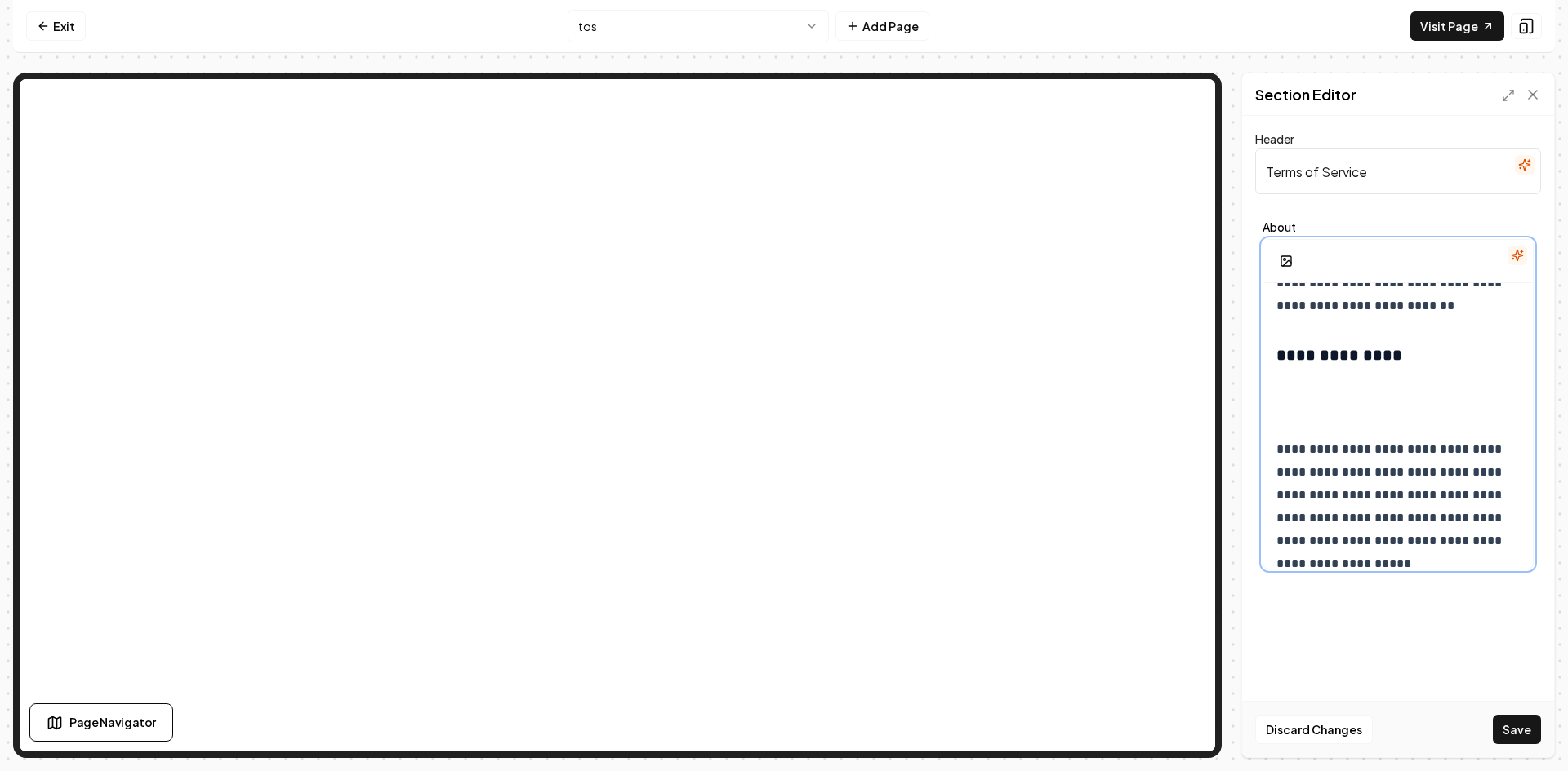
click at [1299, 412] on p at bounding box center [1398, 399] width 243 height 46
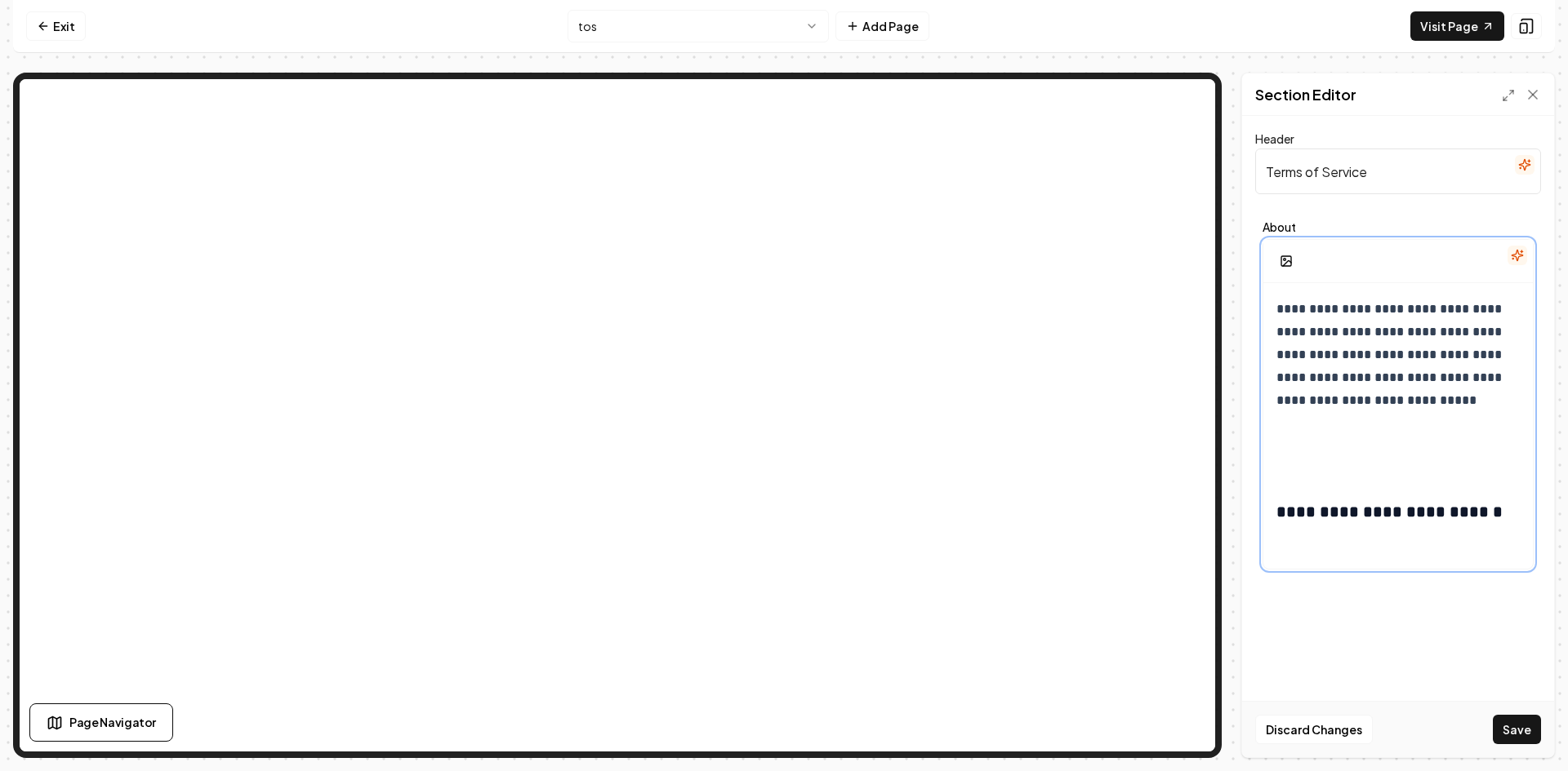
scroll to position [3088, 0]
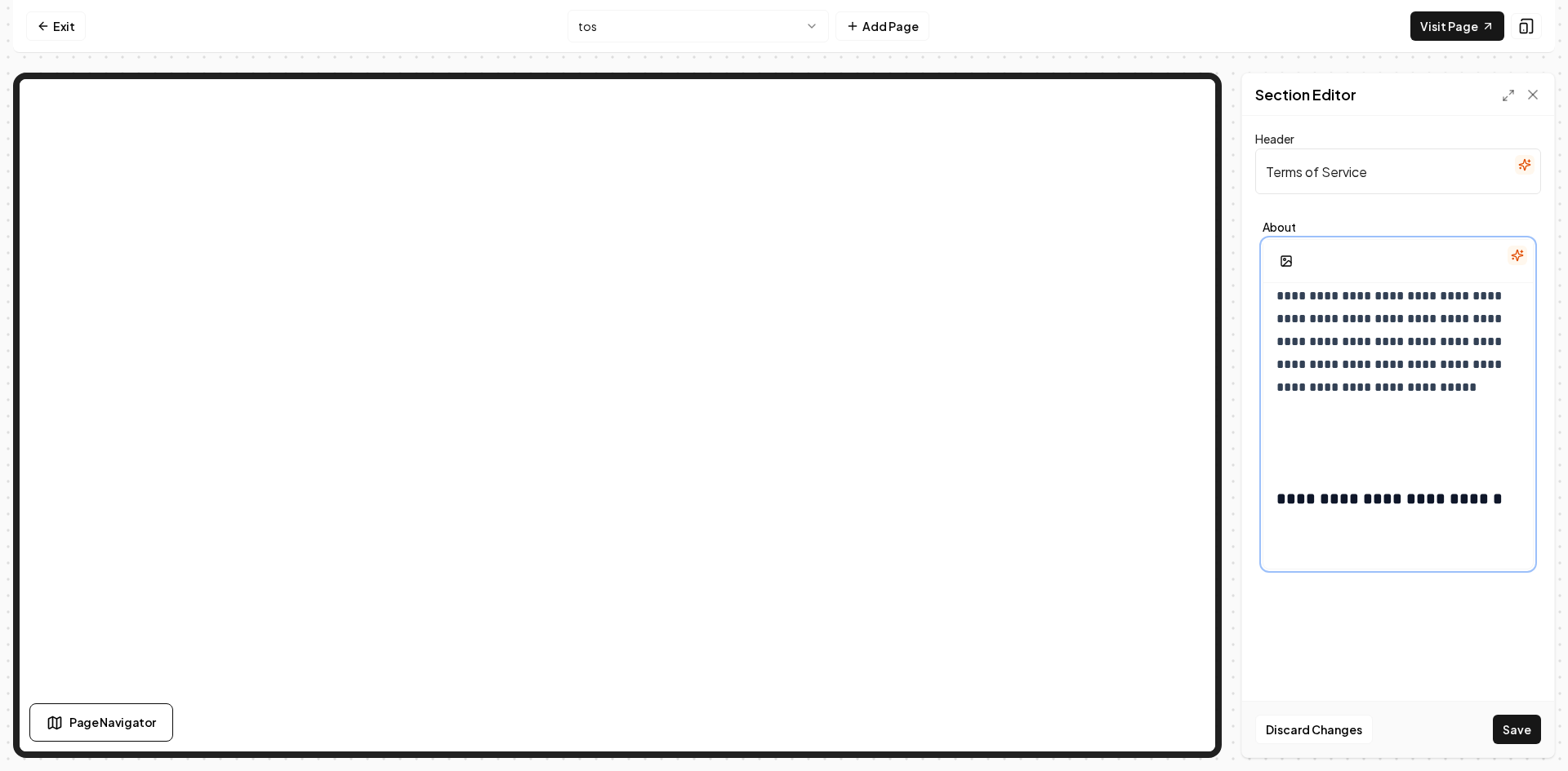
click at [1304, 429] on p at bounding box center [1398, 439] width 243 height 46
click at [1299, 453] on p at bounding box center [1398, 439] width 243 height 46
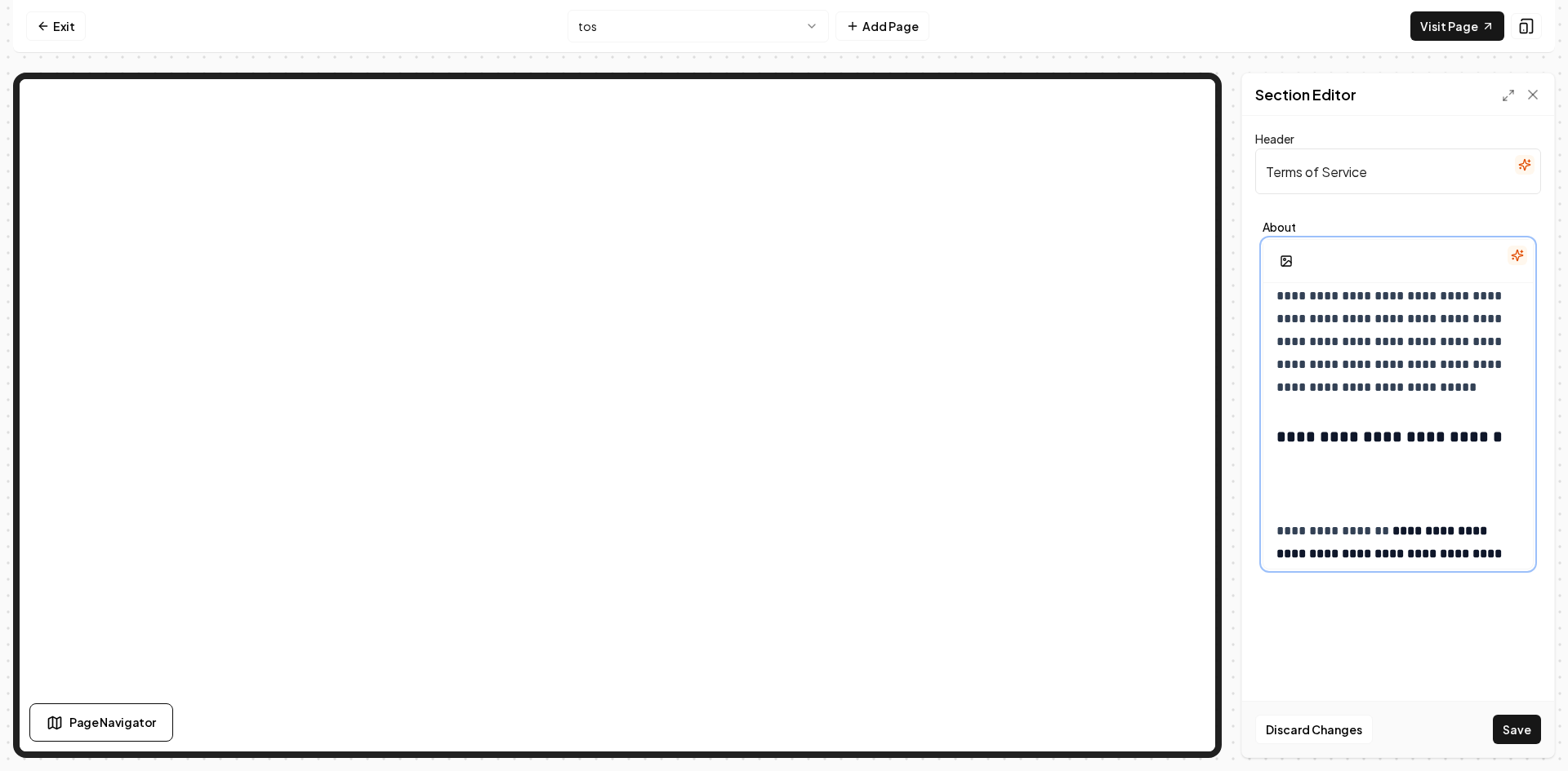
click at [1299, 481] on p at bounding box center [1398, 481] width 243 height 46
click at [1300, 497] on p at bounding box center [1398, 481] width 243 height 46
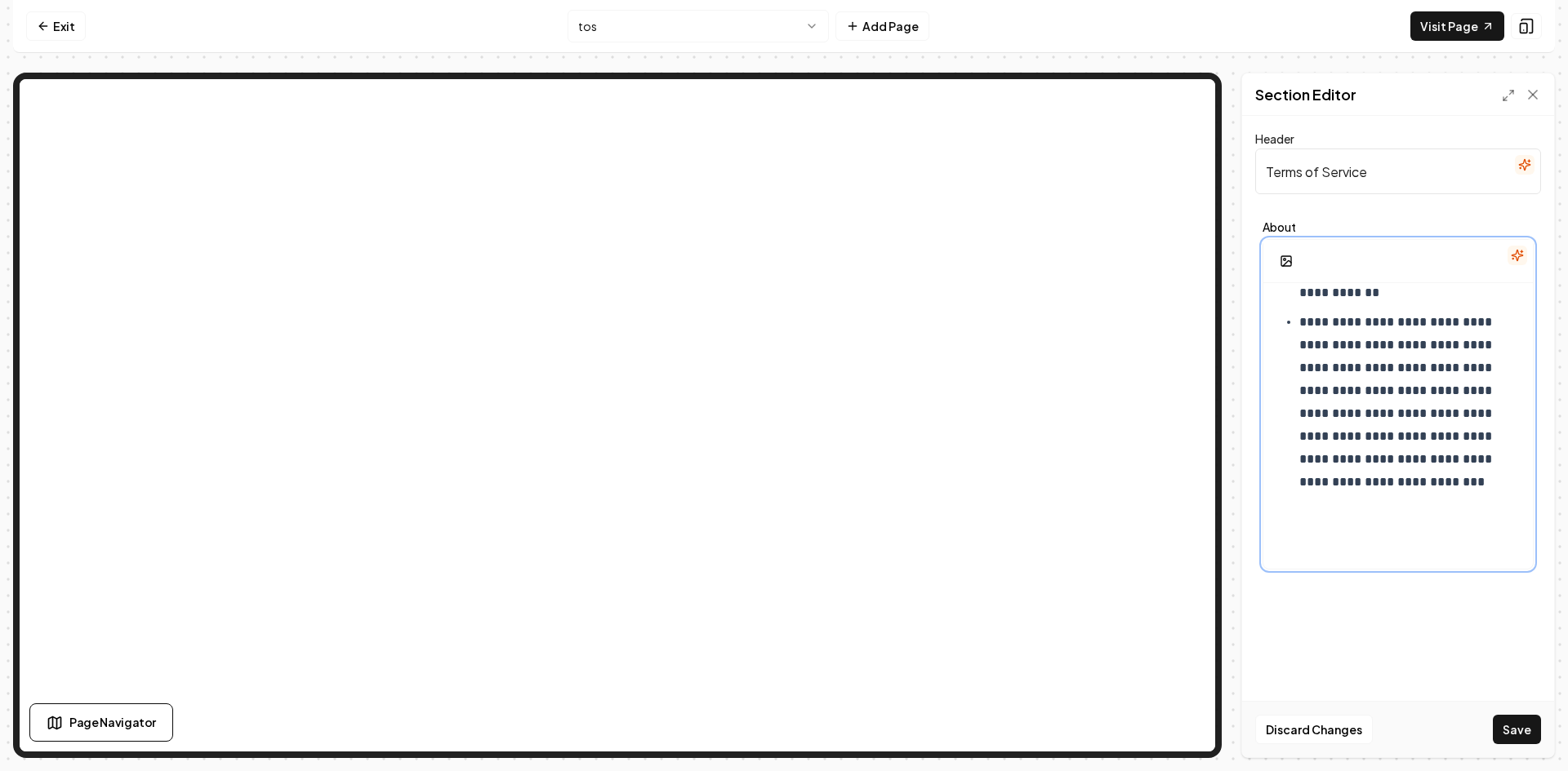
scroll to position [3741, 0]
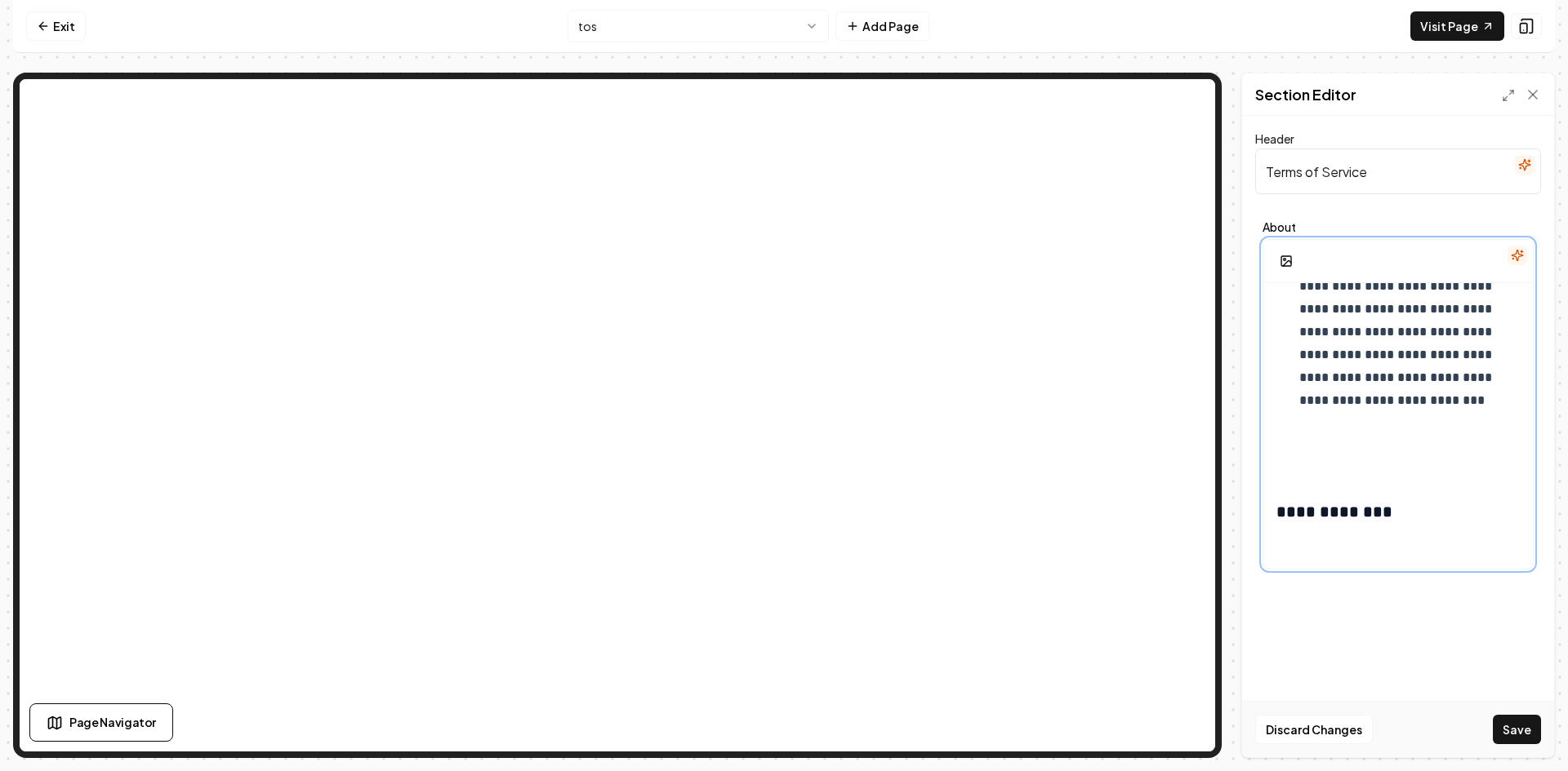
click at [1292, 475] on p at bounding box center [1398, 452] width 243 height 46
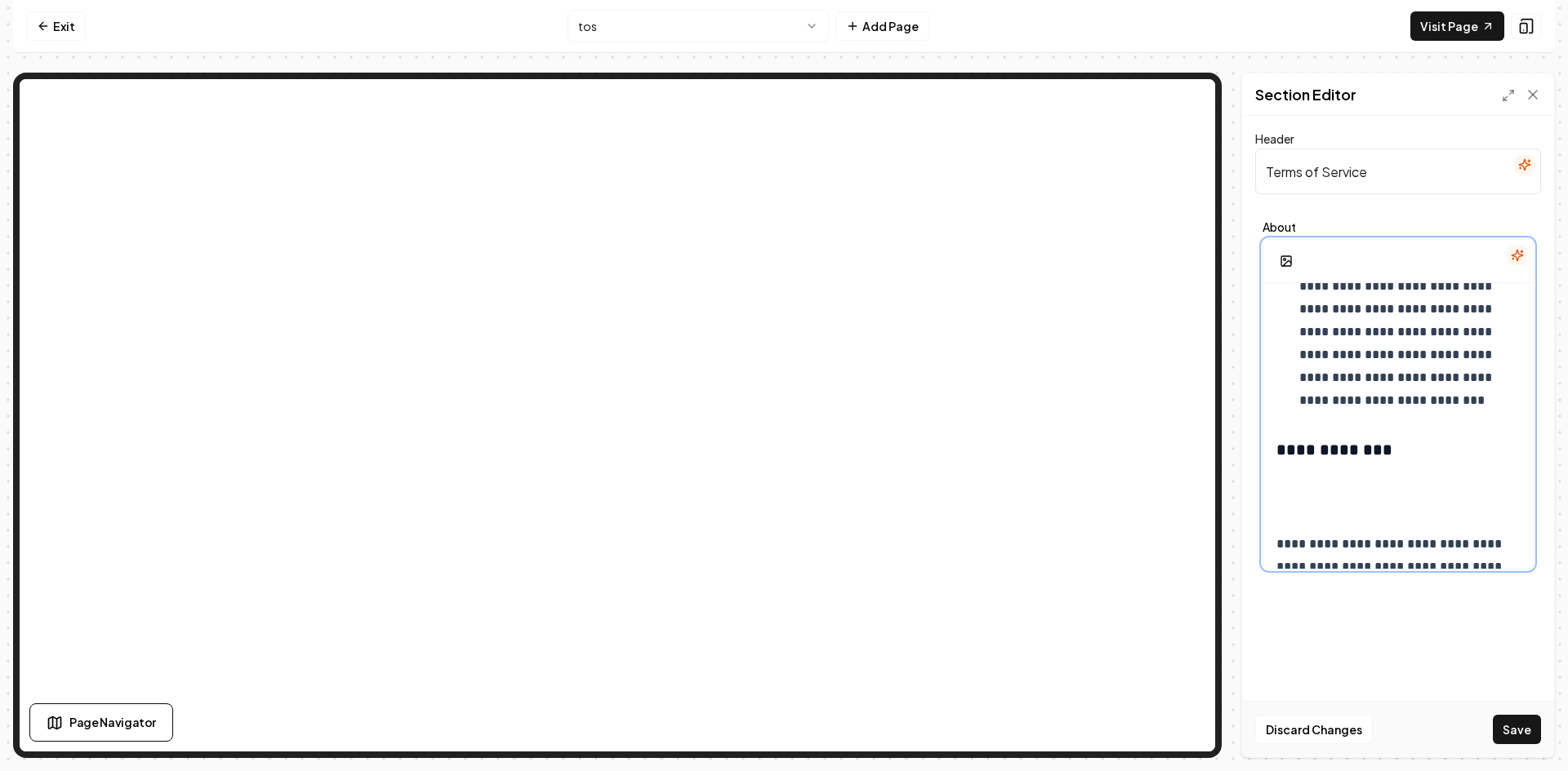
scroll to position [3823, 0]
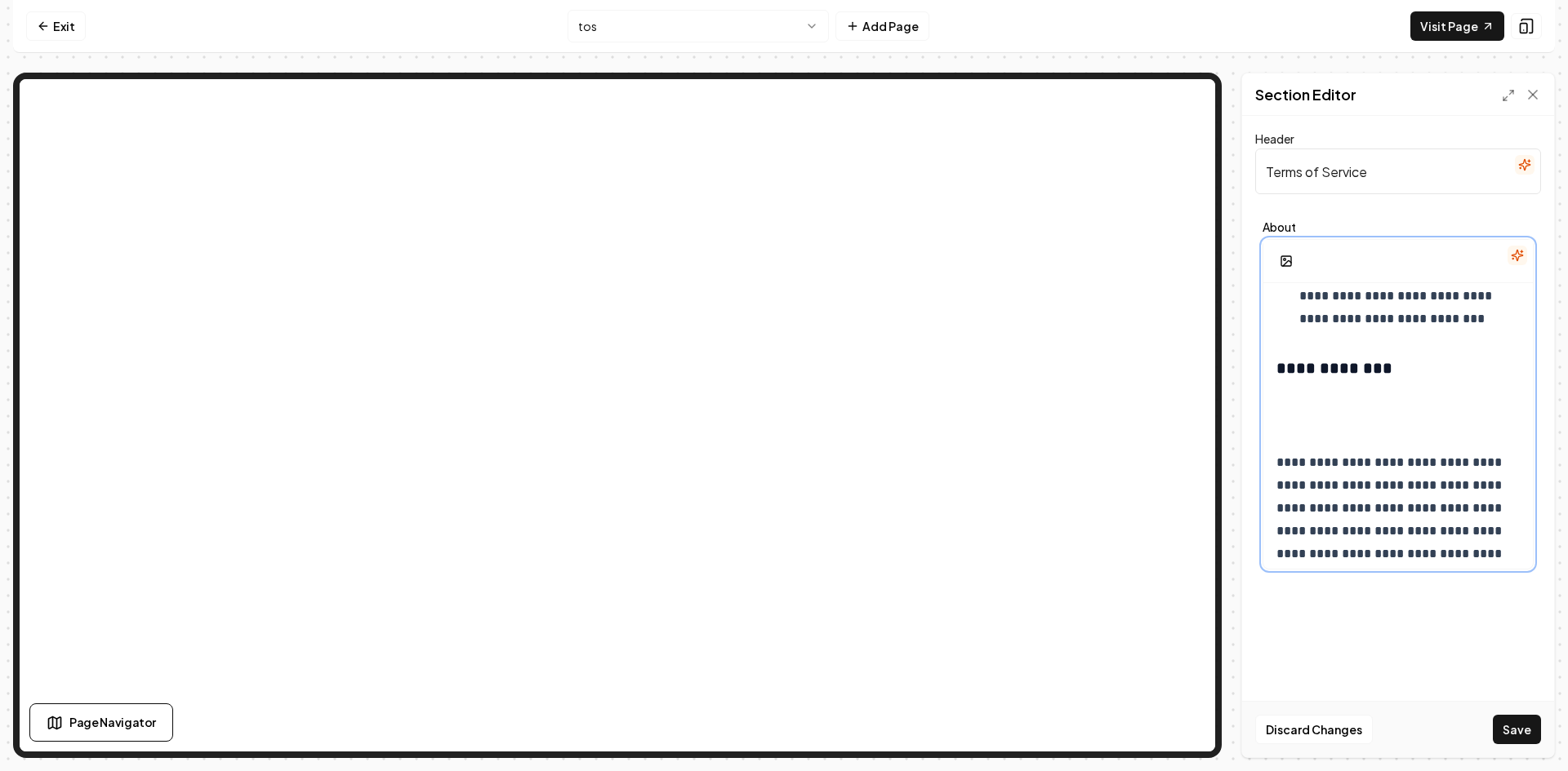
click at [1299, 435] on p at bounding box center [1398, 412] width 243 height 46
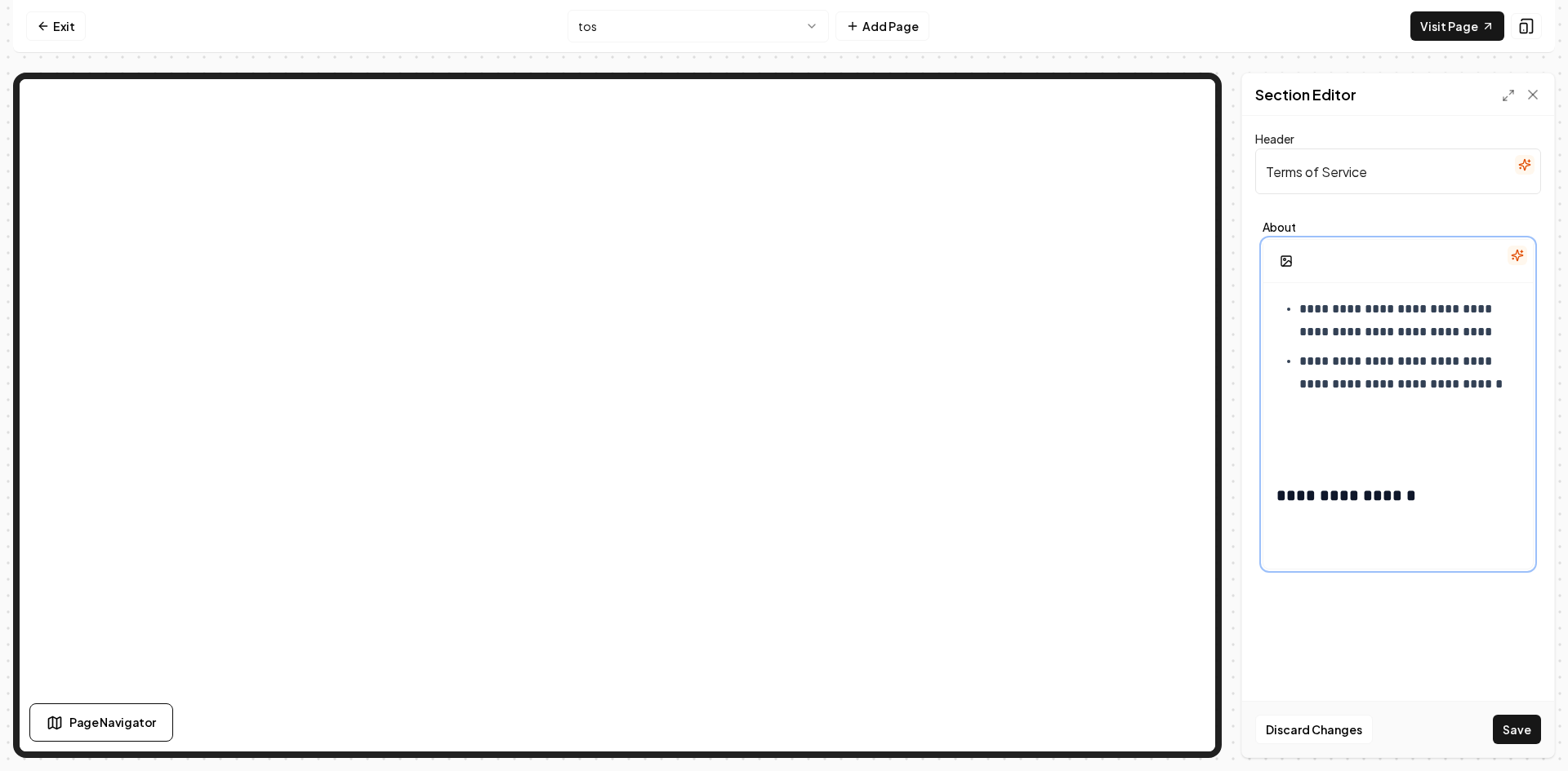
scroll to position [4475, 0]
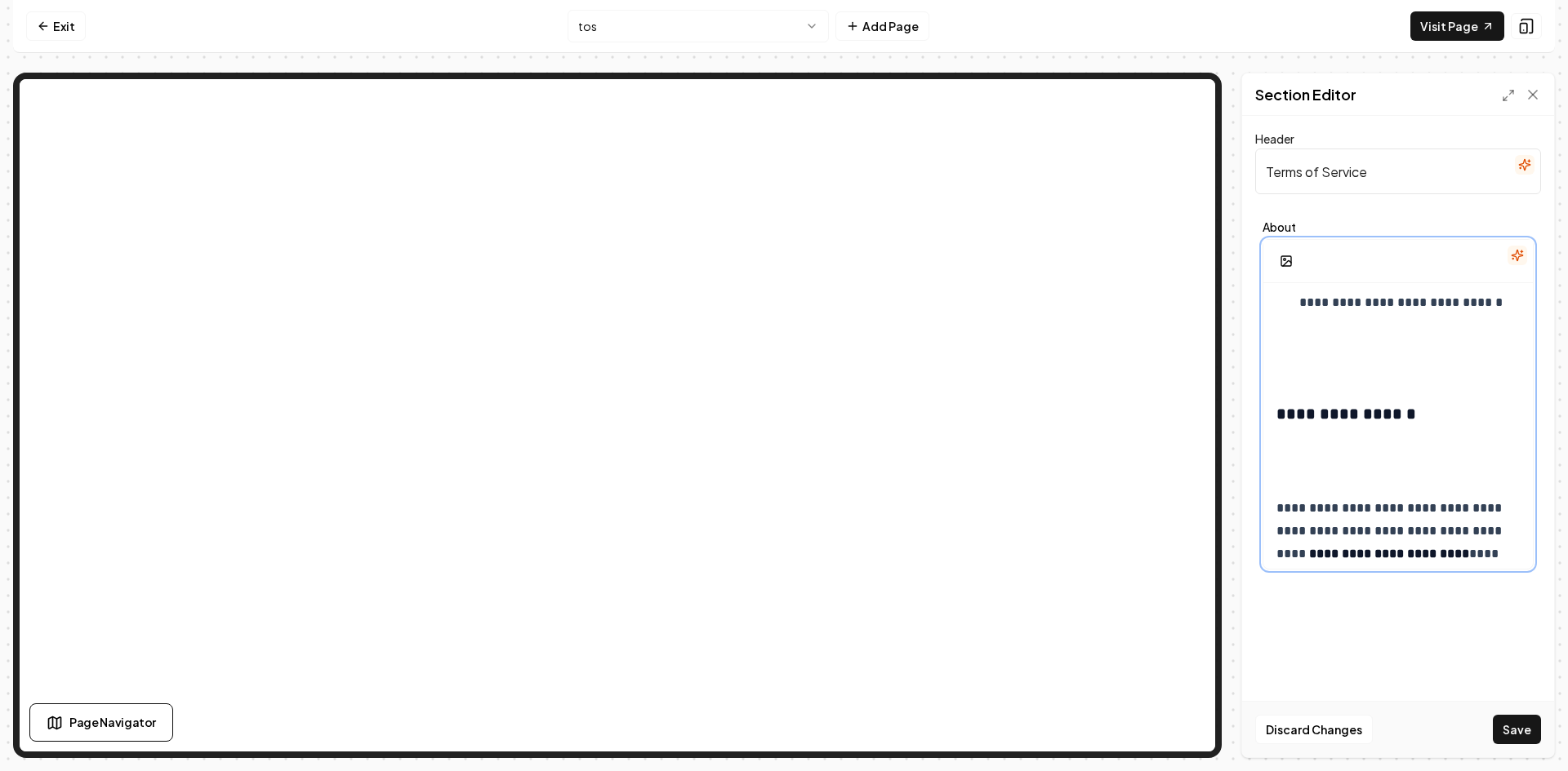
click at [1296, 429] on div "**********" at bounding box center [1398, 221] width 269 height 8827
click at [1283, 427] on div "**********" at bounding box center [1398, 221] width 269 height 8827
click at [1279, 376] on p at bounding box center [1398, 353] width 243 height 46
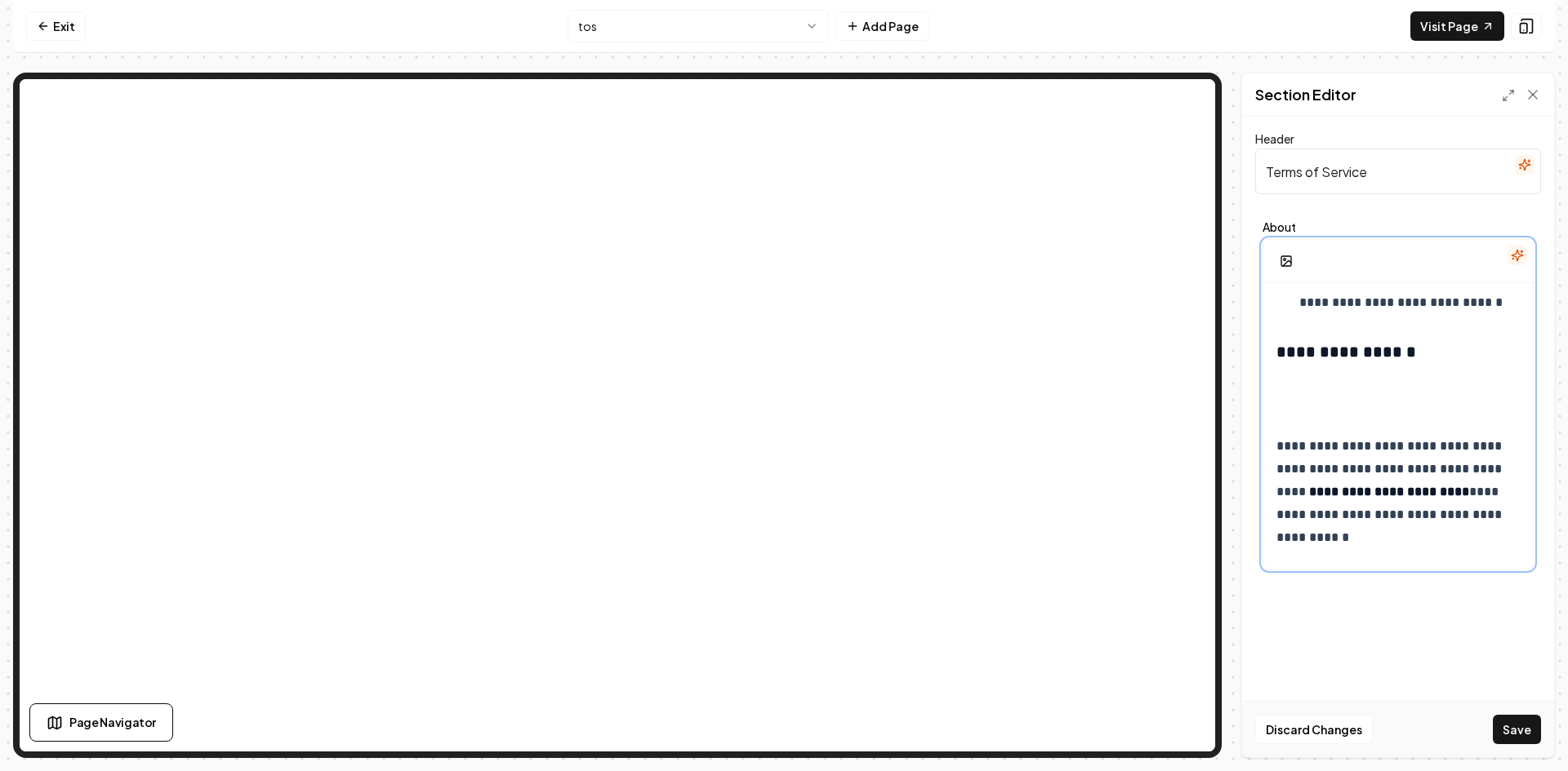
click at [1293, 418] on p at bounding box center [1398, 396] width 243 height 46
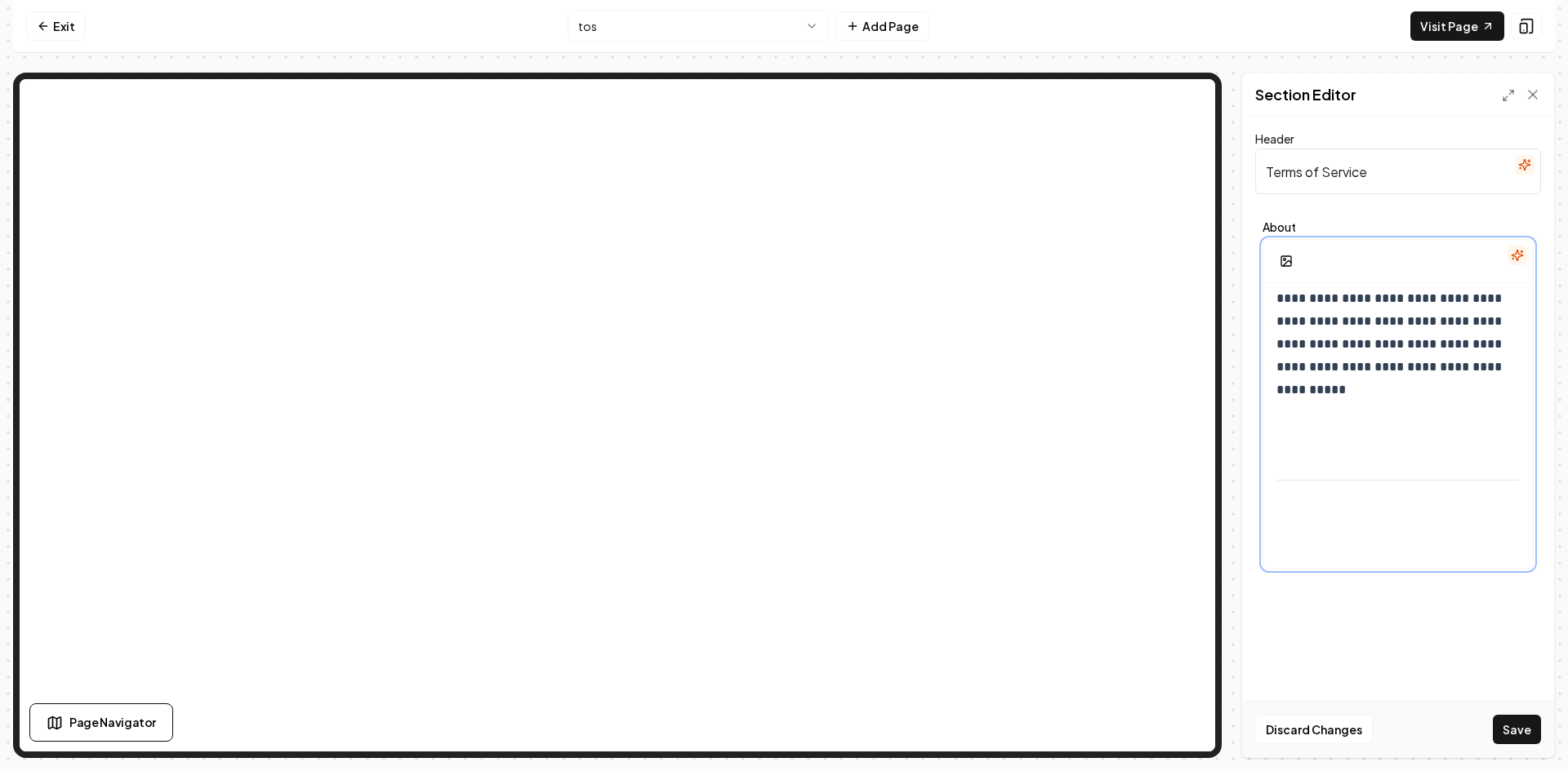
scroll to position [4802, 0]
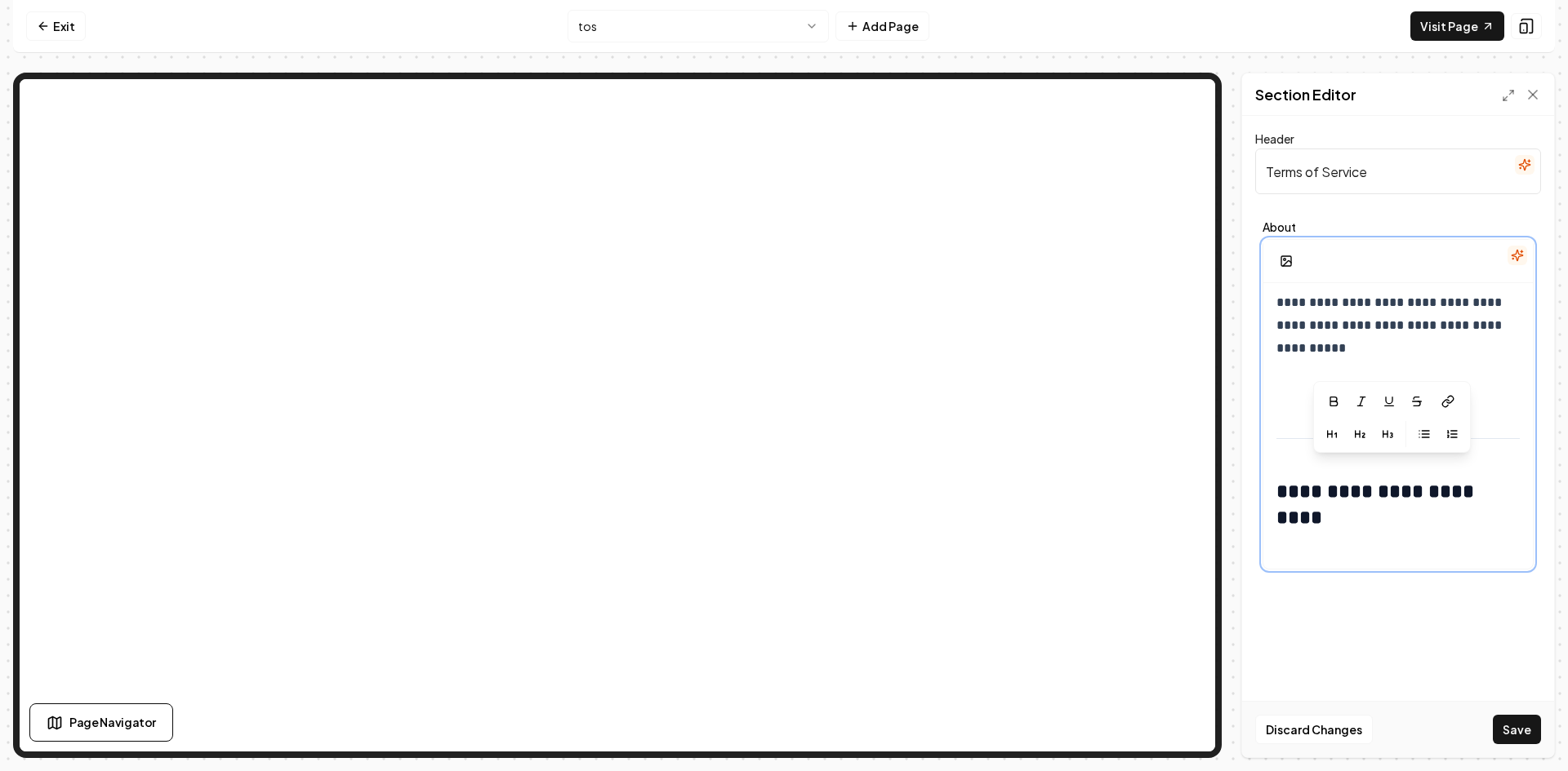
click at [1283, 399] on p at bounding box center [1398, 388] width 243 height 23
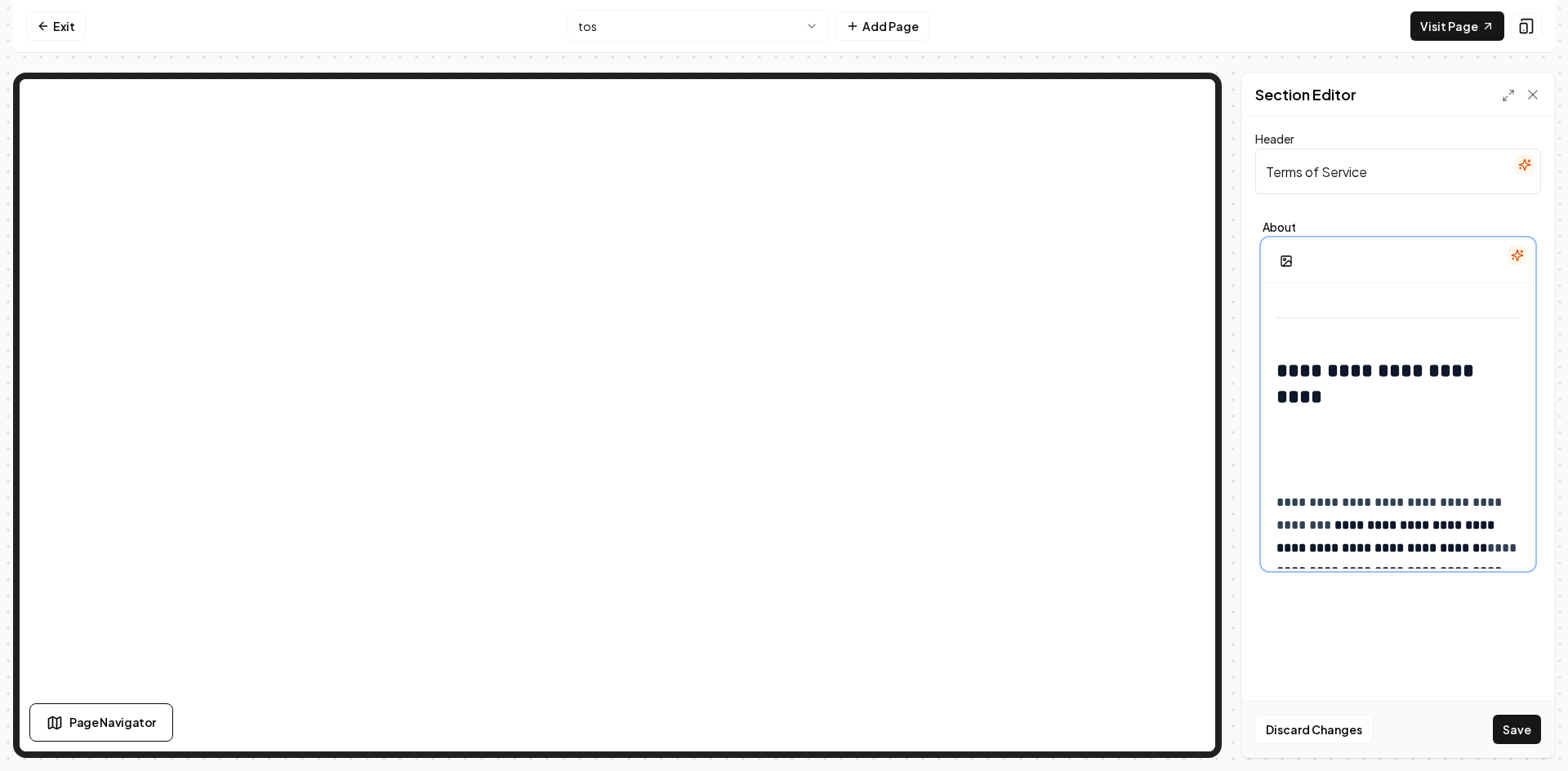
scroll to position [4965, 0]
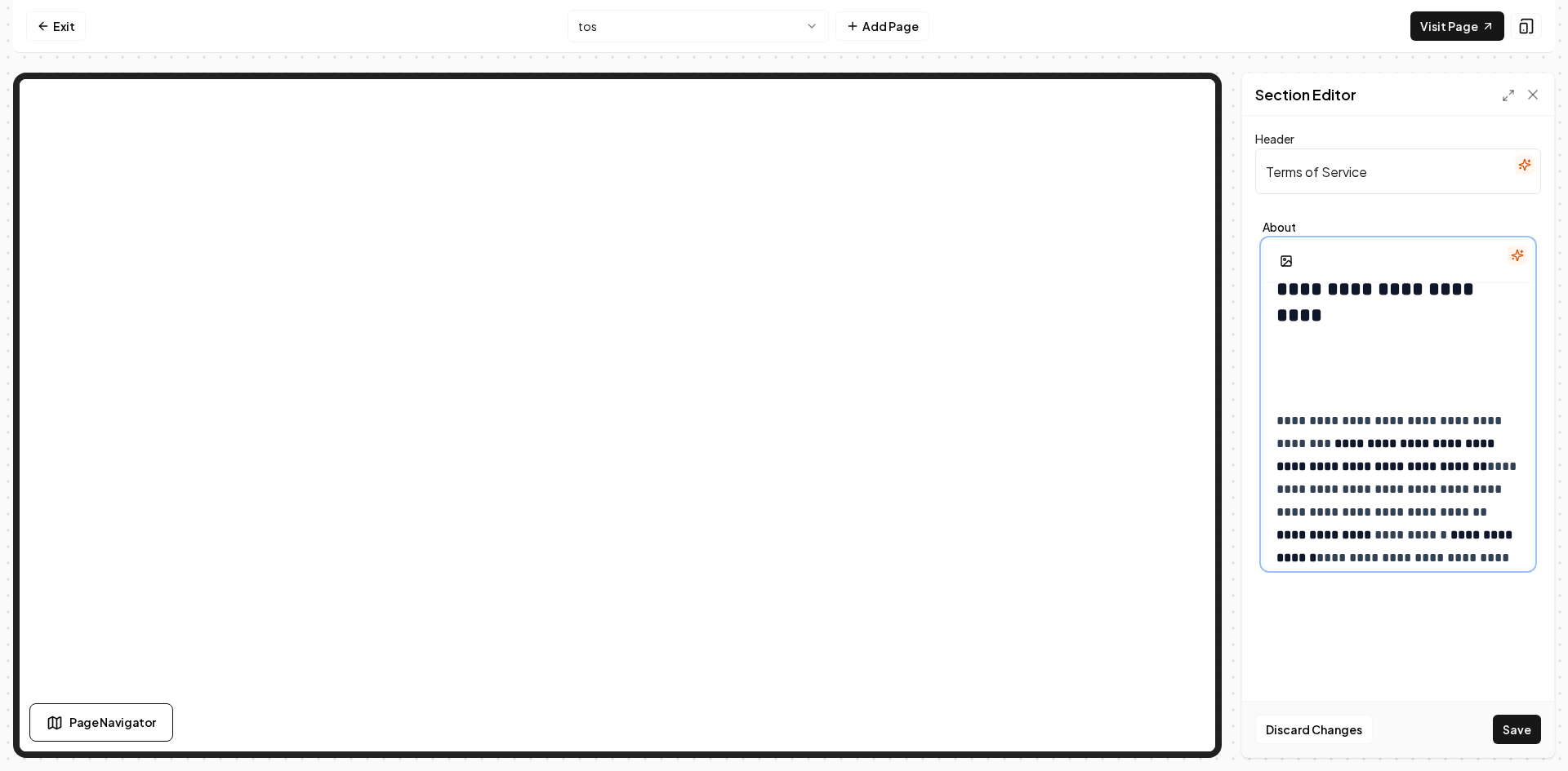
click at [1284, 394] on p at bounding box center [1398, 370] width 243 height 46
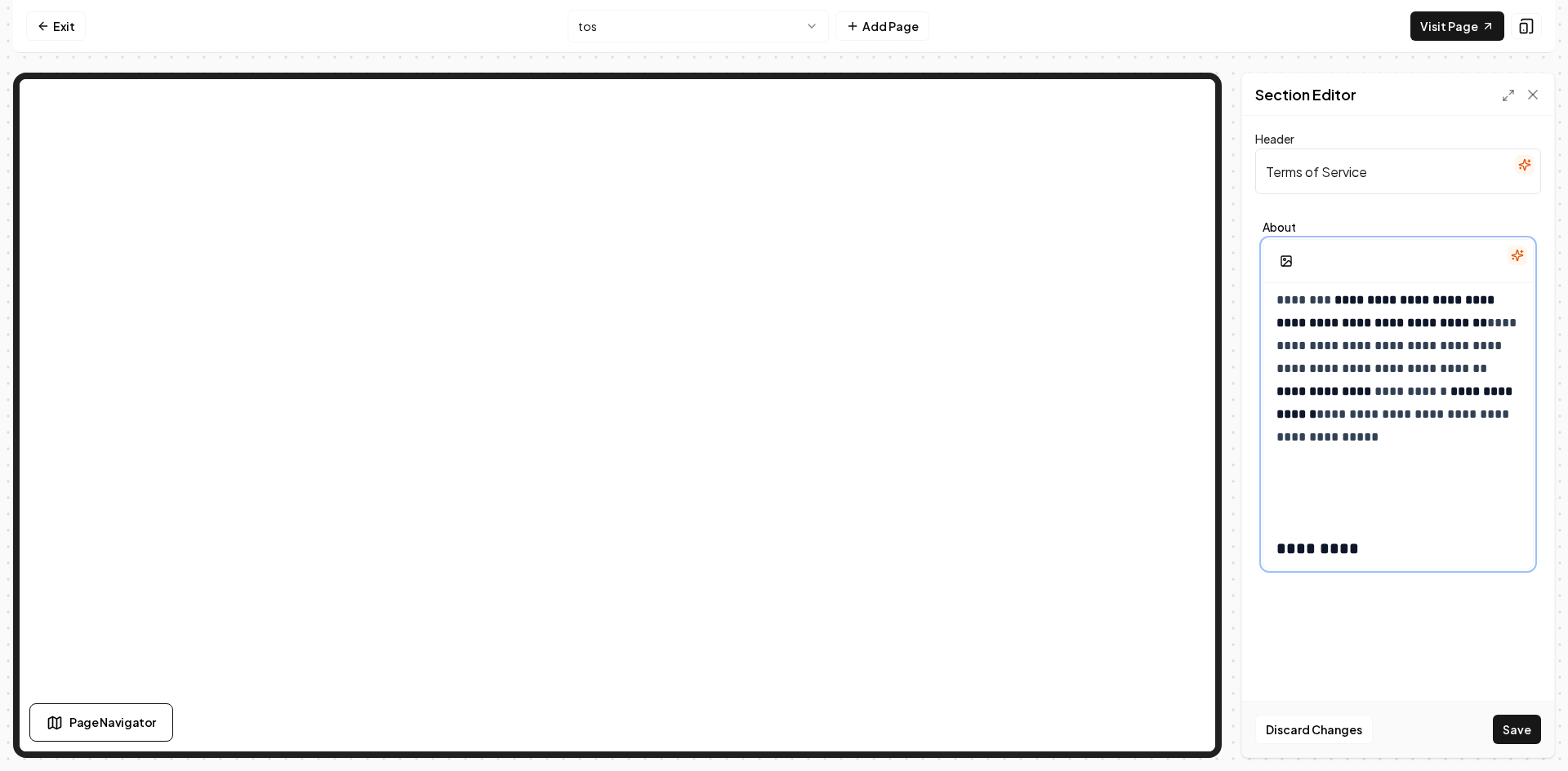
scroll to position [5129, 0]
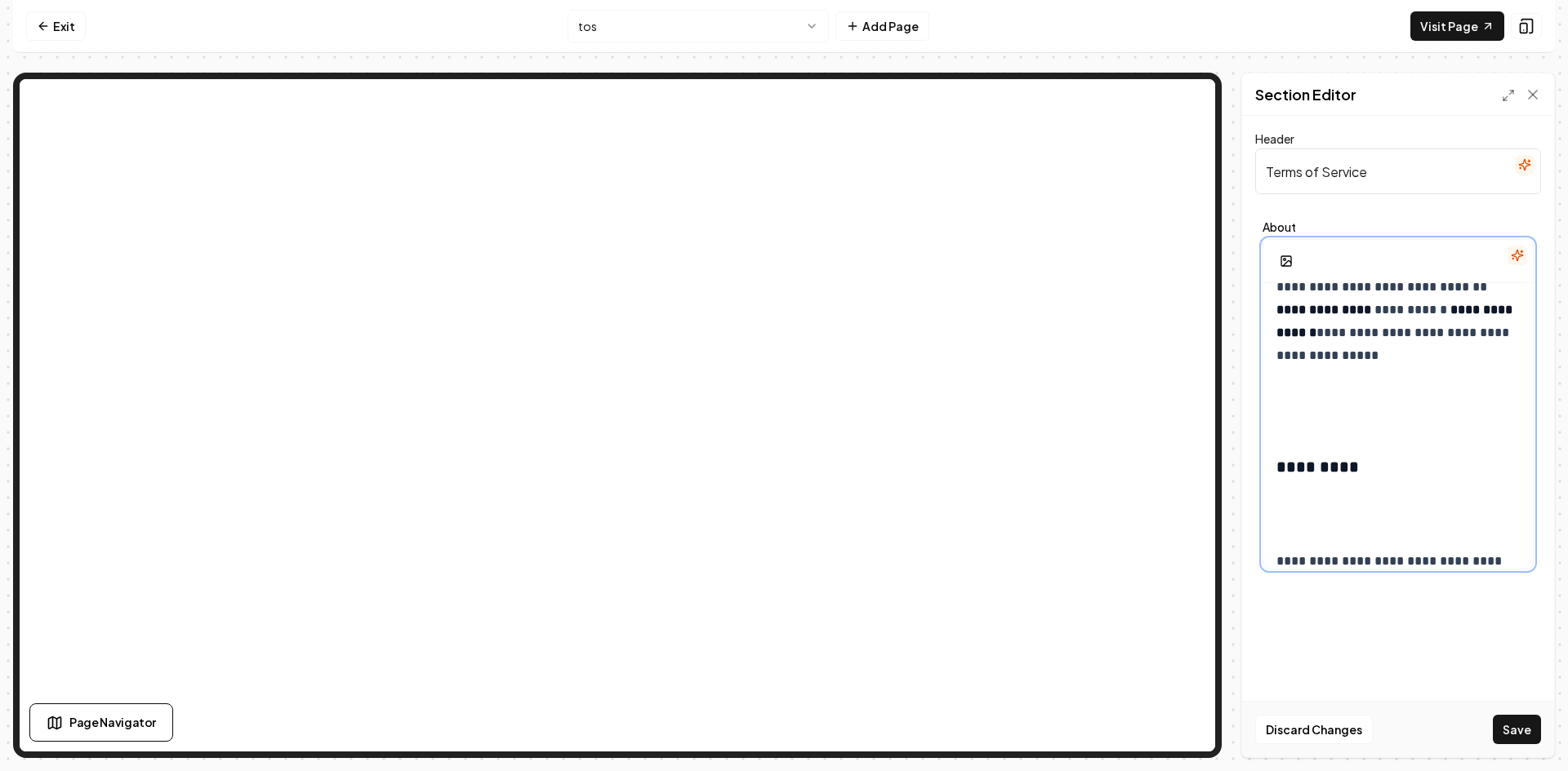
click at [1288, 429] on p at bounding box center [1398, 406] width 243 height 46
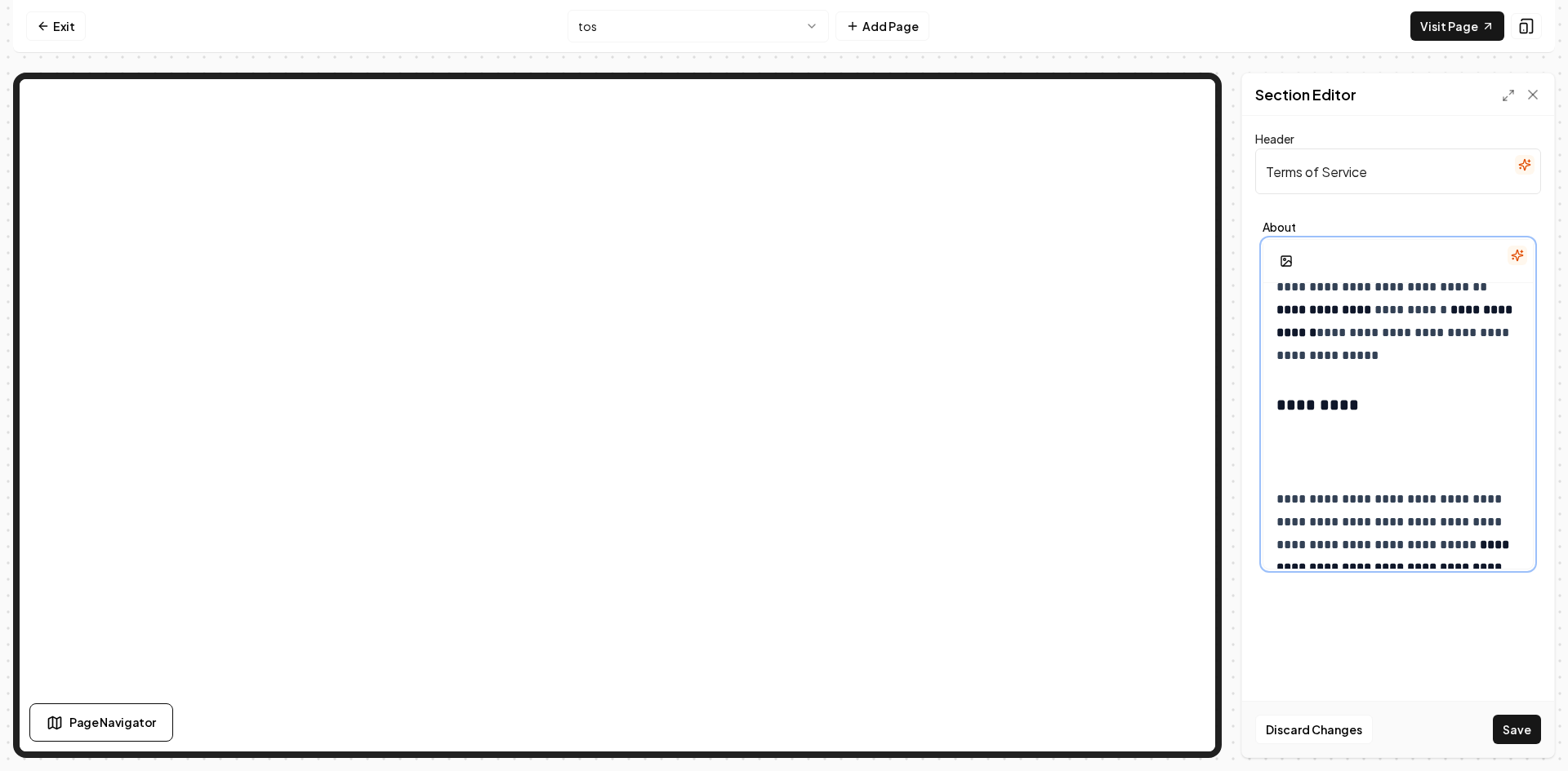
click at [1287, 472] on p at bounding box center [1398, 449] width 243 height 46
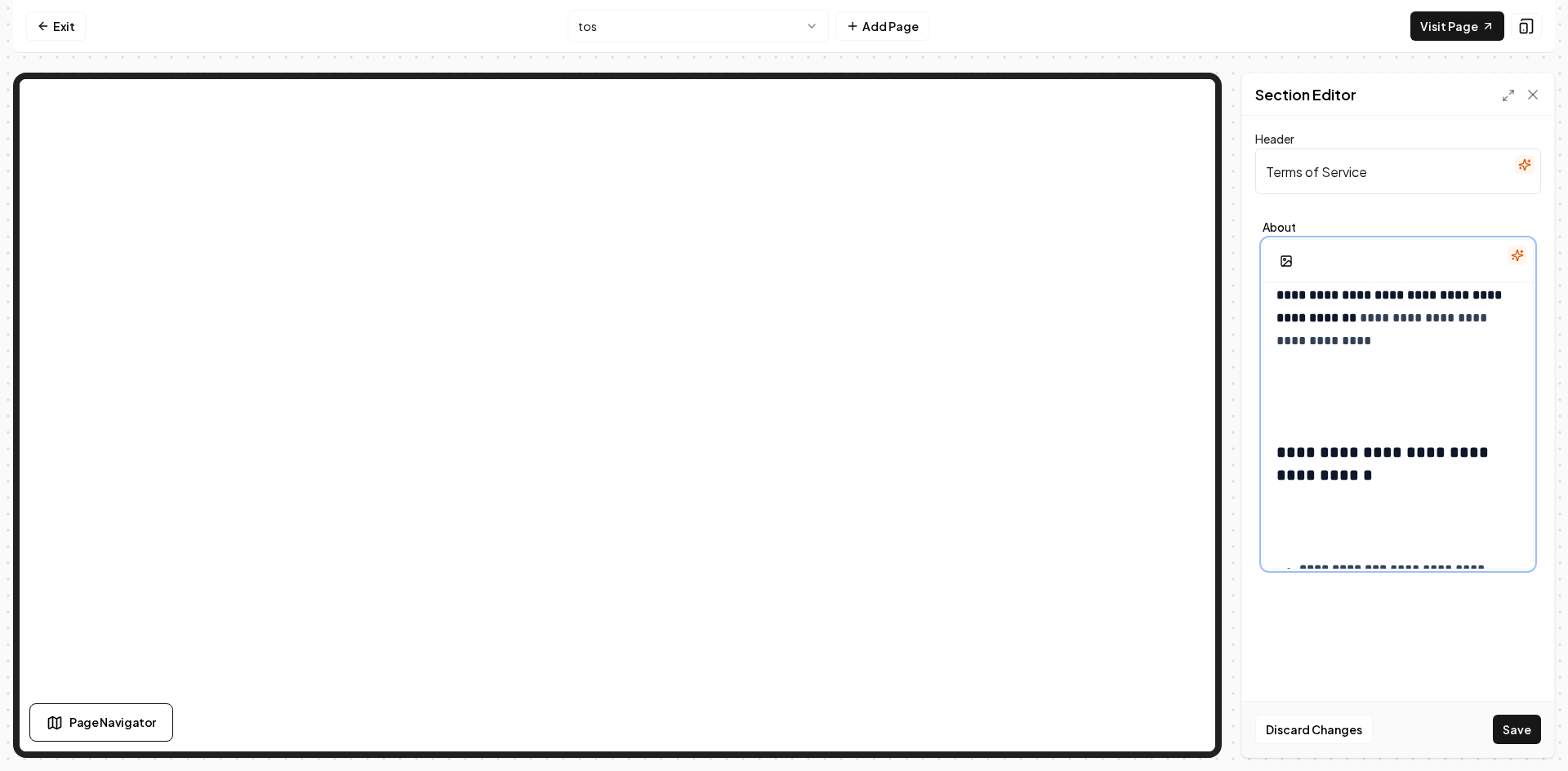
scroll to position [5455, 0]
click at [1290, 413] on p at bounding box center [1398, 390] width 243 height 46
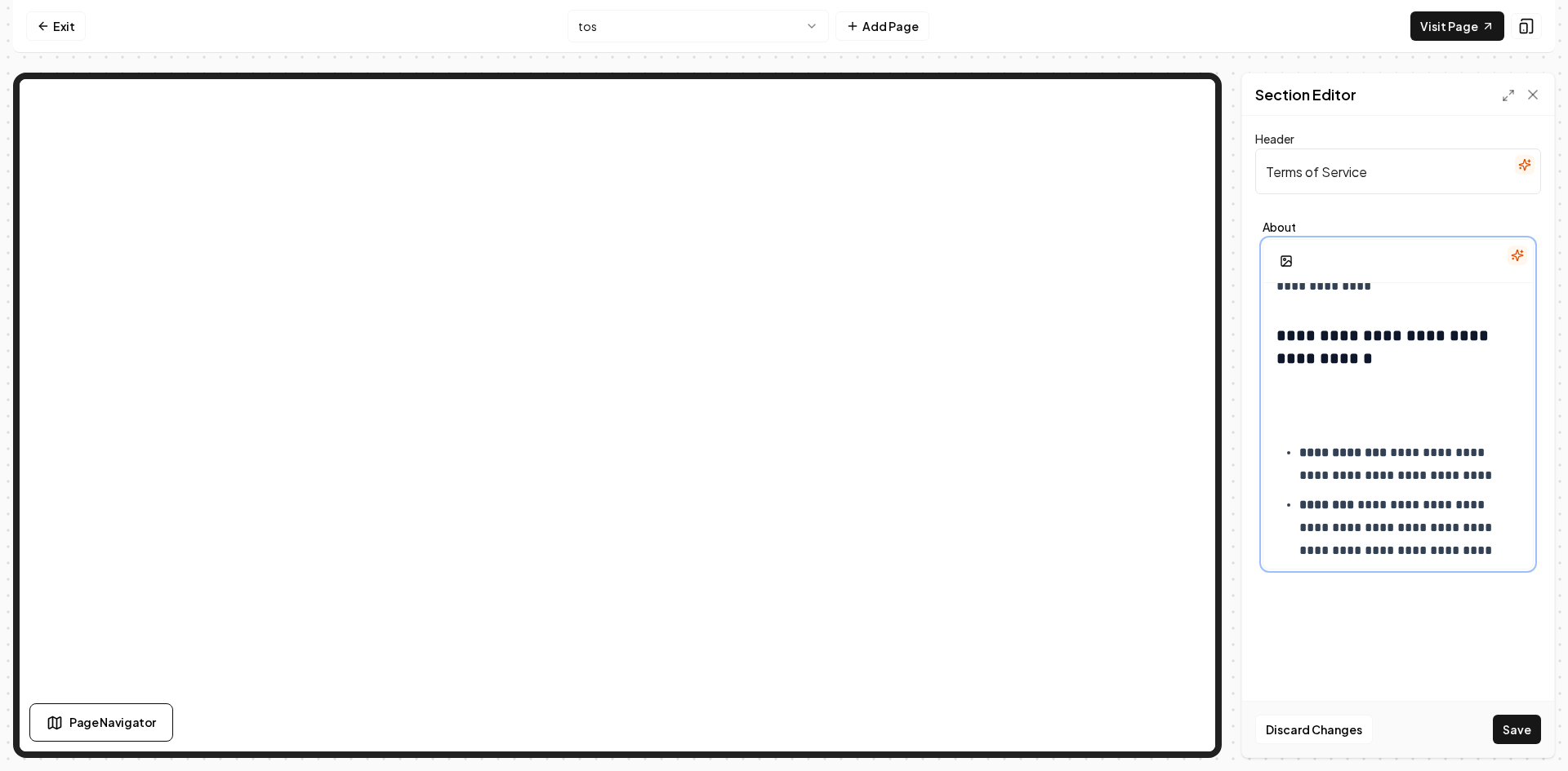
scroll to position [5536, 0]
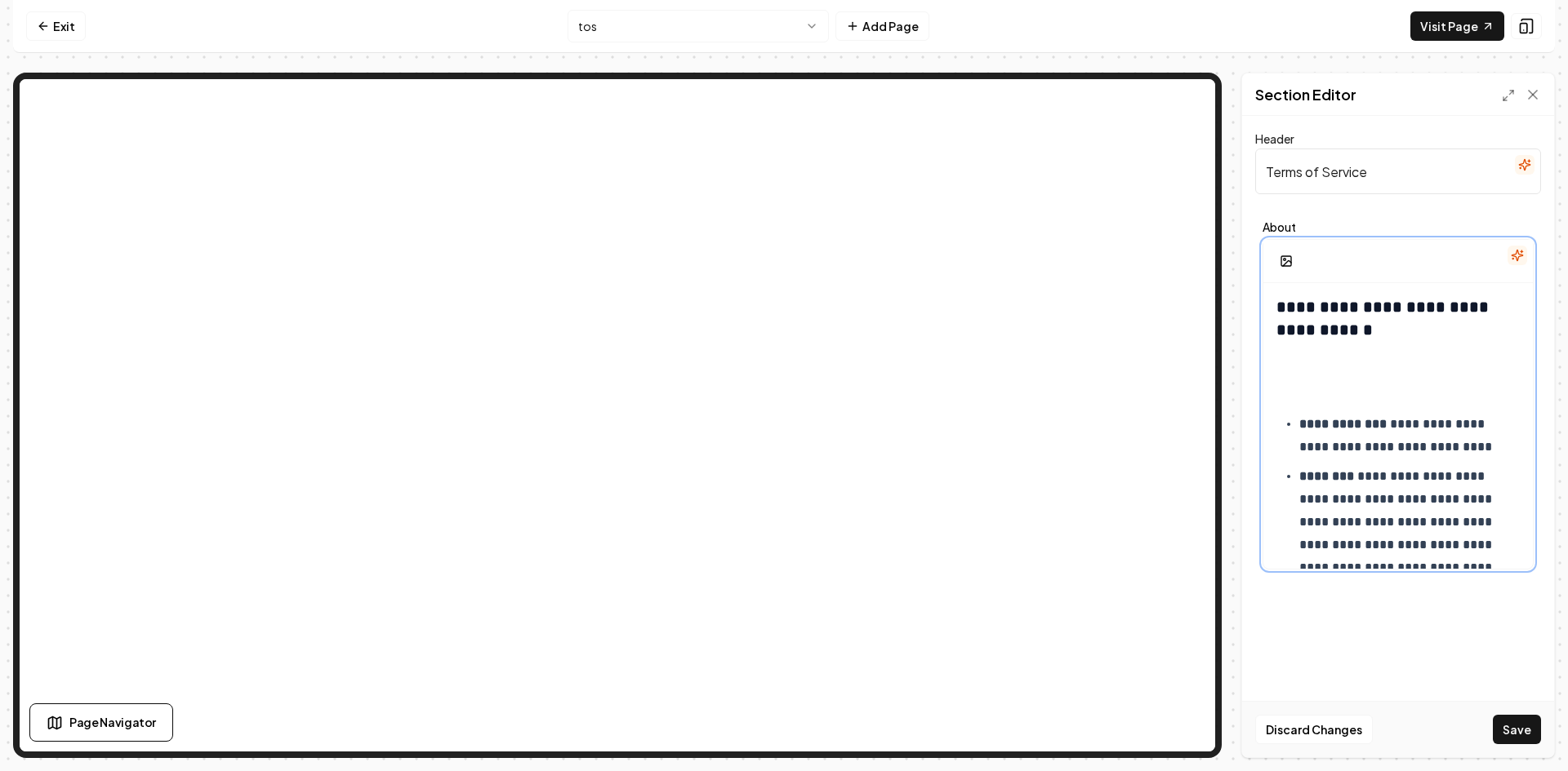
click at [1285, 396] on p at bounding box center [1398, 374] width 243 height 46
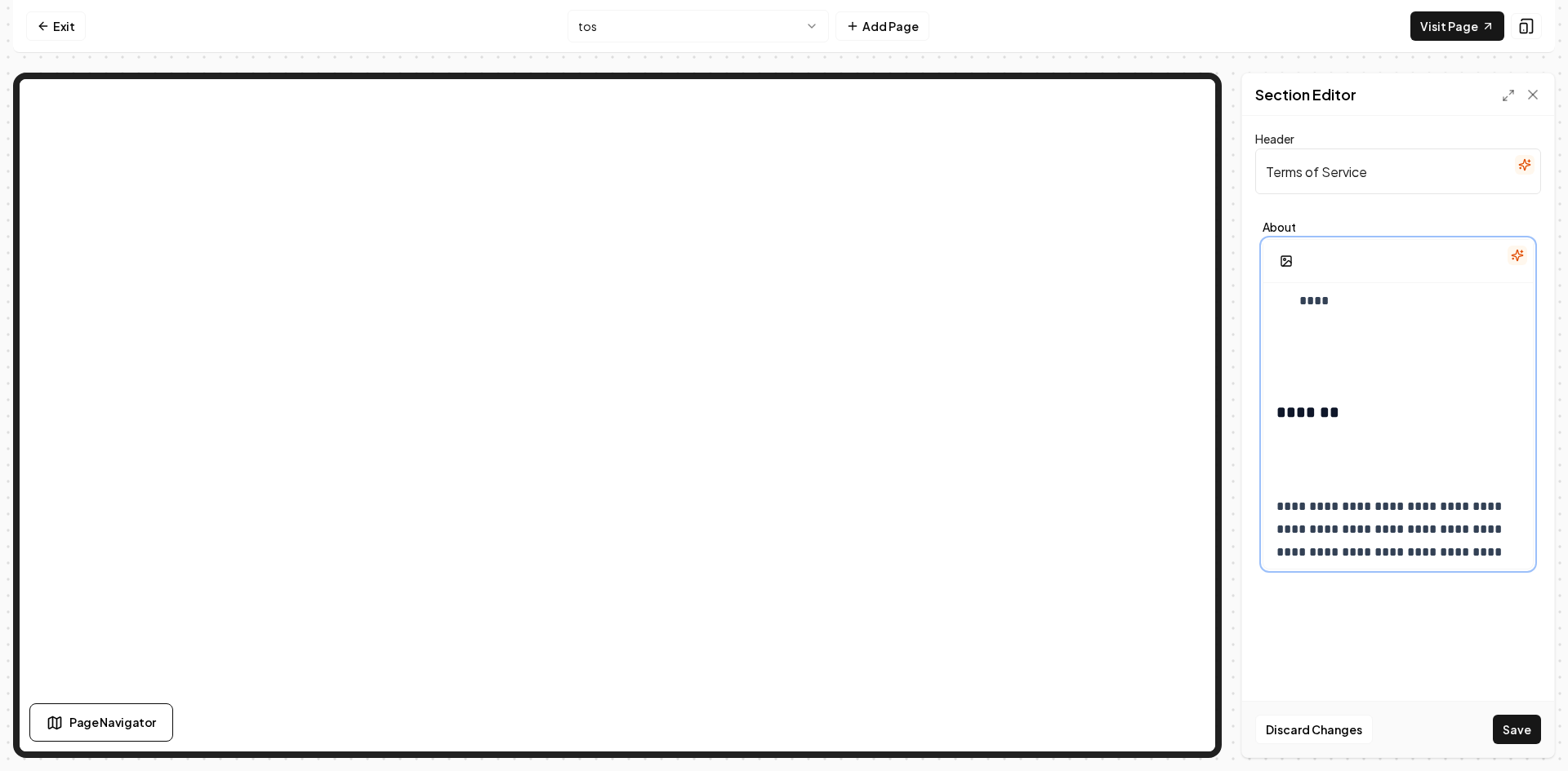
scroll to position [5944, 0]
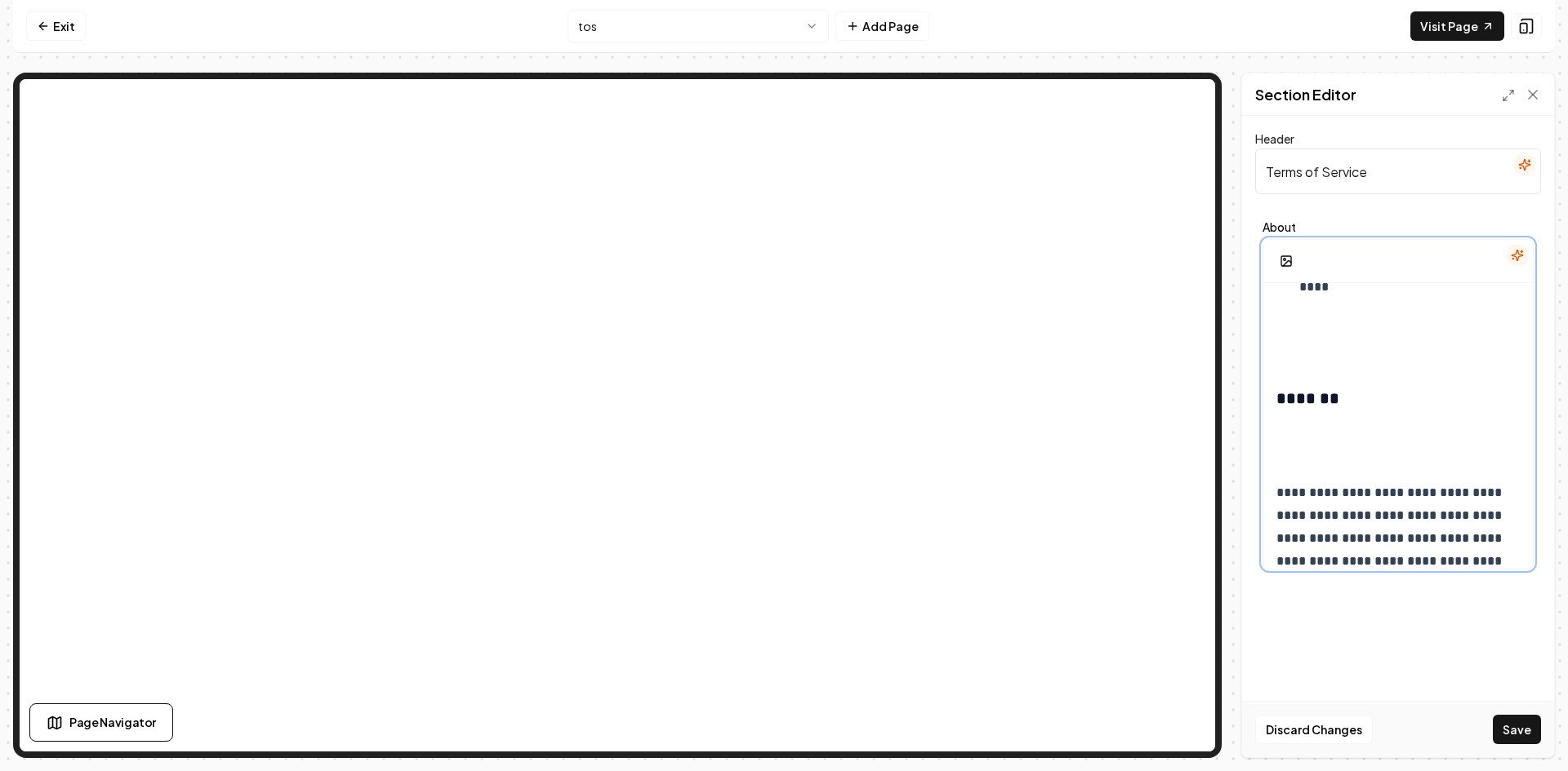
click at [1290, 361] on p at bounding box center [1398, 338] width 243 height 46
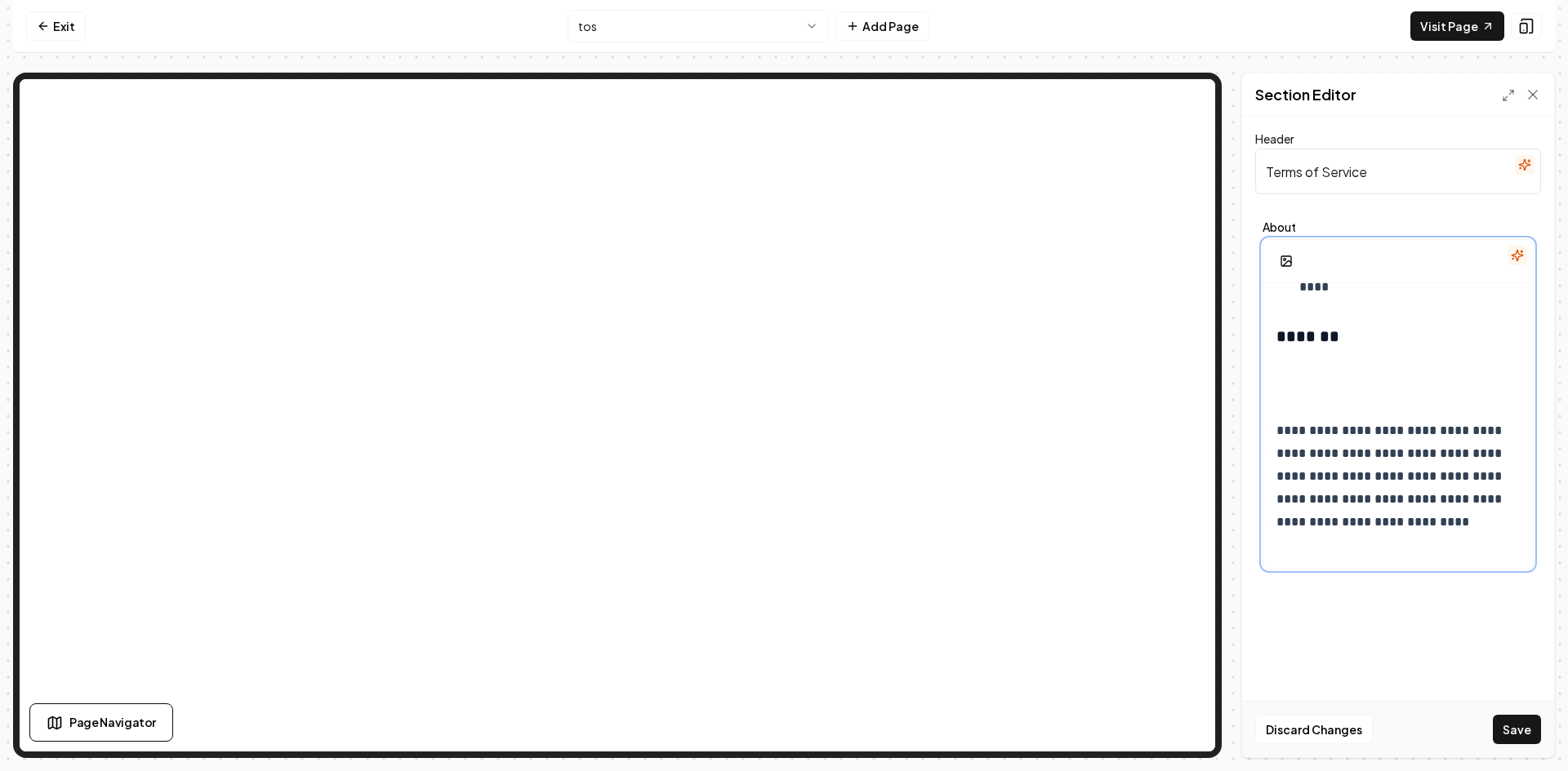
click at [1298, 403] on p at bounding box center [1398, 381] width 243 height 46
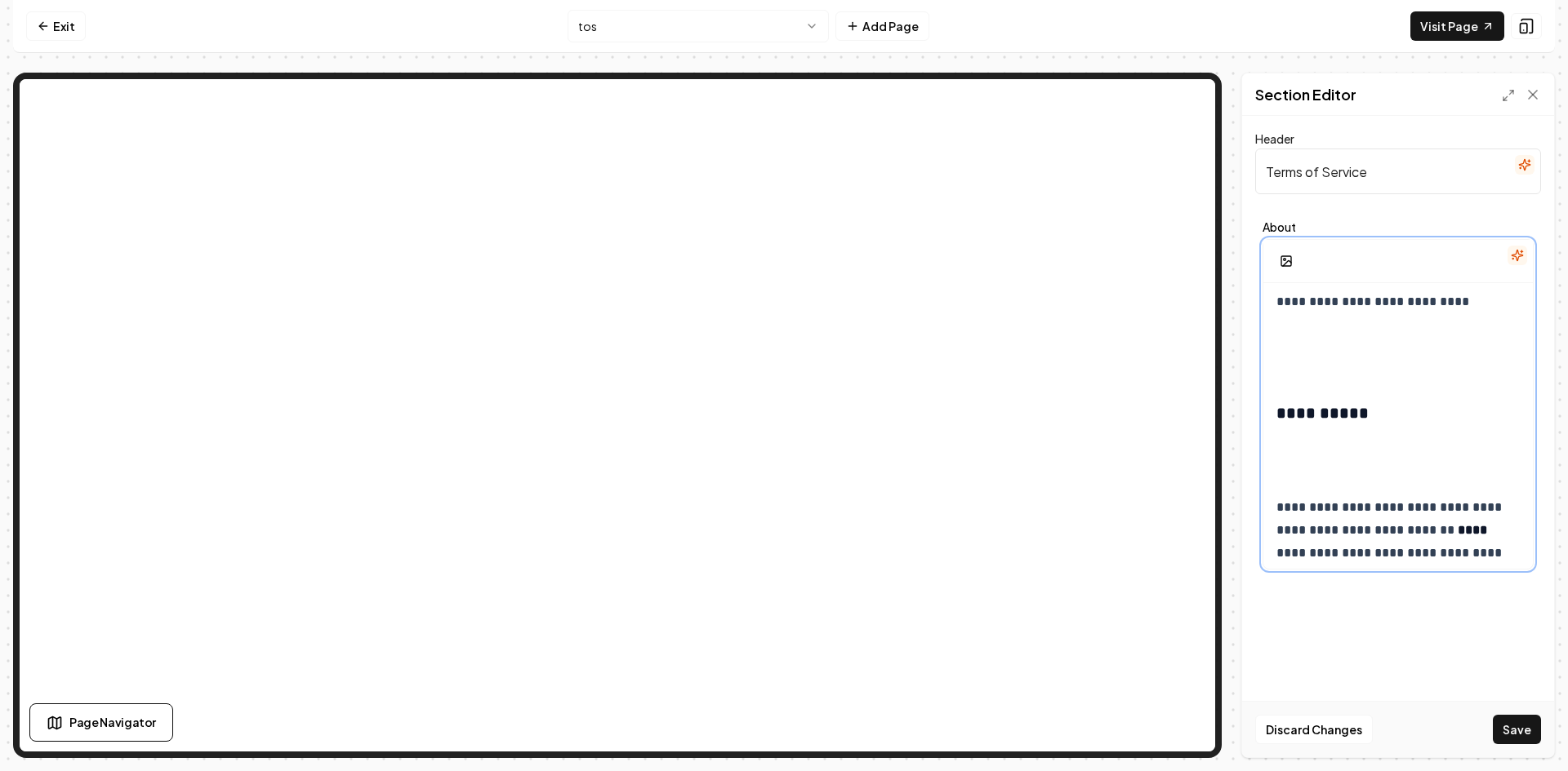
scroll to position [6027, 0]
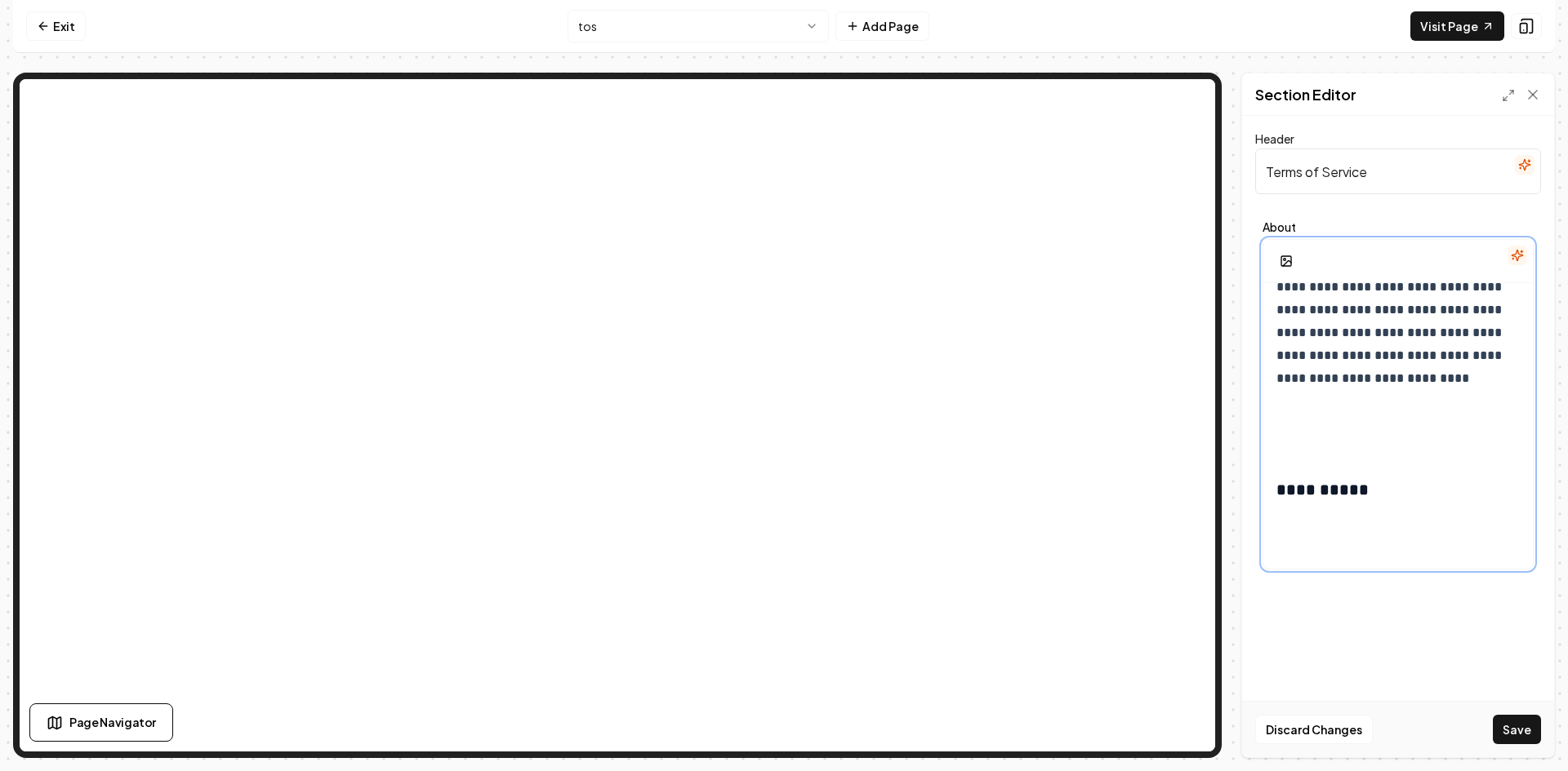
click at [1292, 453] on p at bounding box center [1398, 429] width 243 height 46
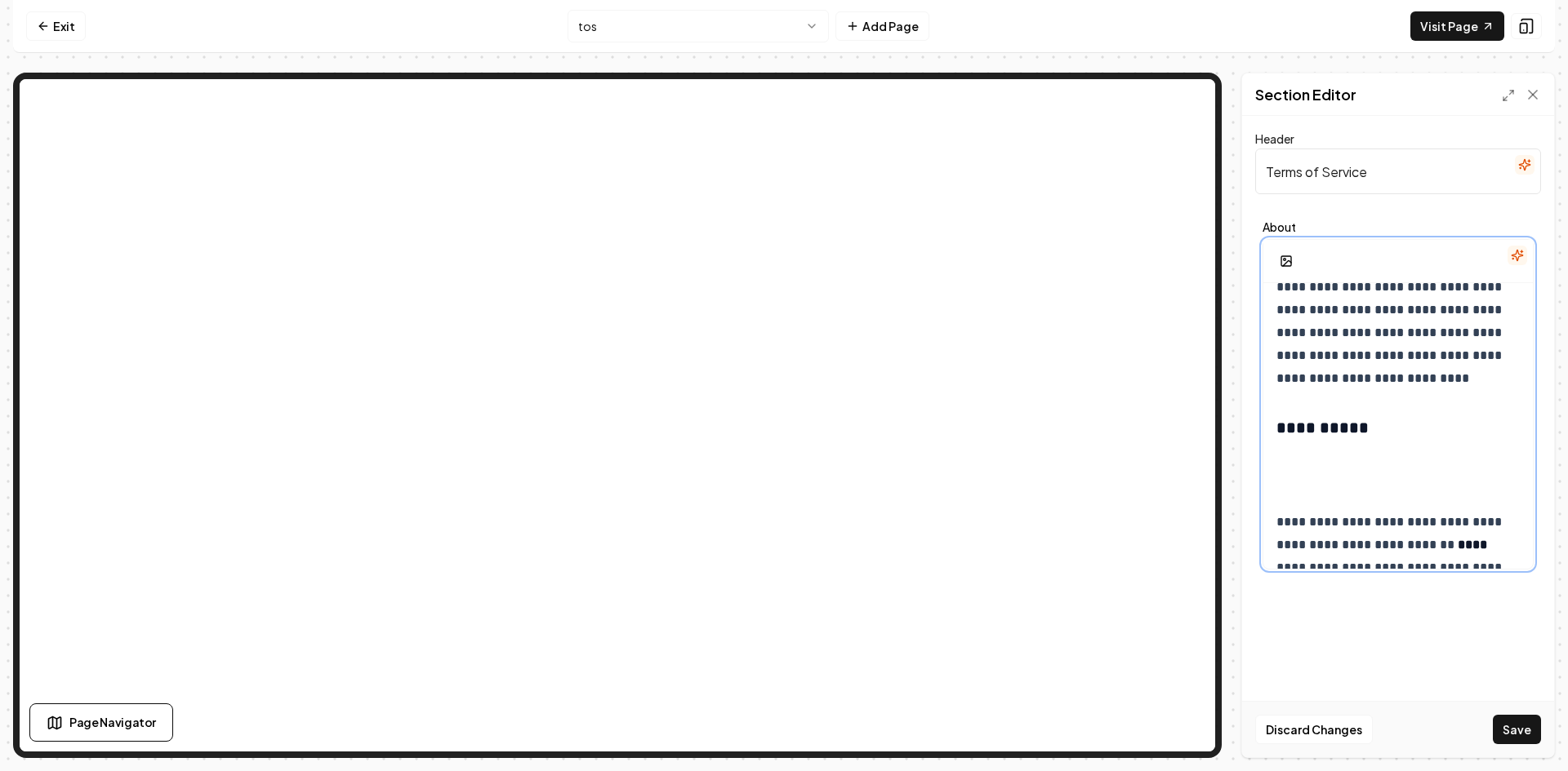
click at [1288, 495] on p at bounding box center [1398, 472] width 243 height 46
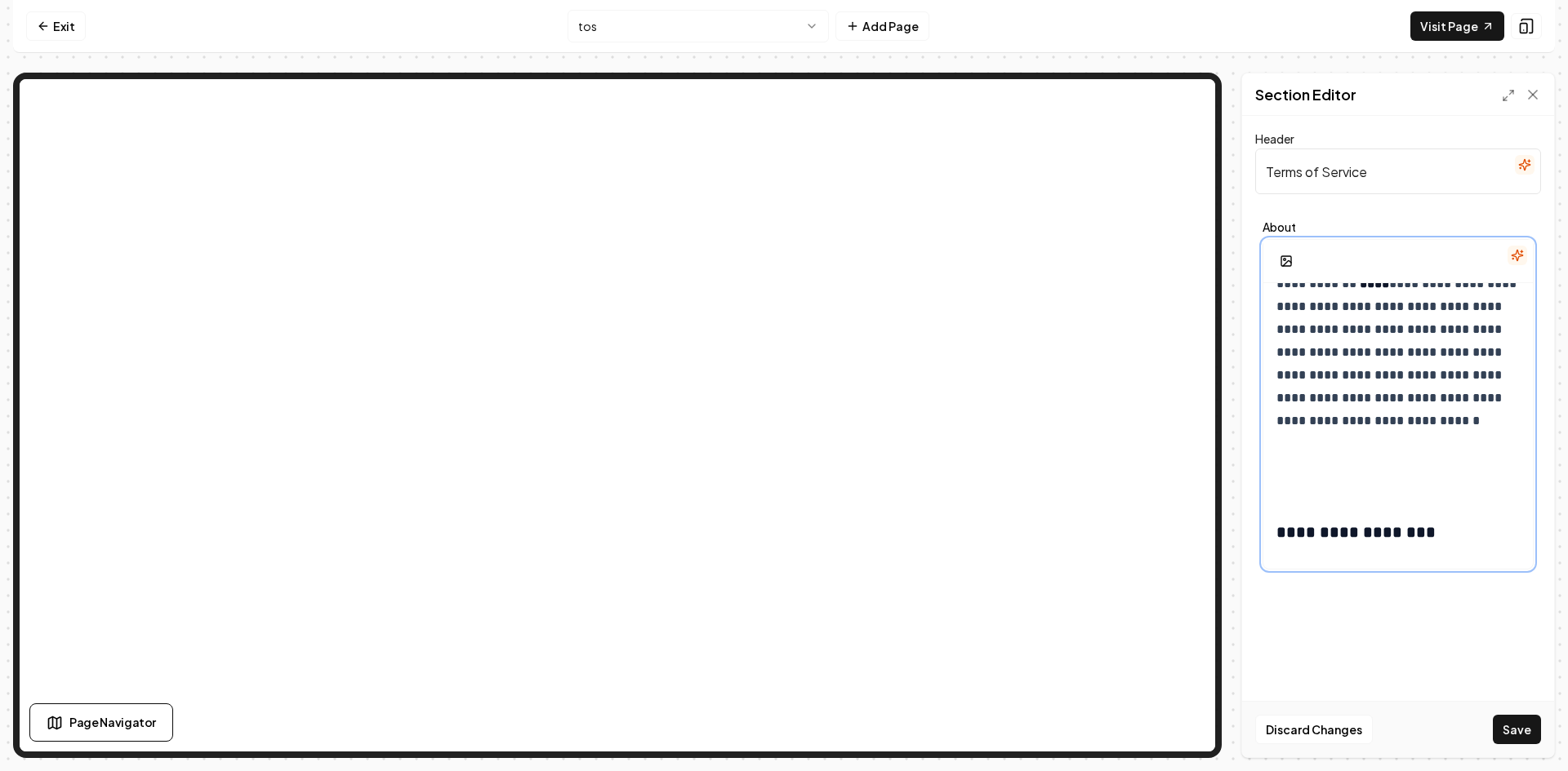
scroll to position [6353, 0]
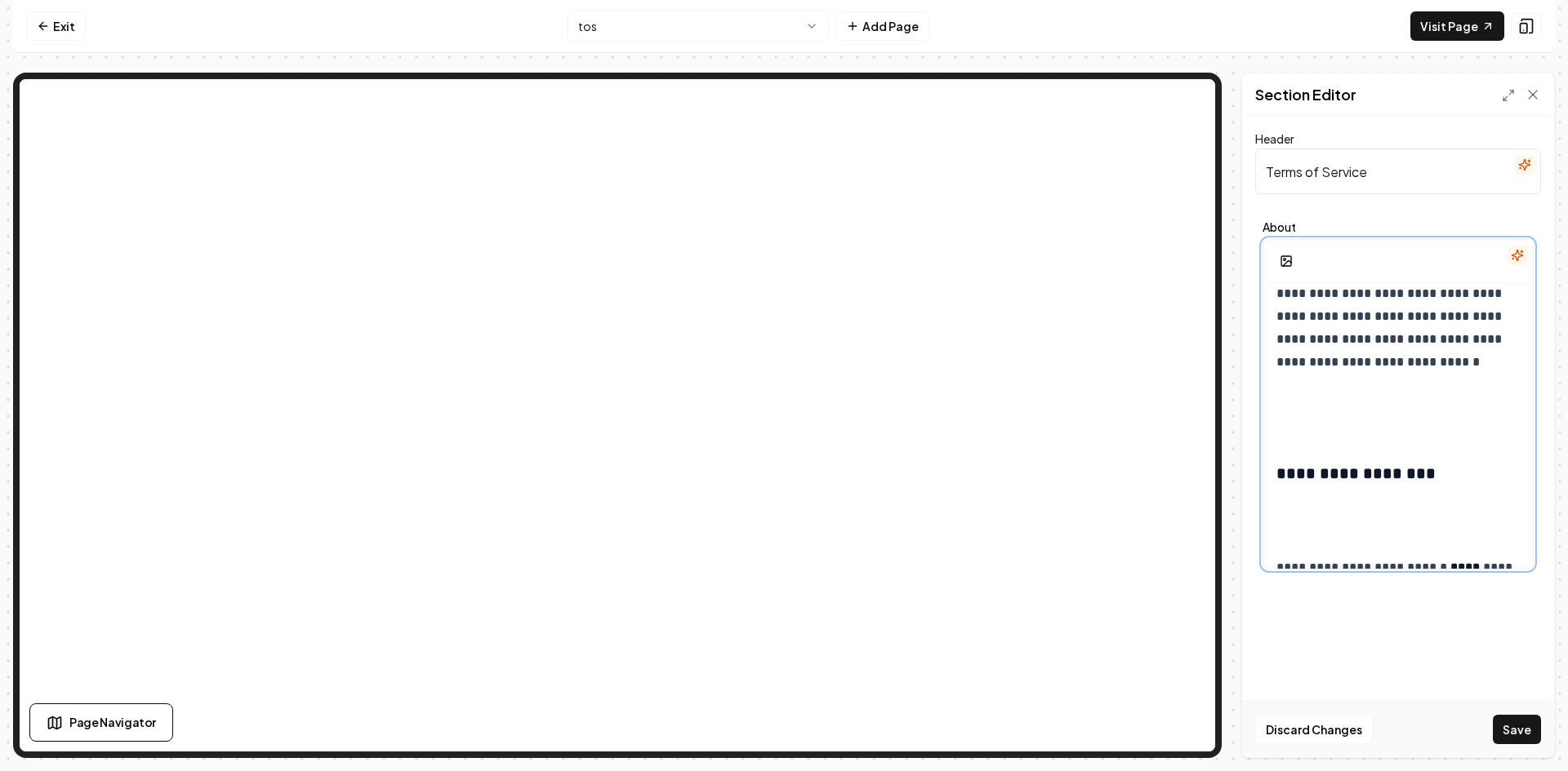
click at [1293, 436] on p at bounding box center [1398, 413] width 243 height 46
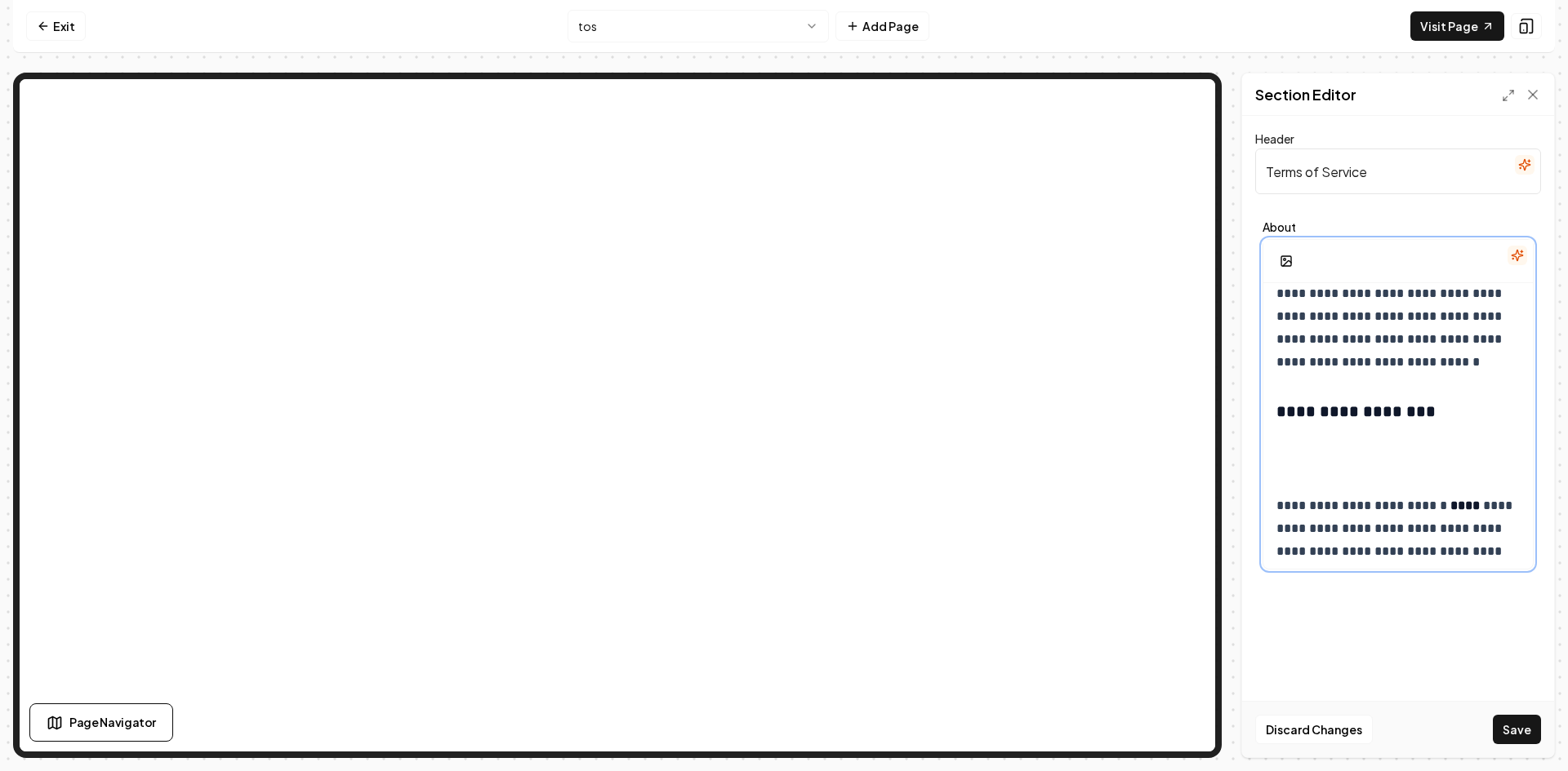
click at [1297, 478] on p at bounding box center [1398, 455] width 243 height 46
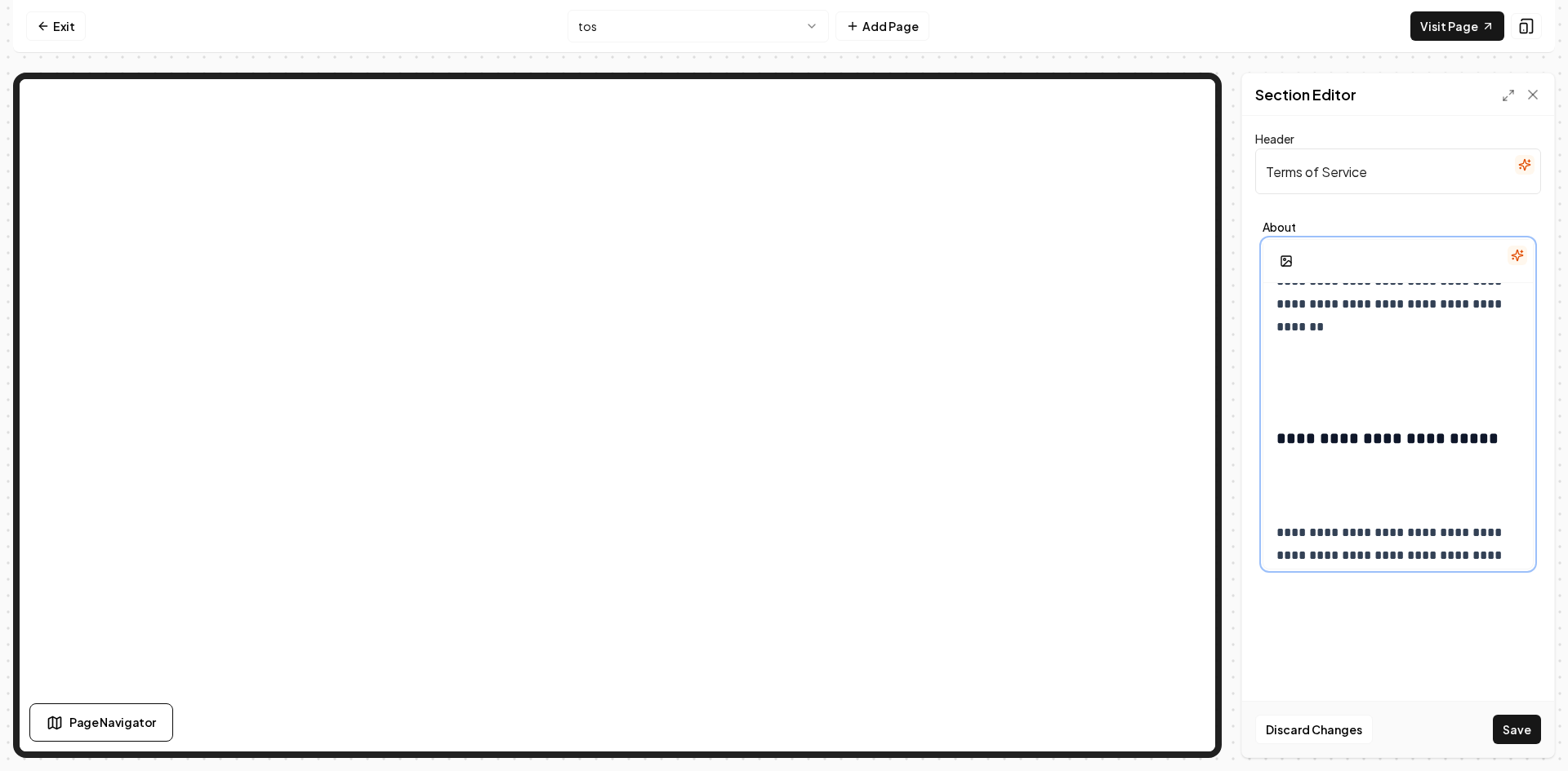
scroll to position [6598, 0]
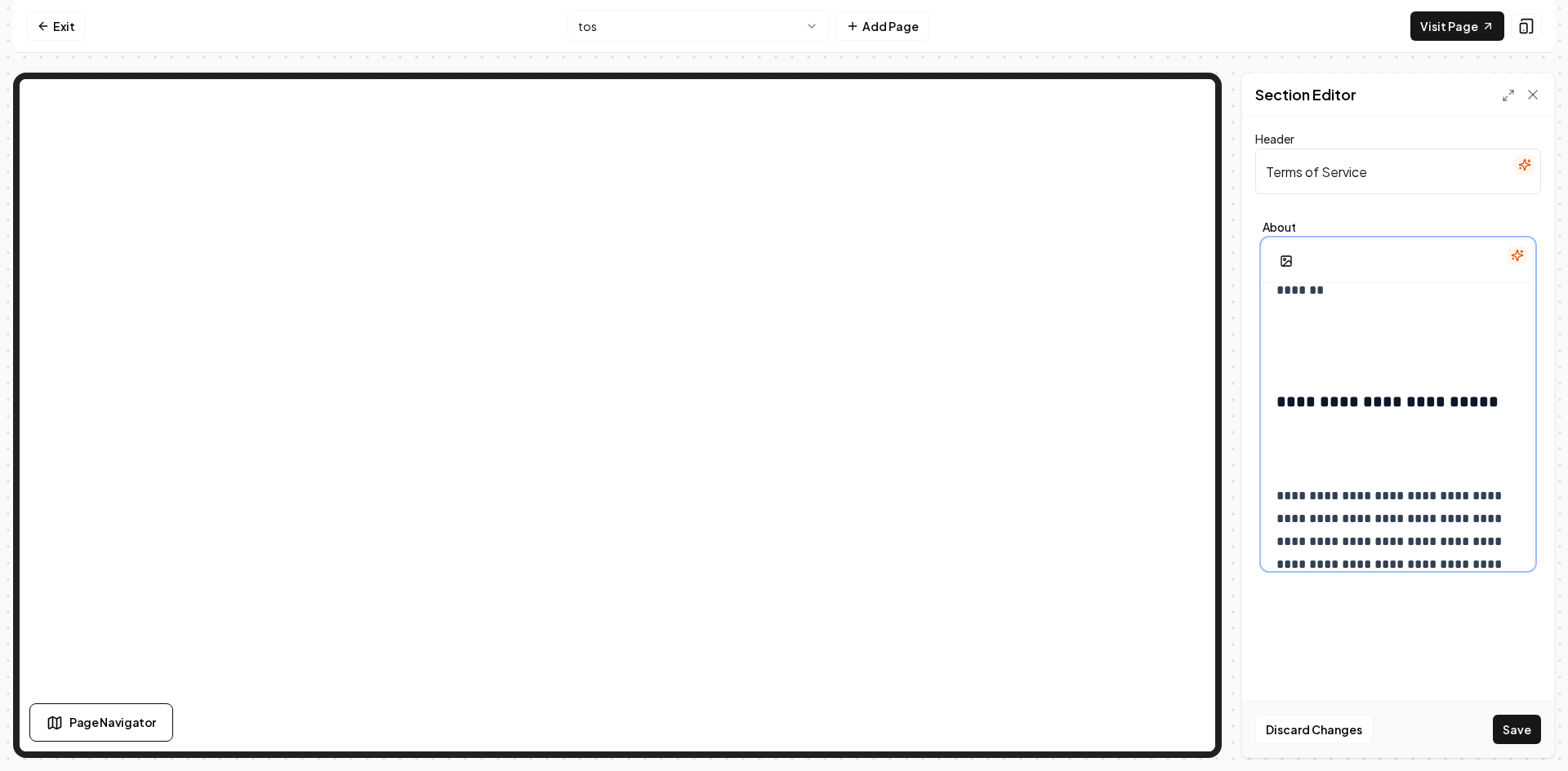
click at [1289, 364] on p at bounding box center [1398, 341] width 243 height 46
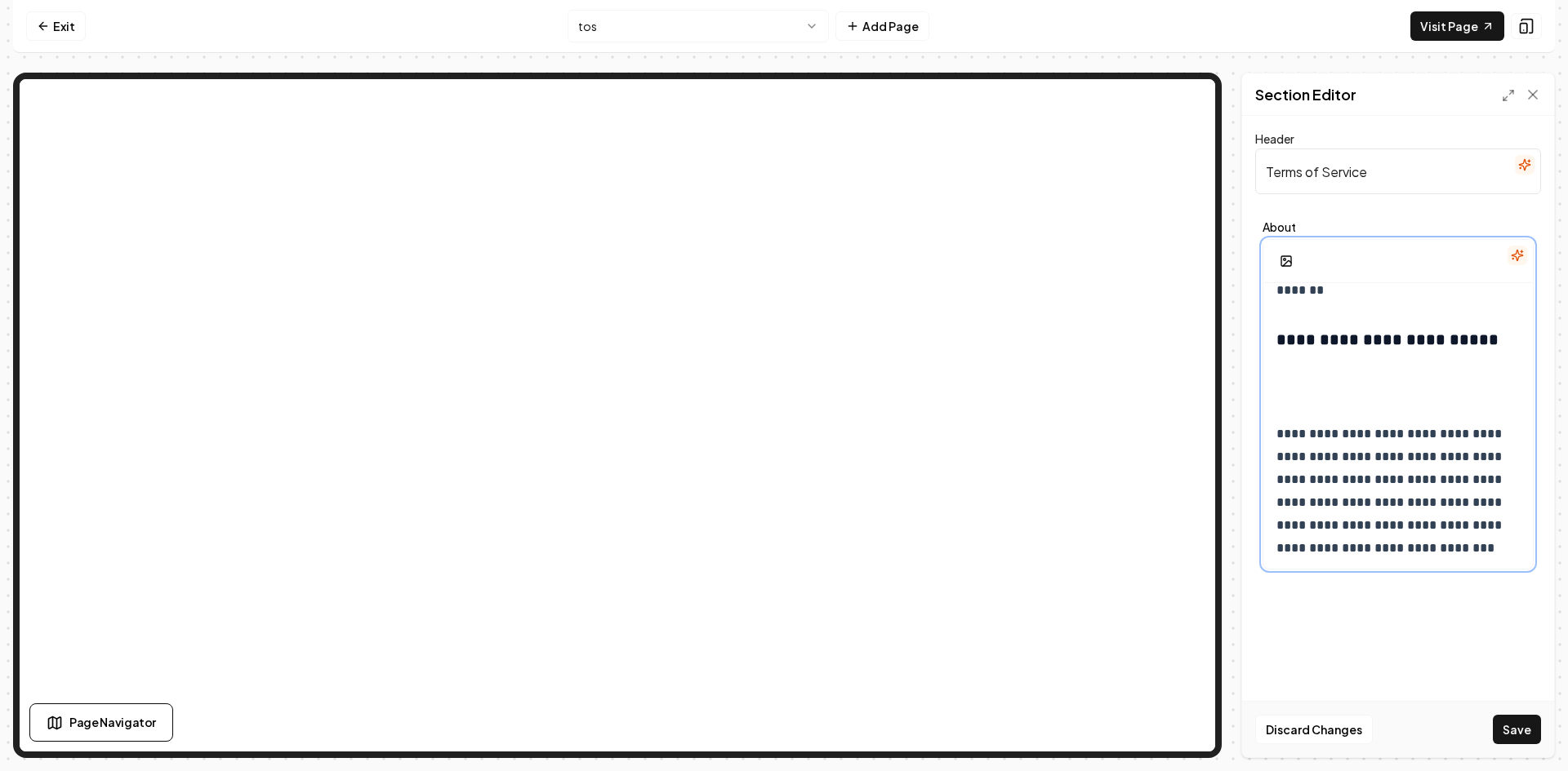
click at [1310, 406] on p at bounding box center [1398, 383] width 243 height 46
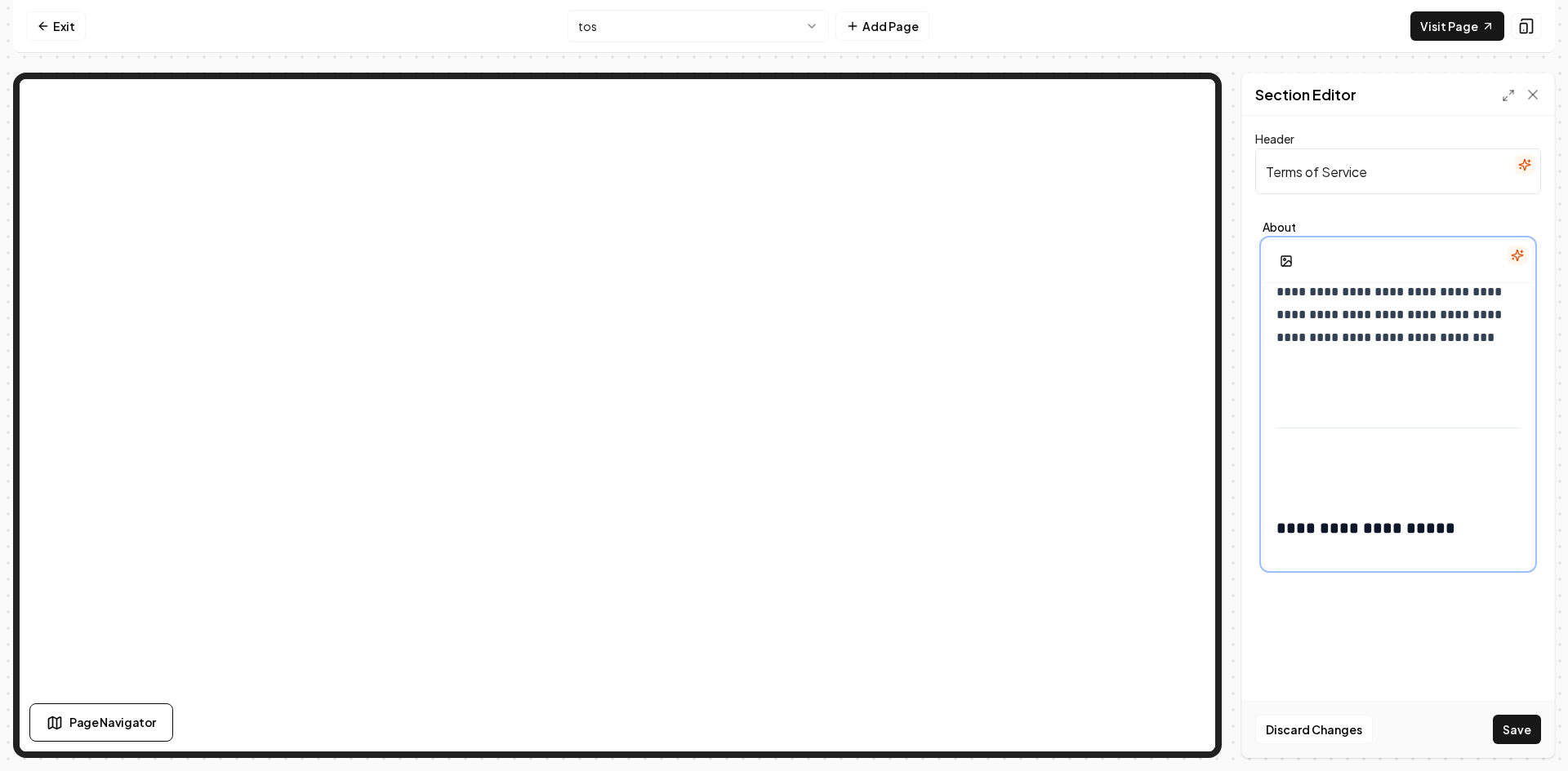
scroll to position [6761, 0]
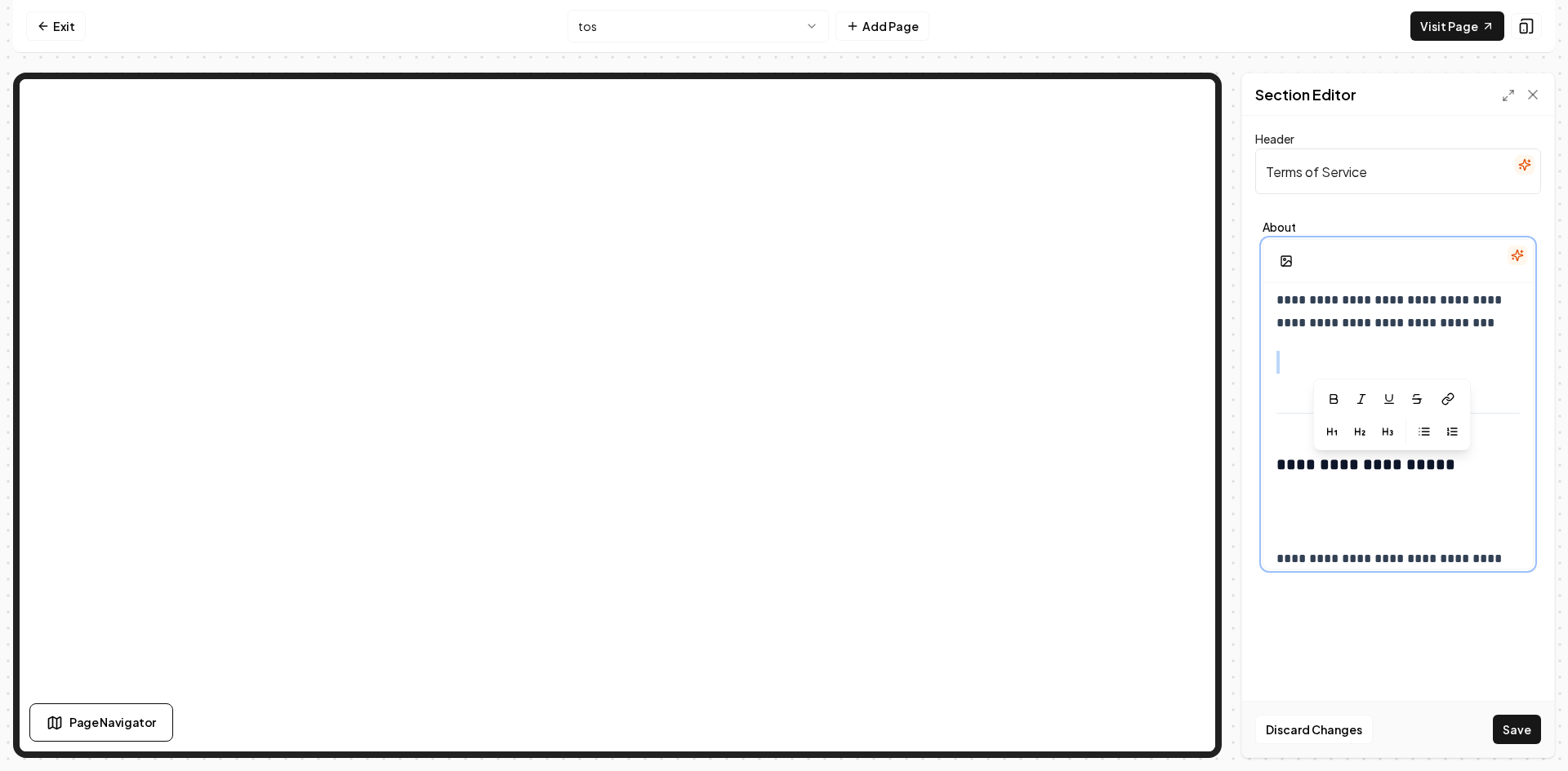
click at [1285, 374] on p at bounding box center [1398, 362] width 243 height 23
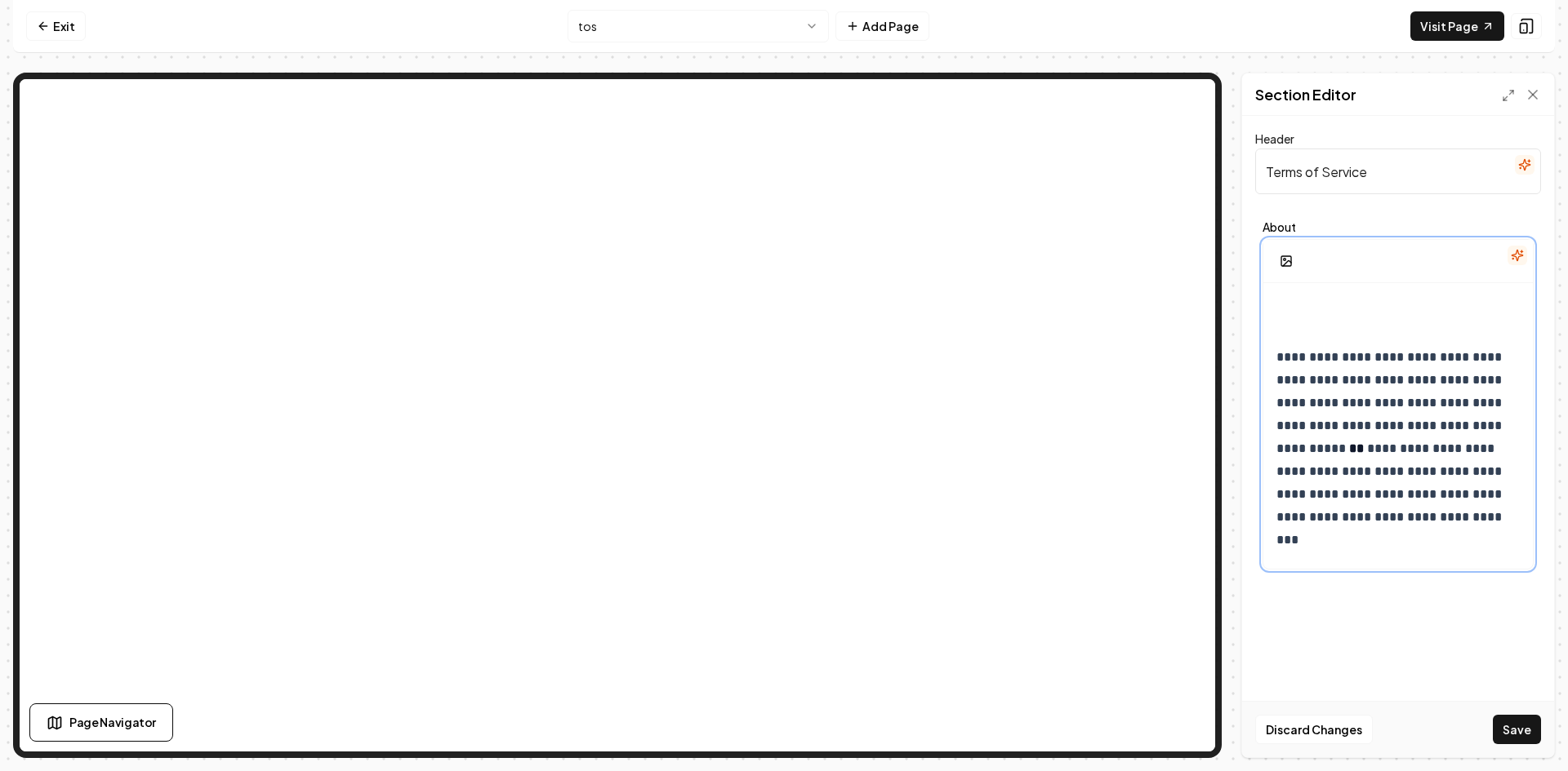
scroll to position [6924, 0]
click at [1293, 329] on p at bounding box center [1398, 306] width 243 height 46
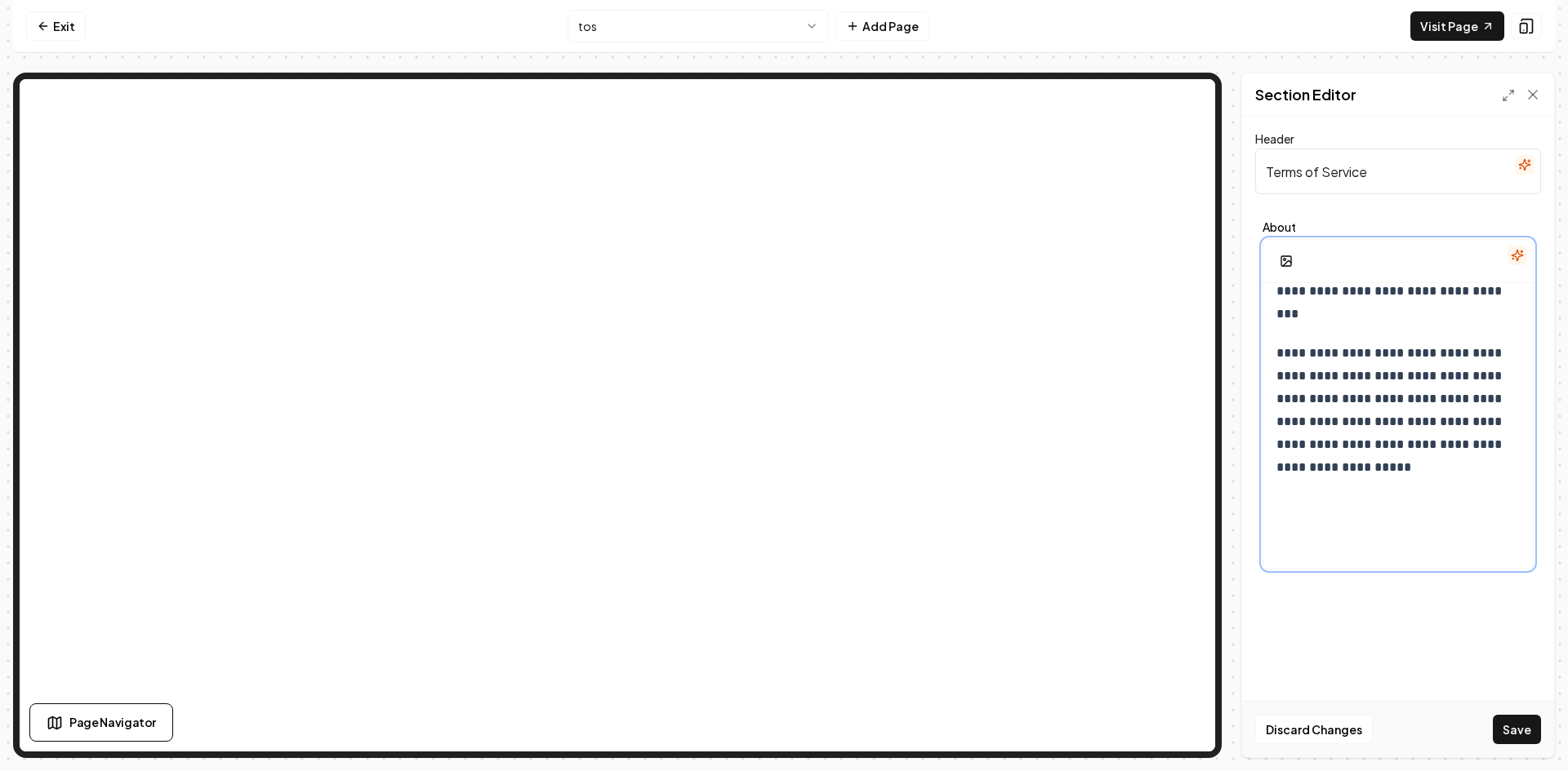
scroll to position [7169, 0]
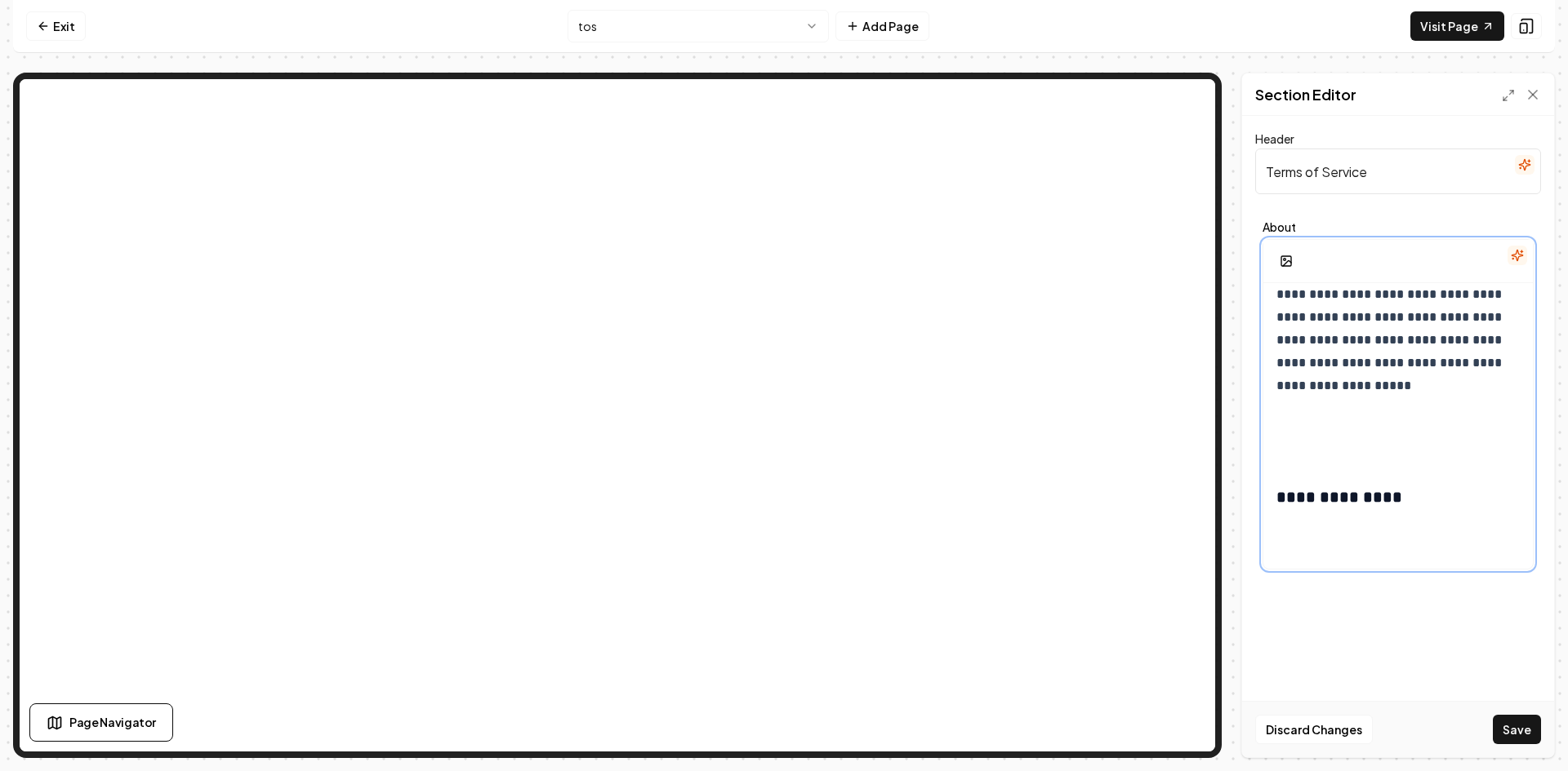
click at [1283, 460] on p at bounding box center [1398, 437] width 243 height 46
click at [1289, 502] on p at bounding box center [1398, 479] width 243 height 46
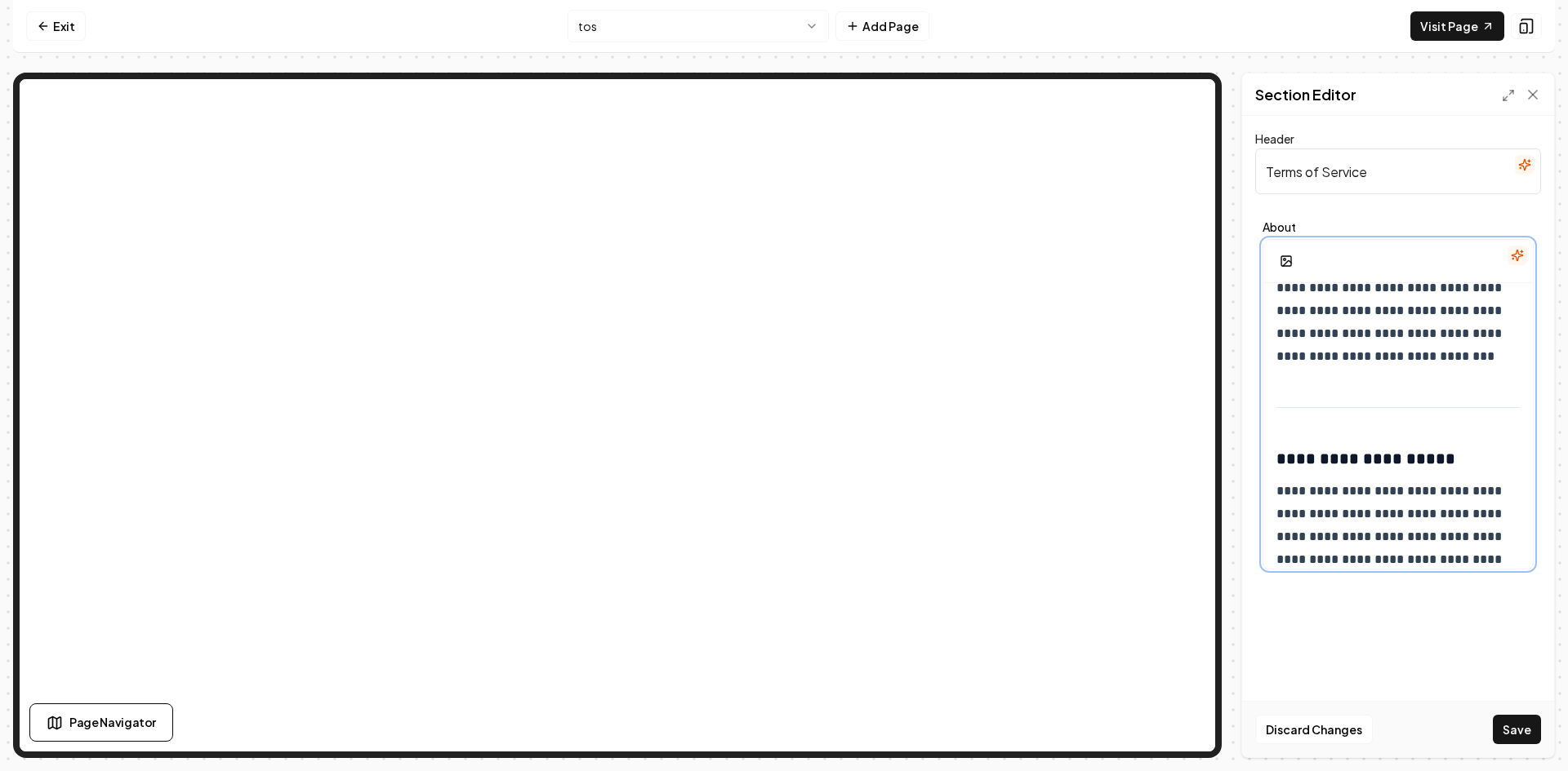
scroll to position [6710, 0]
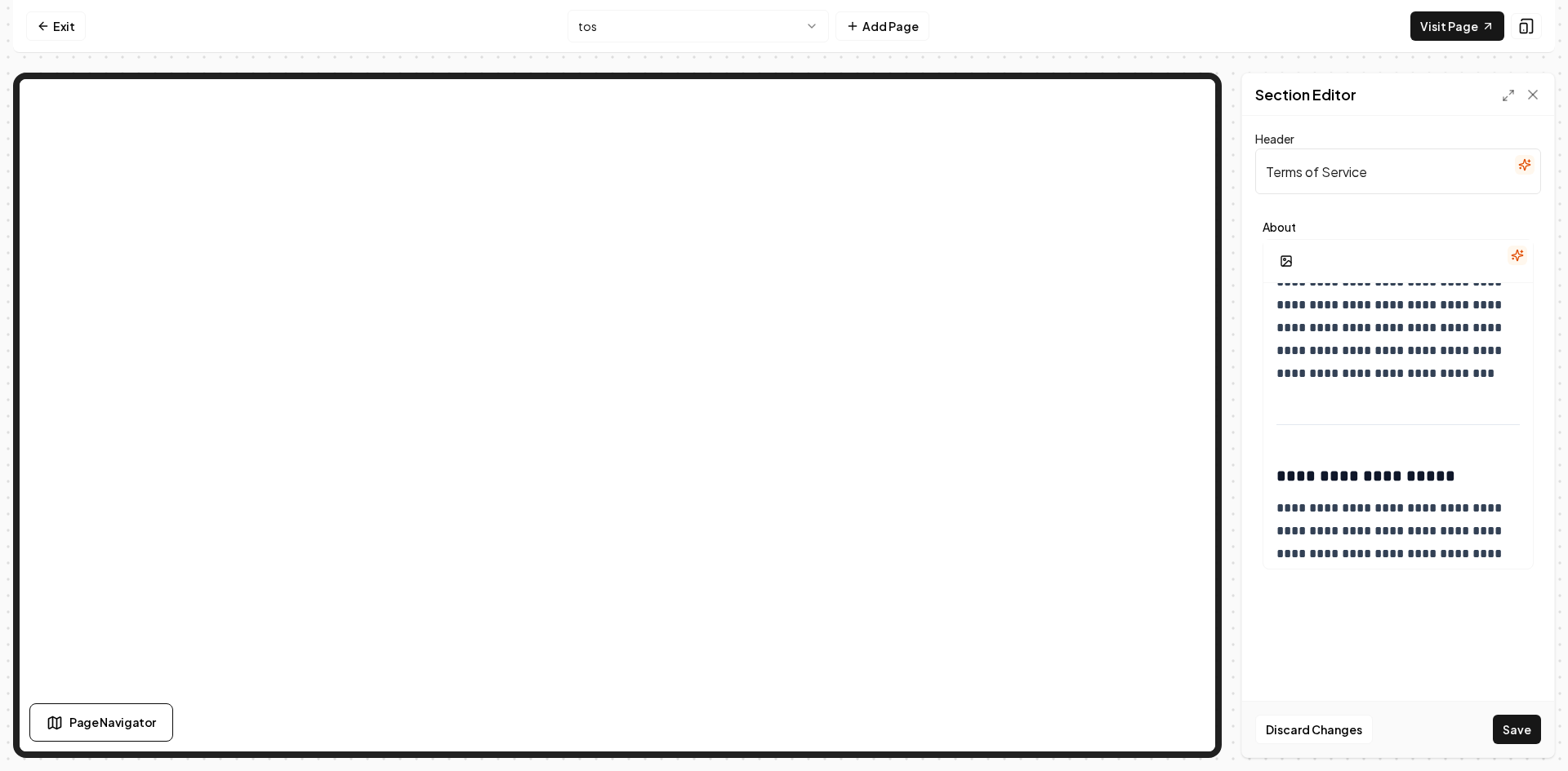
click at [1523, 732] on button "Save" at bounding box center [1516, 730] width 48 height 30
click at [1467, 21] on link "Visit Page" at bounding box center [1457, 26] width 94 height 30
click at [1525, 30] on icon at bounding box center [1526, 25] width 17 height 17
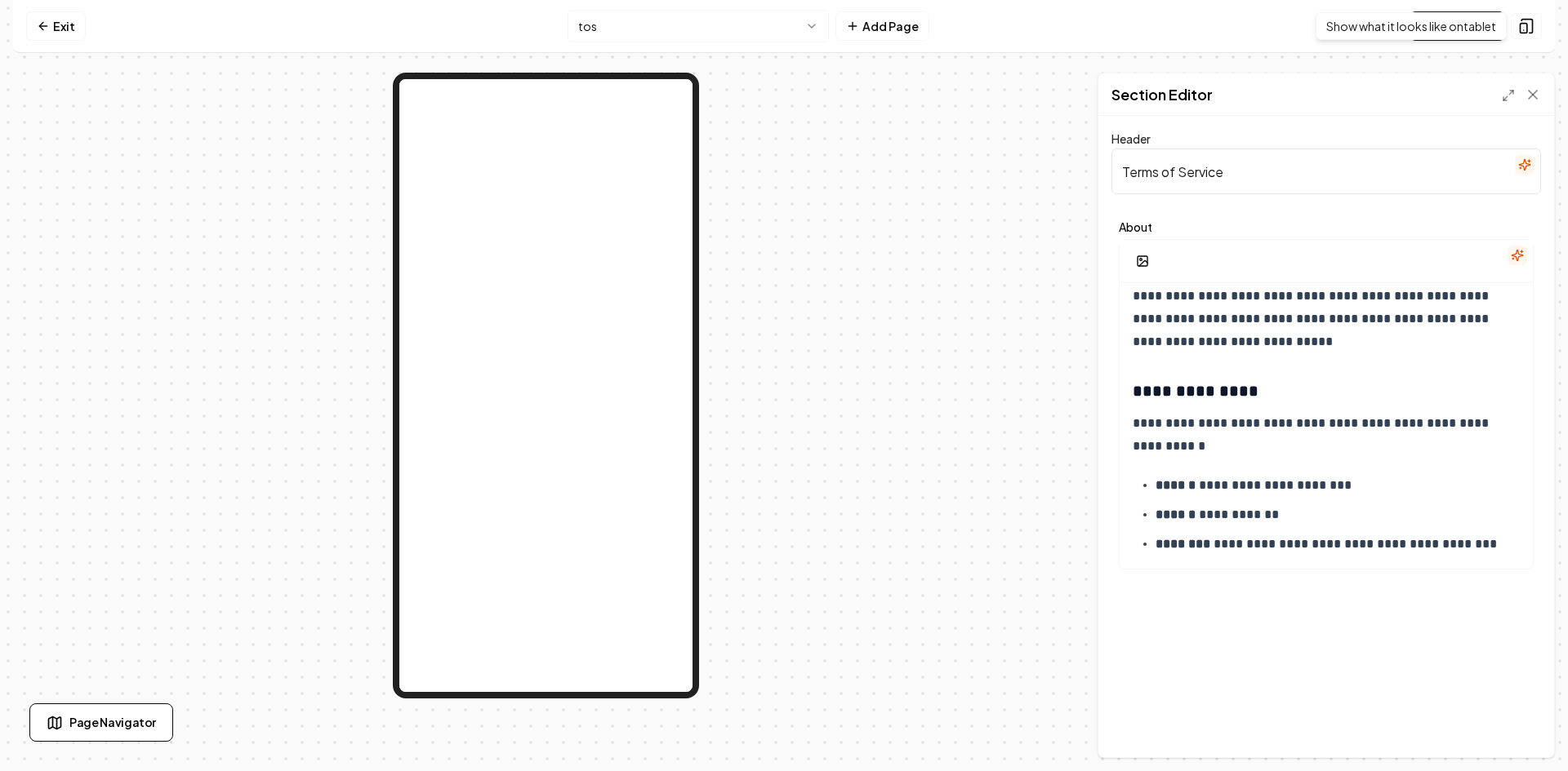
scroll to position [4651, 0]
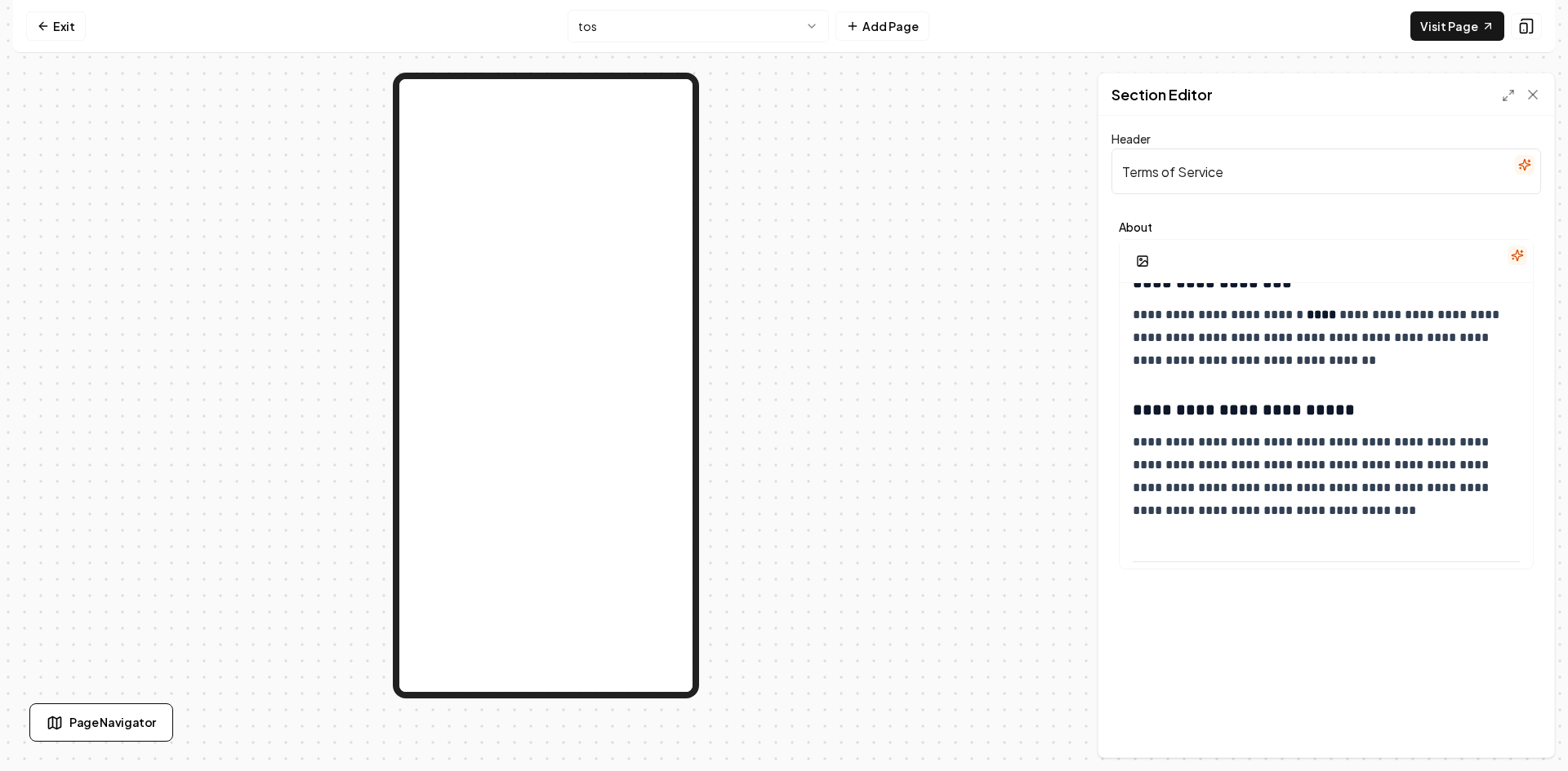
click at [1525, 30] on icon at bounding box center [1526, 25] width 17 height 17
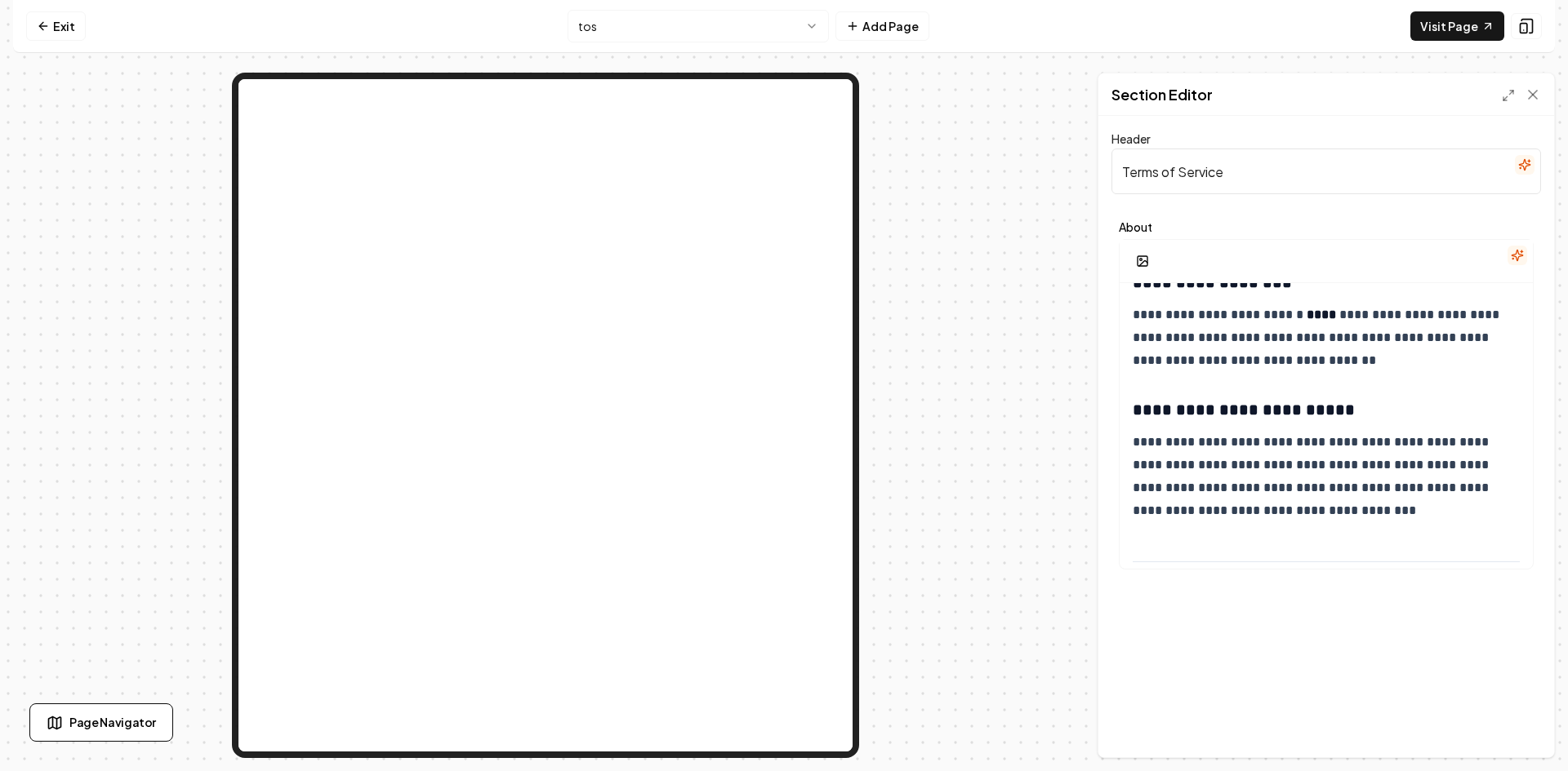
click at [1525, 30] on icon at bounding box center [1526, 25] width 17 height 17
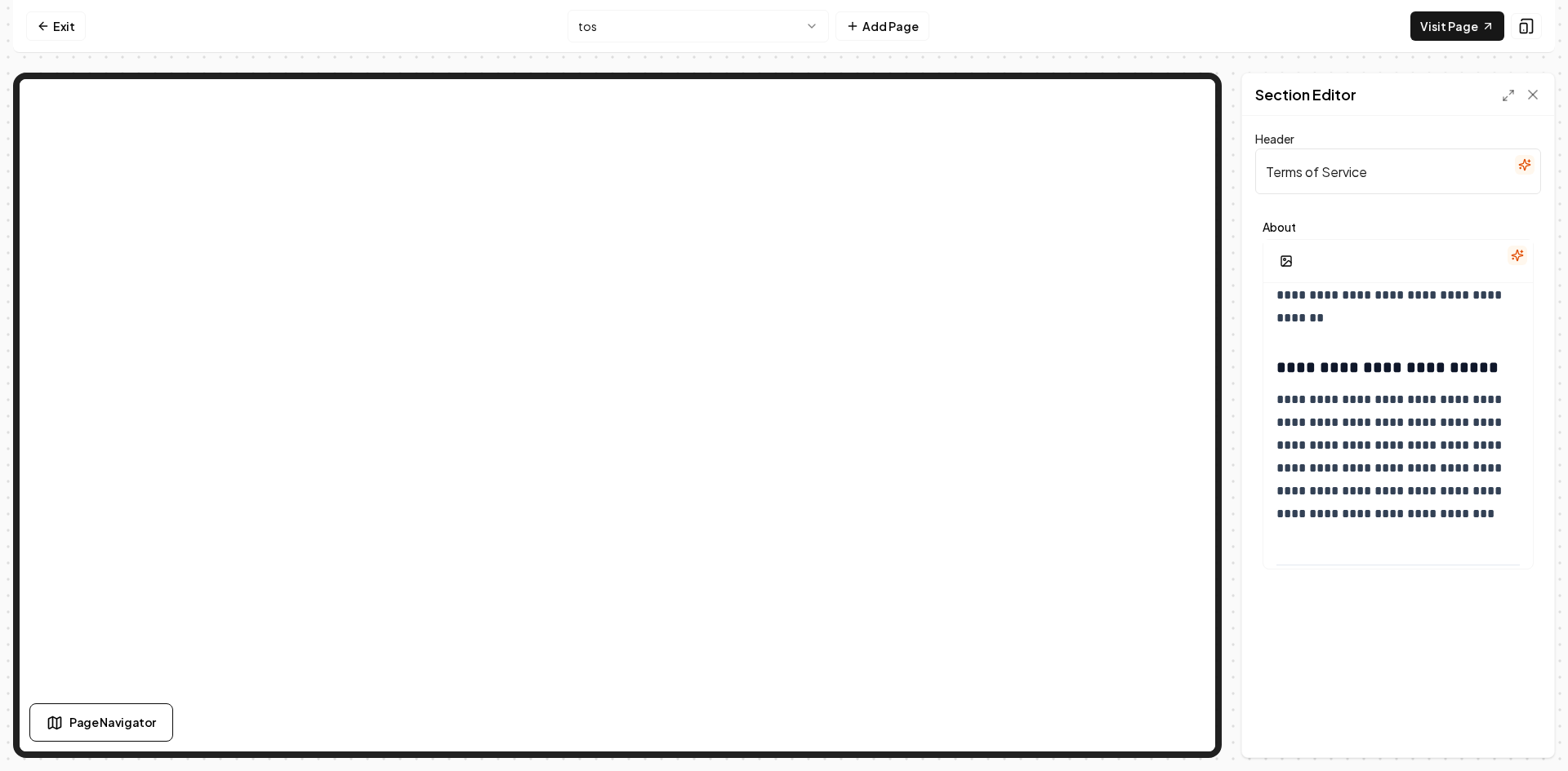
scroll to position [6710, 0]
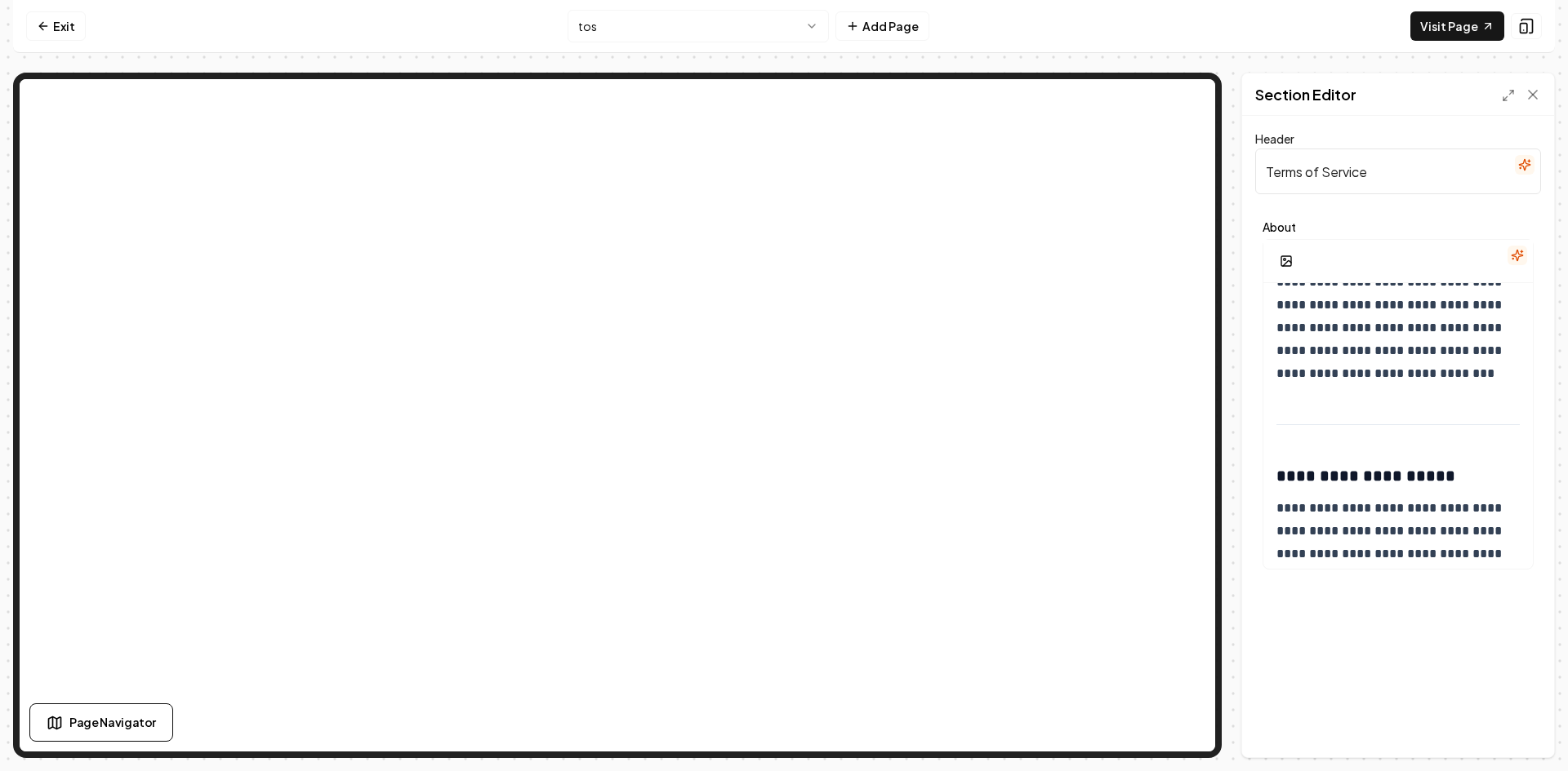
drag, startPoint x: 27, startPoint y: 26, endPoint x: 40, endPoint y: 34, distance: 15.3
click at [27, 26] on link "Exit" at bounding box center [56, 26] width 60 height 30
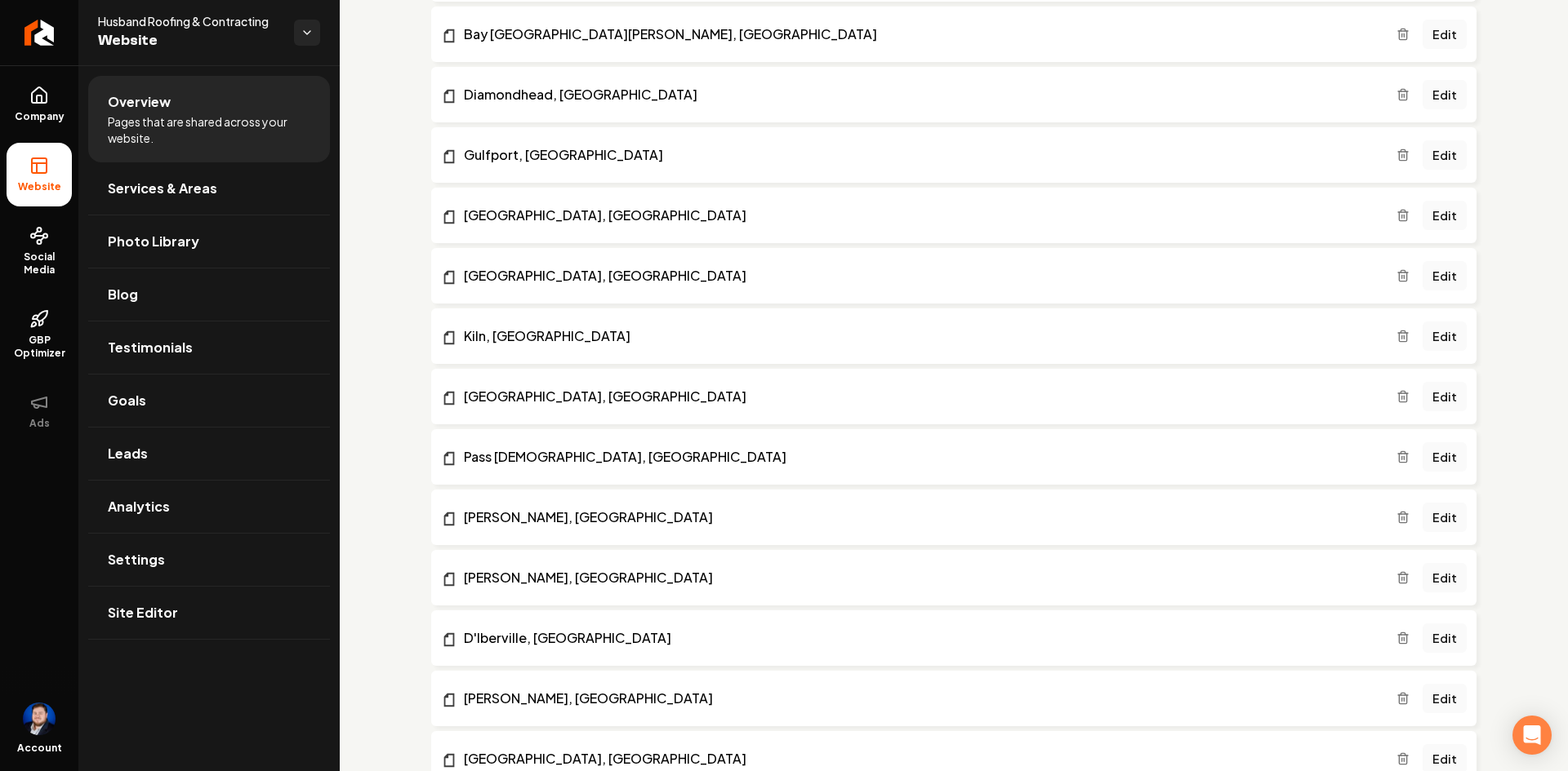
scroll to position [1299, 0]
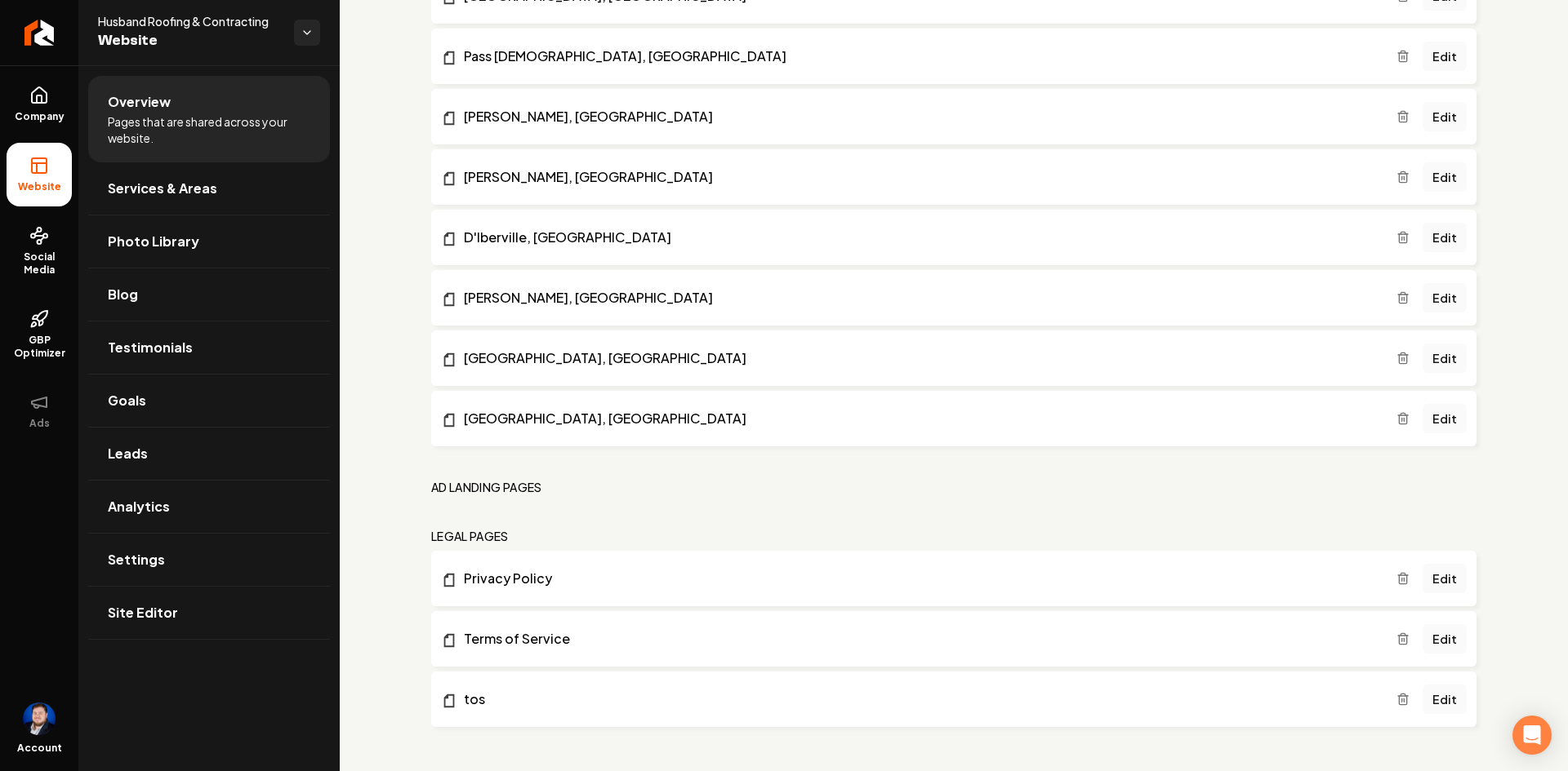
click at [1396, 635] on icon "Main content area" at bounding box center [1402, 639] width 13 height 13
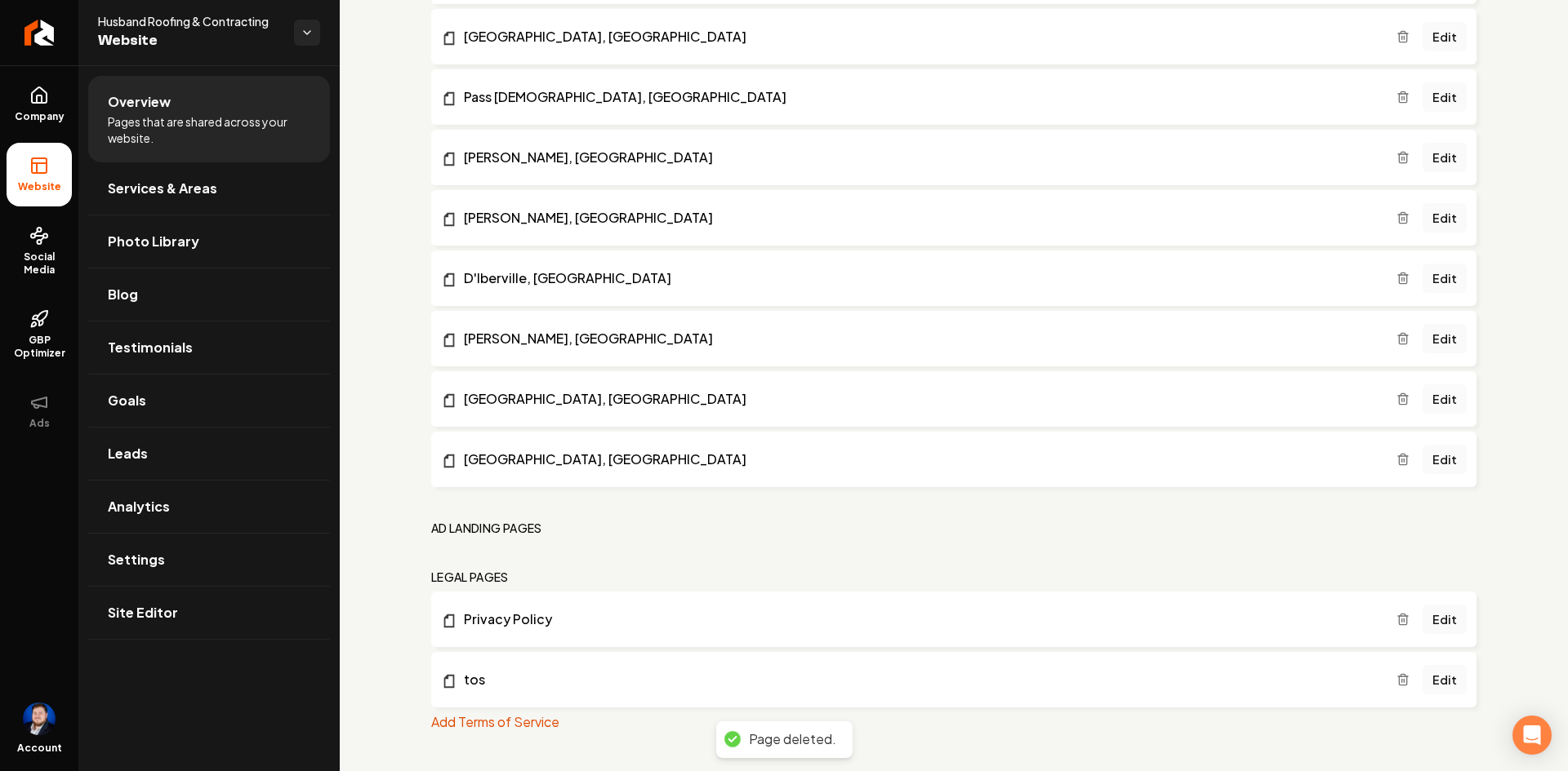
scroll to position [1258, 0]
click at [1428, 682] on link "Edit" at bounding box center [1444, 680] width 44 height 30
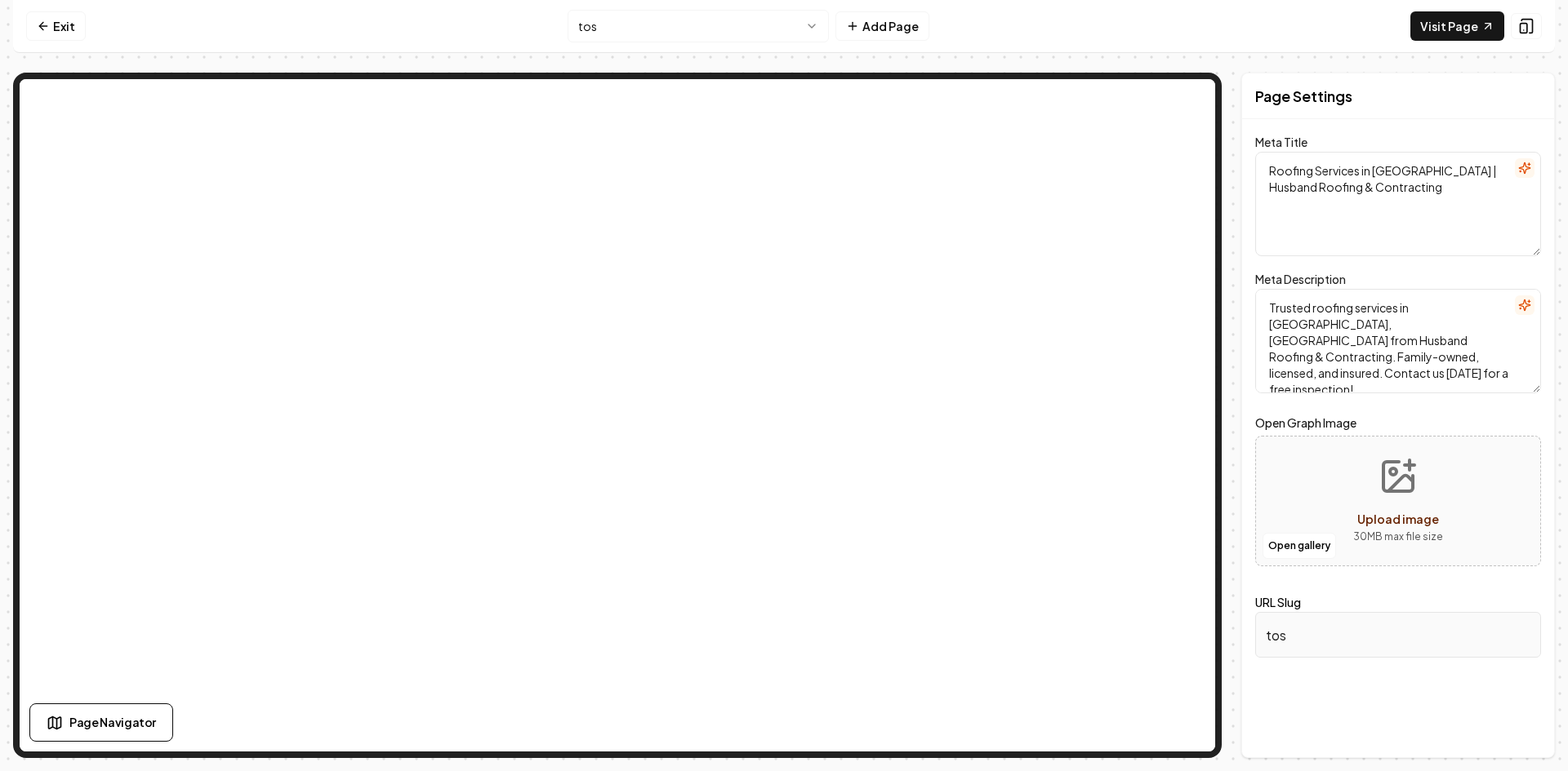
click at [1333, 634] on input "tos" at bounding box center [1398, 635] width 286 height 46
click at [763, 27] on html "Computer Required This feature is only available on a computer. Please switch t…" at bounding box center [784, 385] width 1568 height 771
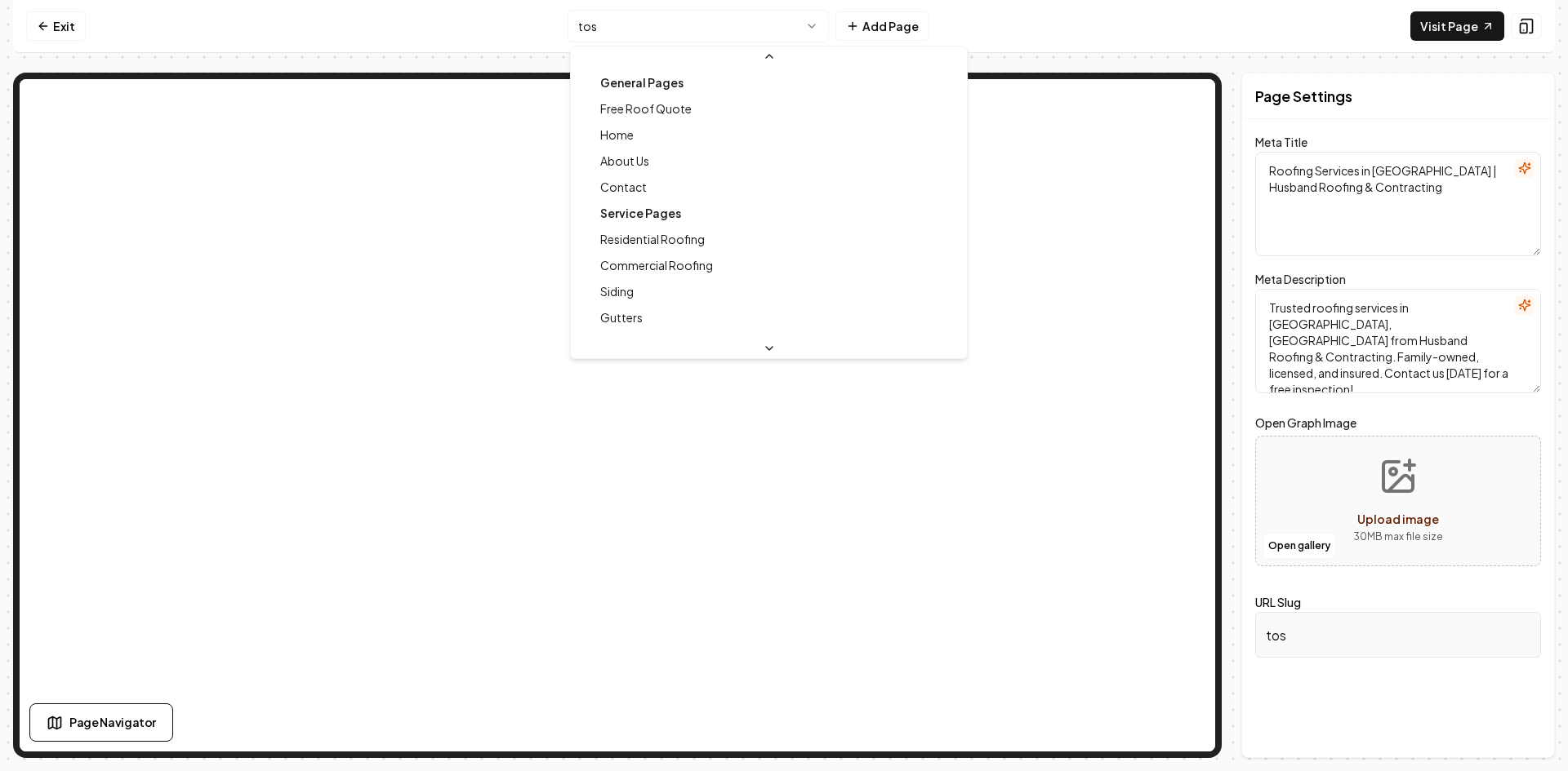
scroll to position [514, 0]
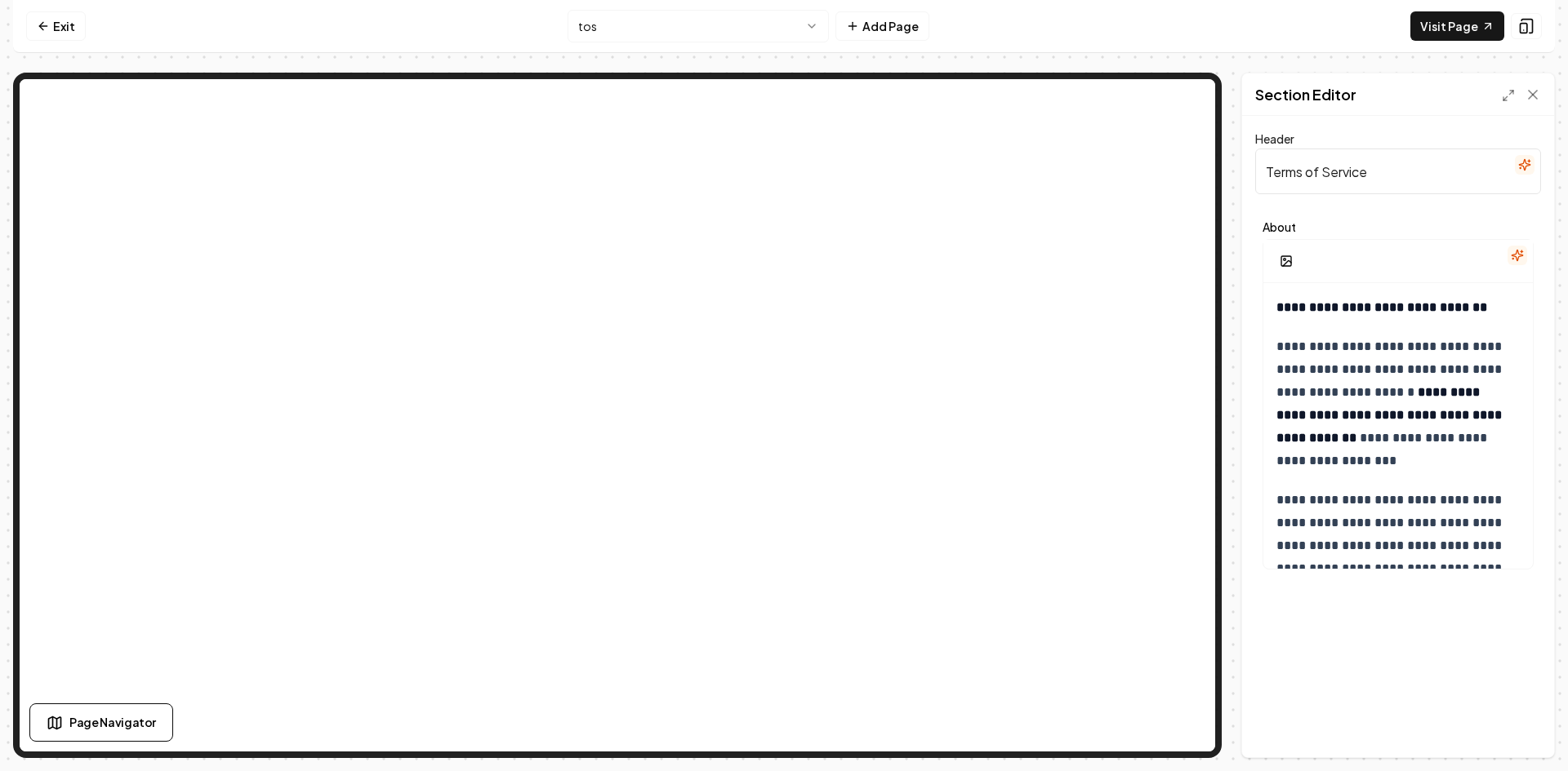
click at [1406, 179] on input "Terms of Service" at bounding box center [1398, 171] width 286 height 46
click at [1406, 214] on div "**********" at bounding box center [1398, 396] width 286 height 363
click at [1537, 95] on icon at bounding box center [1532, 95] width 17 height 17
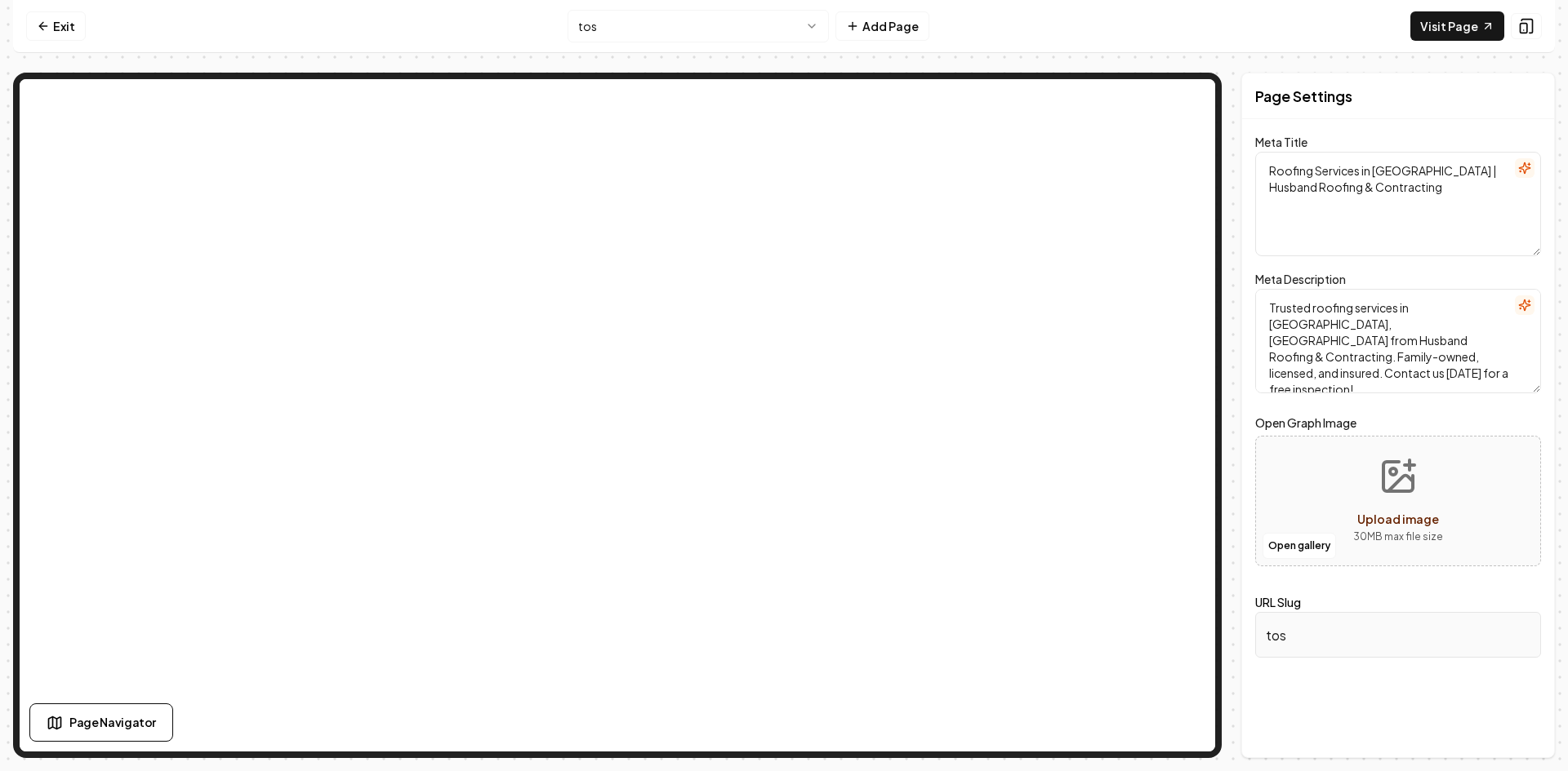
click at [1329, 636] on input "tos" at bounding box center [1398, 635] width 286 height 46
click at [1369, 676] on div "Page Settings Meta Title Roofing Services in [GEOGRAPHIC_DATA] | Husband Roofin…" at bounding box center [1397, 416] width 313 height 686
click at [1353, 575] on form "Meta Title Roofing Services in [GEOGRAPHIC_DATA] | Husband Roofing & Contractin…" at bounding box center [1398, 406] width 286 height 535
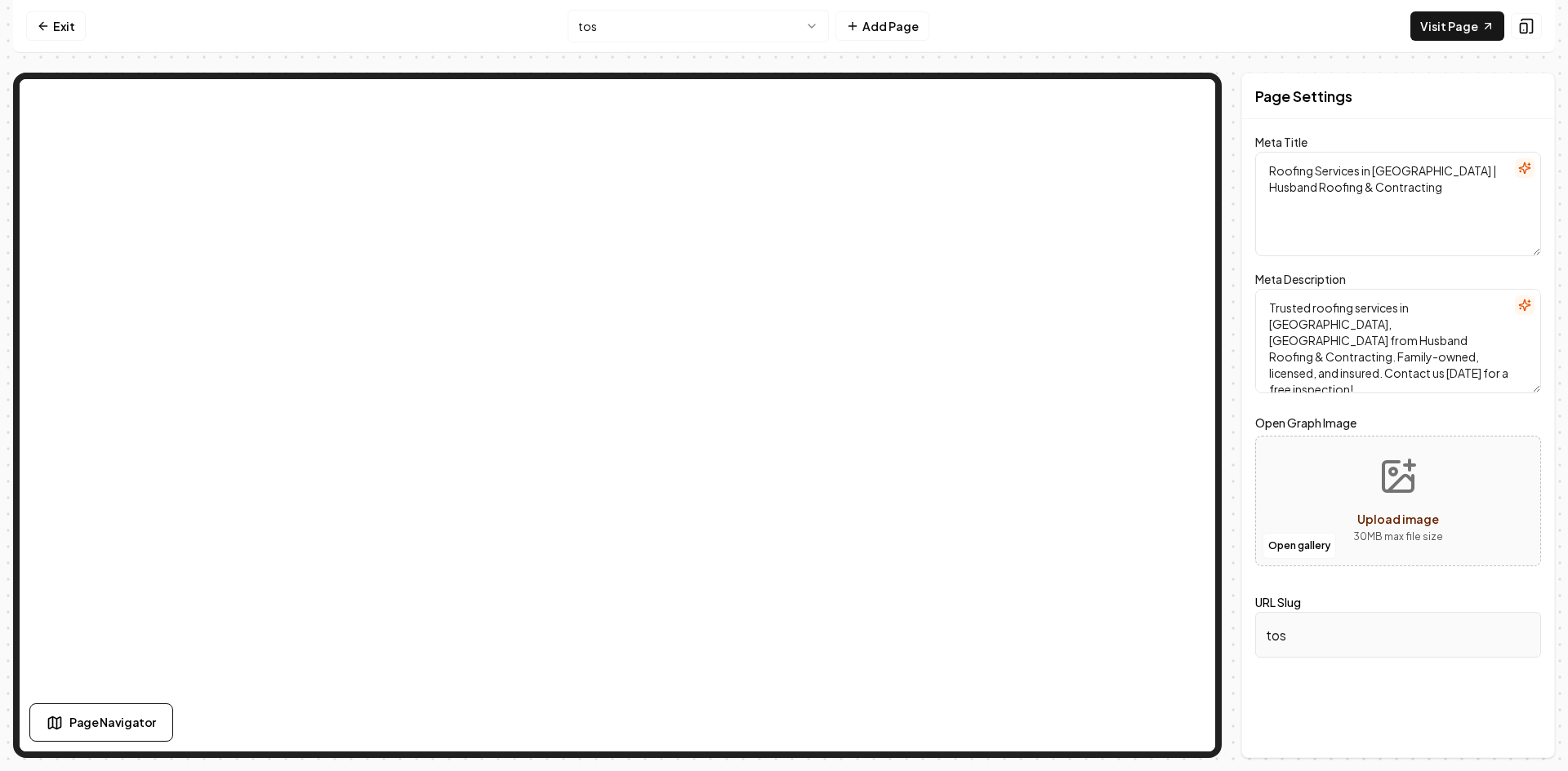
click at [47, 23] on icon at bounding box center [43, 25] width 13 height 13
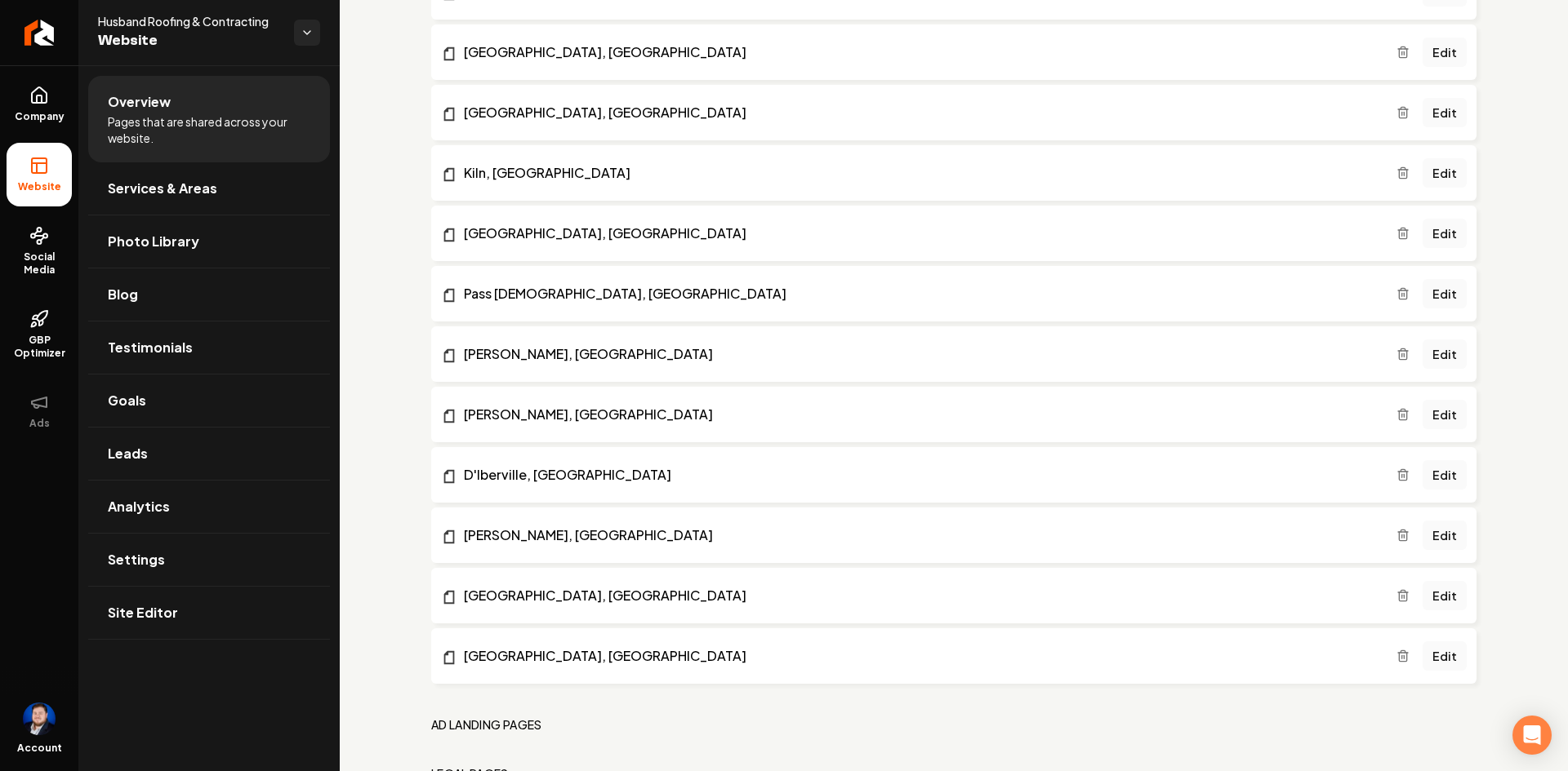
scroll to position [1258, 0]
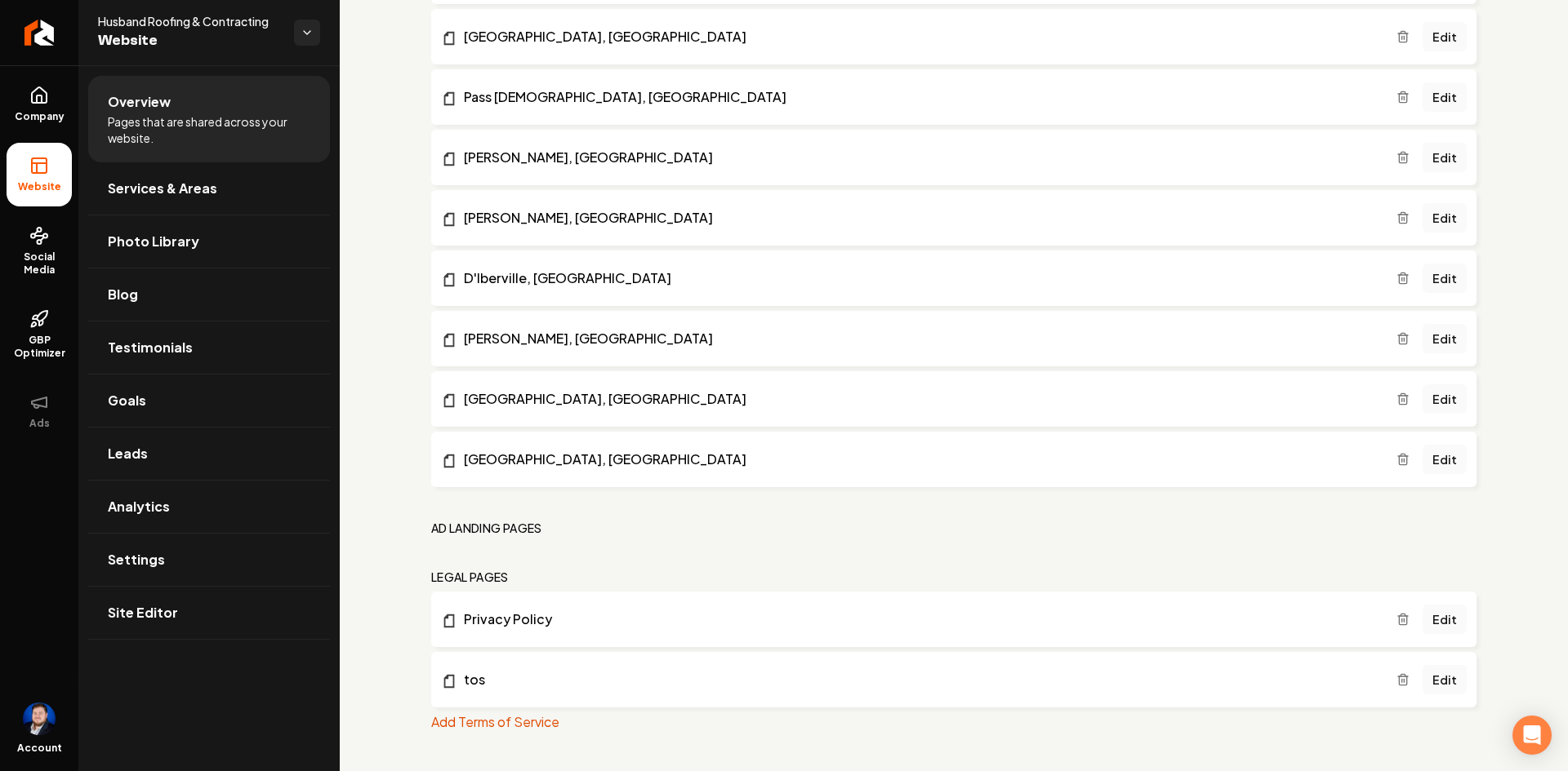
click at [530, 727] on button "Add Terms of Service" at bounding box center [495, 722] width 128 height 19
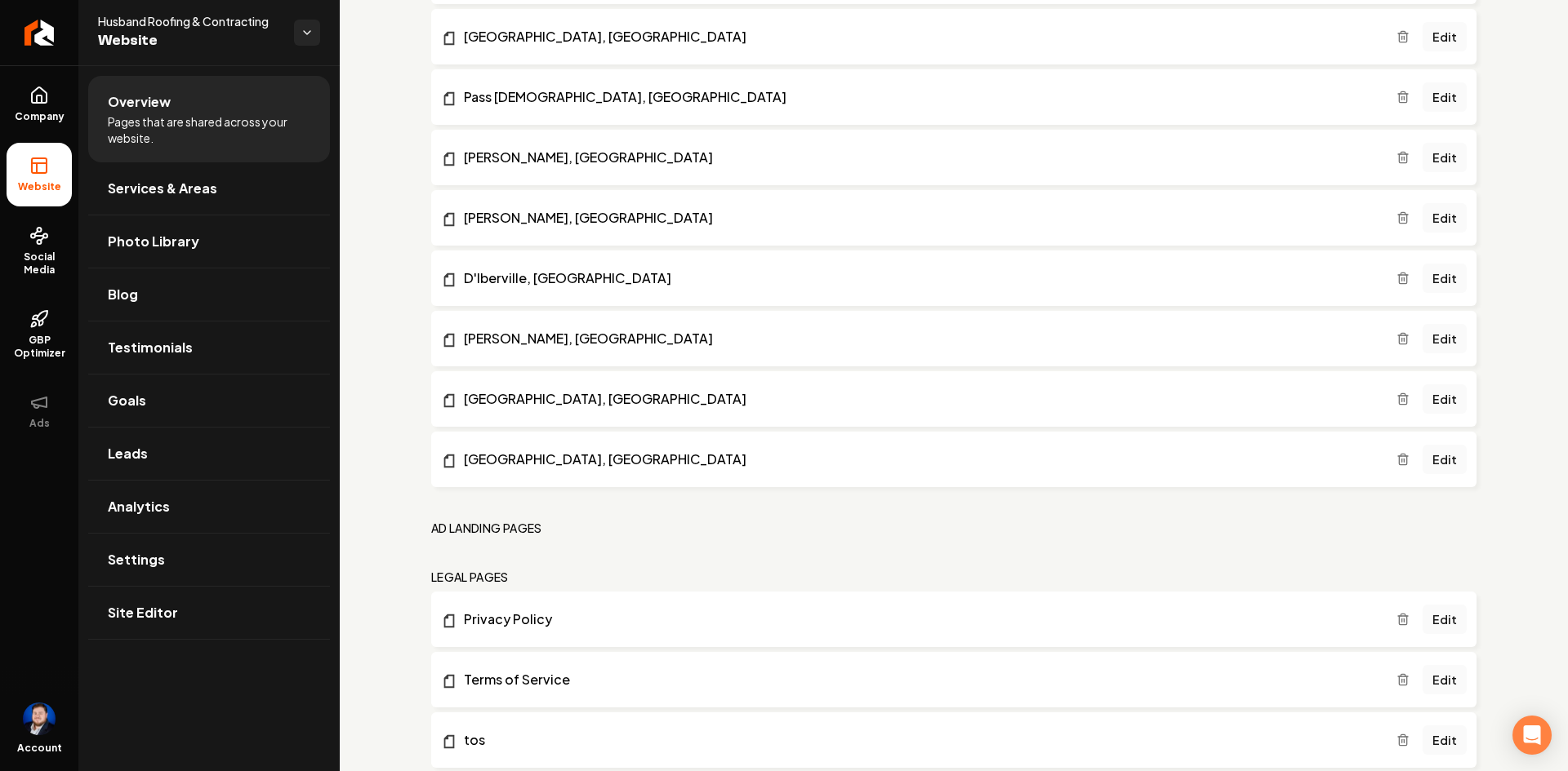
scroll to position [1299, 0]
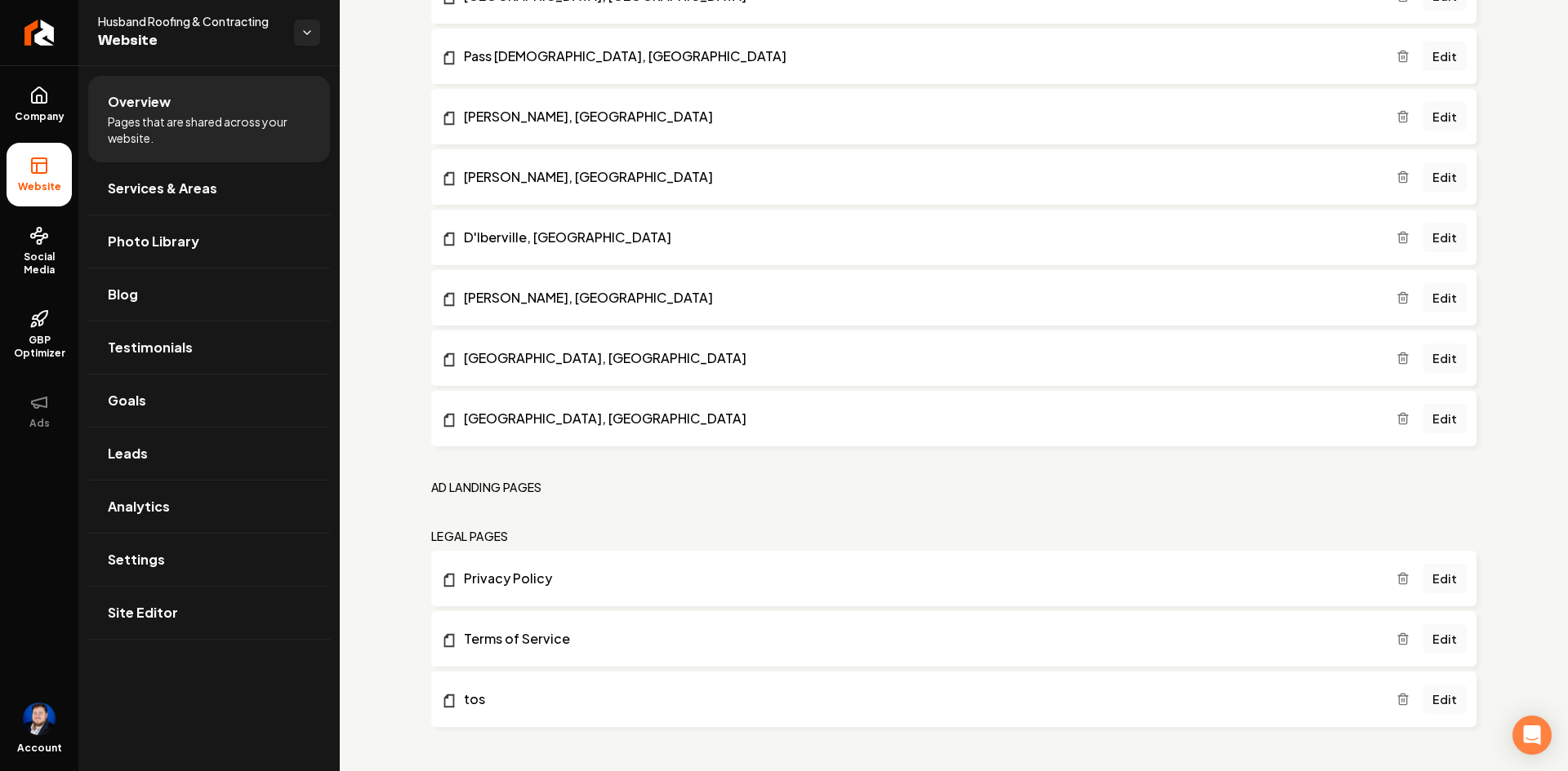
drag, startPoint x: 467, startPoint y: 700, endPoint x: 700, endPoint y: 699, distance: 233.0
click at [700, 699] on link "tos" at bounding box center [919, 699] width 956 height 19
click at [1441, 632] on link "Edit" at bounding box center [1444, 639] width 44 height 30
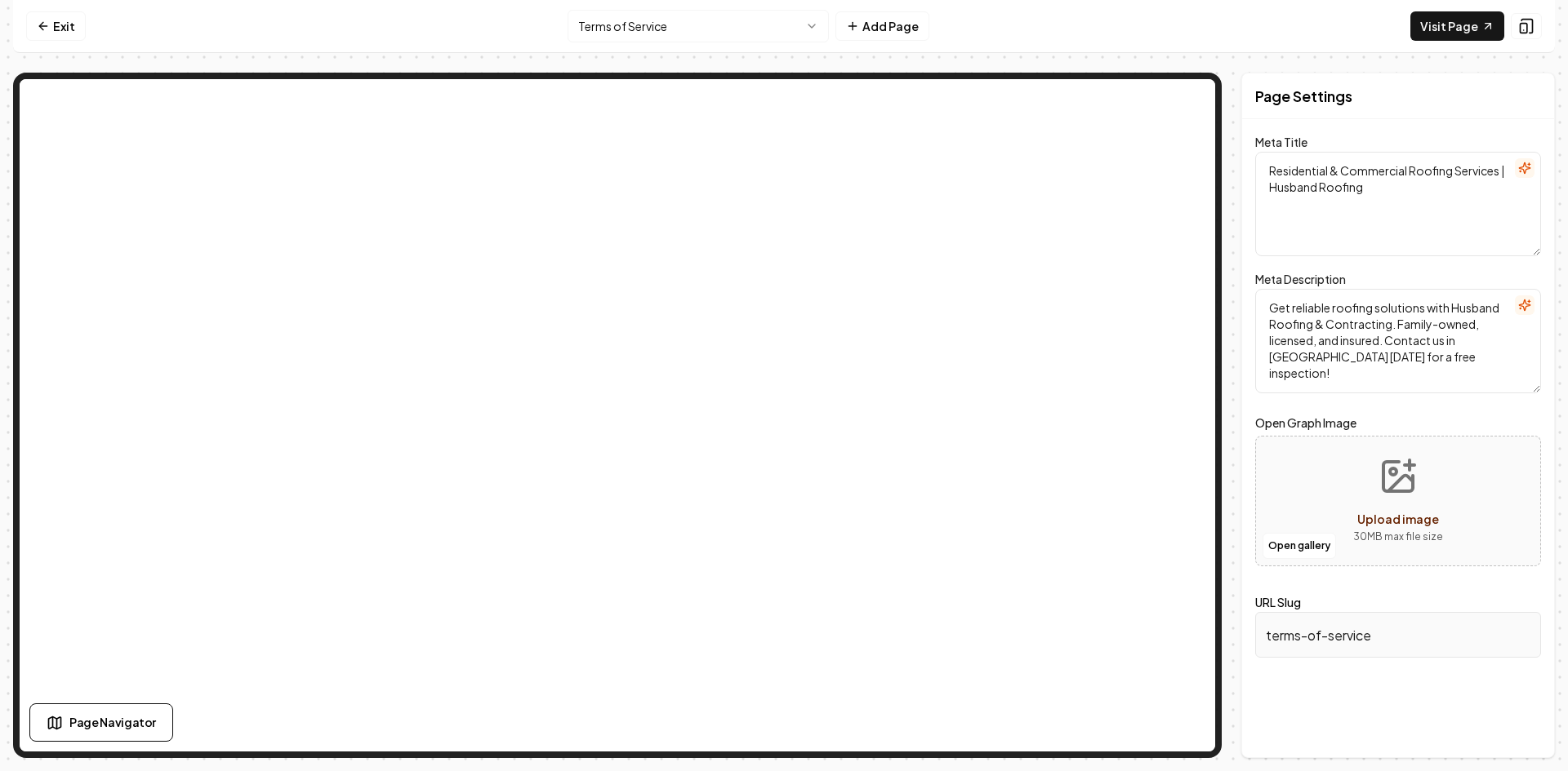
click at [125, 720] on span "Page Navigator" at bounding box center [112, 723] width 87 height 18
click at [156, 312] on div "About Free Form Section" at bounding box center [126, 311] width 167 height 39
click at [161, 306] on span "About Free Form Section" at bounding box center [128, 312] width 118 height 26
click at [481, 226] on icon at bounding box center [479, 225] width 13 height 13
click at [68, 38] on link "Exit" at bounding box center [56, 26] width 60 height 30
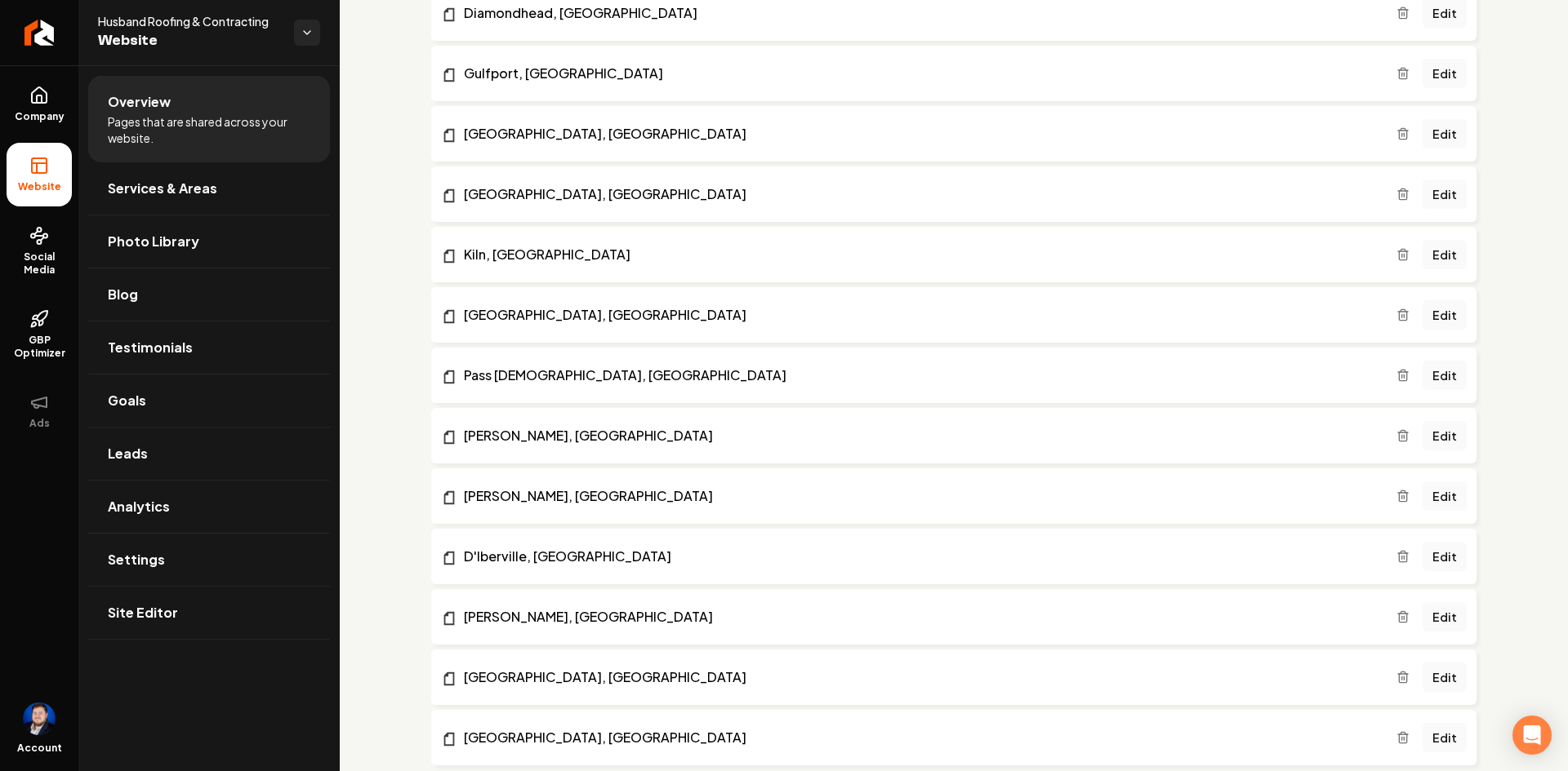
scroll to position [1299, 0]
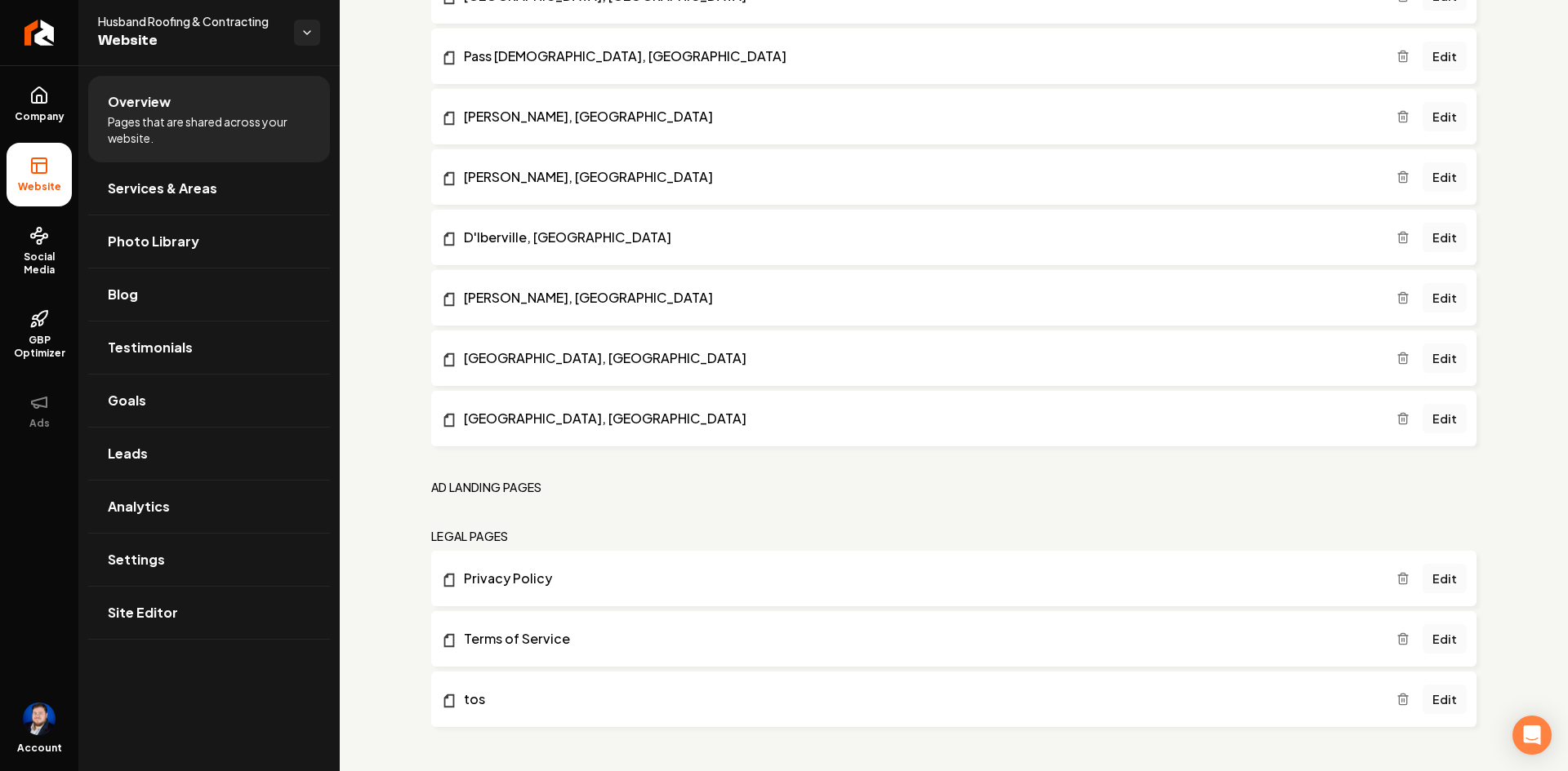
click at [1444, 704] on link "Edit" at bounding box center [1444, 700] width 44 height 30
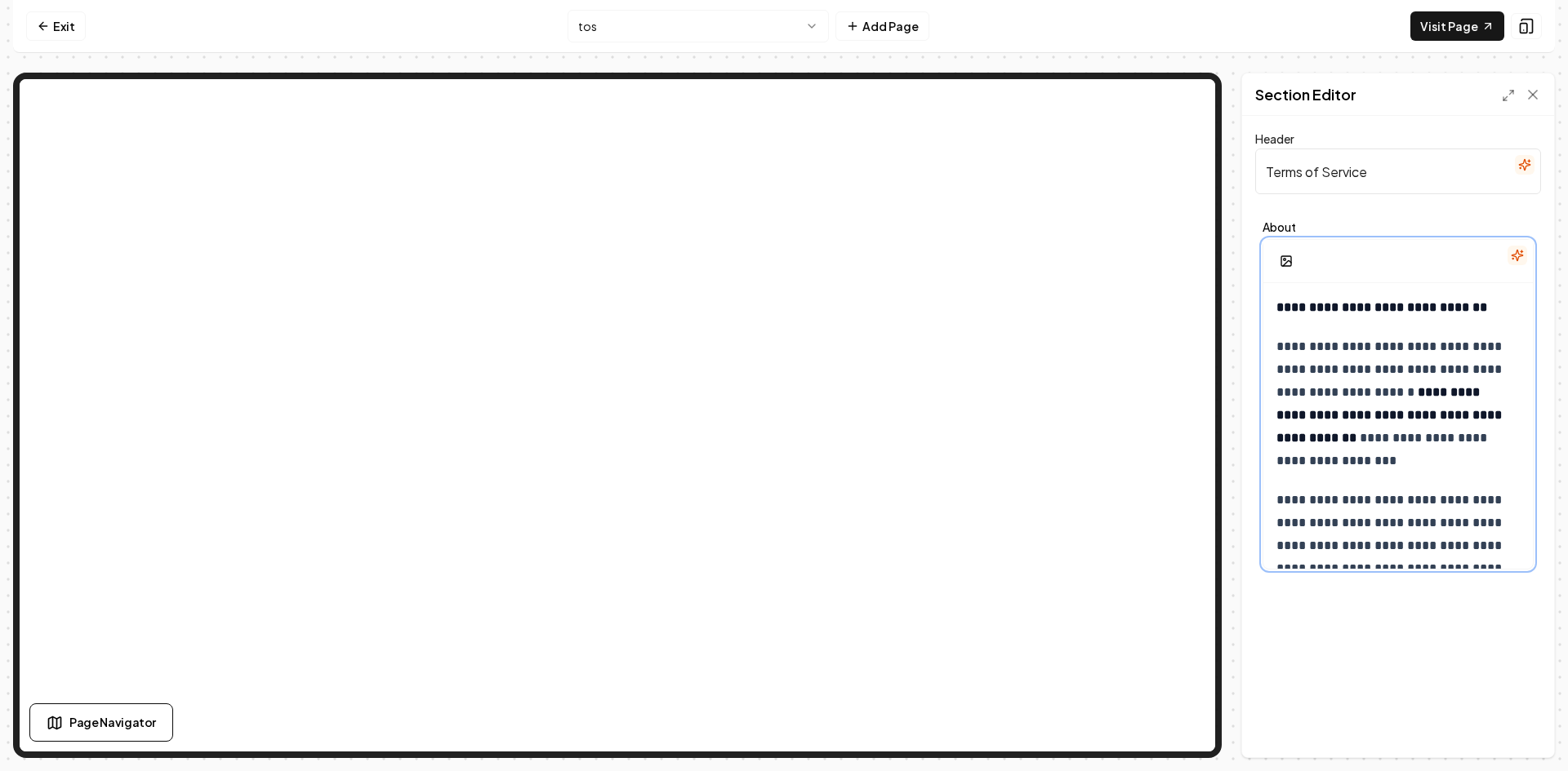
click at [1329, 428] on p "**********" at bounding box center [1392, 403] width 231 height 137
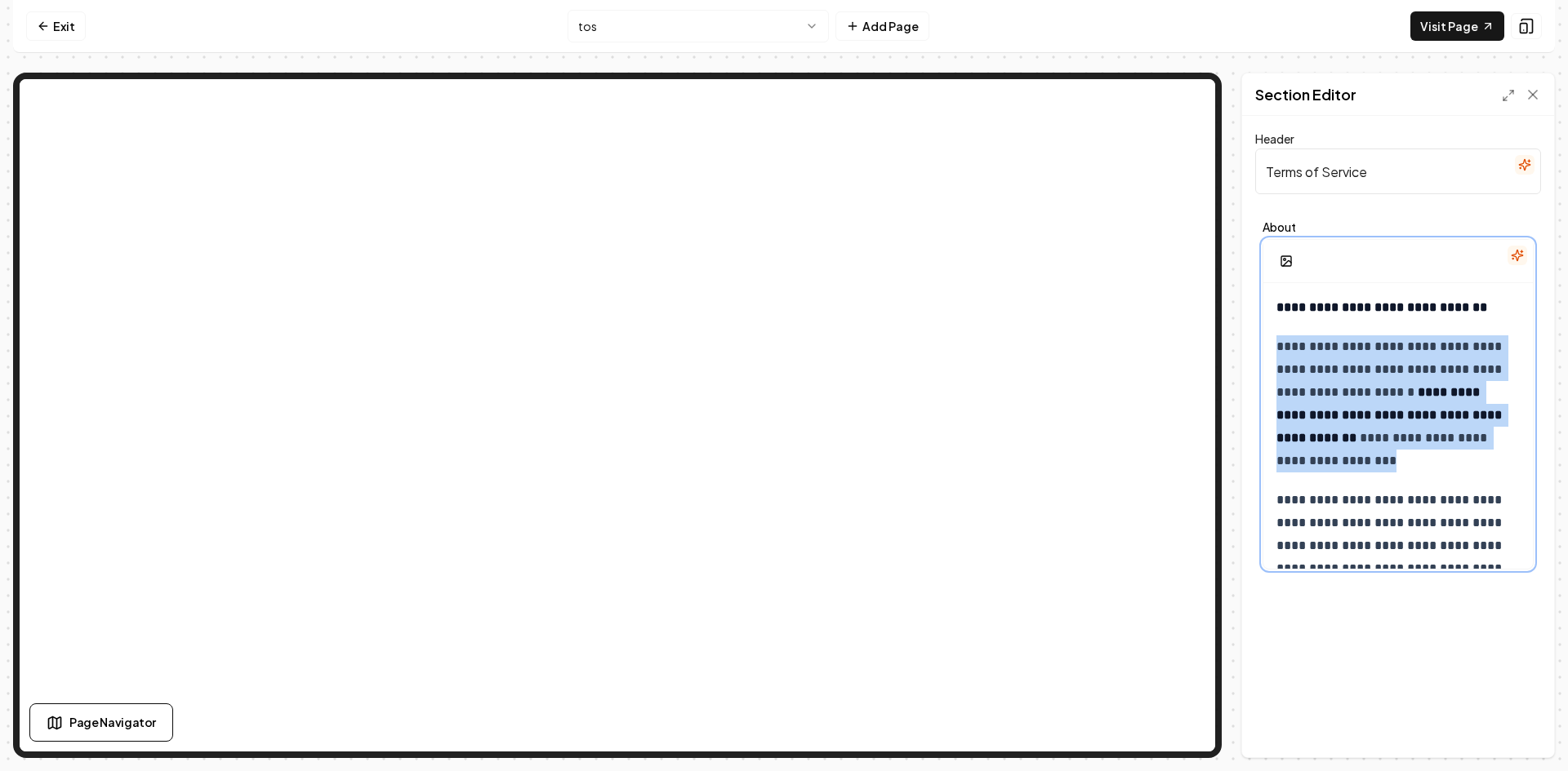
click at [1329, 428] on p "**********" at bounding box center [1392, 403] width 231 height 137
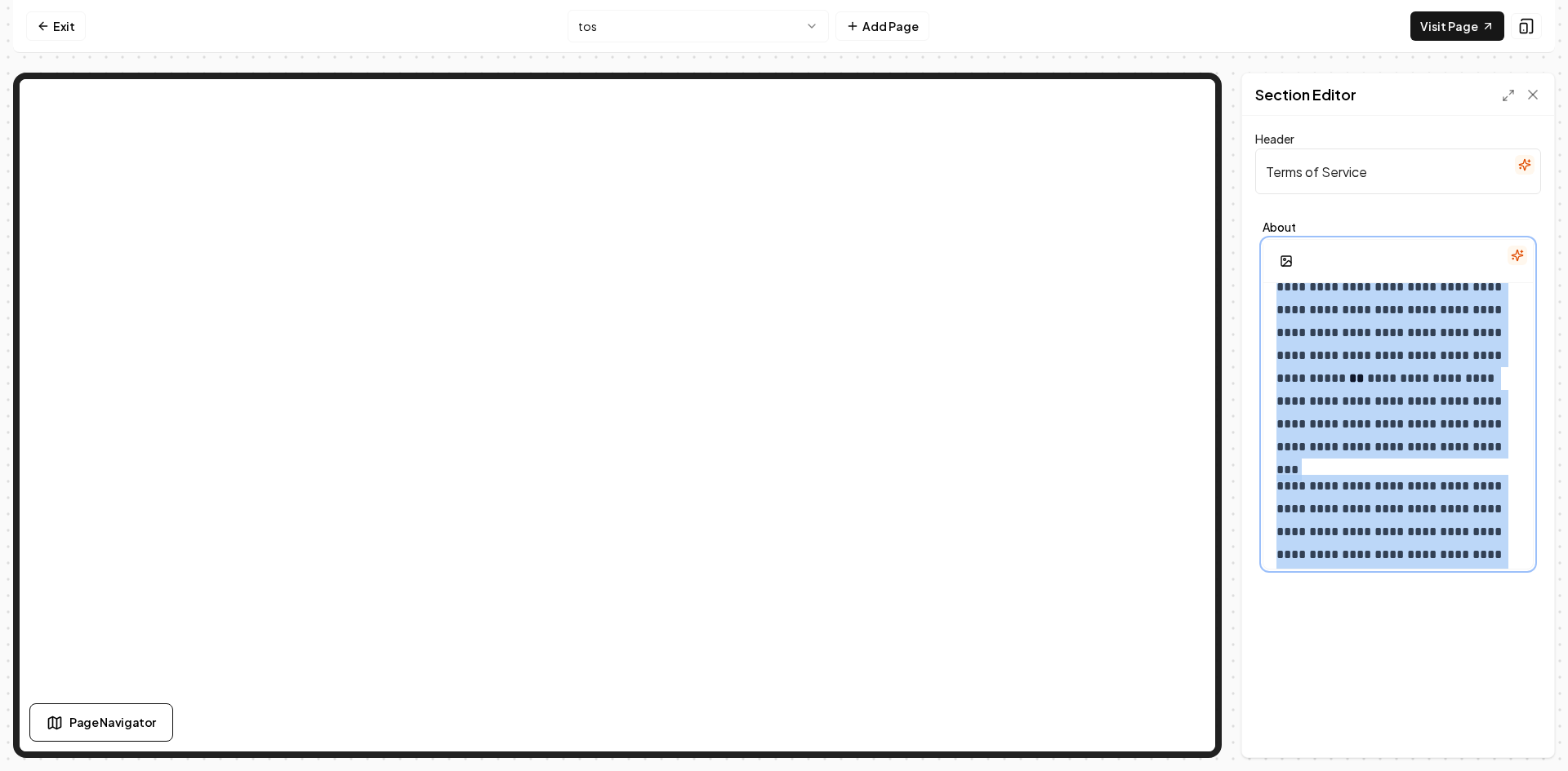
scroll to position [7282, 0]
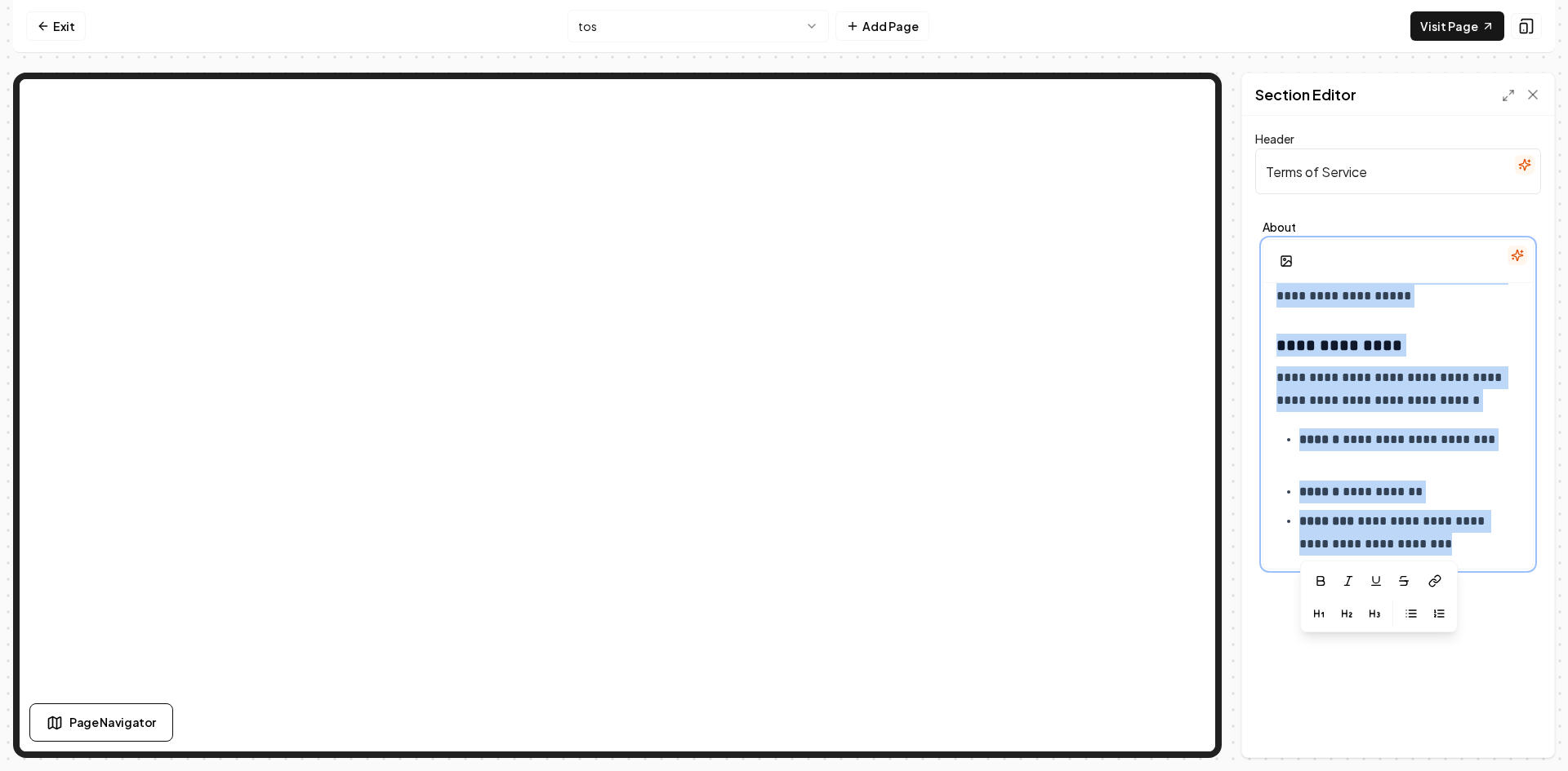
drag, startPoint x: 1277, startPoint y: 309, endPoint x: 1557, endPoint y: 783, distance: 550.5
click at [1557, 770] on html "**********" at bounding box center [784, 385] width 1568 height 771
copy div "**********"
click at [876, 35] on button "Add Page" at bounding box center [882, 26] width 94 height 30
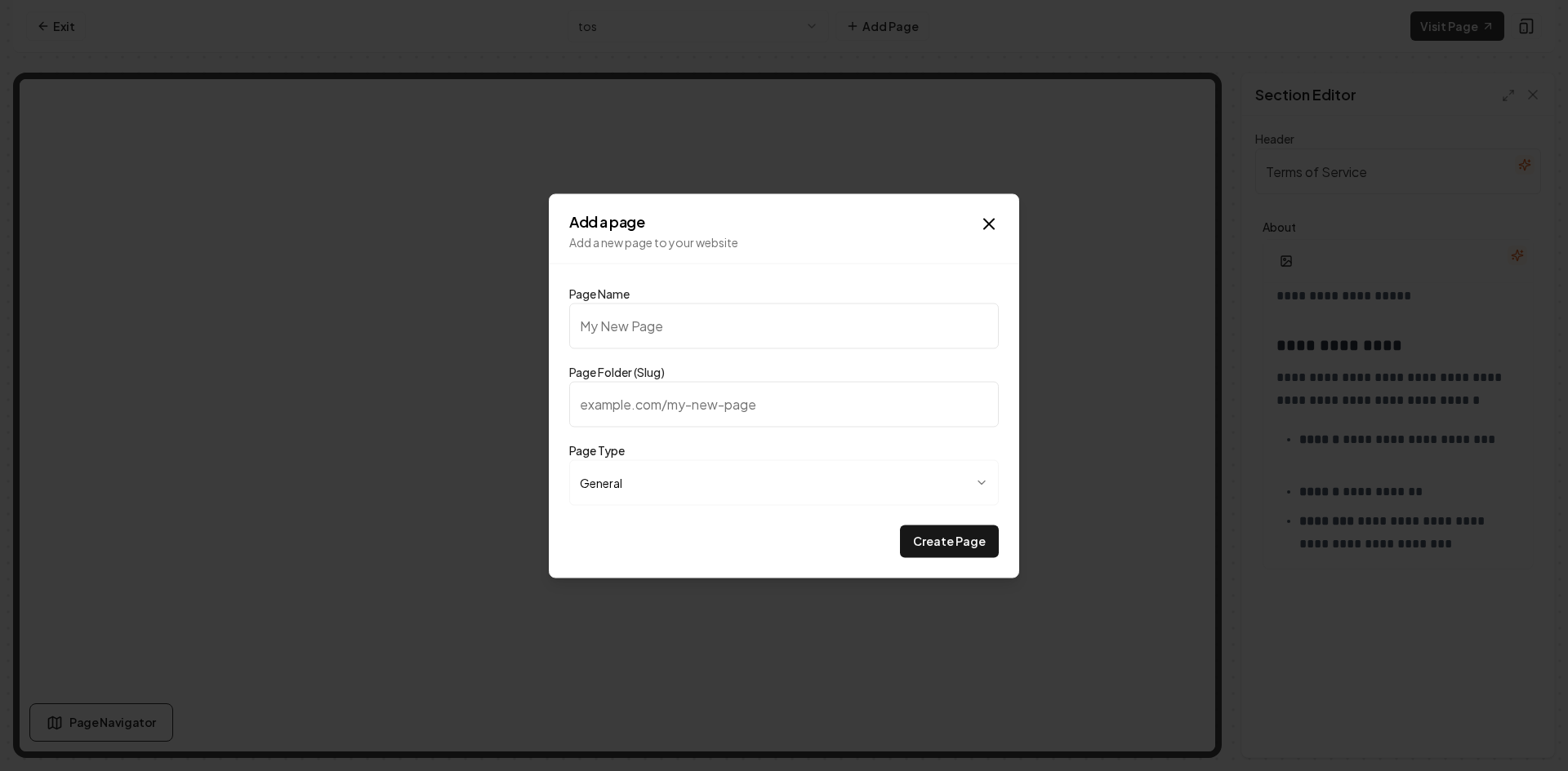
type input "T"
type input "t"
type input "Te"
type input "te"
type input "Ter"
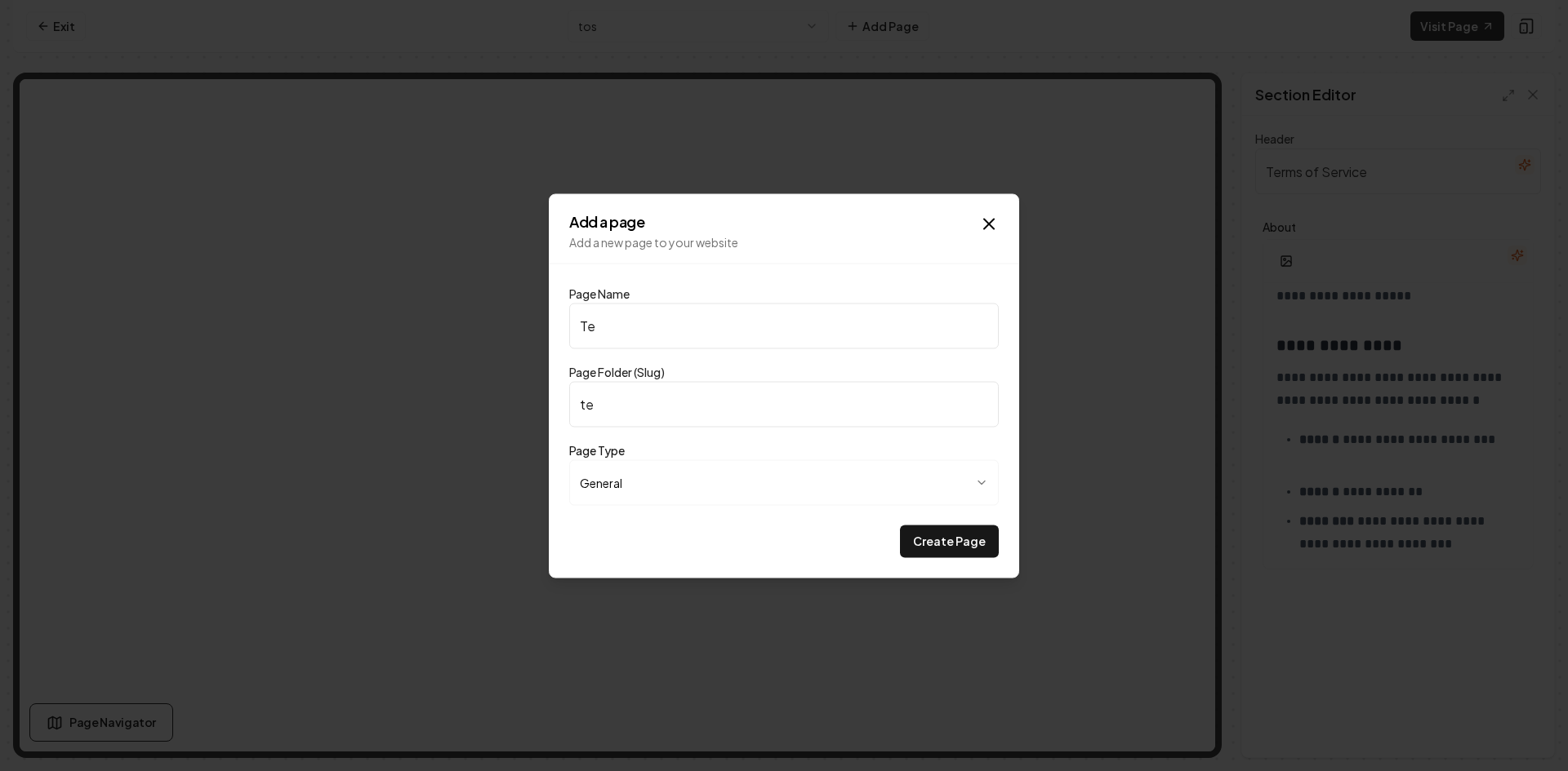
type input "ter"
type input "Term"
type input "term"
type input "Terms"
type input "terms"
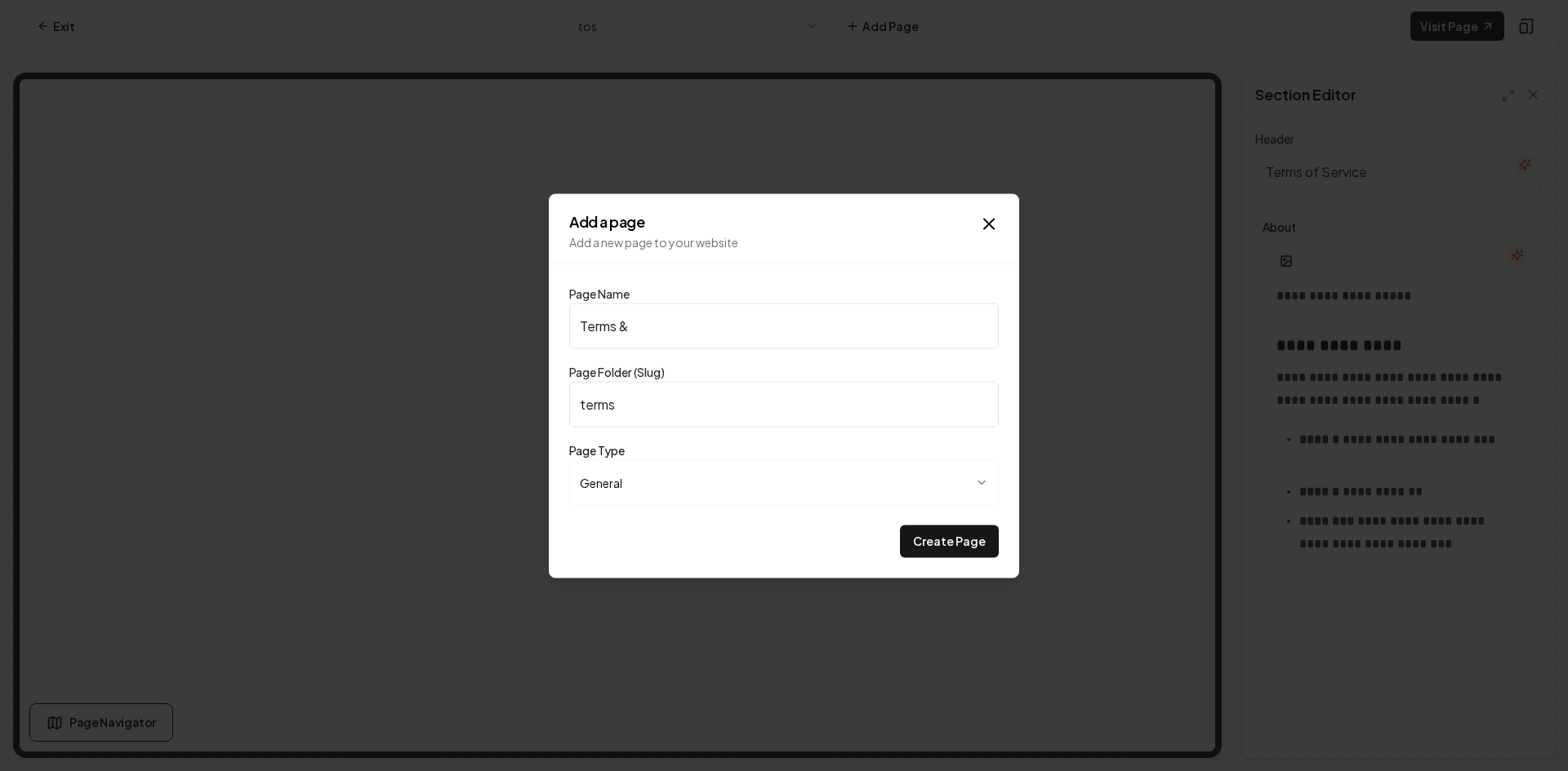
type input "Terms & C"
type input "terms-c"
type input "Terms & Co"
type input "terms-co"
type input "Terms & Con"
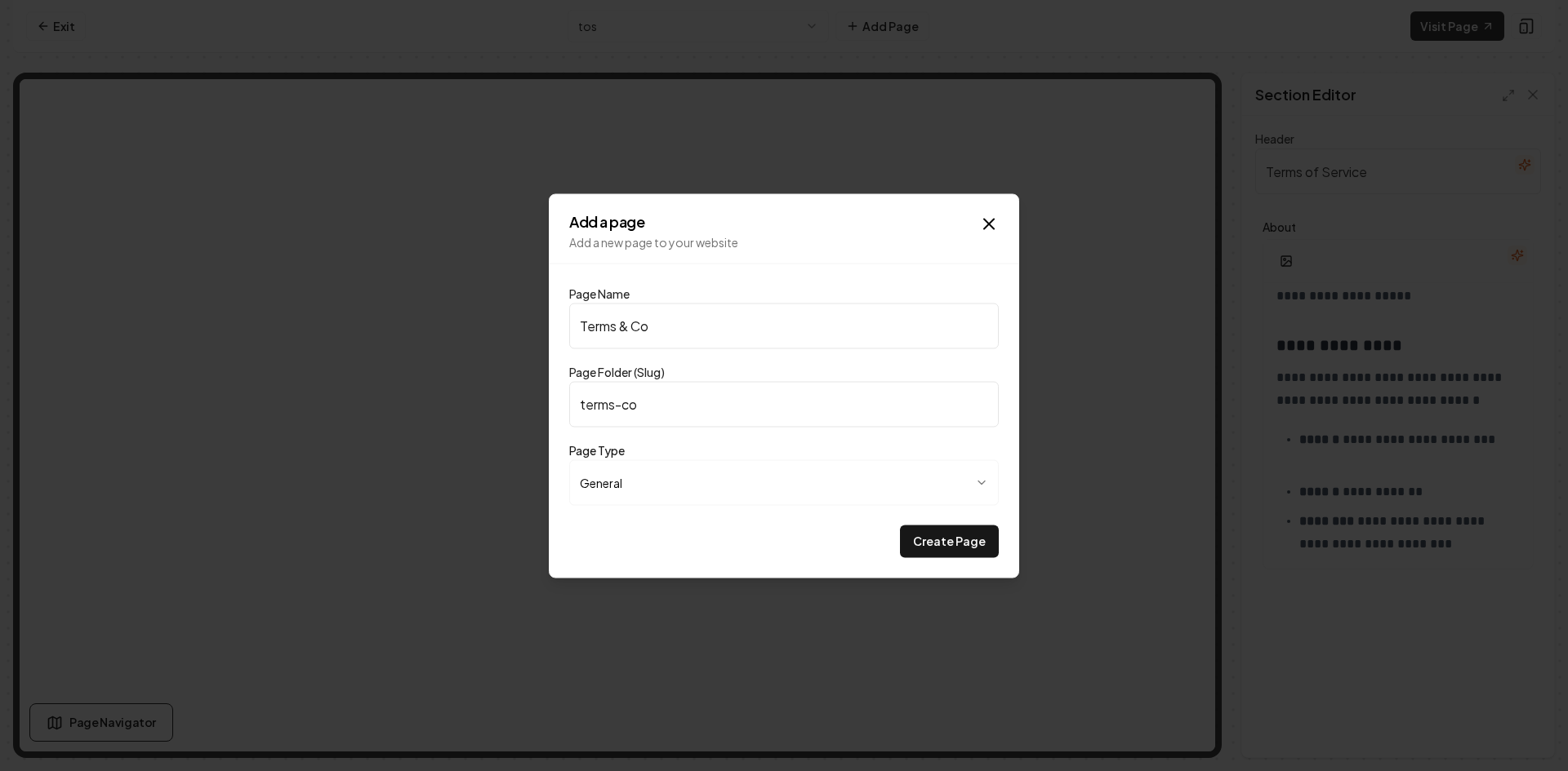
type input "terms-con"
type input "Terms & Cond"
type input "terms-cond"
type input "Terms & Condi"
type input "terms-condi"
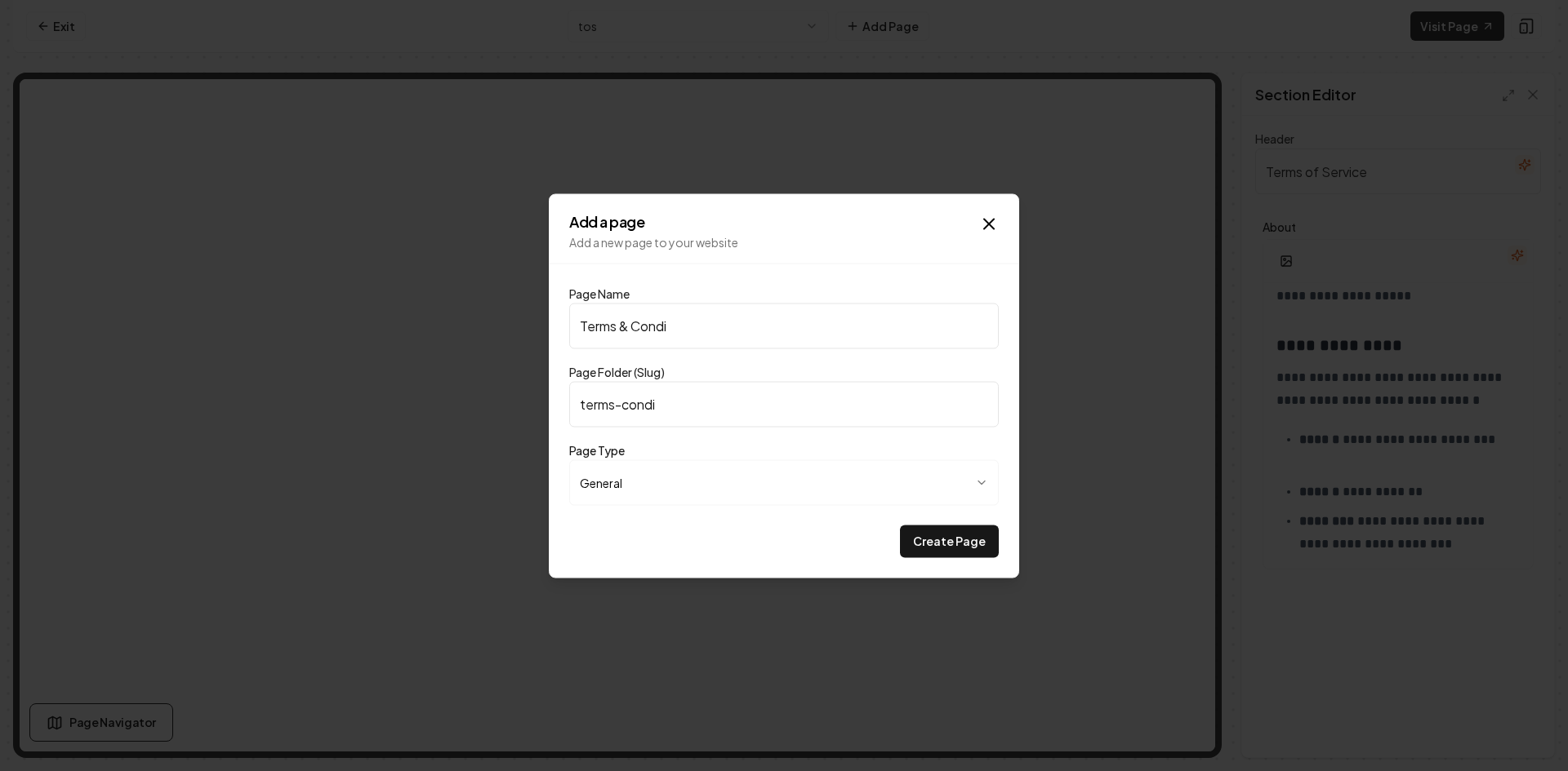
type input "Terms & [PERSON_NAME]"
type input "terms-[PERSON_NAME]"
type input "Terms & Conditi"
type input "terms-conditi"
type input "Terms & Conditio"
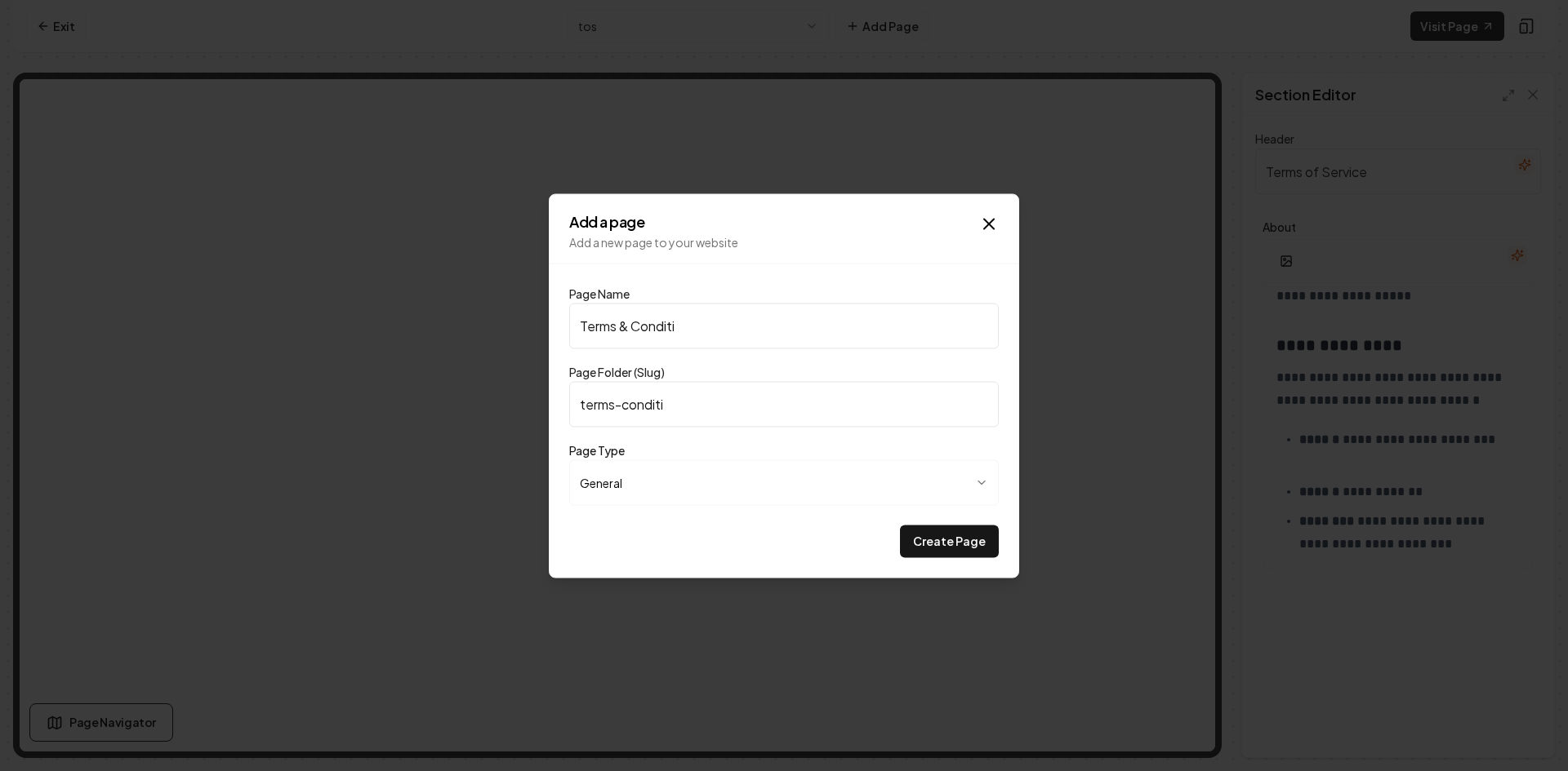
type input "terms-conditio"
type input "Terms & Condition"
type input "terms-condition"
type input "Terms & Conditions"
type input "terms-conditions"
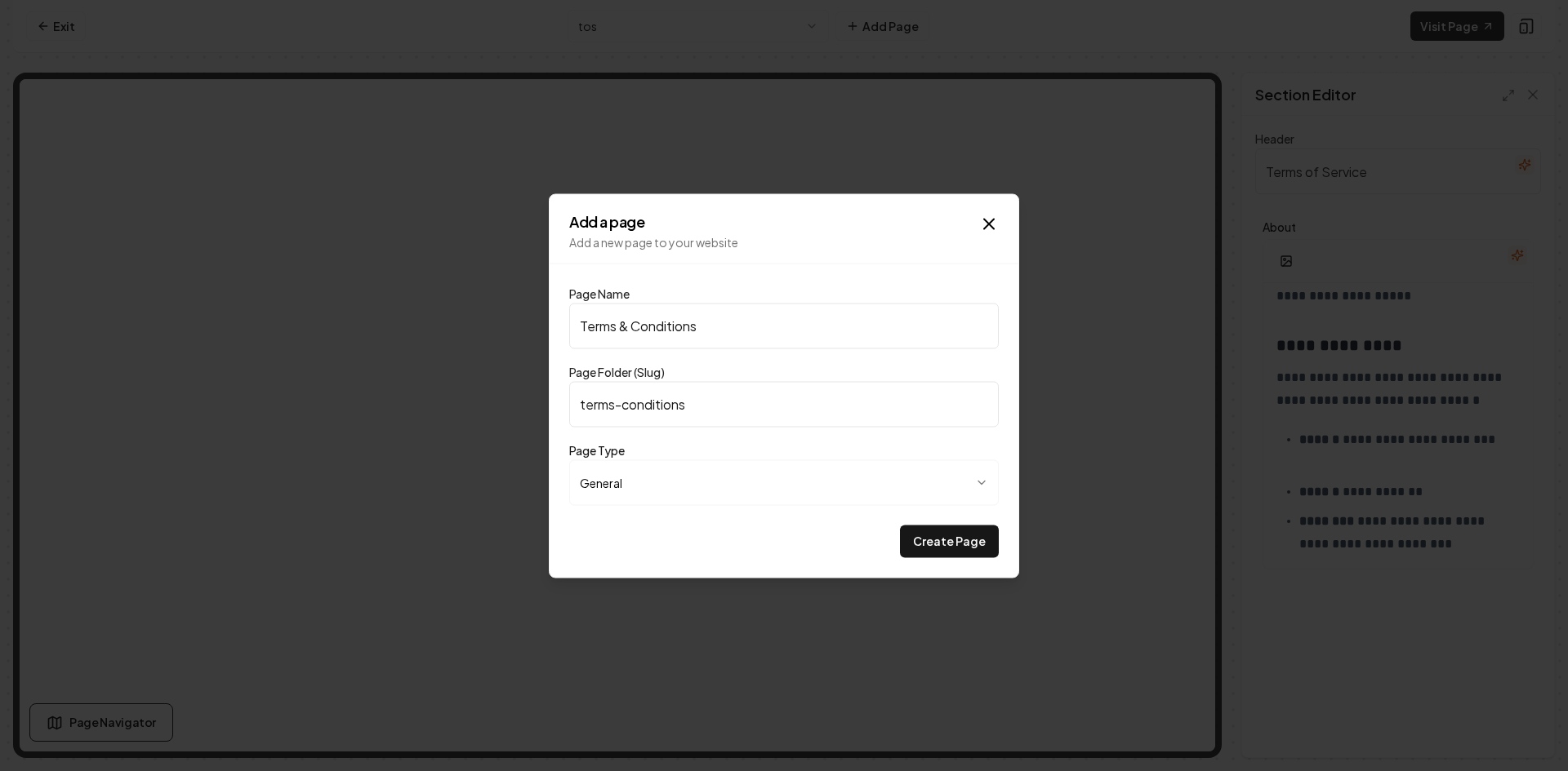
click at [695, 376] on div "Page Folder (Slug) terms-conditions" at bounding box center [784, 394] width 429 height 65
click at [630, 333] on input "Terms & Conditions" at bounding box center [784, 325] width 429 height 46
type input "Terms a Conditions"
type input "terms-a-conditions"
type input "Terms an Conditions"
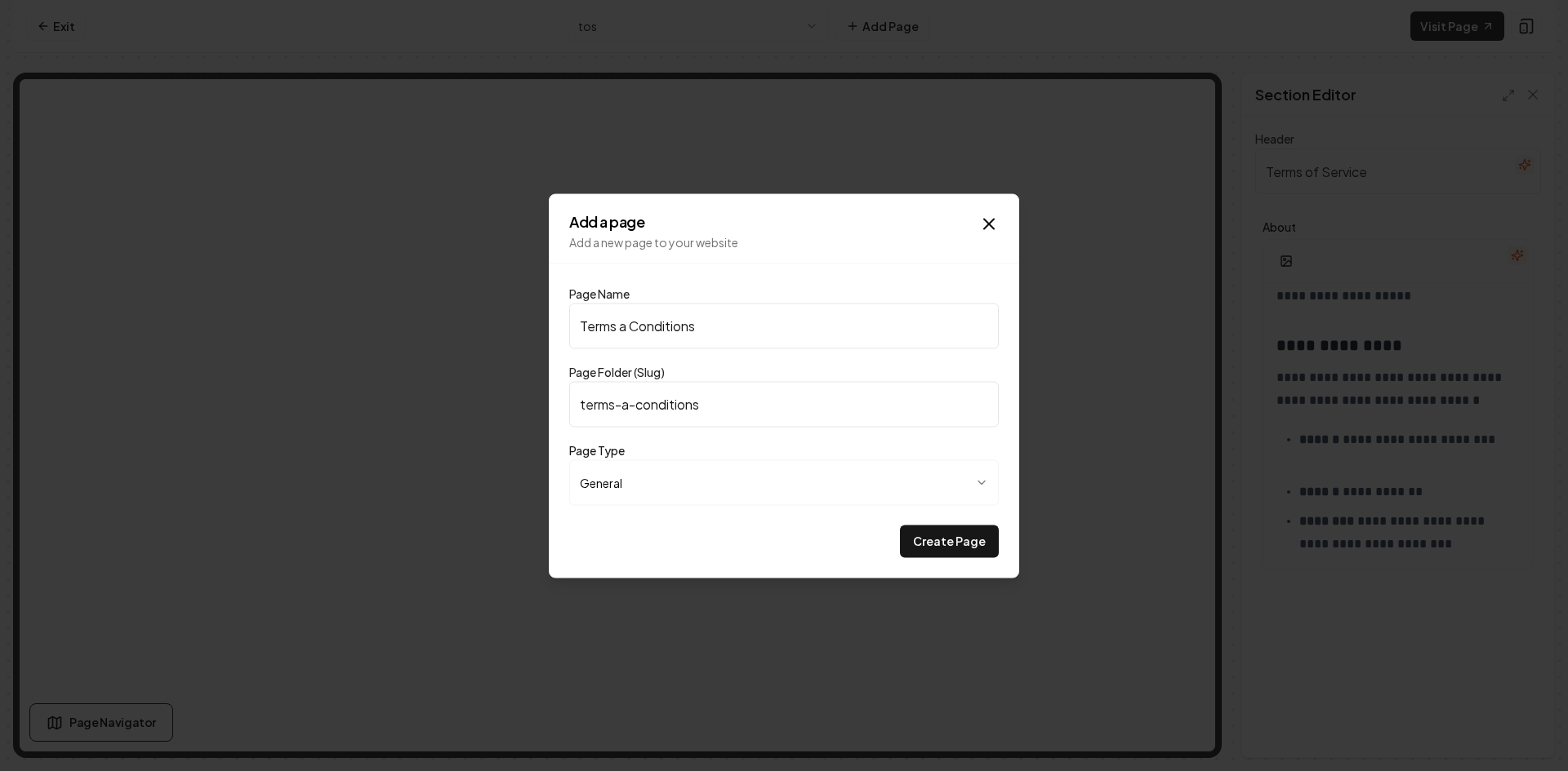
type input "terms-an-conditions"
type input "Terms and Conditions"
type input "terms-and-conditions"
type input "Terms and Conditions"
click at [712, 358] on form "**********" at bounding box center [784, 423] width 429 height 268
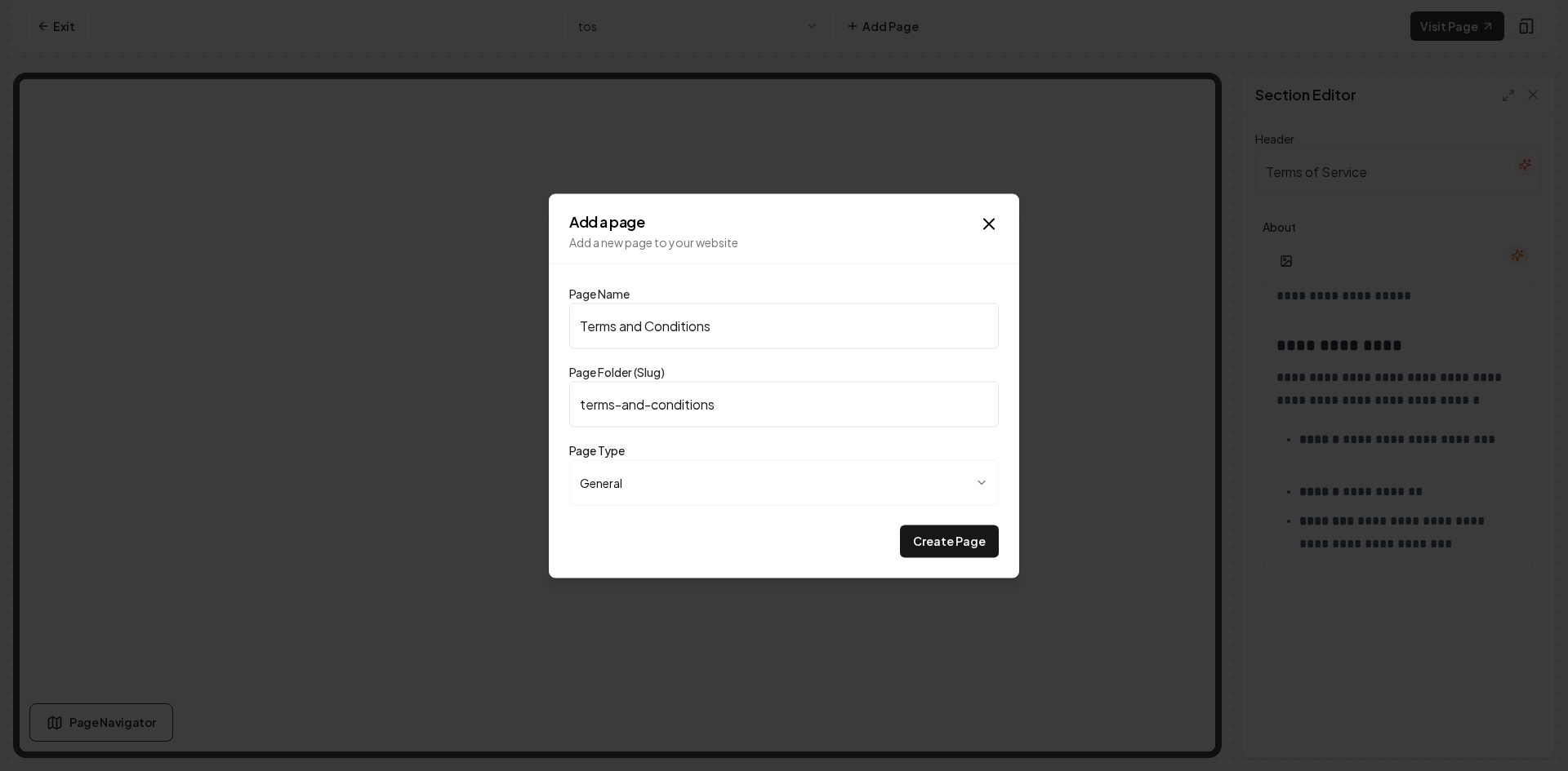
click at [721, 482] on body "**********" at bounding box center [784, 385] width 1568 height 771
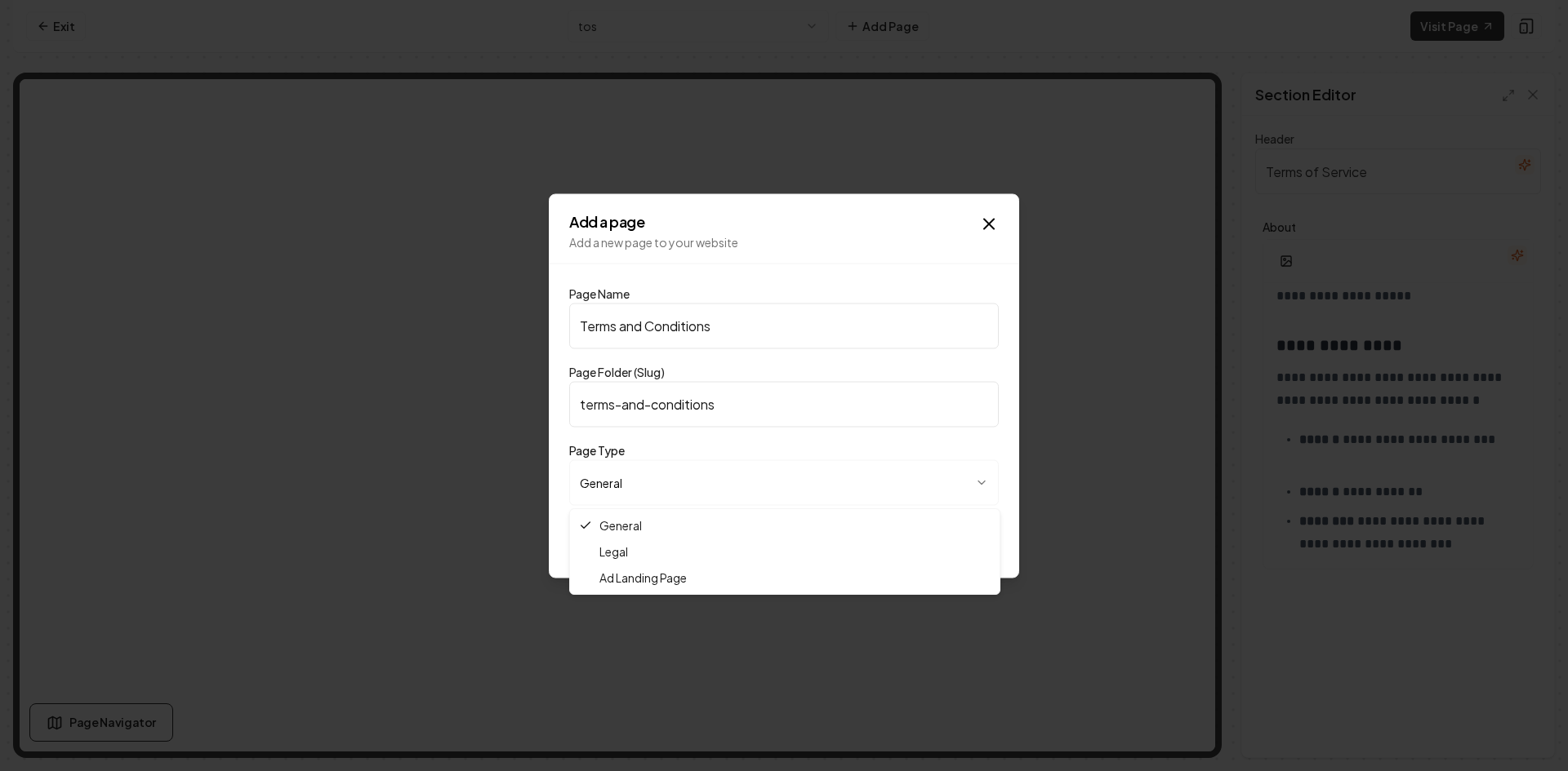
select select "*****"
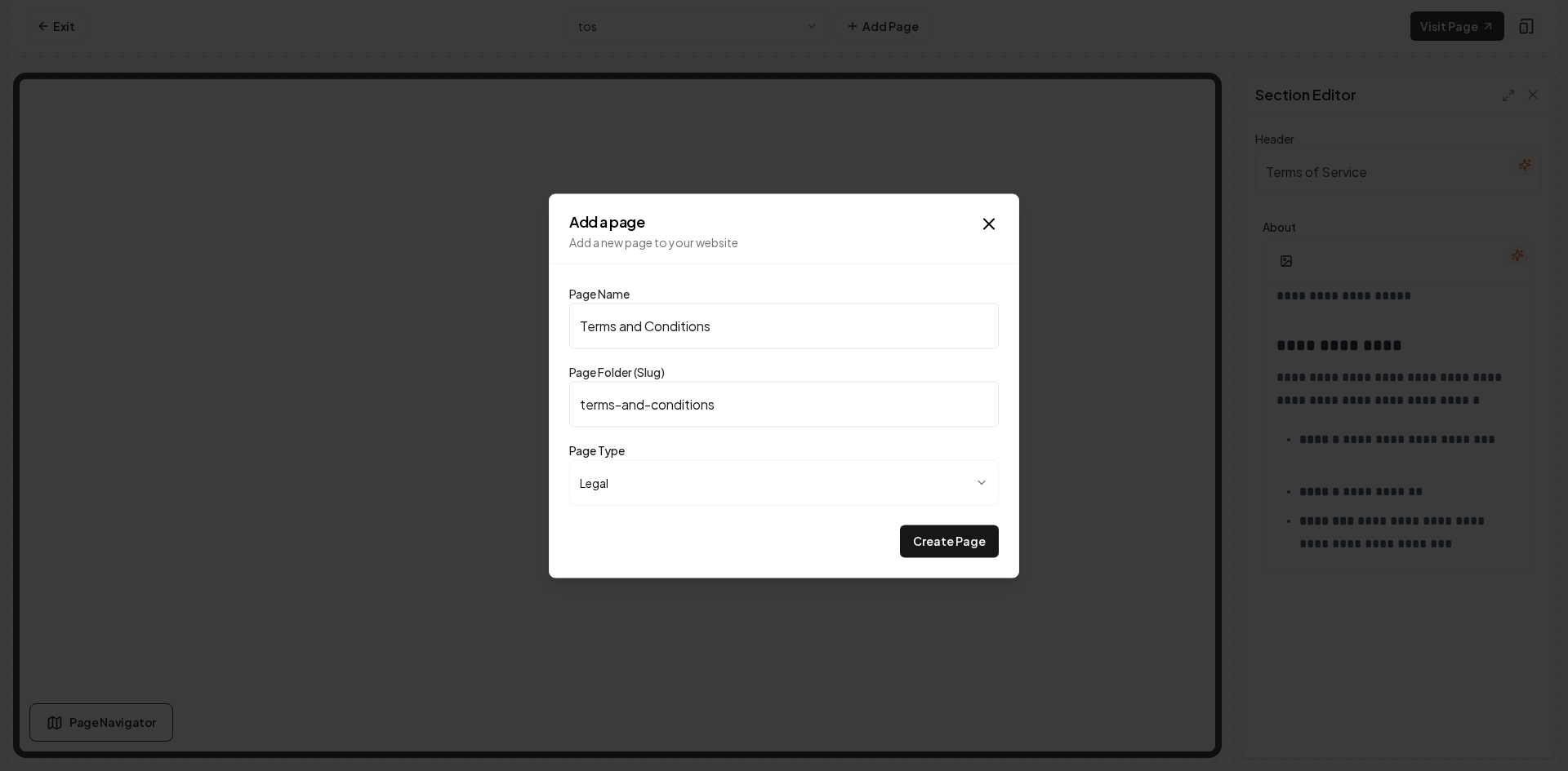
click at [715, 535] on div "Create Page" at bounding box center [784, 540] width 429 height 32
click at [913, 540] on button "Create Page" at bounding box center [949, 540] width 99 height 32
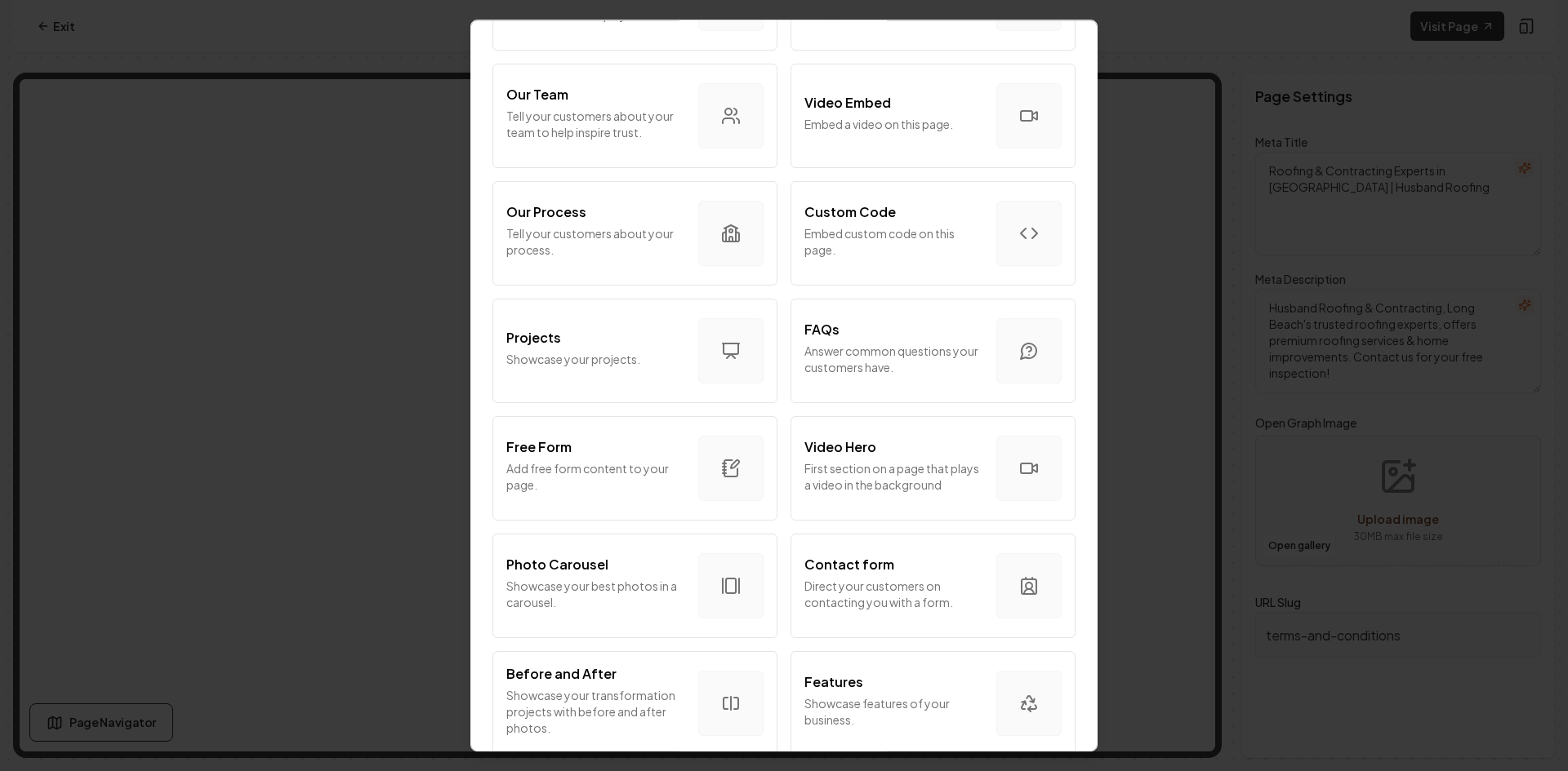
scroll to position [735, 0]
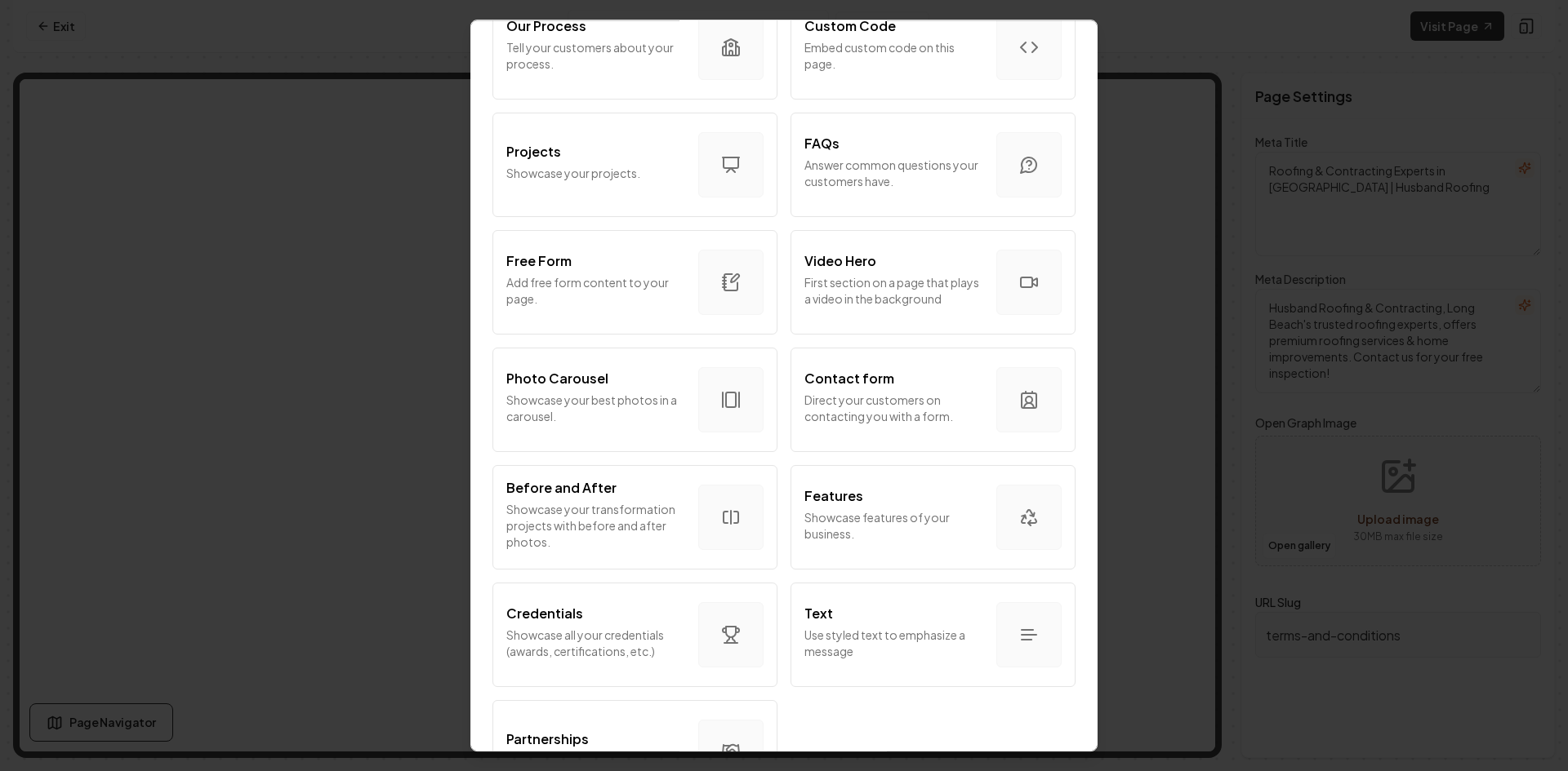
click at [640, 278] on p "Add free form content to your page." at bounding box center [596, 290] width 179 height 32
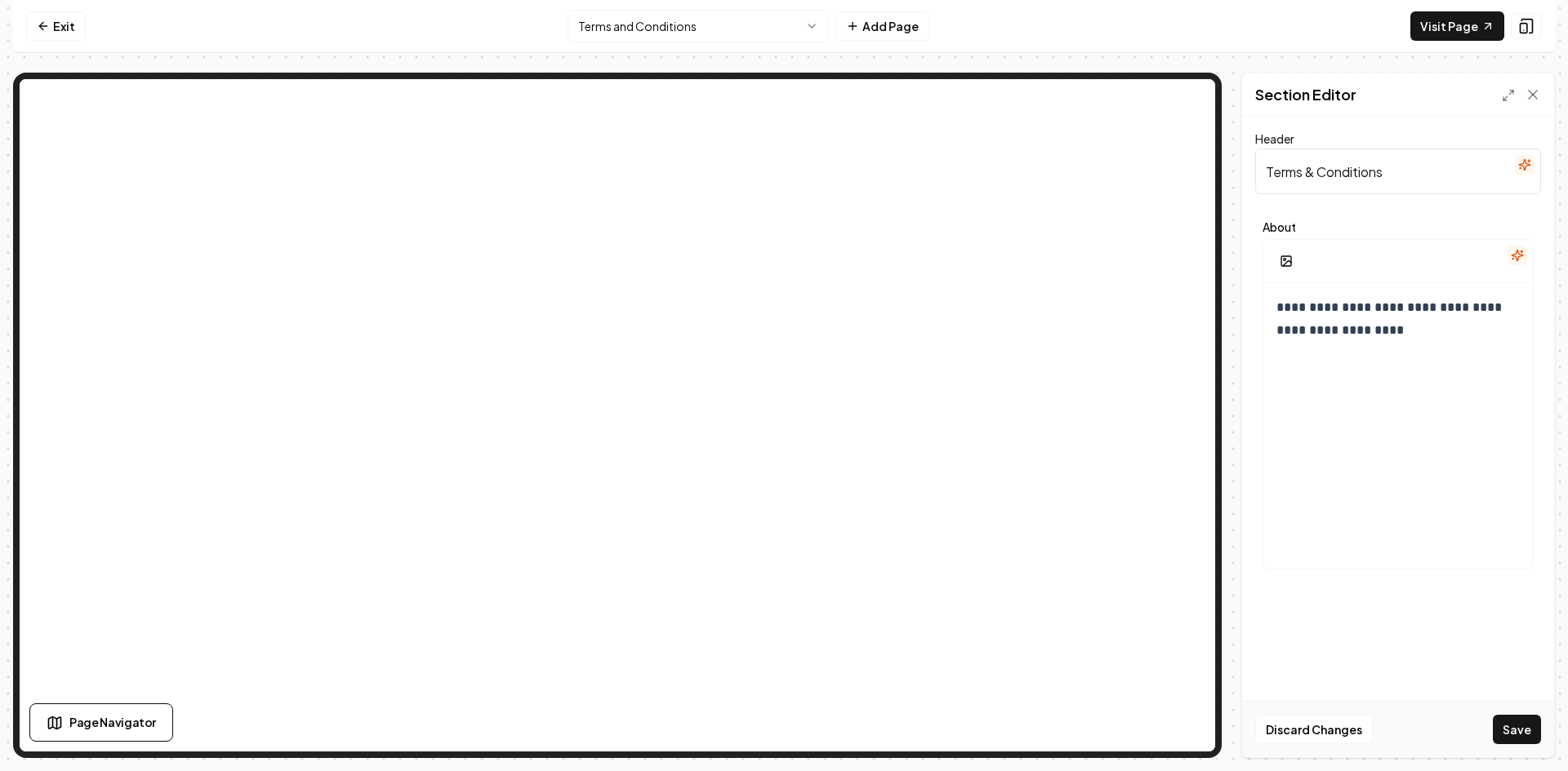
type input "Terms & Conditions"
click at [1365, 328] on p "**********" at bounding box center [1392, 319] width 231 height 46
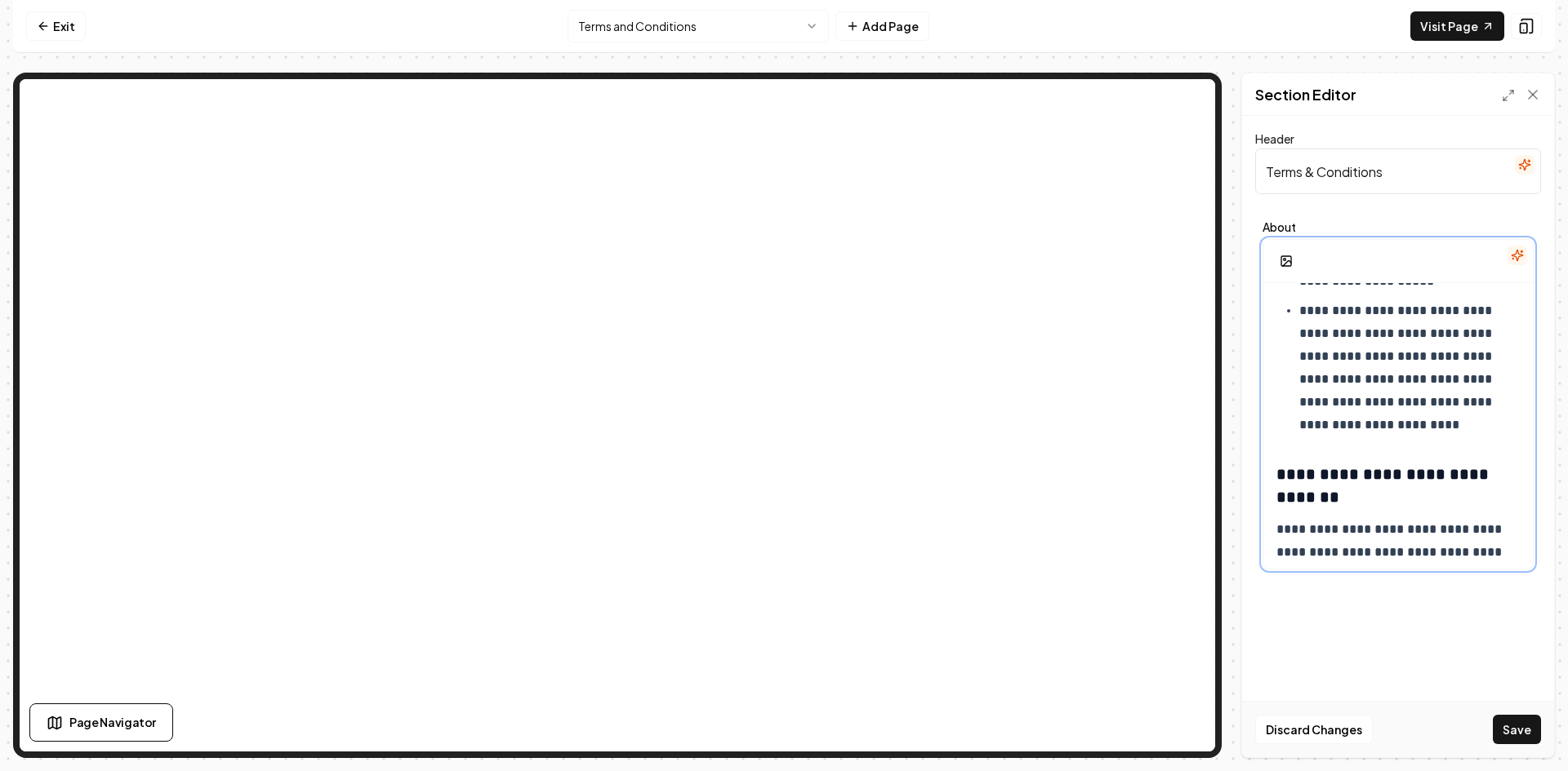
scroll to position [0, 0]
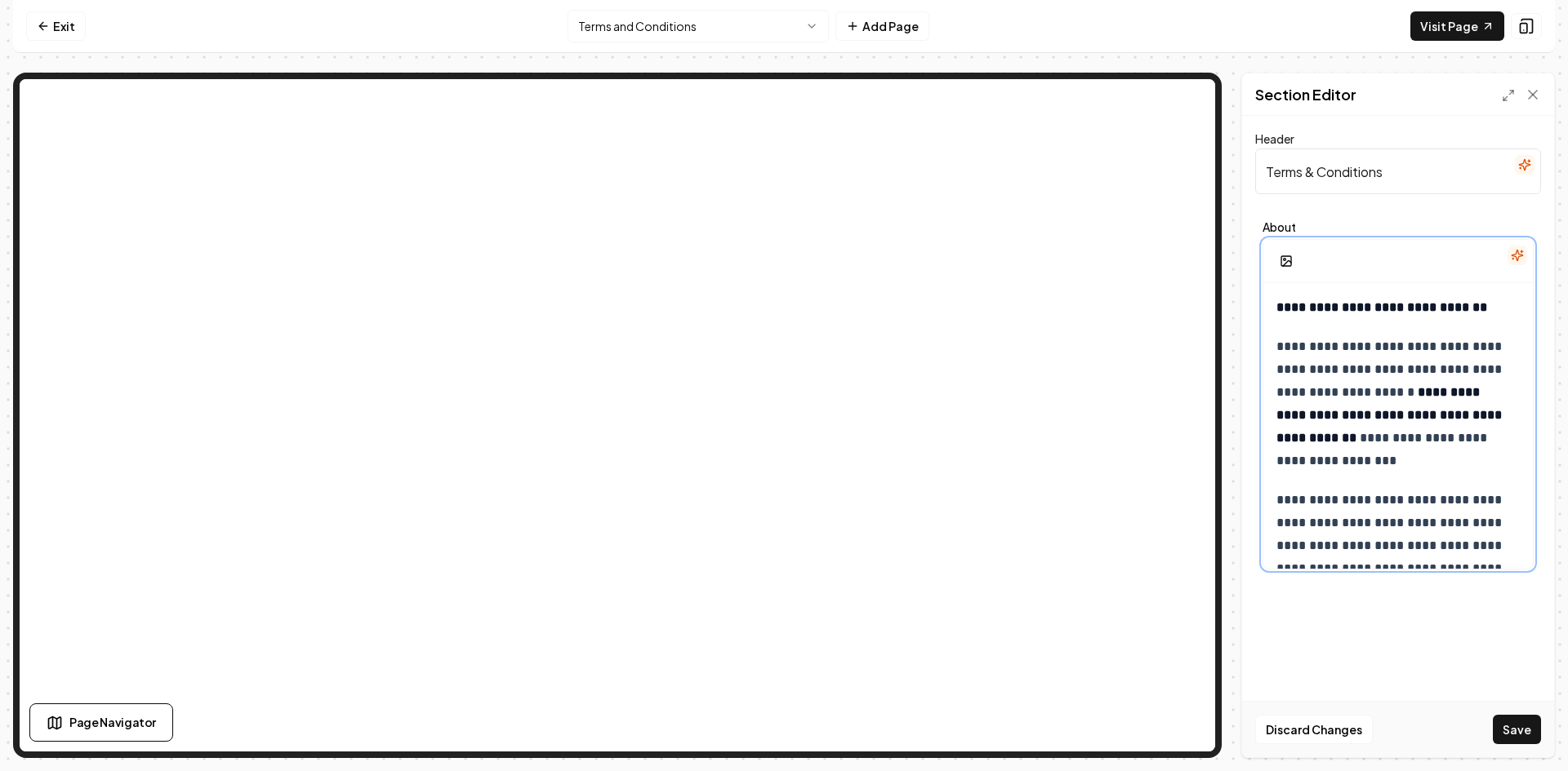
click at [1443, 351] on p "**********" at bounding box center [1392, 403] width 231 height 137
click at [1450, 348] on p "**********" at bounding box center [1392, 403] width 231 height 137
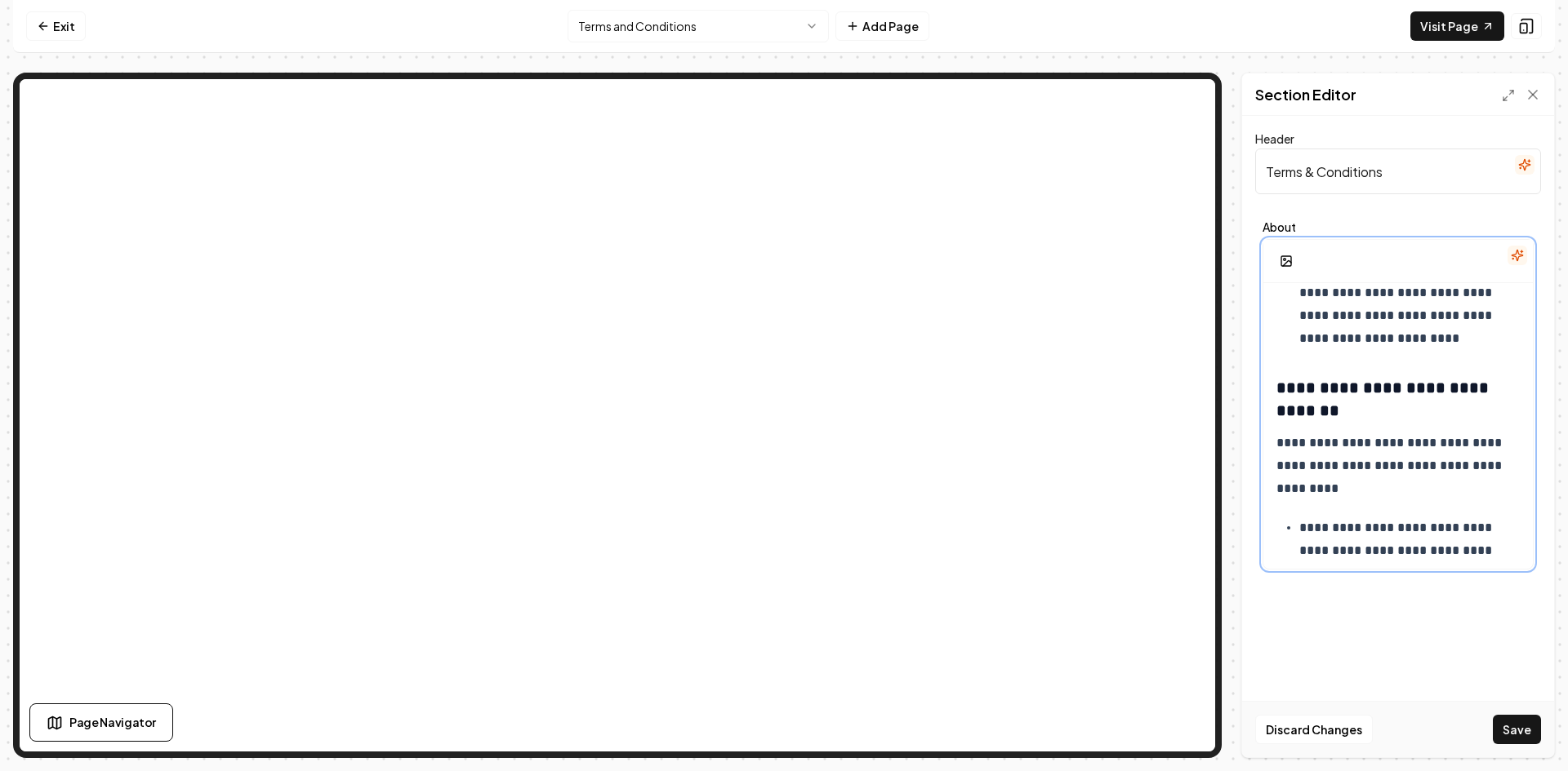
scroll to position [1551, 0]
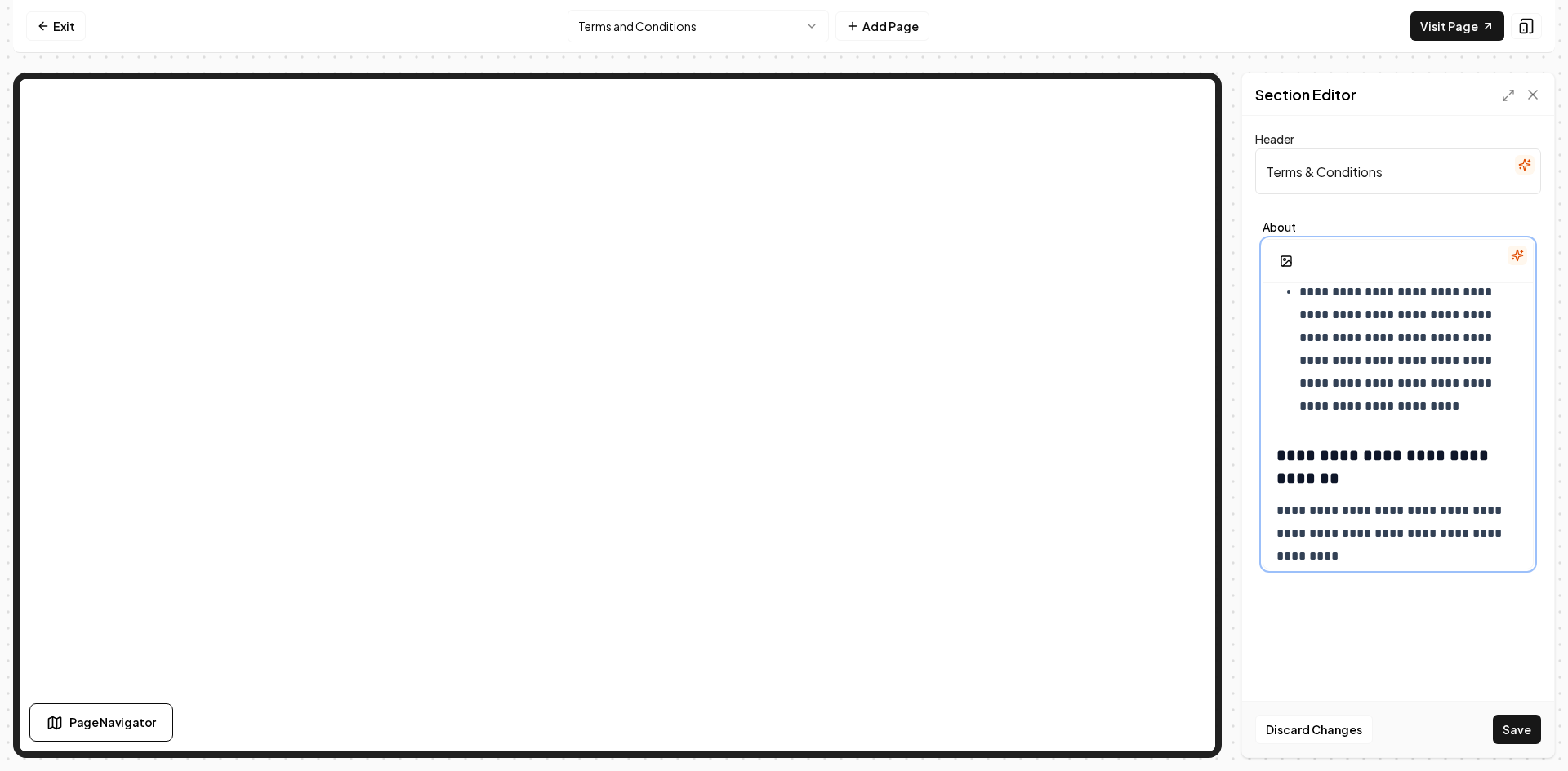
click at [1424, 385] on p "**********" at bounding box center [1403, 349] width 208 height 137
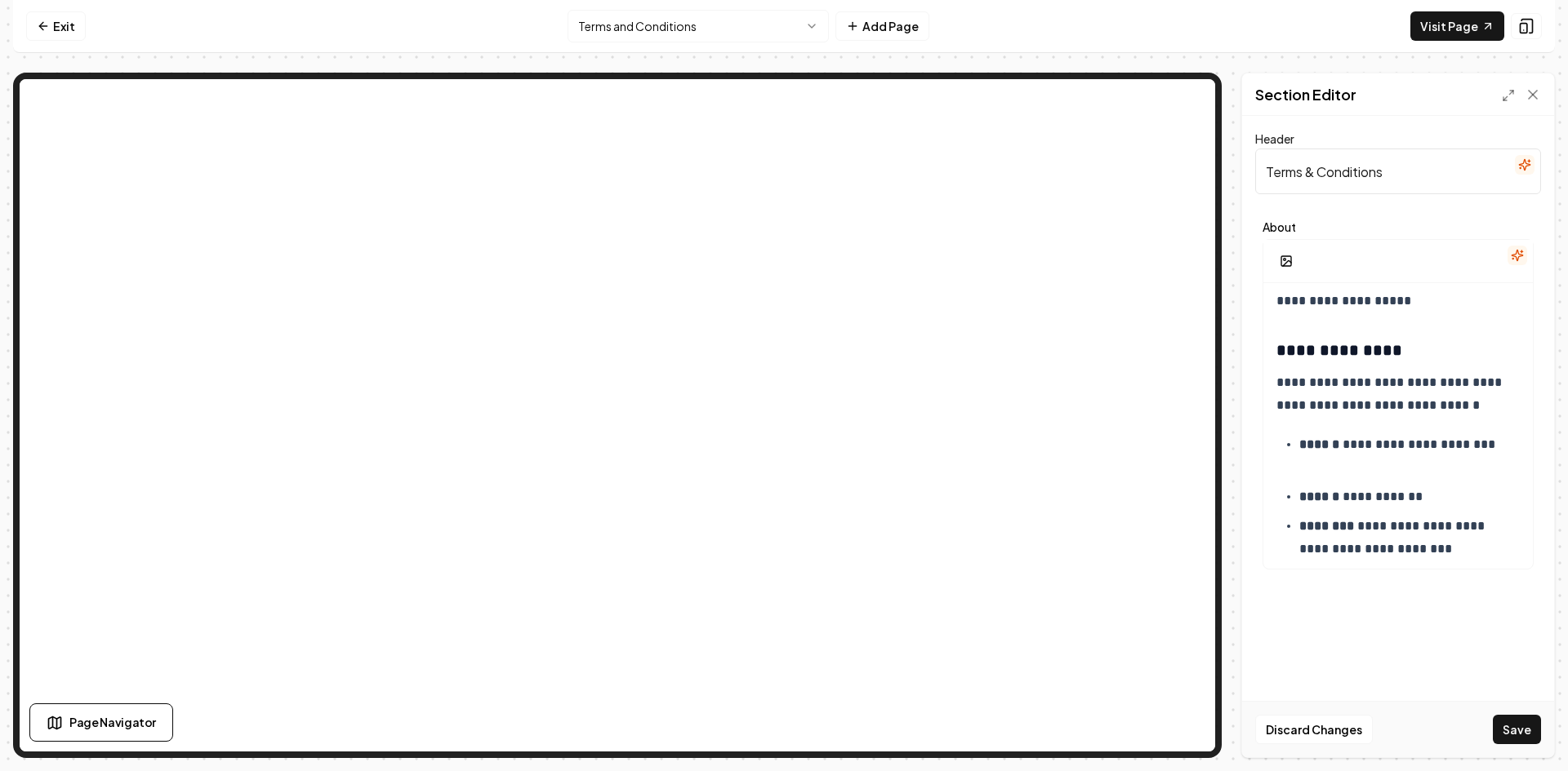
scroll to position [7282, 0]
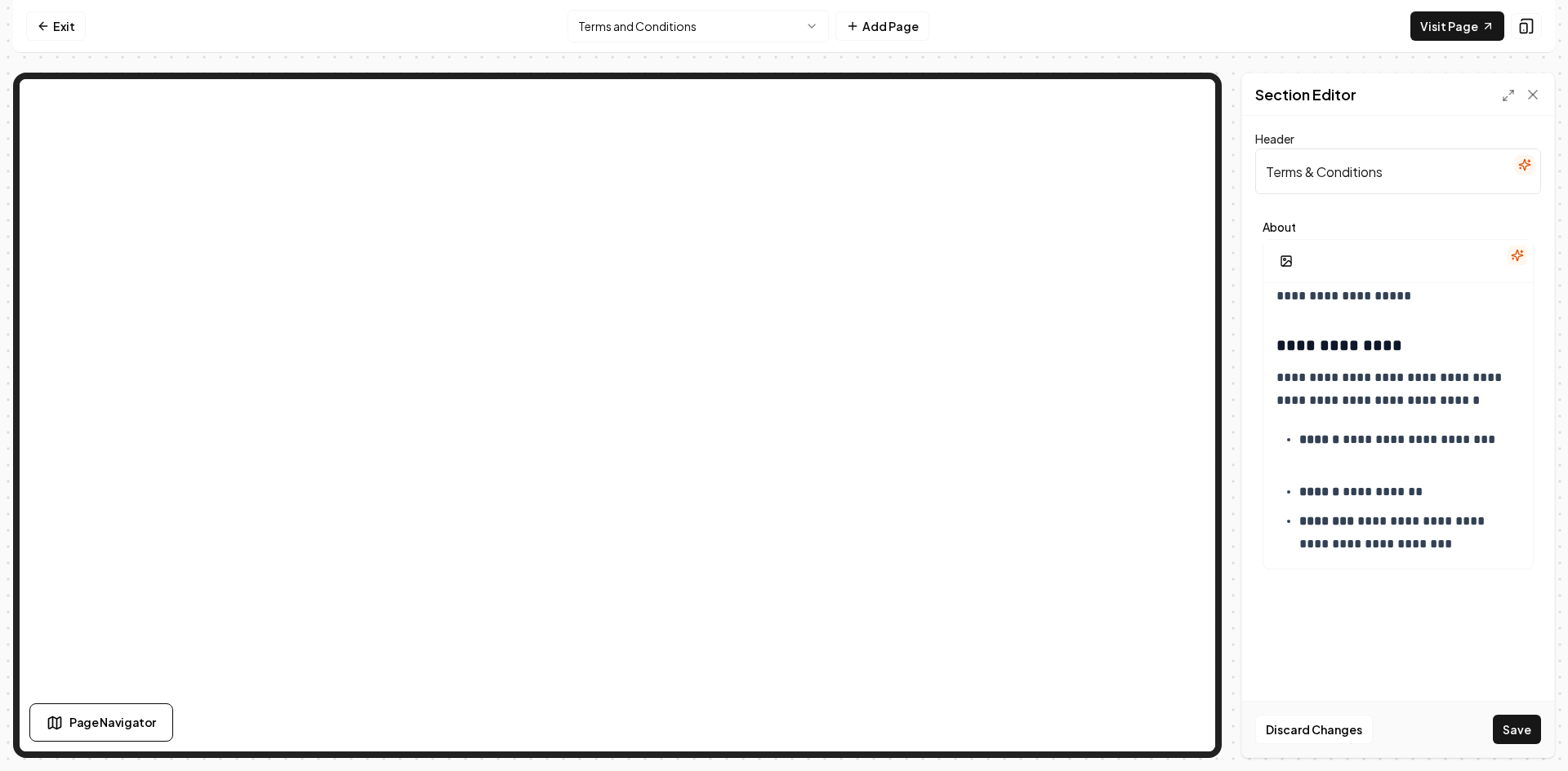
click at [1525, 724] on button "Save" at bounding box center [1516, 730] width 48 height 30
click at [1443, 30] on link "Visit Page" at bounding box center [1457, 26] width 94 height 30
click at [1426, 443] on p "**********" at bounding box center [1403, 452] width 208 height 46
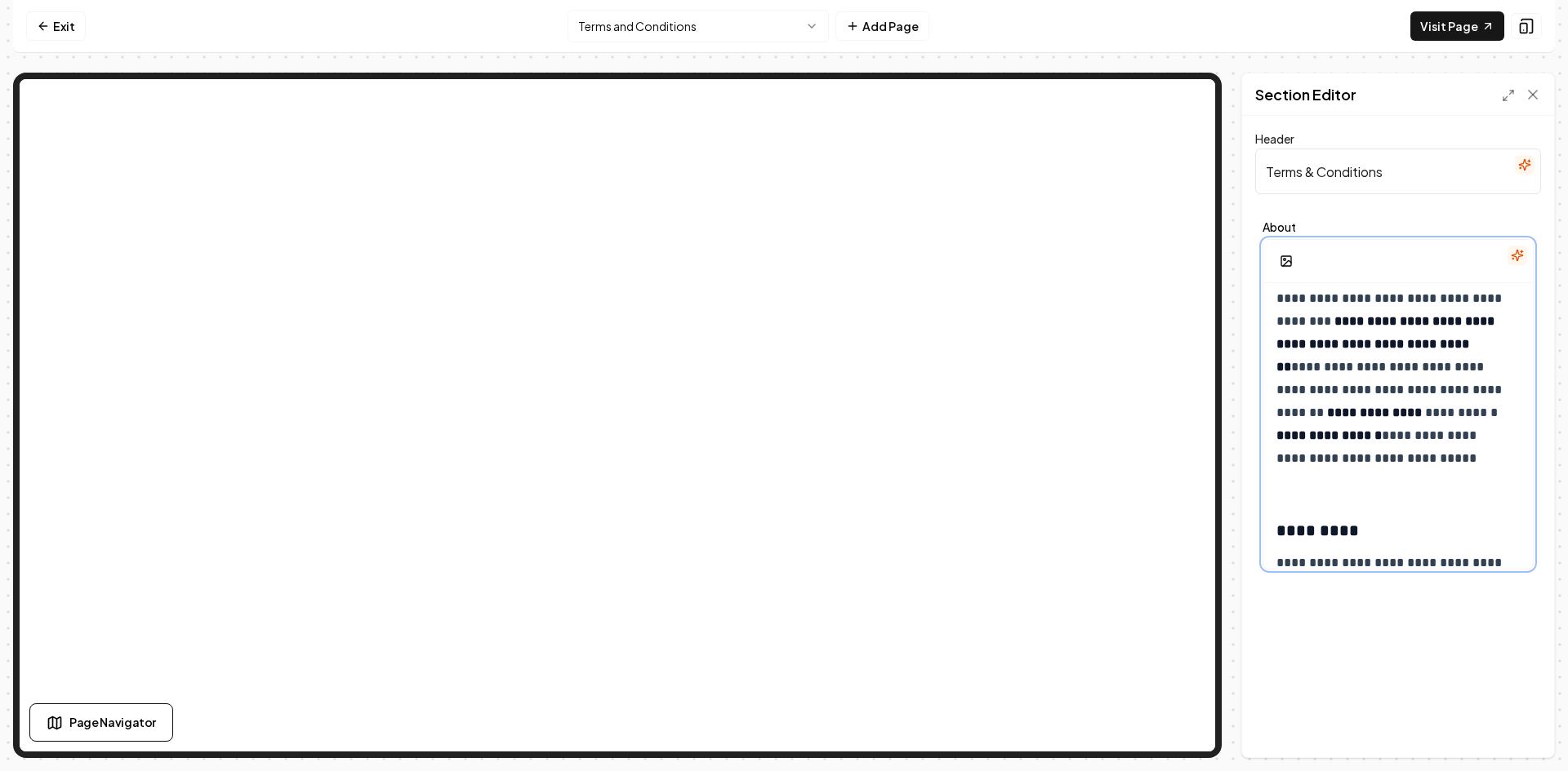
scroll to position [5078, 0]
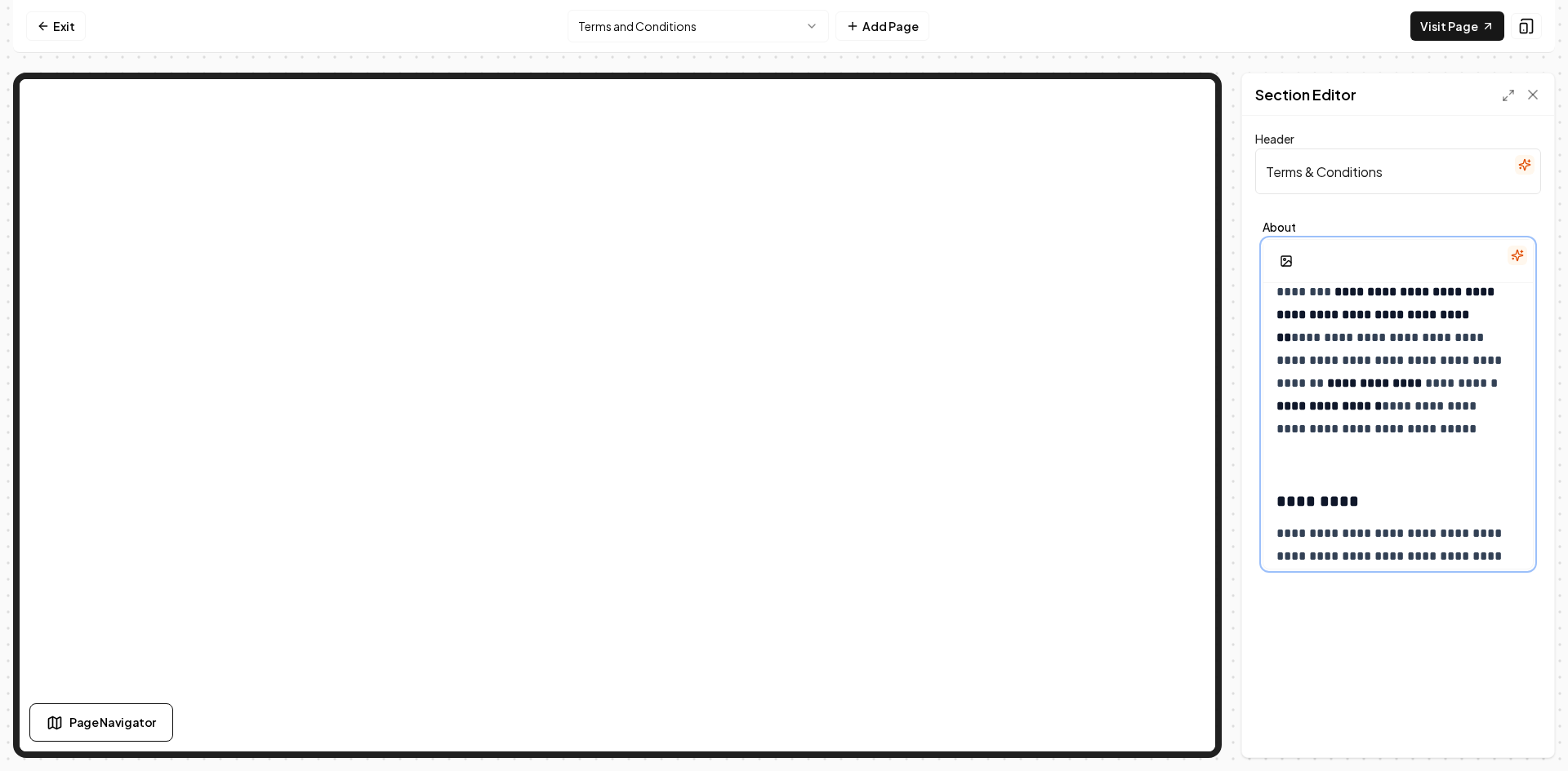
click at [1396, 460] on p "**********" at bounding box center [1392, 361] width 231 height 206
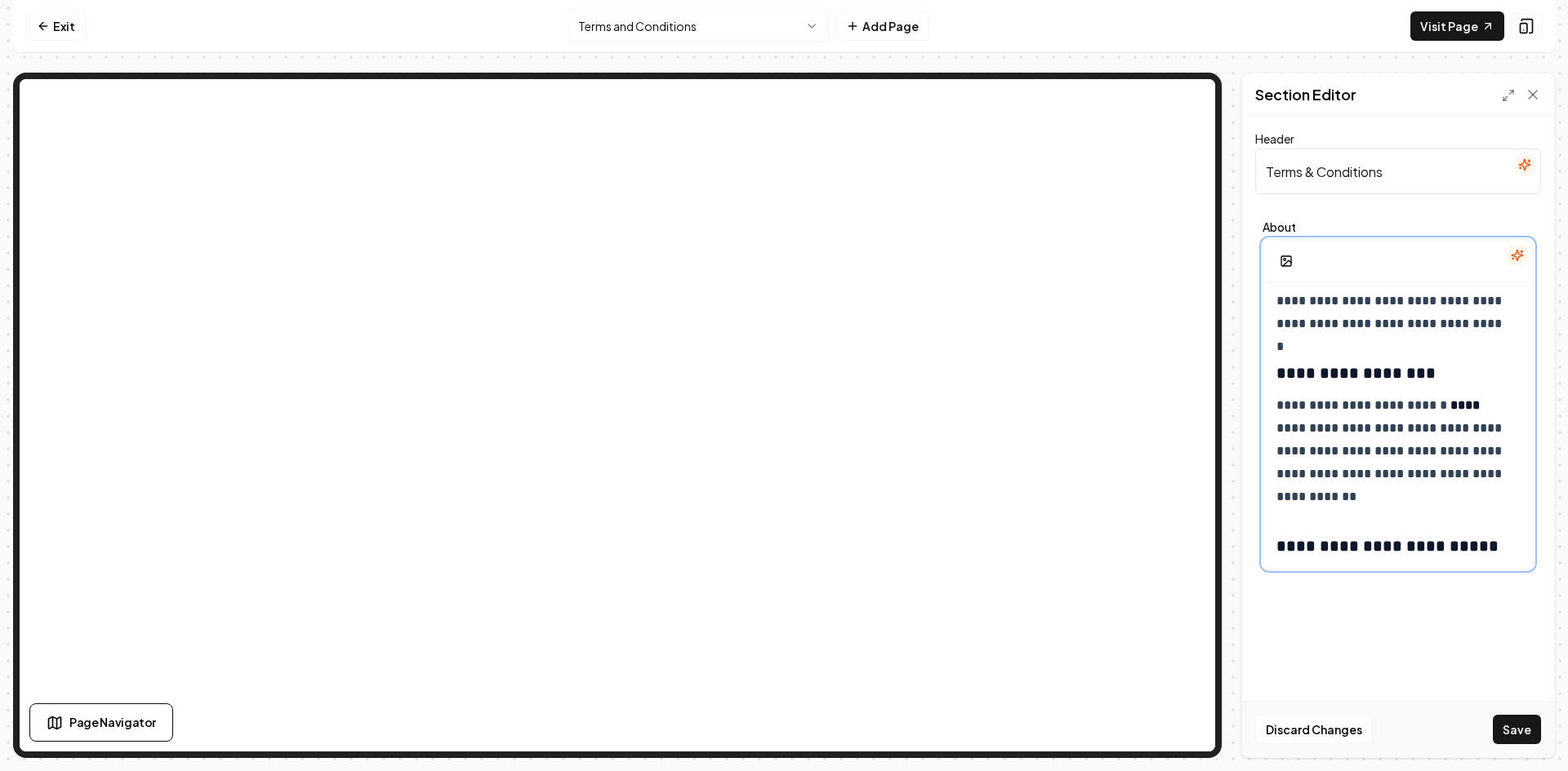
scroll to position [6579, 0]
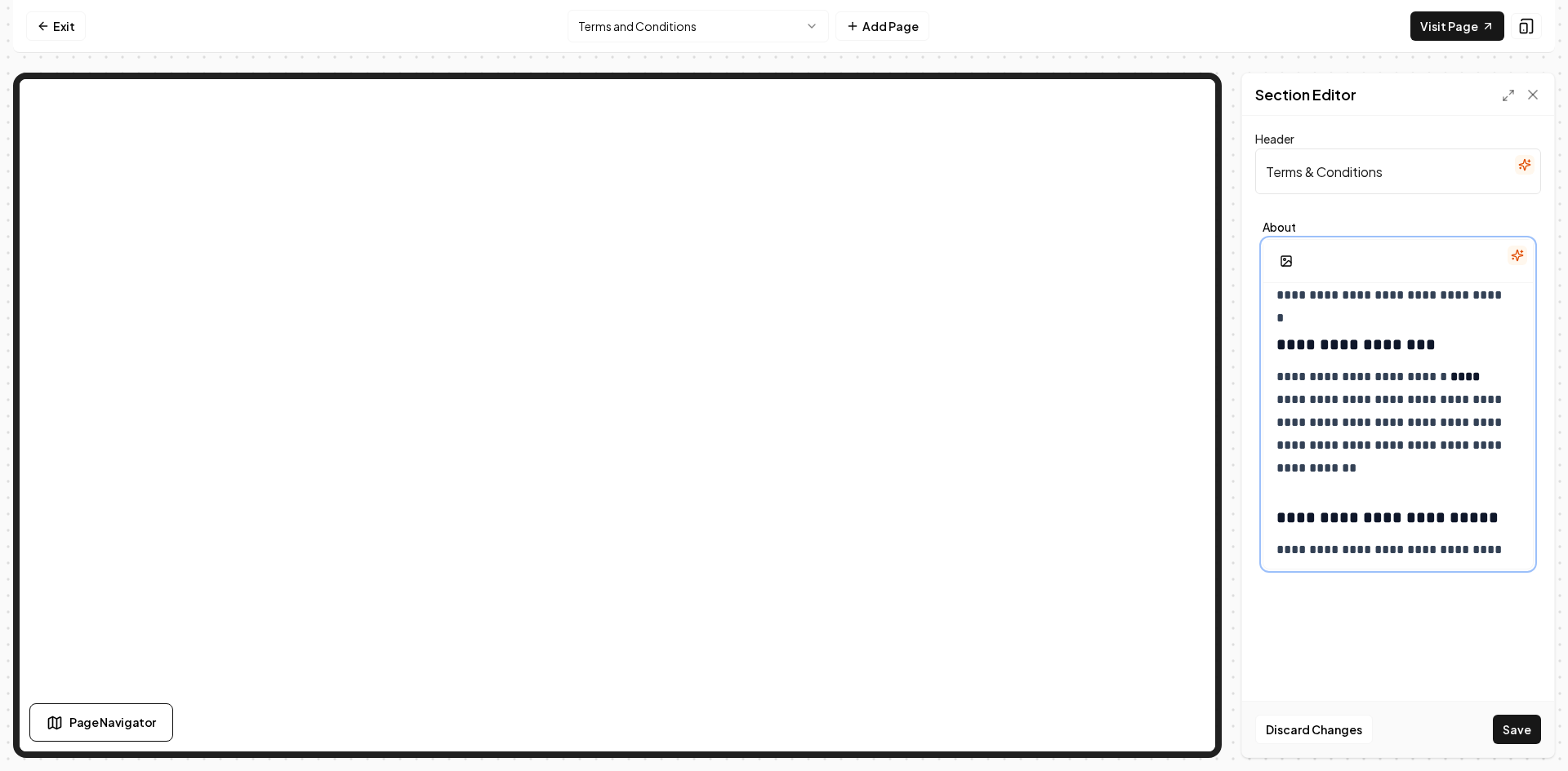
click at [1364, 466] on p "**********" at bounding box center [1392, 423] width 231 height 114
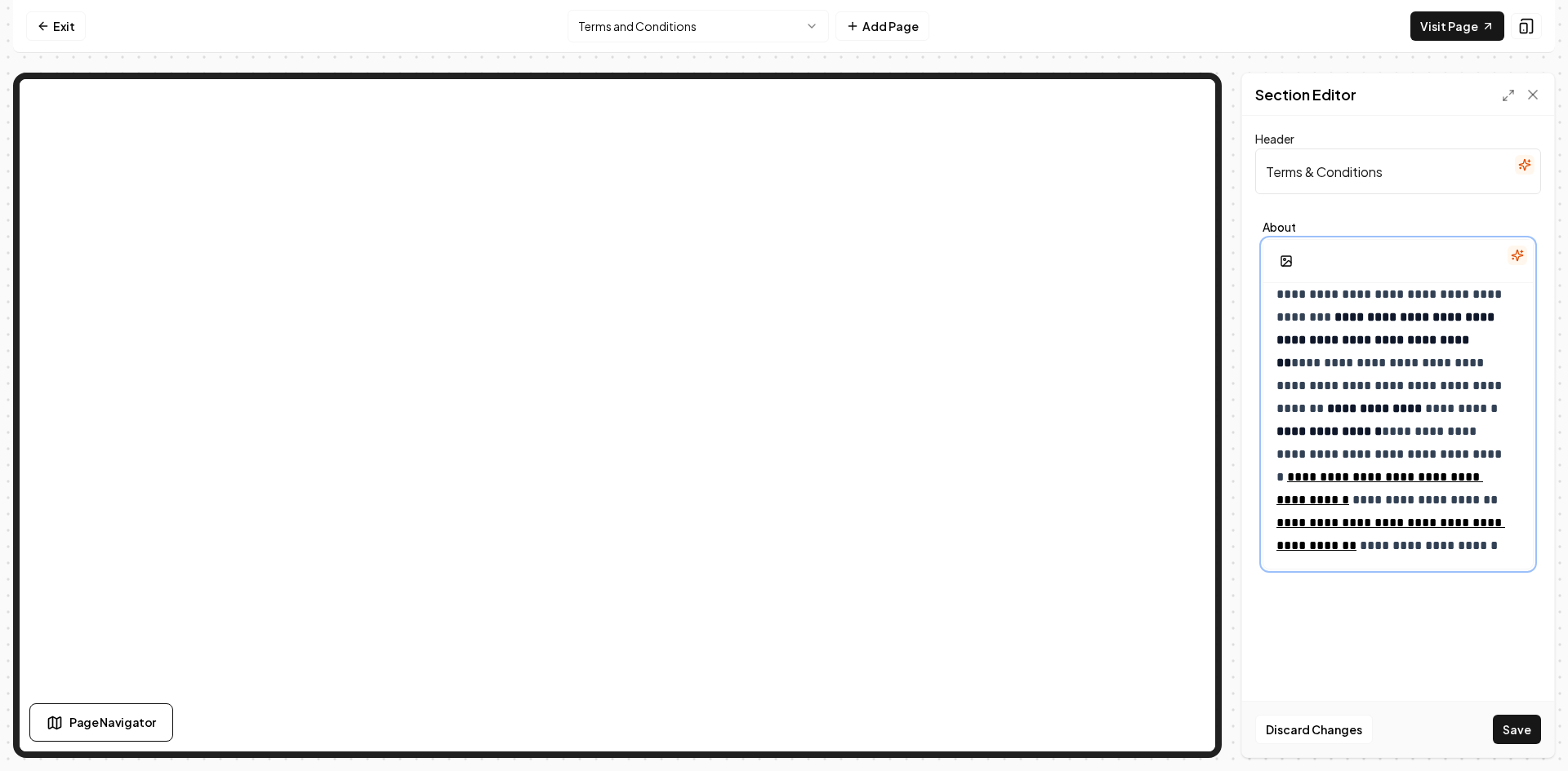
scroll to position [5136, 0]
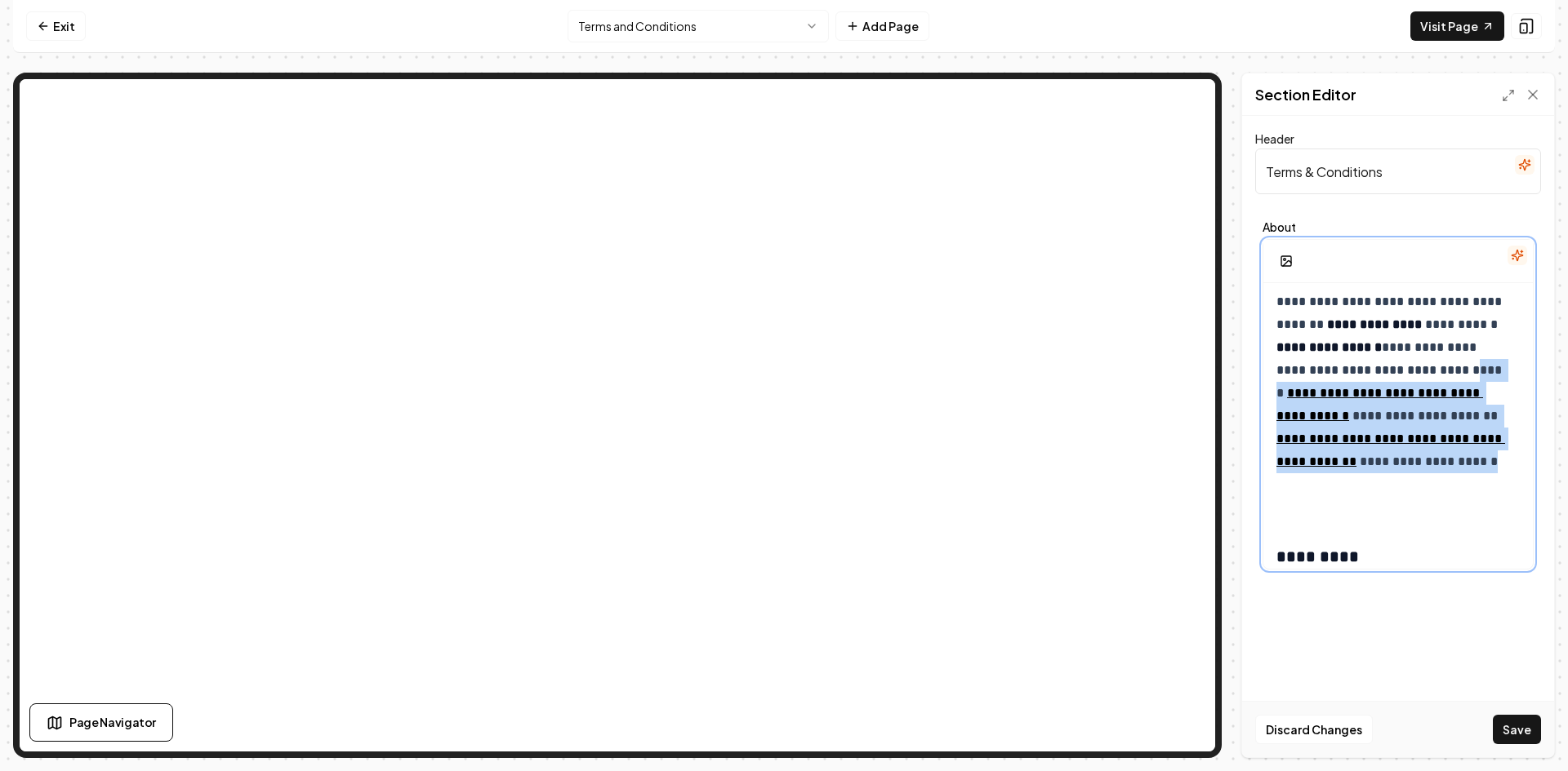
drag, startPoint x: 1338, startPoint y: 514, endPoint x: 1344, endPoint y: 396, distance: 118.2
click at [1343, 396] on p "**********" at bounding box center [1392, 359] width 231 height 320
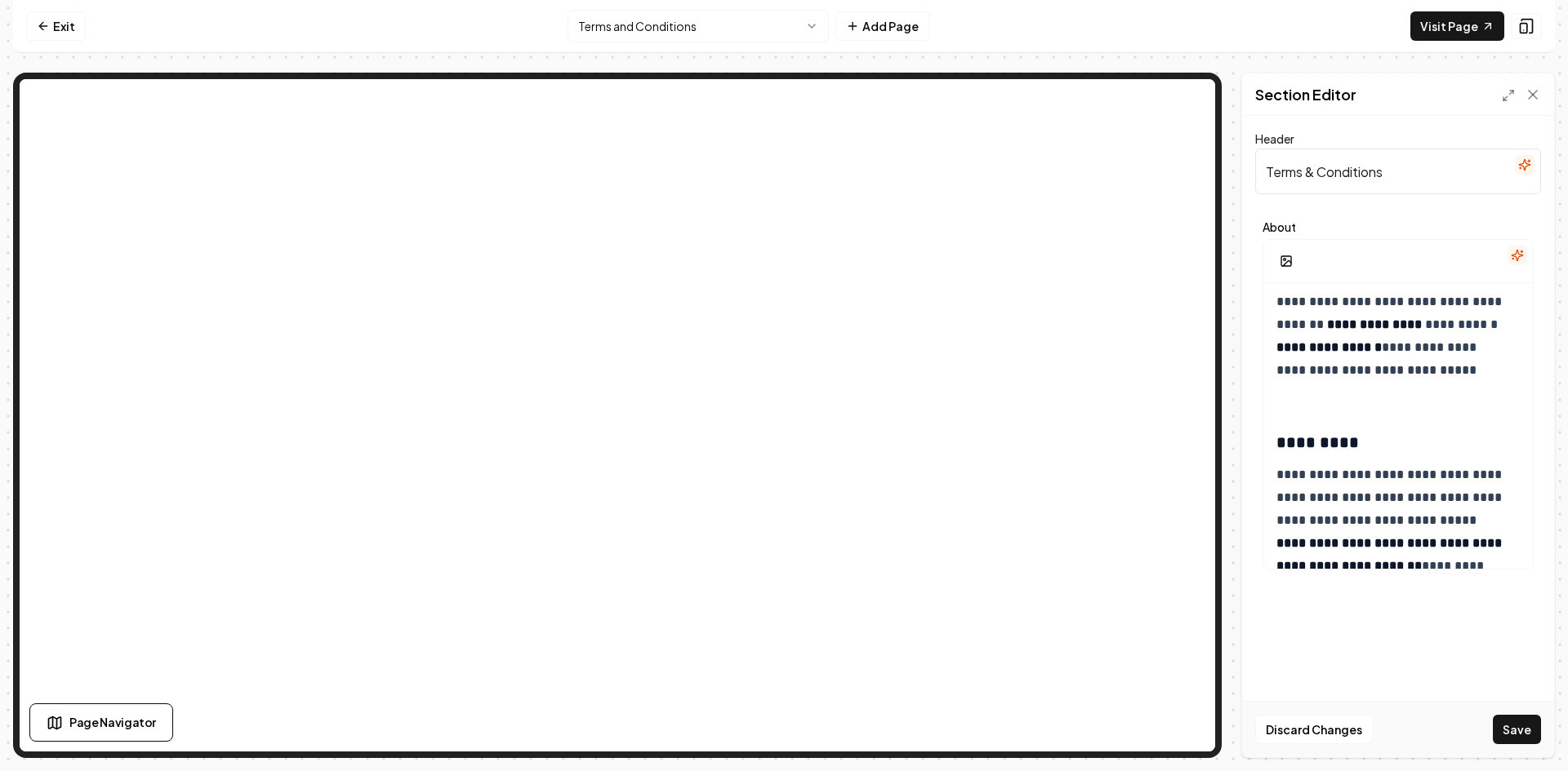
click at [1524, 733] on button "Save" at bounding box center [1516, 730] width 48 height 30
click at [1441, 18] on link "Visit Page" at bounding box center [1457, 26] width 94 height 30
click at [70, 30] on link "Exit" at bounding box center [56, 26] width 60 height 30
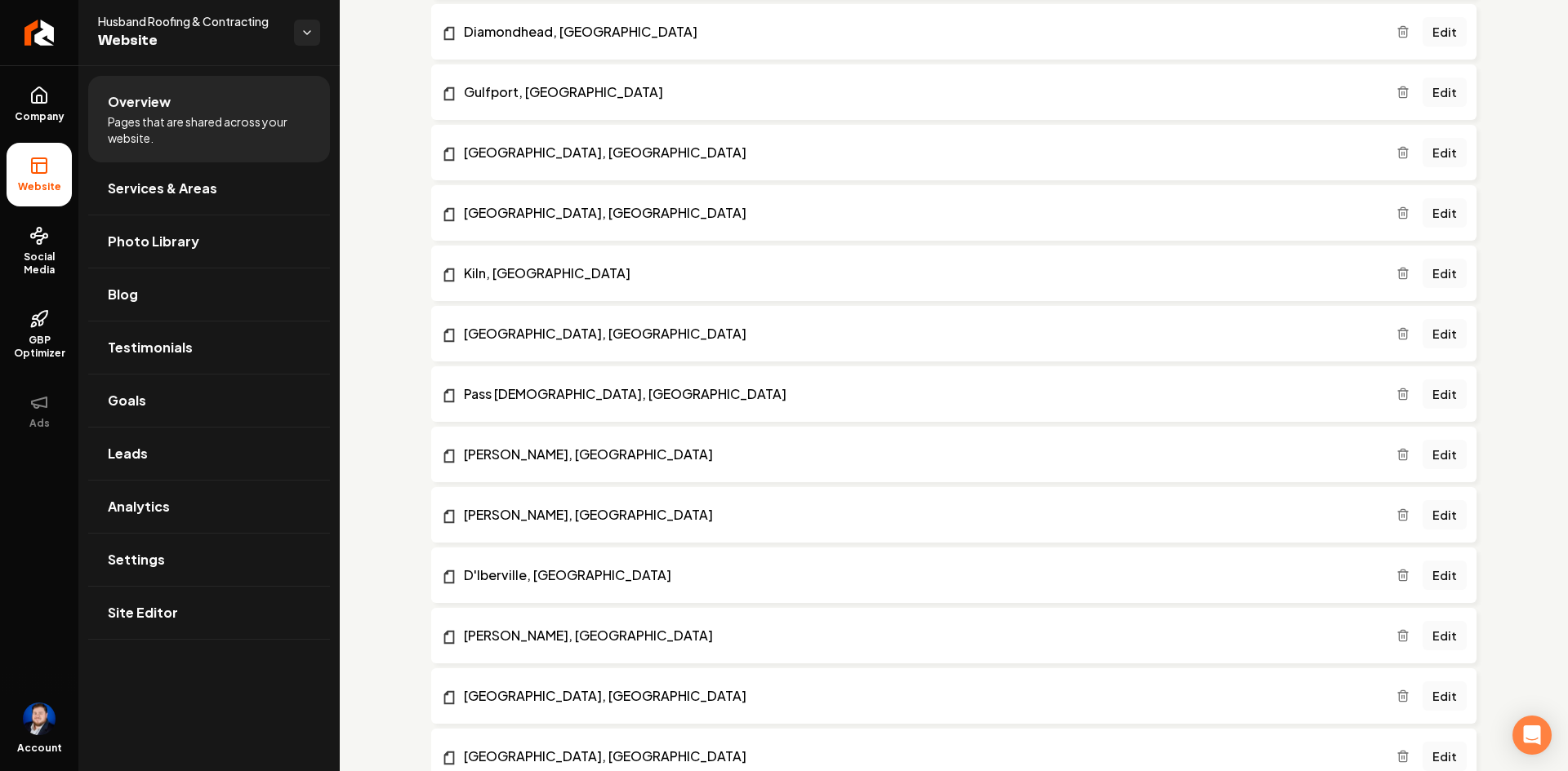
scroll to position [1359, 0]
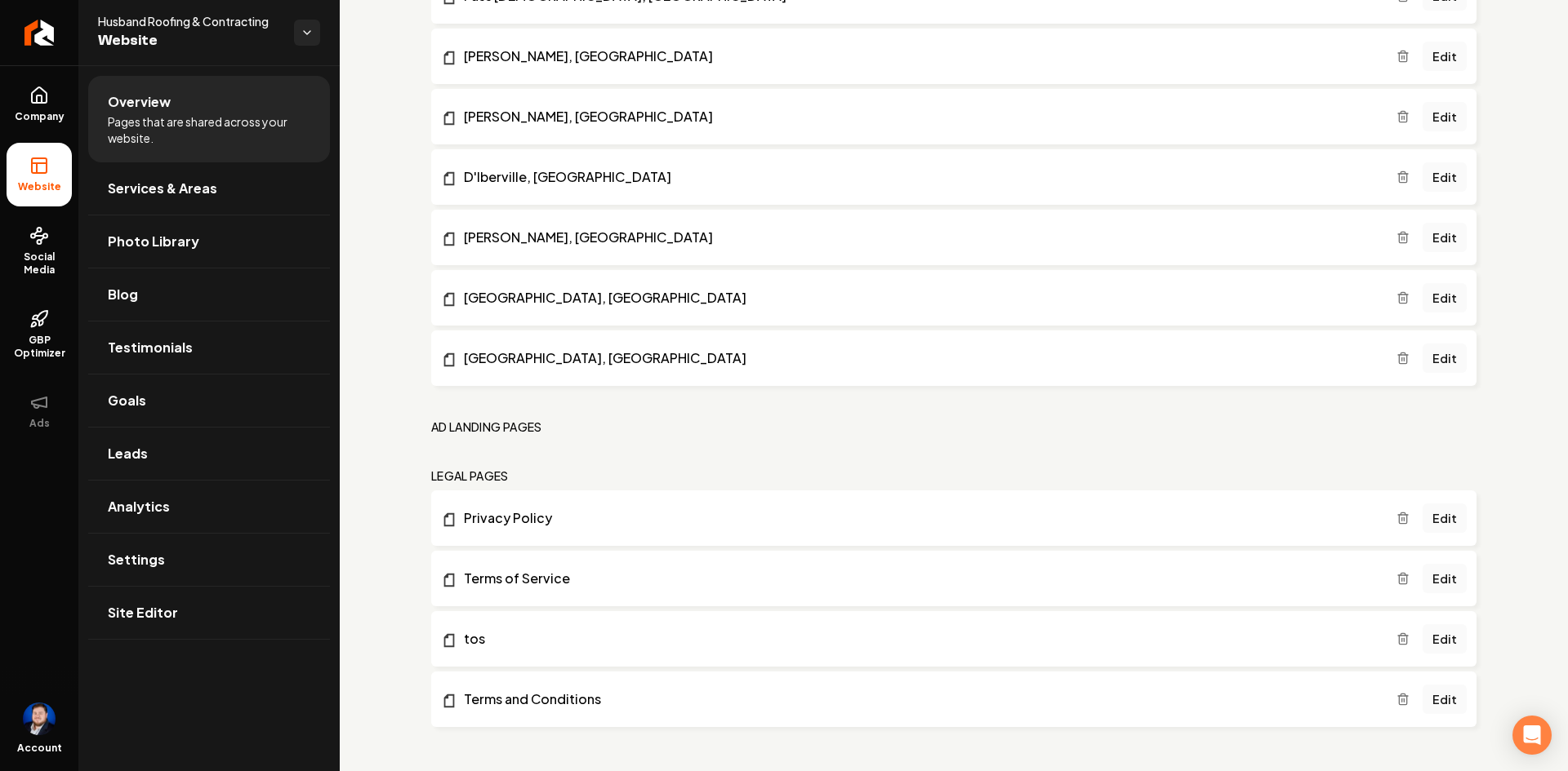
click at [1396, 637] on icon "Main content area" at bounding box center [1402, 639] width 13 height 13
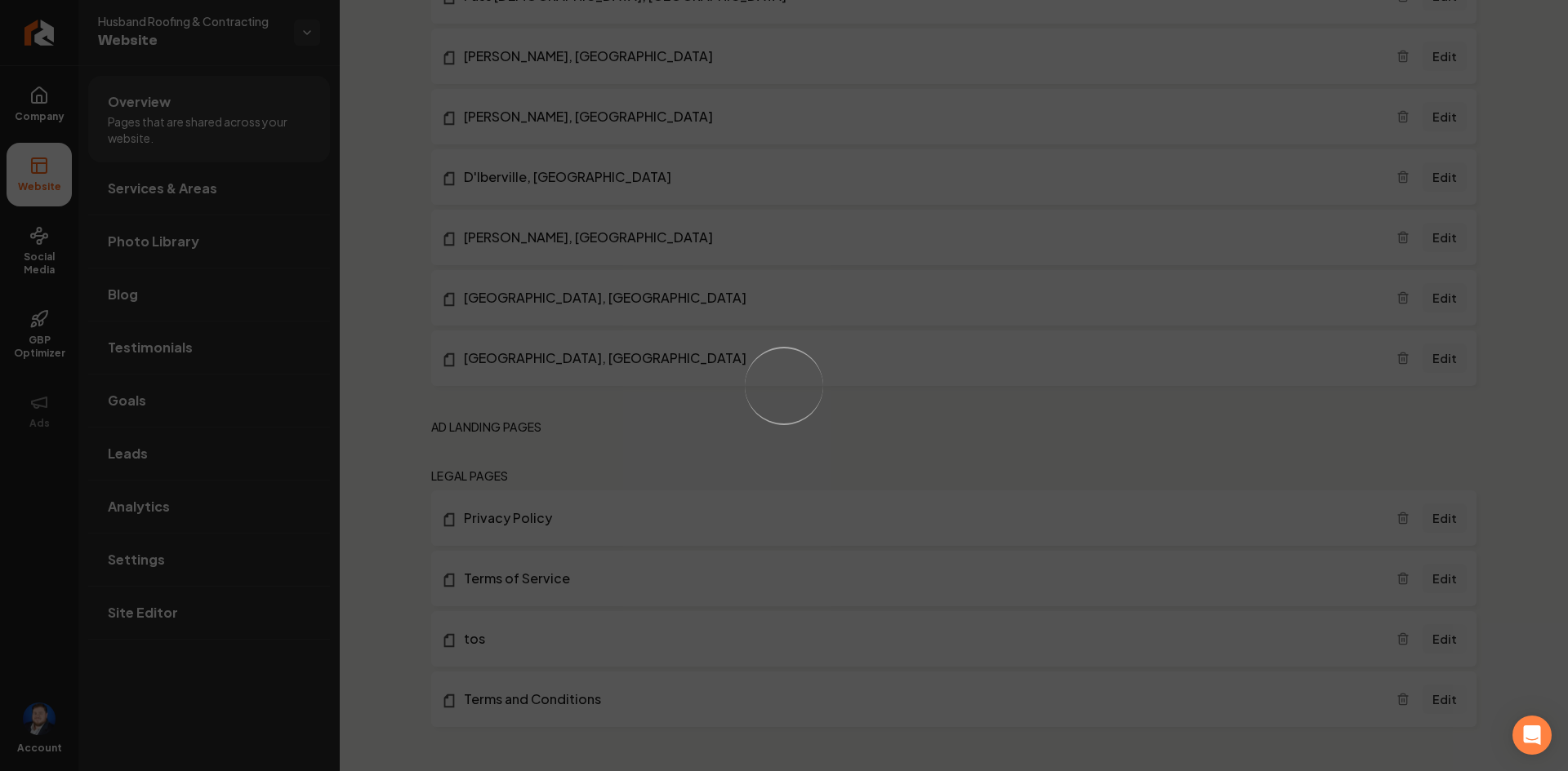
scroll to position [1299, 0]
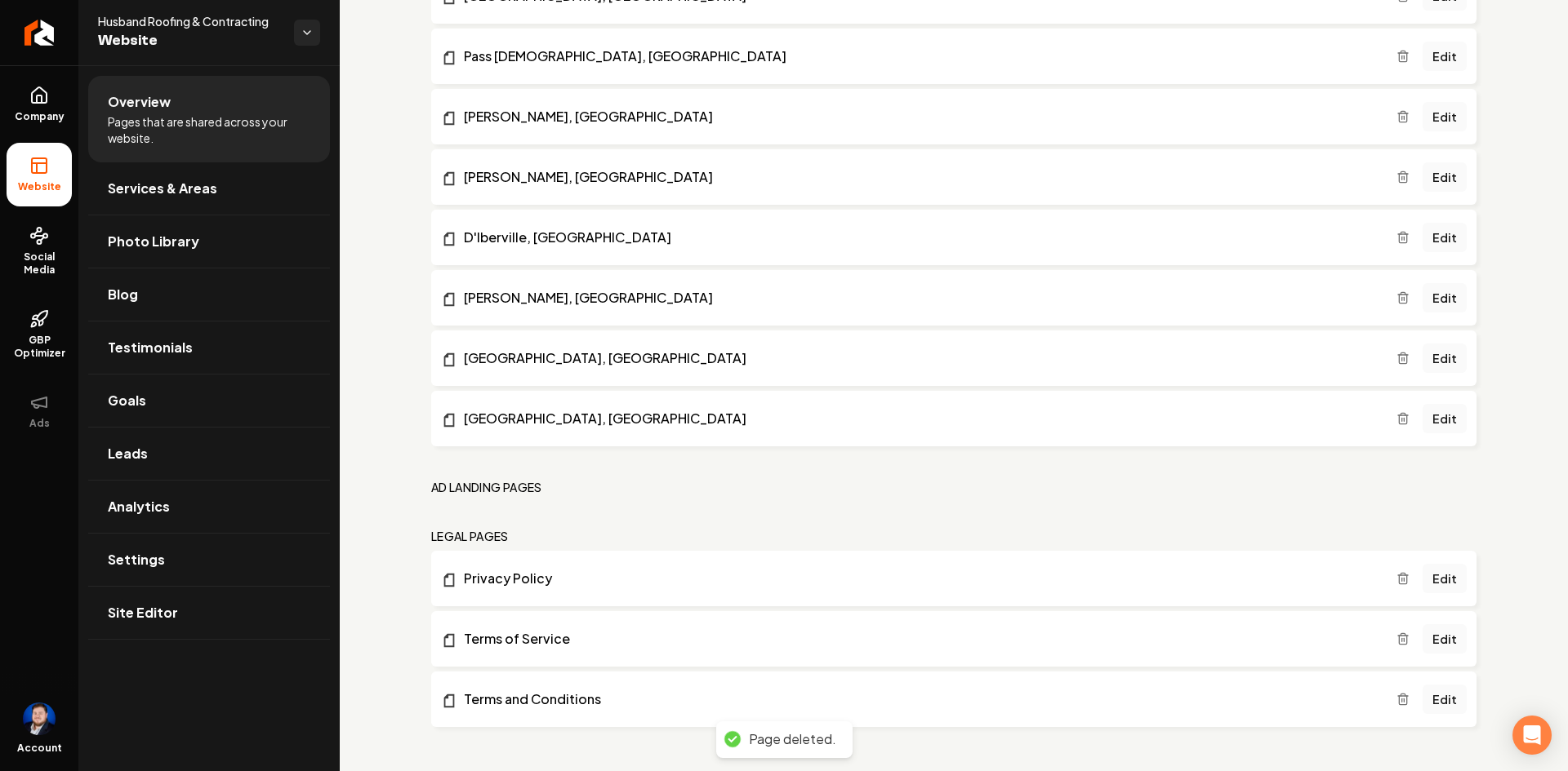
click at [1385, 637] on link "Terms of Service" at bounding box center [919, 639] width 956 height 19
click at [1396, 640] on icon "Main content area" at bounding box center [1402, 639] width 13 height 13
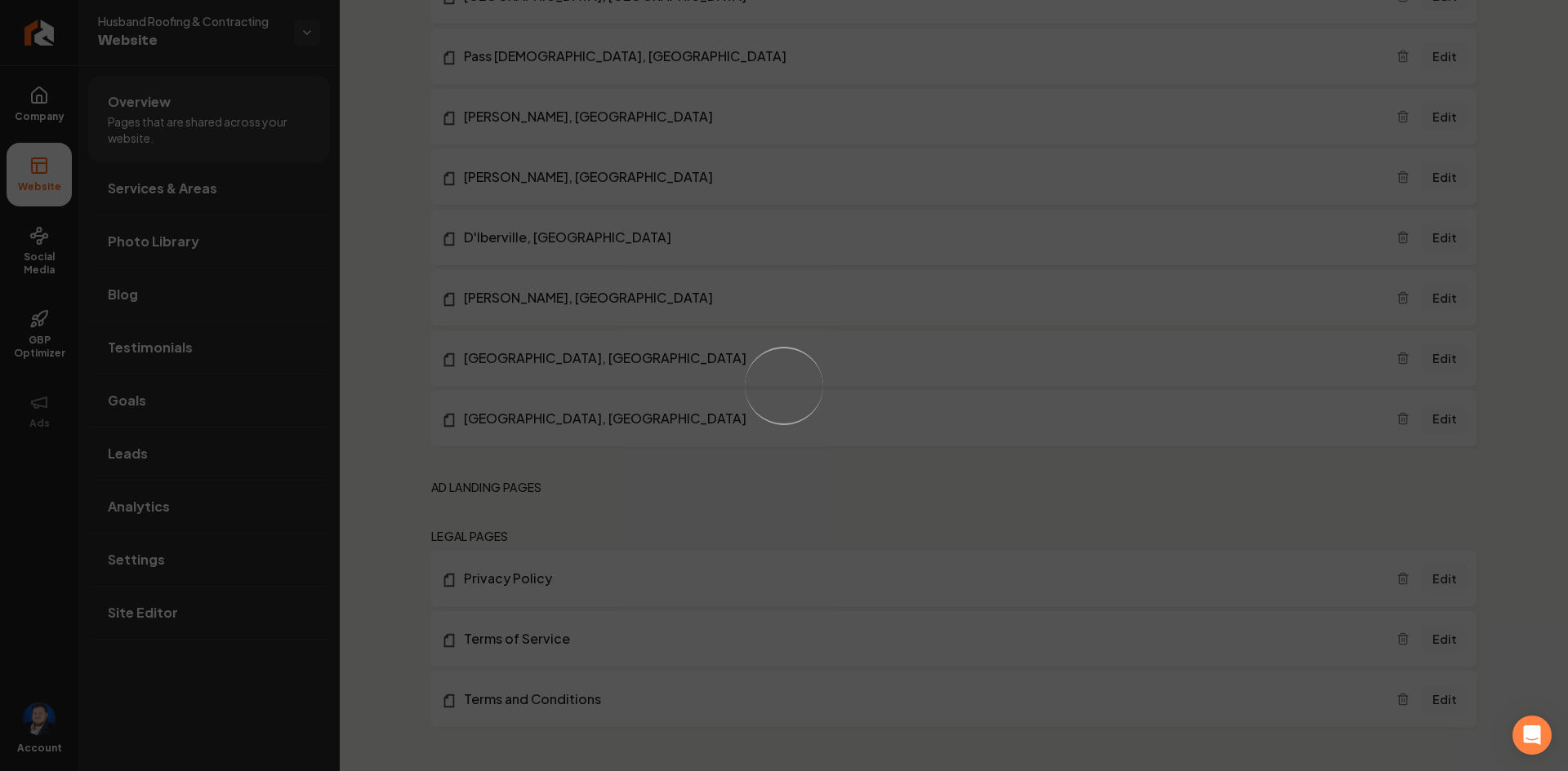
scroll to position [1258, 0]
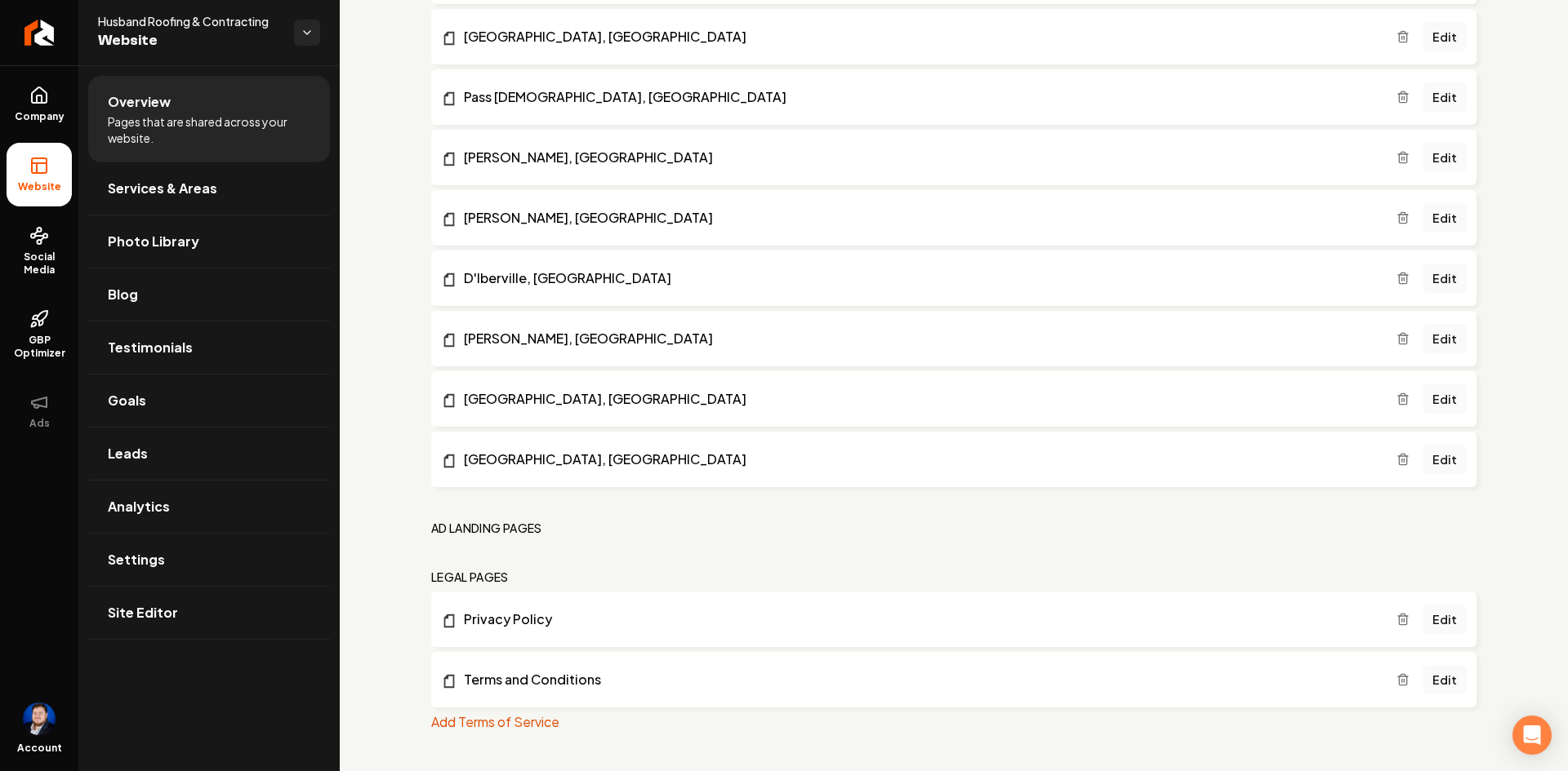
click at [1435, 624] on link "Edit" at bounding box center [1444, 620] width 44 height 30
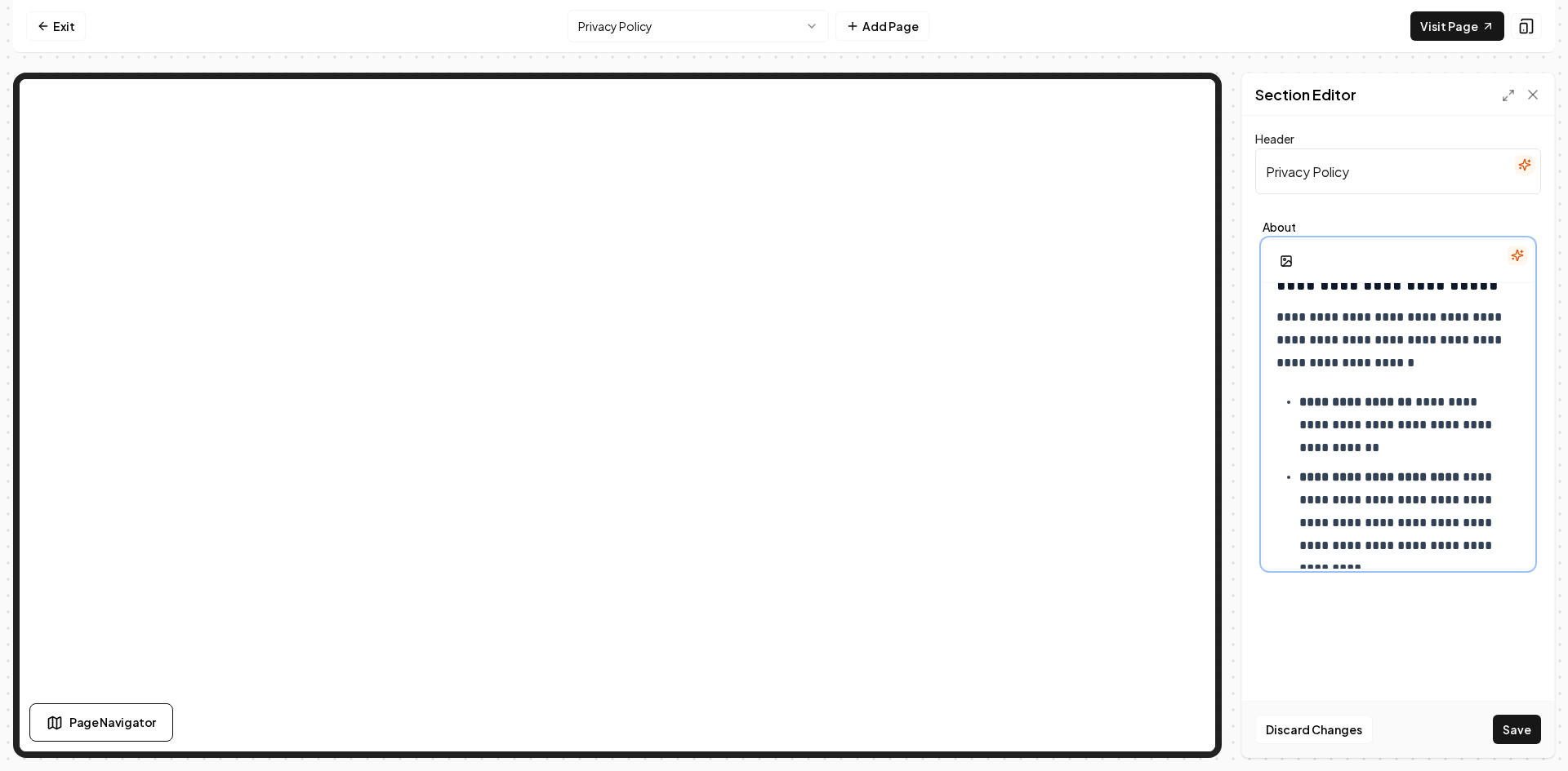
scroll to position [489, 0]
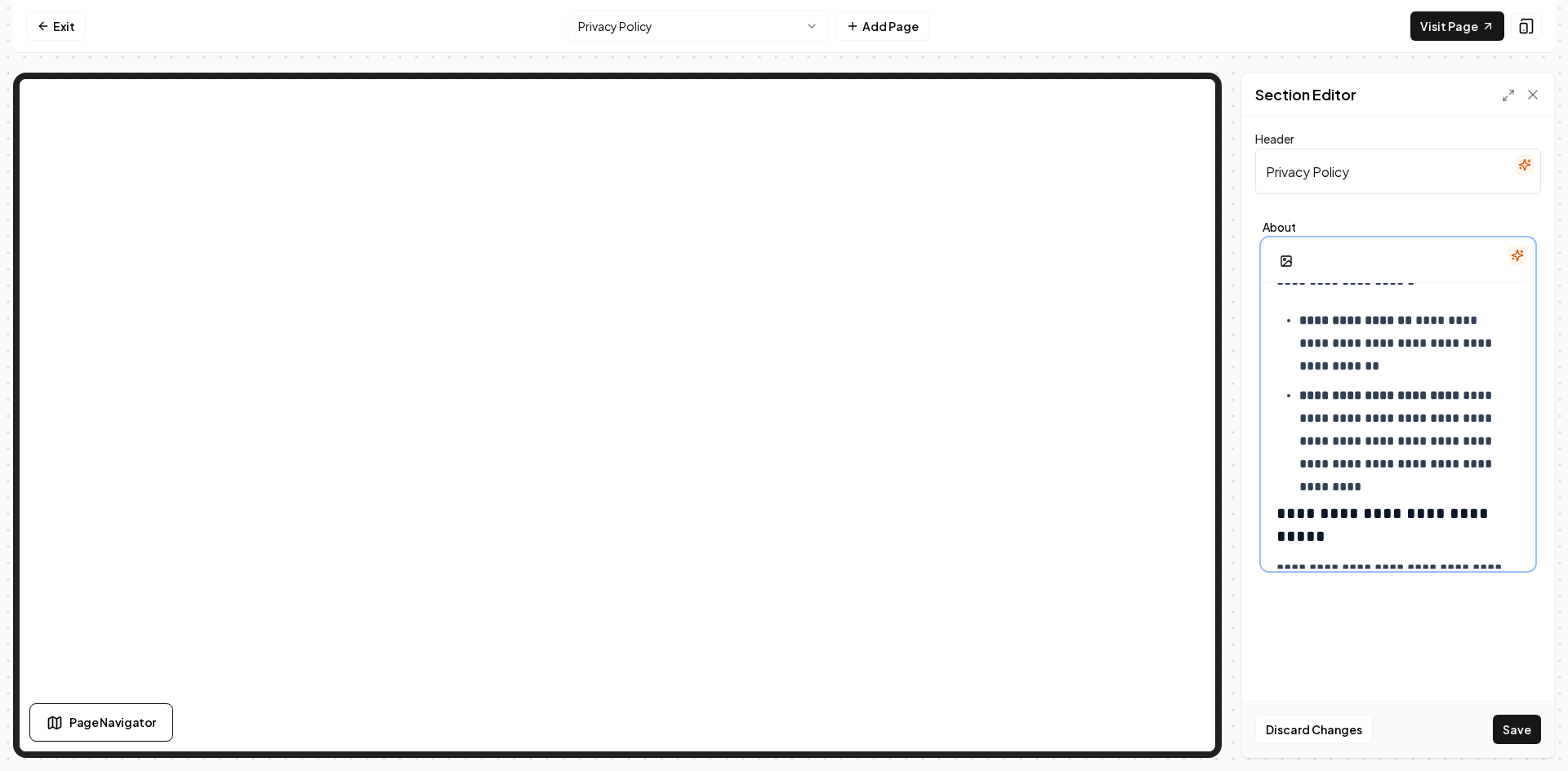
click at [1505, 465] on p "**********" at bounding box center [1403, 430] width 208 height 91
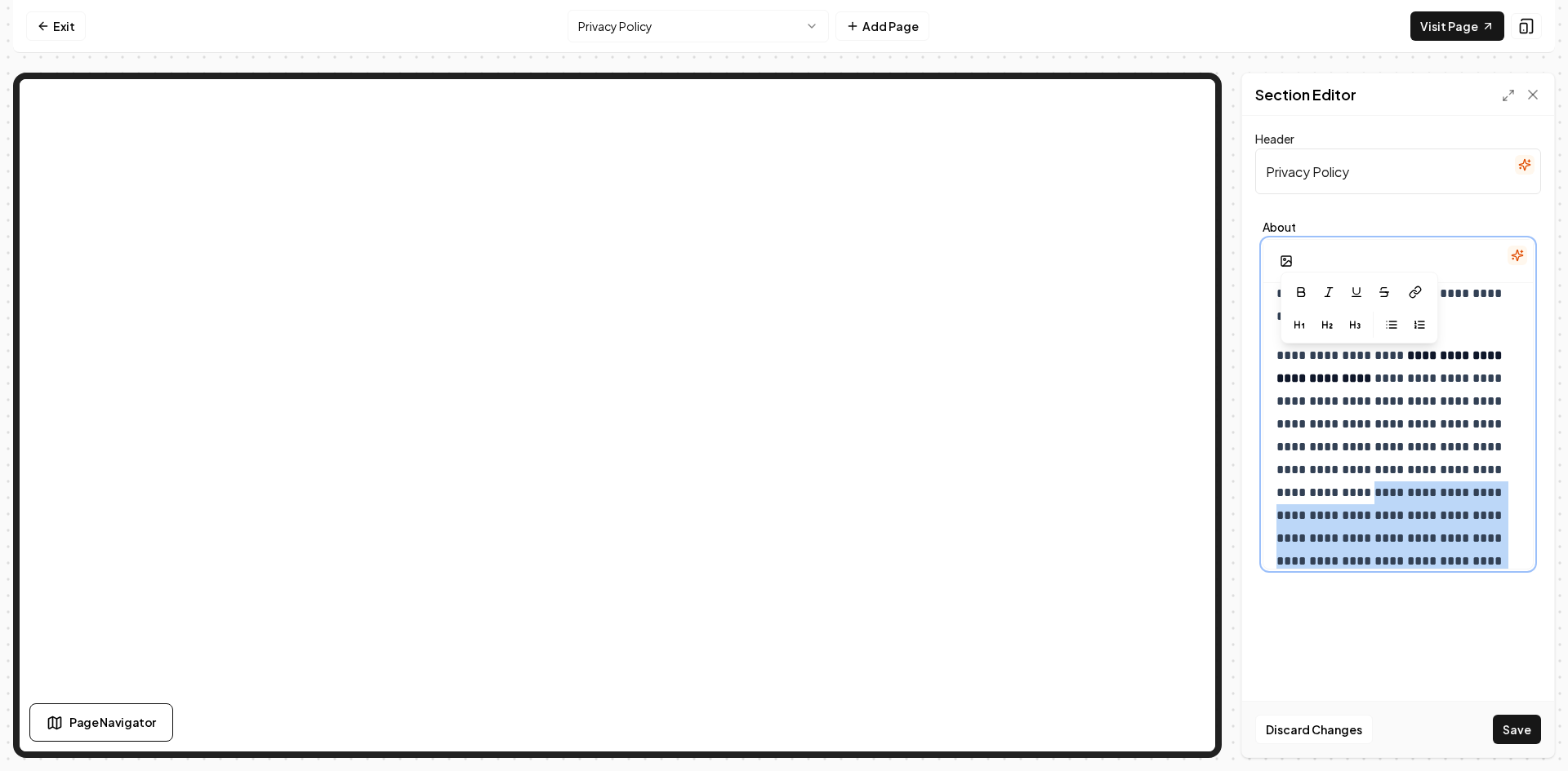
scroll to position [1710, 0]
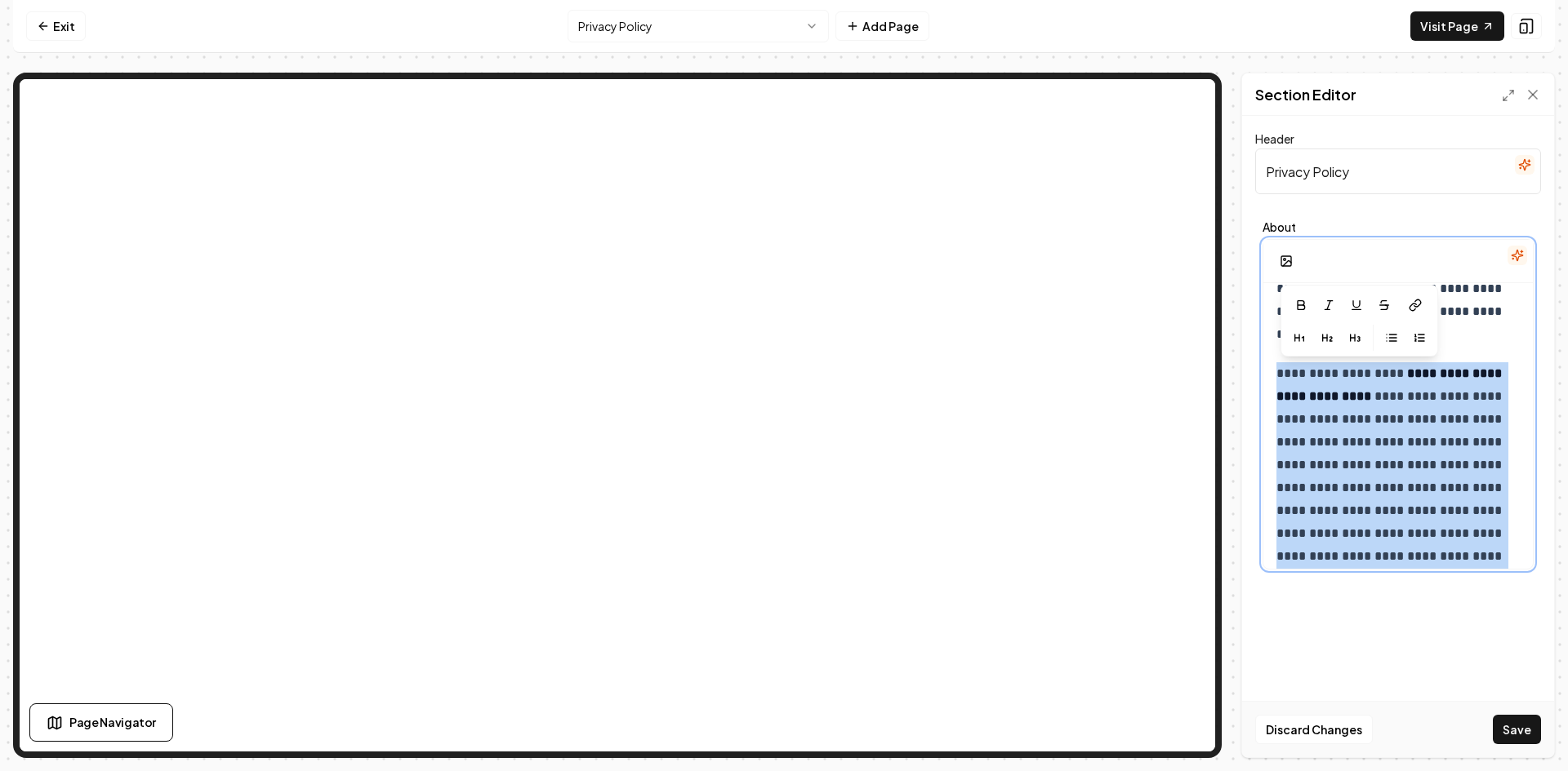
drag, startPoint x: 1403, startPoint y: 468, endPoint x: 1300, endPoint y: 390, distance: 129.2
click at [1278, 376] on p "**********" at bounding box center [1392, 533] width 231 height 343
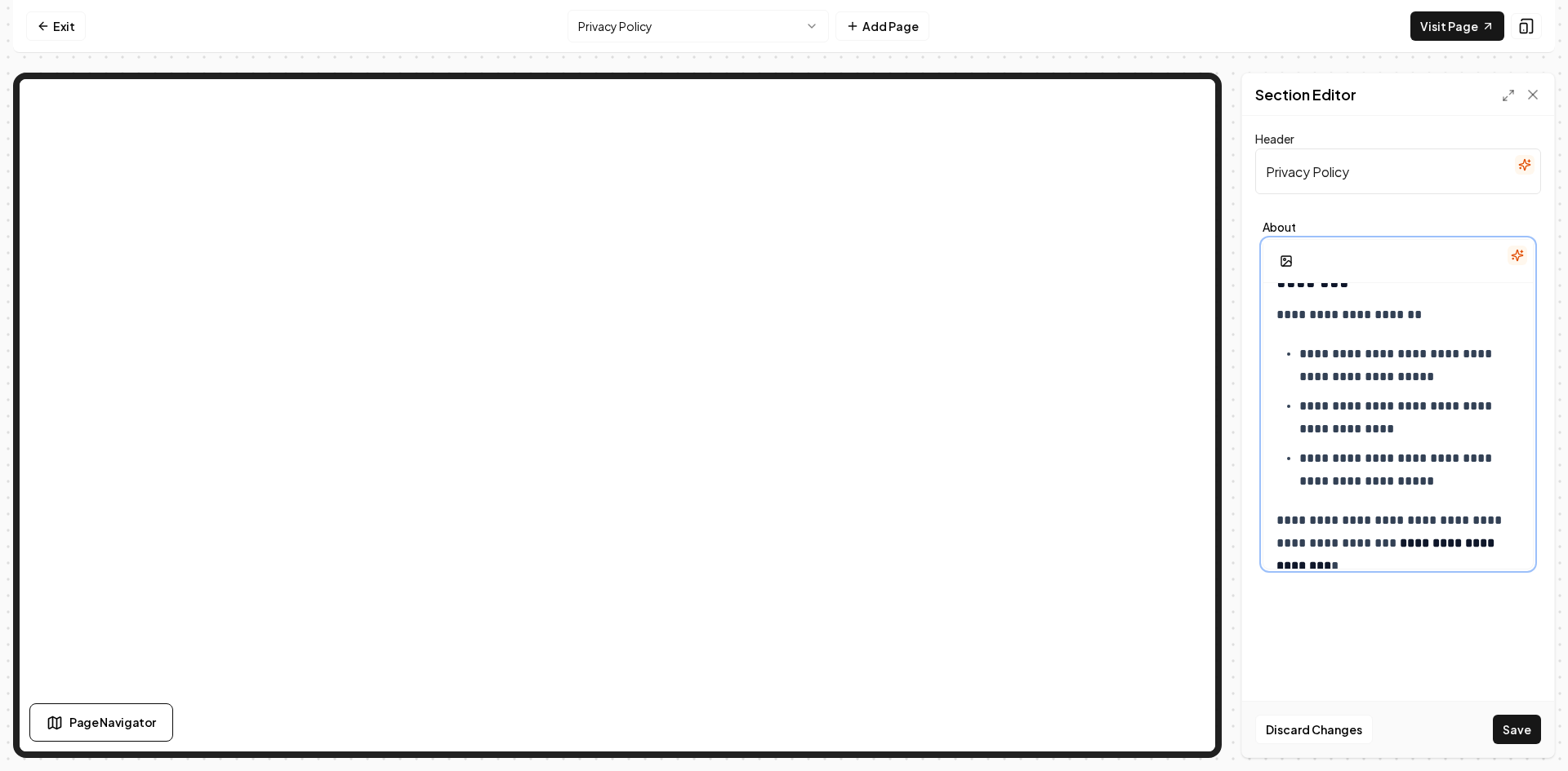
scroll to position [2445, 0]
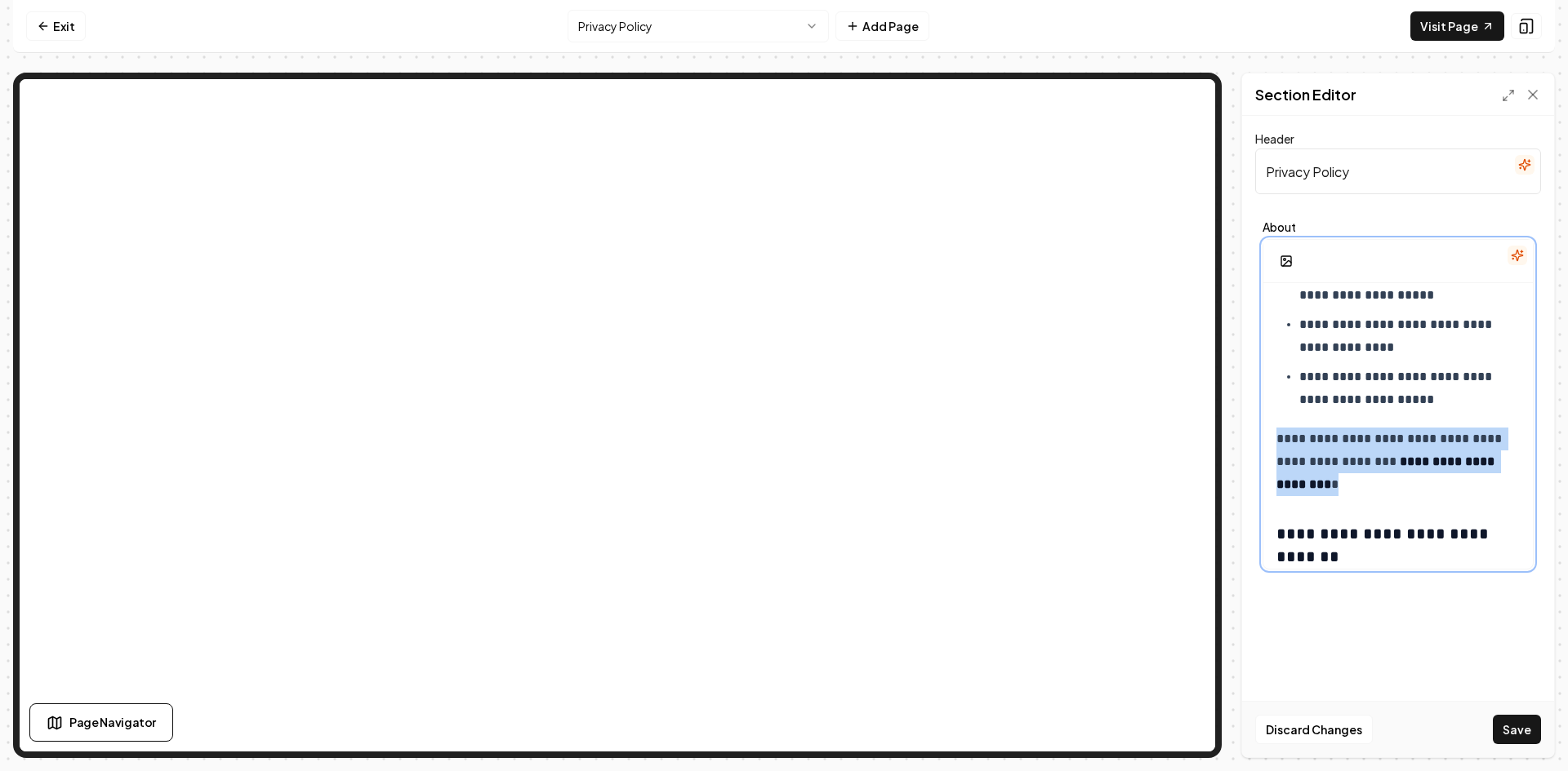
drag, startPoint x: 1461, startPoint y: 489, endPoint x: 1278, endPoint y: 445, distance: 188.2
click at [1278, 445] on p "**********" at bounding box center [1392, 462] width 231 height 68
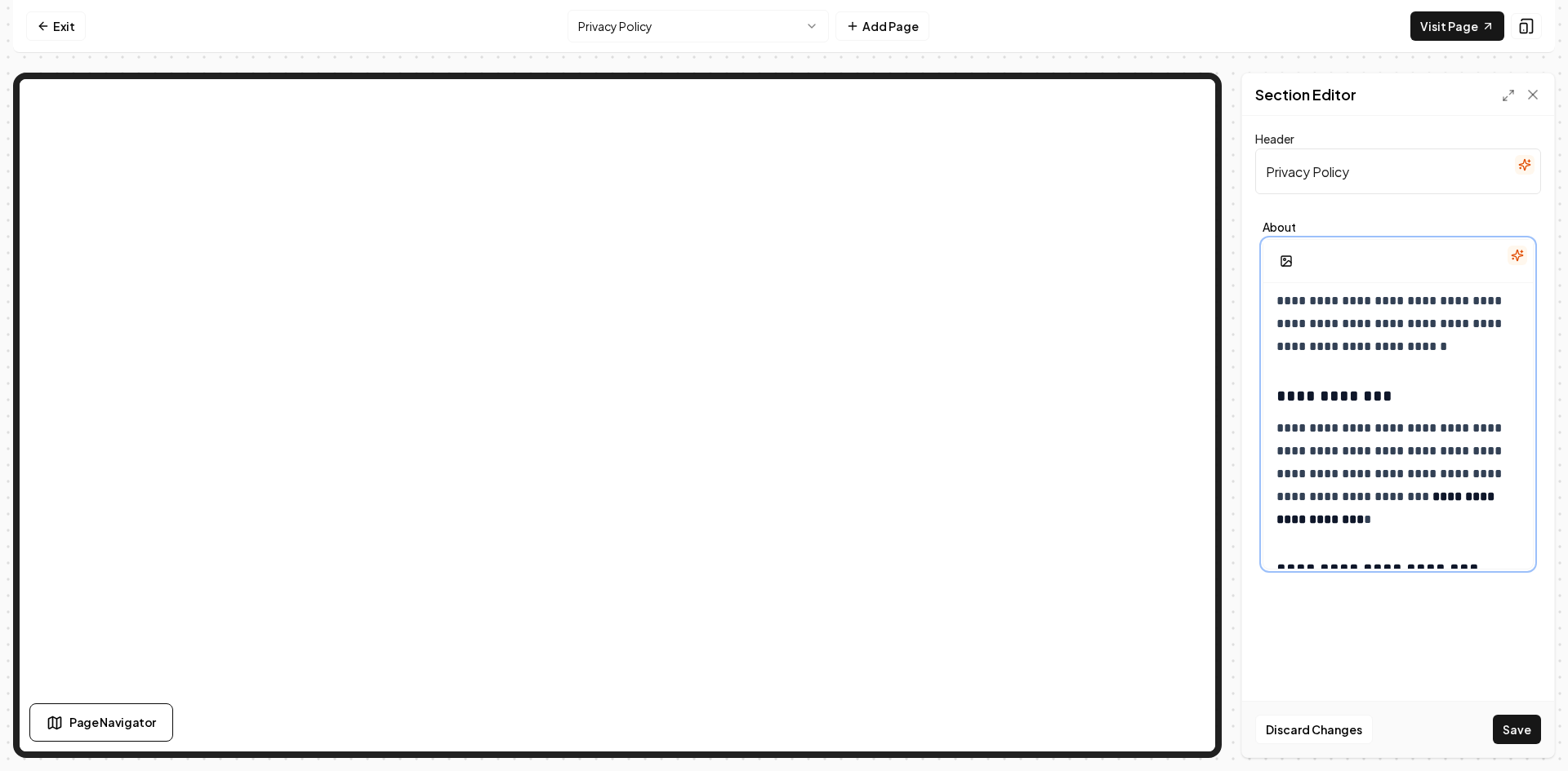
scroll to position [2852, 0]
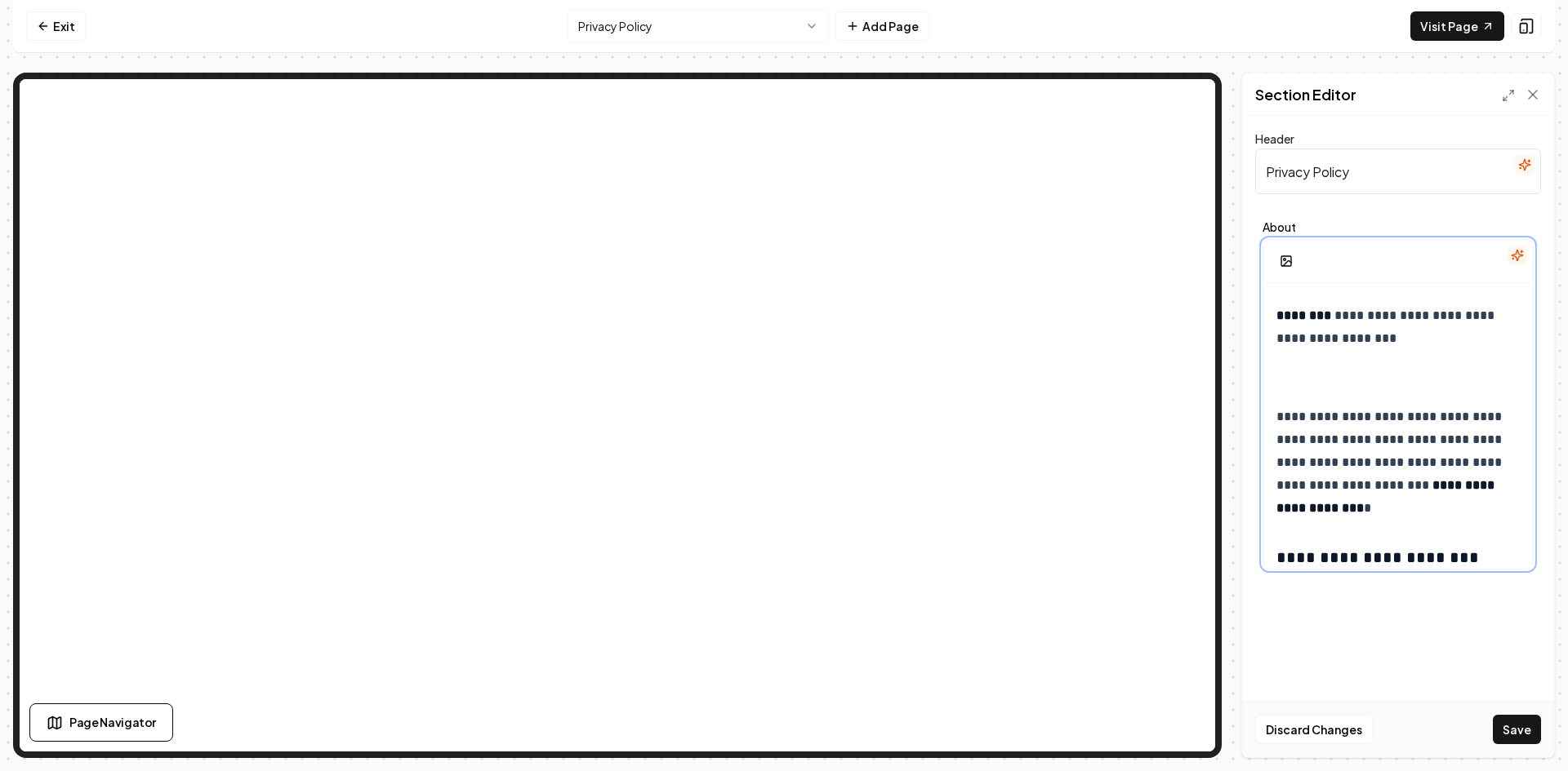
scroll to position [3163, 0]
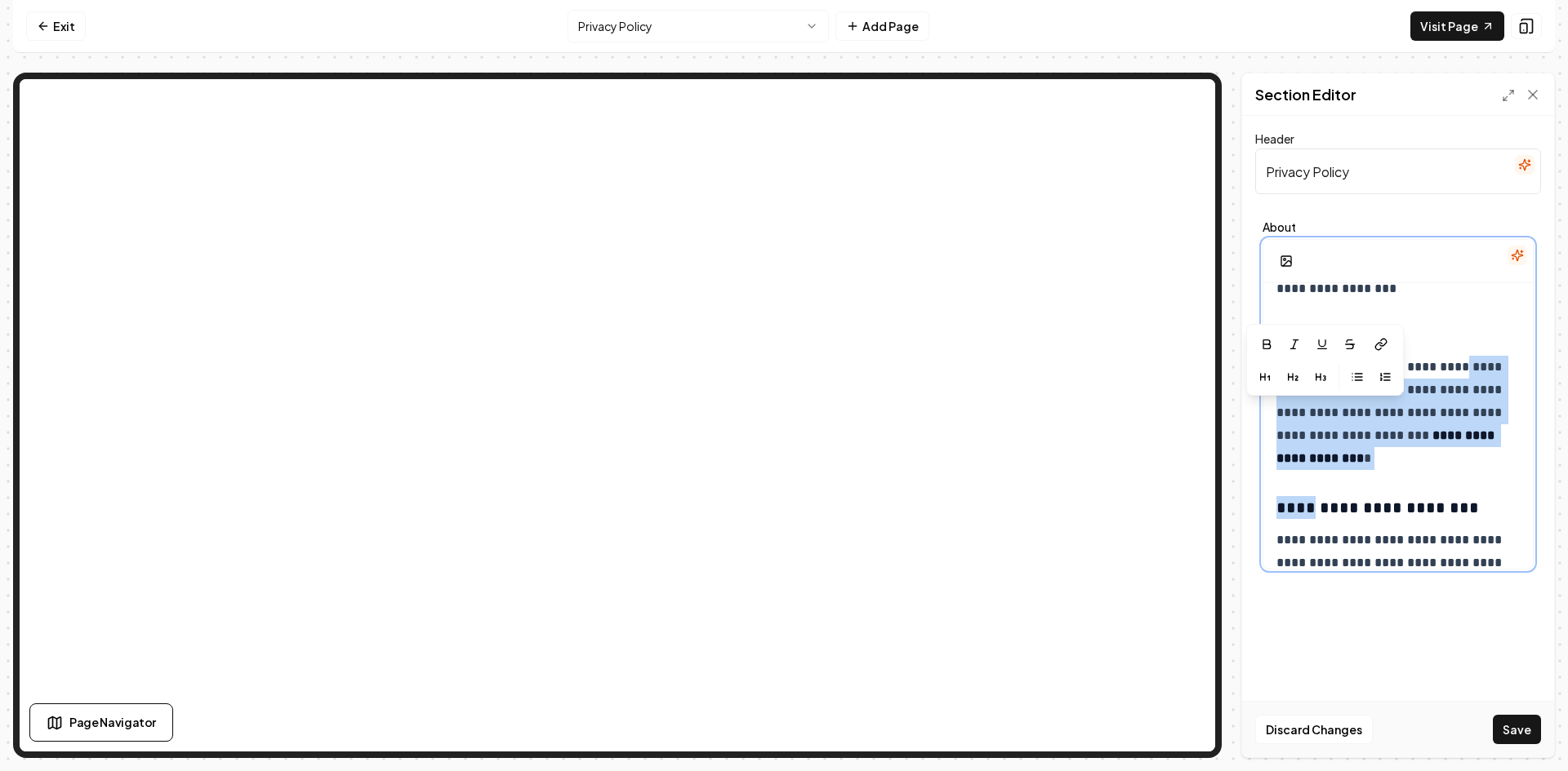
drag, startPoint x: 1300, startPoint y: 507, endPoint x: 1288, endPoint y: 468, distance: 40.8
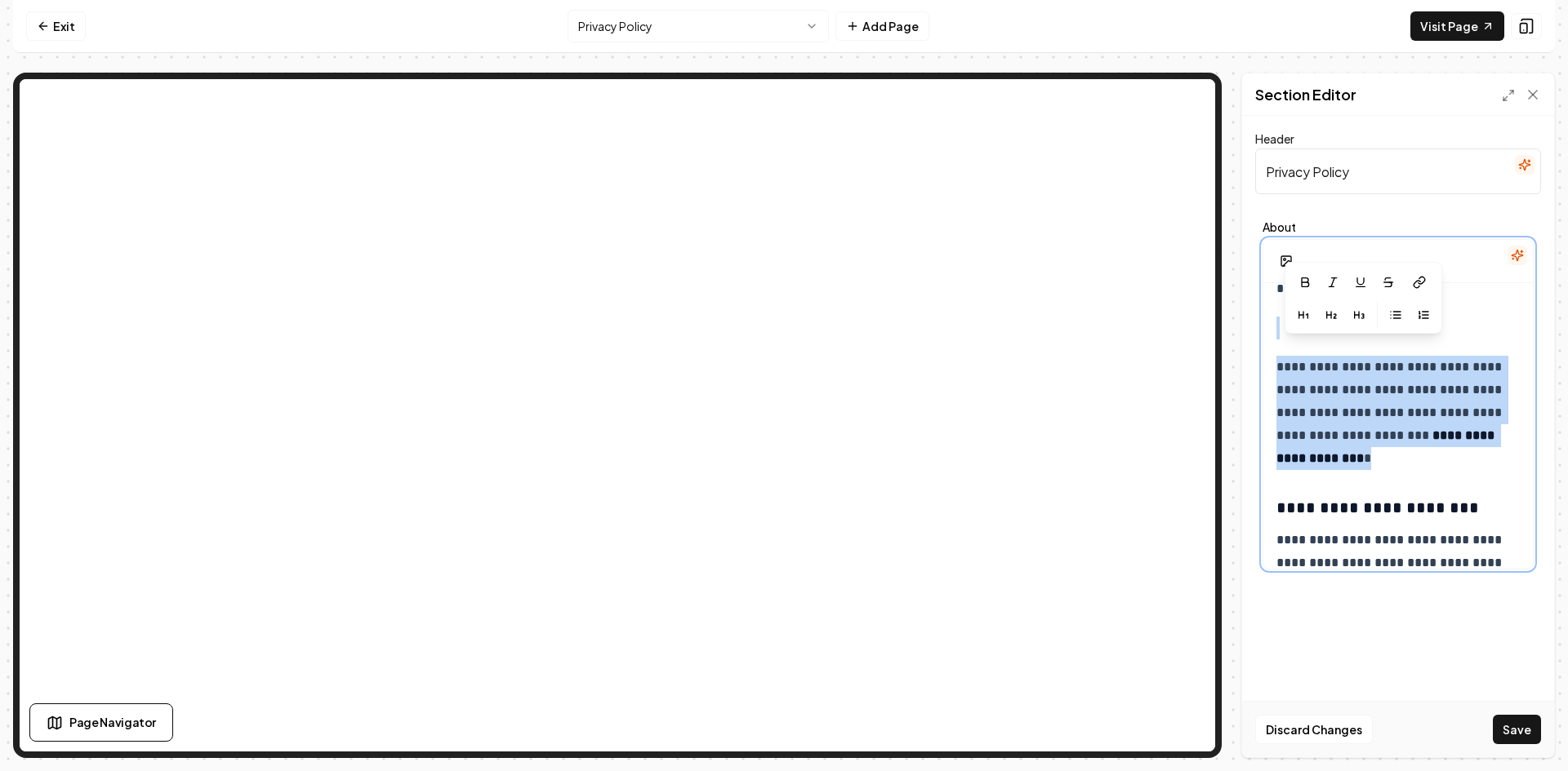
drag, startPoint x: 1455, startPoint y: 480, endPoint x: 1273, endPoint y: 353, distance: 221.9
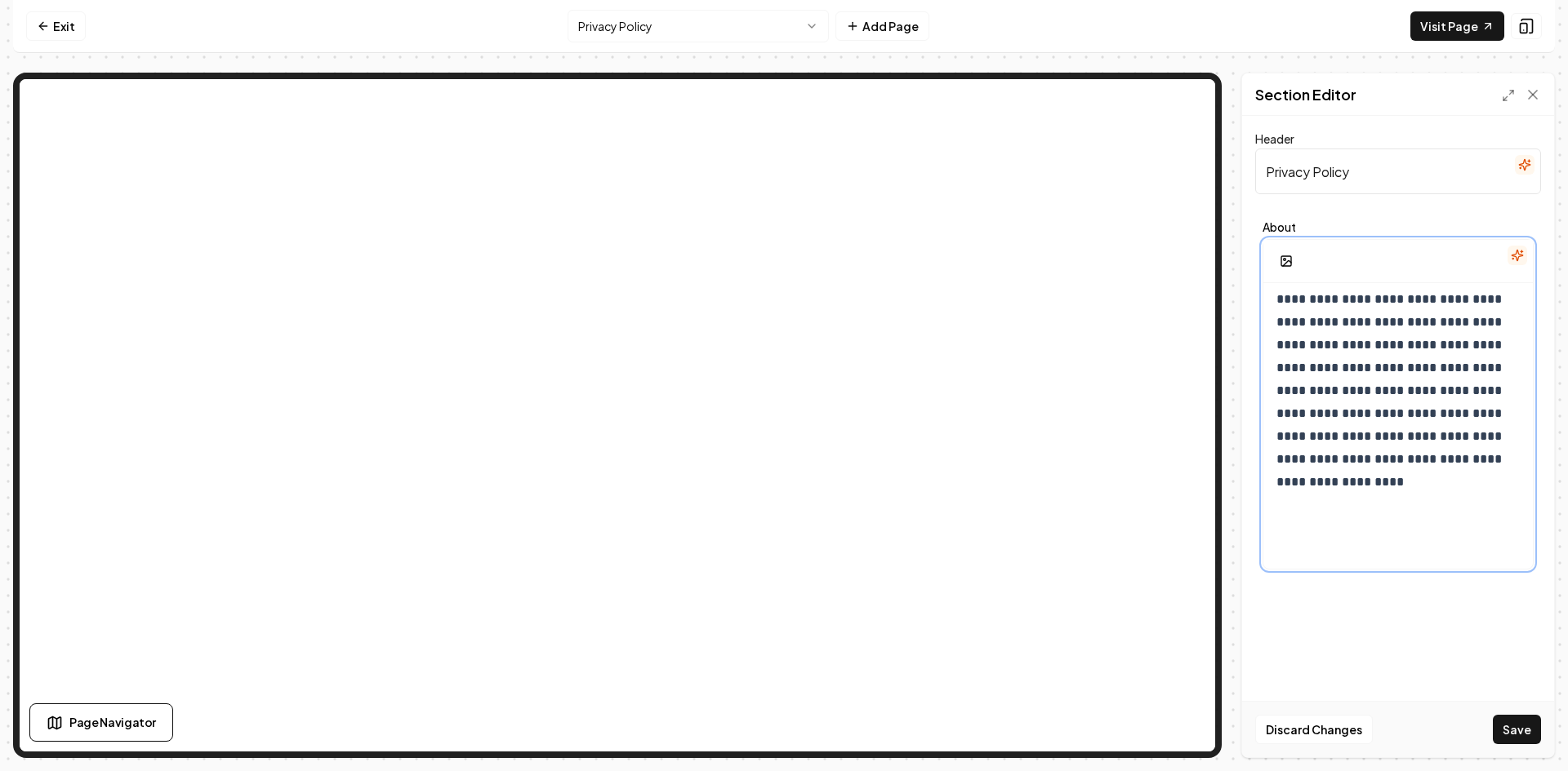
scroll to position [3416, 0]
click at [1379, 511] on p "**********" at bounding box center [1392, 322] width 231 height 389
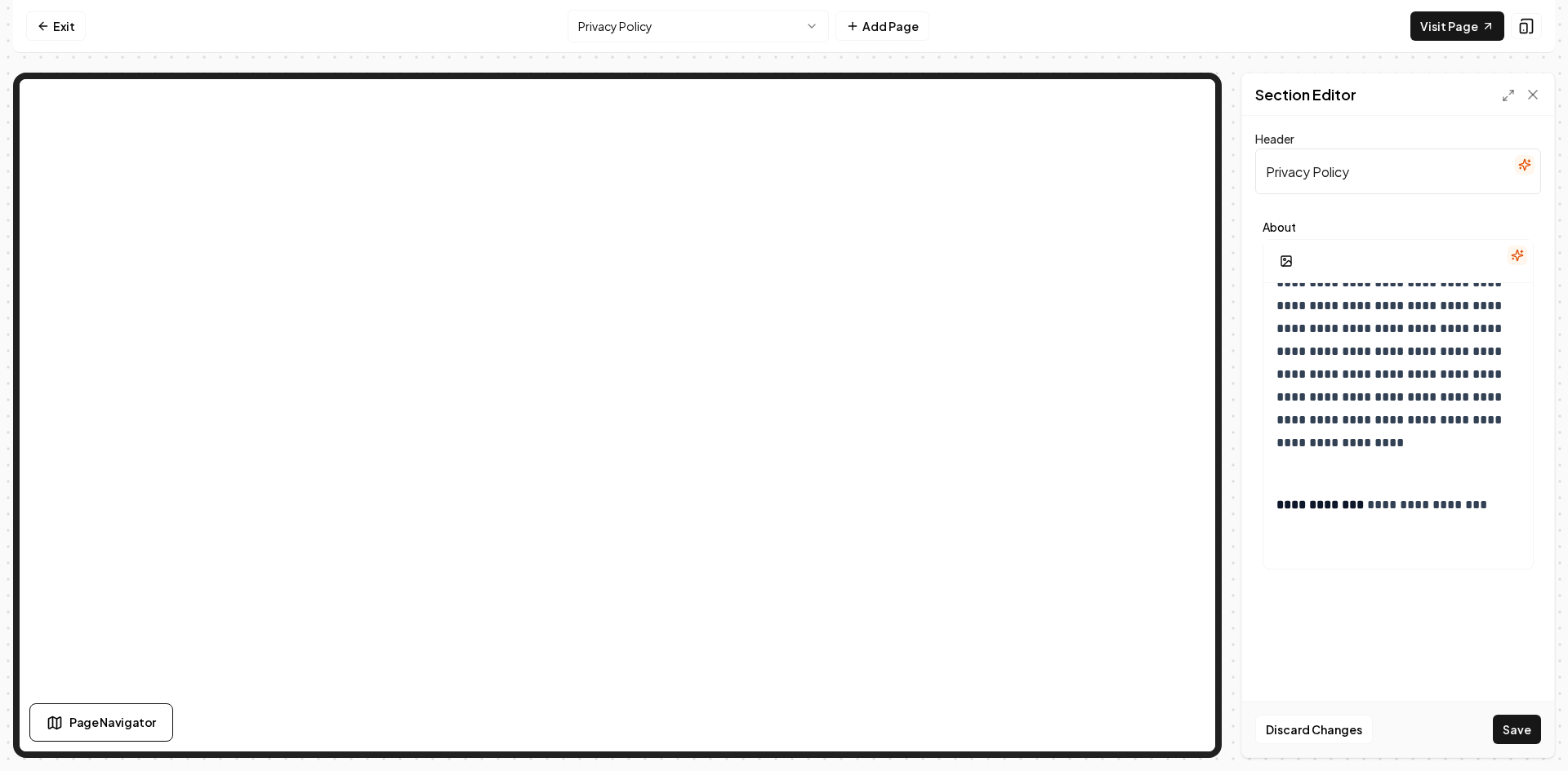
click at [1456, 647] on div "**********" at bounding box center [1397, 436] width 311 height 641
click at [1521, 728] on button "Save" at bounding box center [1516, 730] width 48 height 30
